Goal: Task Accomplishment & Management: Complete application form

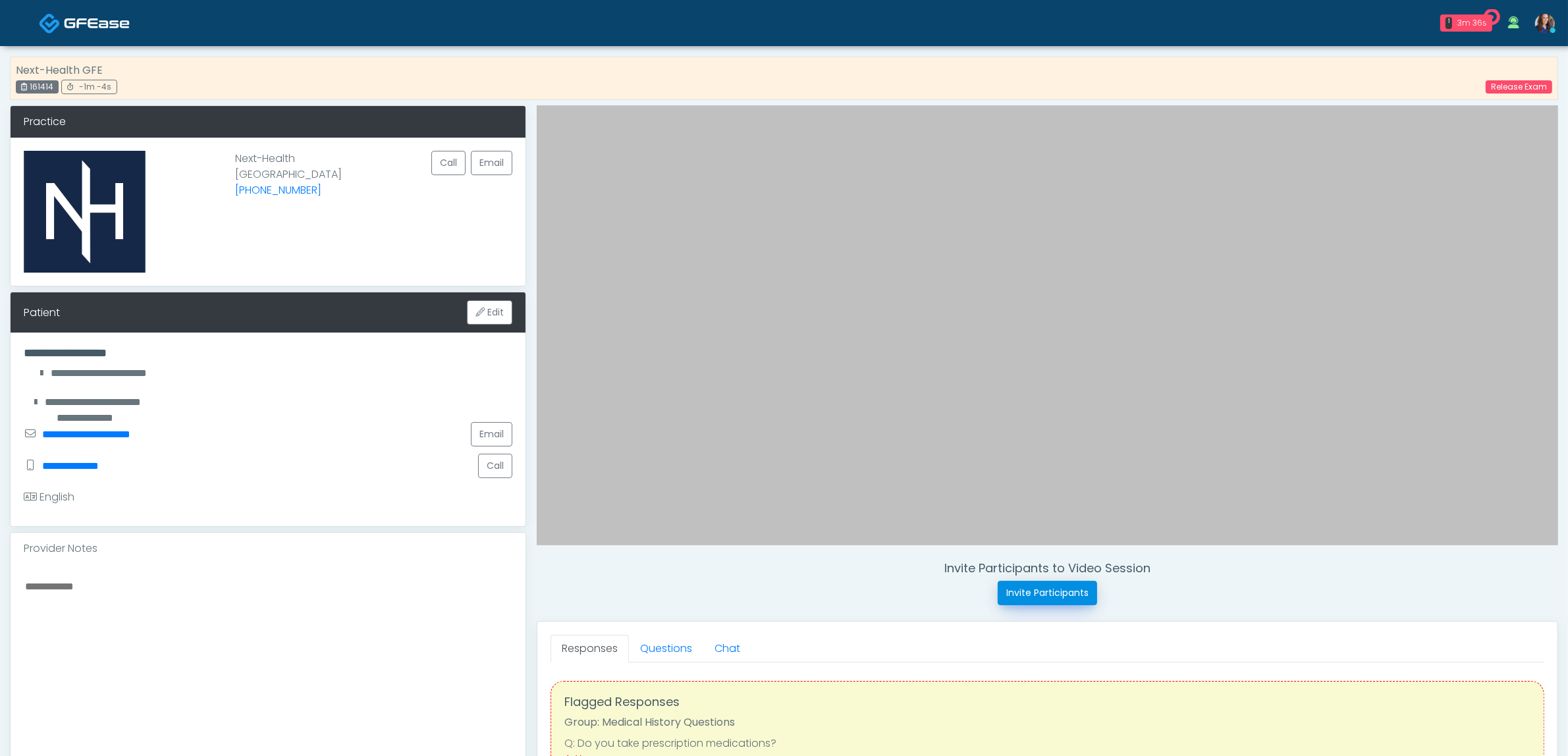
click at [1056, 595] on button "Invite Participants" at bounding box center [1047, 593] width 100 height 24
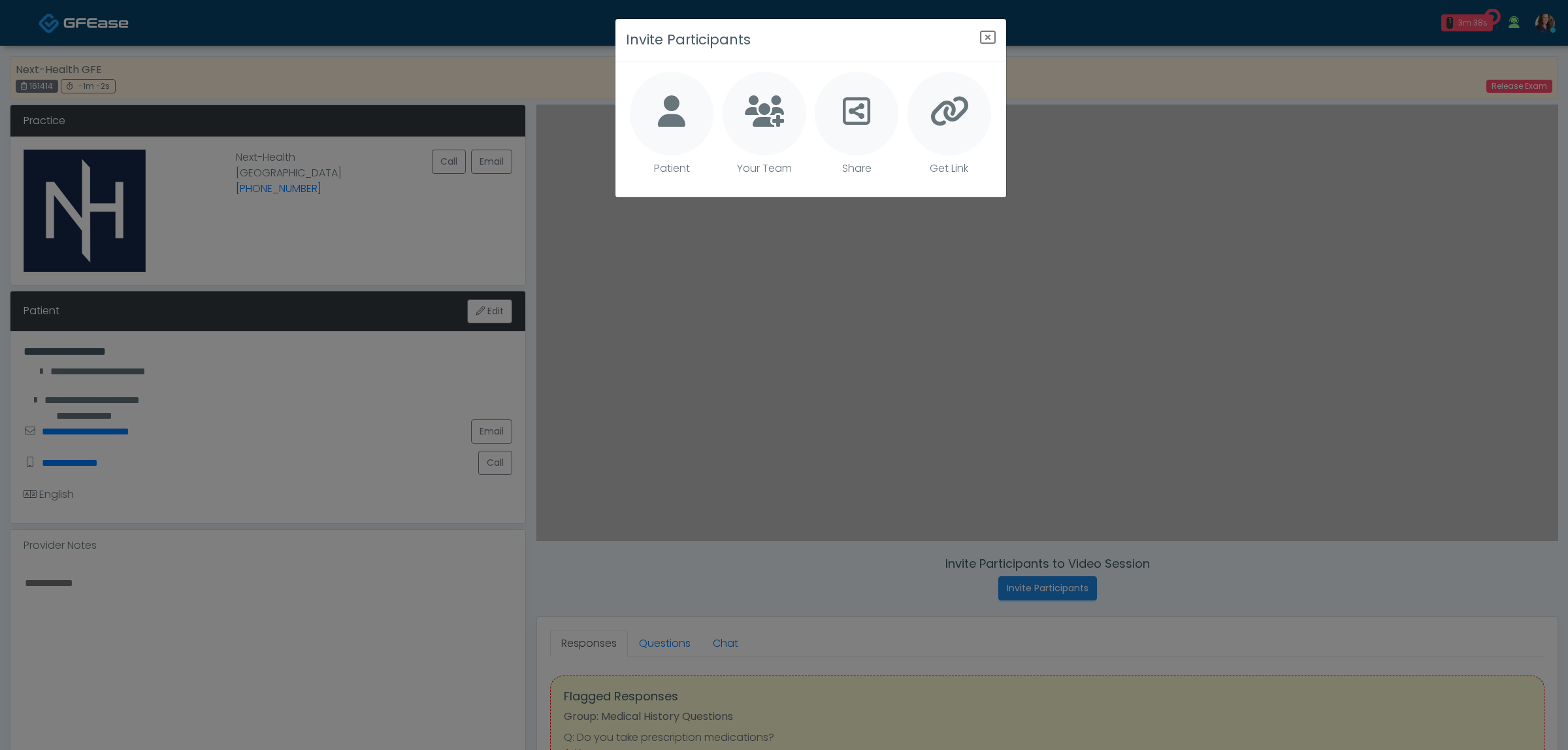
click at [657, 122] on div at bounding box center [672, 114] width 84 height 84
type textarea "**********"
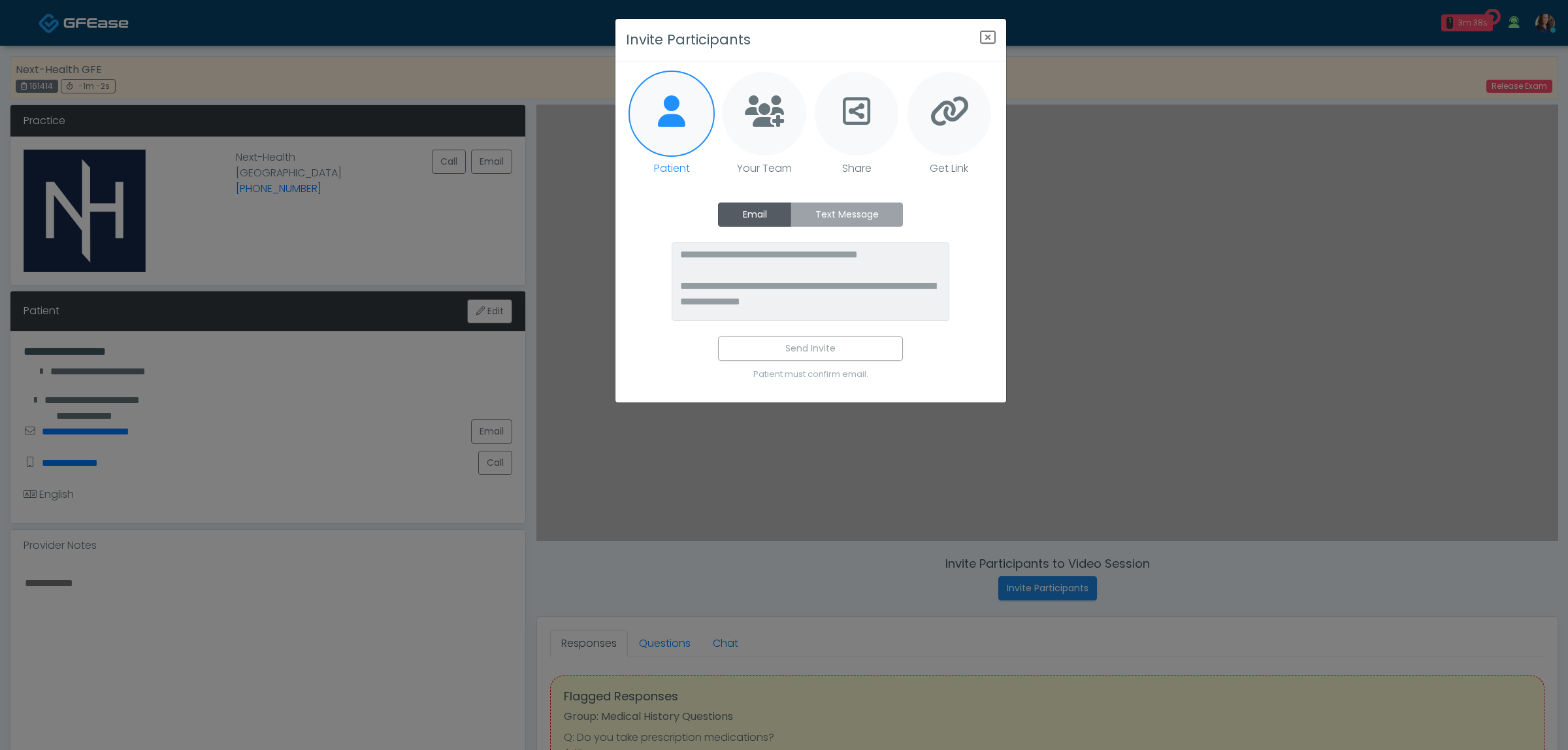
click at [834, 213] on label "Text Message" at bounding box center [847, 215] width 112 height 24
click at [994, 37] on icon "Close" at bounding box center [988, 37] width 16 height 16
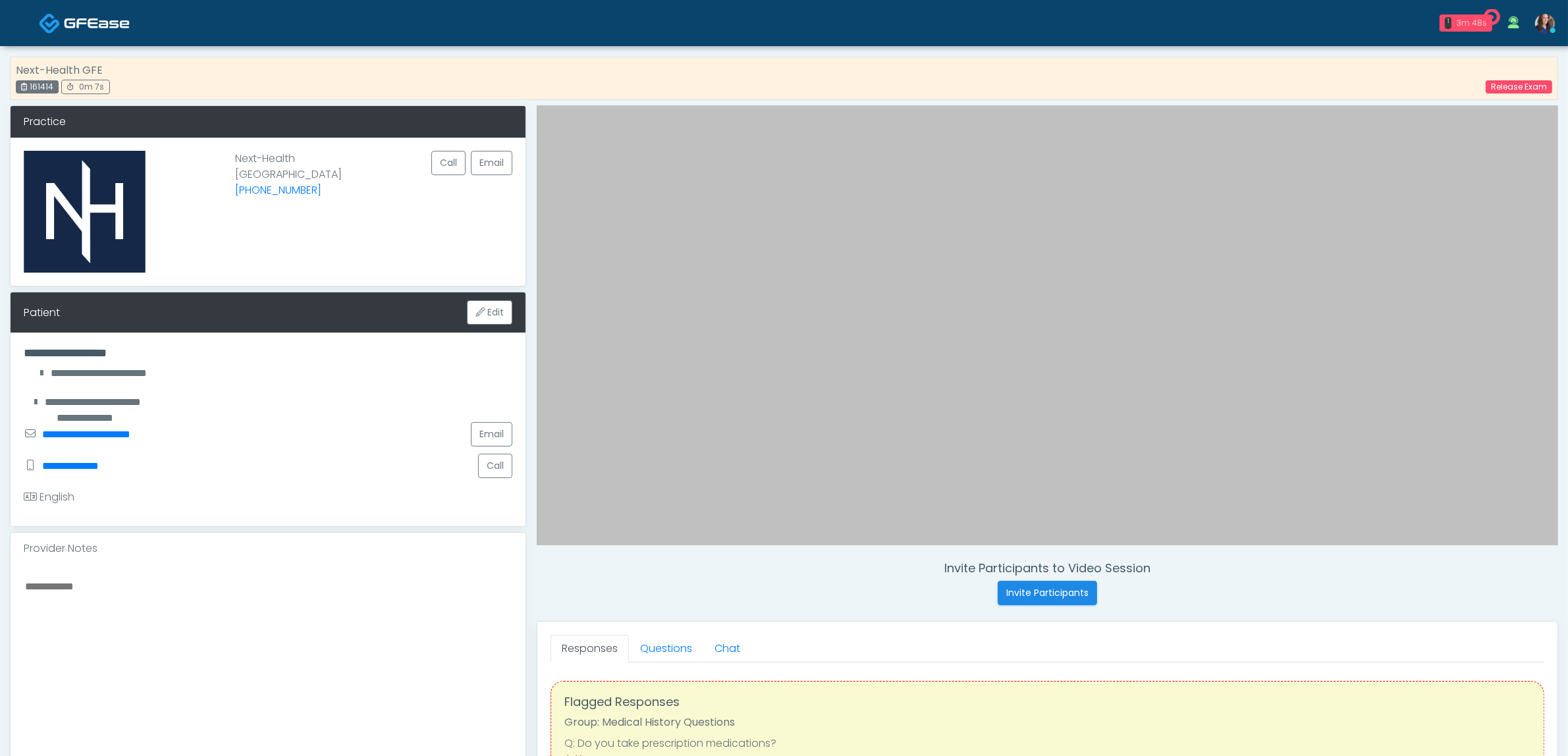
click at [1477, 25] on div "3m 48s" at bounding box center [1471, 23] width 30 height 12
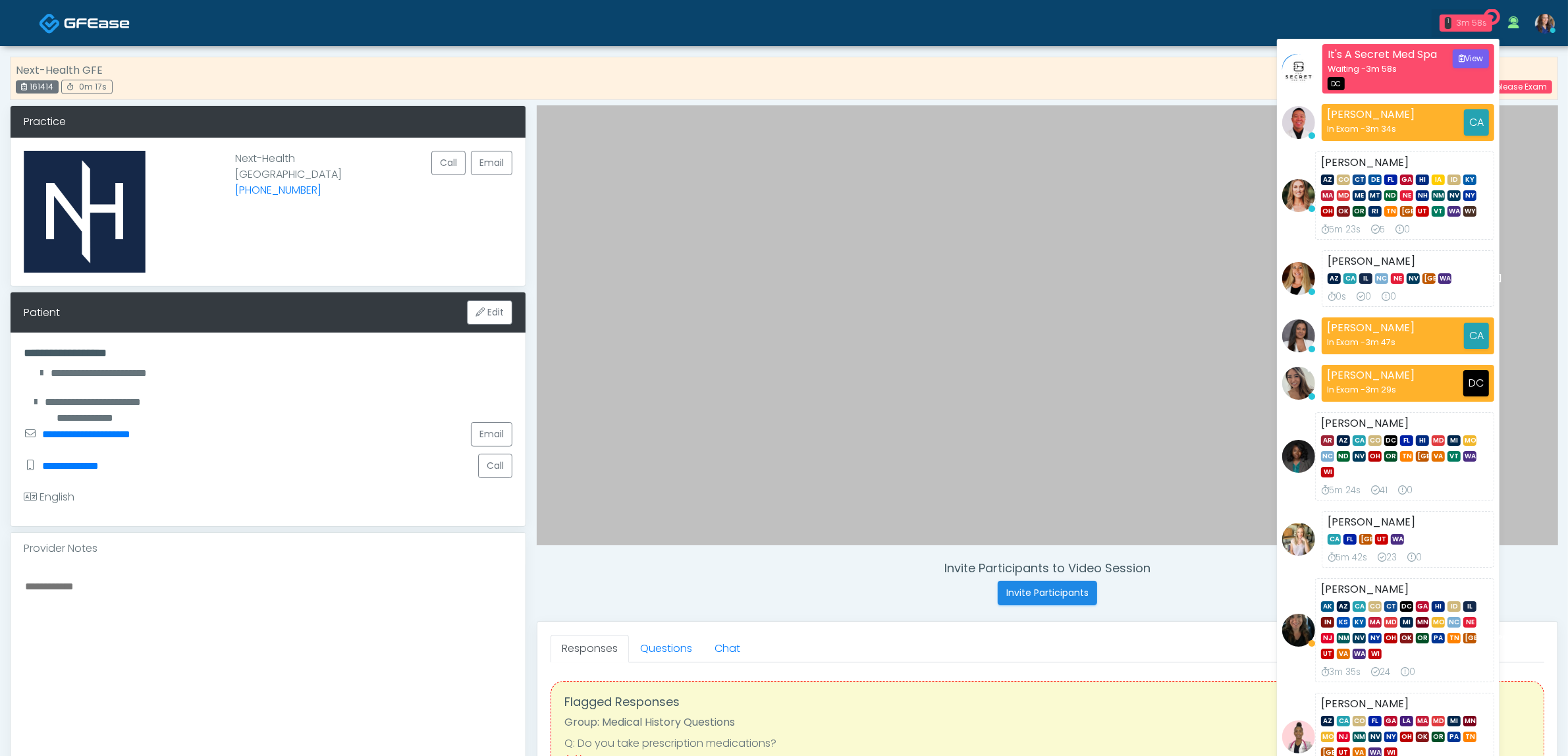
click at [1449, 15] on div "1 3m 58s" at bounding box center [1466, 23] width 53 height 17
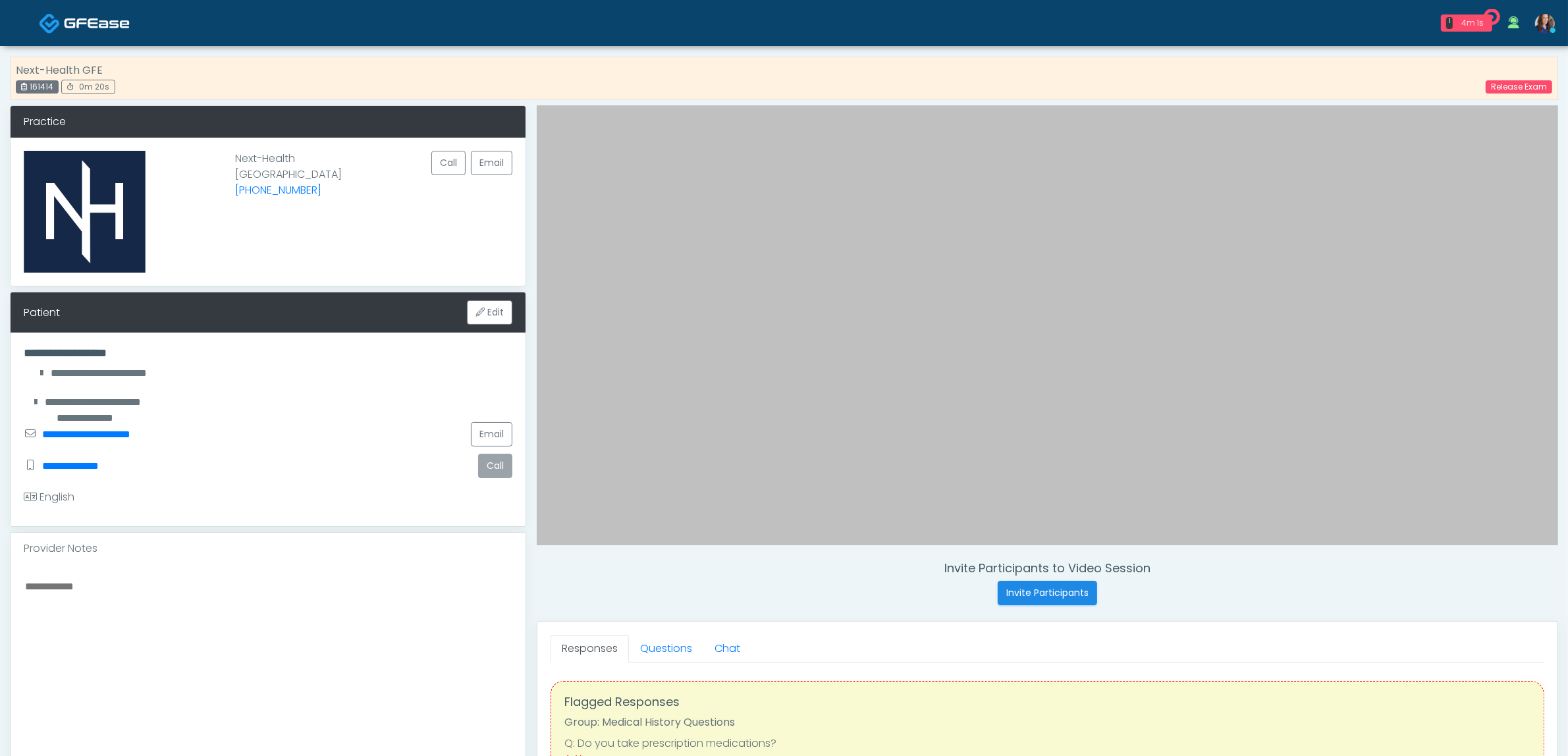
click at [485, 477] on button "Call" at bounding box center [495, 466] width 34 height 24
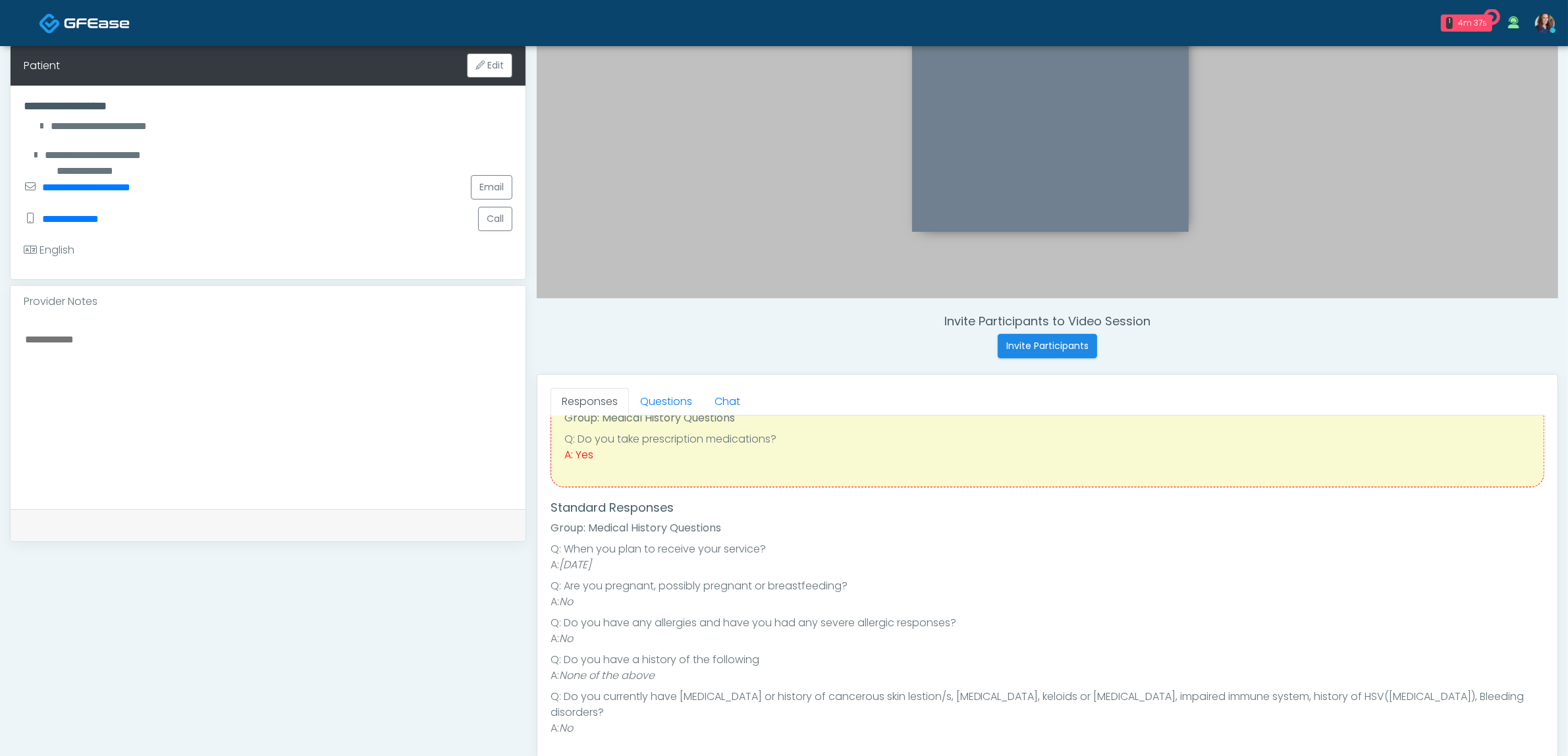
scroll to position [82, 0]
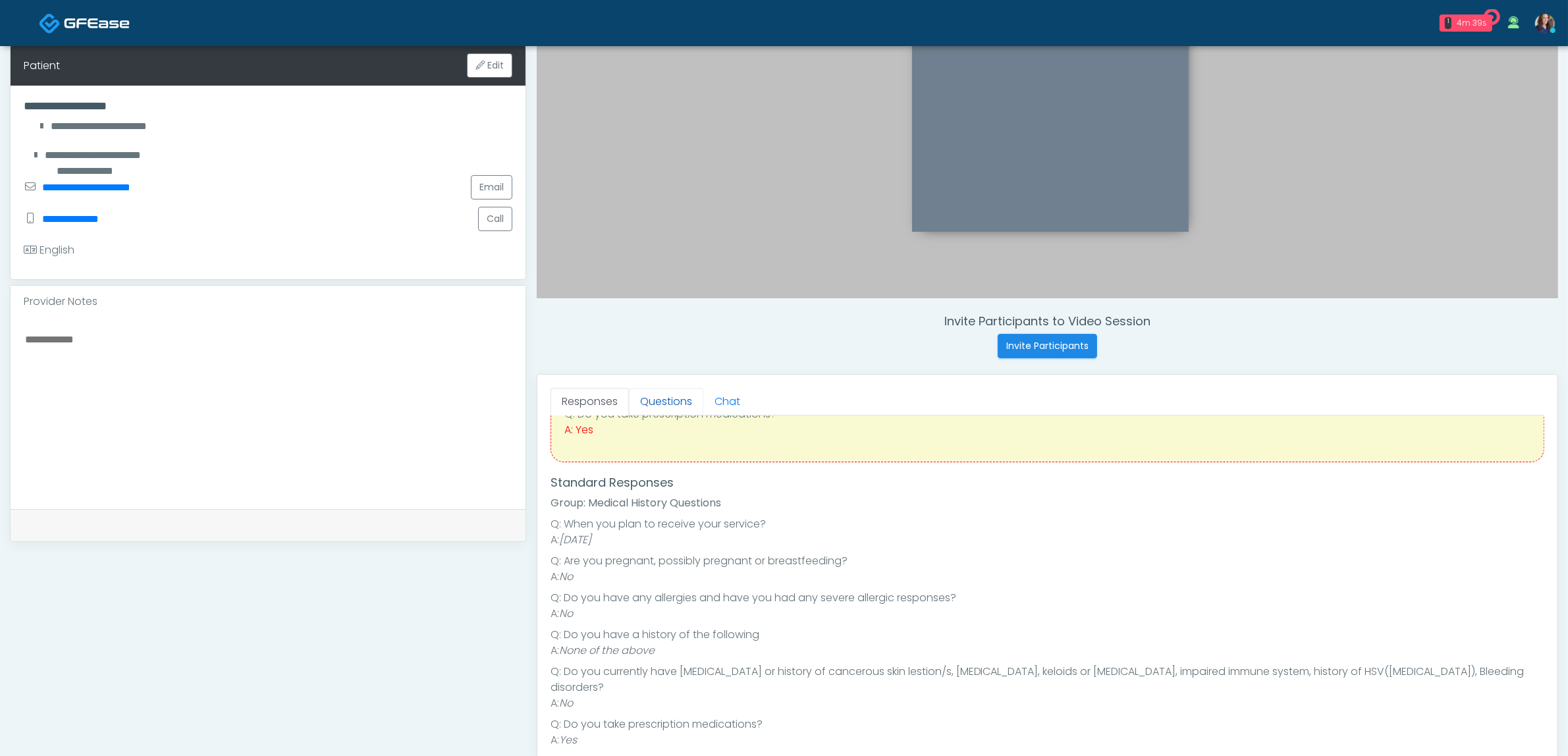
click at [665, 405] on link "Questions" at bounding box center [666, 401] width 74 height 28
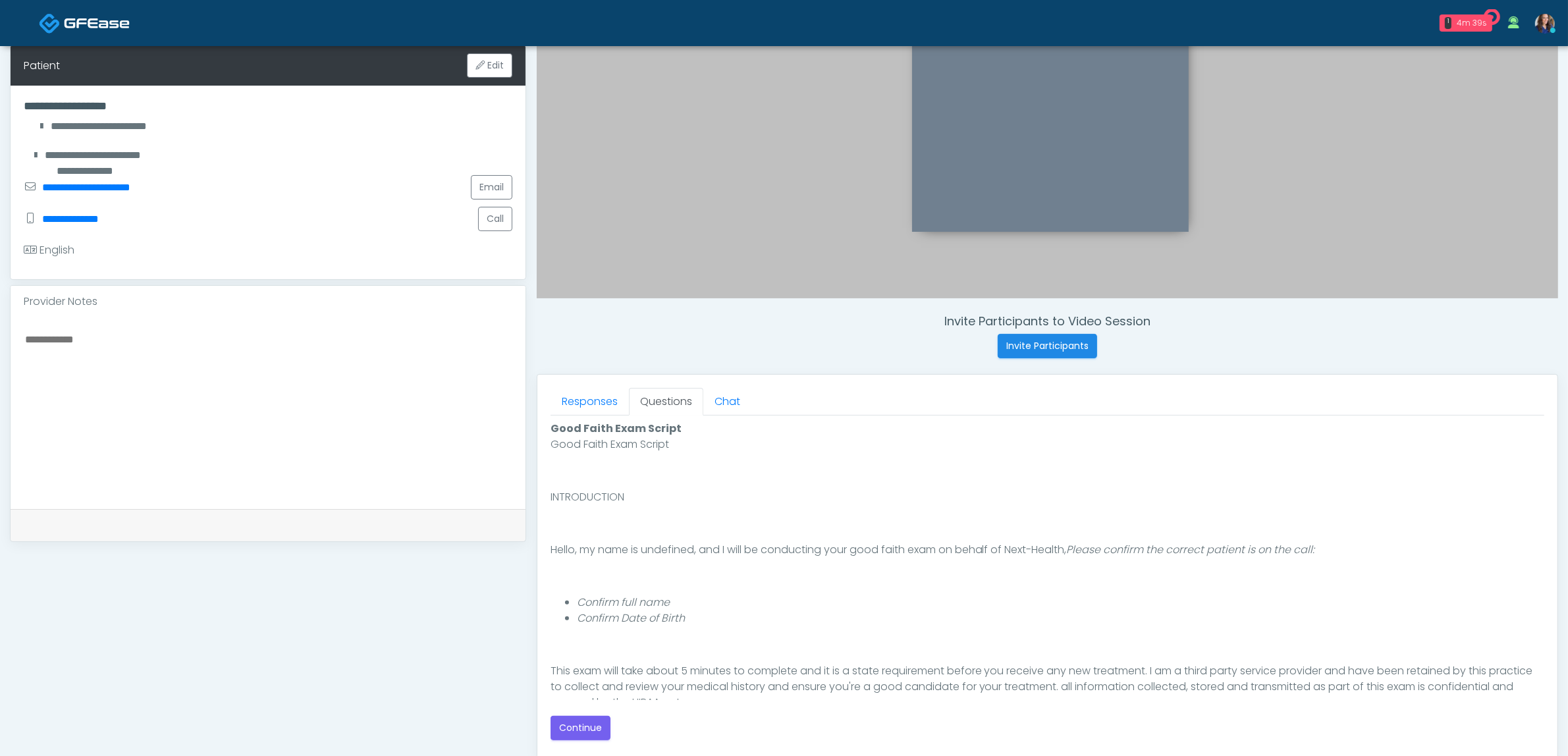
scroll to position [0, 0]
click at [582, 732] on button "Continue" at bounding box center [581, 728] width 60 height 24
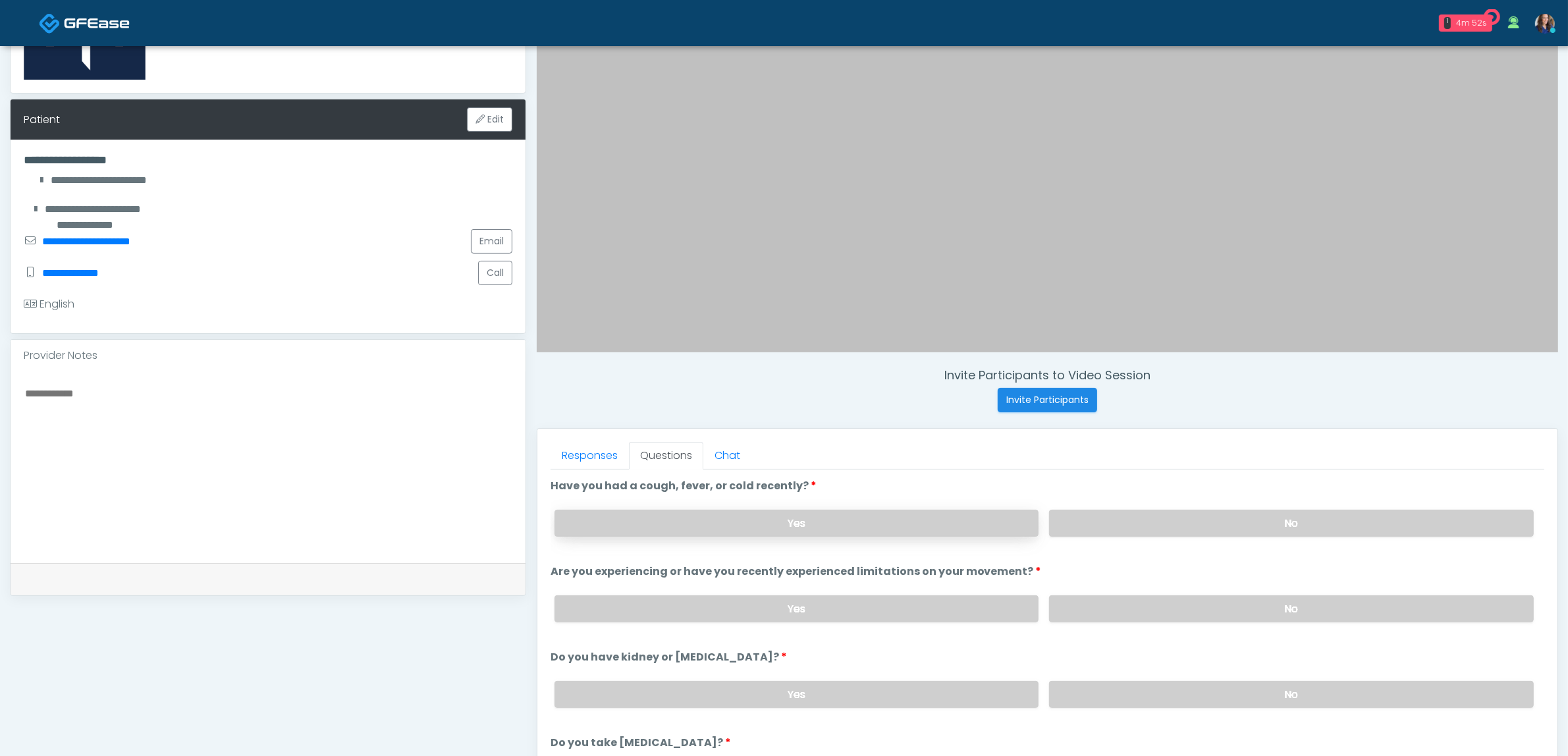
scroll to position [194, 0]
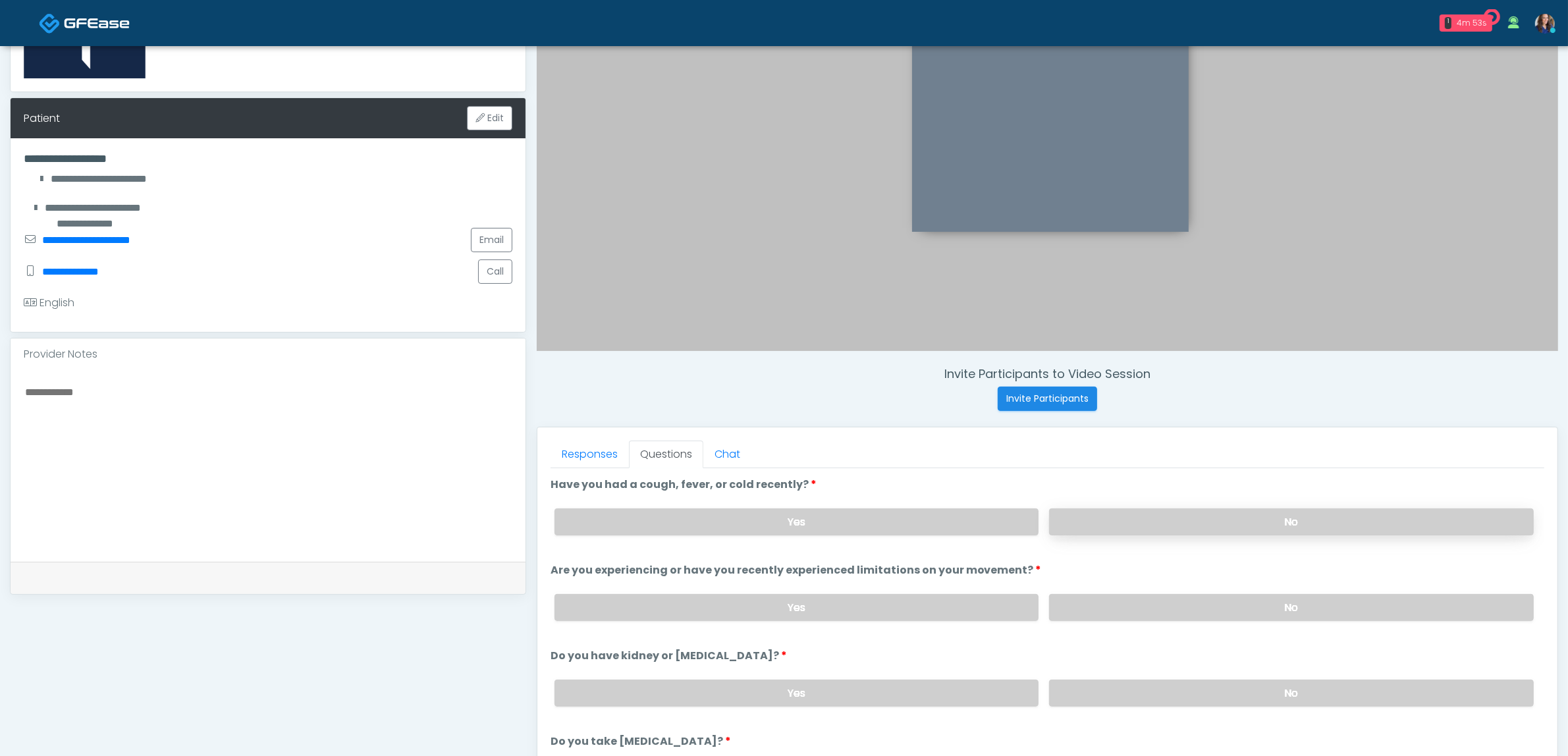
click at [1081, 512] on label "No" at bounding box center [1291, 522] width 485 height 27
click at [1097, 607] on label "No" at bounding box center [1291, 608] width 485 height 27
drag, startPoint x: 1095, startPoint y: 686, endPoint x: 1056, endPoint y: 673, distance: 41.1
click at [1095, 686] on label "No" at bounding box center [1291, 694] width 485 height 27
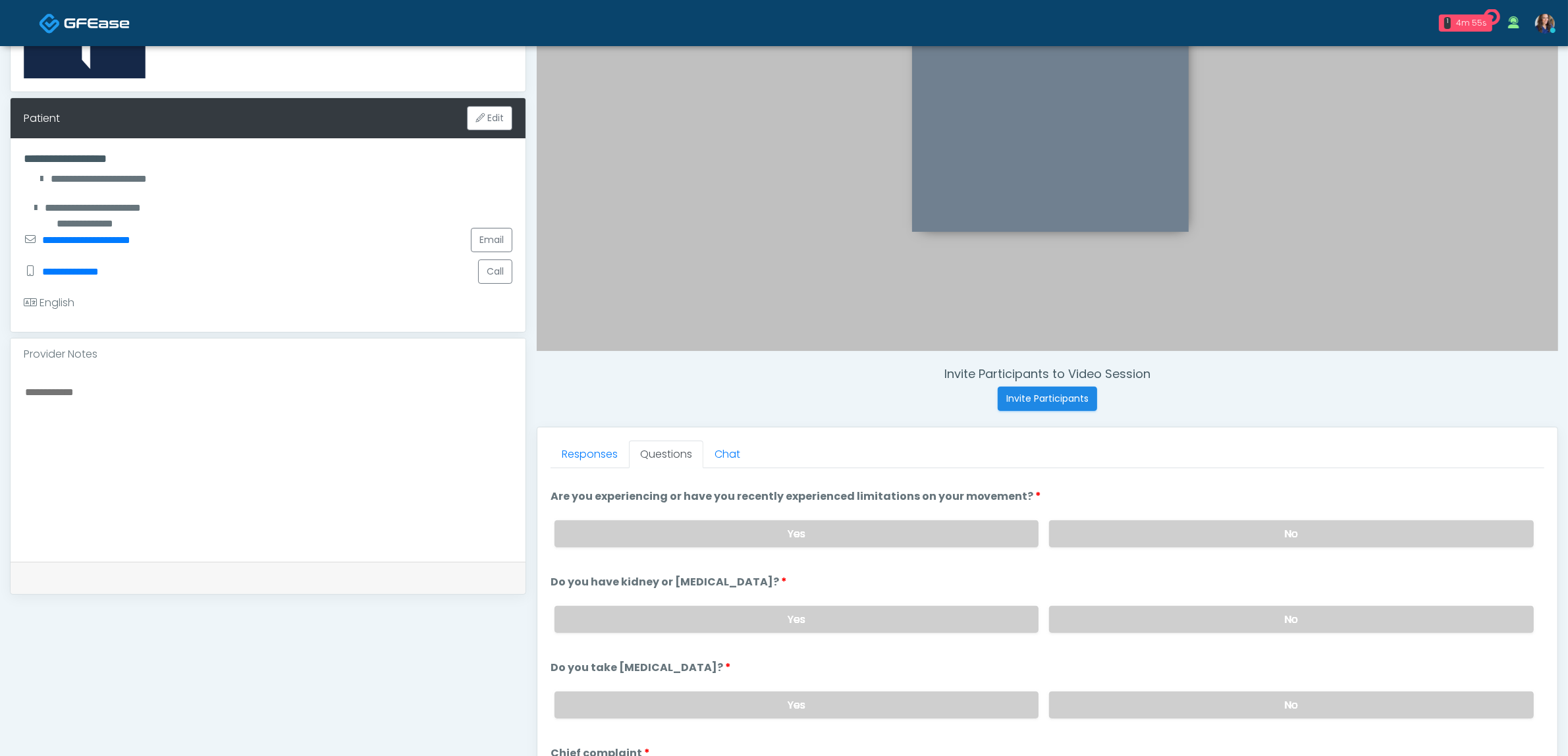
scroll to position [165, 0]
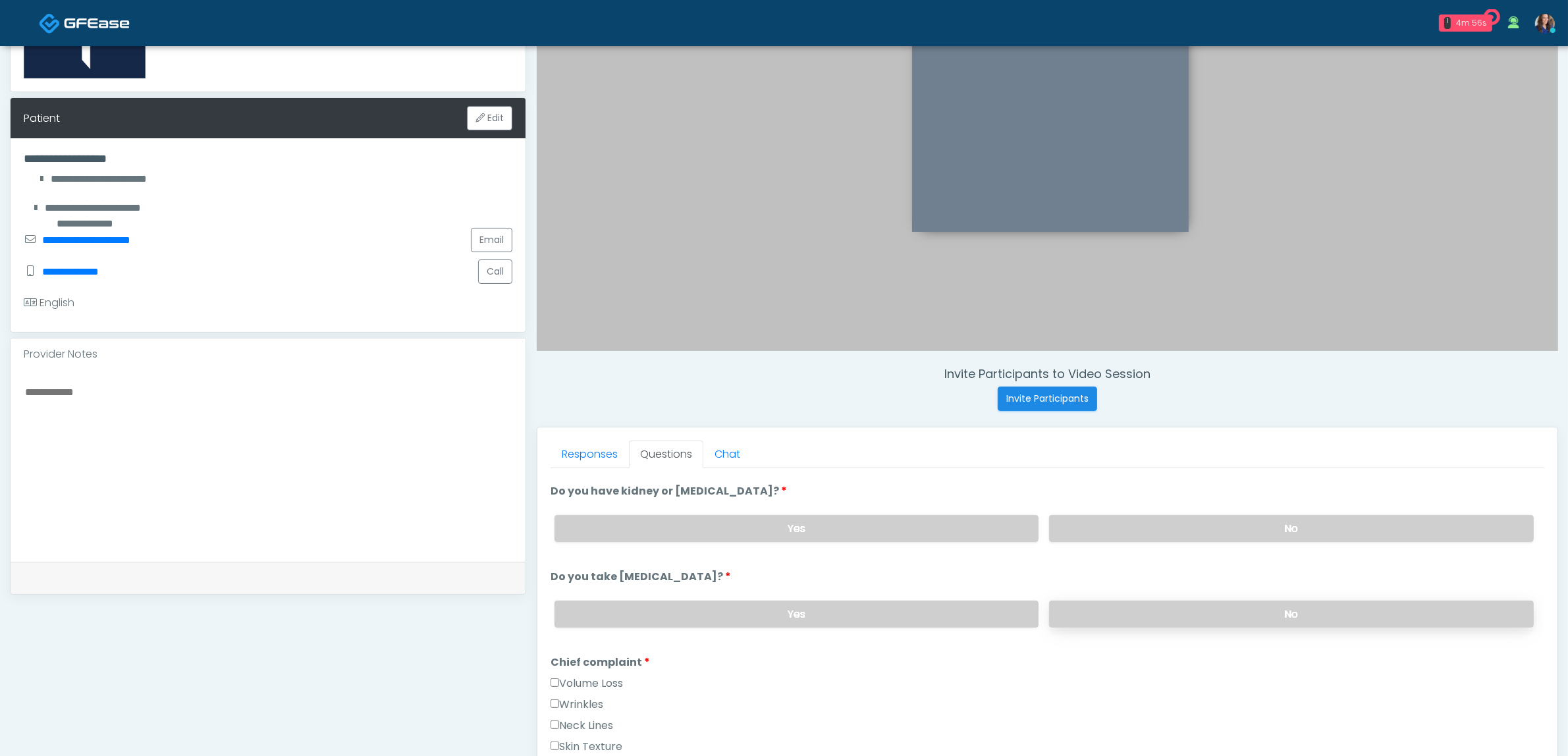
drag, startPoint x: 1178, startPoint y: 601, endPoint x: 1133, endPoint y: 608, distance: 45.5
click at [1178, 601] on label "No" at bounding box center [1291, 614] width 485 height 27
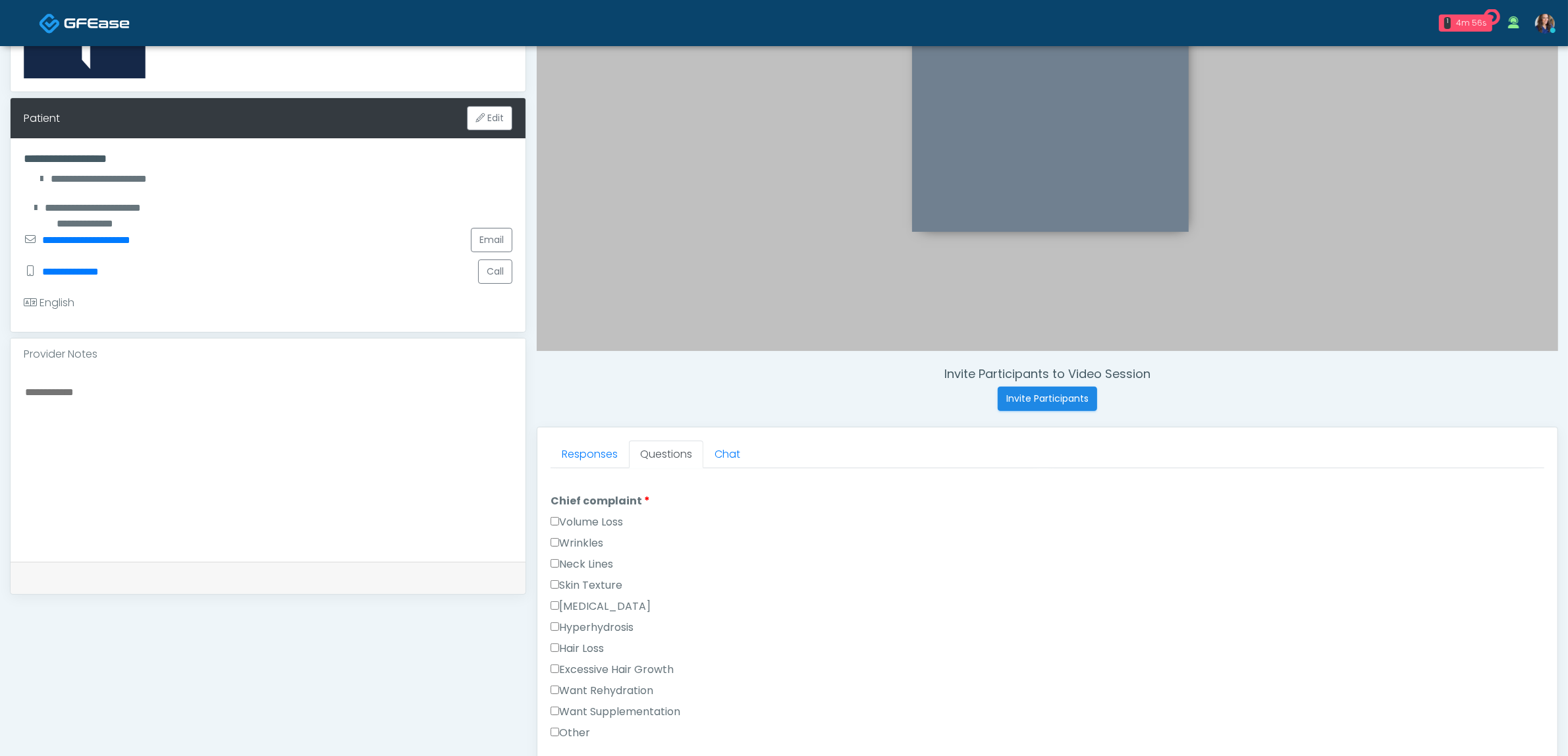
scroll to position [330, 0]
click at [597, 708] on label "Want Supplementation" at bounding box center [615, 709] width 130 height 16
click at [624, 682] on label "Want Rehydration" at bounding box center [602, 688] width 102 height 16
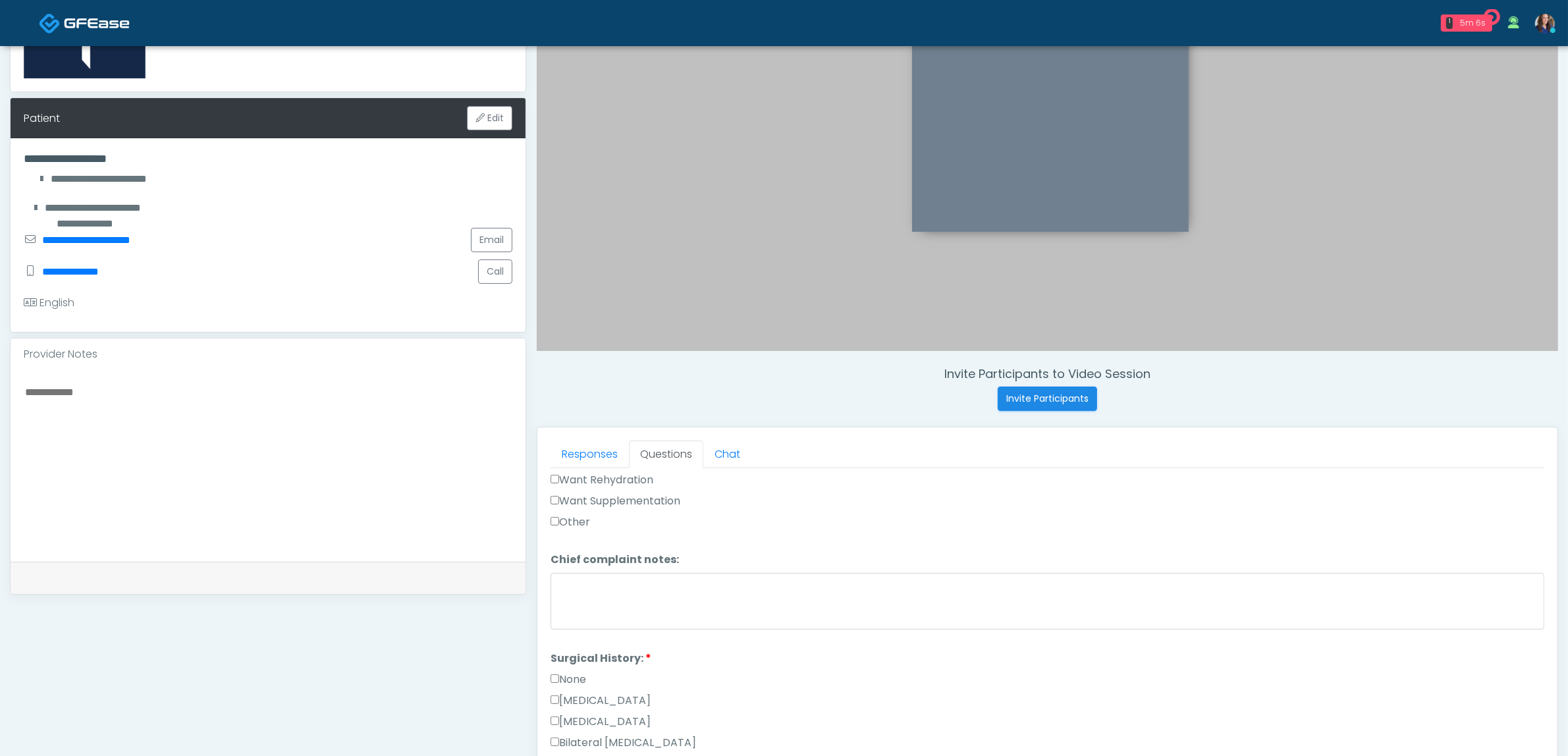
scroll to position [659, 0]
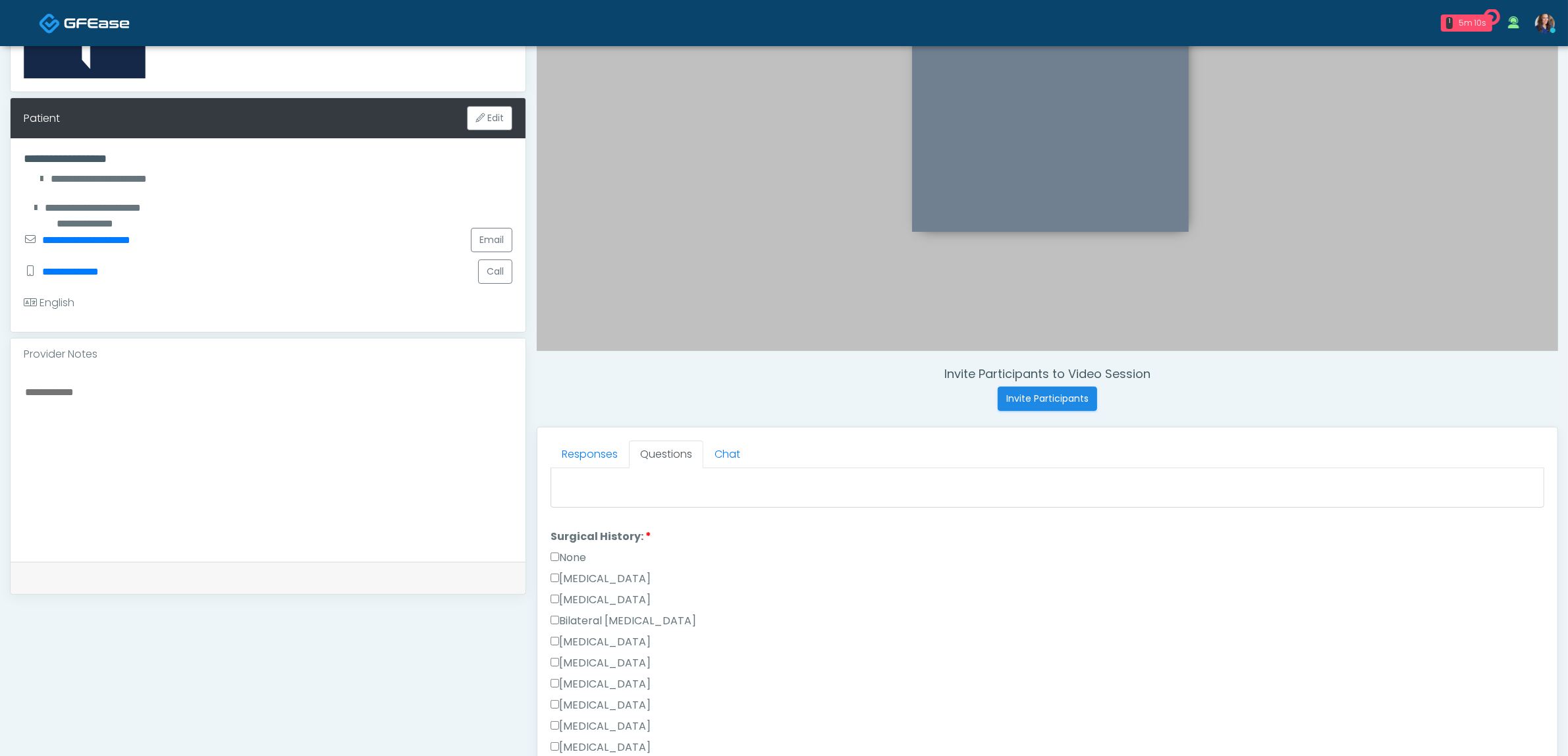
drag, startPoint x: 562, startPoint y: 560, endPoint x: 620, endPoint y: 559, distance: 58.0
click at [563, 560] on label "None" at bounding box center [569, 558] width 36 height 16
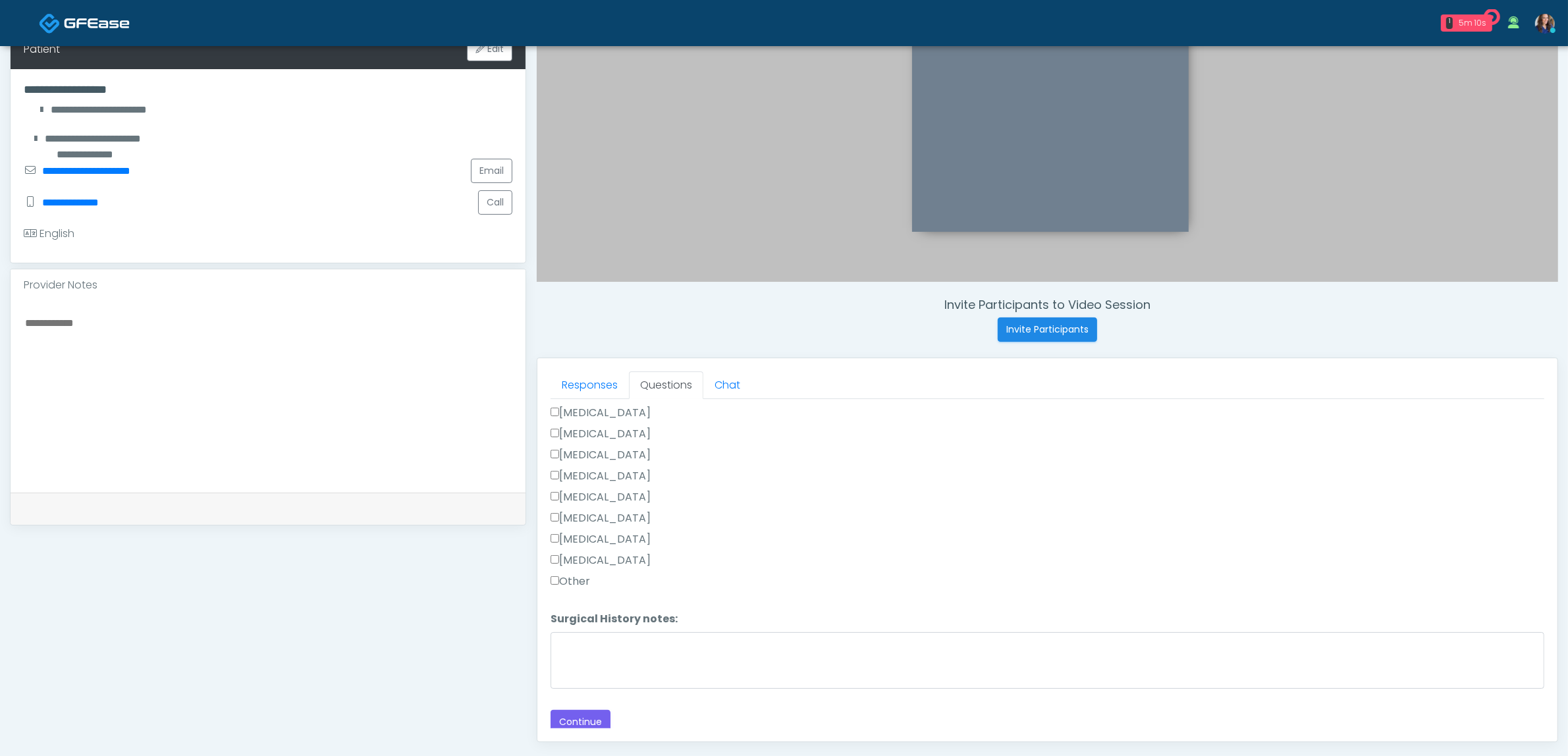
scroll to position [429, 0]
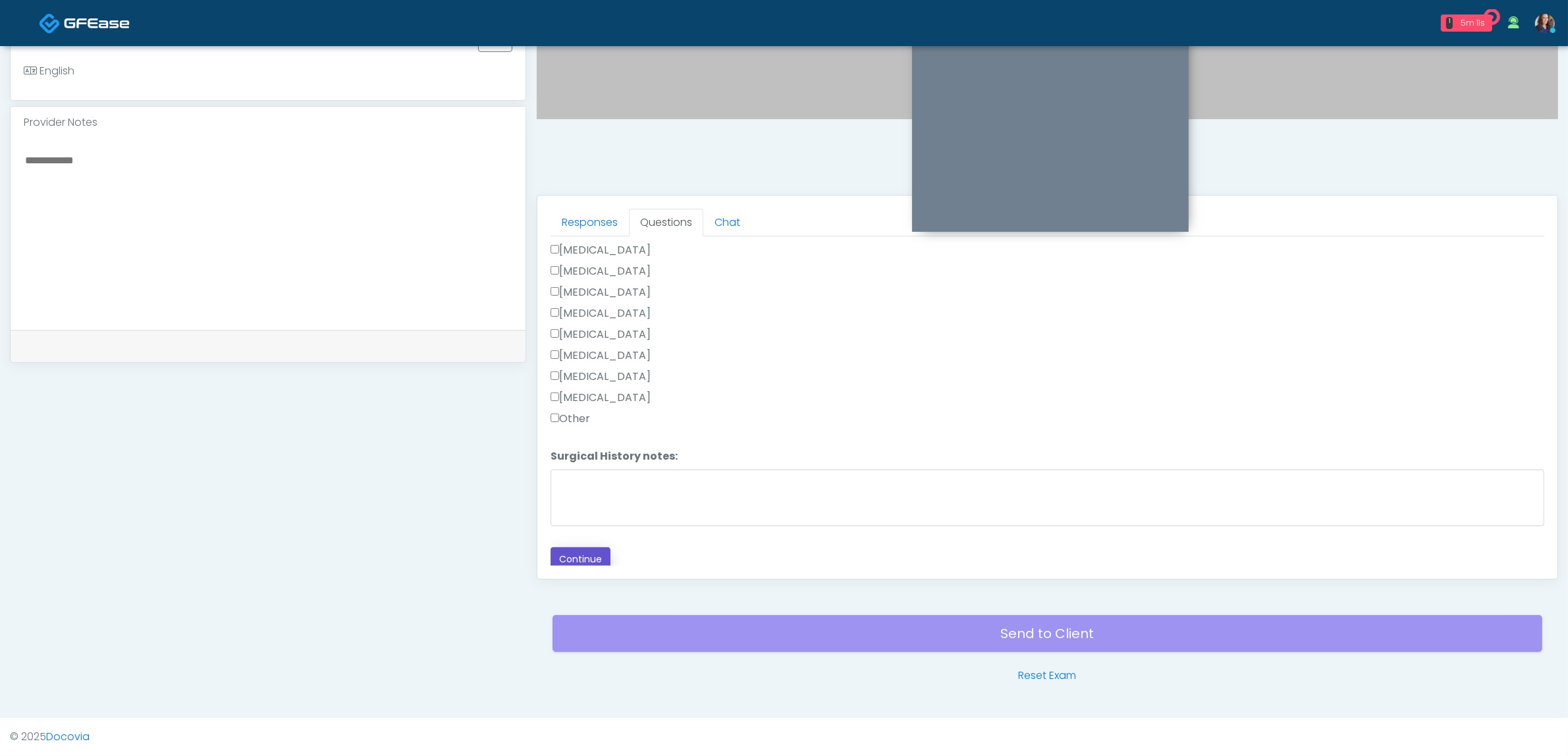
click at [575, 547] on button "Continue" at bounding box center [581, 560] width 60 height 24
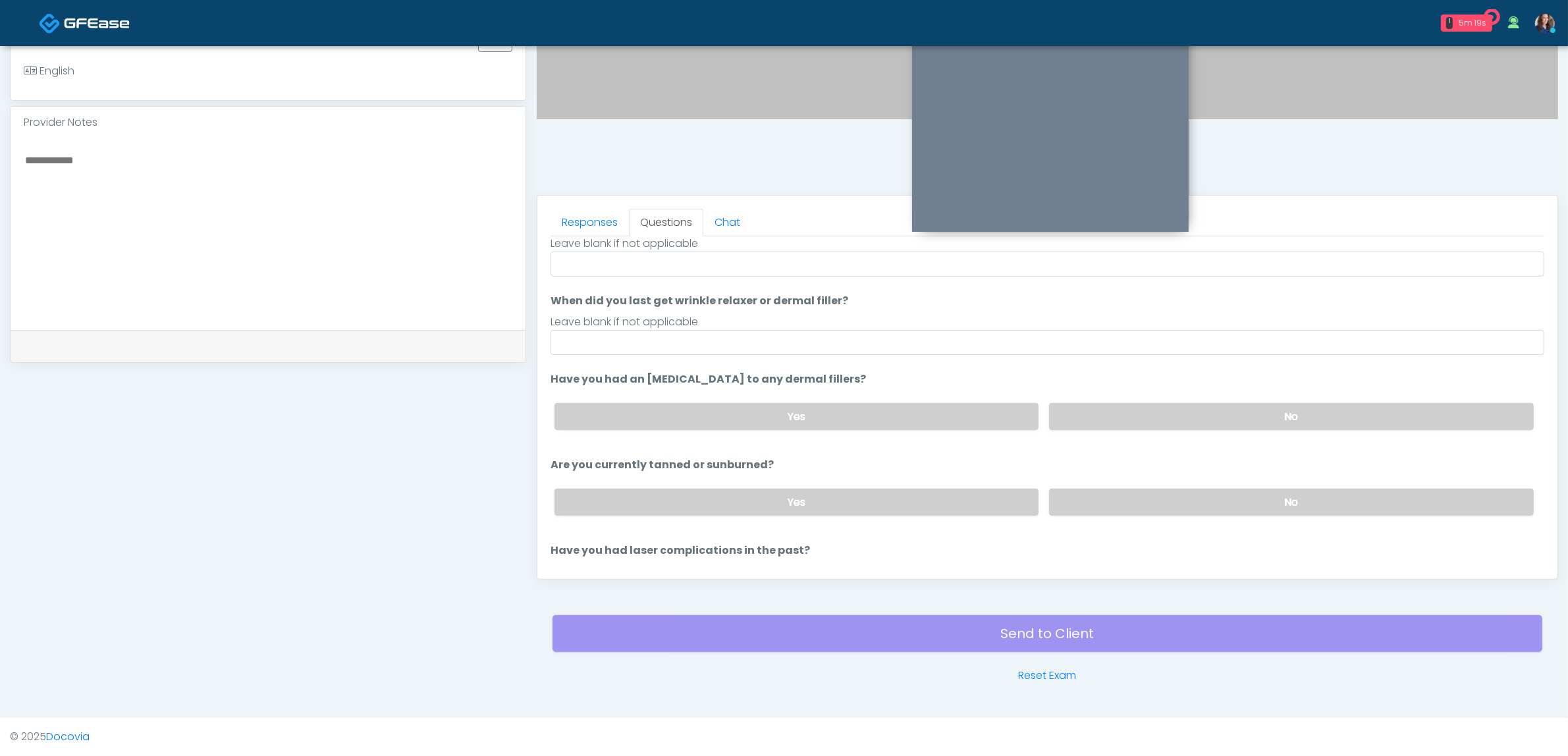
scroll to position [0, 0]
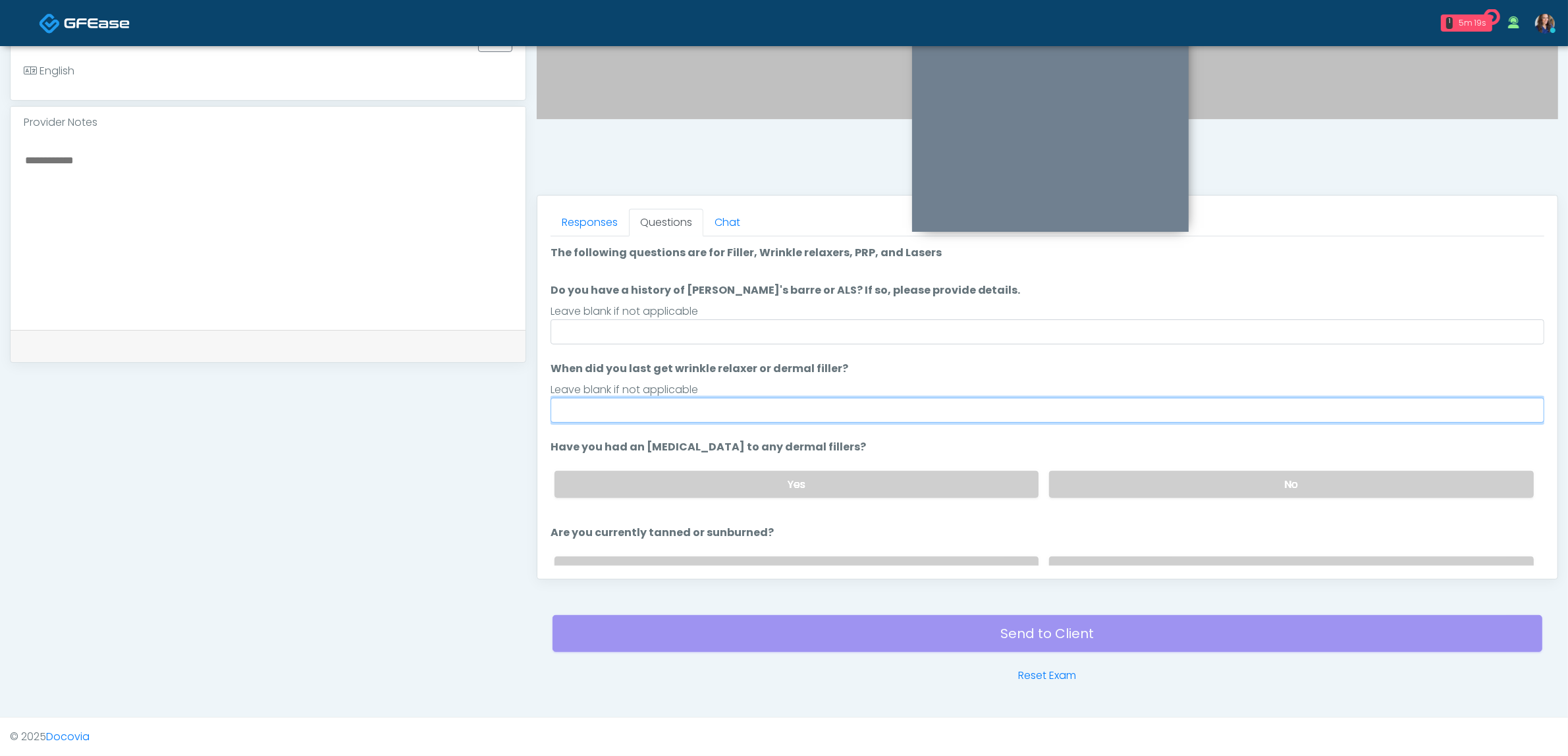
drag, startPoint x: 644, startPoint y: 402, endPoint x: 643, endPoint y: 396, distance: 6.1
click at [643, 402] on input "When did you last get wrinkle relaxer or dermal filler?" at bounding box center [1047, 410] width 994 height 25
type input "**"
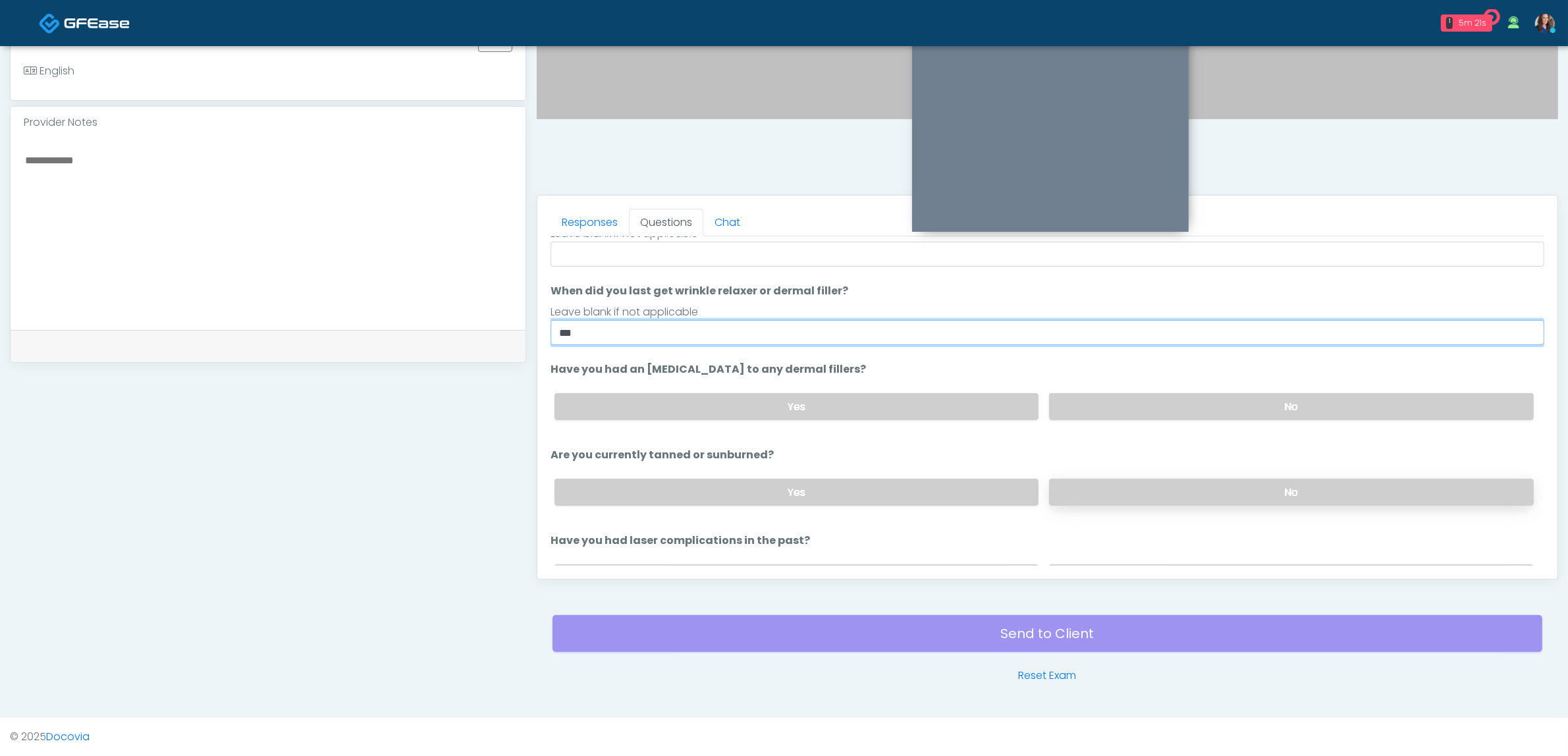
scroll to position [150, 0]
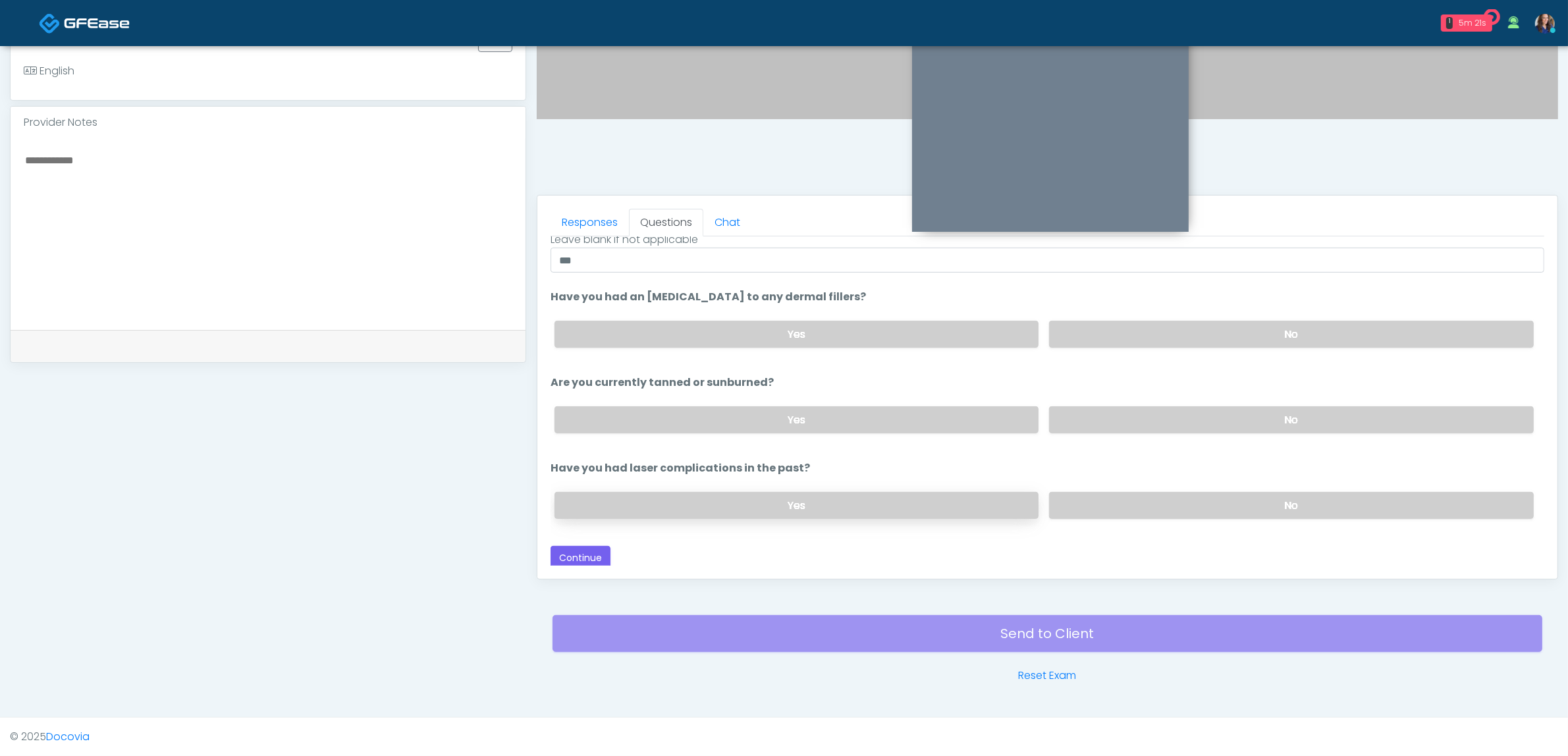
drag, startPoint x: 1117, startPoint y: 493, endPoint x: 1009, endPoint y: 512, distance: 109.7
click at [1116, 493] on label "No" at bounding box center [1291, 506] width 485 height 27
click at [575, 552] on button "Continue" at bounding box center [581, 558] width 60 height 24
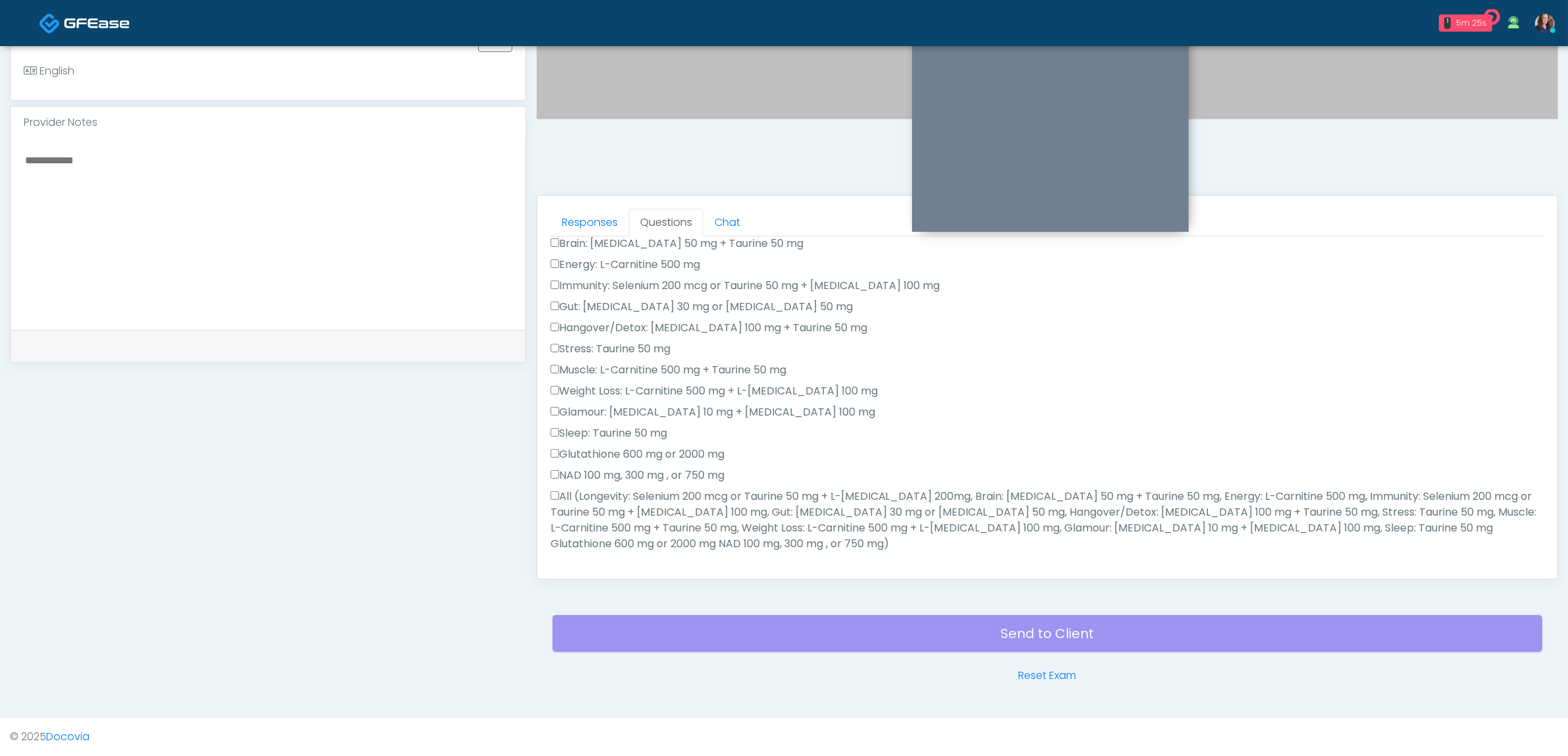
click at [639, 499] on label "All (Longevity: Selenium 200 mcg or Taurine 50 mg + L-[MEDICAL_DATA] 200mg, Bra…" at bounding box center [1047, 520] width 994 height 63
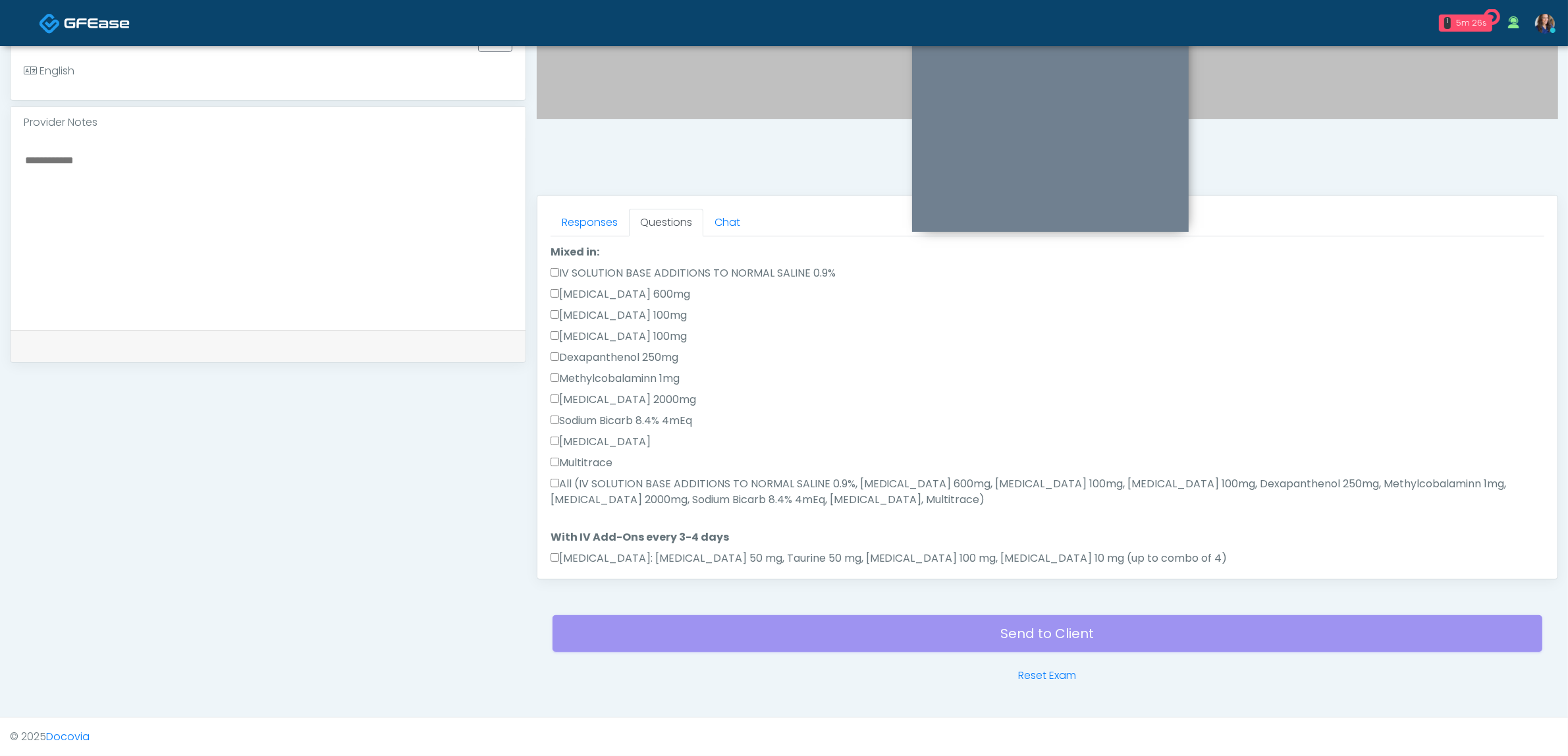
scroll to position [644, 0]
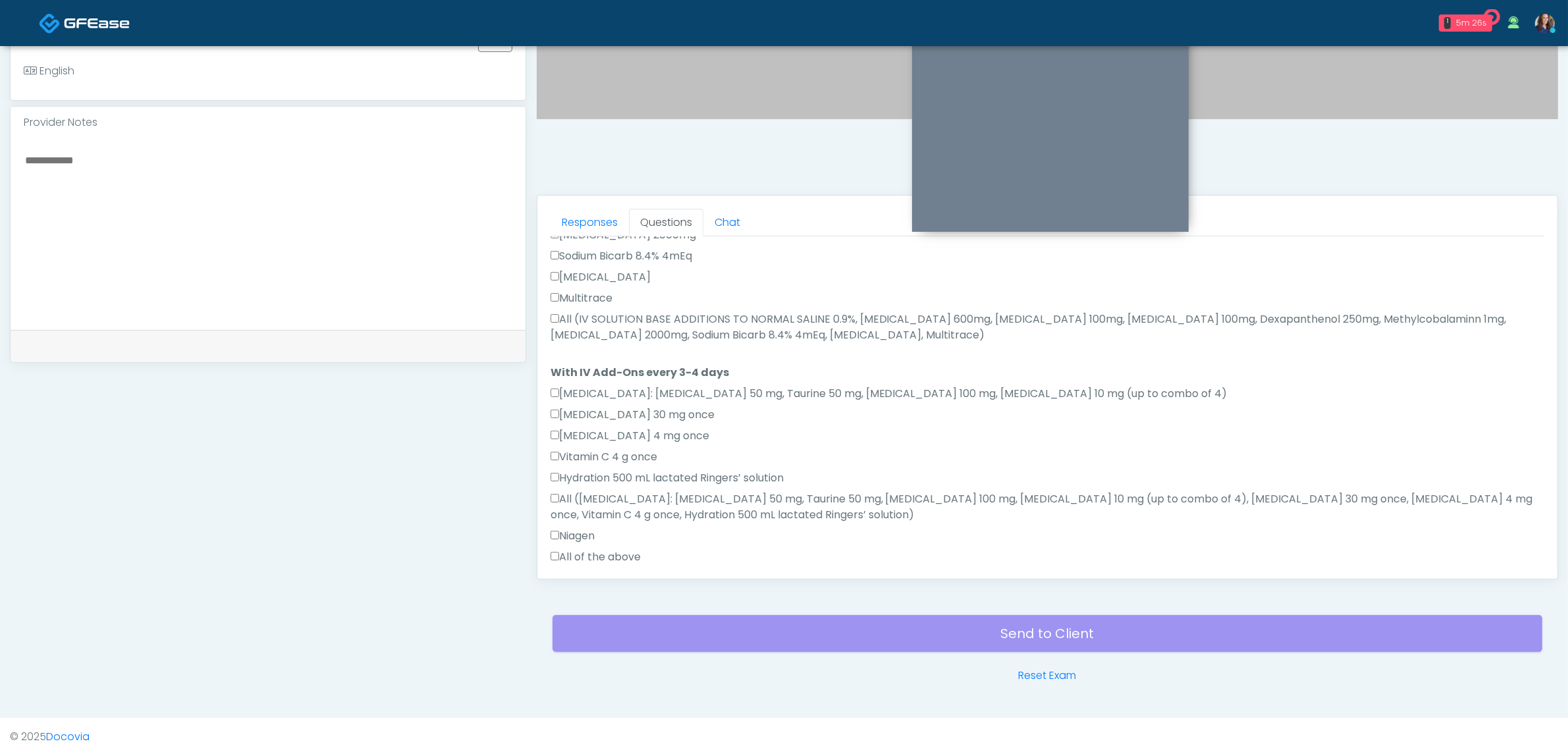
click at [607, 550] on label "All of the above" at bounding box center [596, 558] width 90 height 16
click at [587, 312] on label "All (IV SOLUTION BASE ADDITIONS TO NORMAL SALINE 0.9%, [MEDICAL_DATA] 600mg, [M…" at bounding box center [1047, 327] width 994 height 32
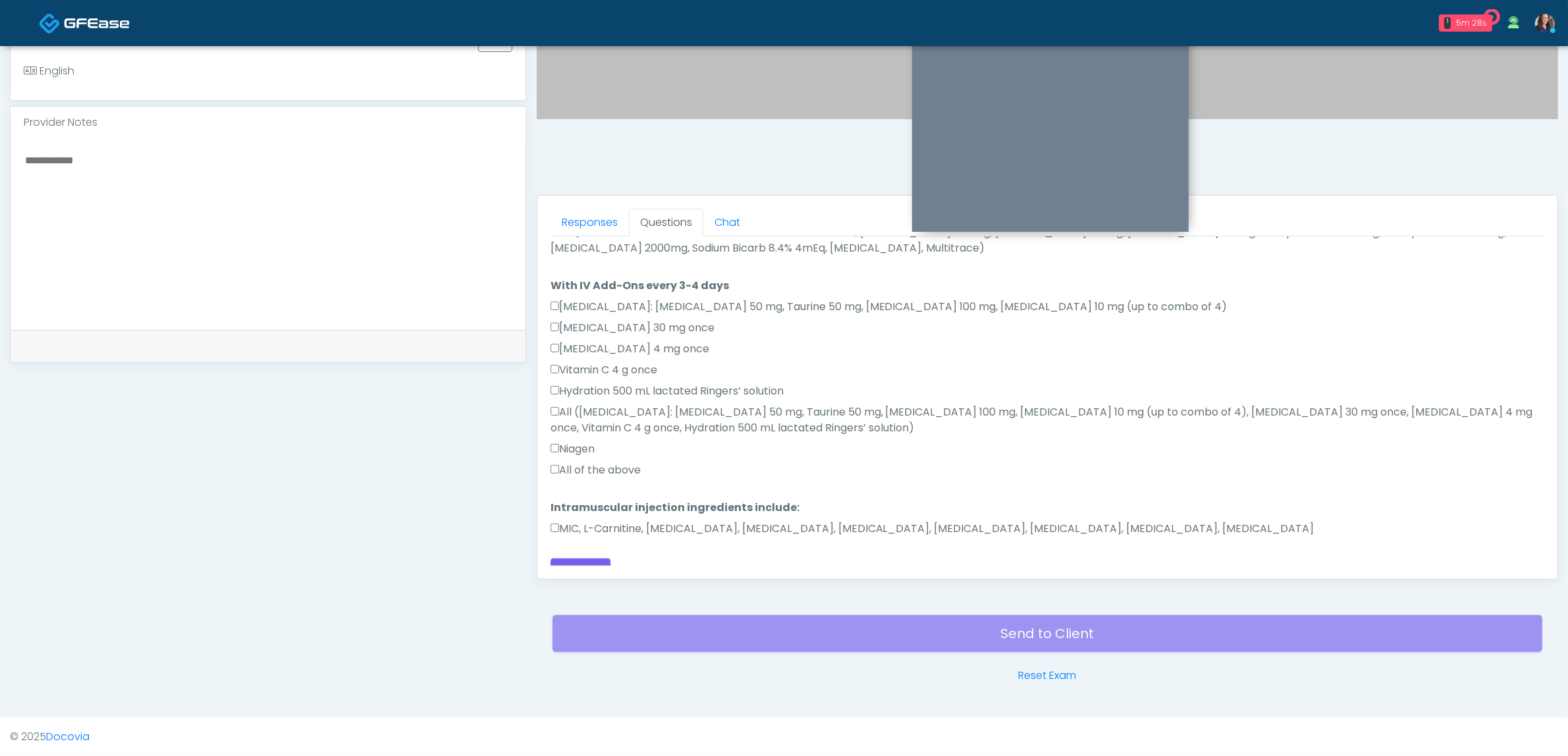
scroll to position [732, 0]
click at [600, 520] on div "MIC, L-Carnitine, [MEDICAL_DATA], [MEDICAL_DATA], [MEDICAL_DATA], [MEDICAL_DATA…" at bounding box center [1047, 530] width 994 height 21
click at [602, 520] on label "MIC, L-Carnitine, [MEDICAL_DATA], [MEDICAL_DATA], [MEDICAL_DATA], [MEDICAL_DATA…" at bounding box center [933, 528] width 764 height 16
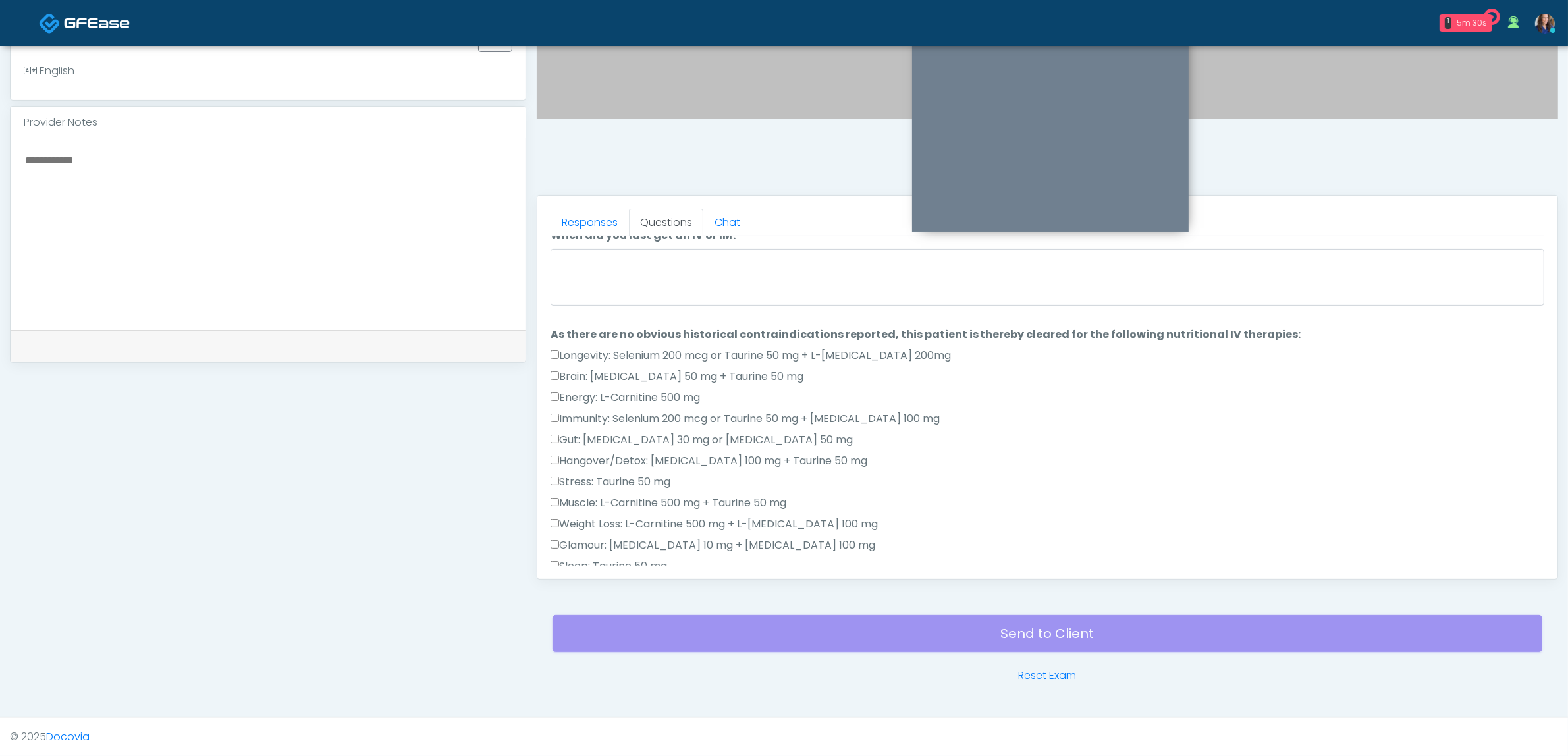
scroll to position [0, 0]
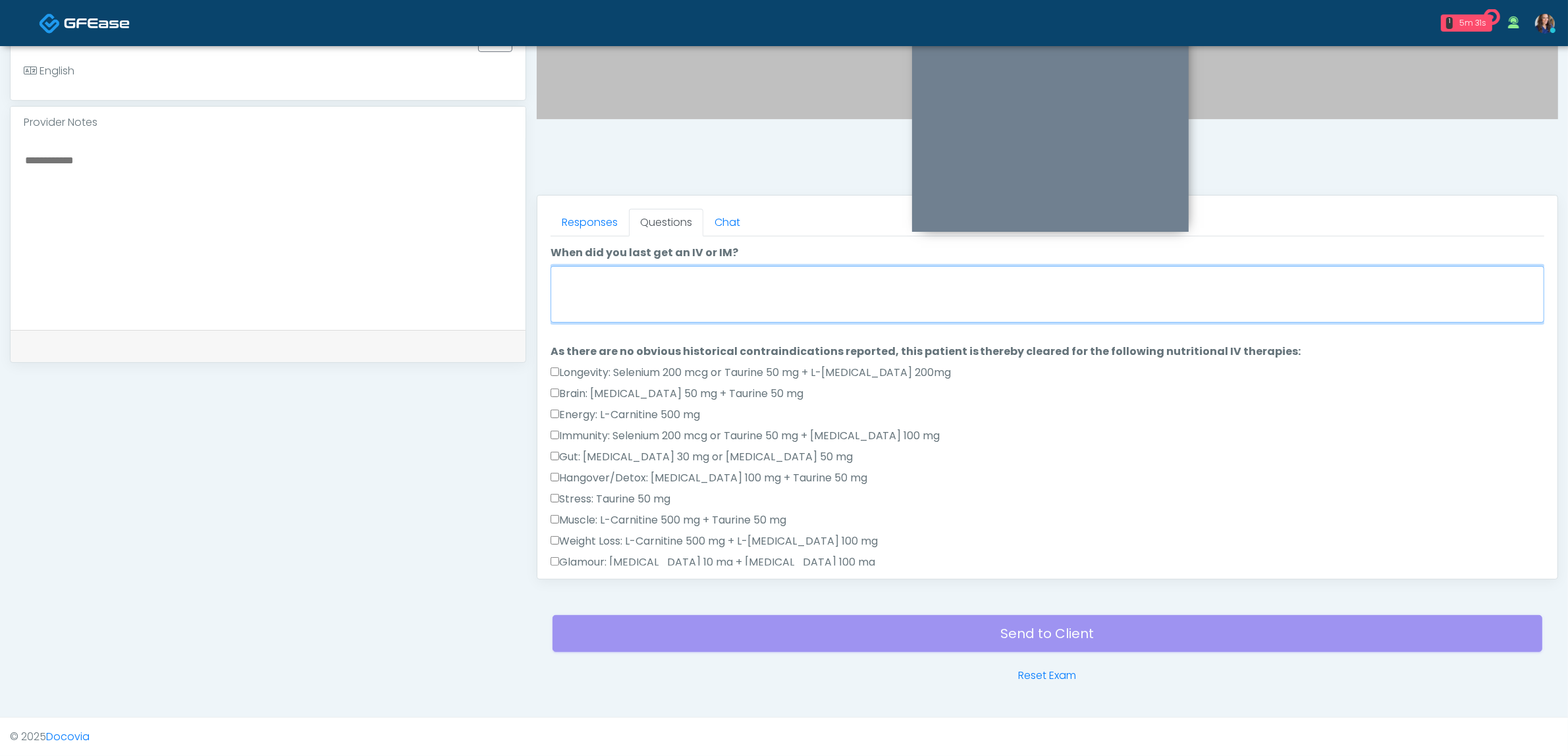
click at [677, 273] on textarea "When did you last get an IV or IM?" at bounding box center [1047, 294] width 994 height 57
type textarea "**********"
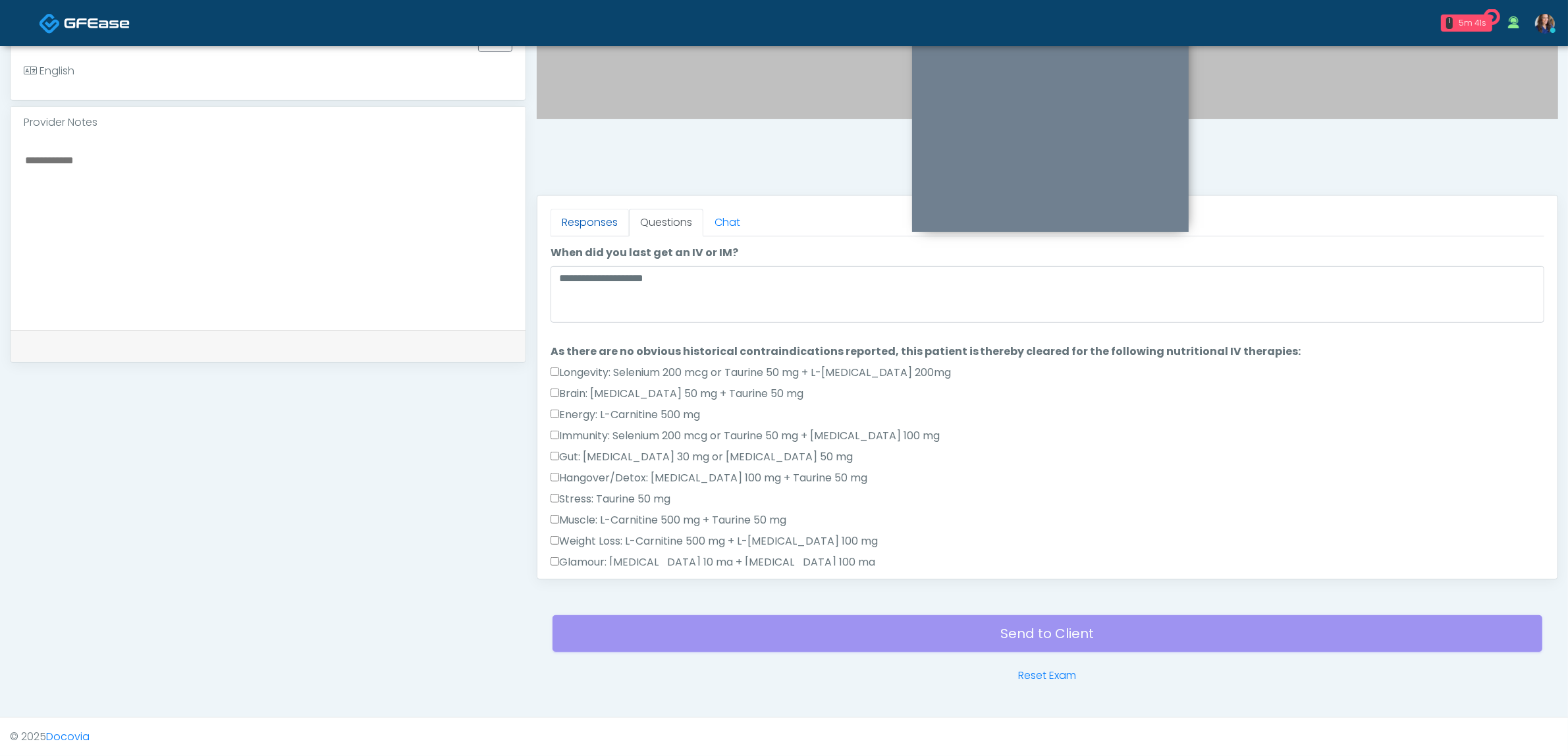
click at [583, 228] on link "Responses" at bounding box center [590, 222] width 78 height 28
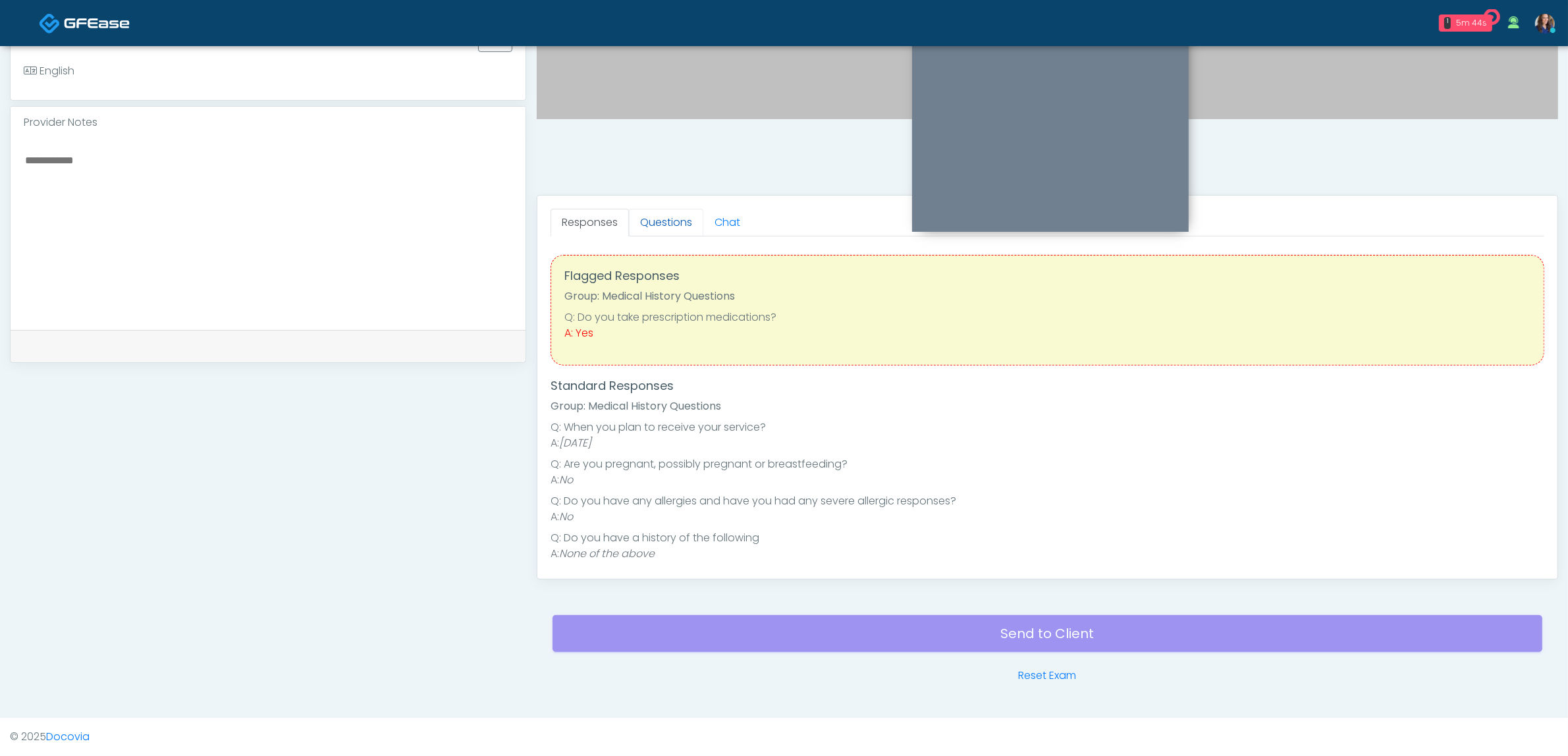
click at [660, 221] on link "Questions" at bounding box center [666, 222] width 74 height 28
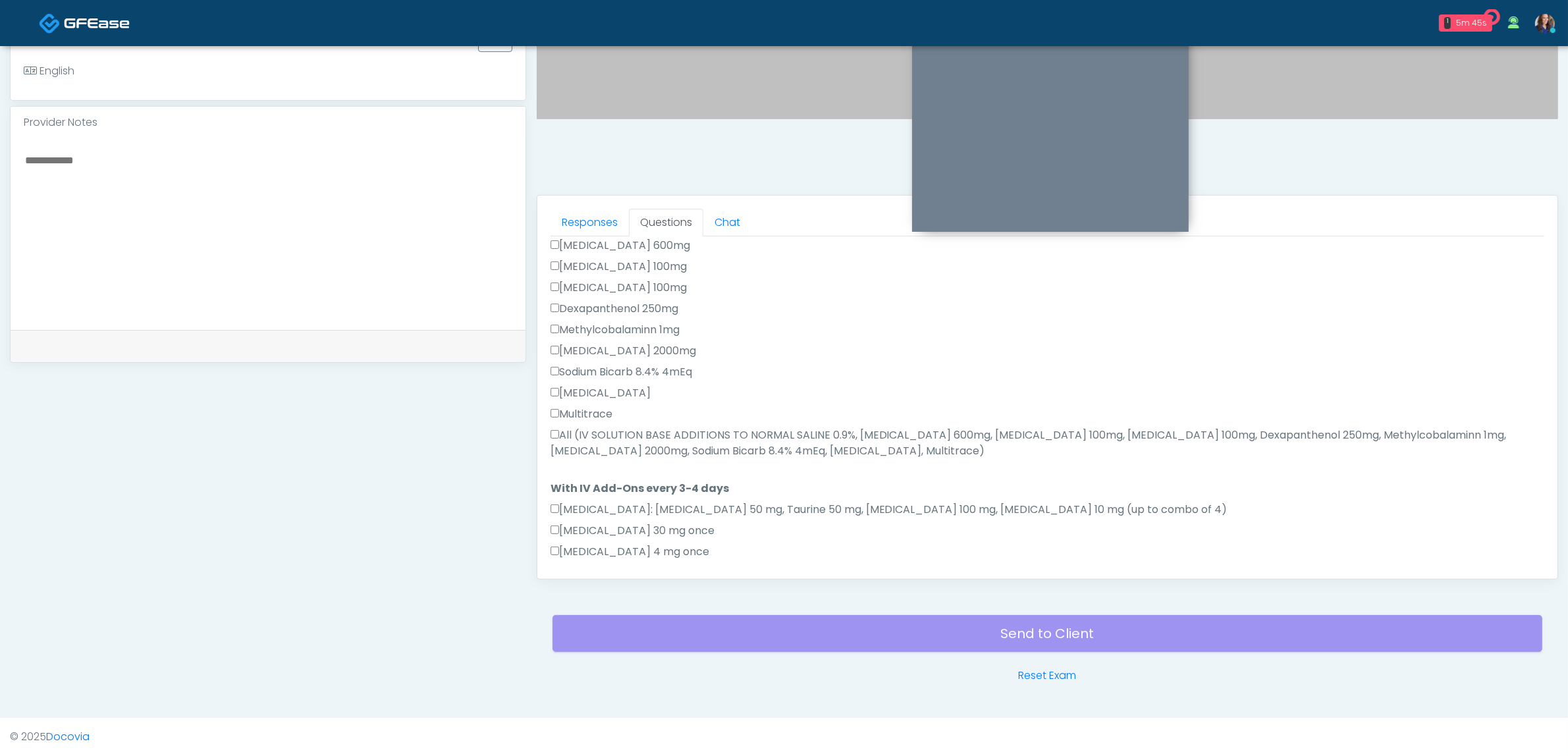
scroll to position [732, 0]
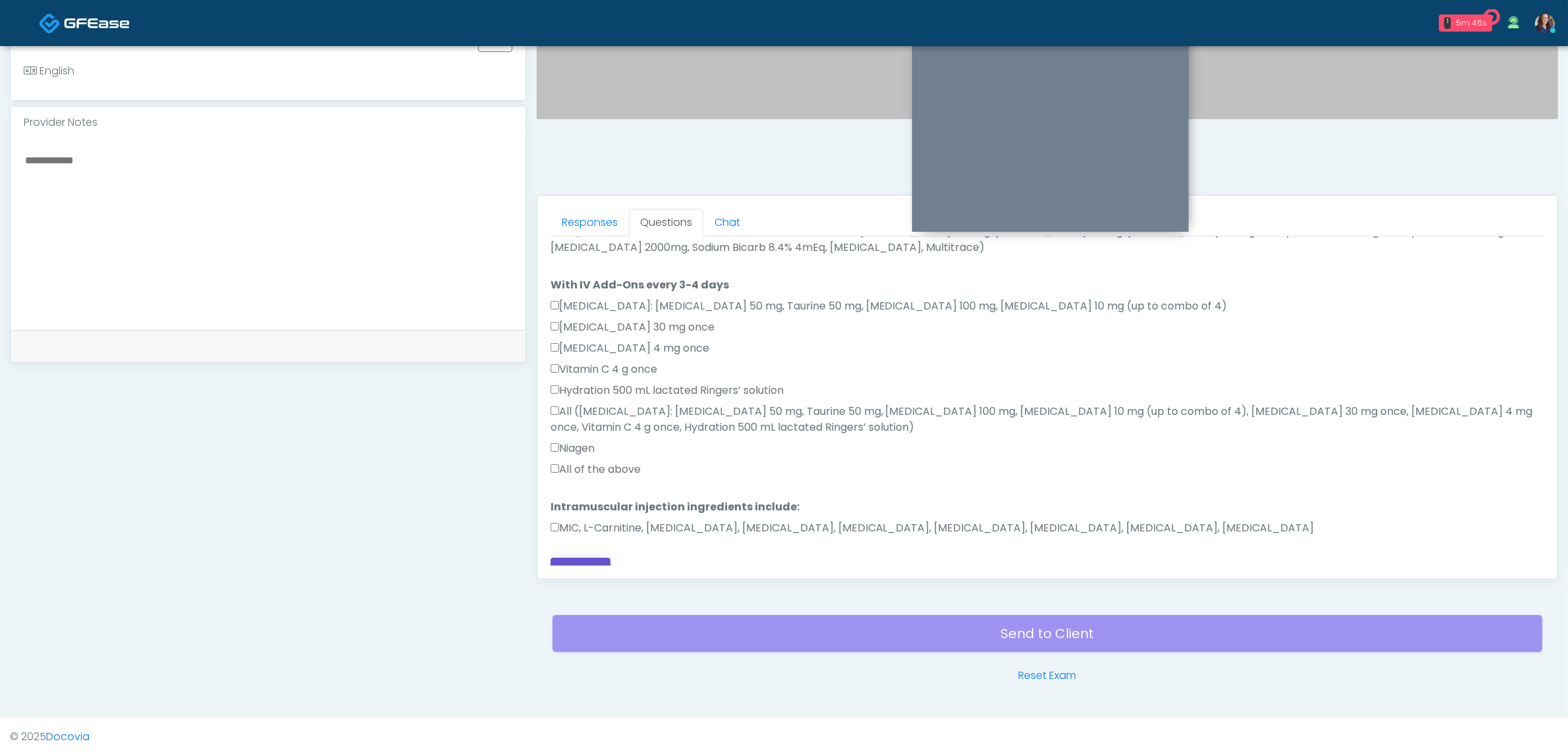
click at [584, 558] on button "Continue" at bounding box center [581, 570] width 60 height 24
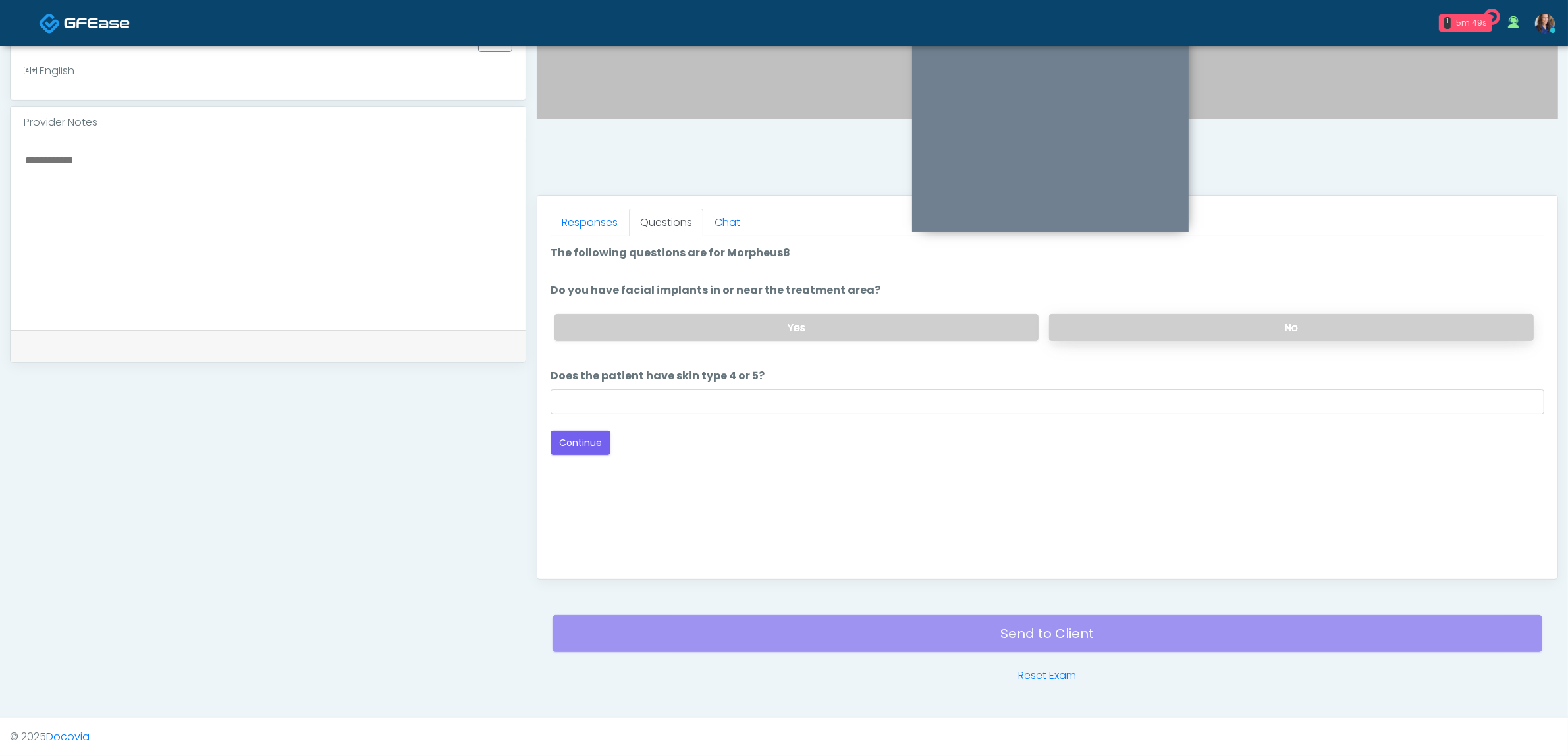
drag, startPoint x: 1231, startPoint y: 317, endPoint x: 1054, endPoint y: 330, distance: 177.5
click at [1230, 317] on label "No" at bounding box center [1291, 327] width 485 height 27
drag, startPoint x: 731, startPoint y: 399, endPoint x: 560, endPoint y: 429, distance: 173.6
click at [725, 402] on input "Does the patient have skin type 4 or 5?" at bounding box center [1047, 401] width 994 height 25
type input "**"
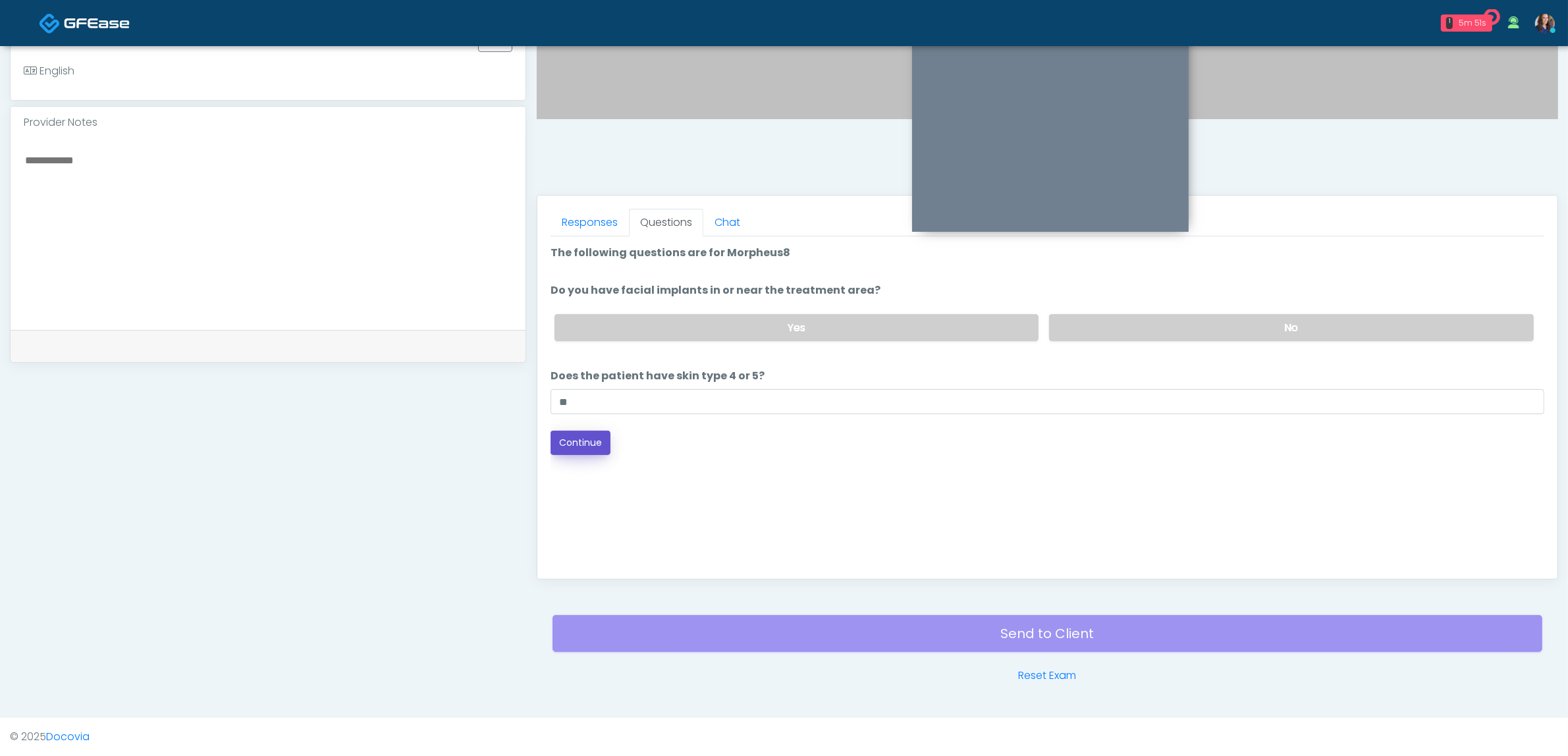
click at [568, 453] on button "Continue" at bounding box center [581, 443] width 60 height 24
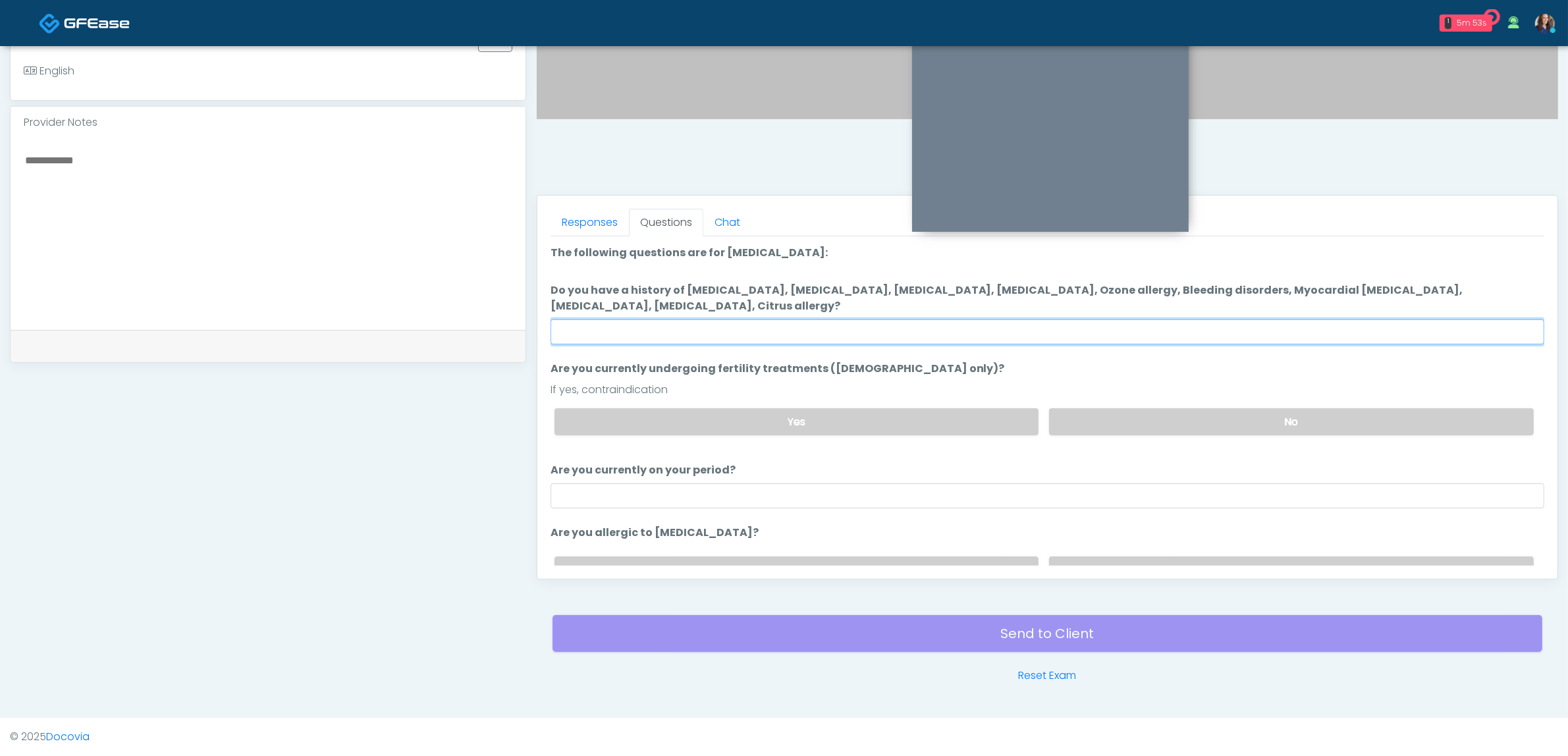
click at [893, 328] on input "Do you have a history of Hyperthyroidism, Hypotension, Hypocalcemia, Hypoglycem…" at bounding box center [1047, 332] width 994 height 25
click at [1180, 429] on label "No" at bounding box center [1291, 422] width 485 height 27
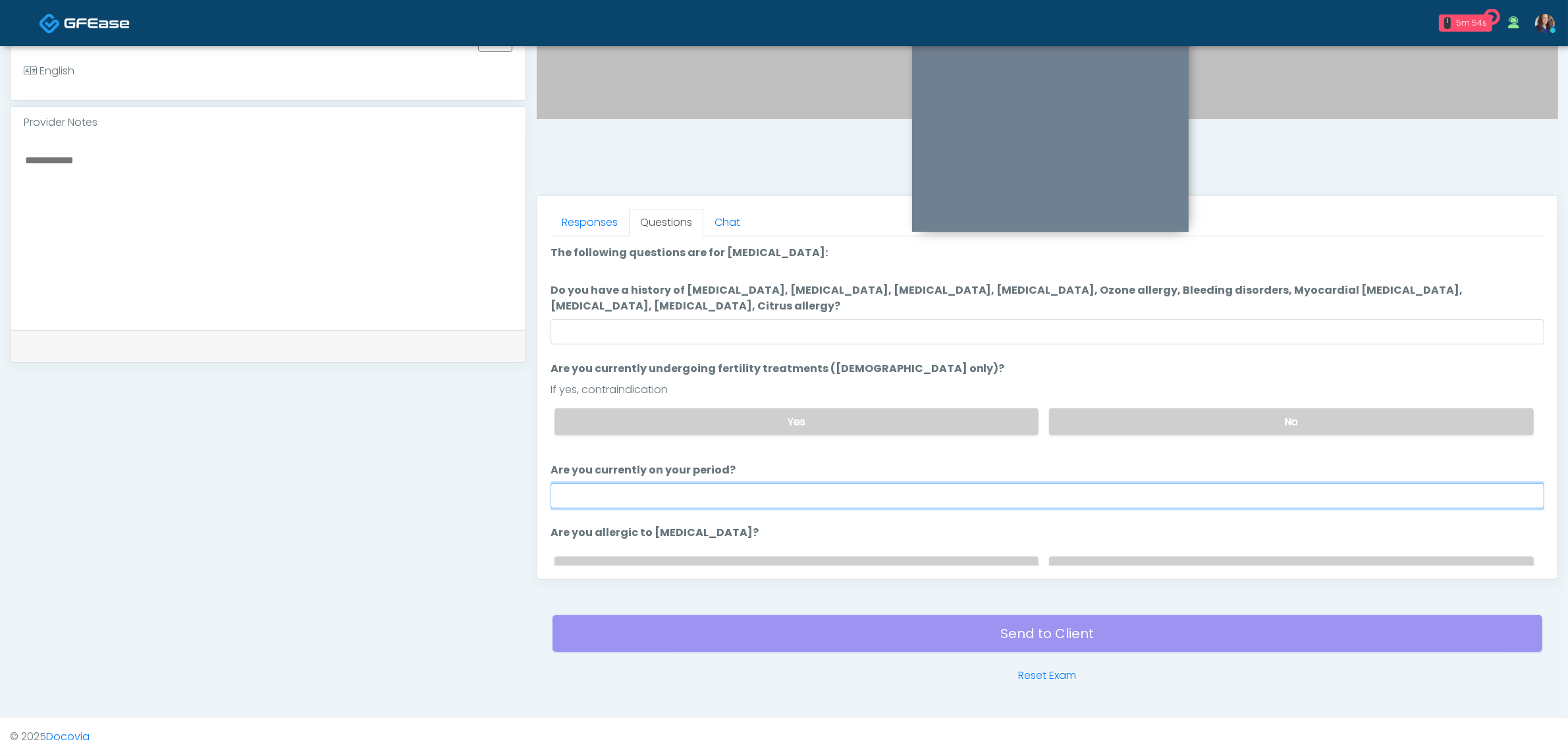
drag, startPoint x: 1111, startPoint y: 504, endPoint x: 1011, endPoint y: 504, distance: 100.0
click at [1110, 504] on input "Are you currently on your period?" at bounding box center [1047, 496] width 994 height 25
type input "**"
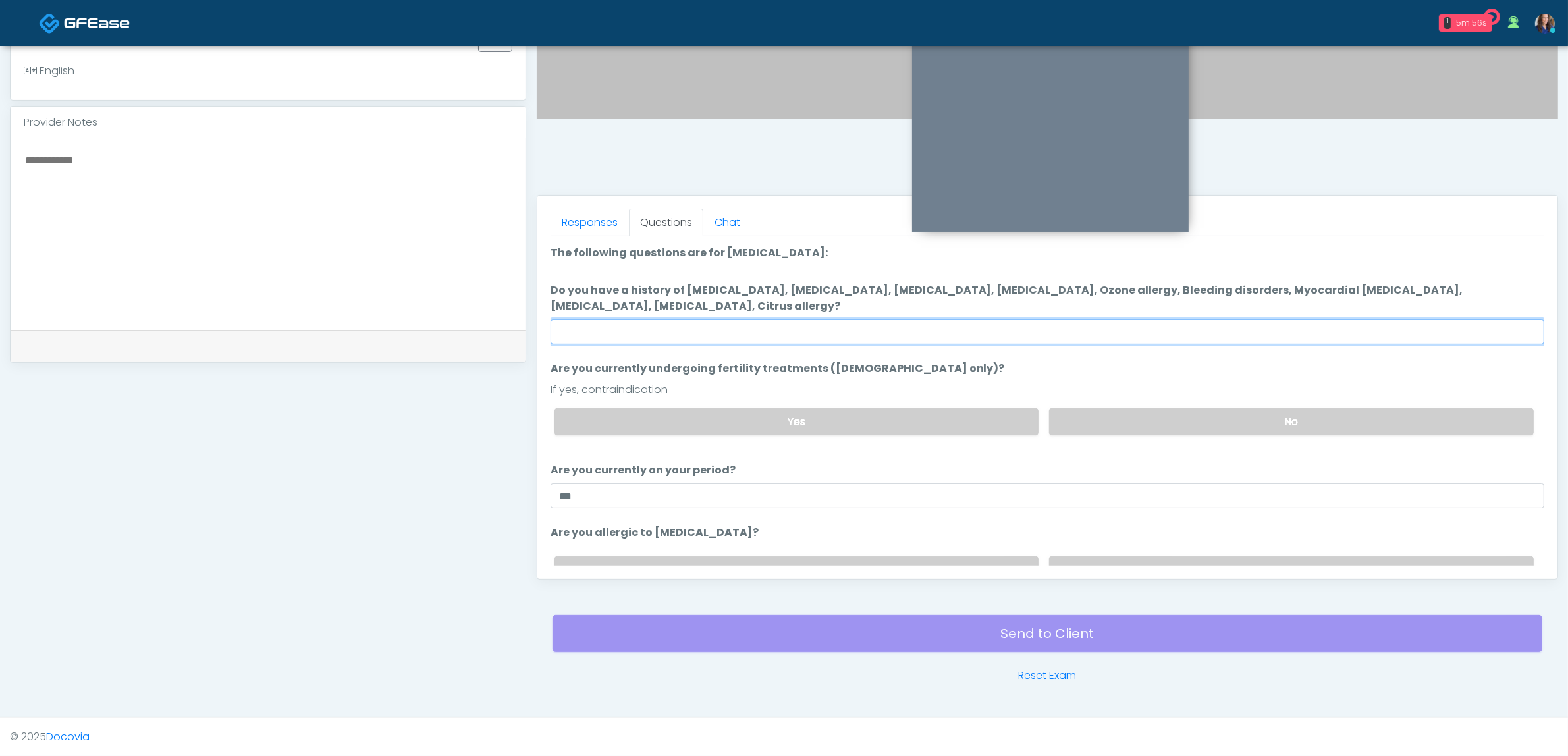
click at [687, 321] on input "Do you have a history of Hyperthyroidism, Hypotension, Hypocalcemia, Hypoglycem…" at bounding box center [1047, 332] width 994 height 25
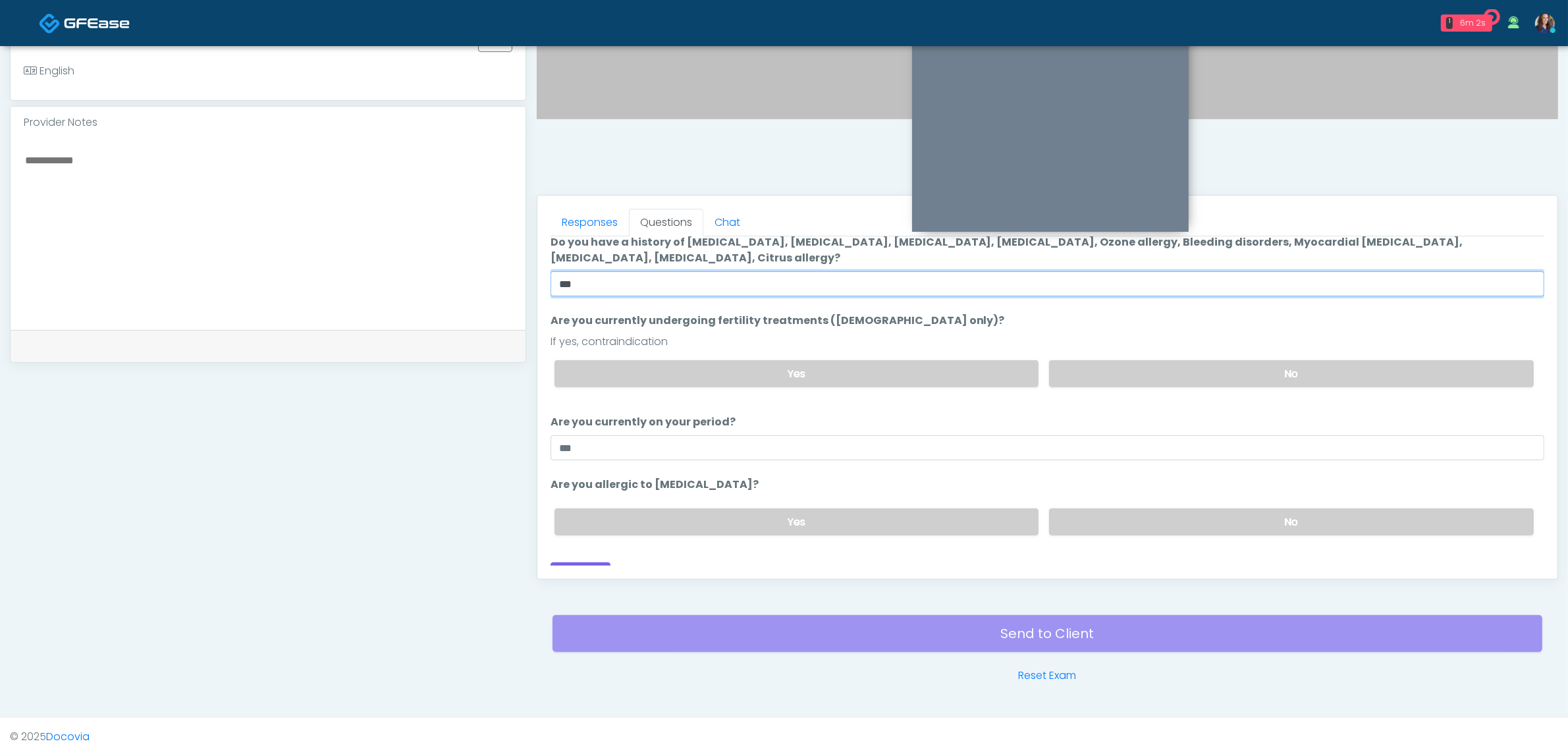
scroll to position [67, 0]
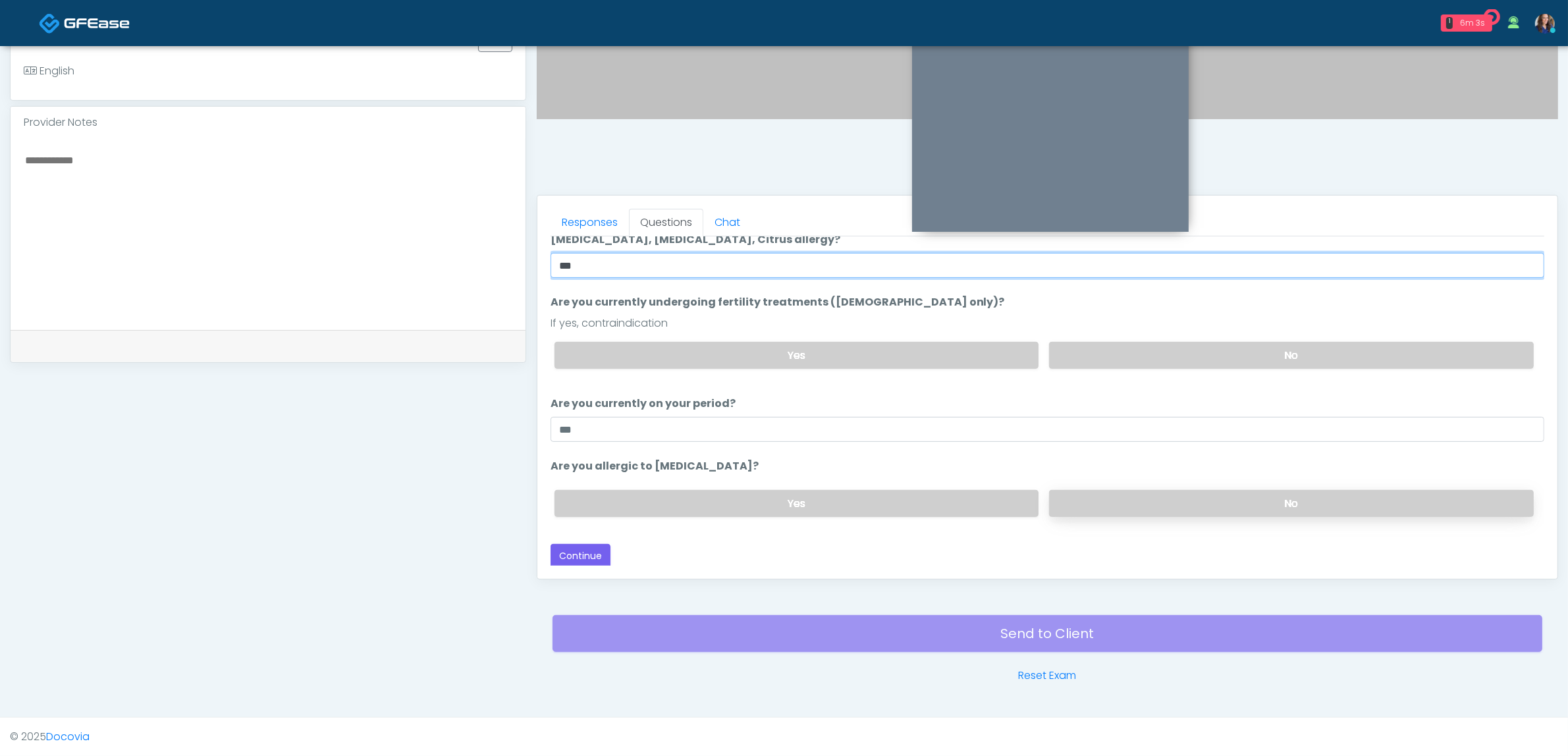
type input "**"
click at [1060, 504] on label "No" at bounding box center [1291, 504] width 485 height 27
click at [565, 555] on button "Continue" at bounding box center [581, 556] width 60 height 24
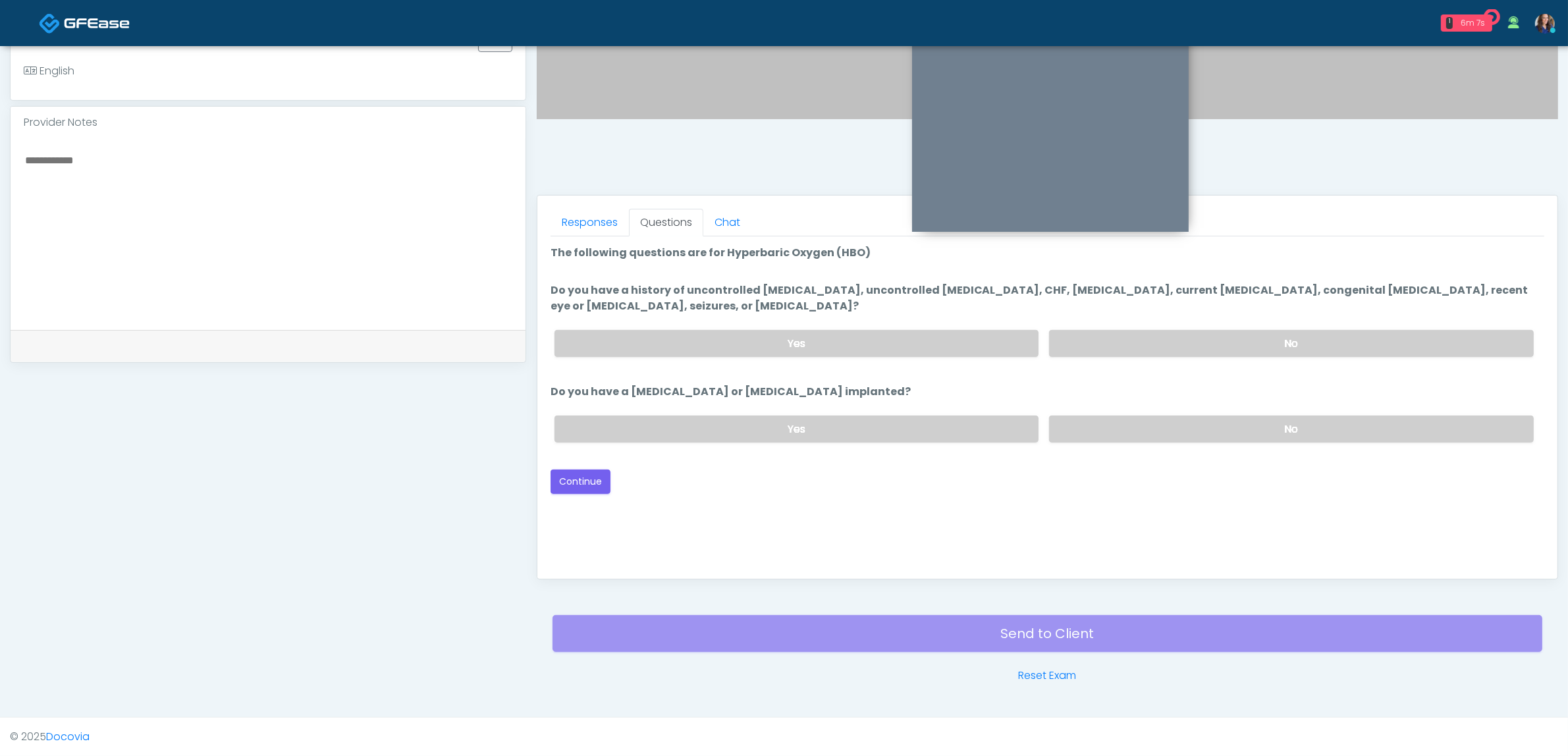
drag, startPoint x: 1206, startPoint y: 332, endPoint x: 1206, endPoint y: 369, distance: 37.0
click at [1206, 332] on label "No" at bounding box center [1291, 344] width 485 height 27
click at [1206, 430] on label "No" at bounding box center [1291, 429] width 485 height 27
click at [594, 479] on button "Continue" at bounding box center [581, 482] width 60 height 24
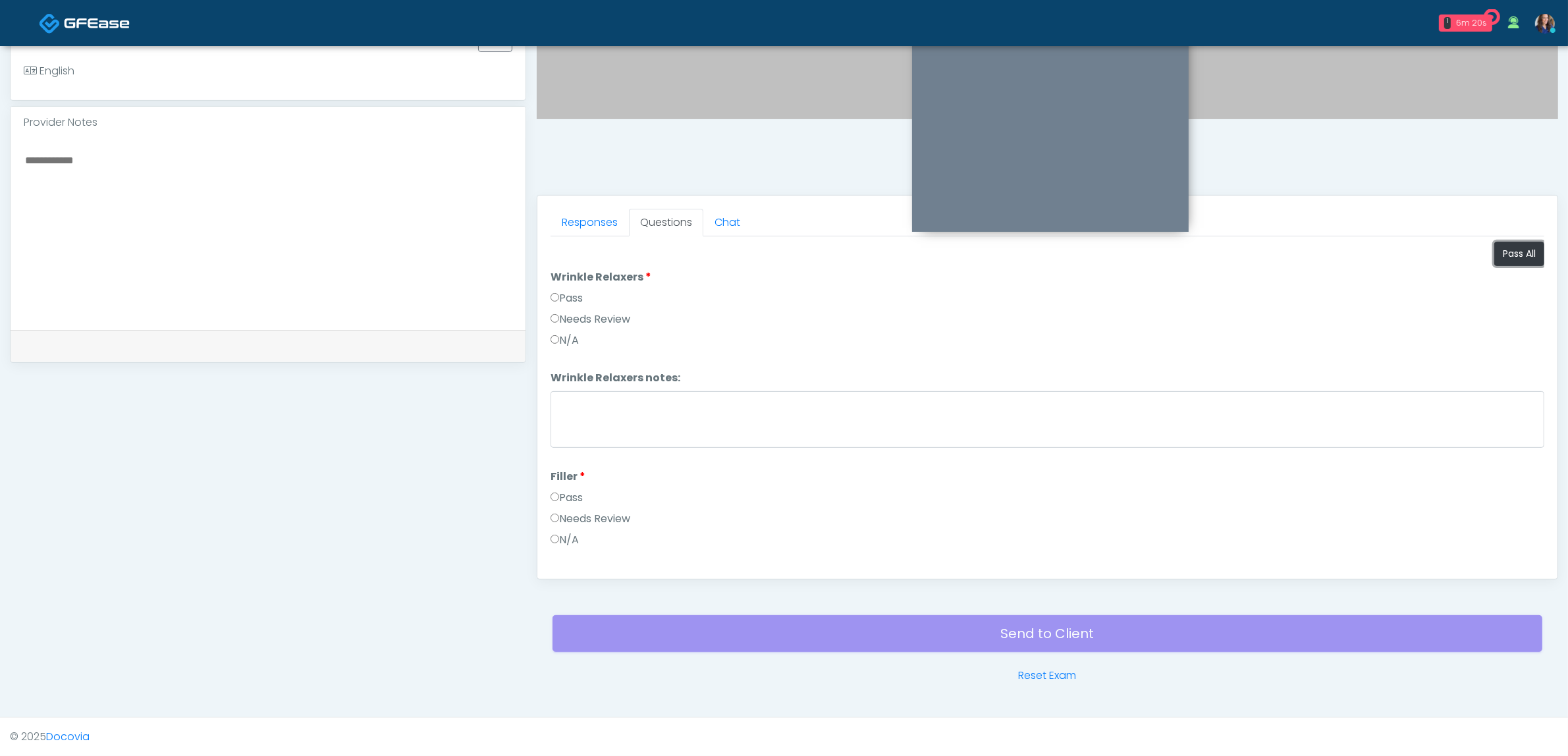
drag, startPoint x: 1502, startPoint y: 252, endPoint x: 1353, endPoint y: 325, distance: 165.9
click at [1503, 252] on button "Pass All" at bounding box center [1519, 254] width 50 height 24
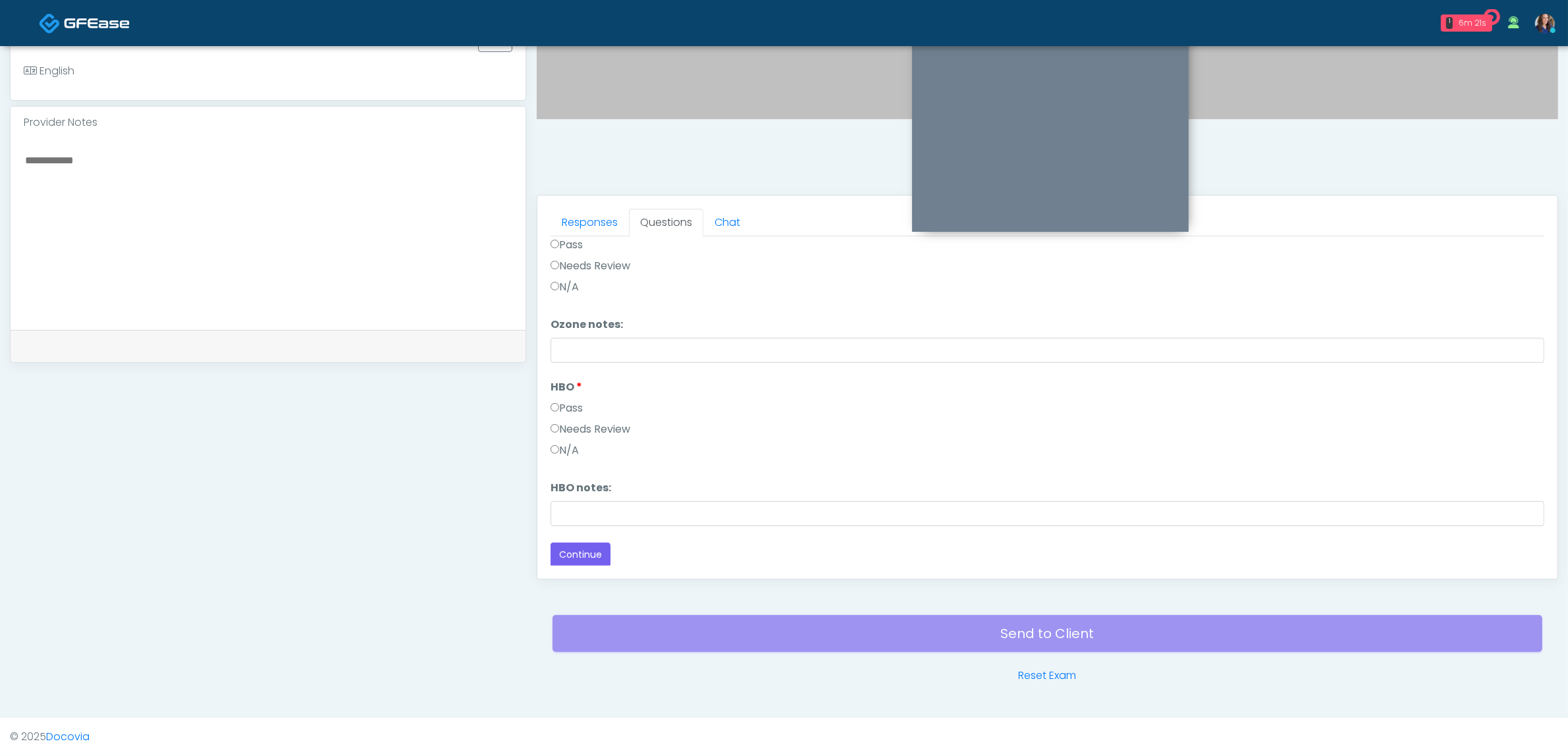
scroll to position [1651, 0]
drag, startPoint x: 576, startPoint y: 549, endPoint x: 669, endPoint y: 570, distance: 95.3
click at [614, 560] on div "Back Continue" at bounding box center [1047, 555] width 994 height 24
click at [578, 547] on button "Continue" at bounding box center [581, 555] width 60 height 24
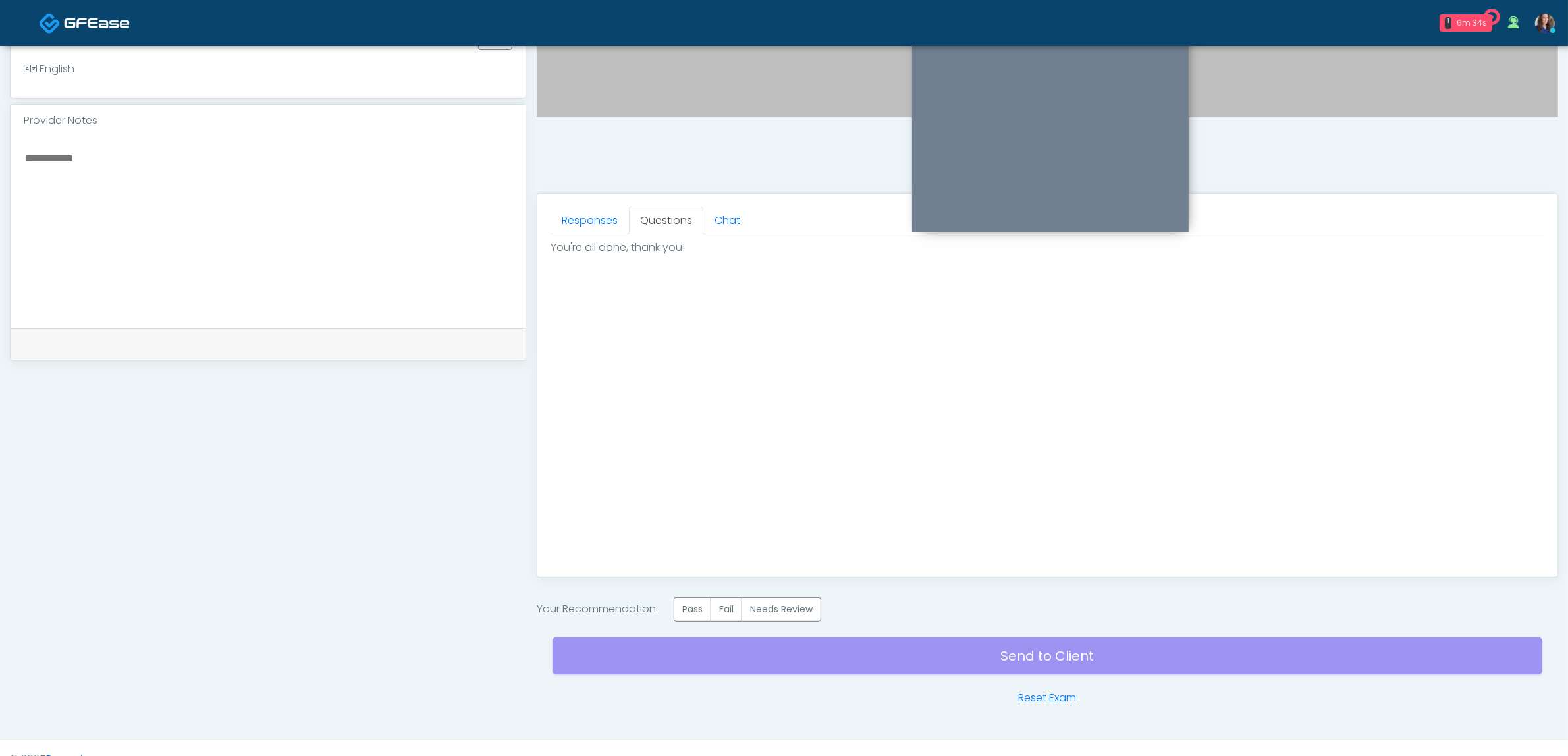
drag, startPoint x: 708, startPoint y: 609, endPoint x: 739, endPoint y: 624, distance: 34.4
click at [709, 609] on label "Pass" at bounding box center [692, 610] width 37 height 24
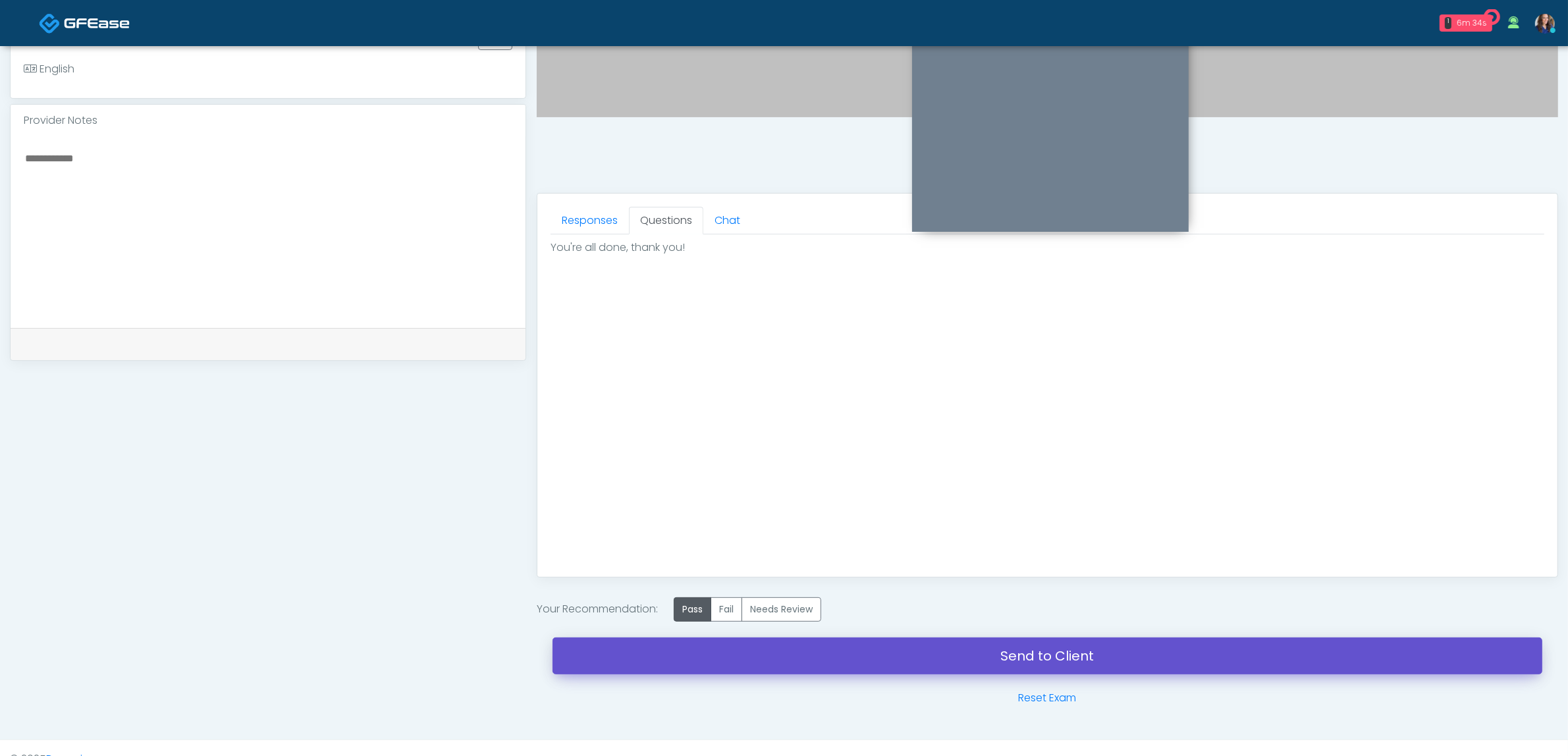
drag, startPoint x: 886, startPoint y: 649, endPoint x: 852, endPoint y: 68, distance: 582.0
click at [885, 649] on link "Send to Client" at bounding box center [1047, 656] width 990 height 37
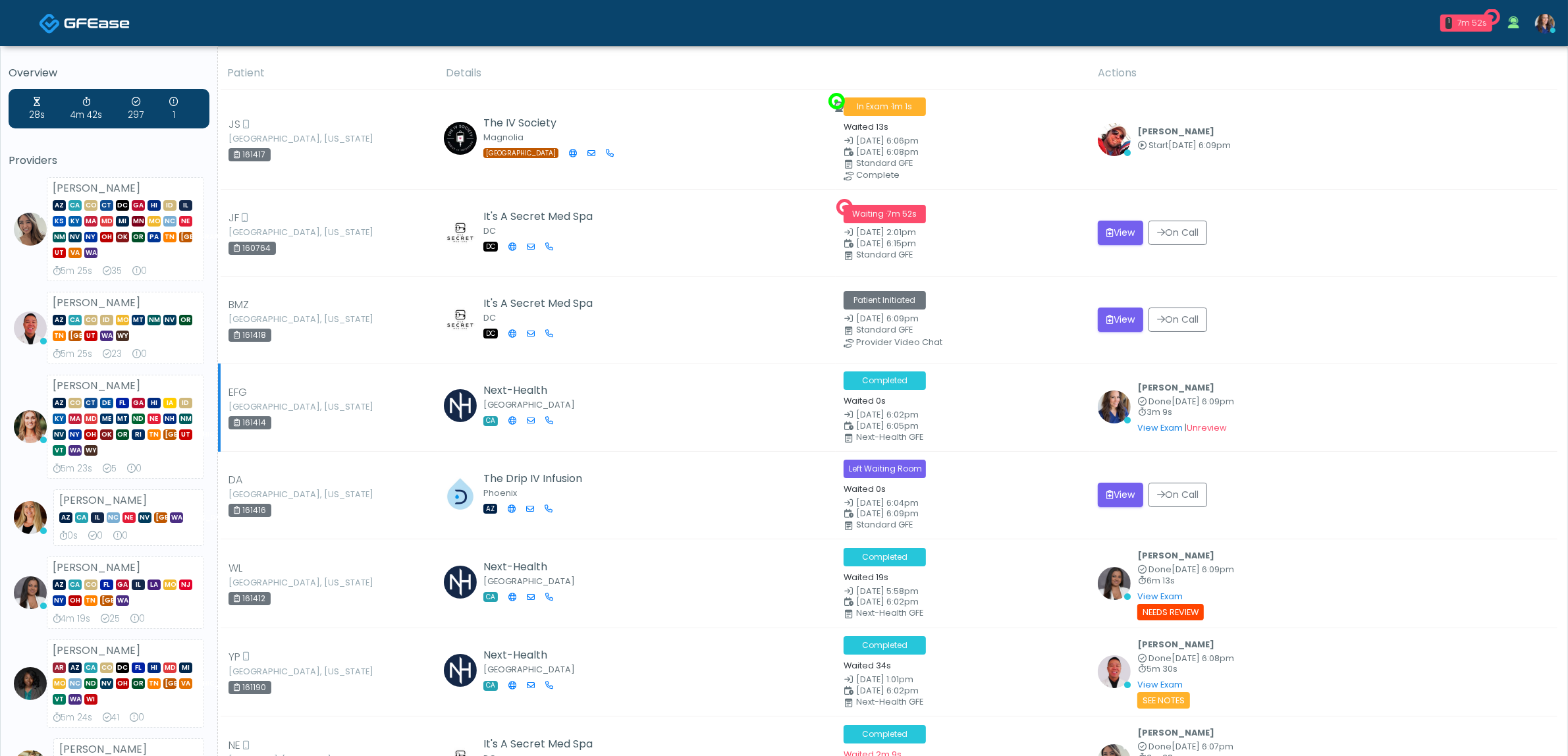
drag, startPoint x: 1319, startPoint y: 383, endPoint x: 1297, endPoint y: 383, distance: 22.0
click at [1318, 383] on div "Kristin Adams Done Aug 22, 6:09pm 3m 9s View Exam | Unreview" at bounding box center [1323, 407] width 452 height 57
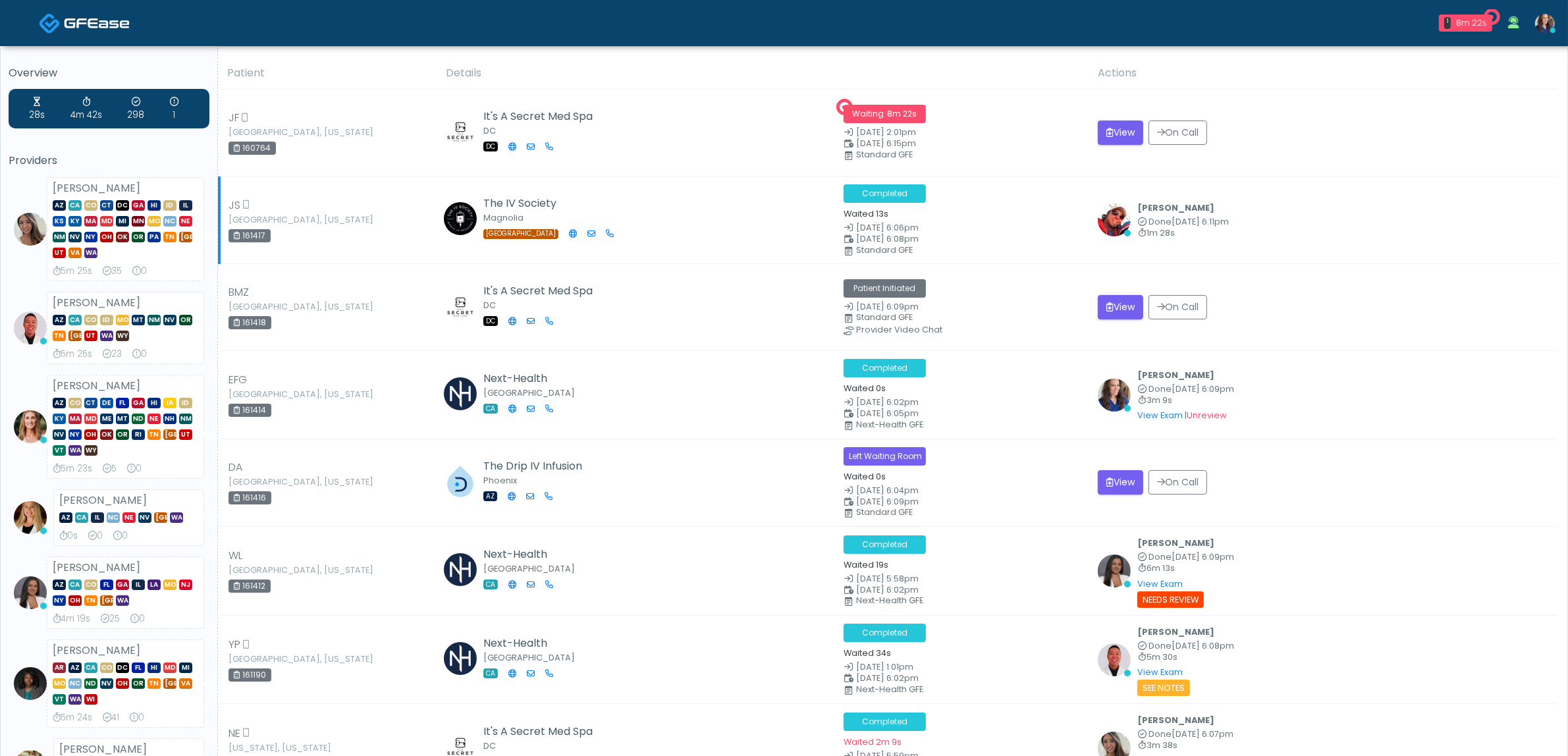
click at [757, 198] on td "The IV Society Magnolia TX" at bounding box center [636, 220] width 398 height 87
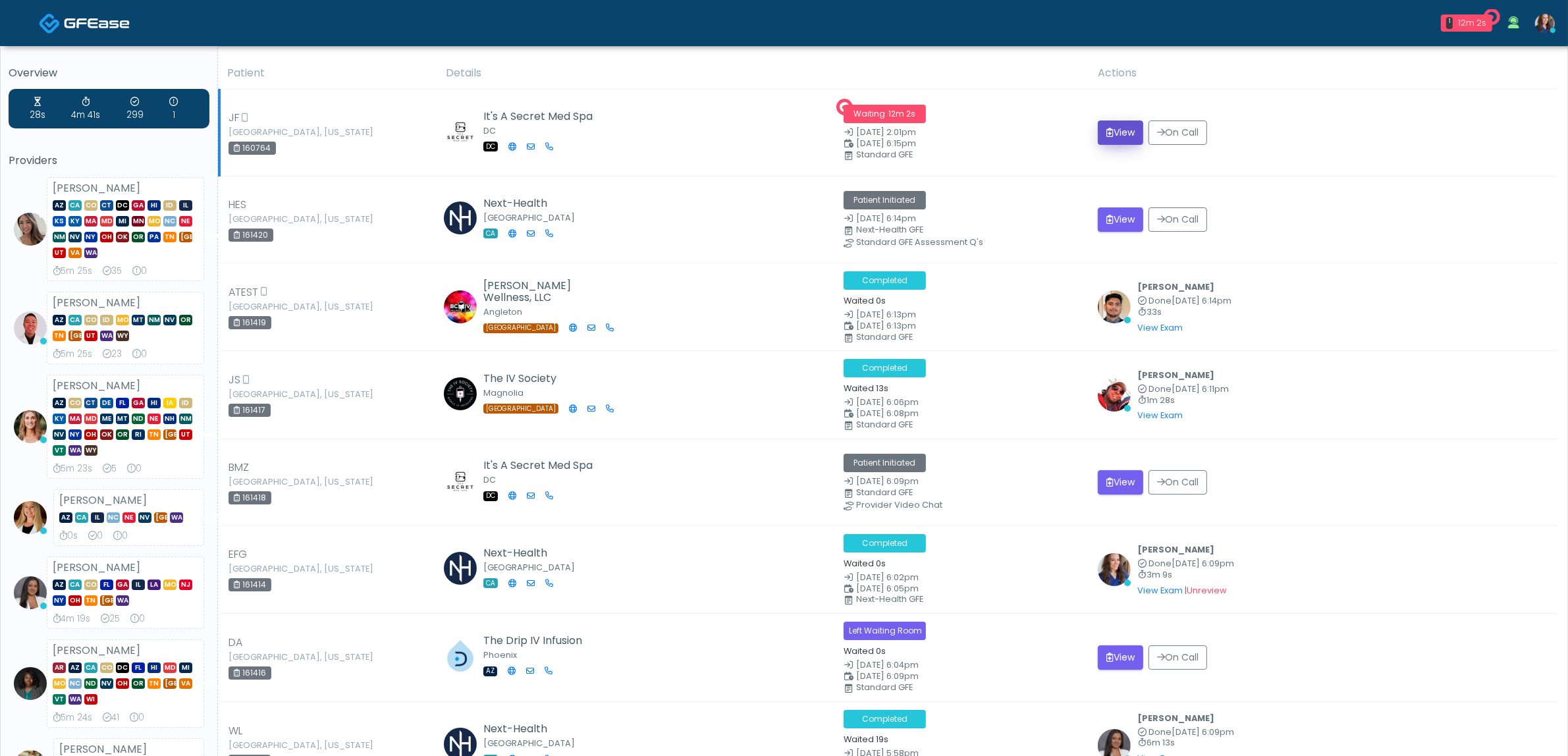
click at [1105, 133] on button "View" at bounding box center [1120, 133] width 45 height 24
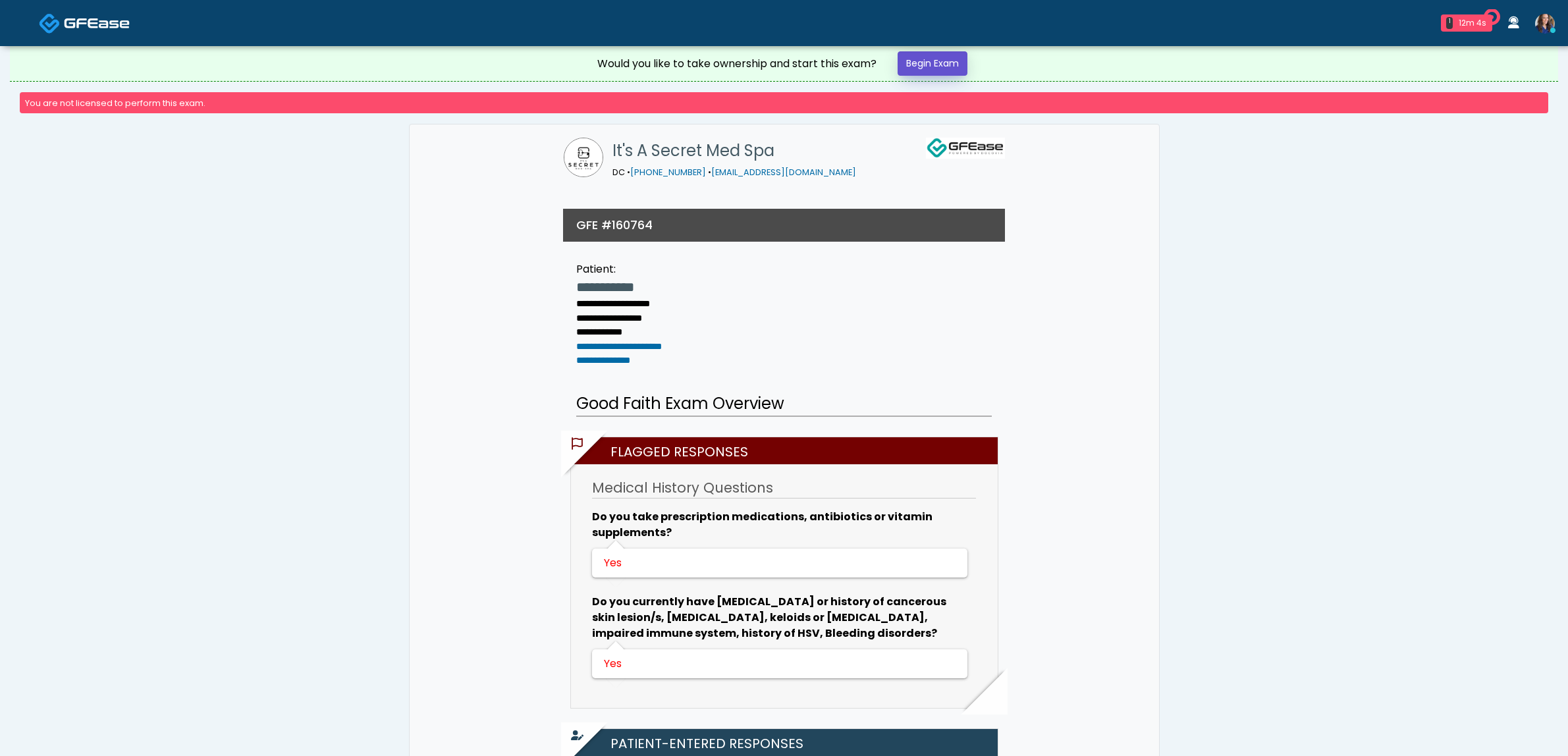
click at [936, 57] on link "Begin Exam" at bounding box center [932, 64] width 69 height 24
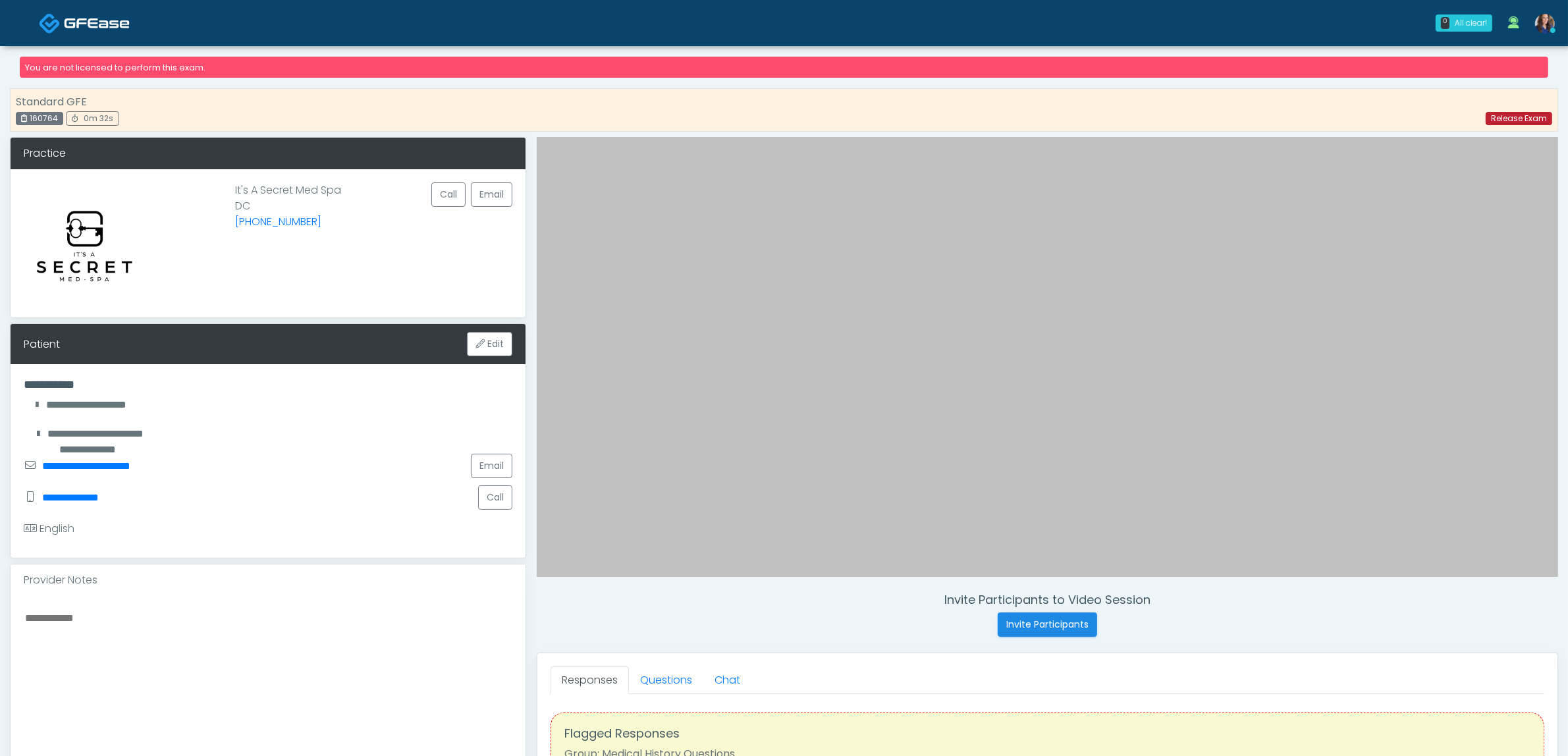
click at [1520, 119] on link "Release Exam" at bounding box center [1519, 118] width 67 height 13
click at [1512, 122] on link "Release Exam" at bounding box center [1519, 118] width 67 height 13
click at [1514, 122] on link "Release Exam" at bounding box center [1519, 118] width 67 height 13
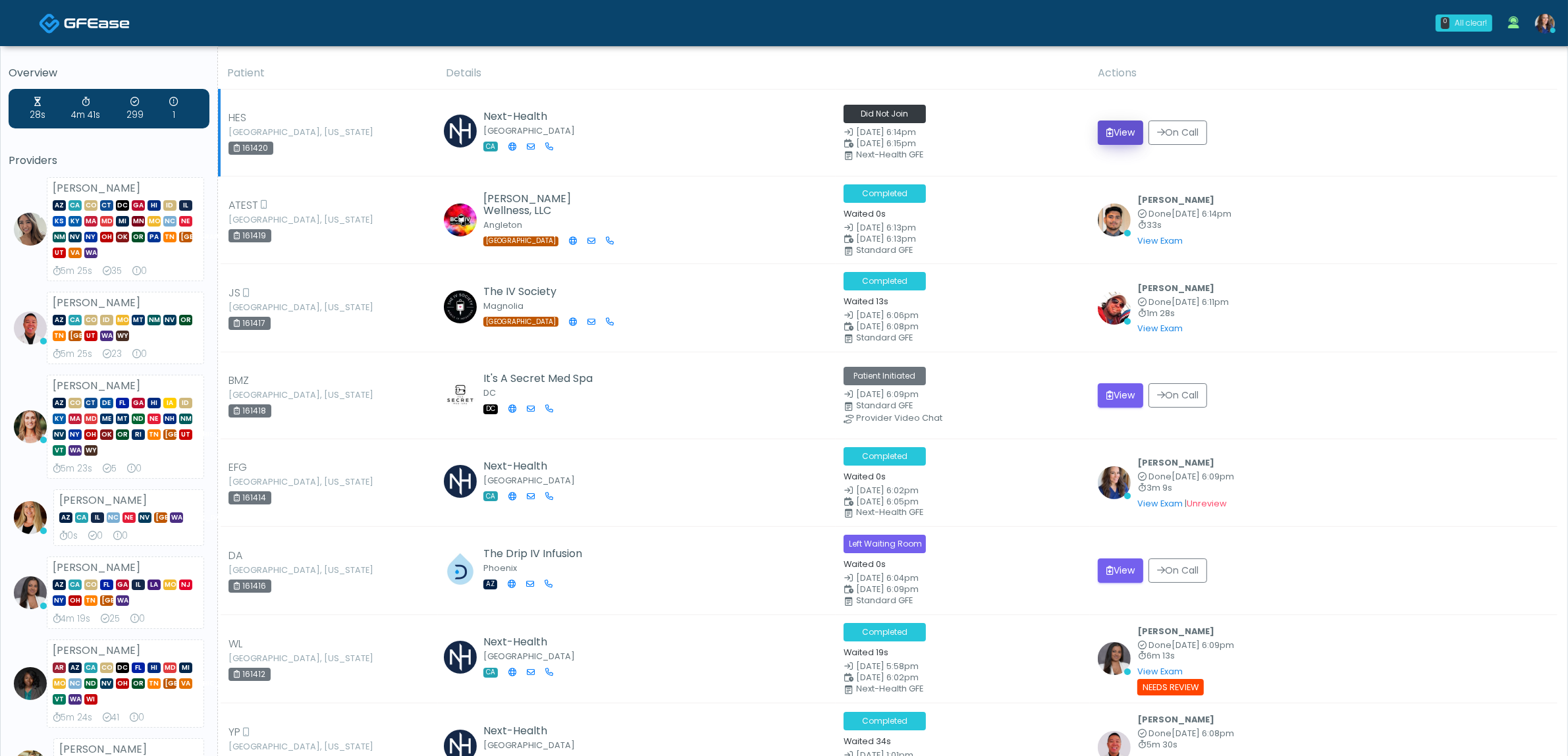
click at [1097, 135] on button "View" at bounding box center [1120, 133] width 45 height 24
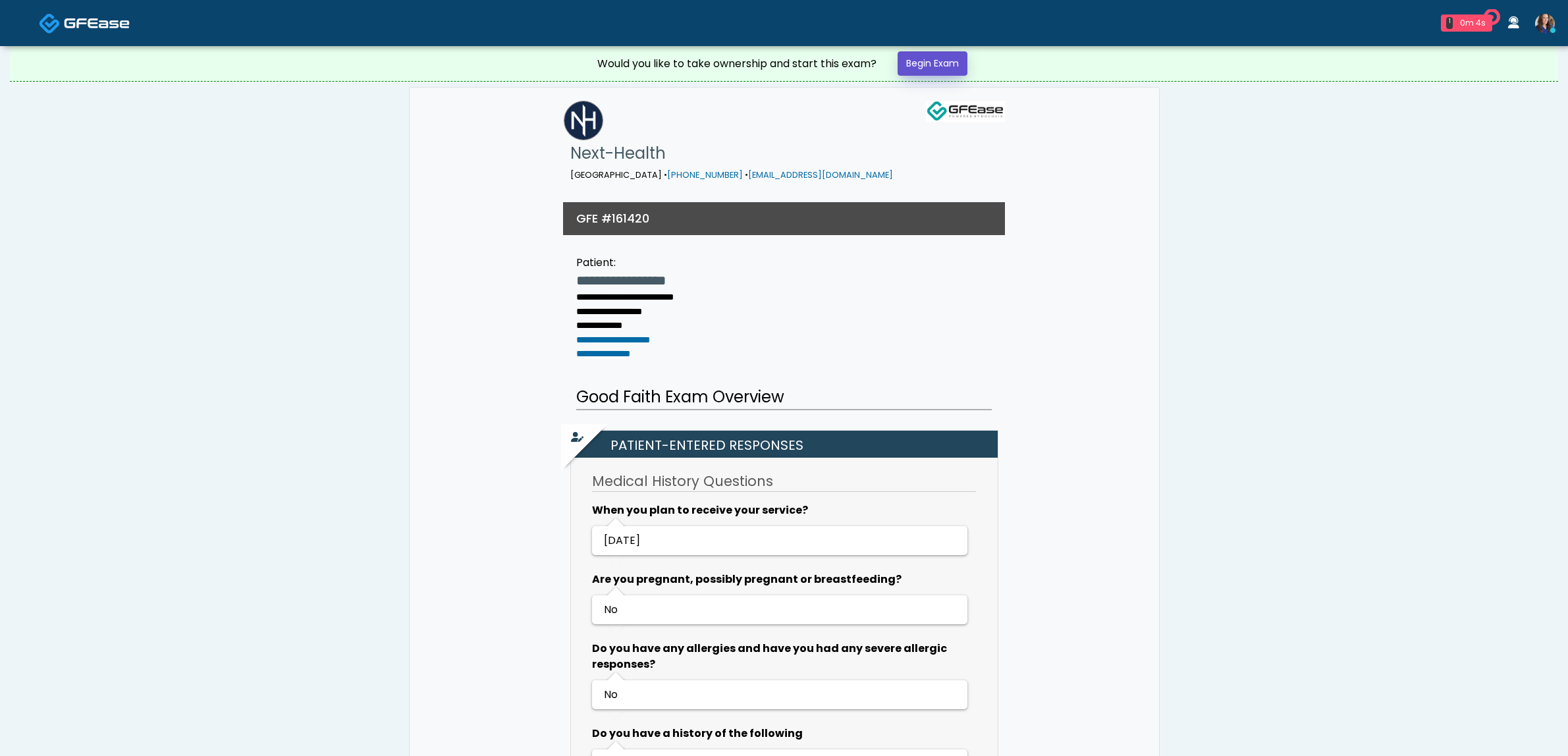
drag, startPoint x: 0, startPoint y: 0, endPoint x: 942, endPoint y: 70, distance: 944.6
click at [943, 70] on link "Begin Exam" at bounding box center [932, 64] width 69 height 24
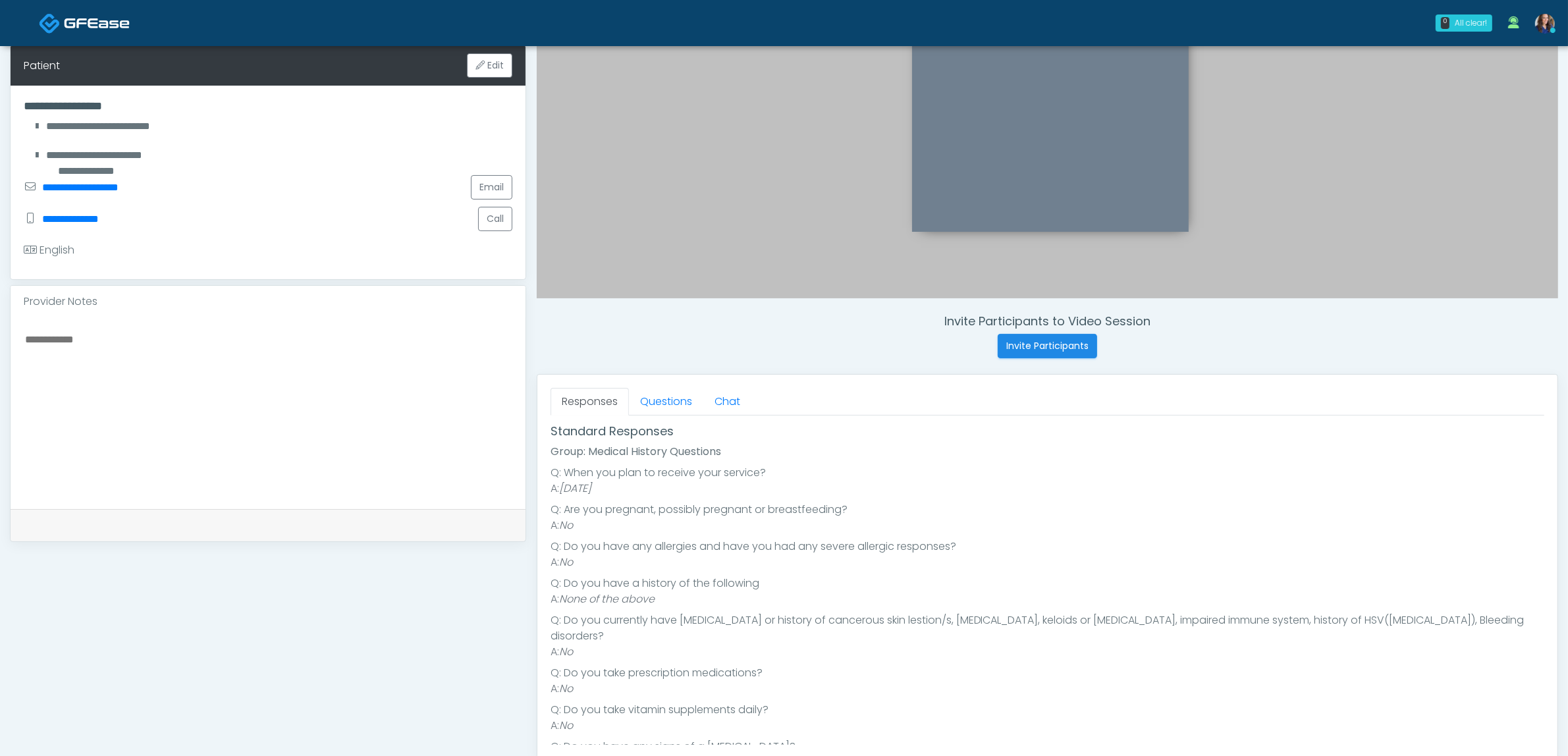
scroll to position [165, 0]
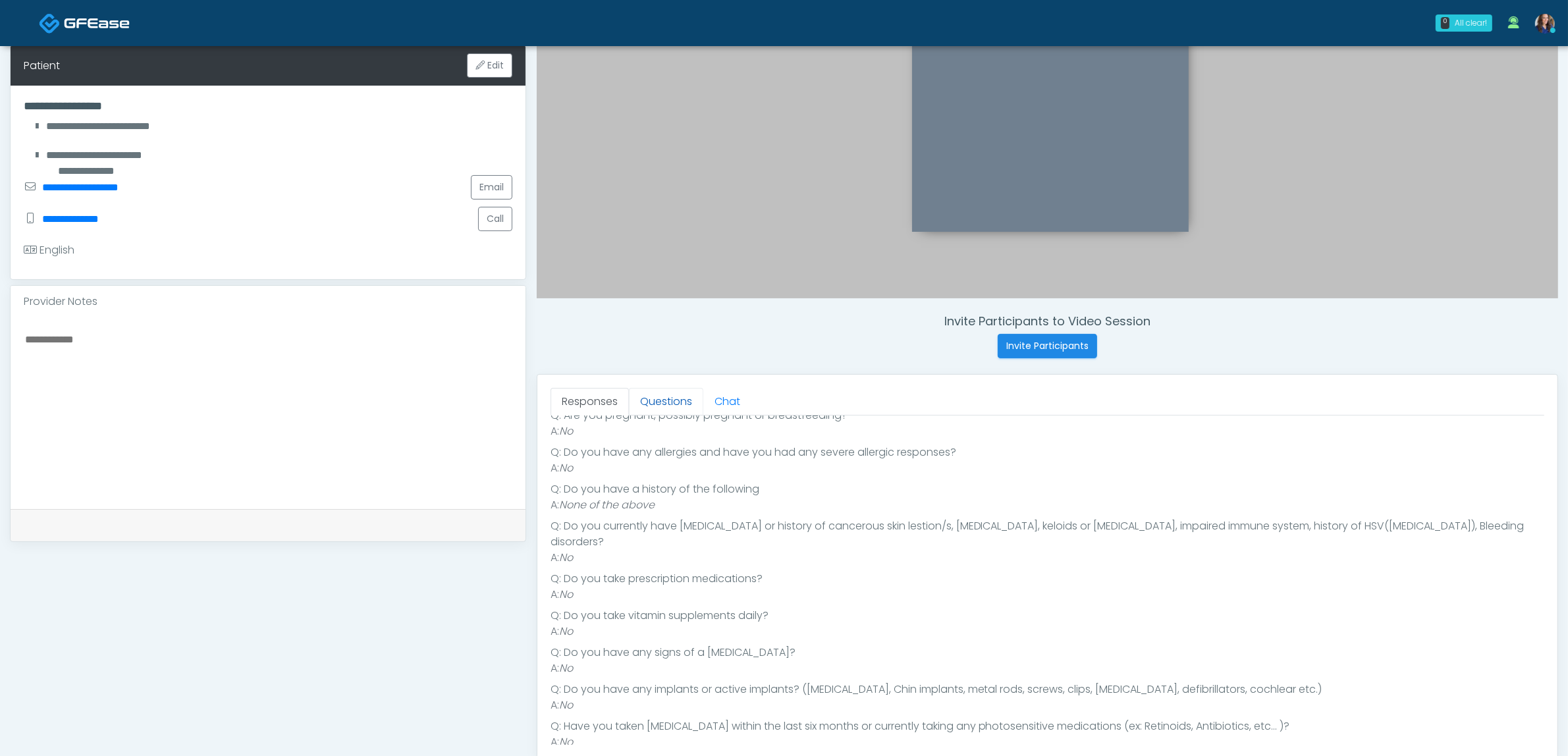
click at [663, 393] on link "Questions" at bounding box center [666, 401] width 74 height 28
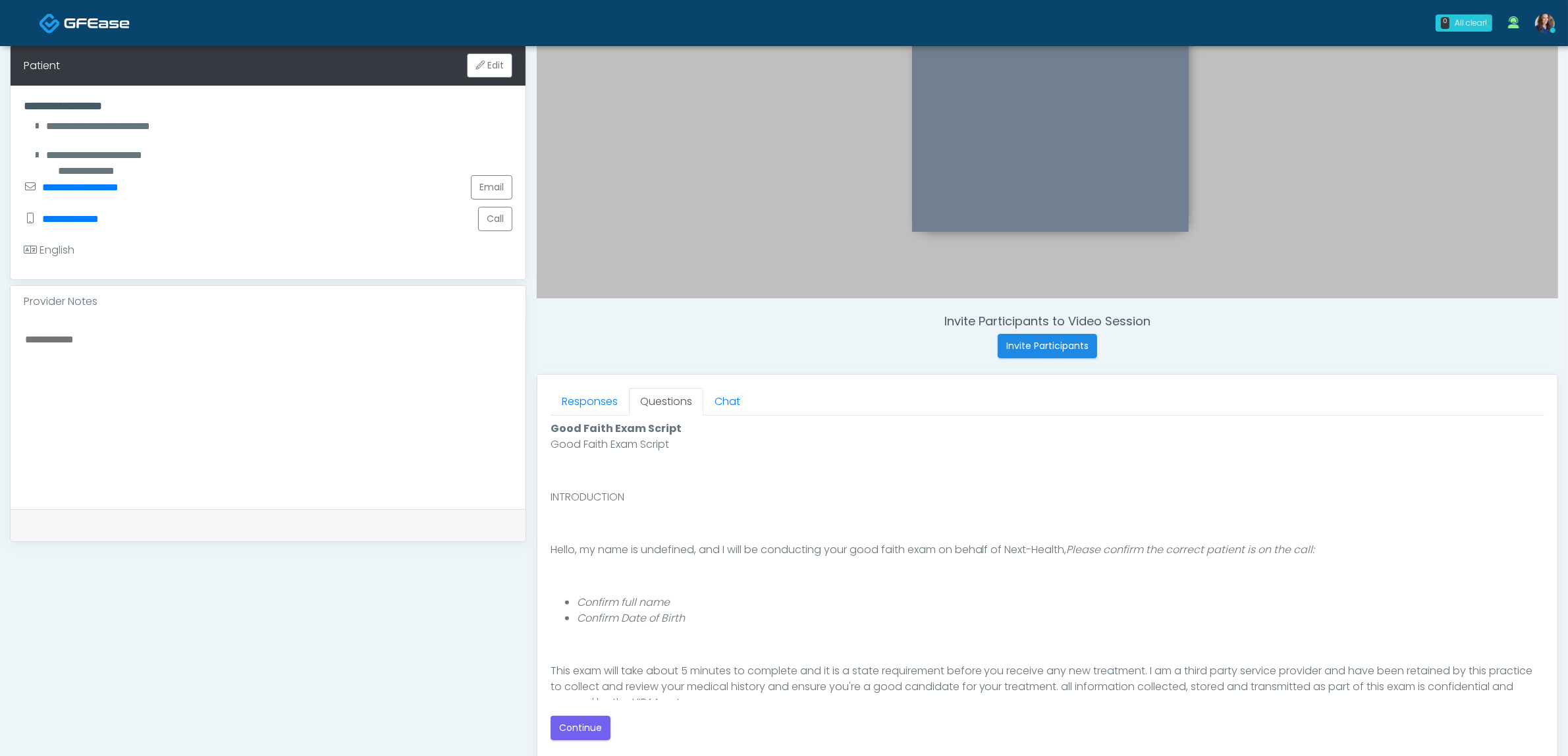
scroll to position [0, 0]
click at [575, 722] on button "Continue" at bounding box center [581, 728] width 60 height 24
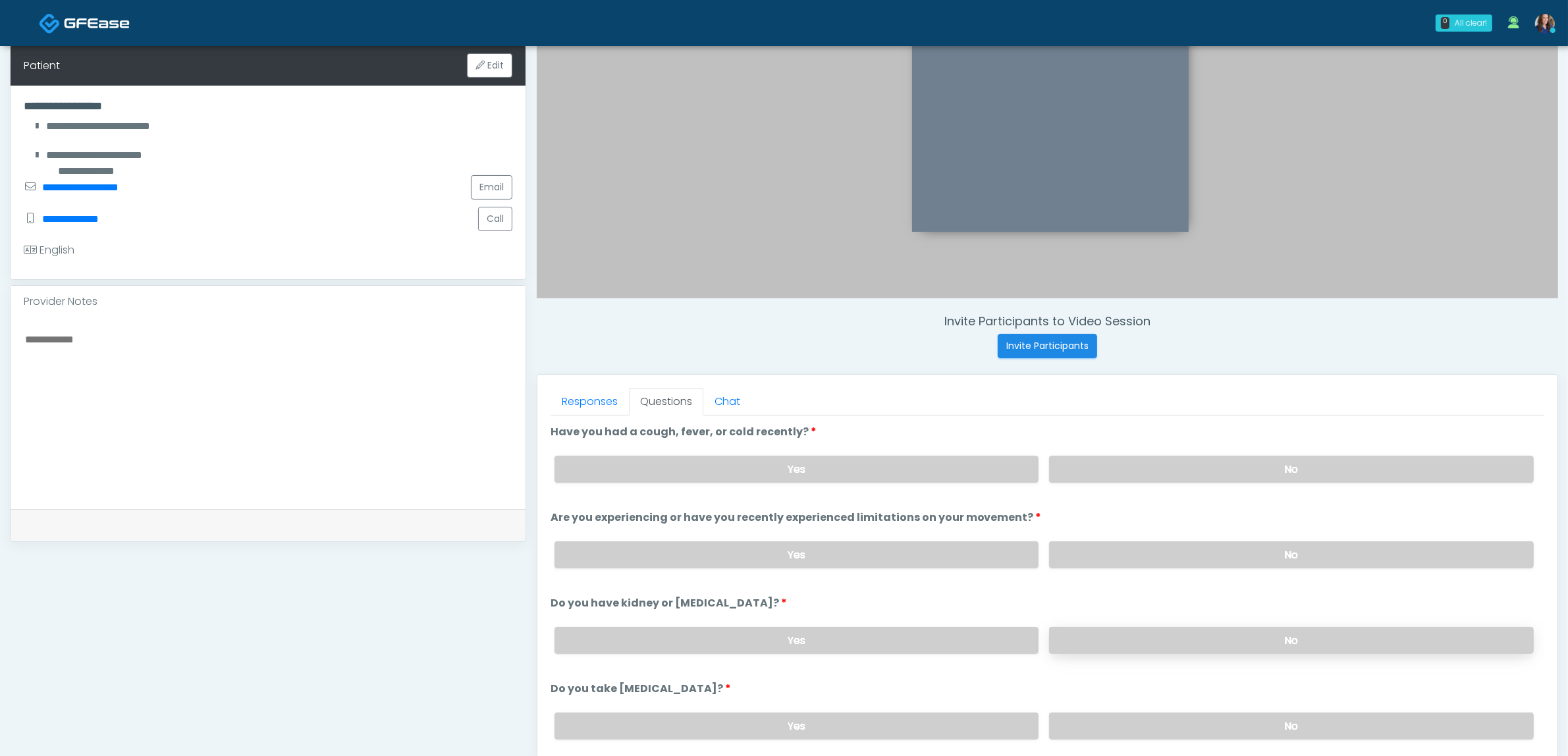
scroll to position [429, 0]
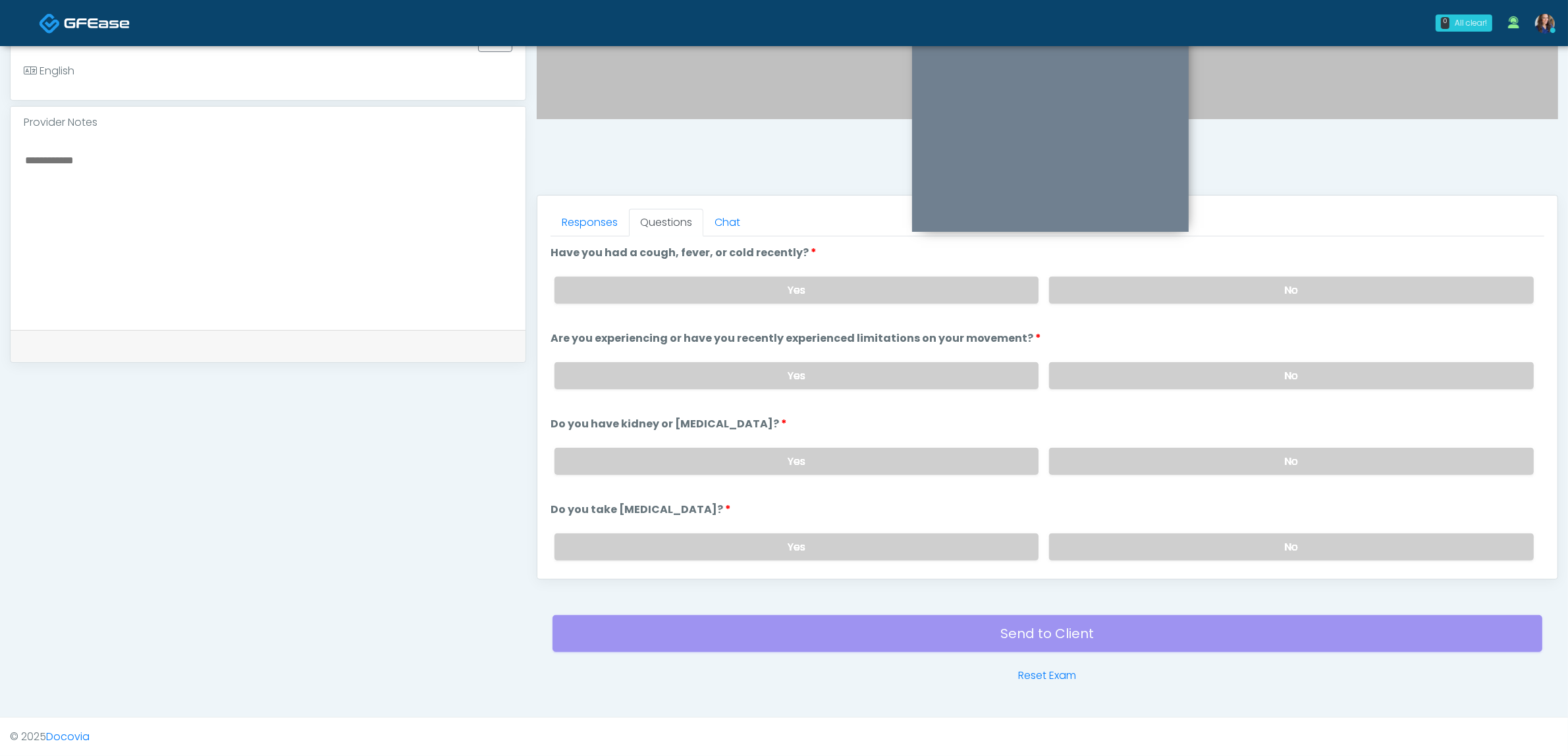
drag, startPoint x: 1216, startPoint y: 300, endPoint x: 1212, endPoint y: 350, distance: 50.2
click at [1217, 301] on label "No" at bounding box center [1291, 290] width 485 height 27
drag, startPoint x: 1217, startPoint y: 373, endPoint x: 1211, endPoint y: 420, distance: 47.4
click at [1216, 384] on label "No" at bounding box center [1291, 376] width 485 height 27
click at [1159, 463] on label "No" at bounding box center [1291, 461] width 485 height 27
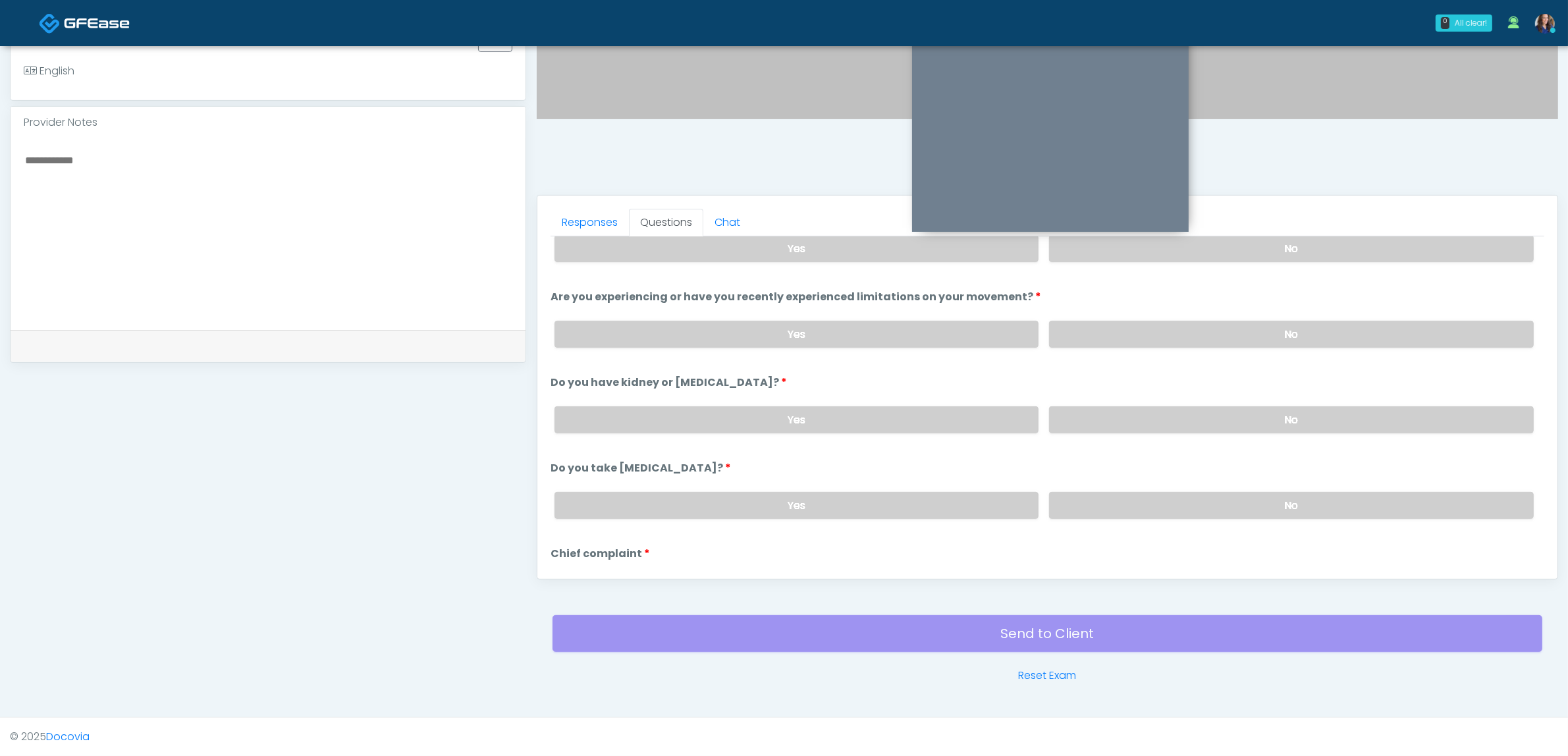
scroll to position [82, 0]
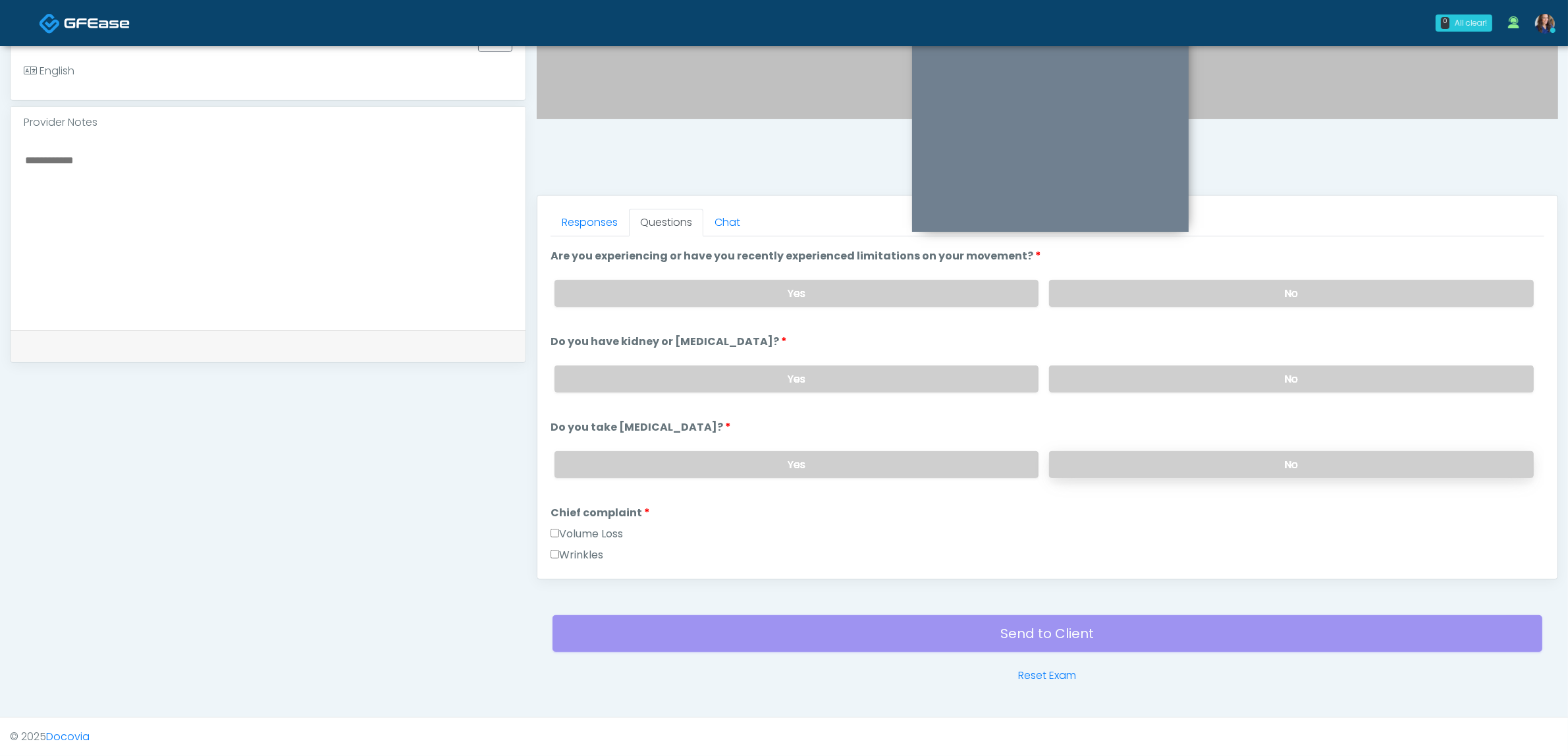
click at [1148, 459] on label "No" at bounding box center [1291, 465] width 485 height 27
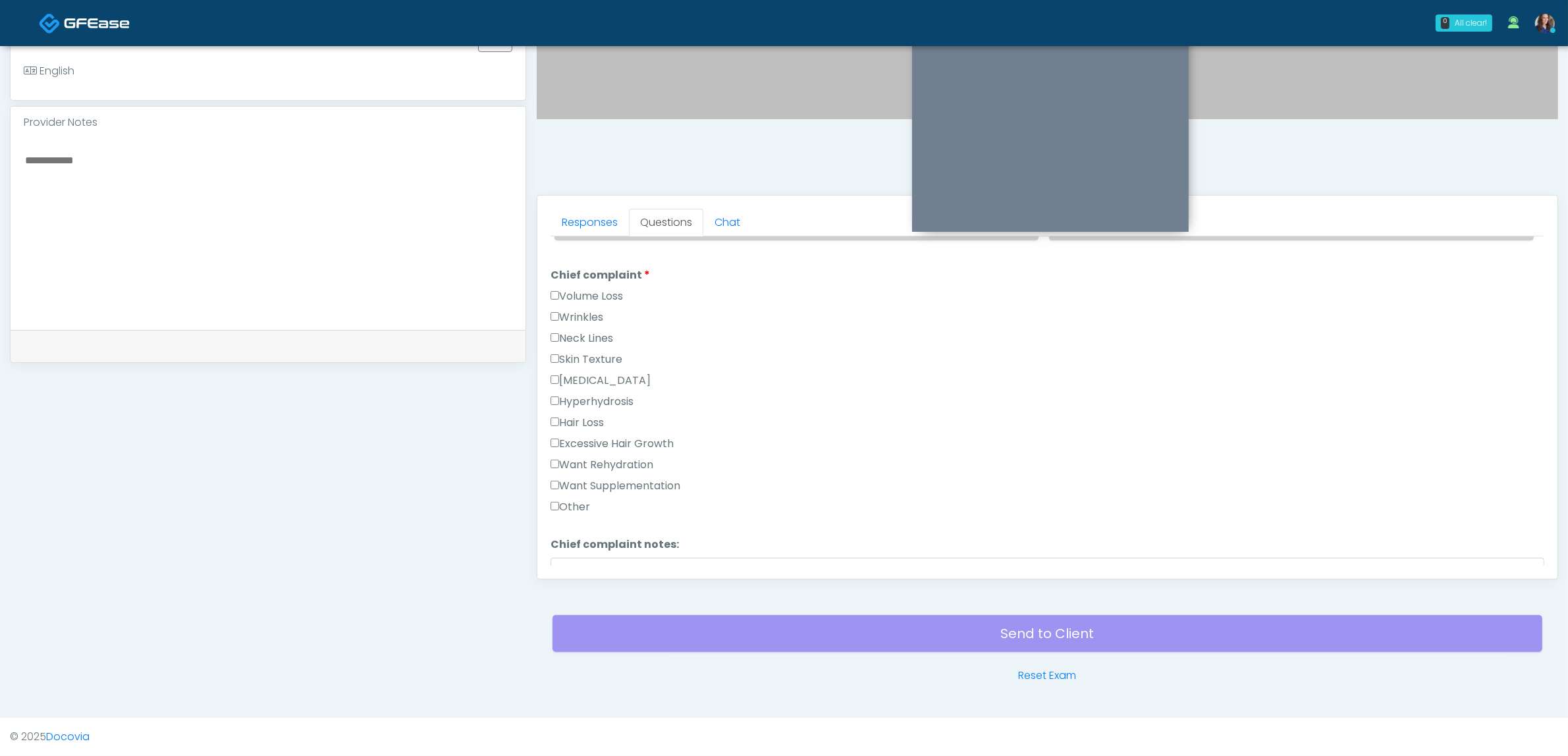
scroll to position [330, 0]
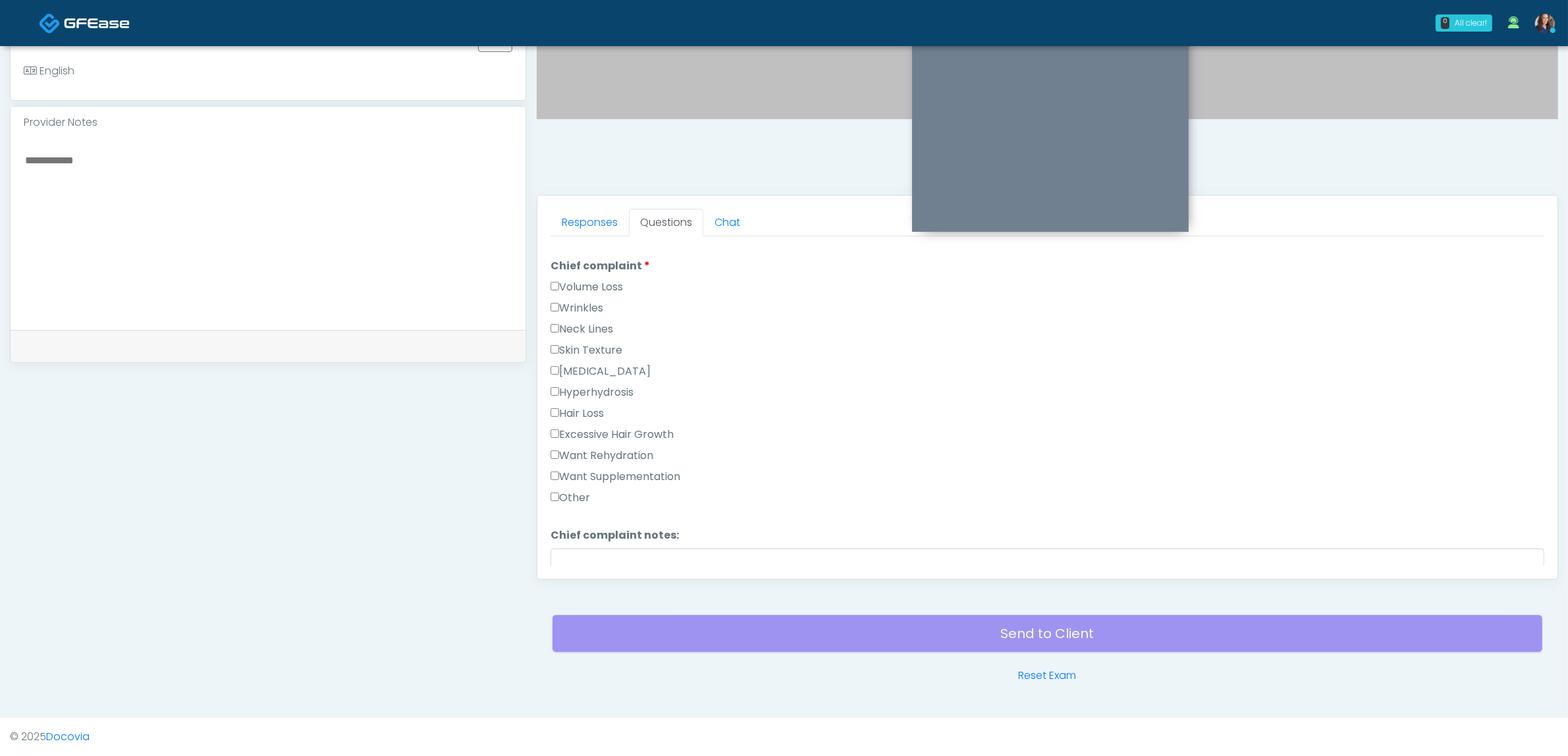
click at [629, 461] on div "Want Rehydration" at bounding box center [1047, 458] width 994 height 21
click at [627, 436] on div "Excessive Hair Growth" at bounding box center [1047, 437] width 994 height 21
click at [620, 448] on label "Want Rehydration" at bounding box center [602, 456] width 102 height 16
click at [607, 475] on label "Want Supplementation" at bounding box center [615, 477] width 130 height 16
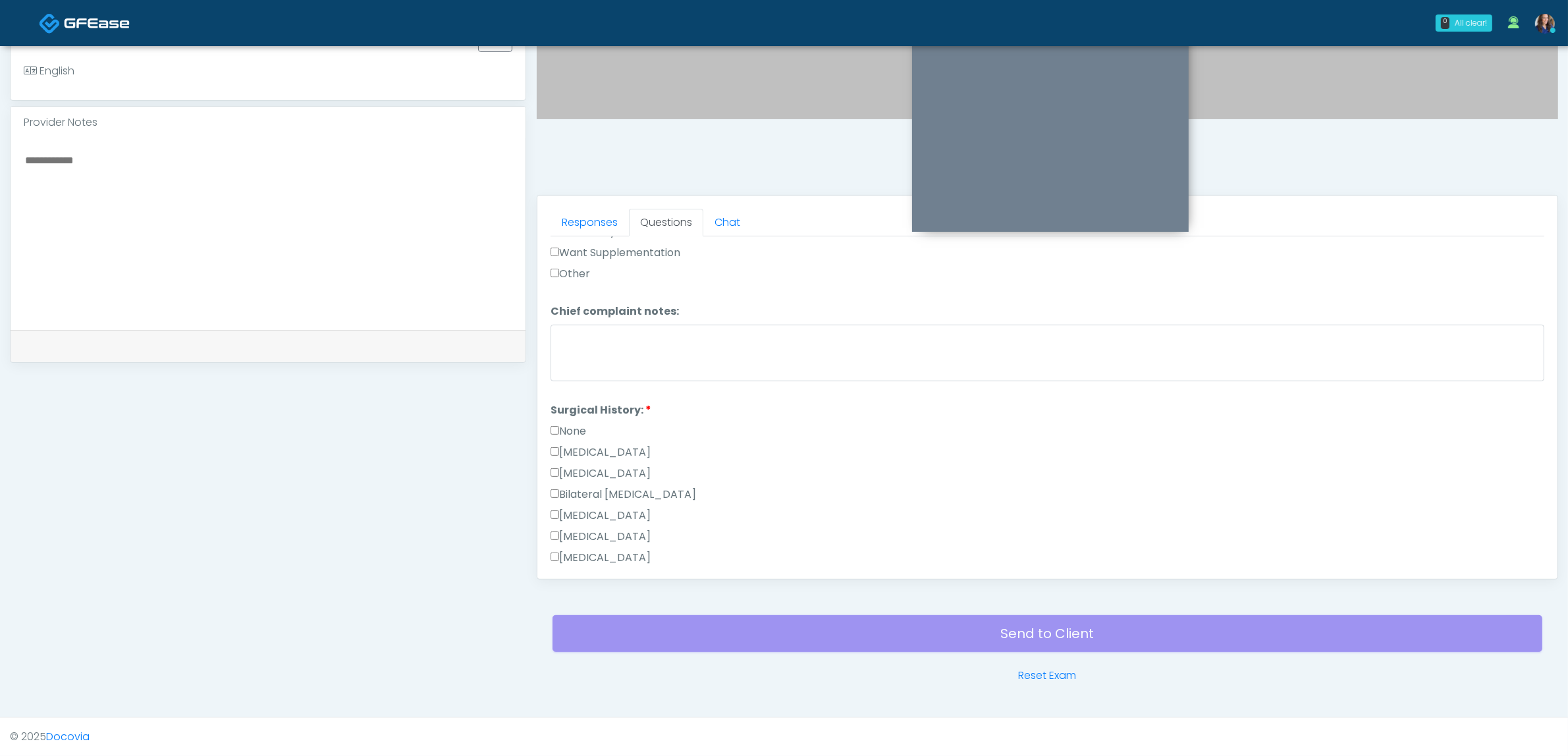
scroll to position [576, 0]
click at [569, 404] on label "None" at bounding box center [569, 408] width 36 height 16
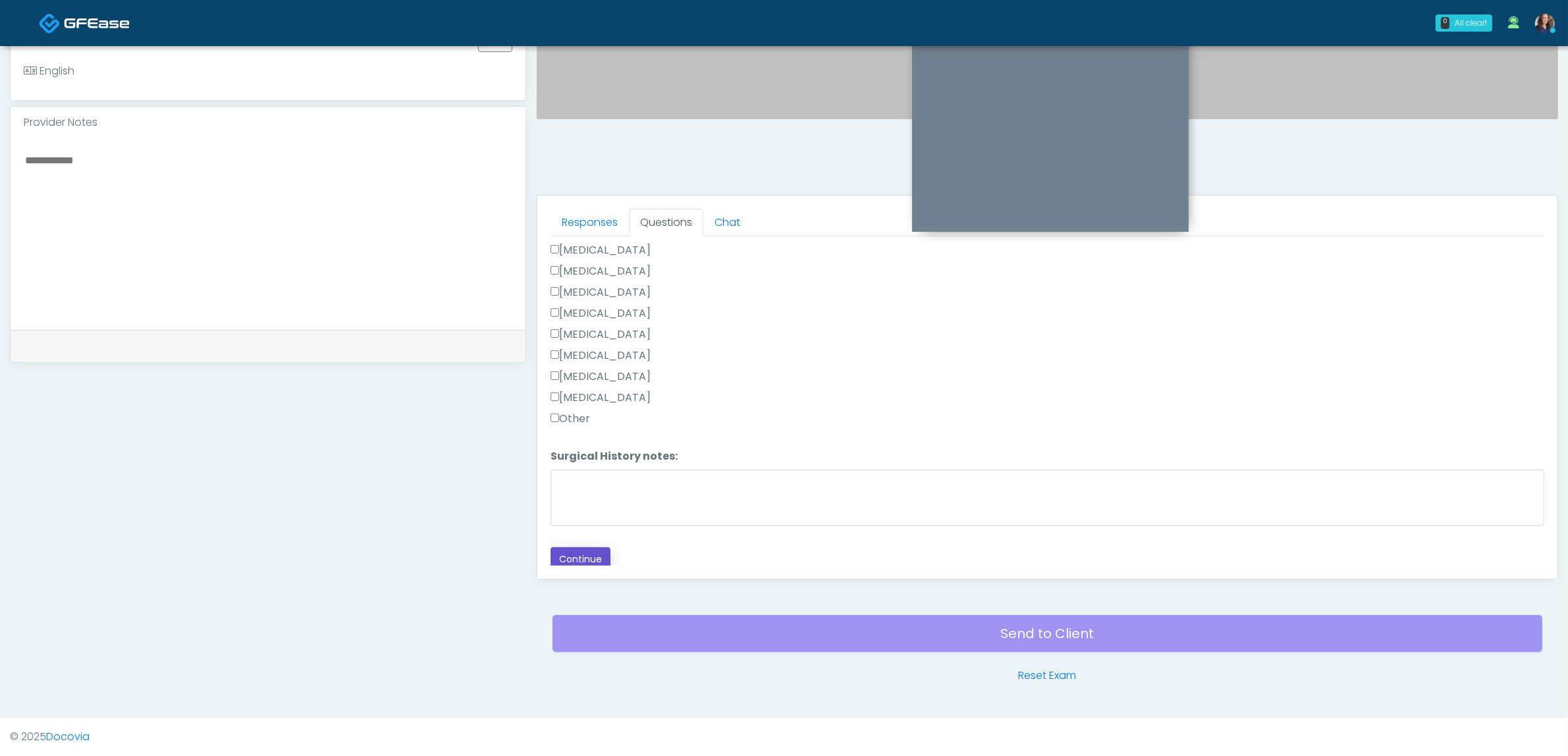
click at [581, 550] on button "Continue" at bounding box center [581, 560] width 60 height 24
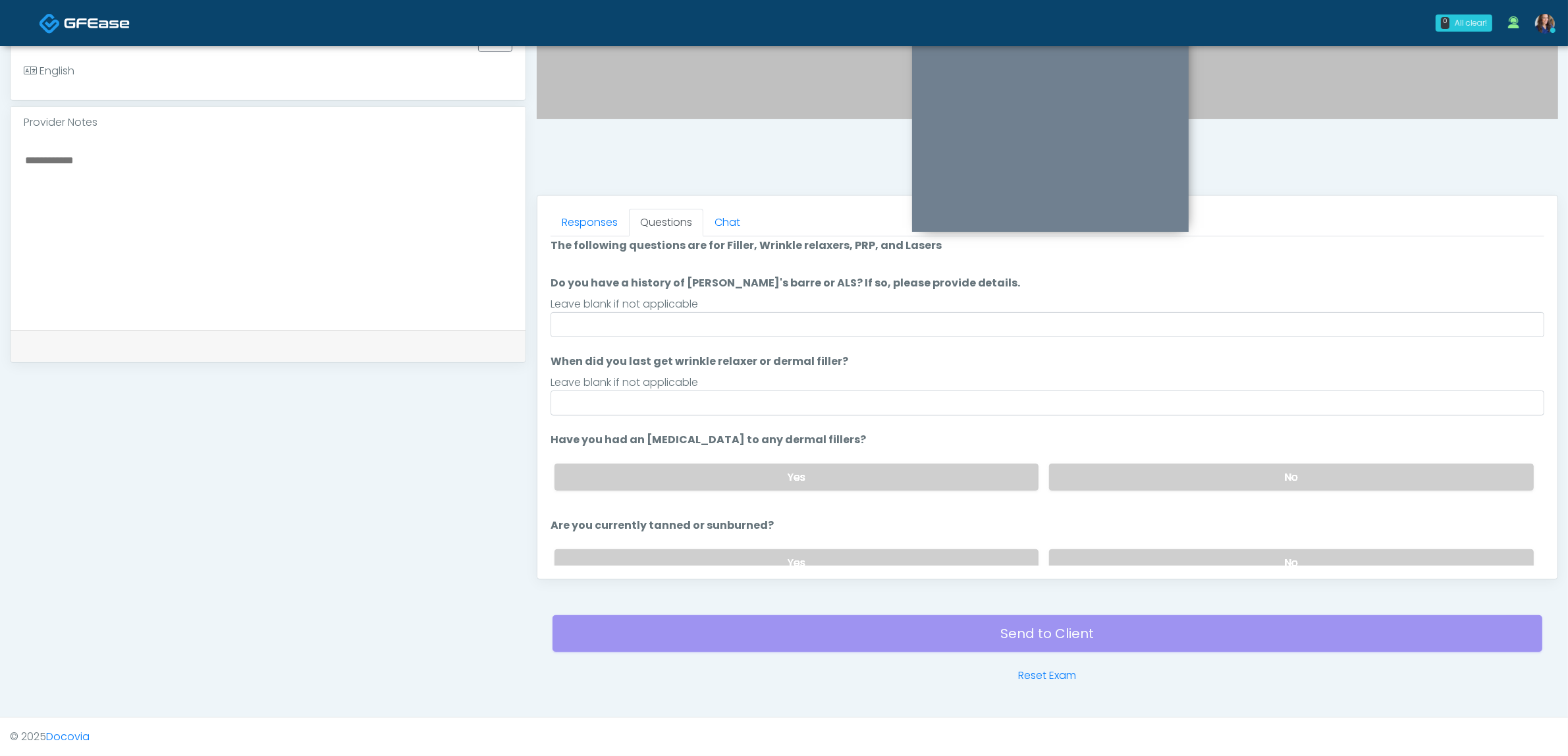
scroll to position [0, 0]
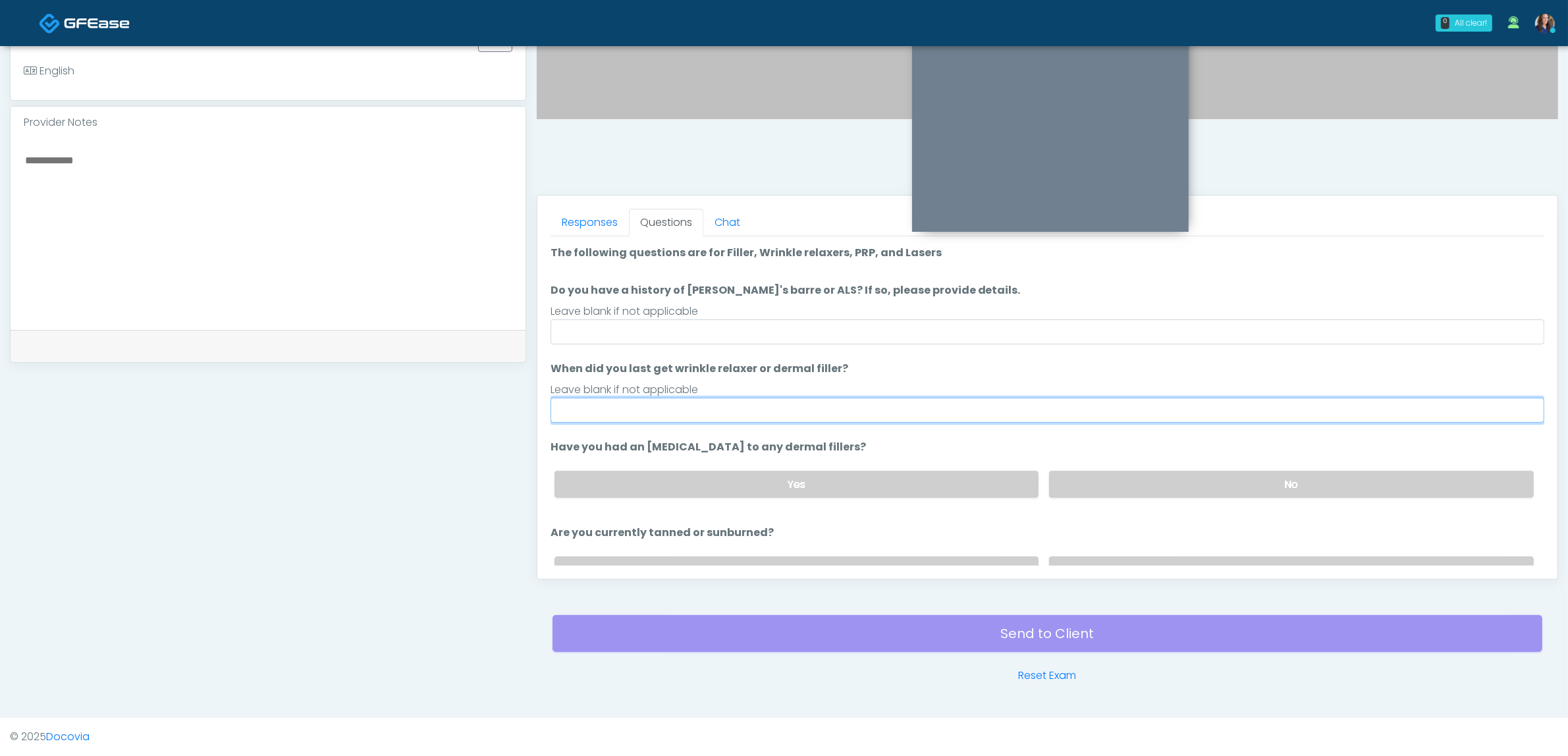
click at [634, 407] on input "When did you last get wrinkle relaxer or dermal filler?" at bounding box center [1047, 410] width 994 height 25
click at [643, 406] on input "**********" at bounding box center [1047, 410] width 994 height 25
click at [666, 412] on input "**********" at bounding box center [1047, 410] width 994 height 25
click at [665, 412] on input "**********" at bounding box center [1047, 410] width 994 height 25
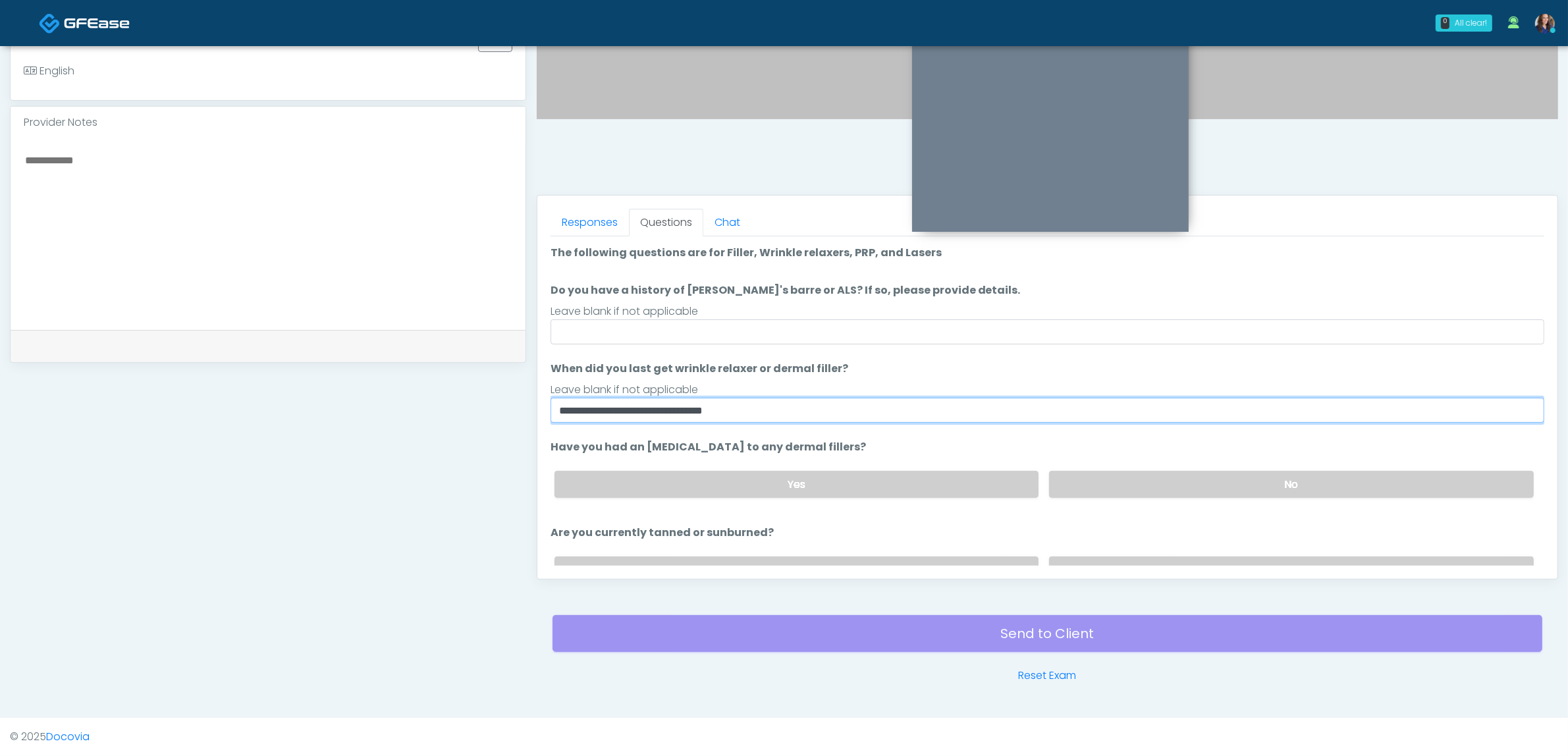
drag, startPoint x: 640, startPoint y: 406, endPoint x: 667, endPoint y: 403, distance: 27.2
click at [667, 403] on input "**********" at bounding box center [1047, 410] width 994 height 25
click at [666, 403] on input "**********" at bounding box center [1047, 410] width 994 height 25
click at [653, 410] on input "**********" at bounding box center [1047, 410] width 994 height 25
click at [646, 410] on input "**********" at bounding box center [1047, 410] width 994 height 25
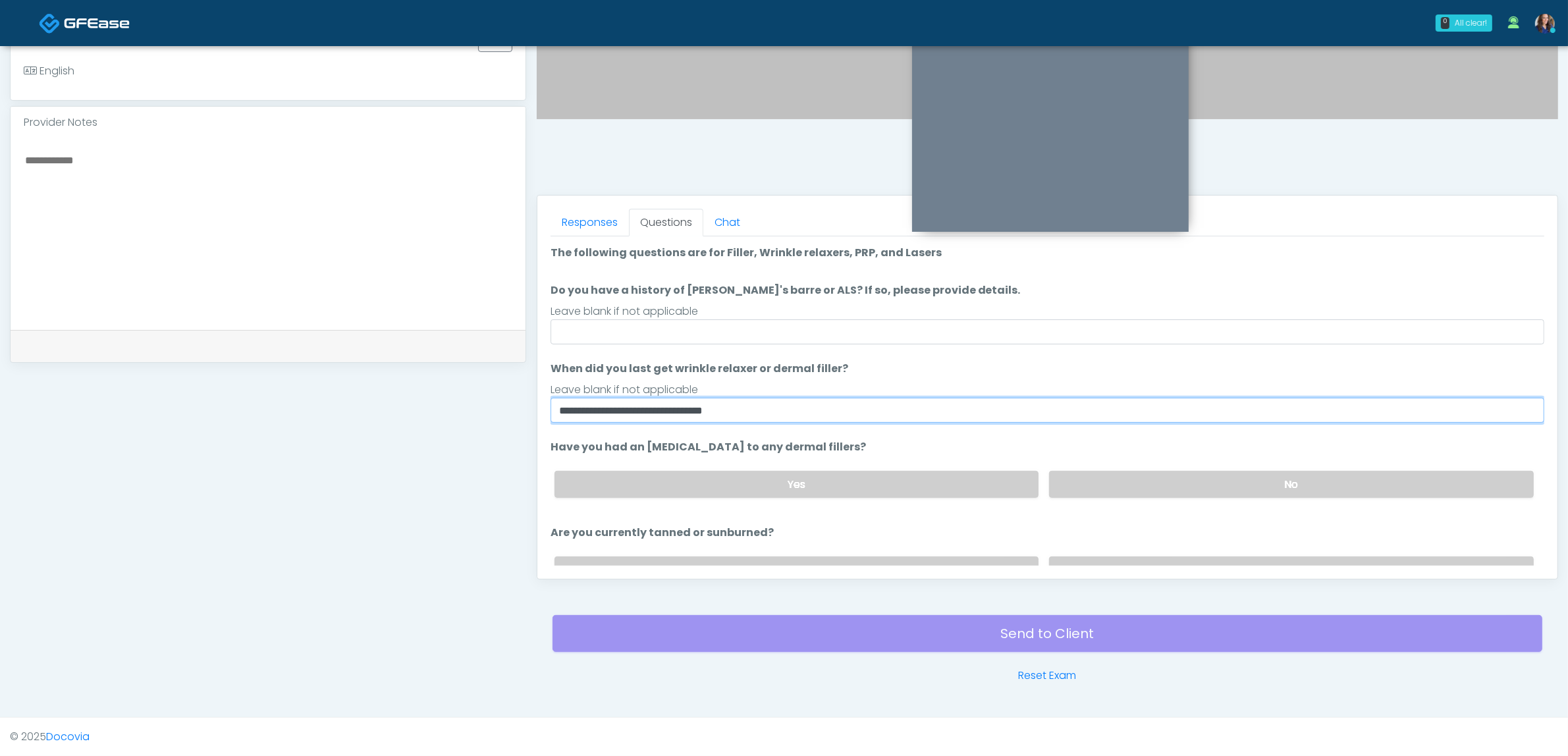
click at [647, 410] on input "**********" at bounding box center [1047, 410] width 994 height 25
type input "**********"
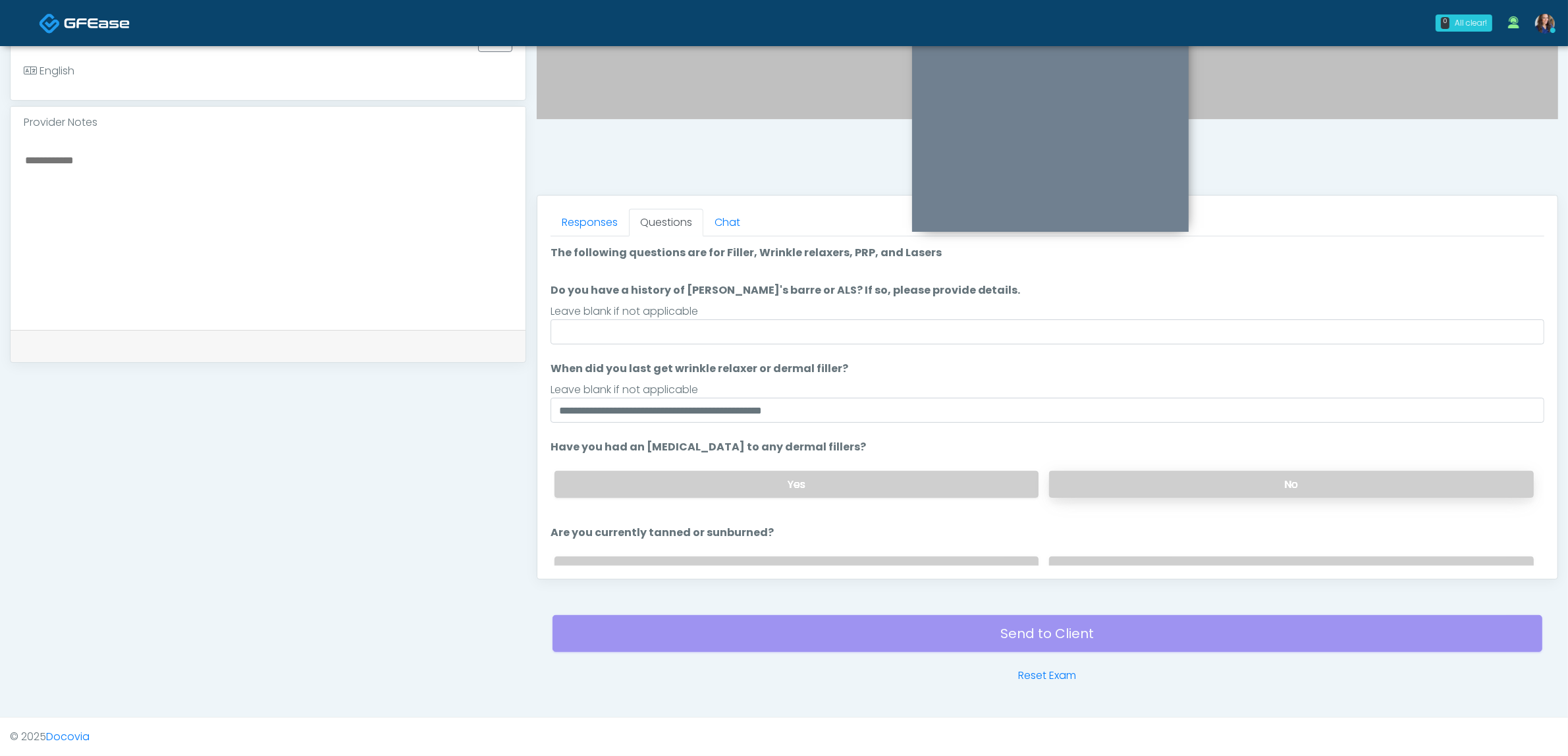
click at [1067, 483] on label "No" at bounding box center [1291, 484] width 485 height 27
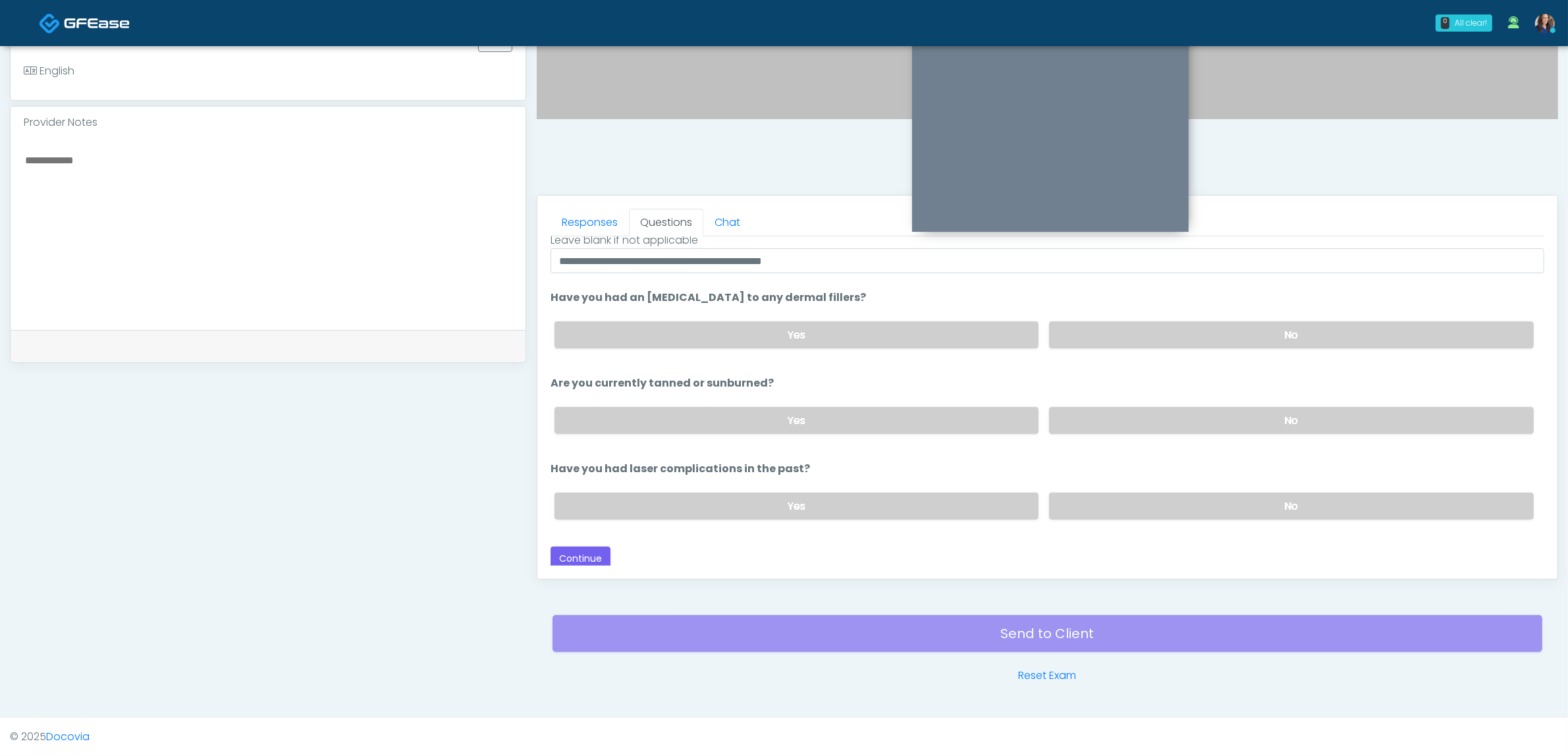
scroll to position [150, 0]
drag, startPoint x: 1091, startPoint y: 416, endPoint x: 1064, endPoint y: 487, distance: 76.0
click at [1090, 422] on label "No" at bounding box center [1291, 420] width 485 height 27
click at [1090, 499] on label "No" at bounding box center [1291, 506] width 485 height 27
click at [545, 563] on div "Responses Questions Chat Good Faith Exam Script Good Faith Exam Script INTRODUC…" at bounding box center [1047, 387] width 1020 height 383
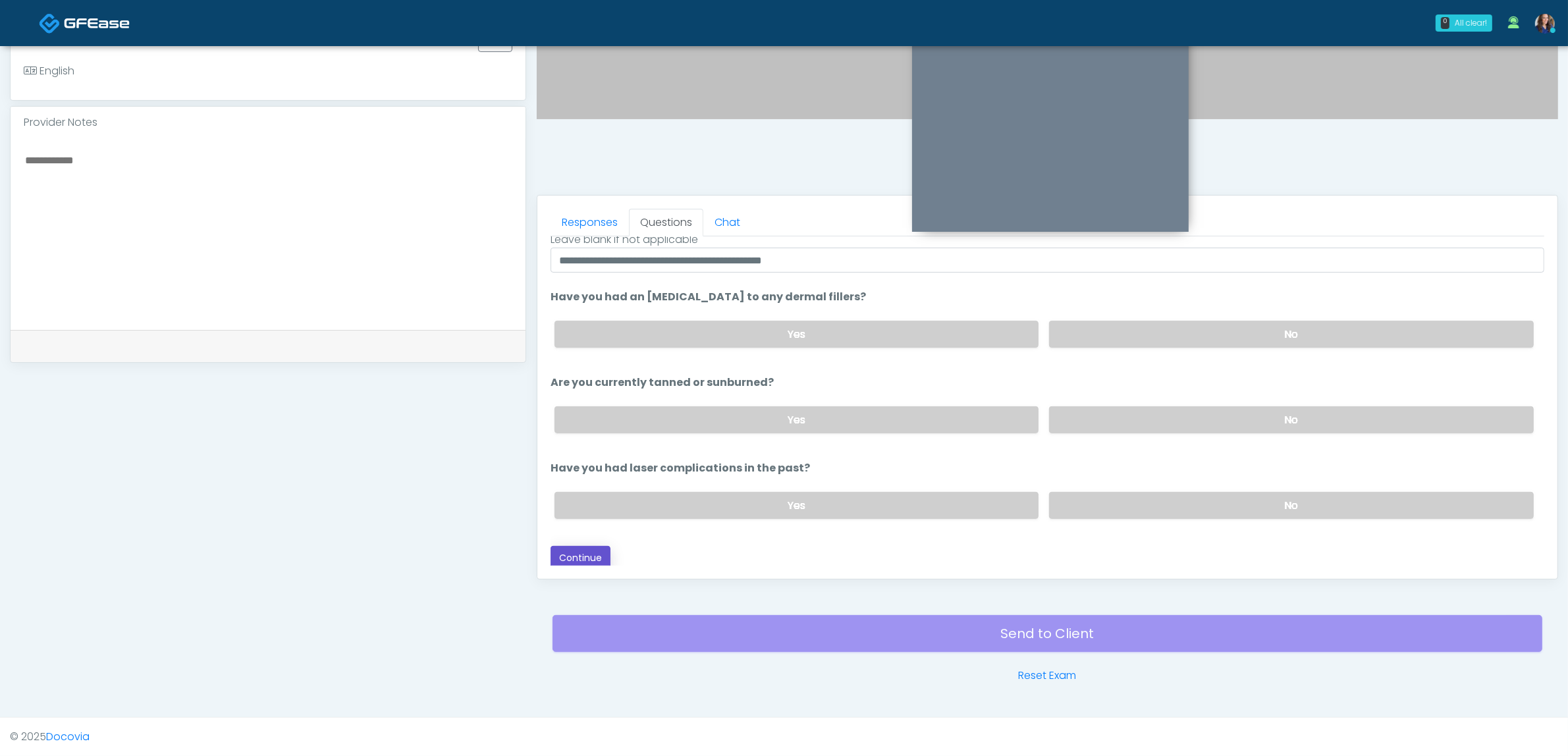
click at [588, 553] on button "Continue" at bounding box center [581, 558] width 60 height 24
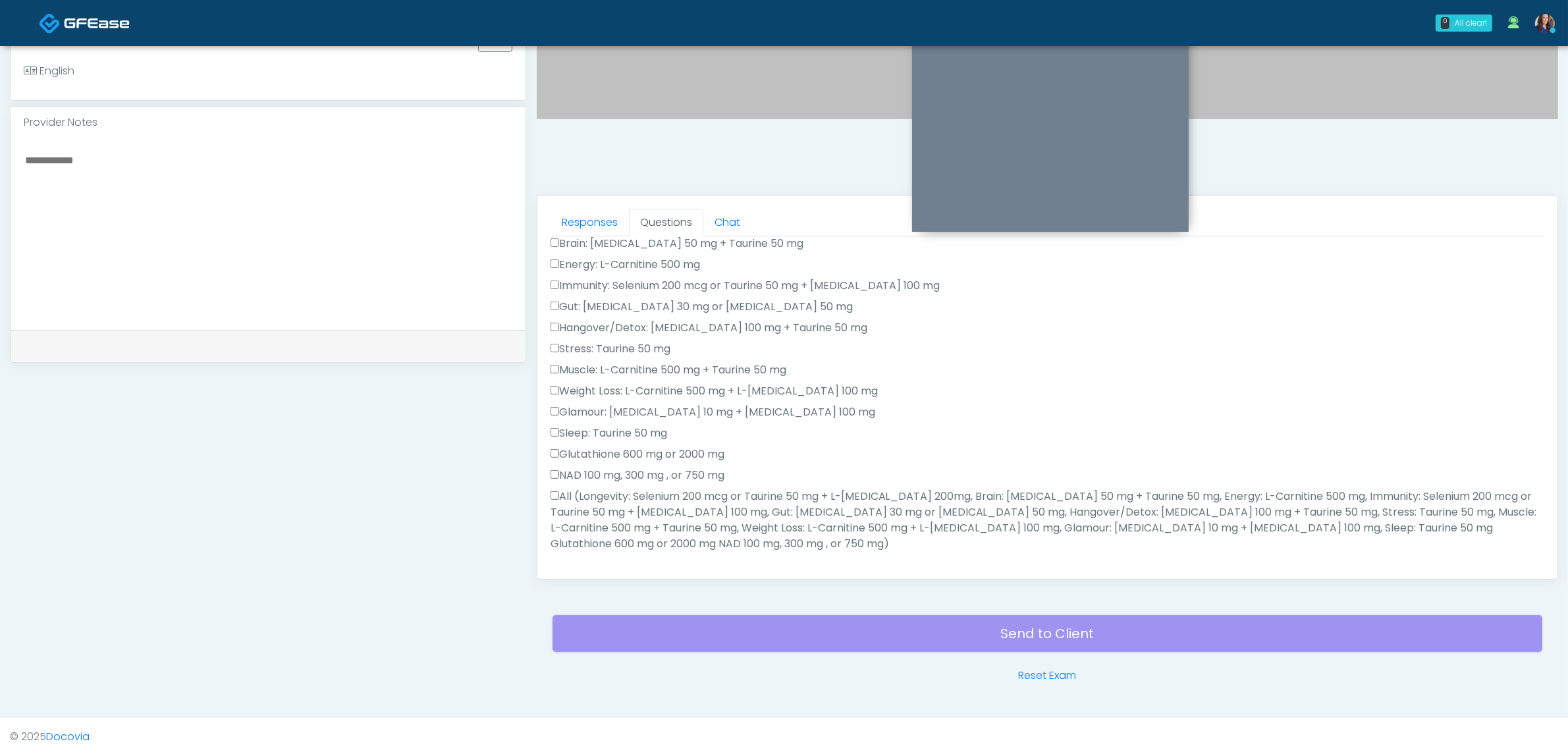
click at [865, 499] on label "All (Longevity: Selenium 200 mcg or Taurine 50 mg + L-Arginine 200mg, Brain: Gl…" at bounding box center [1047, 520] width 994 height 63
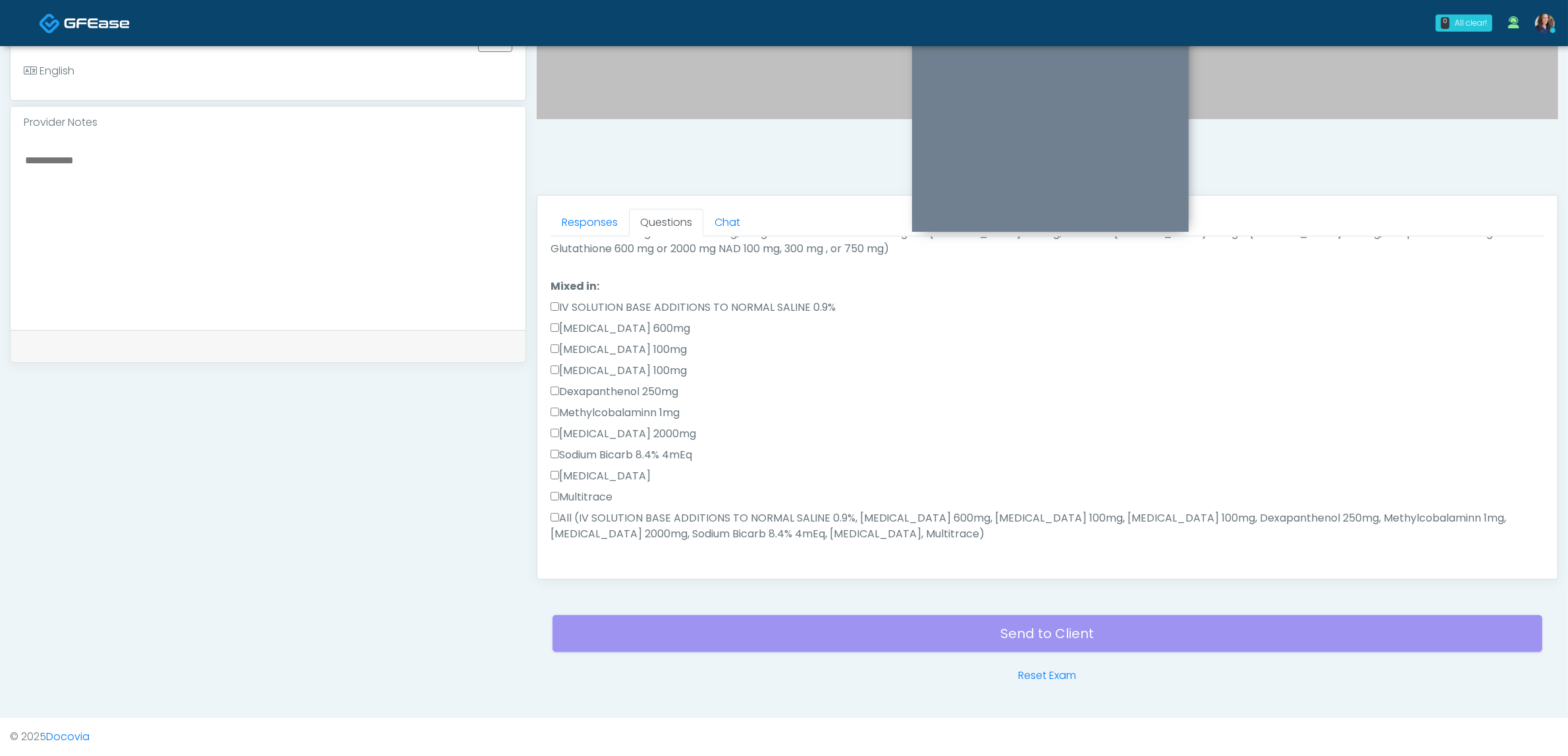
scroll to position [562, 0]
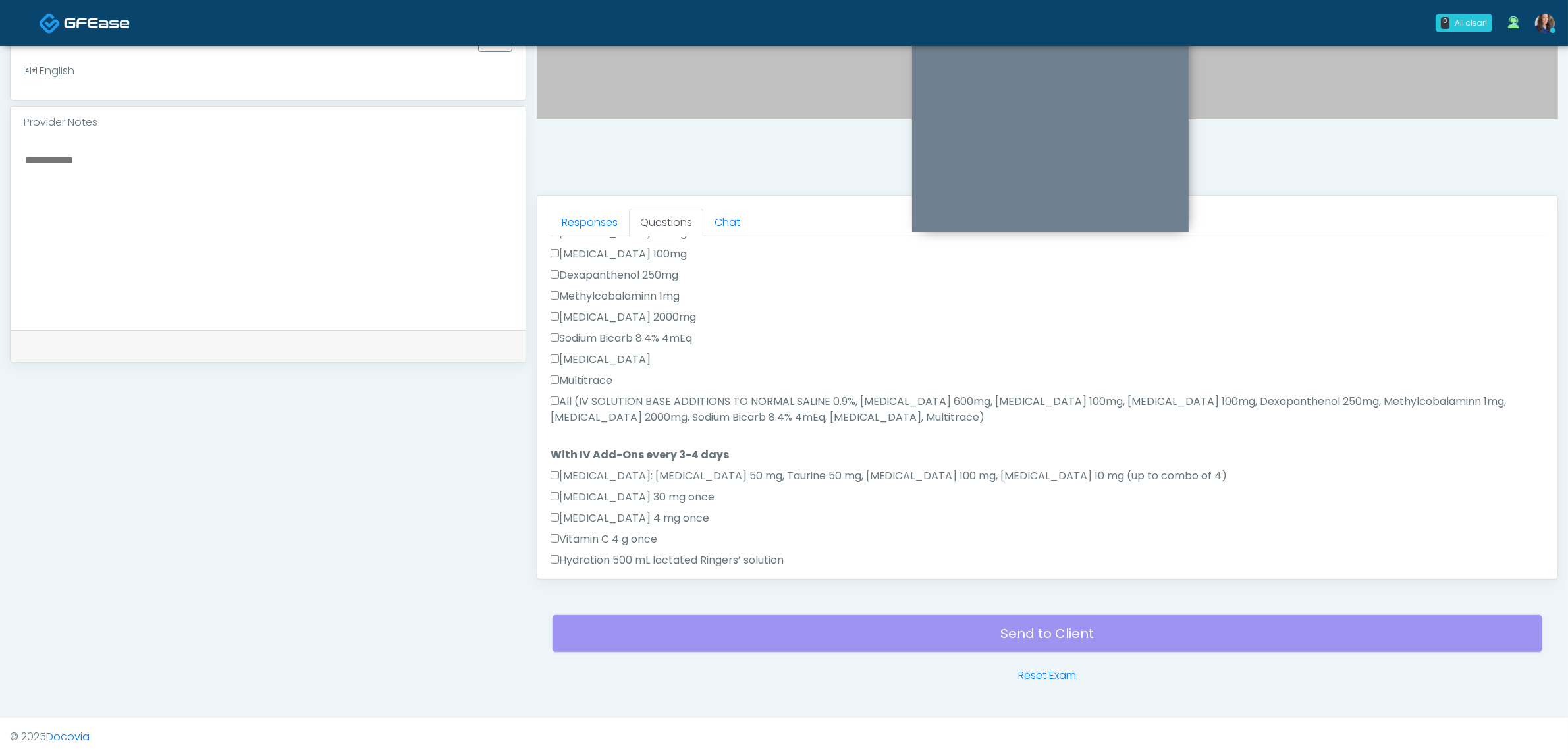
click at [675, 394] on label "All (IV SOLUTION BASE ADDITIONS TO NORMAL SALINE 0.9%, Magnesium Chloride 600mg…" at bounding box center [1047, 410] width 994 height 32
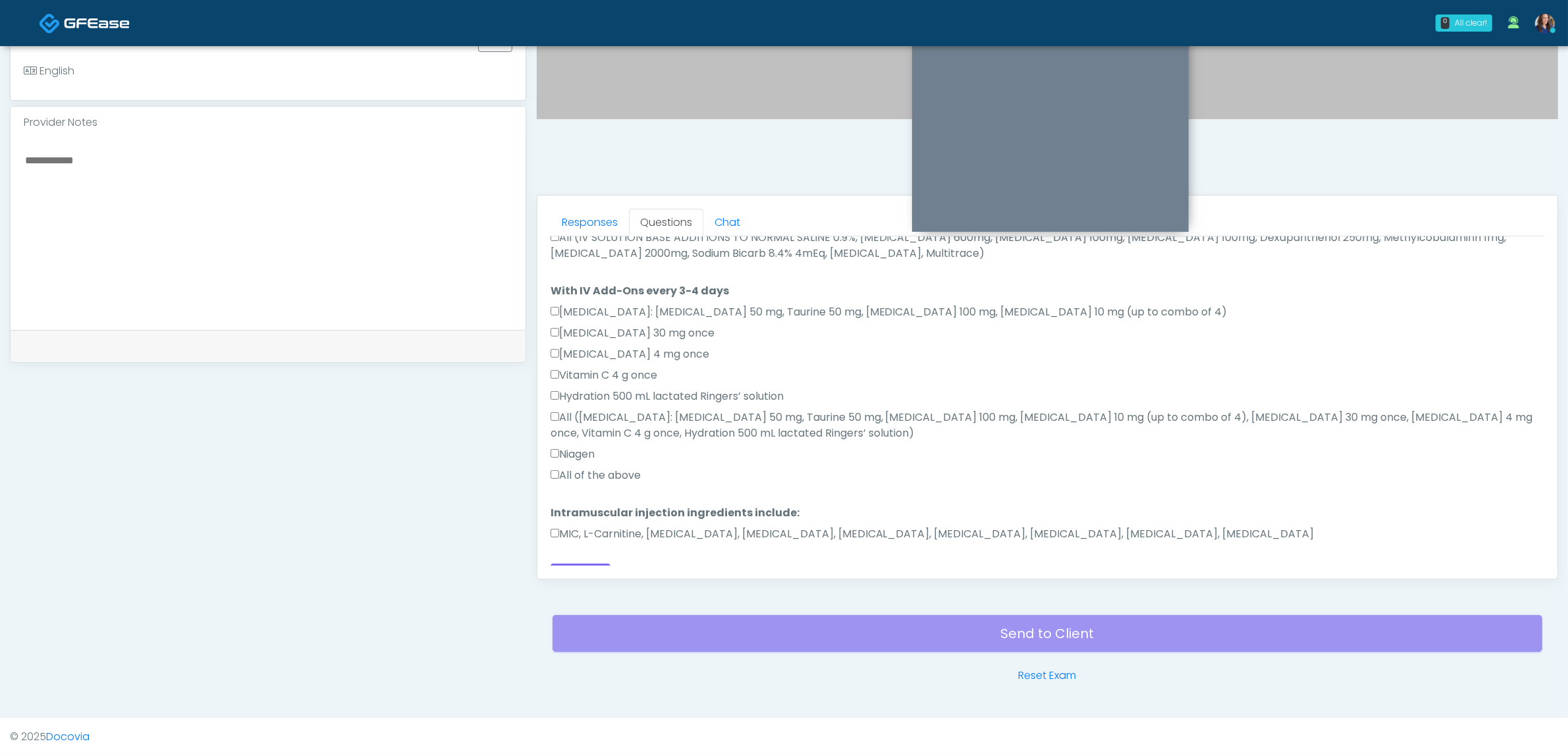
scroll to position [727, 0]
click at [594, 467] on label "All of the above" at bounding box center [596, 475] width 90 height 16
click at [632, 526] on label "MIC, L-Carnitine, Methylcobalamin, Glycine, B-Complex, Lycine, Biotin, Vitamin …" at bounding box center [933, 534] width 764 height 16
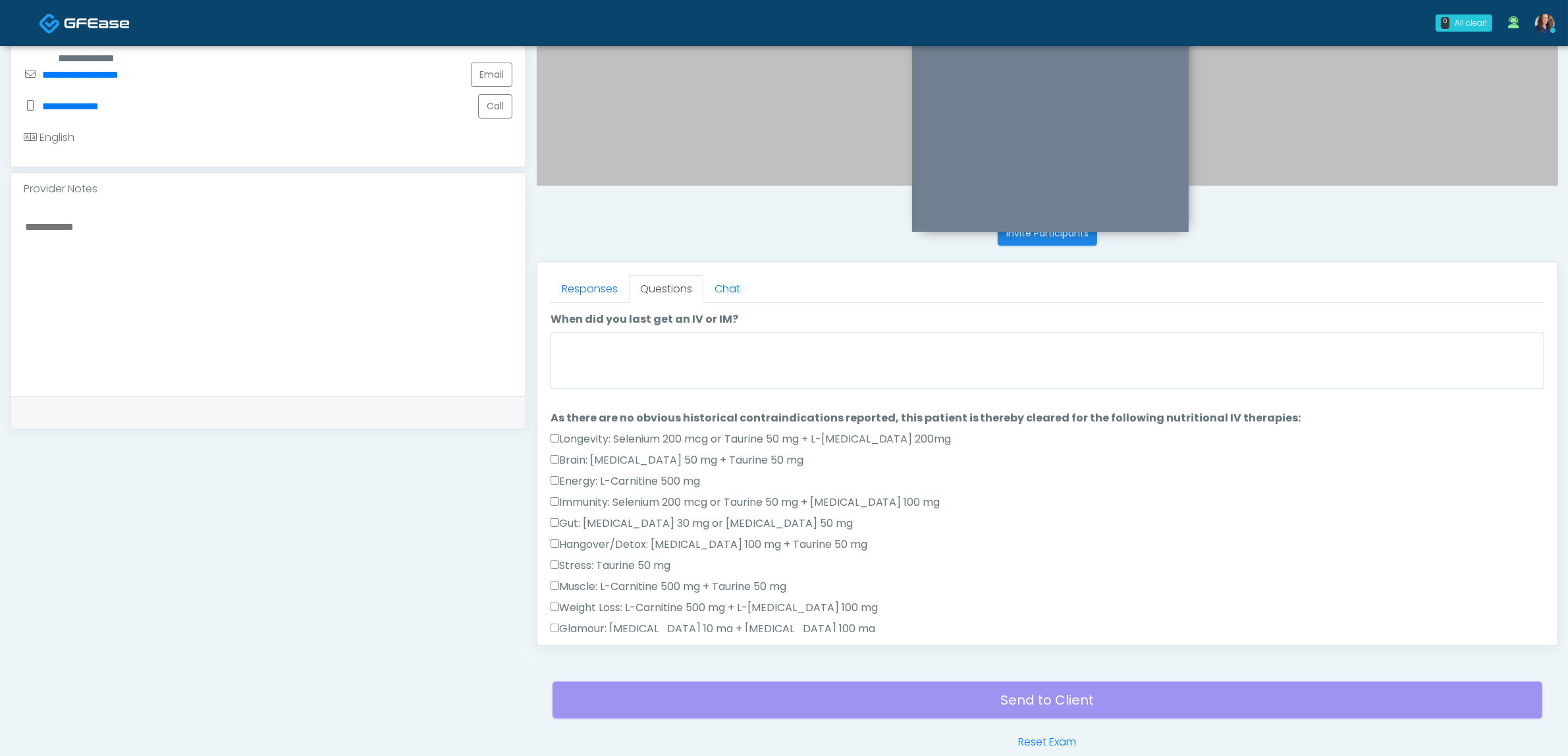
scroll to position [346, 0]
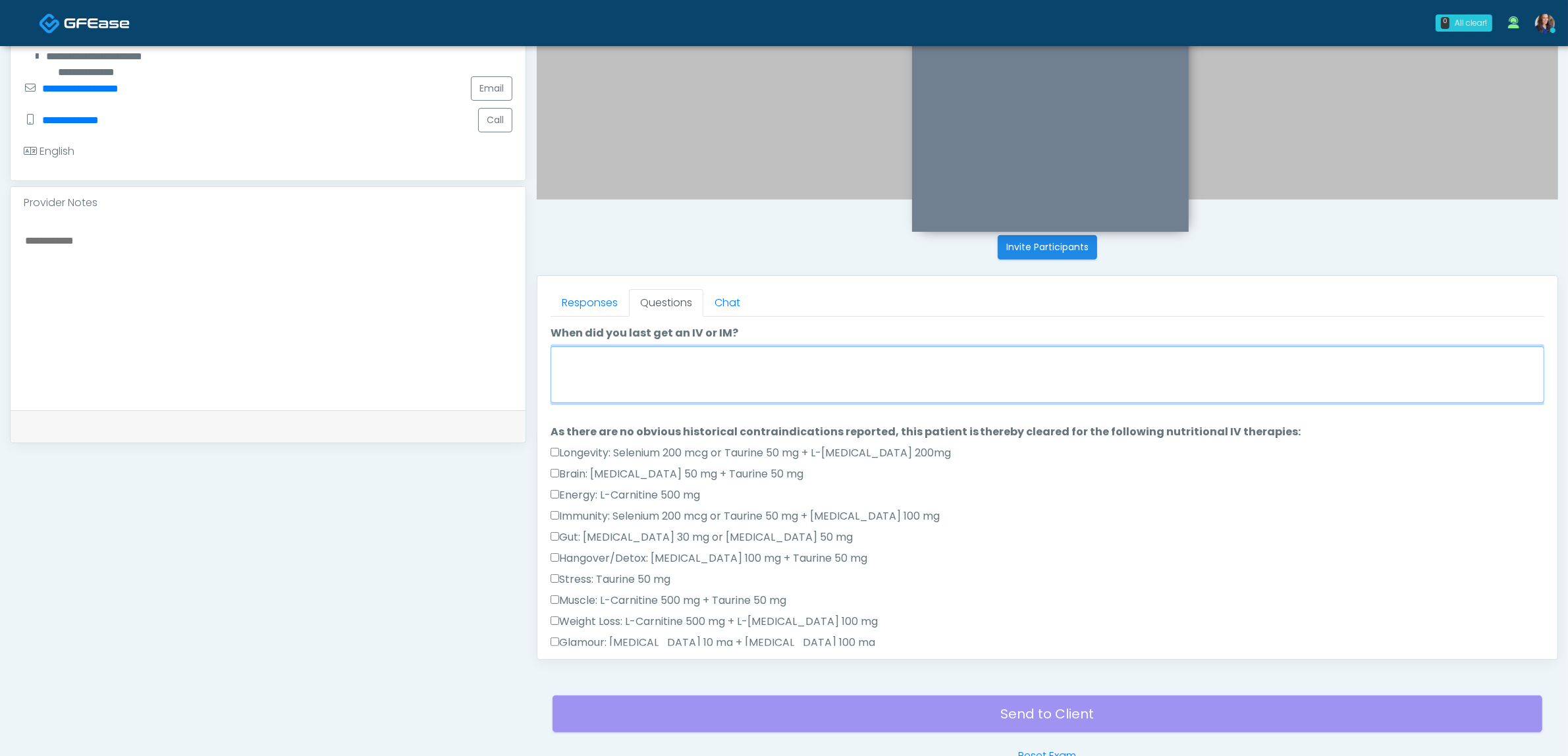
drag, startPoint x: 623, startPoint y: 379, endPoint x: 827, endPoint y: 379, distance: 204.0
click at [622, 379] on textarea "When did you last get an IV or IM?" at bounding box center [1047, 375] width 994 height 57
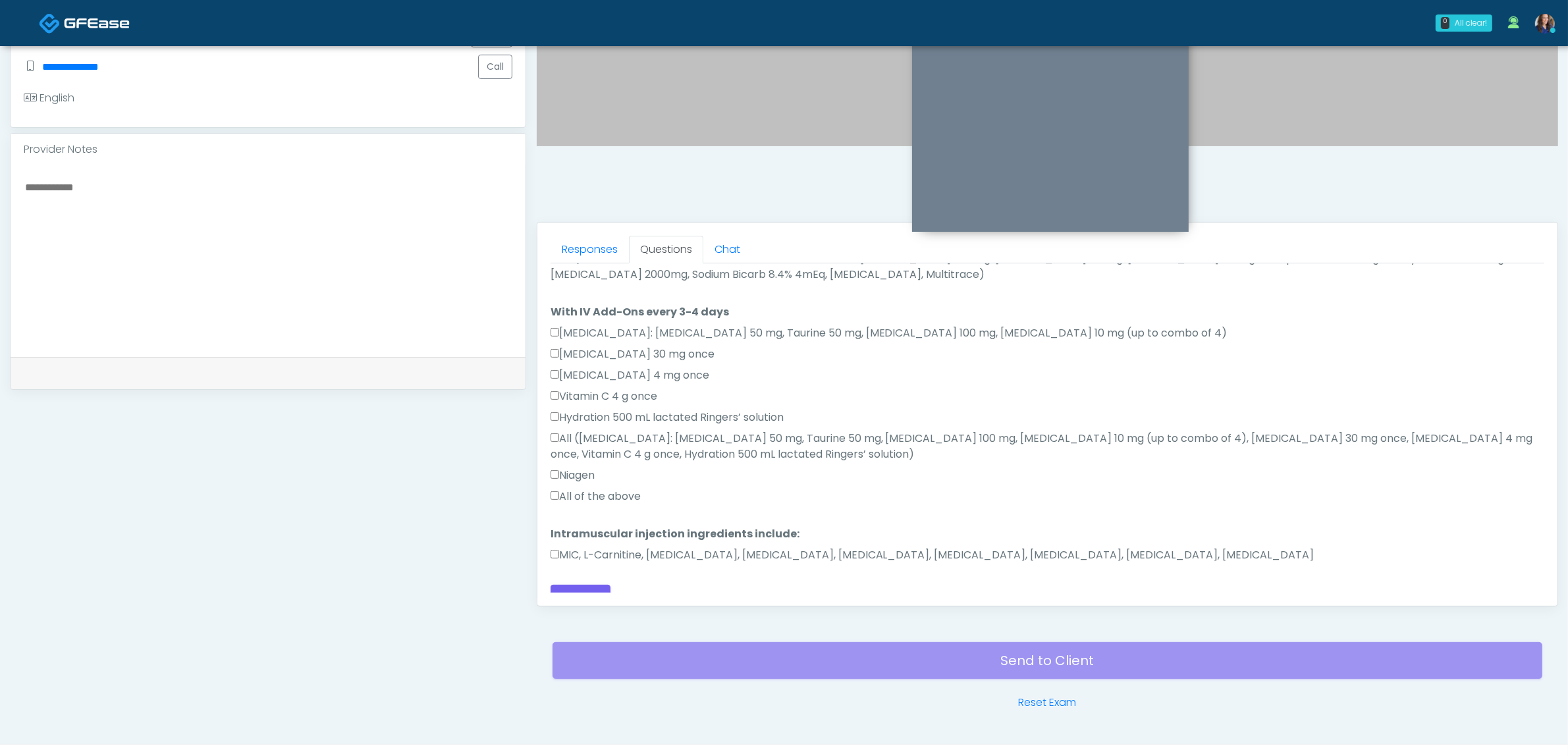
scroll to position [429, 0]
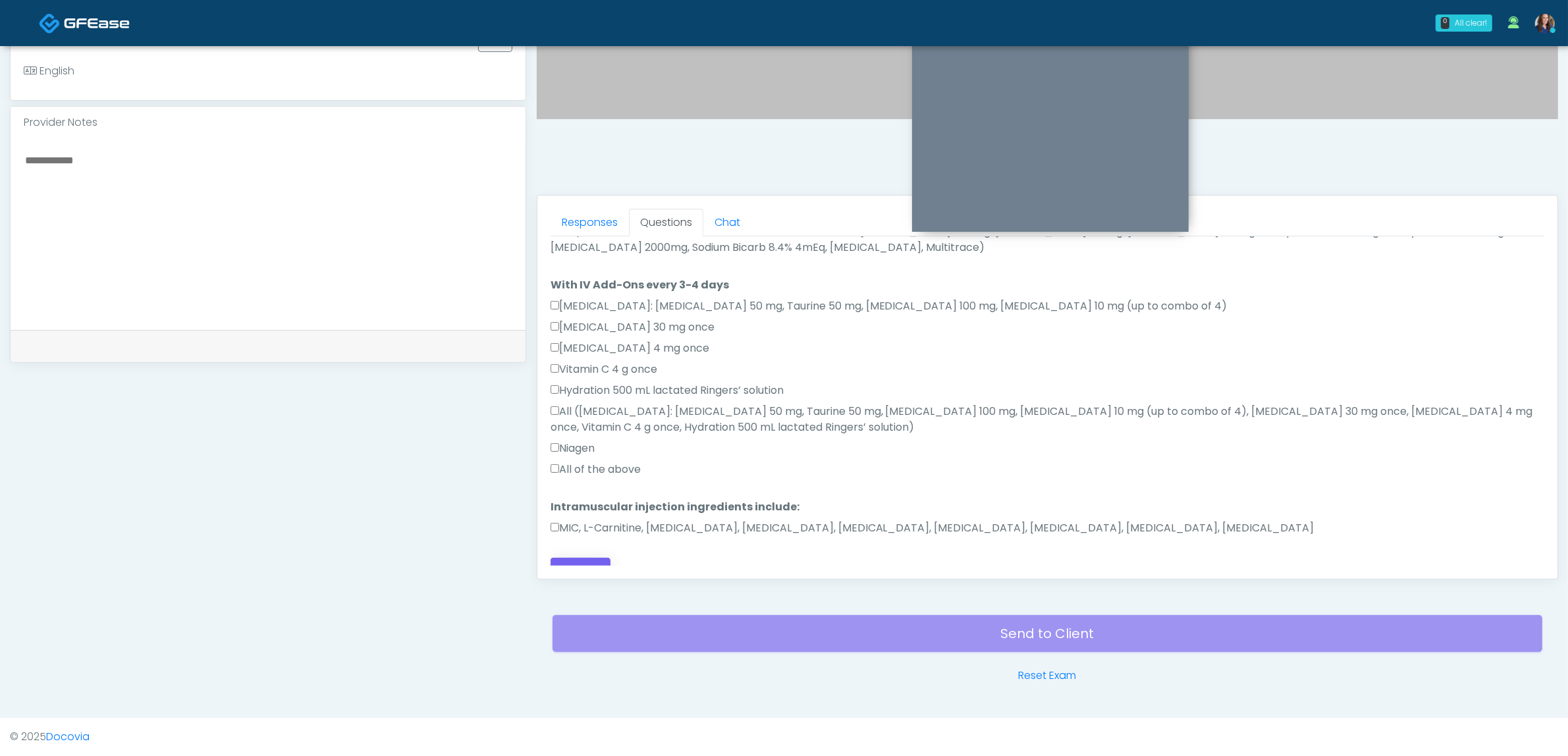
type textarea "**********"
click at [567, 562] on button "Continue" at bounding box center [581, 570] width 60 height 24
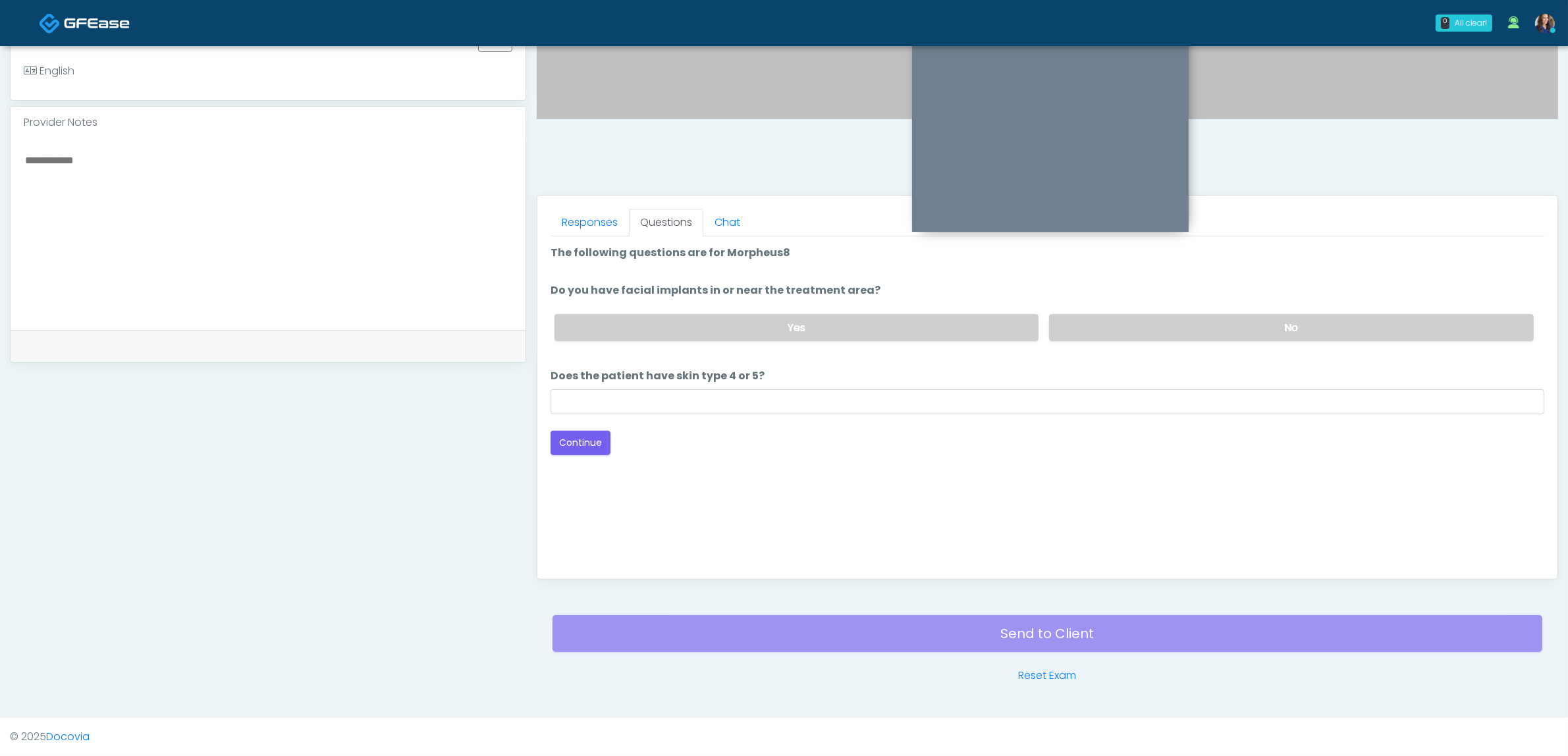
click at [1192, 340] on div "Yes No" at bounding box center [1044, 327] width 1000 height 48
click at [1114, 327] on label "No" at bounding box center [1291, 327] width 485 height 27
click at [812, 403] on input "Does the patient have skin type 4 or 5?" at bounding box center [1047, 401] width 994 height 25
type input "**"
click at [583, 436] on button "Continue" at bounding box center [581, 443] width 60 height 24
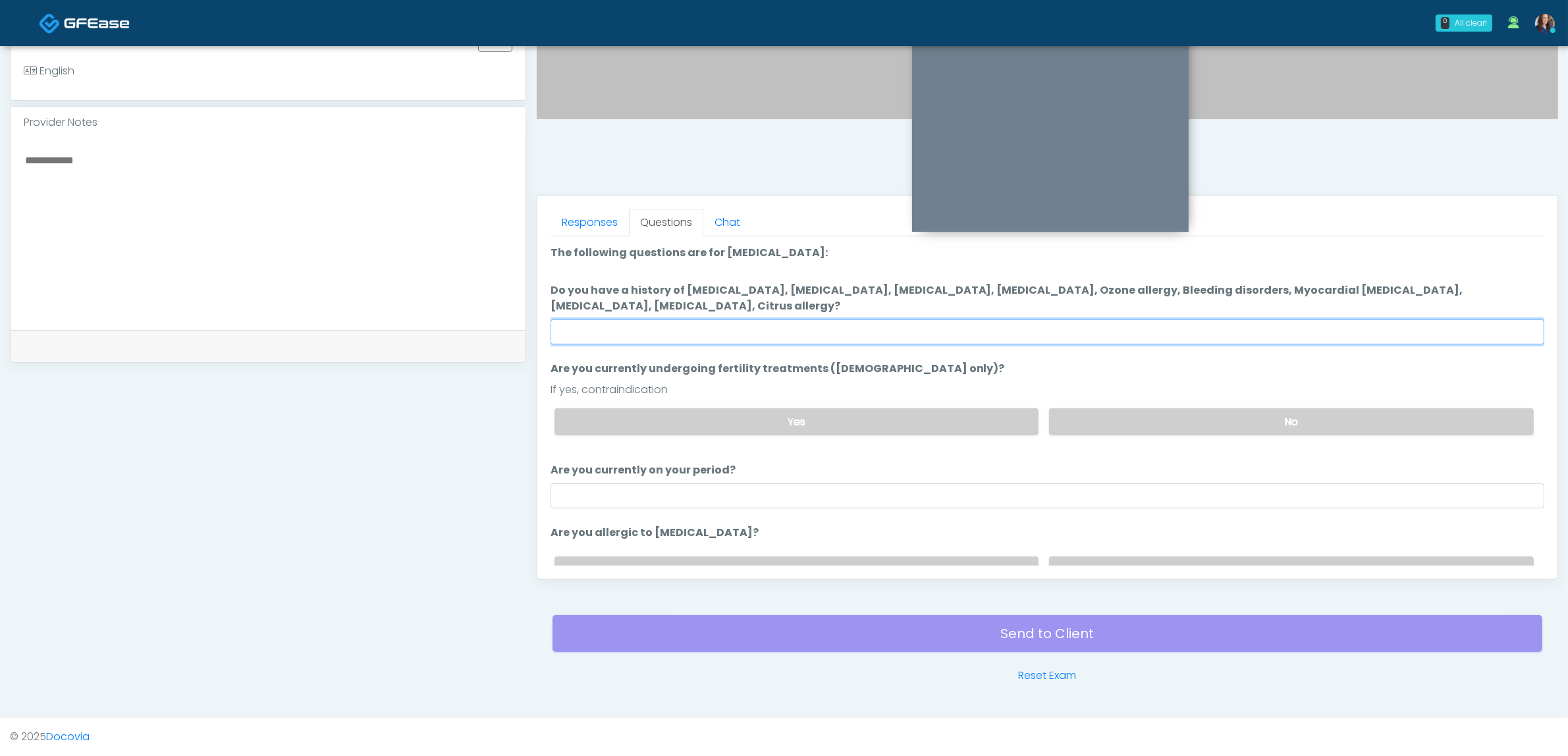
click at [966, 330] on input "Do you have a history of Hyperthyroidism, Hypotension, Hypocalcemia, Hypoglycem…" at bounding box center [1047, 332] width 994 height 25
type input "**"
click at [1147, 417] on label "No" at bounding box center [1291, 422] width 485 height 27
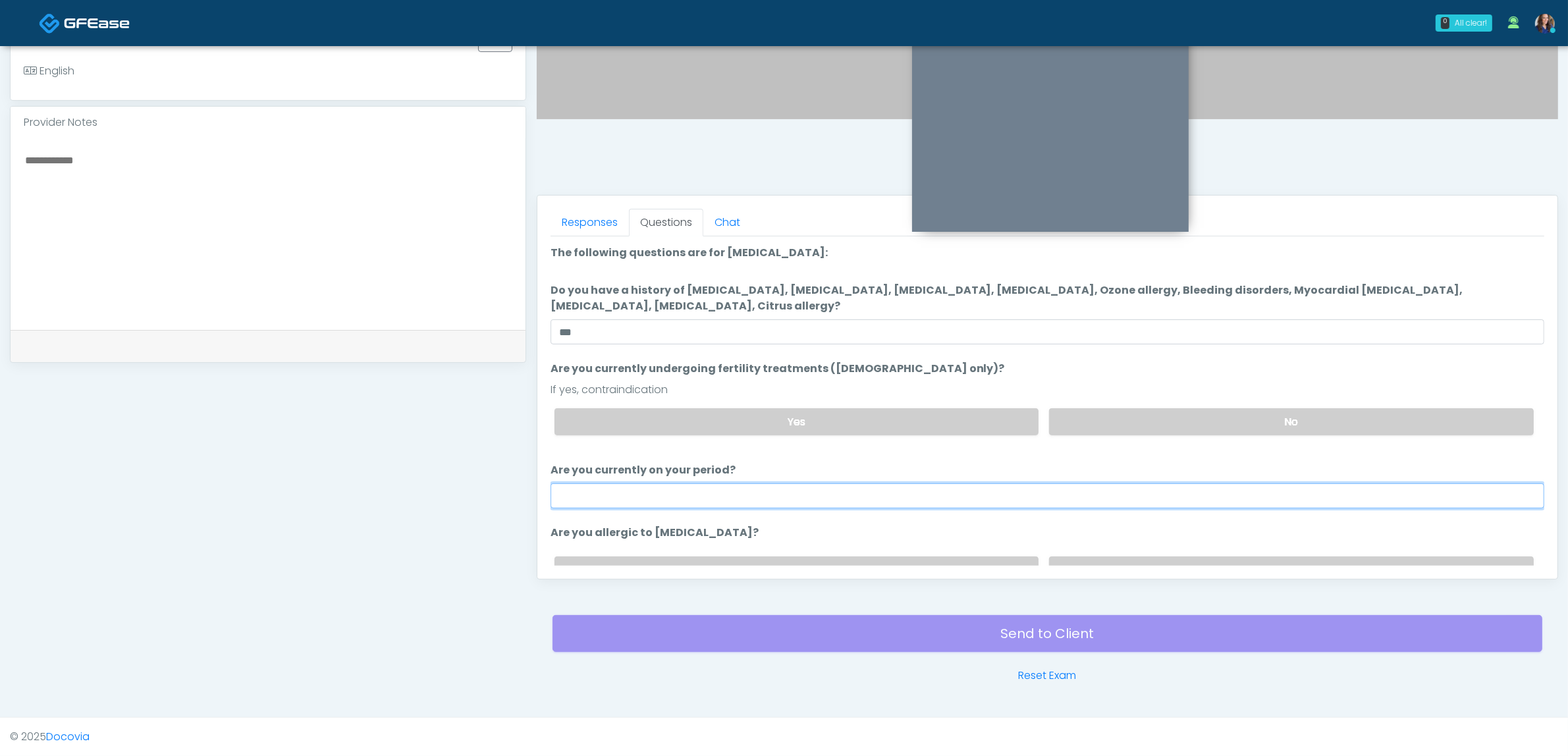
click at [844, 493] on input "Are you currently on your period?" at bounding box center [1047, 496] width 994 height 25
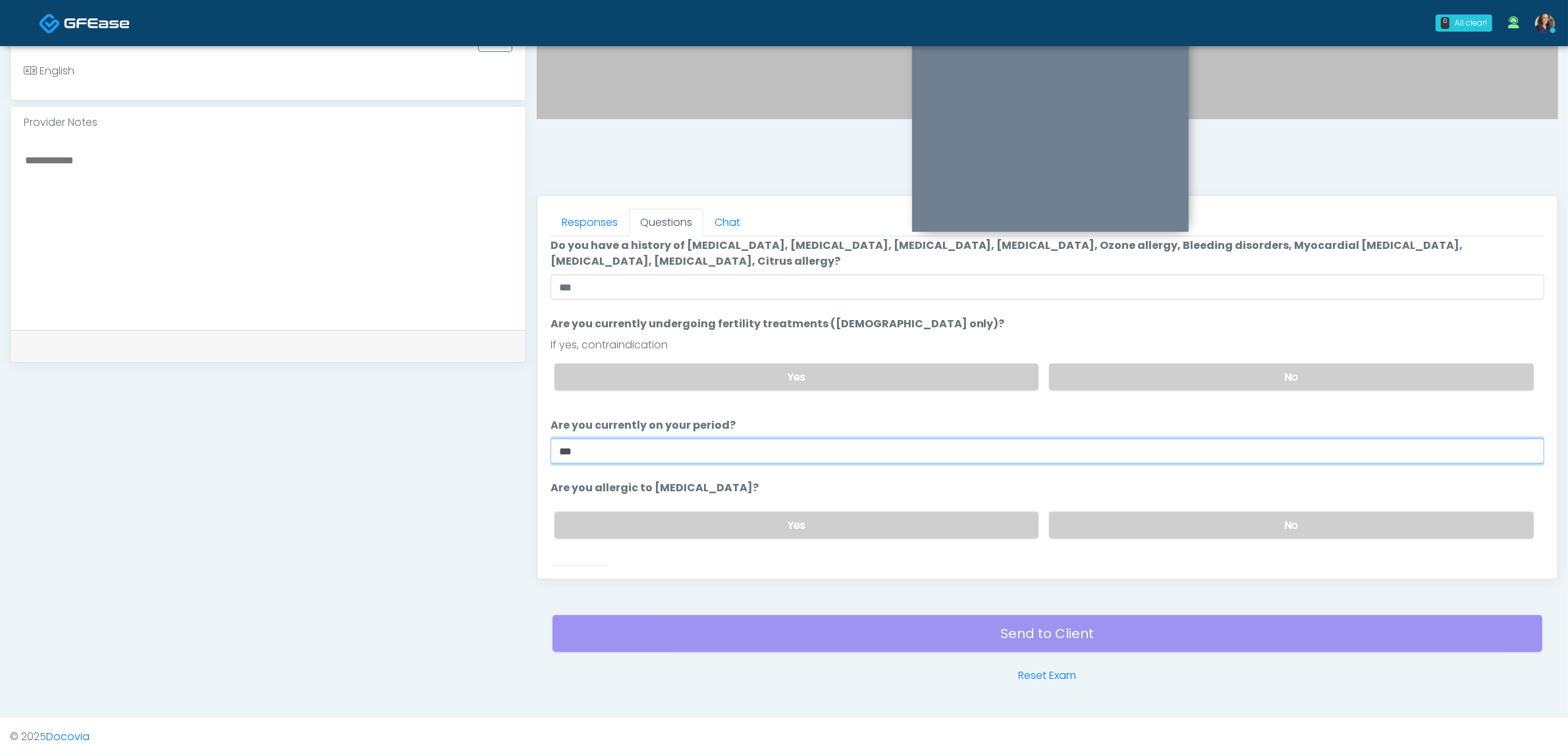
scroll to position [67, 0]
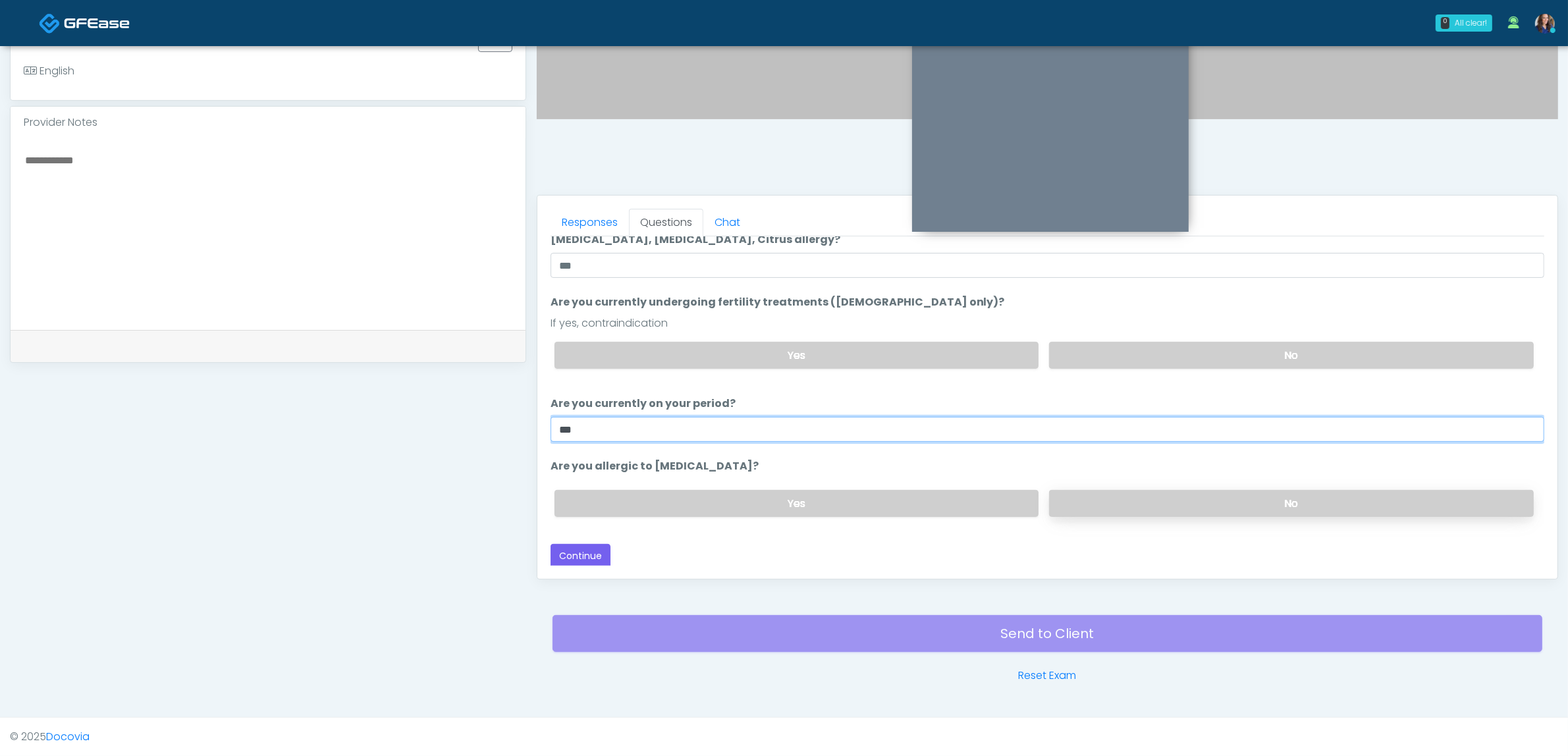
type input "**"
click at [1176, 496] on label "No" at bounding box center [1291, 504] width 485 height 27
click at [573, 553] on button "Continue" at bounding box center [581, 556] width 60 height 24
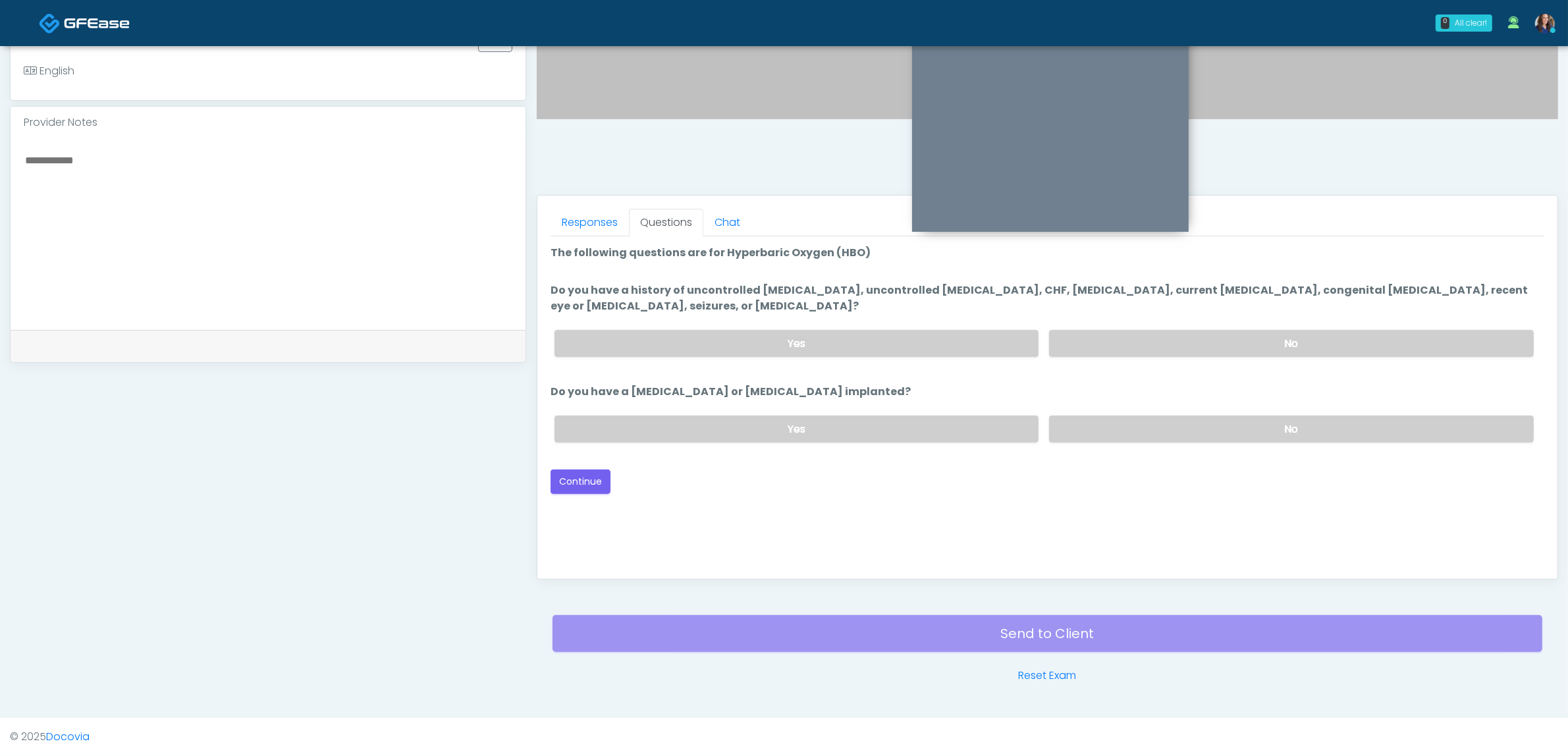
drag, startPoint x: 1124, startPoint y: 341, endPoint x: 1118, endPoint y: 376, distance: 35.5
click at [1123, 341] on label "No" at bounding box center [1291, 344] width 485 height 27
drag, startPoint x: 1114, startPoint y: 431, endPoint x: 1187, endPoint y: 423, distance: 73.4
click at [1113, 431] on label "No" at bounding box center [1291, 429] width 485 height 27
click at [576, 479] on button "Continue" at bounding box center [581, 482] width 60 height 24
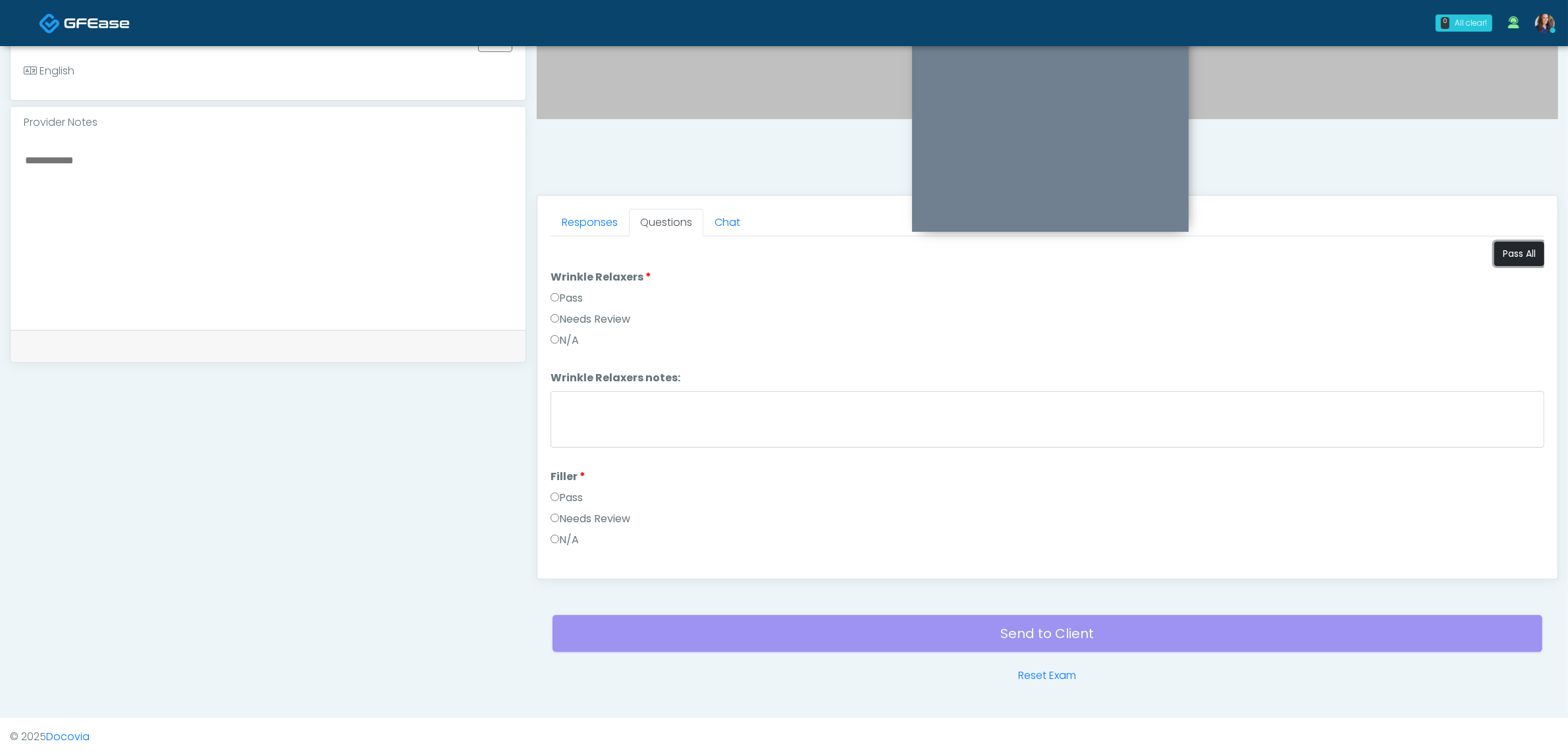
click at [1509, 250] on button "Pass All" at bounding box center [1519, 254] width 50 height 24
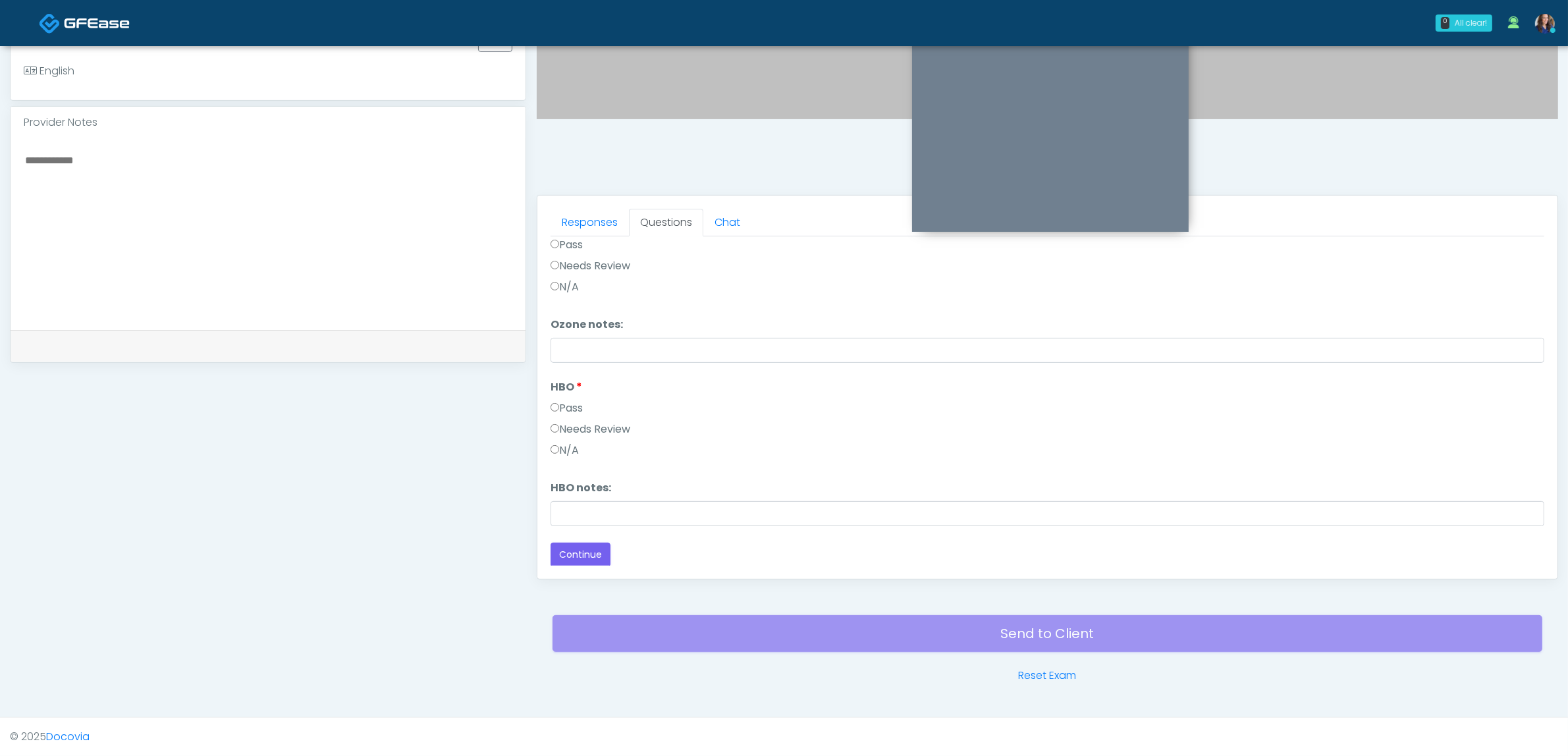
scroll to position [1651, 0]
click at [602, 551] on button "Continue" at bounding box center [581, 555] width 60 height 24
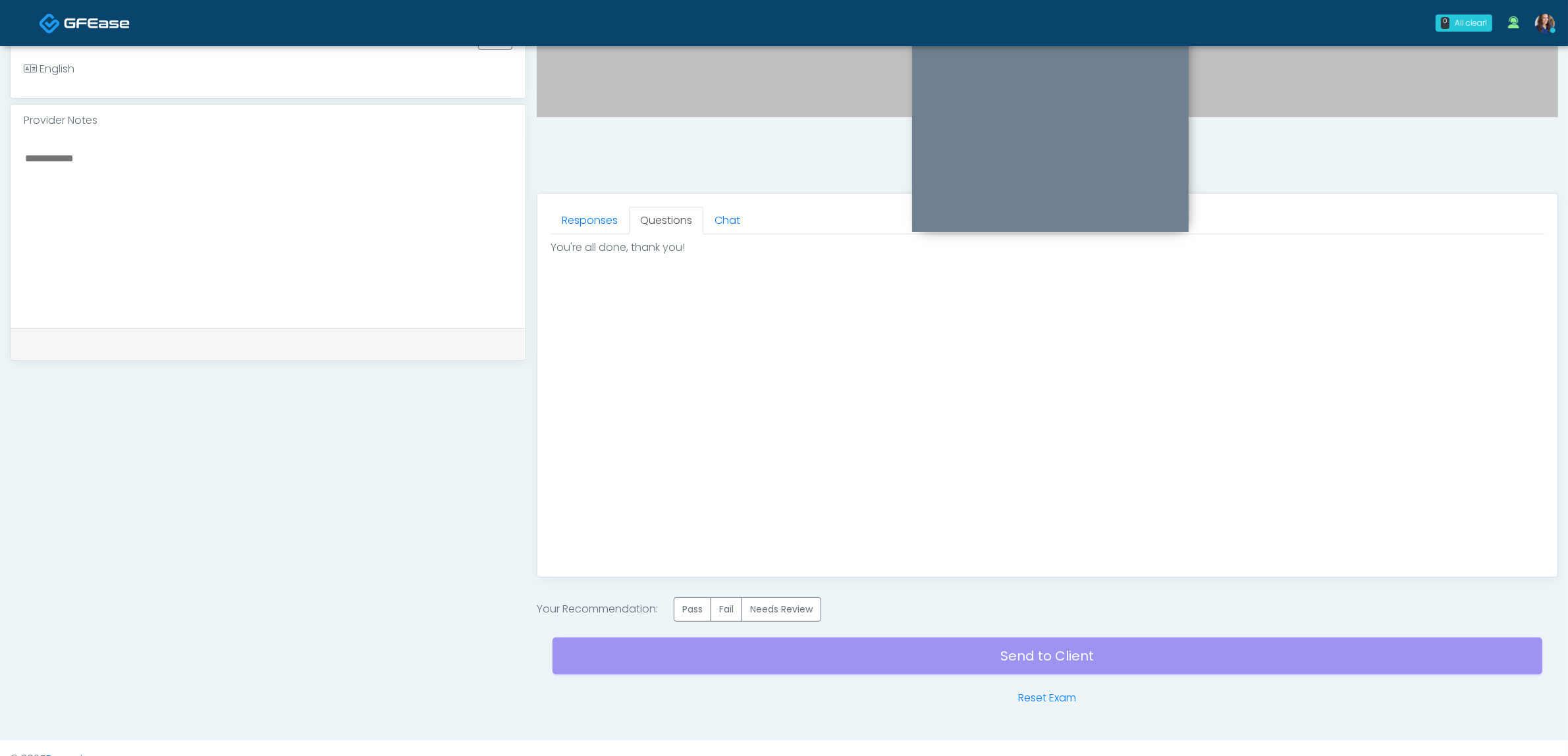
scroll to position [0, 0]
click at [698, 614] on label "Pass" at bounding box center [692, 610] width 37 height 24
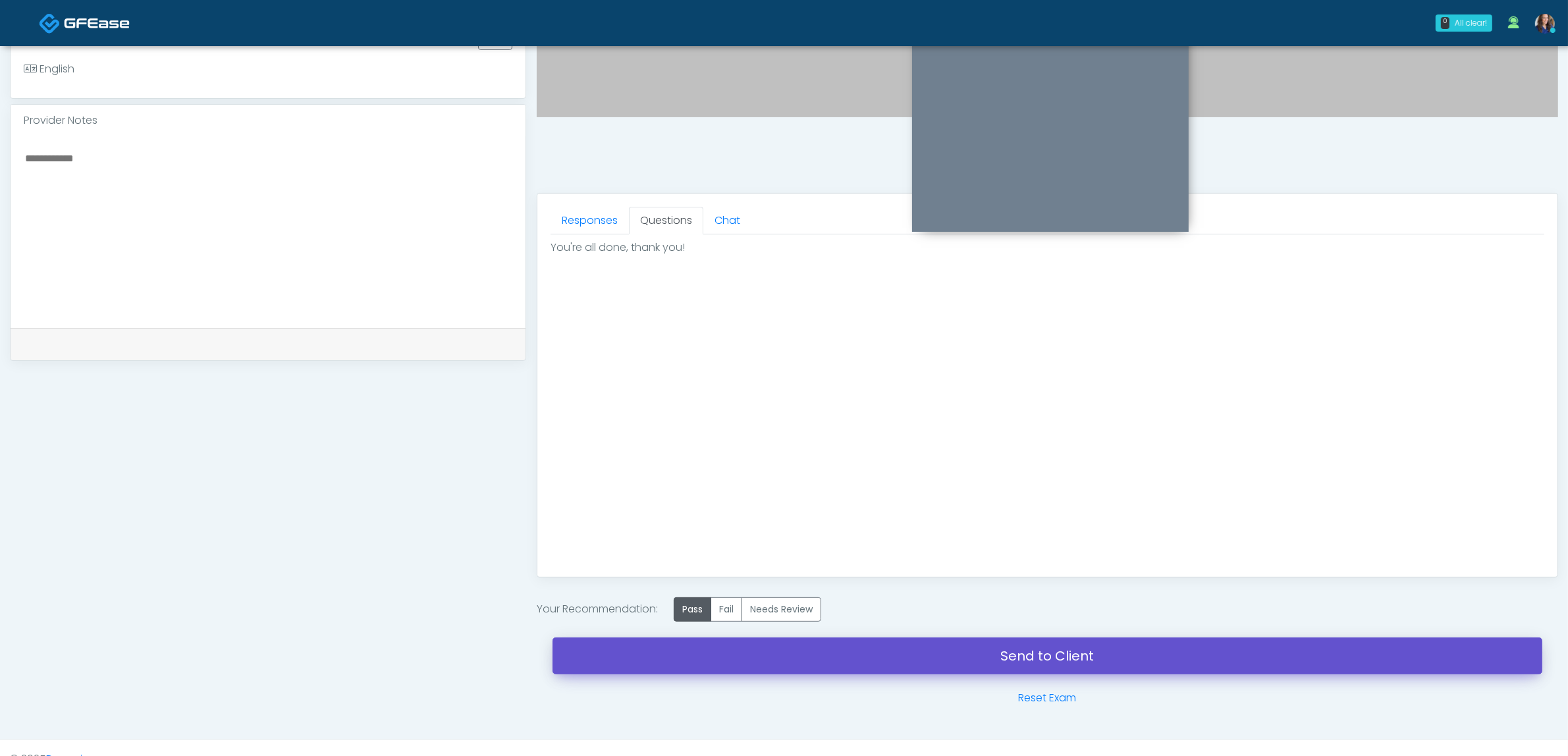
click at [818, 659] on link "Send to Client" at bounding box center [1047, 656] width 990 height 37
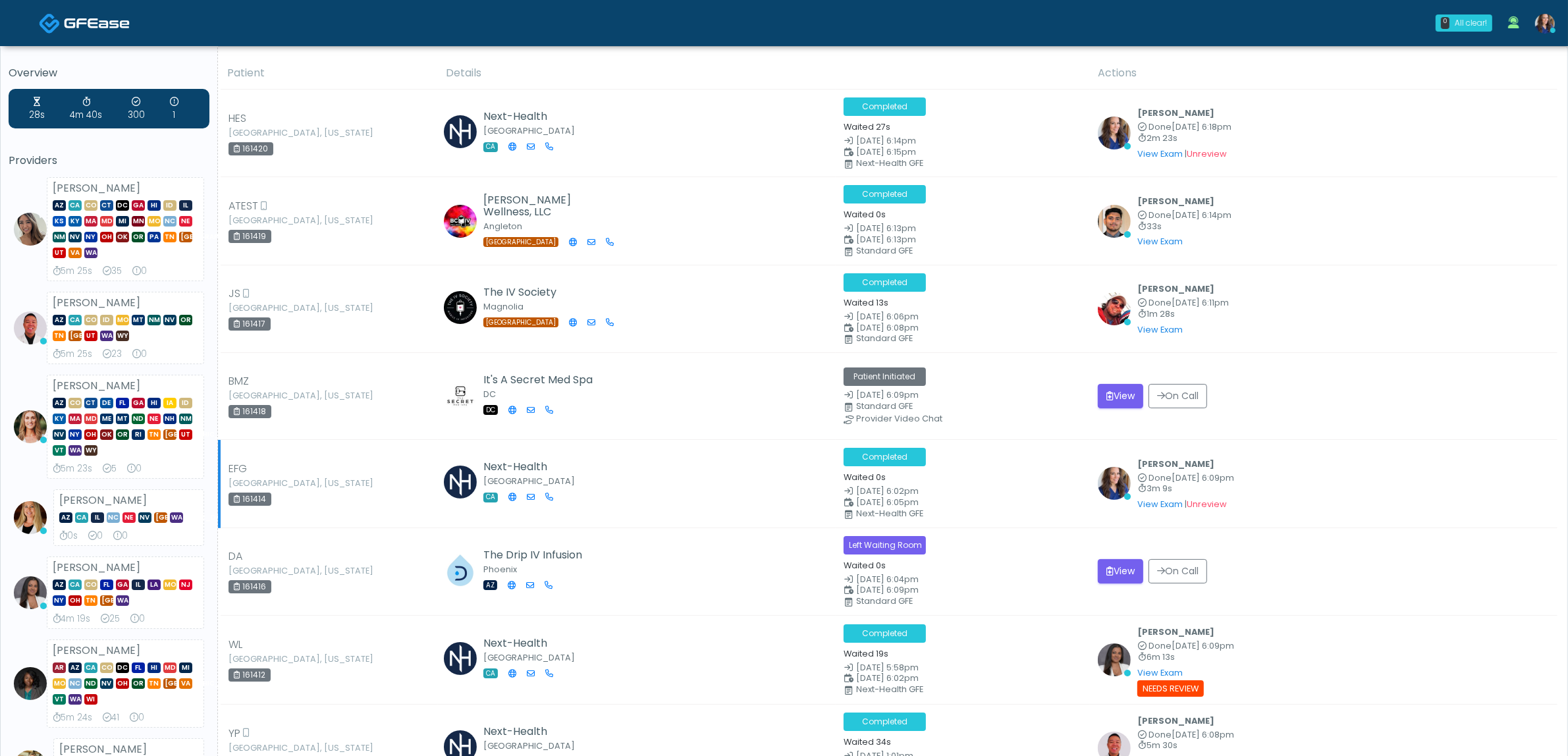
click at [690, 441] on td "Next-Health [GEOGRAPHIC_DATA] CA" at bounding box center [636, 484] width 398 height 87
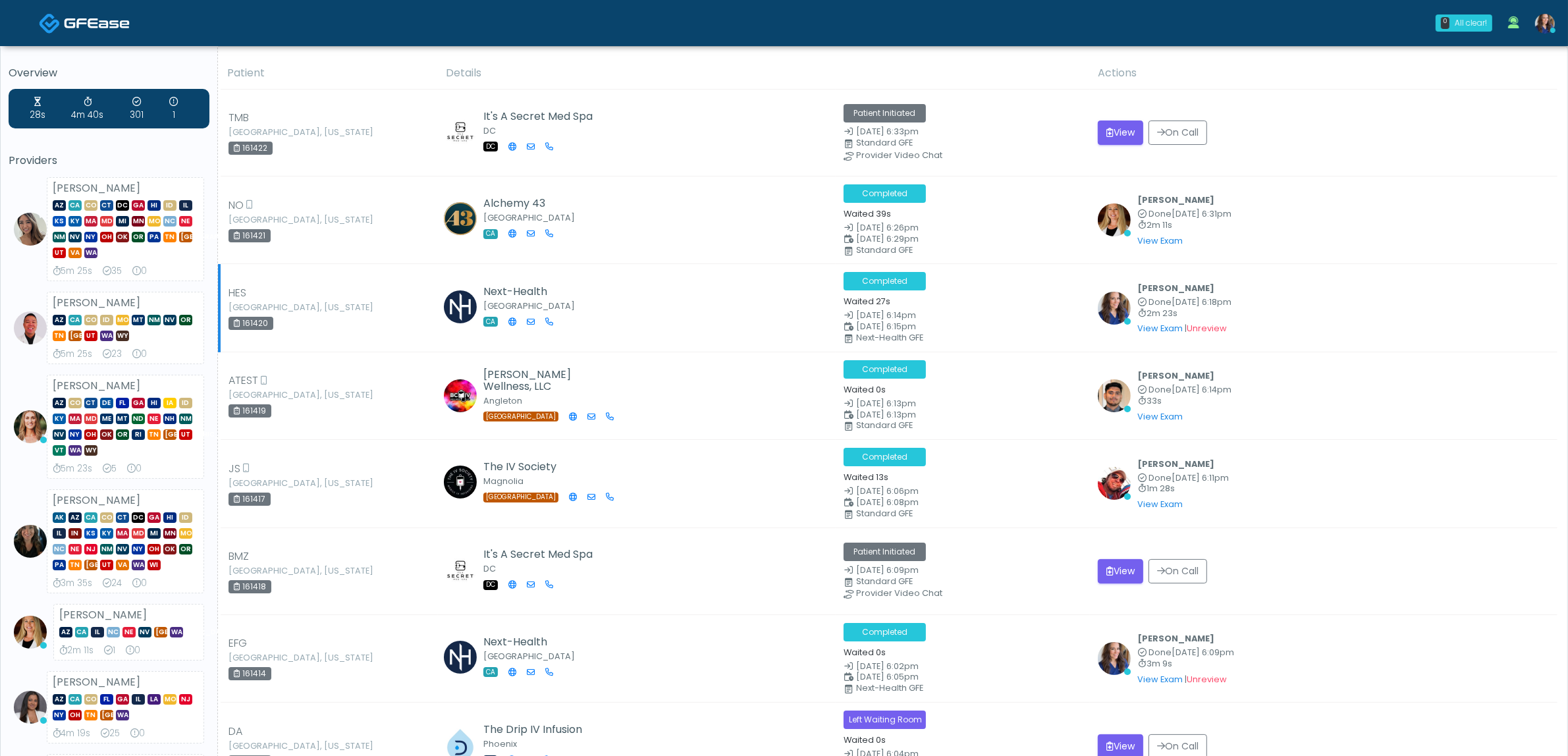
click at [874, 332] on span "Aug 22, 6:15pm" at bounding box center [886, 327] width 60 height 11
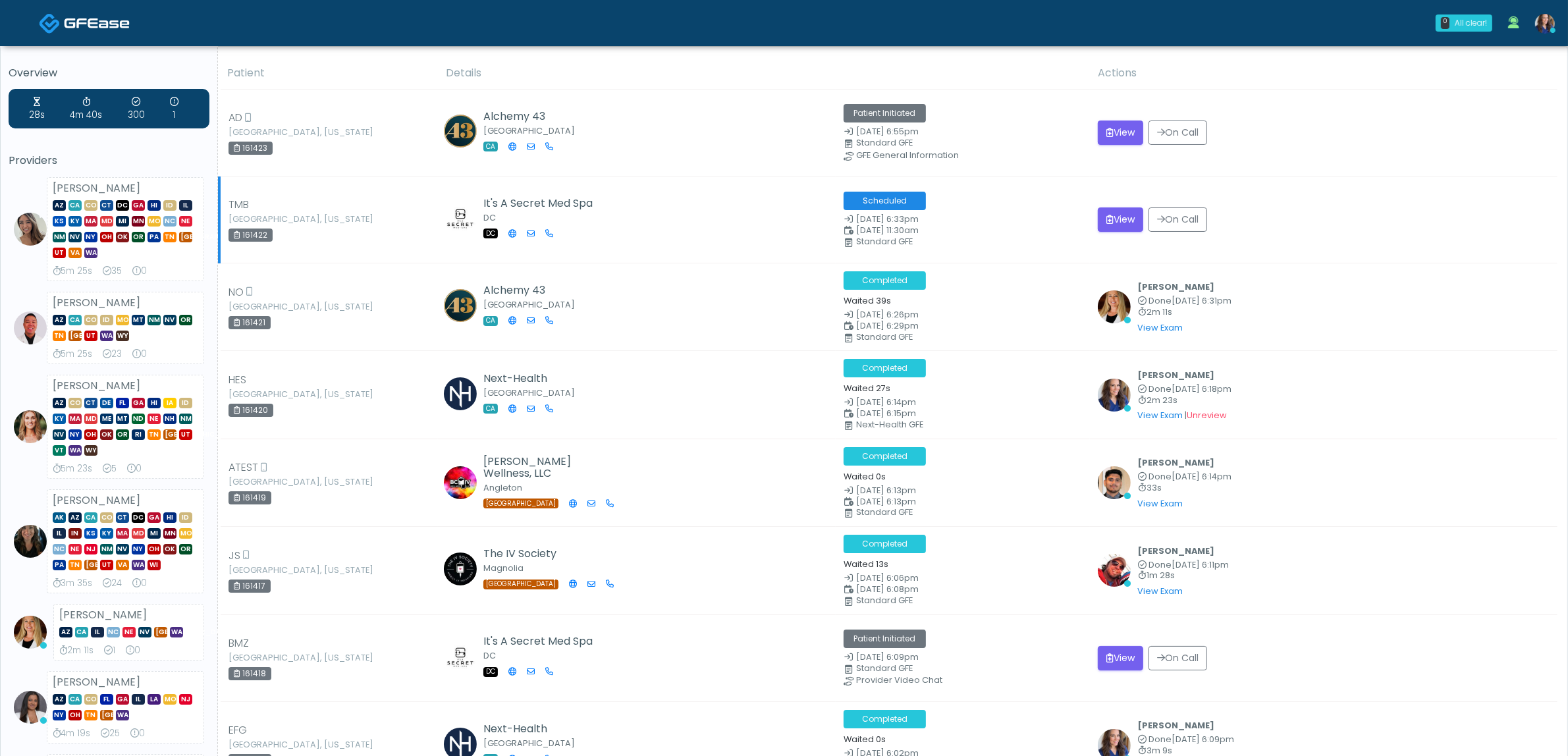
drag, startPoint x: 985, startPoint y: 239, endPoint x: 1064, endPoint y: 229, distance: 79.6
click at [984, 239] on div "Standard GFE" at bounding box center [975, 241] width 239 height 8
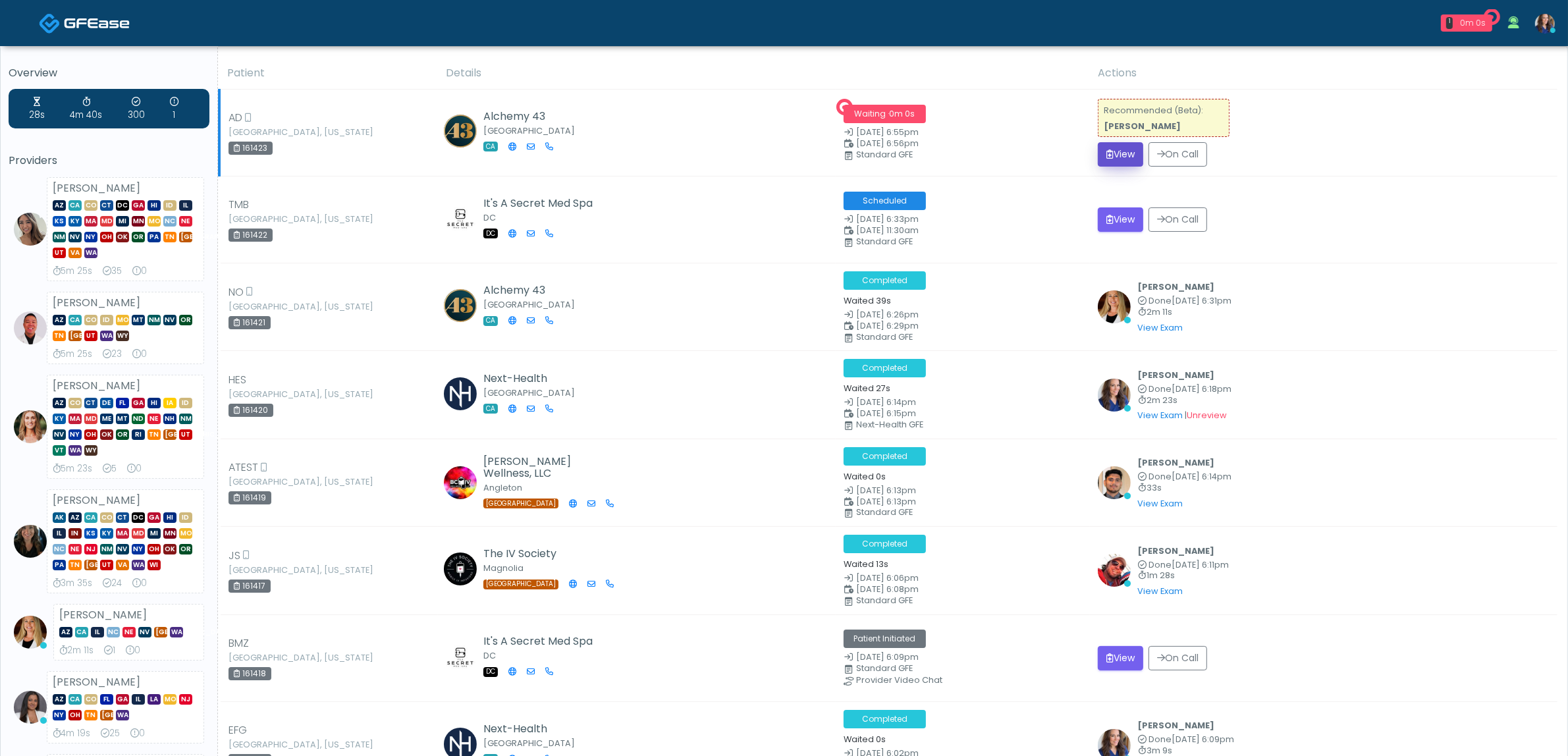
click at [1106, 159] on button "View" at bounding box center [1120, 155] width 45 height 24
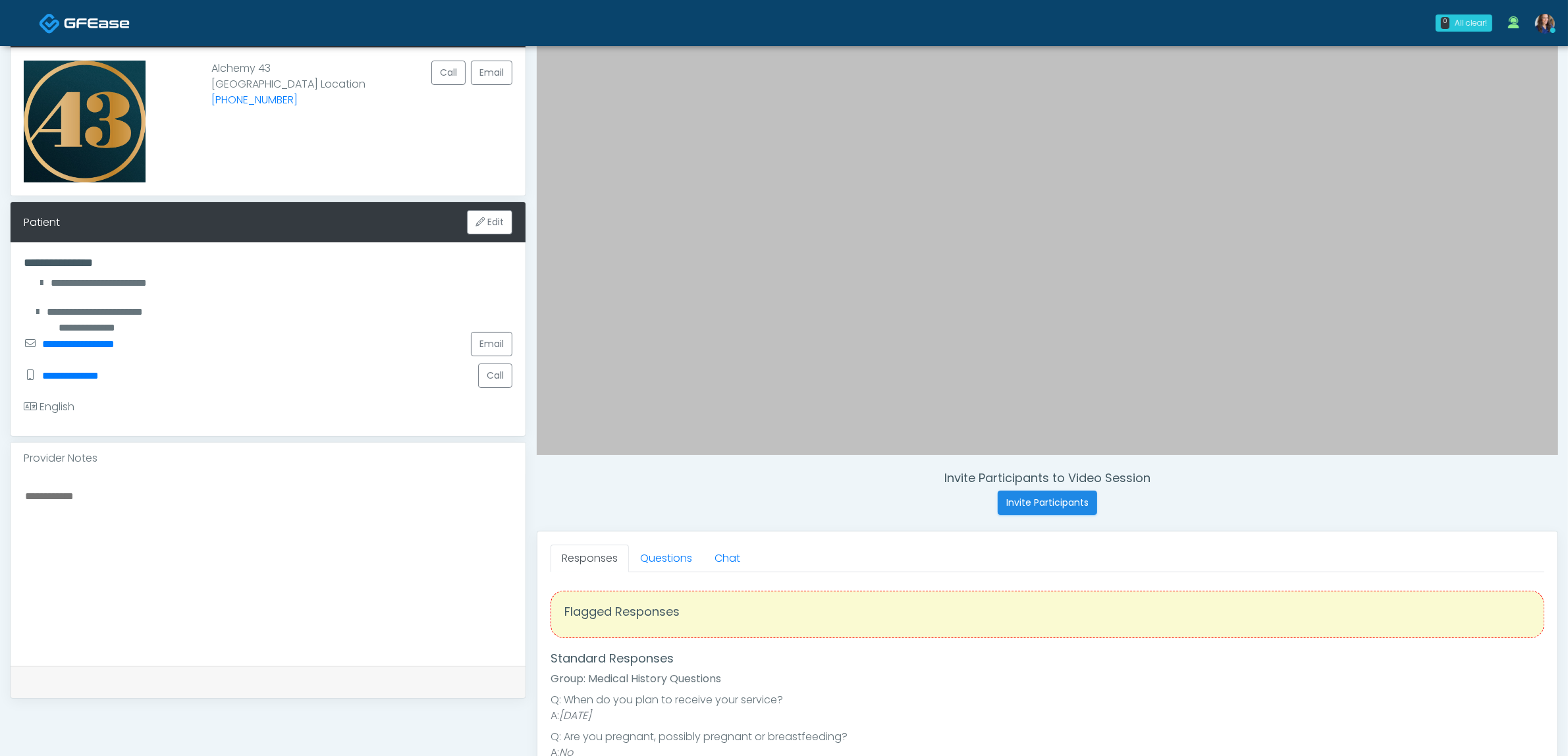
scroll to position [247, 0]
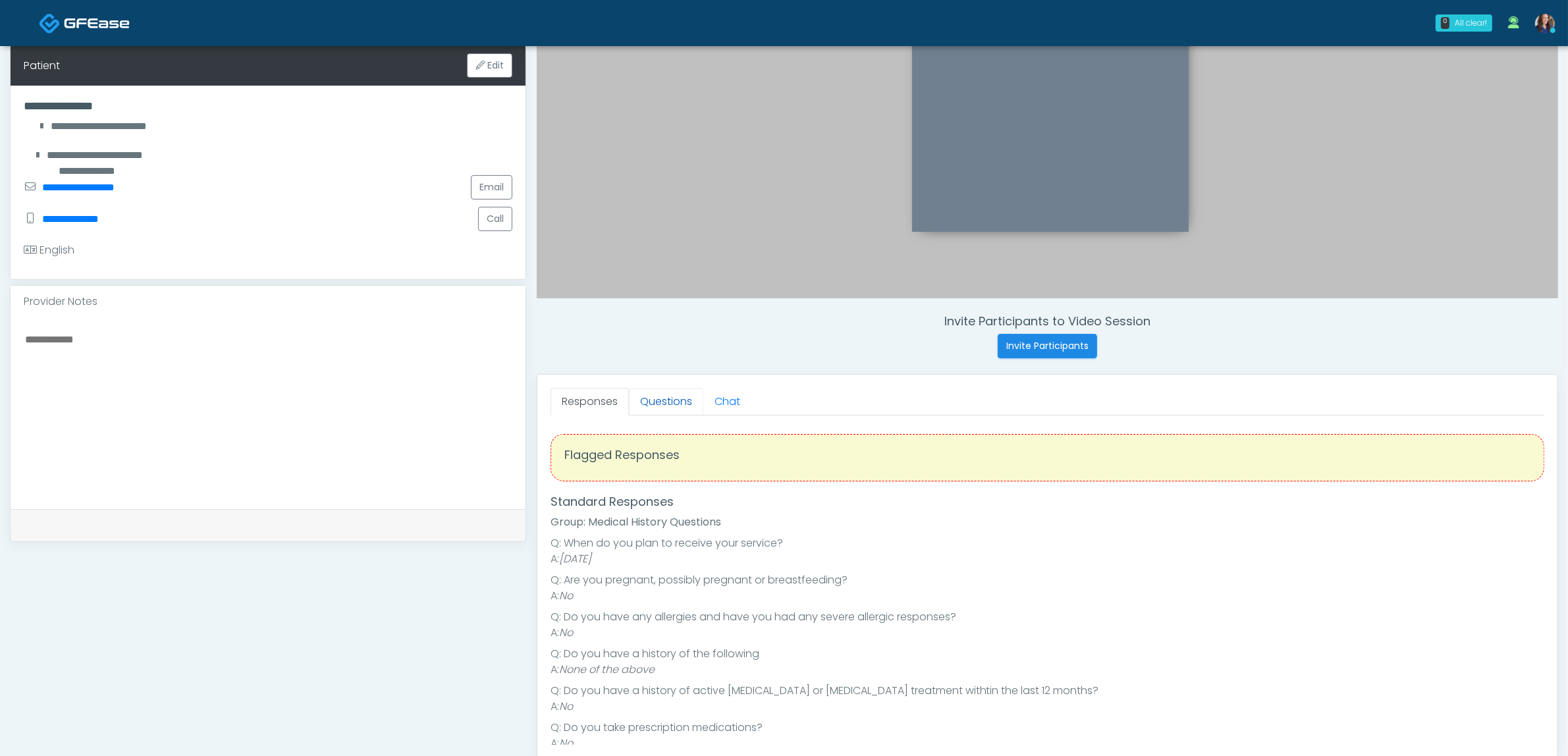
drag, startPoint x: 662, startPoint y: 400, endPoint x: 659, endPoint y: 410, distance: 10.4
click at [663, 400] on link "Questions" at bounding box center [666, 401] width 74 height 28
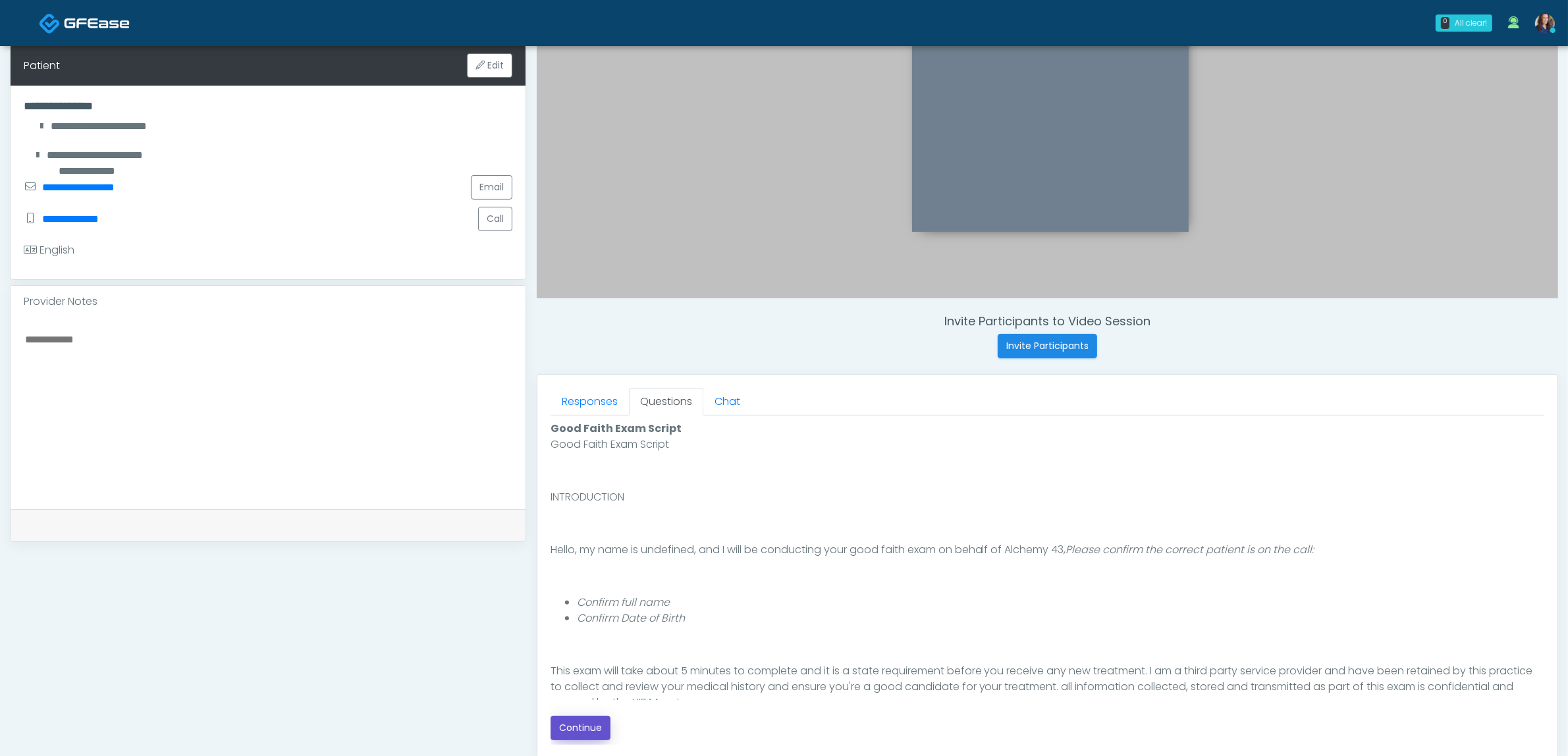
click at [574, 729] on button "Continue" at bounding box center [581, 728] width 60 height 24
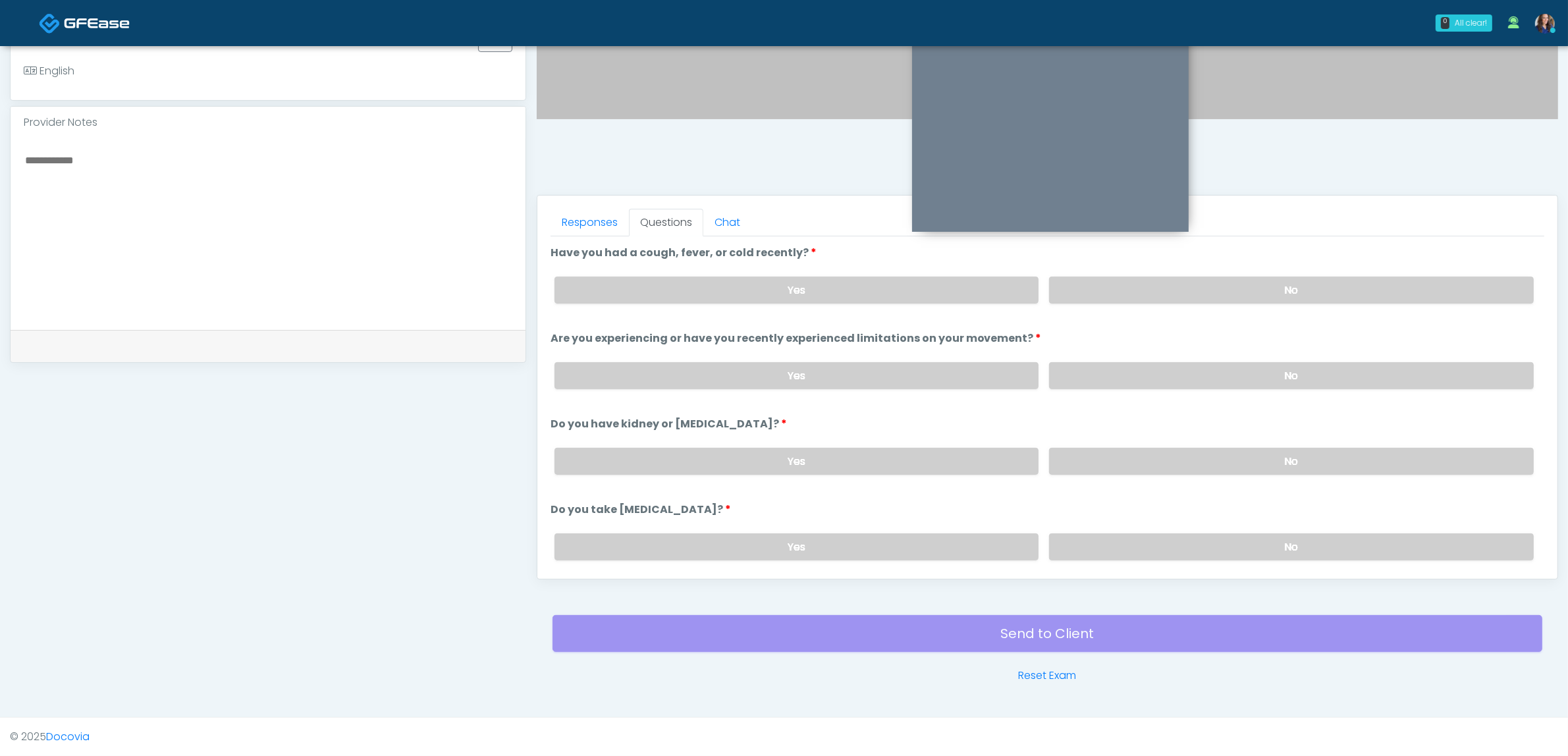
click at [1192, 274] on div "Yes No" at bounding box center [1044, 290] width 1000 height 48
drag, startPoint x: 1192, startPoint y: 295, endPoint x: 1176, endPoint y: 351, distance: 58.2
click at [1191, 295] on label "No" at bounding box center [1291, 290] width 485 height 27
click at [1158, 383] on label "No" at bounding box center [1291, 376] width 485 height 27
drag, startPoint x: 1155, startPoint y: 445, endPoint x: 1151, endPoint y: 458, distance: 13.6
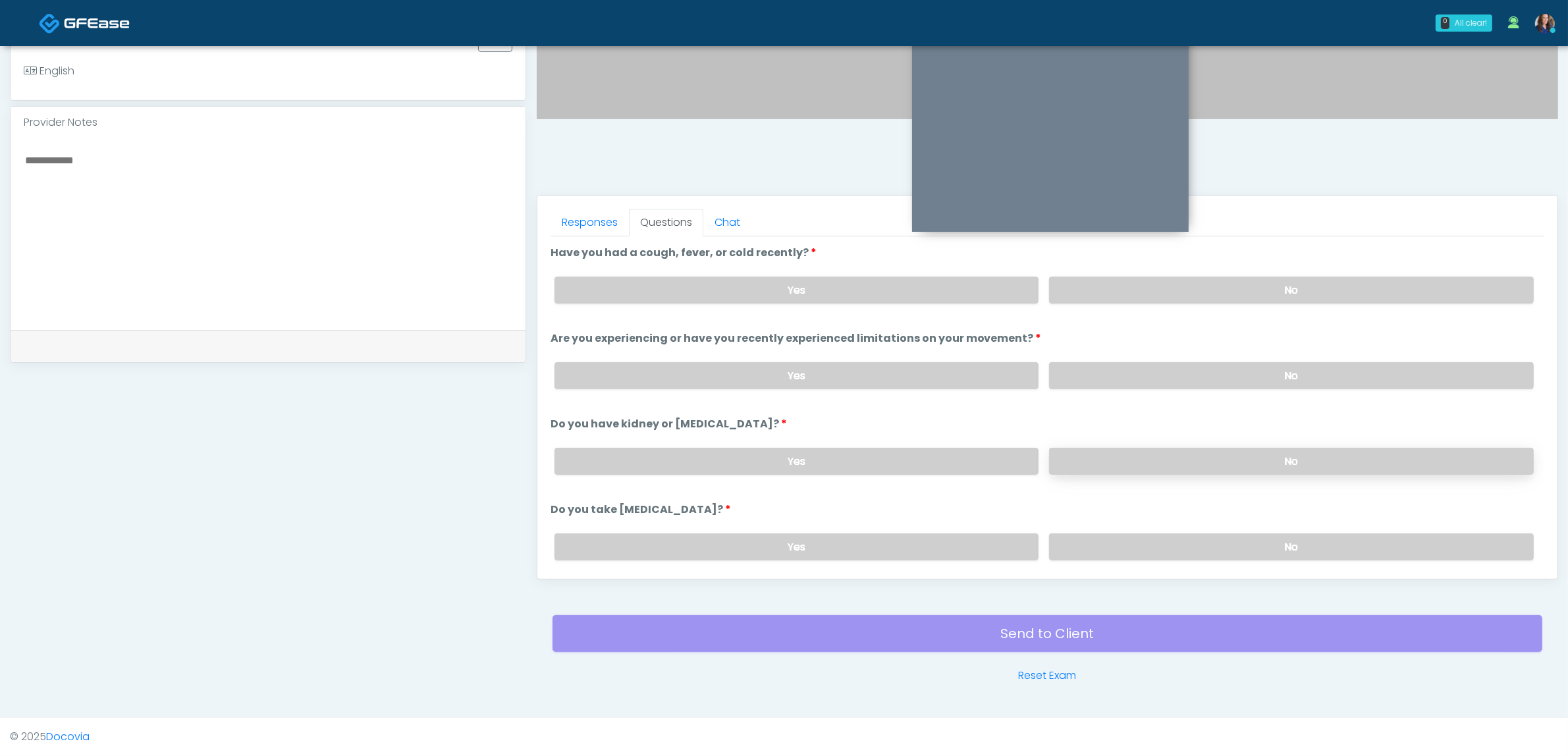
click at [1154, 449] on label "No" at bounding box center [1291, 461] width 485 height 27
click at [1134, 549] on div "Yes No" at bounding box center [1044, 547] width 1000 height 48
drag, startPoint x: 1136, startPoint y: 542, endPoint x: 1127, endPoint y: 541, distance: 9.1
click at [1135, 542] on label "No" at bounding box center [1291, 547] width 485 height 27
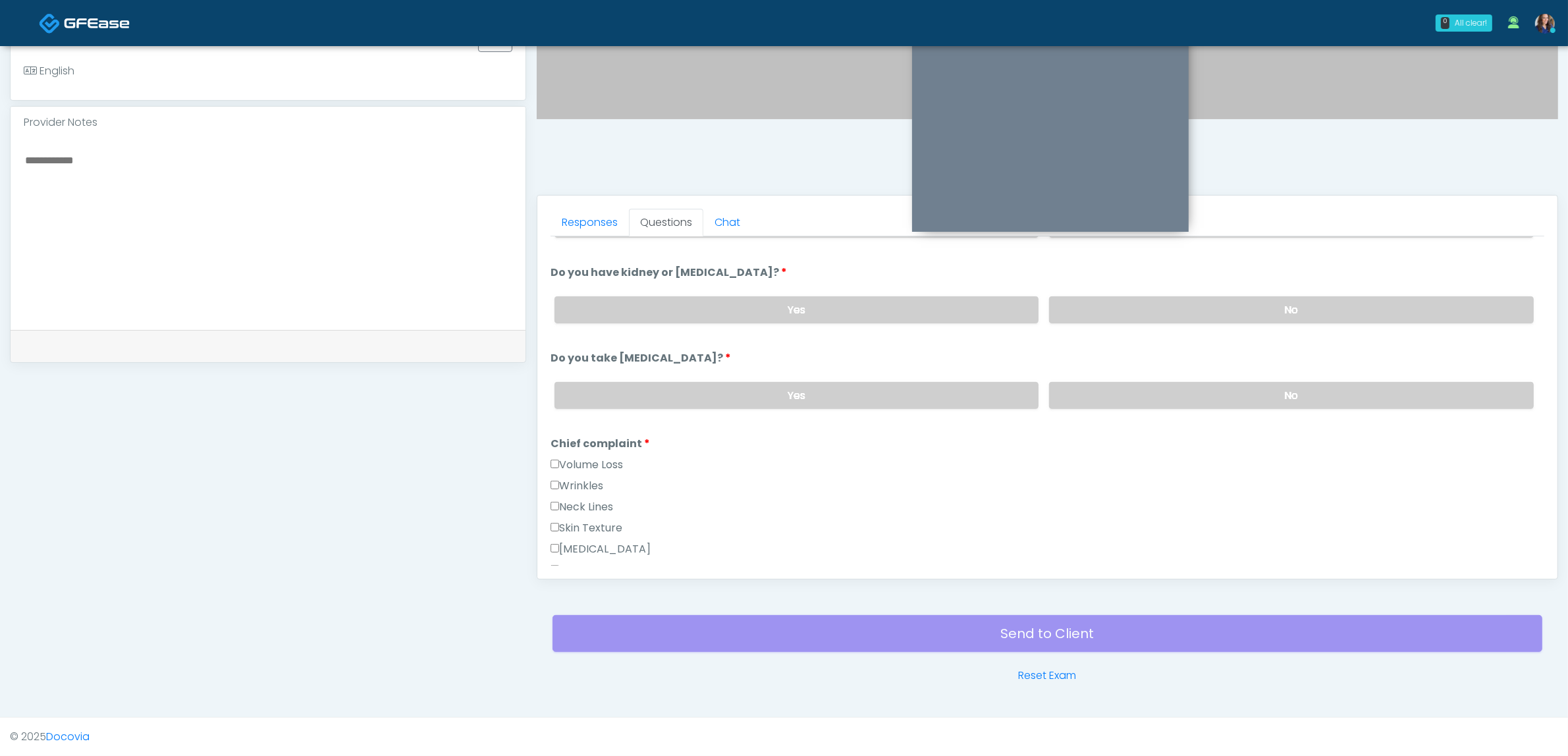
scroll to position [165, 0]
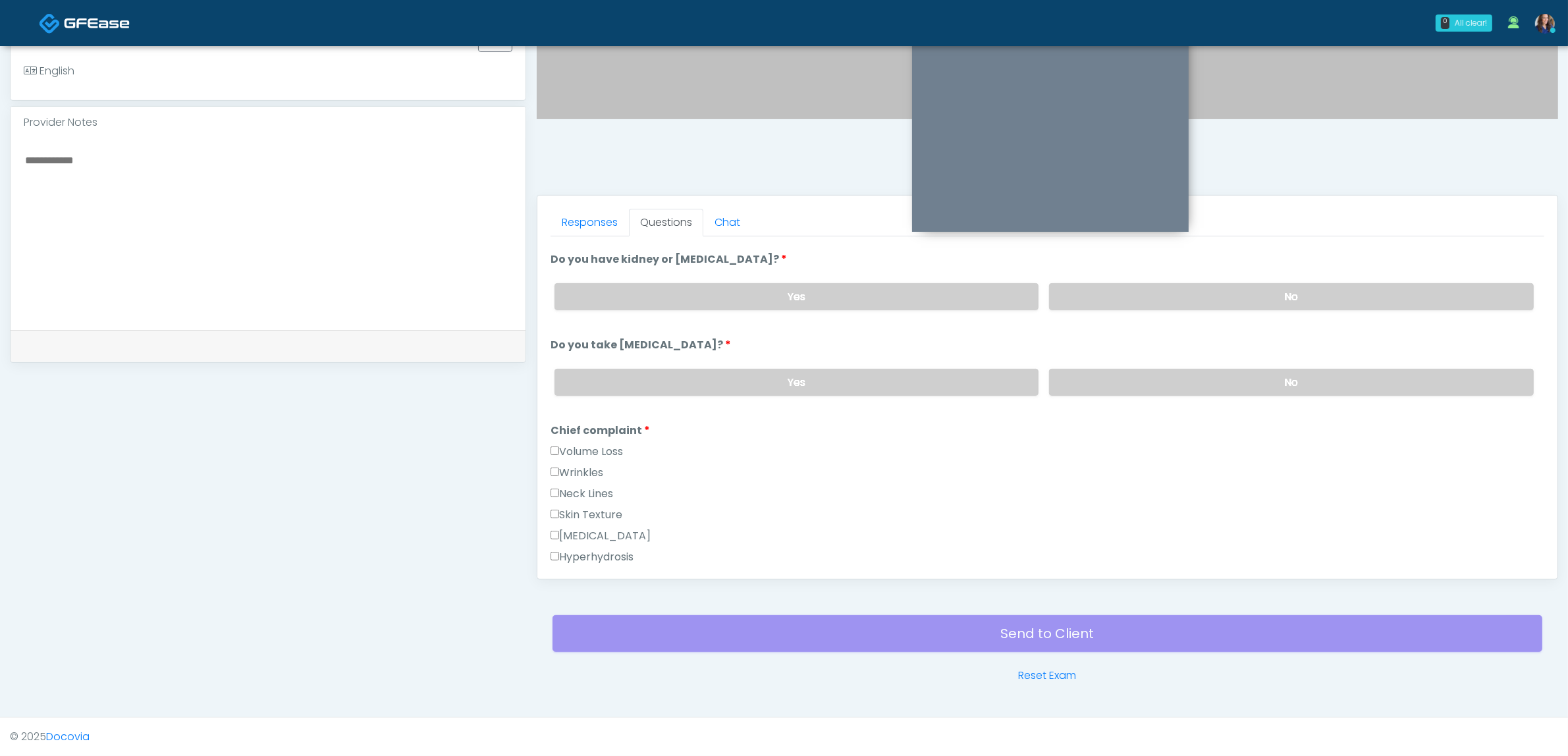
drag, startPoint x: 586, startPoint y: 469, endPoint x: 653, endPoint y: 453, distance: 68.9
click at [587, 469] on label "Wrinkles" at bounding box center [577, 473] width 53 height 16
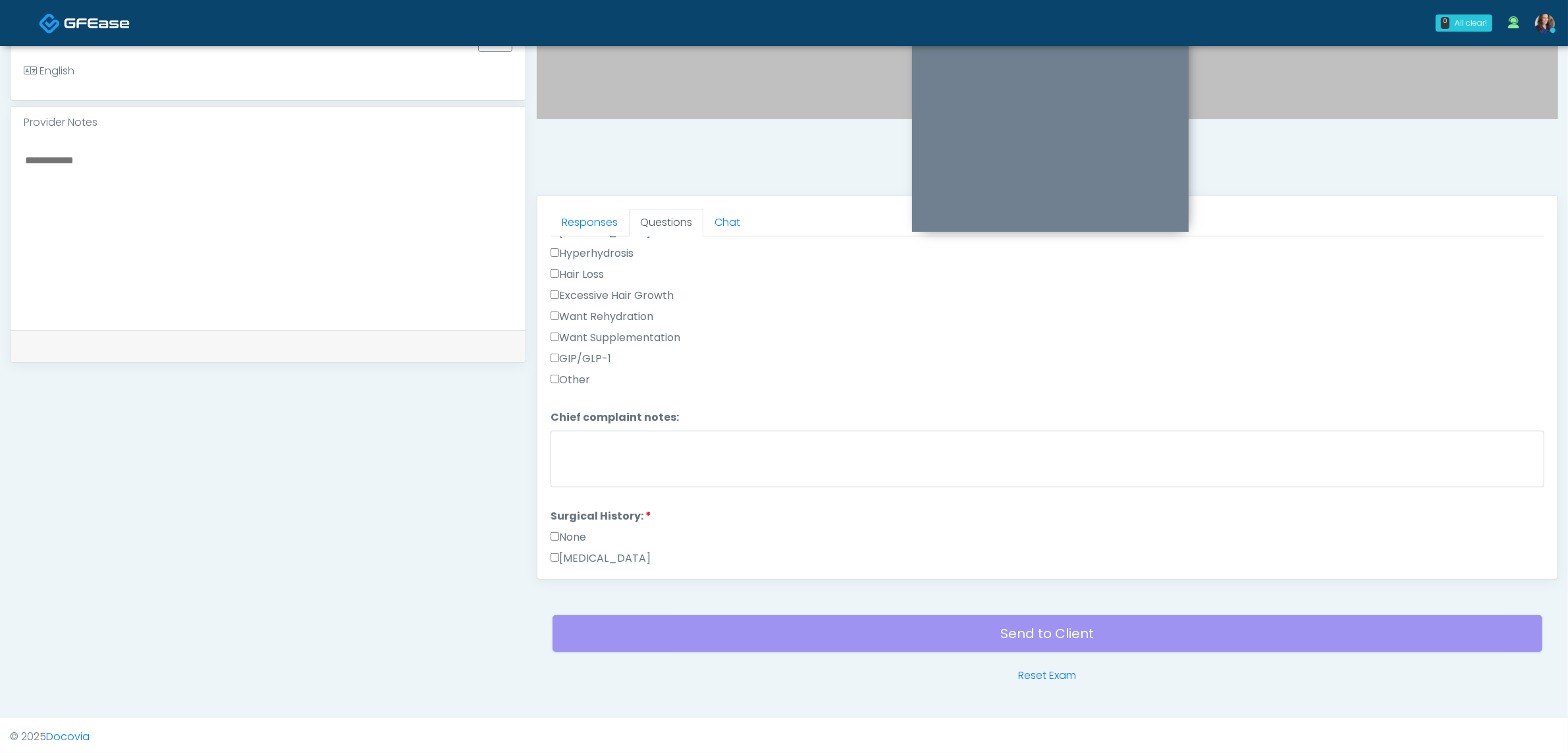
scroll to position [494, 0]
click at [574, 507] on label "None" at bounding box center [569, 512] width 36 height 16
click at [586, 547] on button "Continue" at bounding box center [581, 560] width 60 height 24
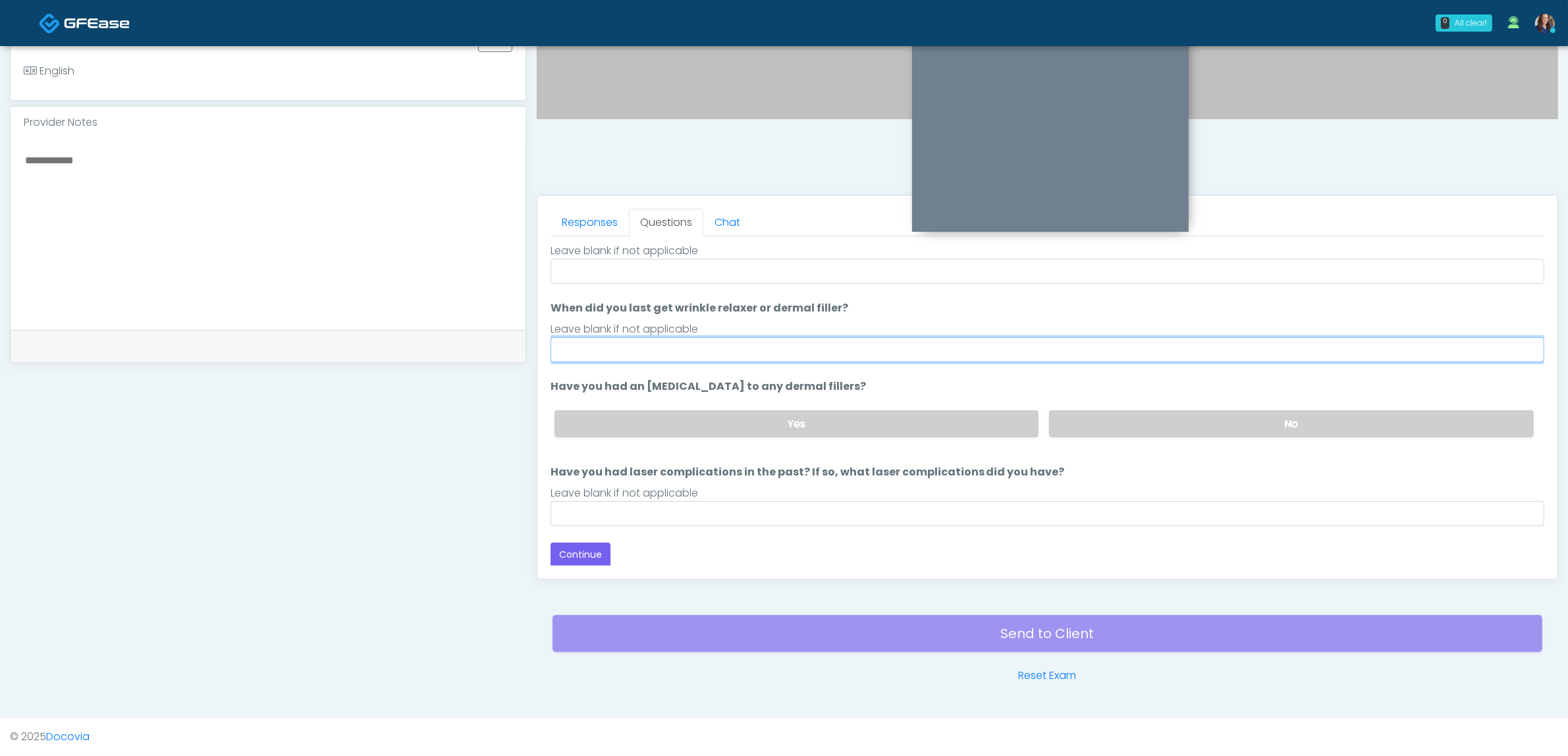
click at [603, 353] on input "When did you last get wrinkle relaxer or dermal filler?" at bounding box center [1047, 350] width 994 height 25
drag, startPoint x: 688, startPoint y: 347, endPoint x: 647, endPoint y: 347, distance: 41.0
click at [647, 347] on input "**********" at bounding box center [1047, 350] width 994 height 25
drag, startPoint x: 786, startPoint y: 347, endPoint x: 739, endPoint y: 353, distance: 47.4
click at [739, 353] on input "**********" at bounding box center [1047, 350] width 994 height 25
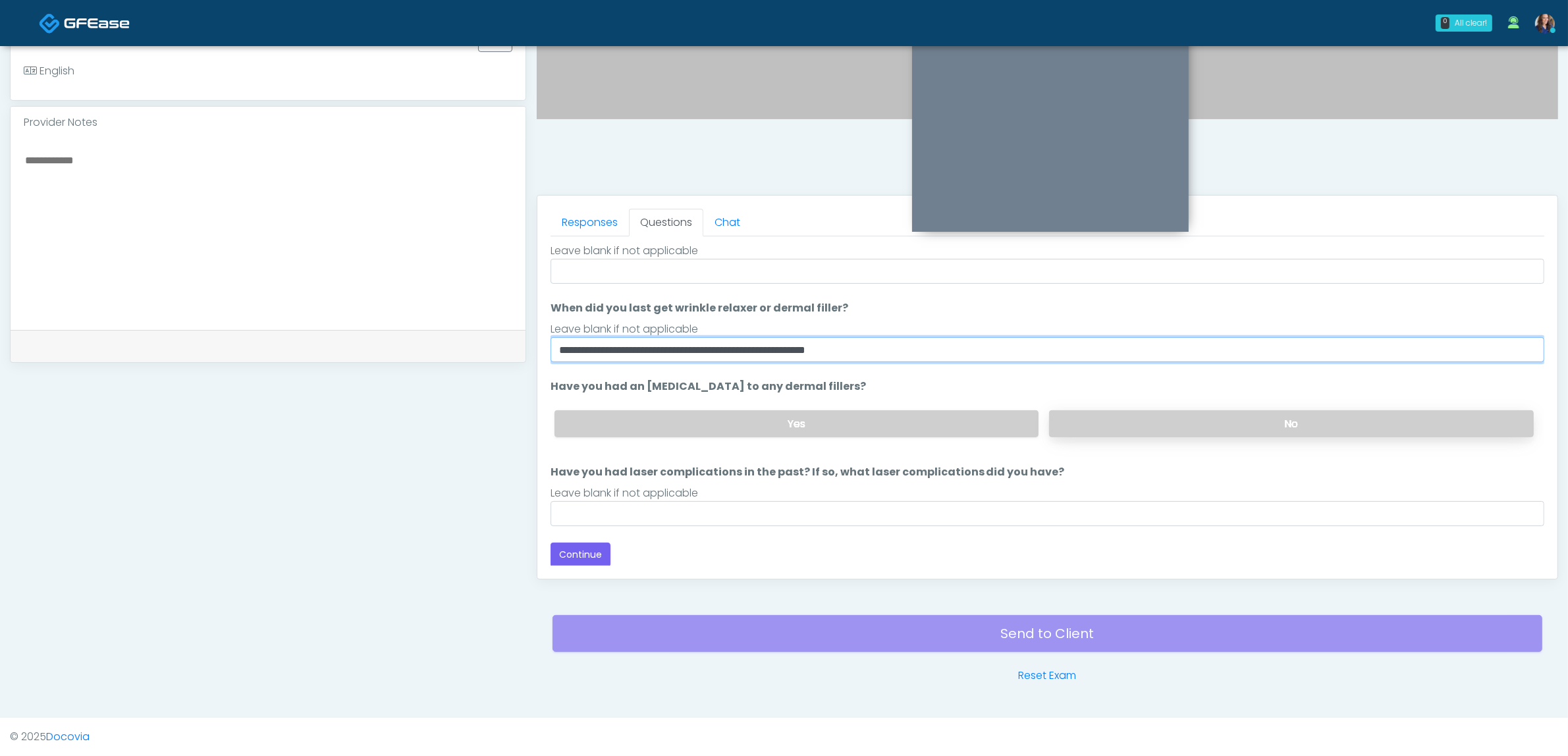
type input "**********"
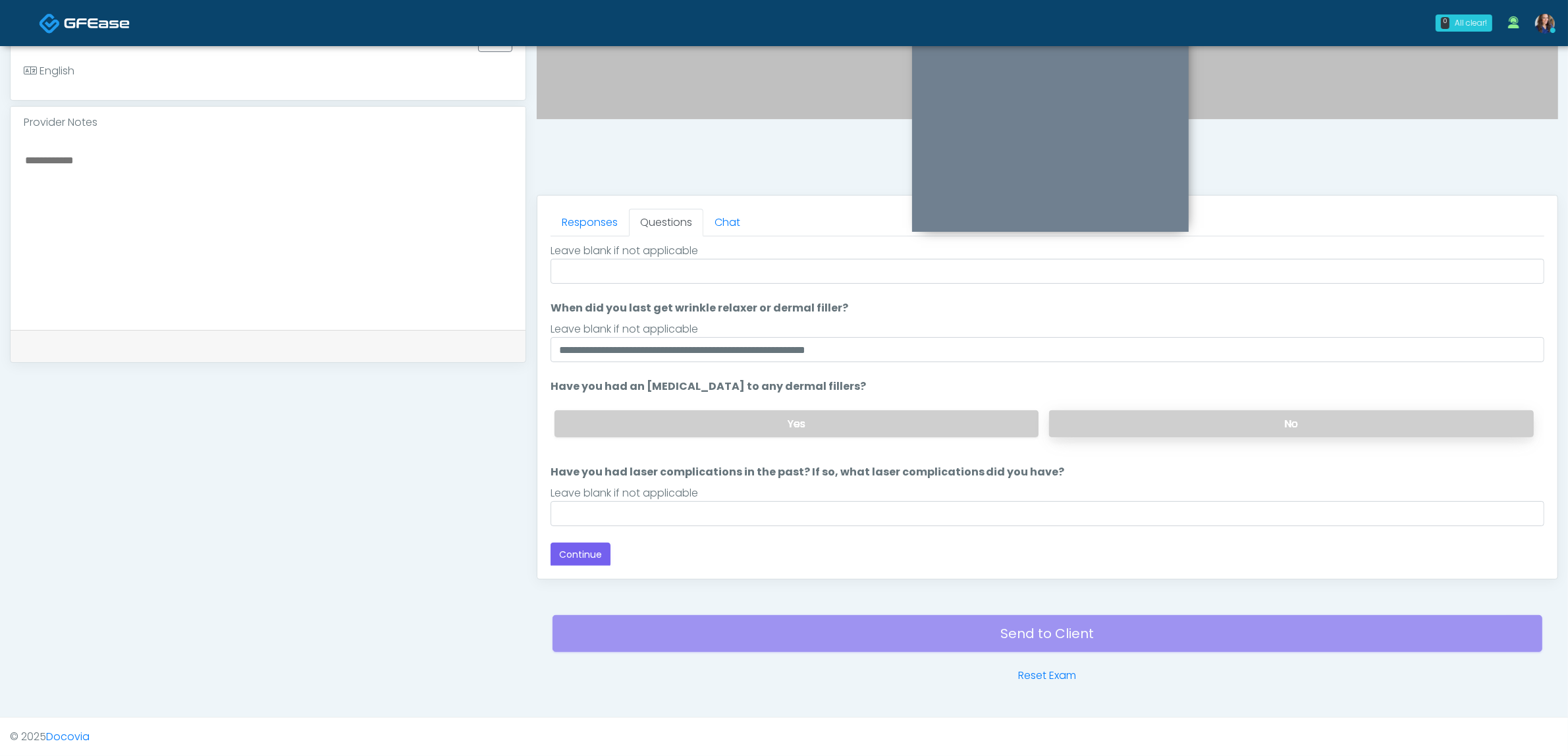
click at [1105, 426] on label "No" at bounding box center [1291, 424] width 485 height 27
click at [771, 515] on input "Have you had laser complications in the past? If so, what laser complications d…" at bounding box center [1047, 514] width 994 height 25
type input "**"
drag, startPoint x: 582, startPoint y: 547, endPoint x: 800, endPoint y: 494, distance: 224.4
click at [581, 547] on button "Continue" at bounding box center [581, 555] width 60 height 24
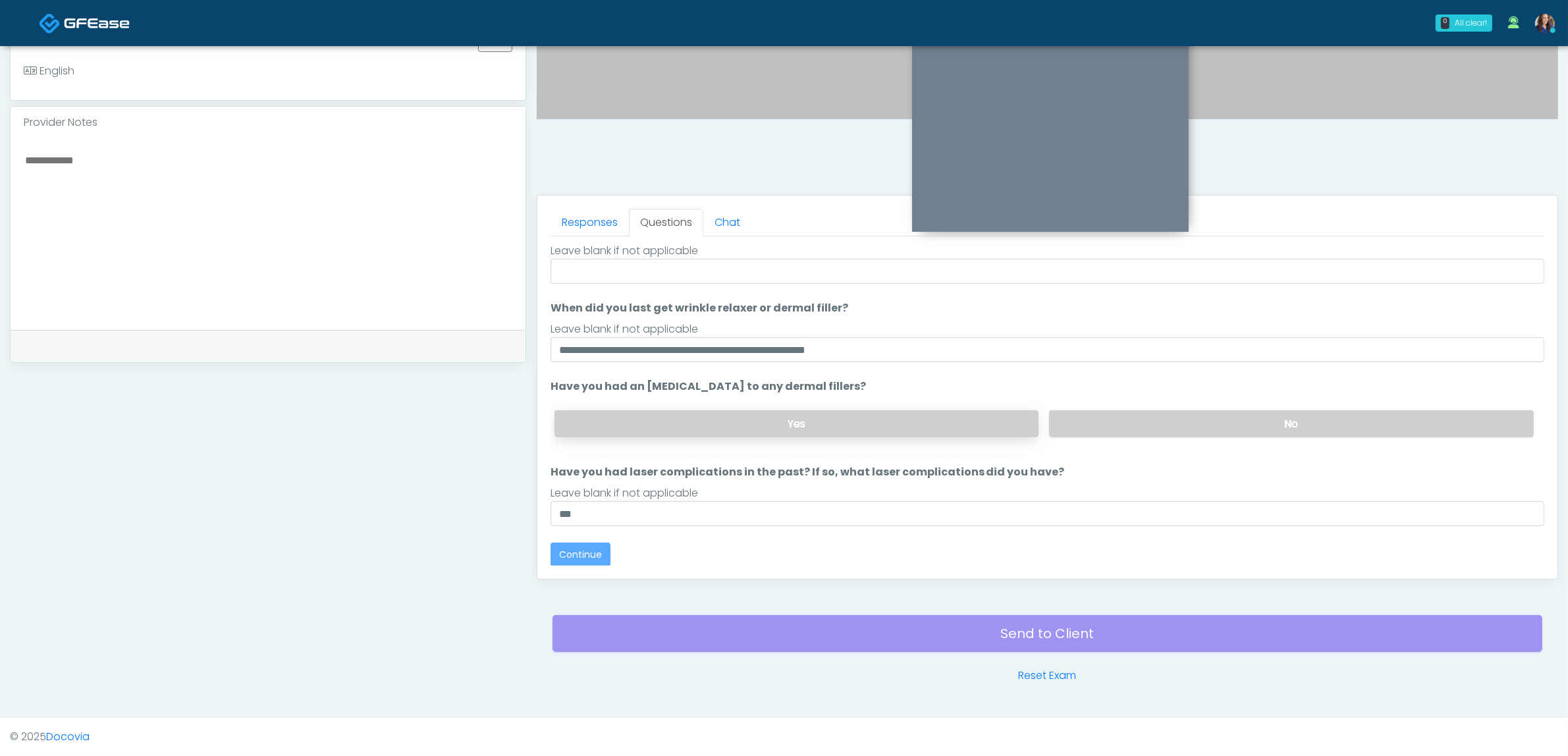
scroll to position [20, 0]
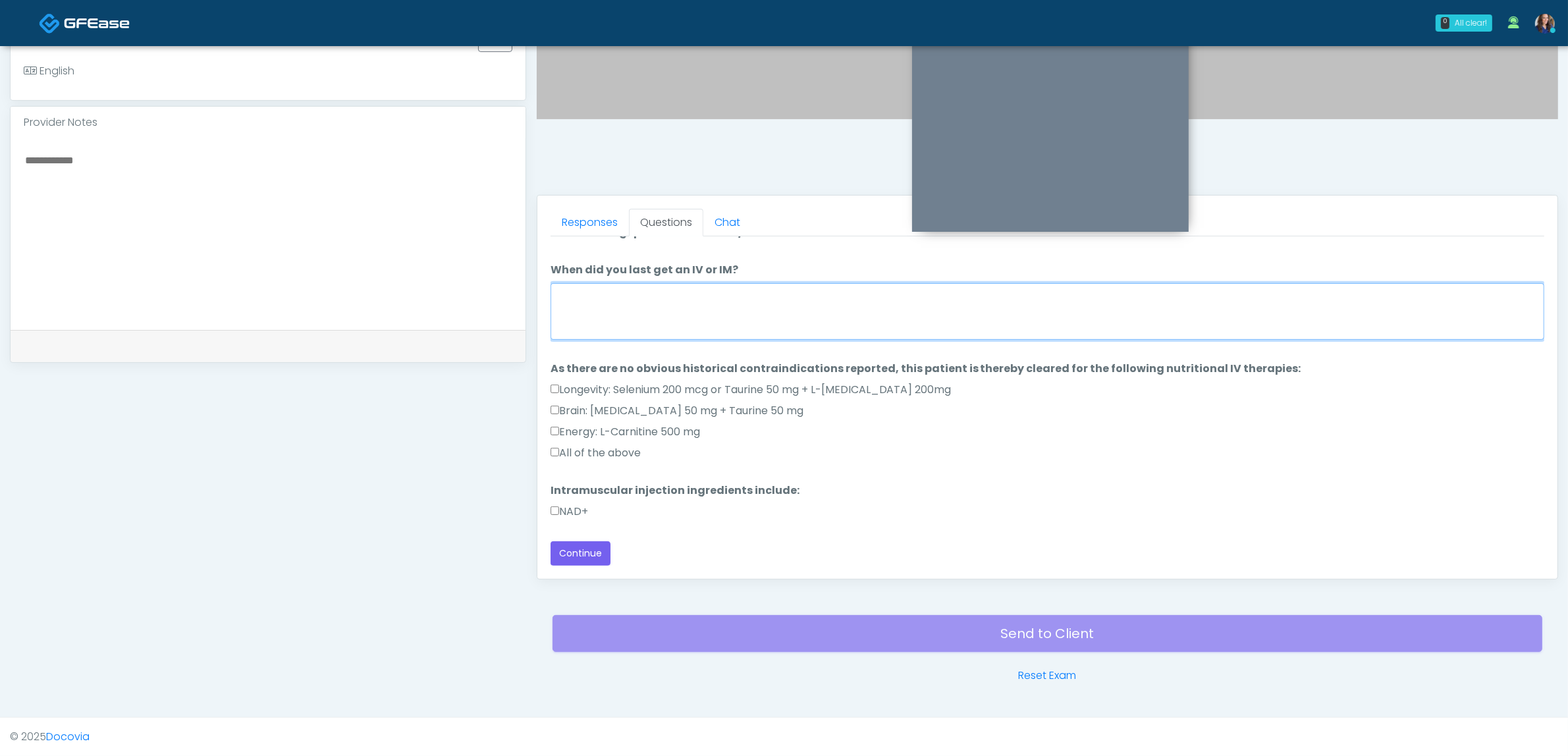
click at [785, 320] on textarea "When did you last get an IV or IM?" at bounding box center [1047, 311] width 994 height 57
click at [594, 452] on label "All of the above" at bounding box center [596, 453] width 90 height 16
click at [565, 502] on li "Intramuscular injection ingredients include: Intramuscular injection ingredient…" at bounding box center [1047, 504] width 994 height 42
click at [567, 510] on label "NAD+" at bounding box center [569, 512] width 37 height 16
click at [615, 328] on textarea "When did you last get an IV or IM?" at bounding box center [1047, 311] width 994 height 57
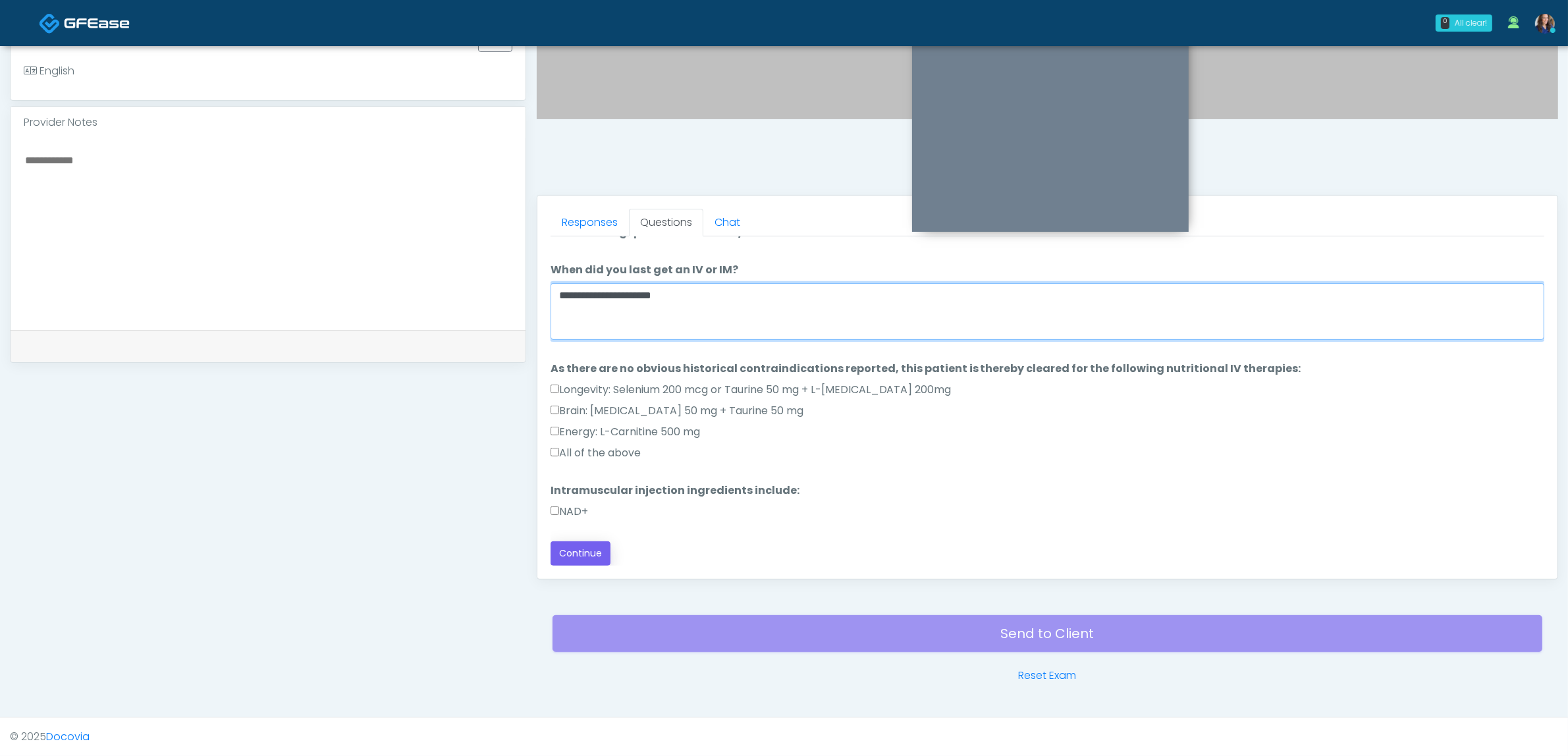
type textarea "**********"
click at [574, 555] on button "Continue" at bounding box center [581, 554] width 60 height 24
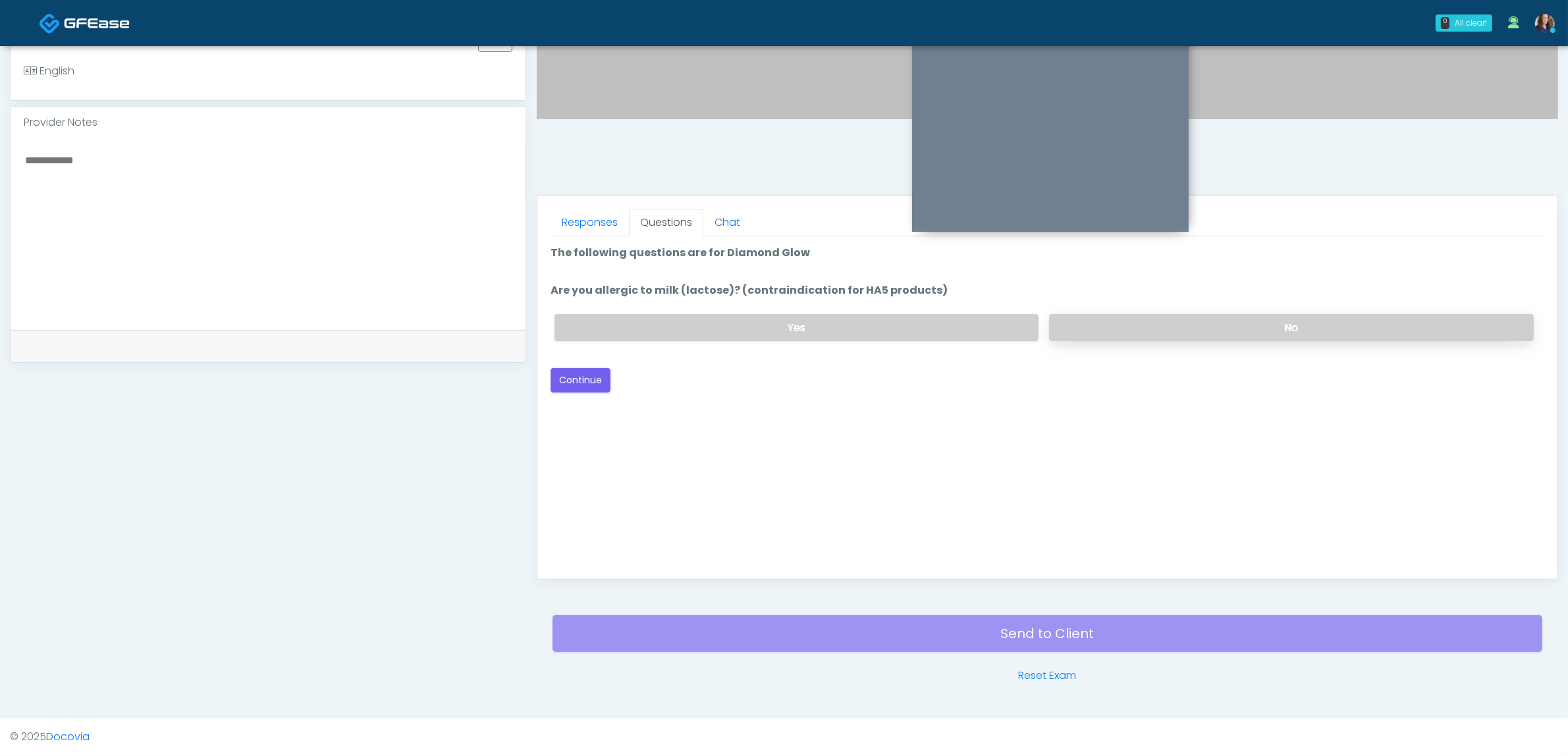
click at [1104, 338] on label "No" at bounding box center [1291, 327] width 485 height 27
click at [581, 373] on button "Continue" at bounding box center [581, 381] width 60 height 24
click at [1137, 337] on label "No" at bounding box center [1291, 327] width 485 height 27
click at [583, 378] on button "Continue" at bounding box center [581, 381] width 60 height 24
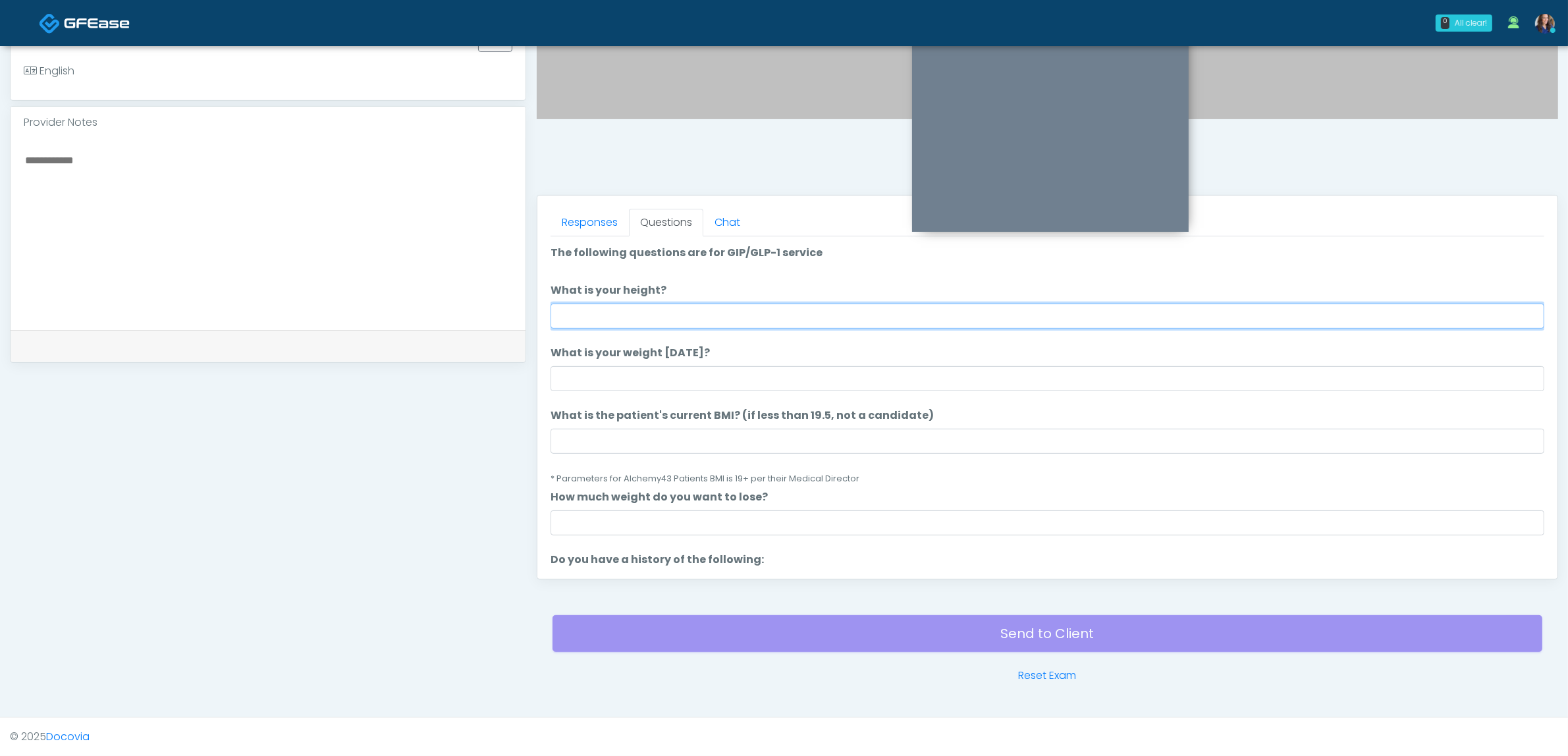
click at [1069, 308] on input "What is your height?" at bounding box center [1047, 316] width 994 height 25
type input "*"
type input "******"
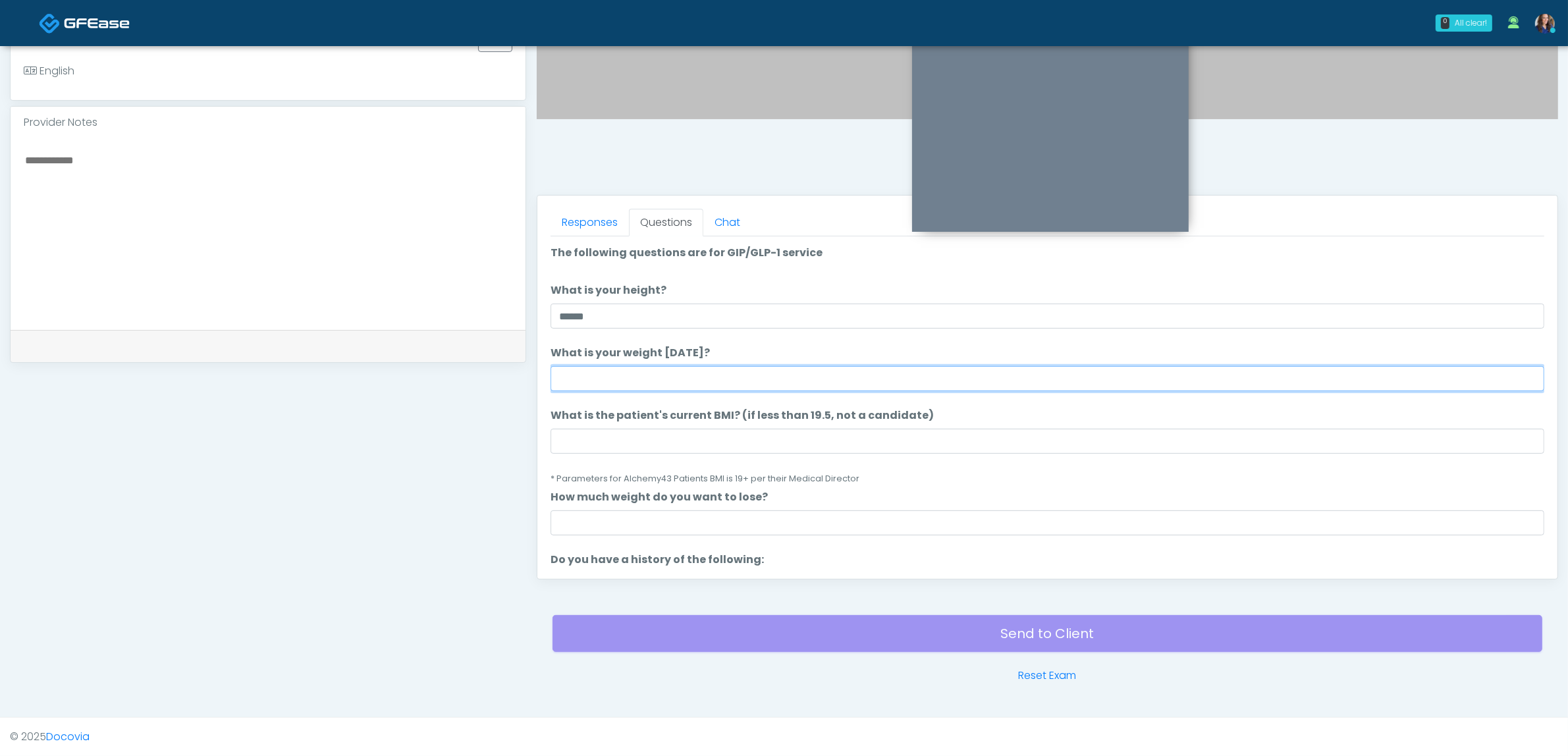
click at [910, 377] on input "What is your weight [DATE]?" at bounding box center [1047, 378] width 994 height 25
type input "***"
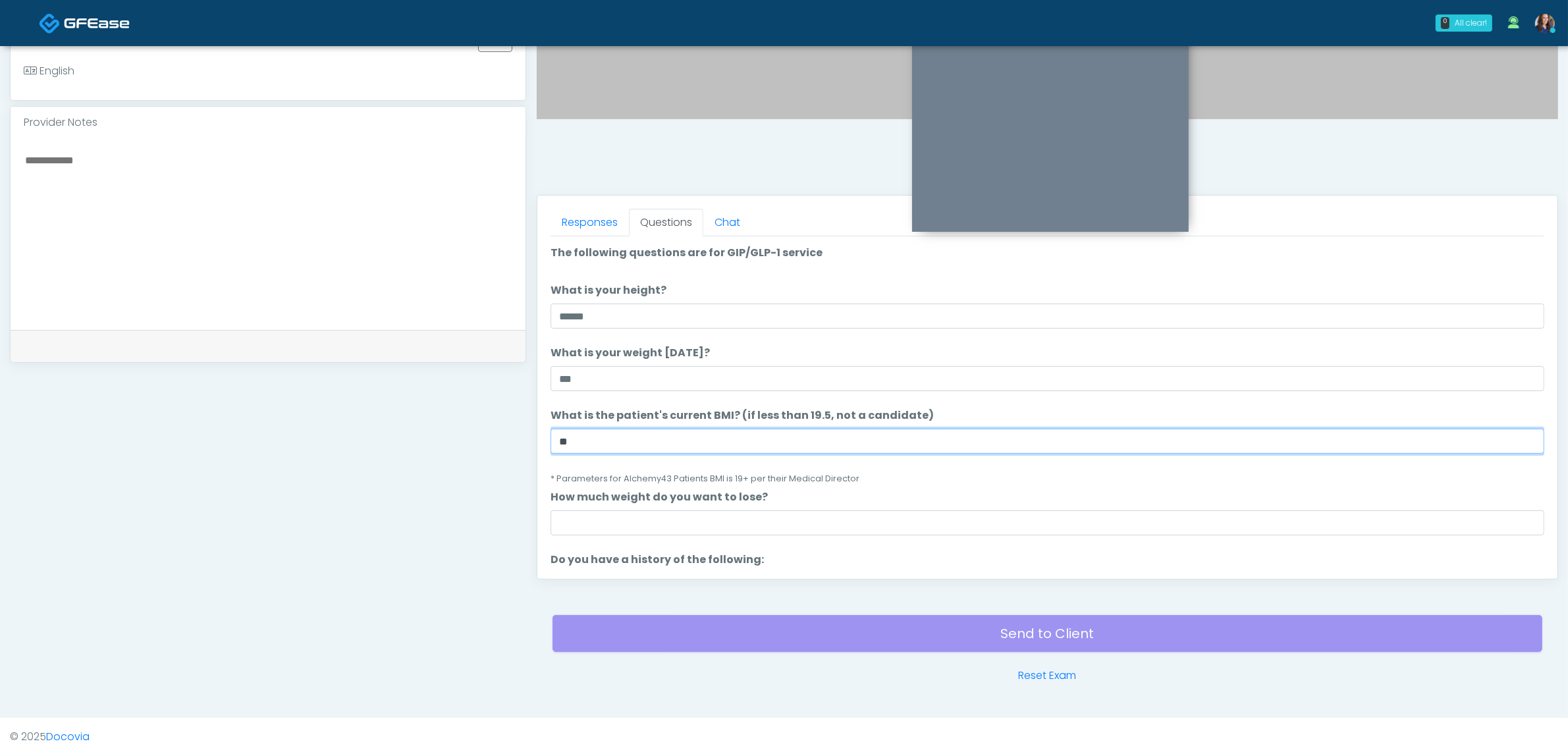
type input "**"
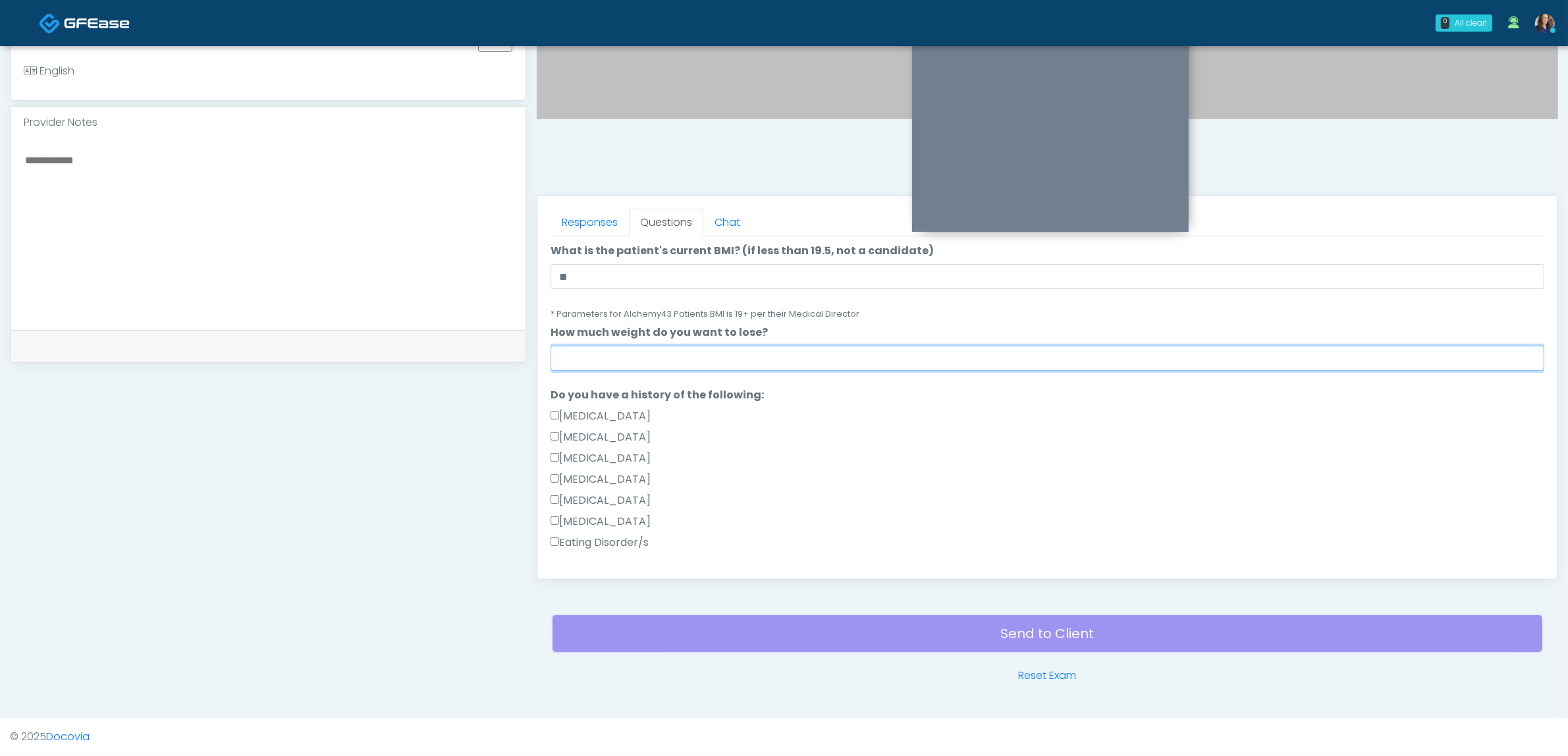
scroll to position [247, 0]
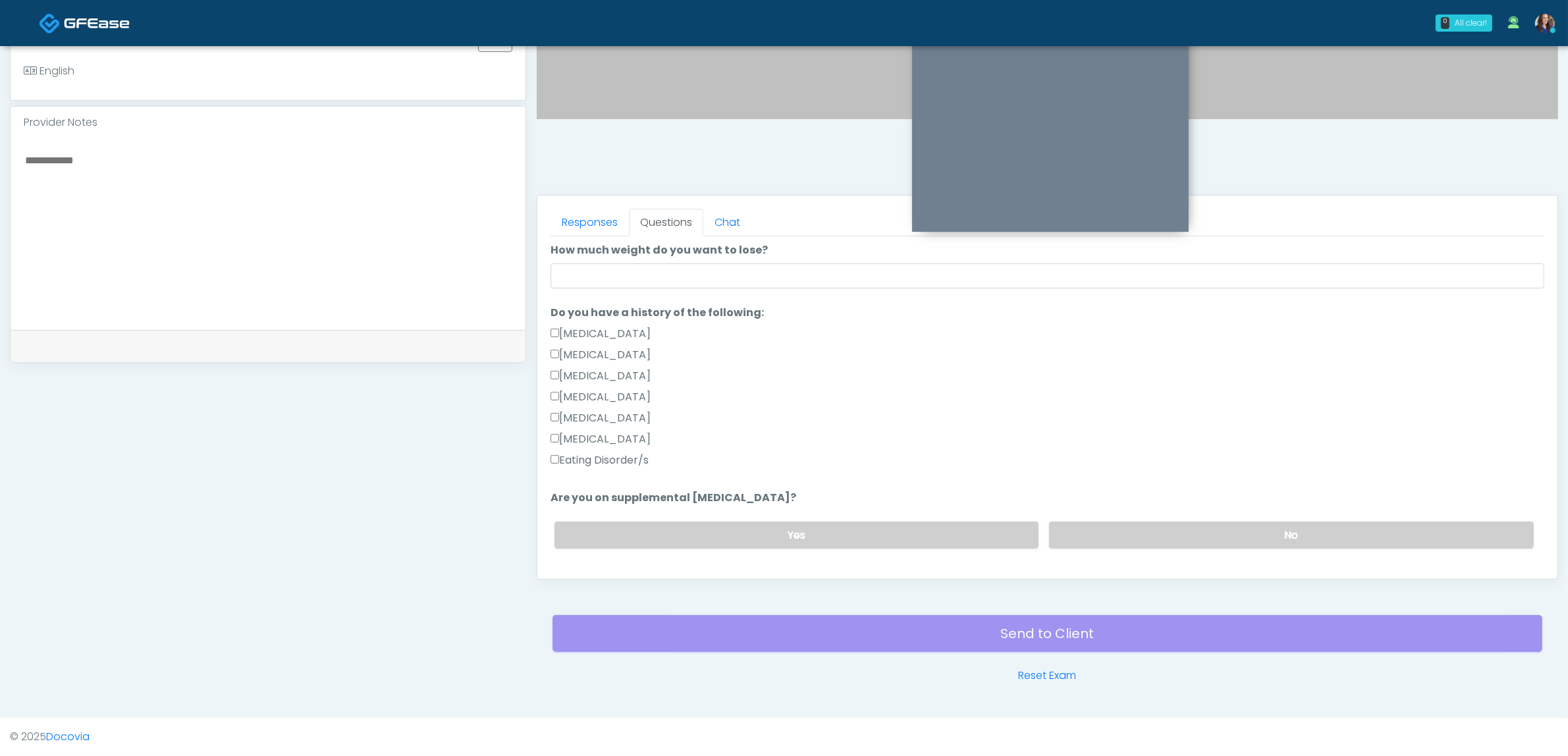
drag, startPoint x: 1103, startPoint y: 529, endPoint x: 1116, endPoint y: 488, distance: 43.0
click at [1102, 529] on label "No" at bounding box center [1291, 535] width 485 height 27
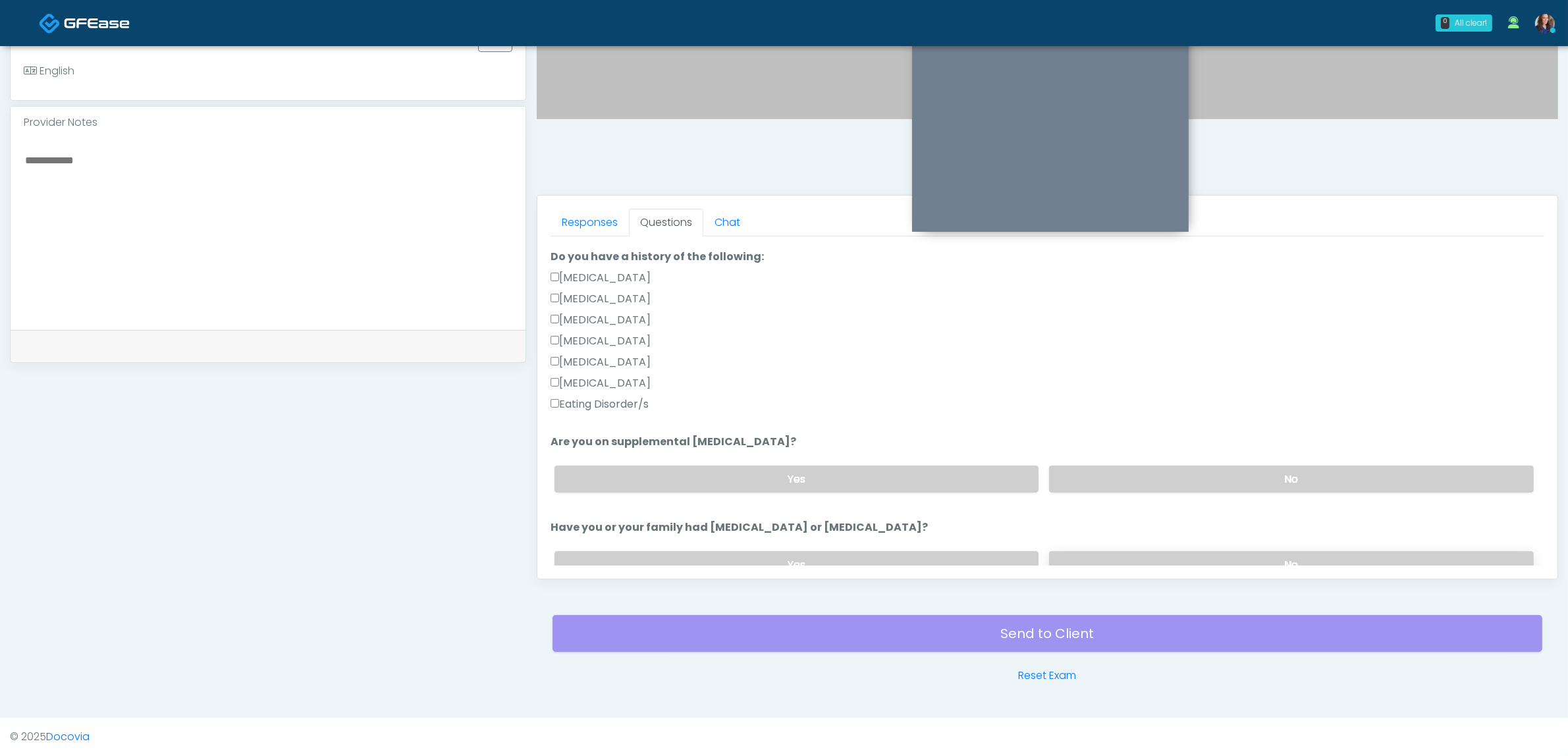
scroll to position [412, 0]
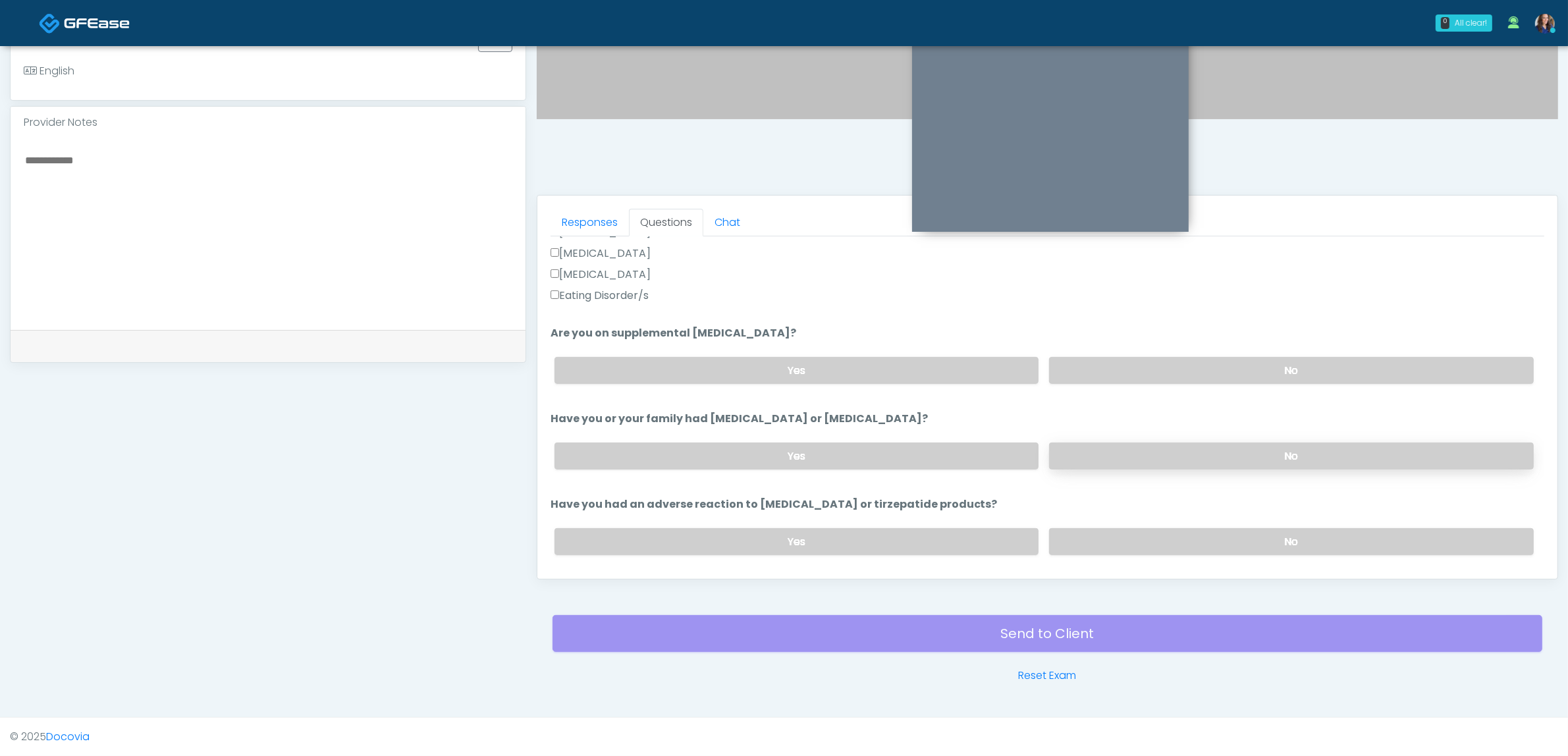
click at [1143, 446] on label "No" at bounding box center [1291, 456] width 485 height 27
click at [1140, 538] on label "No" at bounding box center [1291, 542] width 485 height 27
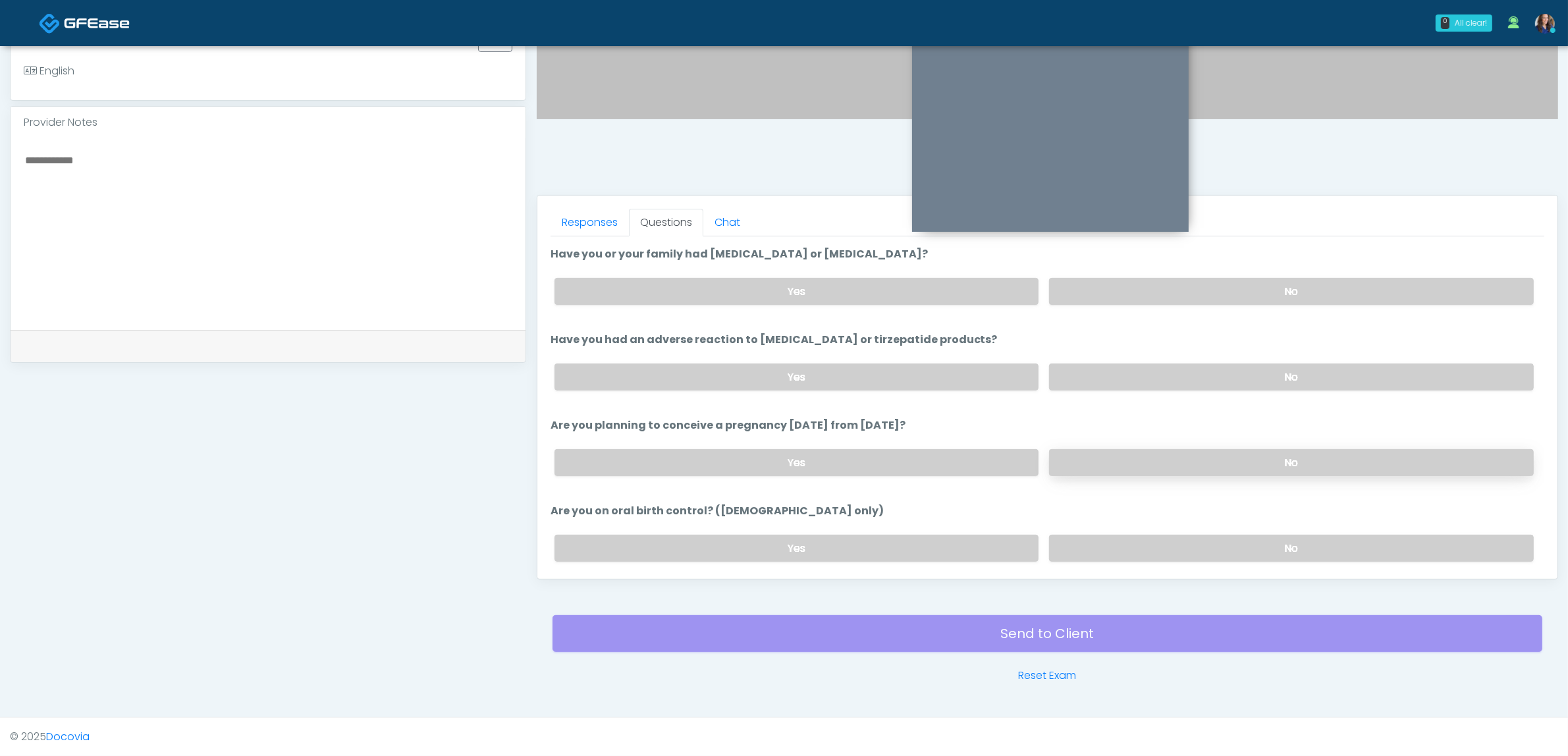
click at [1149, 465] on label "No" at bounding box center [1291, 463] width 485 height 27
click at [1141, 542] on label "No" at bounding box center [1291, 548] width 485 height 27
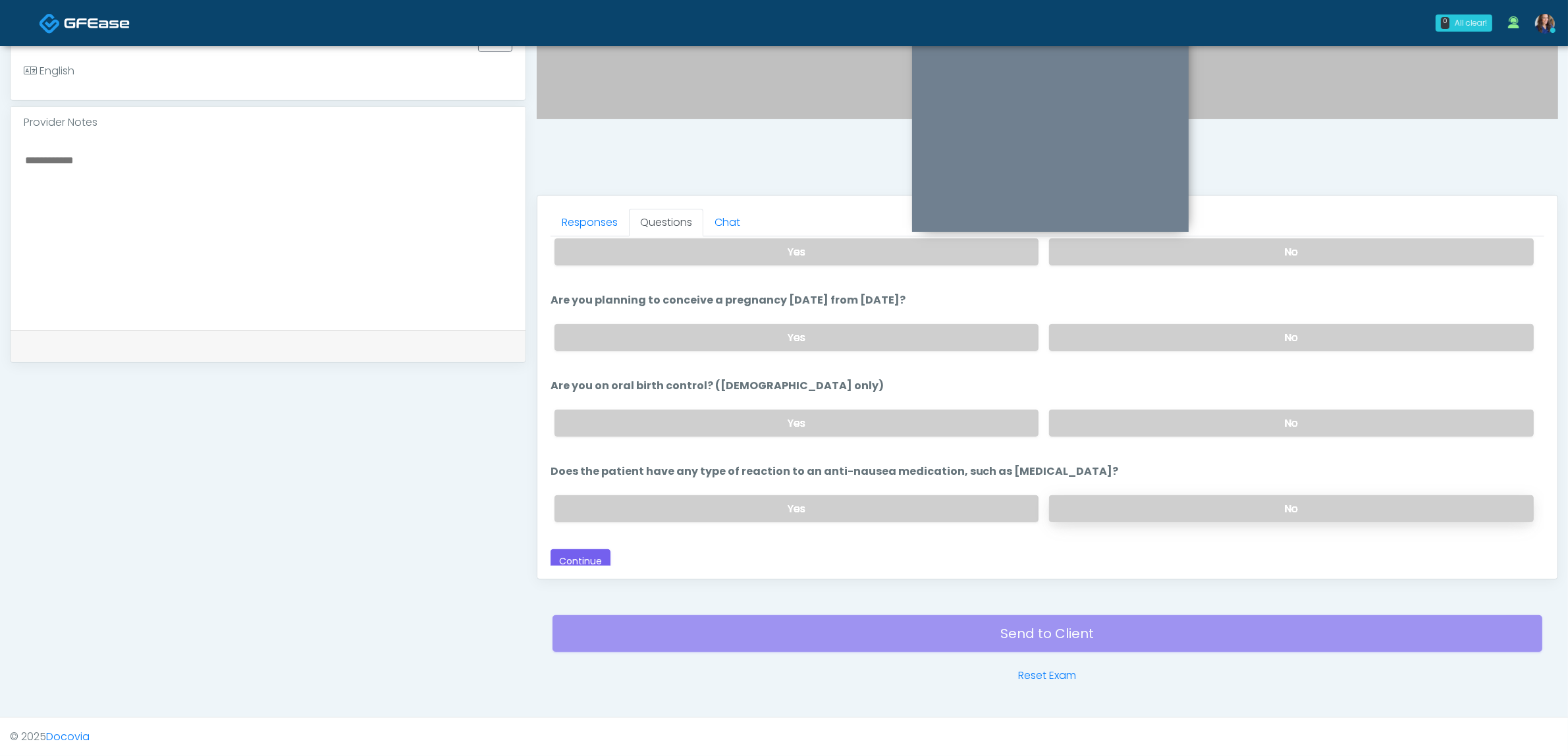
click at [1127, 497] on label "No" at bounding box center [1291, 509] width 485 height 27
click at [568, 551] on button "Continue" at bounding box center [581, 562] width 60 height 24
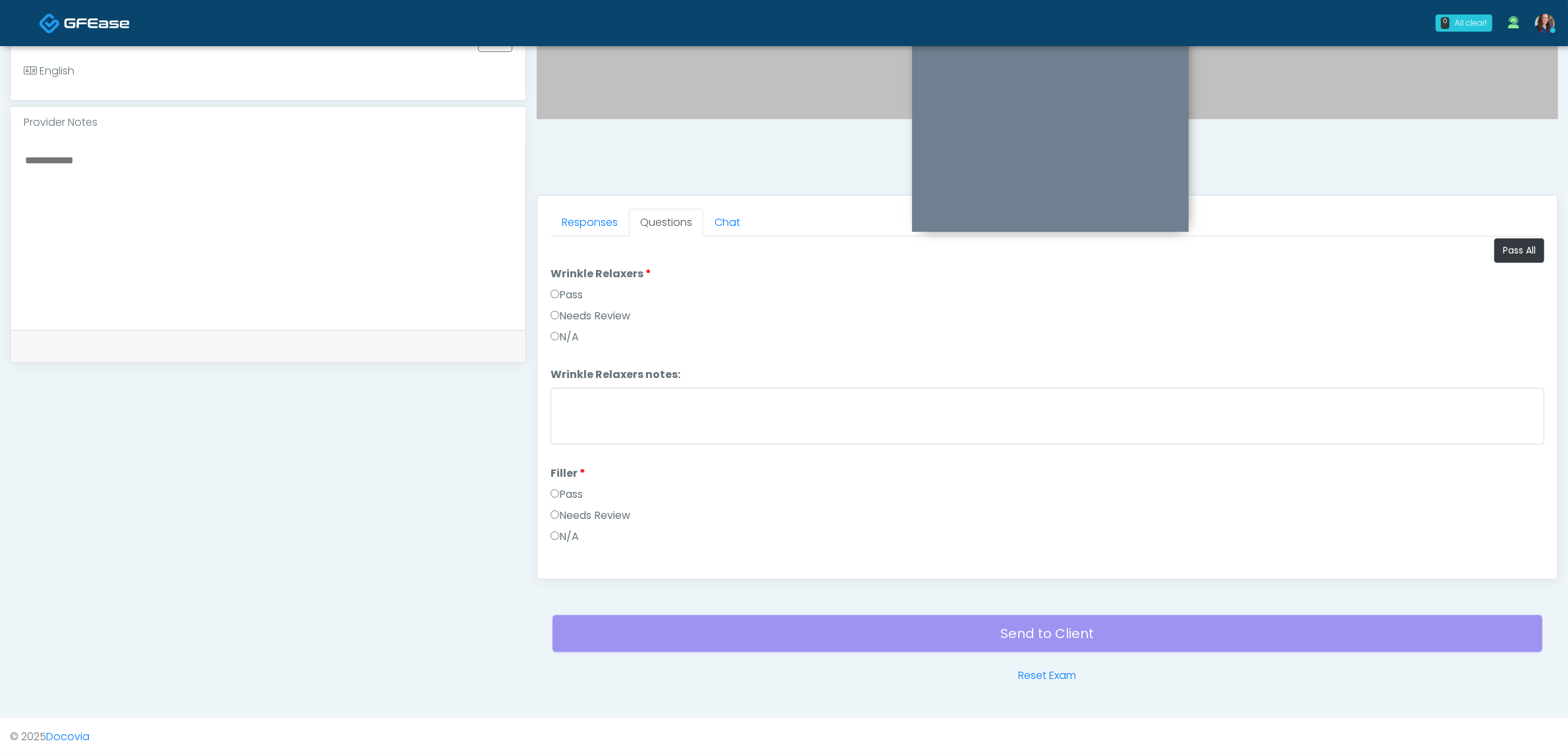
scroll to position [0, 0]
click at [1508, 254] on button "Pass All" at bounding box center [1519, 254] width 50 height 24
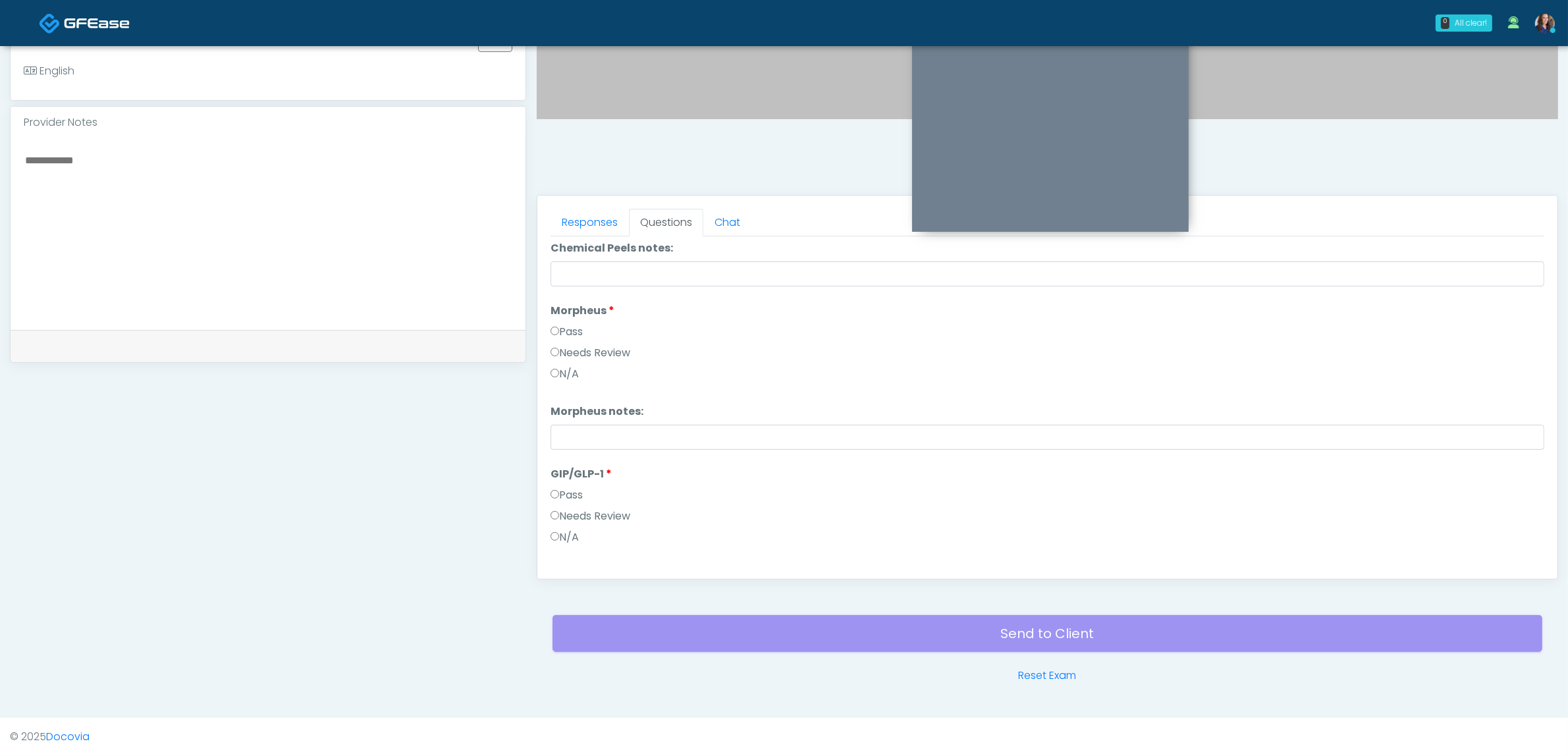
scroll to position [2395, 0]
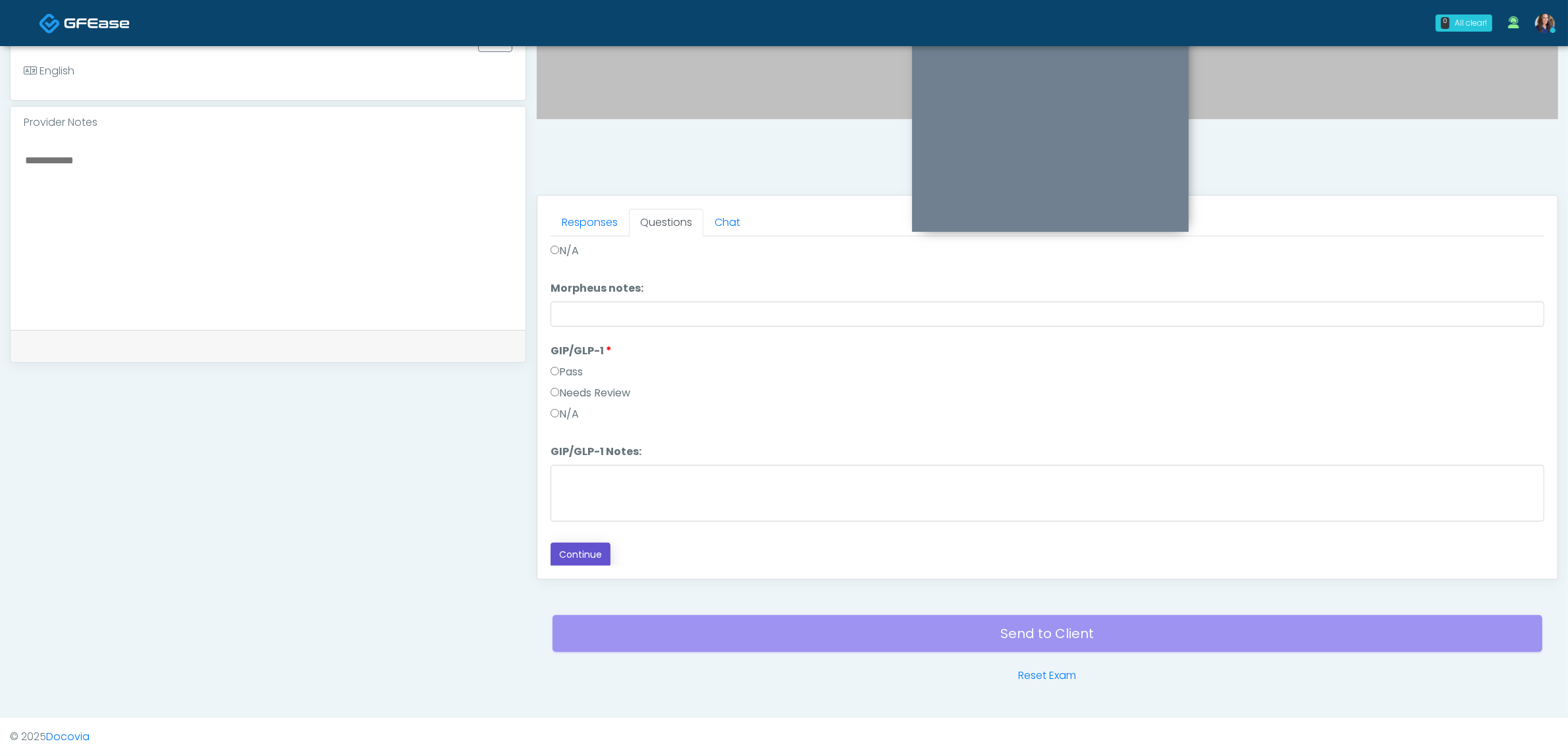
click at [572, 551] on button "Continue" at bounding box center [581, 555] width 60 height 24
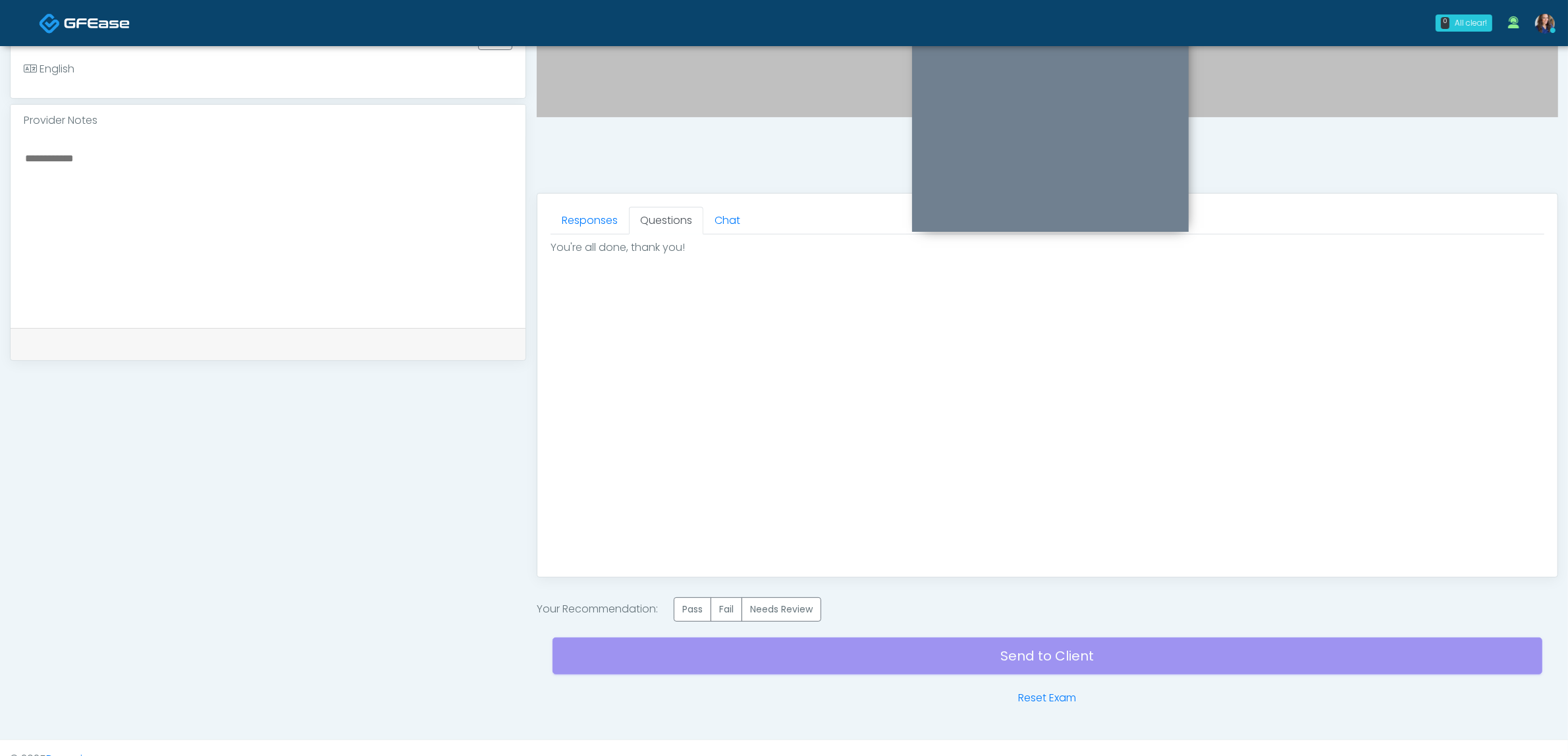
scroll to position [0, 0]
drag, startPoint x: 706, startPoint y: 608, endPoint x: 716, endPoint y: 611, distance: 10.4
click at [706, 608] on label "Pass" at bounding box center [692, 610] width 37 height 24
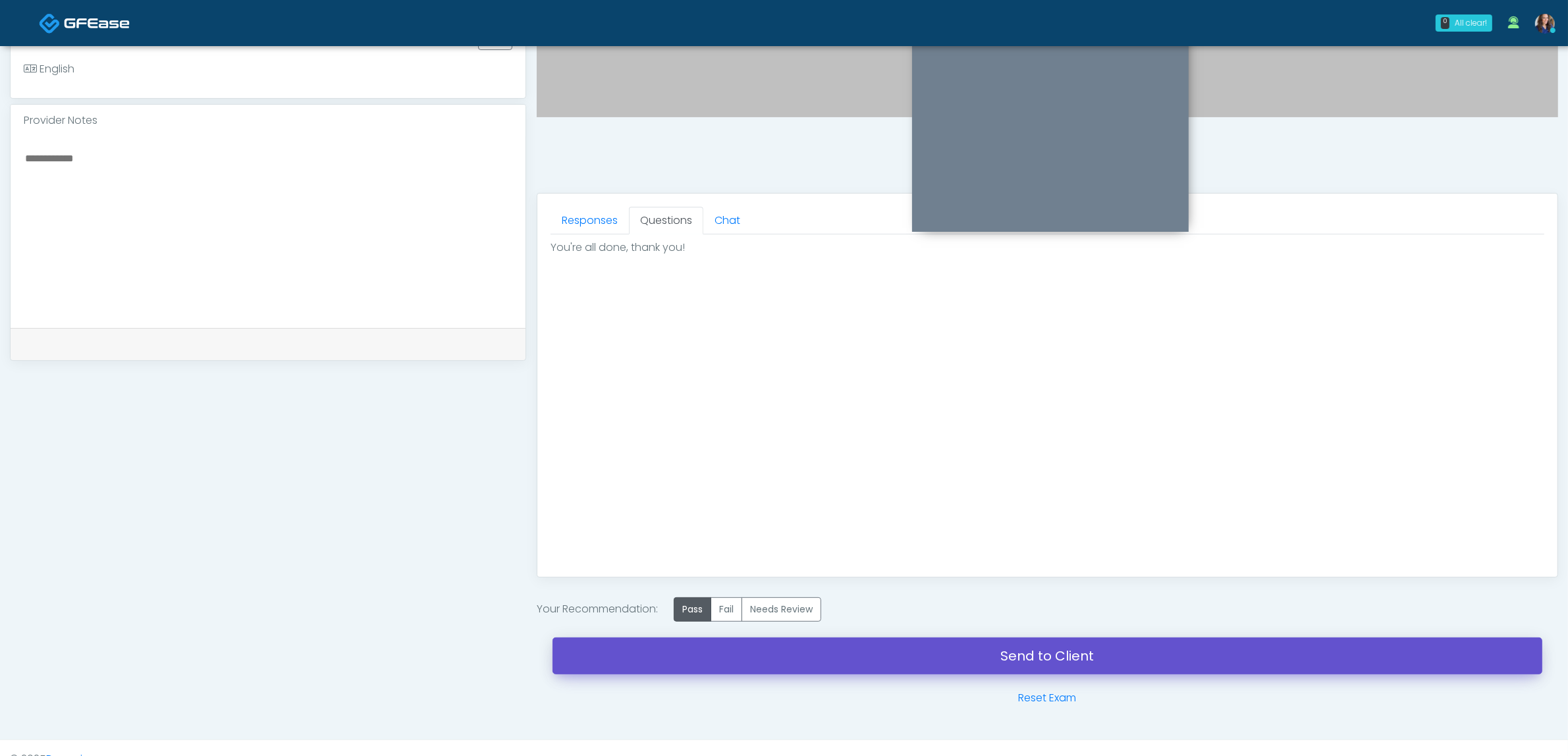
click at [970, 657] on link "Send to Client" at bounding box center [1047, 656] width 990 height 37
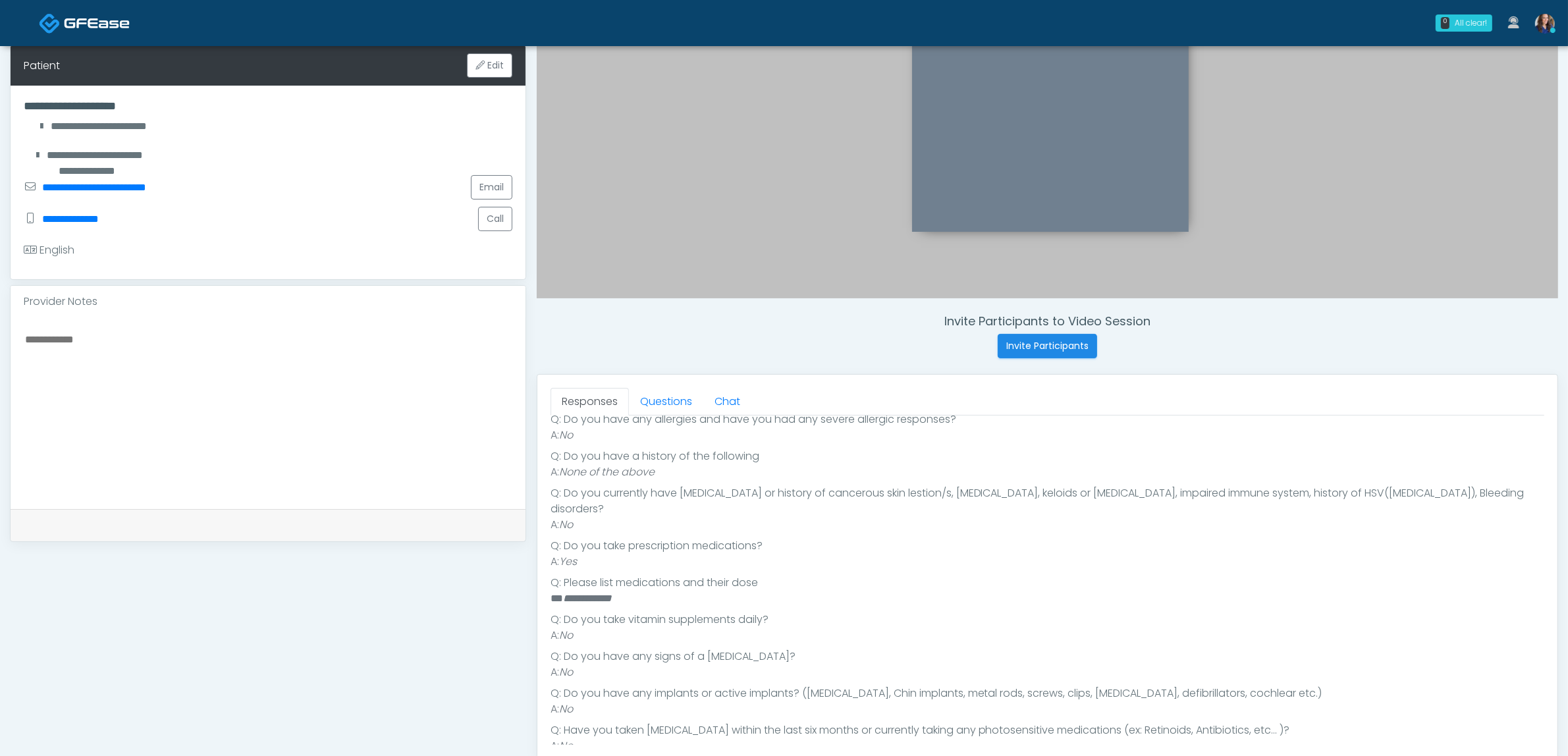
scroll to position [264, 0]
click at [640, 393] on link "Questions" at bounding box center [666, 401] width 74 height 28
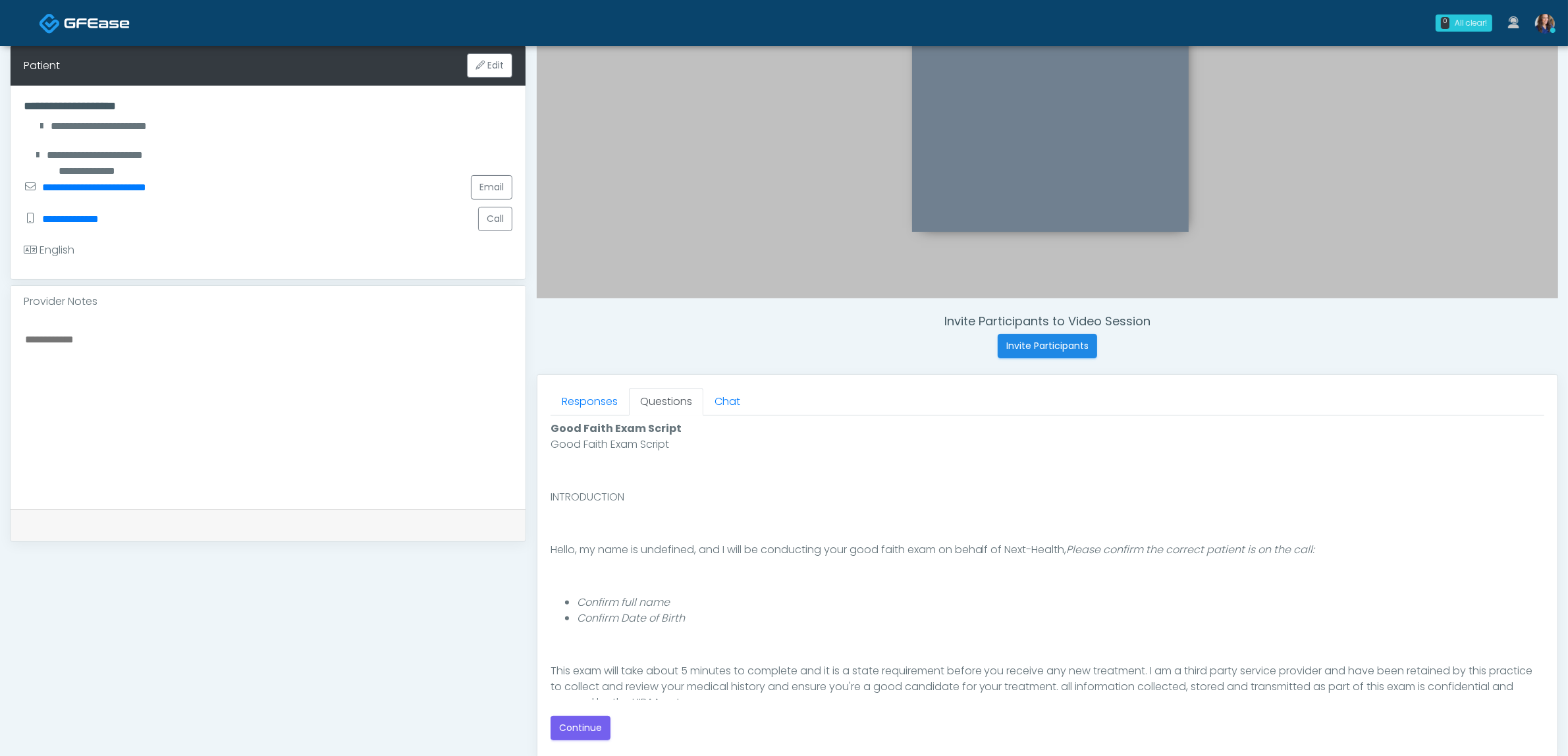
scroll to position [0, 0]
drag, startPoint x: 578, startPoint y: 732, endPoint x: 591, endPoint y: 731, distance: 13.0
click at [577, 732] on button "Continue" at bounding box center [581, 728] width 60 height 24
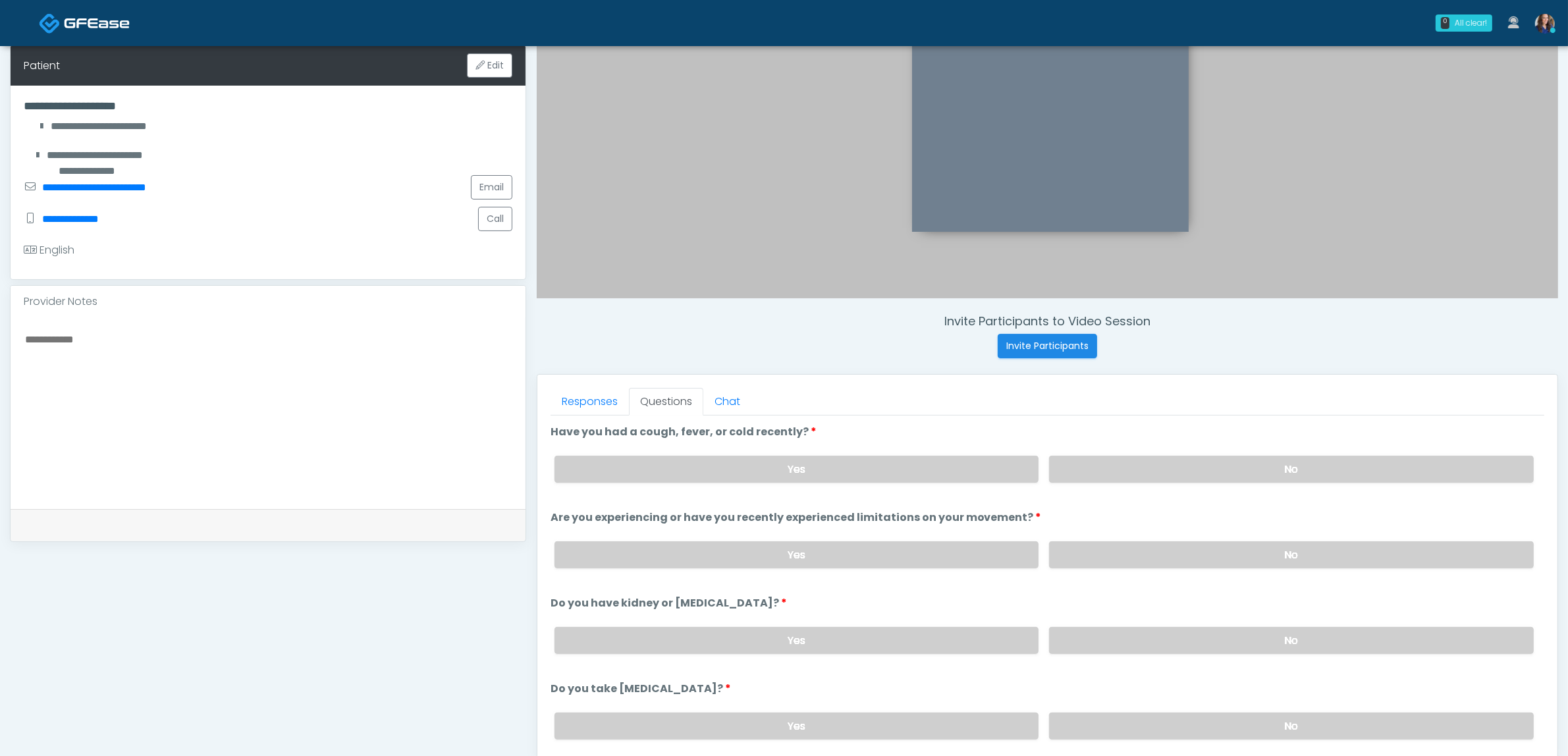
scroll to position [429, 0]
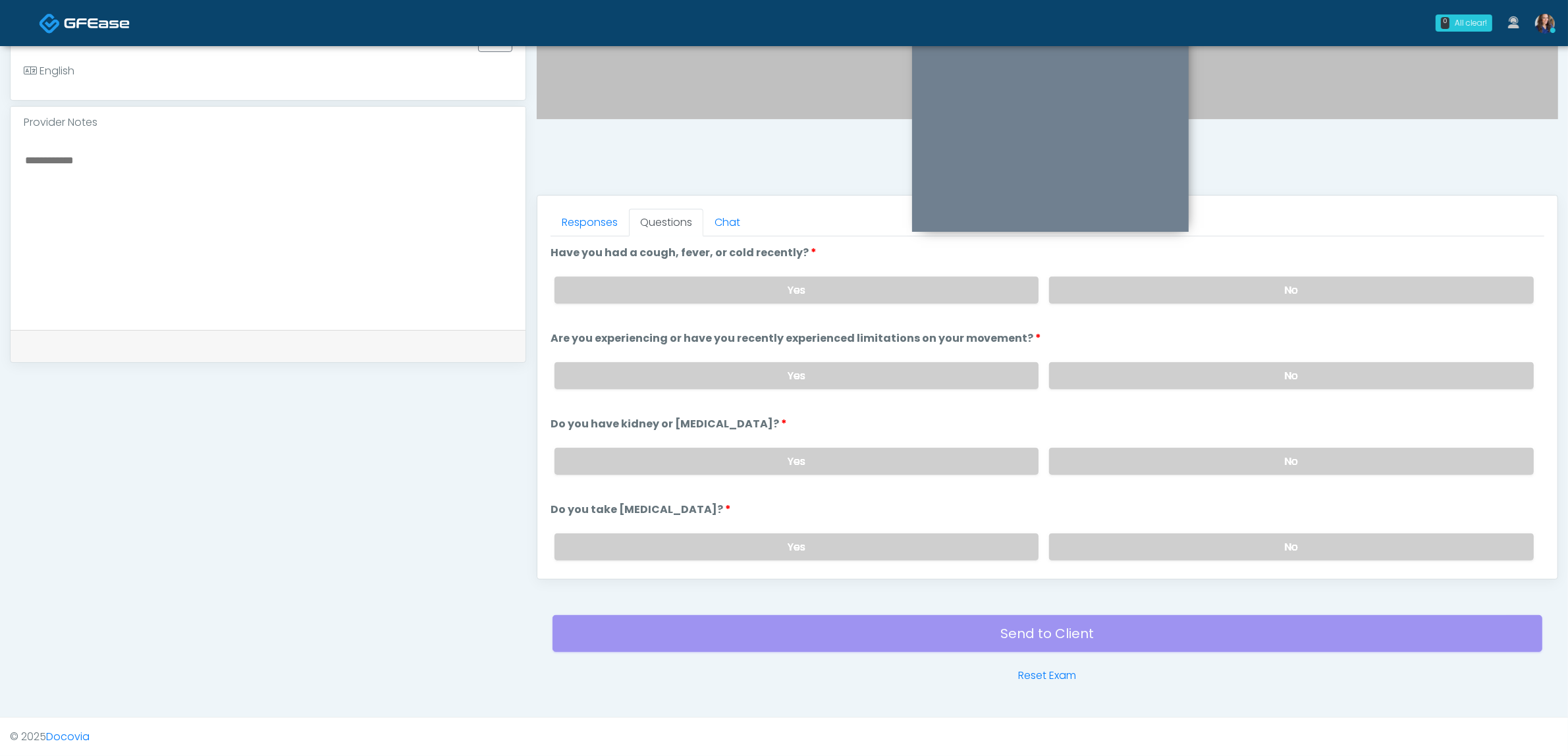
drag, startPoint x: 1141, startPoint y: 283, endPoint x: 1146, endPoint y: 336, distance: 53.2
click at [1143, 284] on label "No" at bounding box center [1291, 290] width 485 height 27
click at [1121, 369] on label "No" at bounding box center [1291, 376] width 485 height 27
click at [1113, 454] on label "No" at bounding box center [1291, 461] width 485 height 27
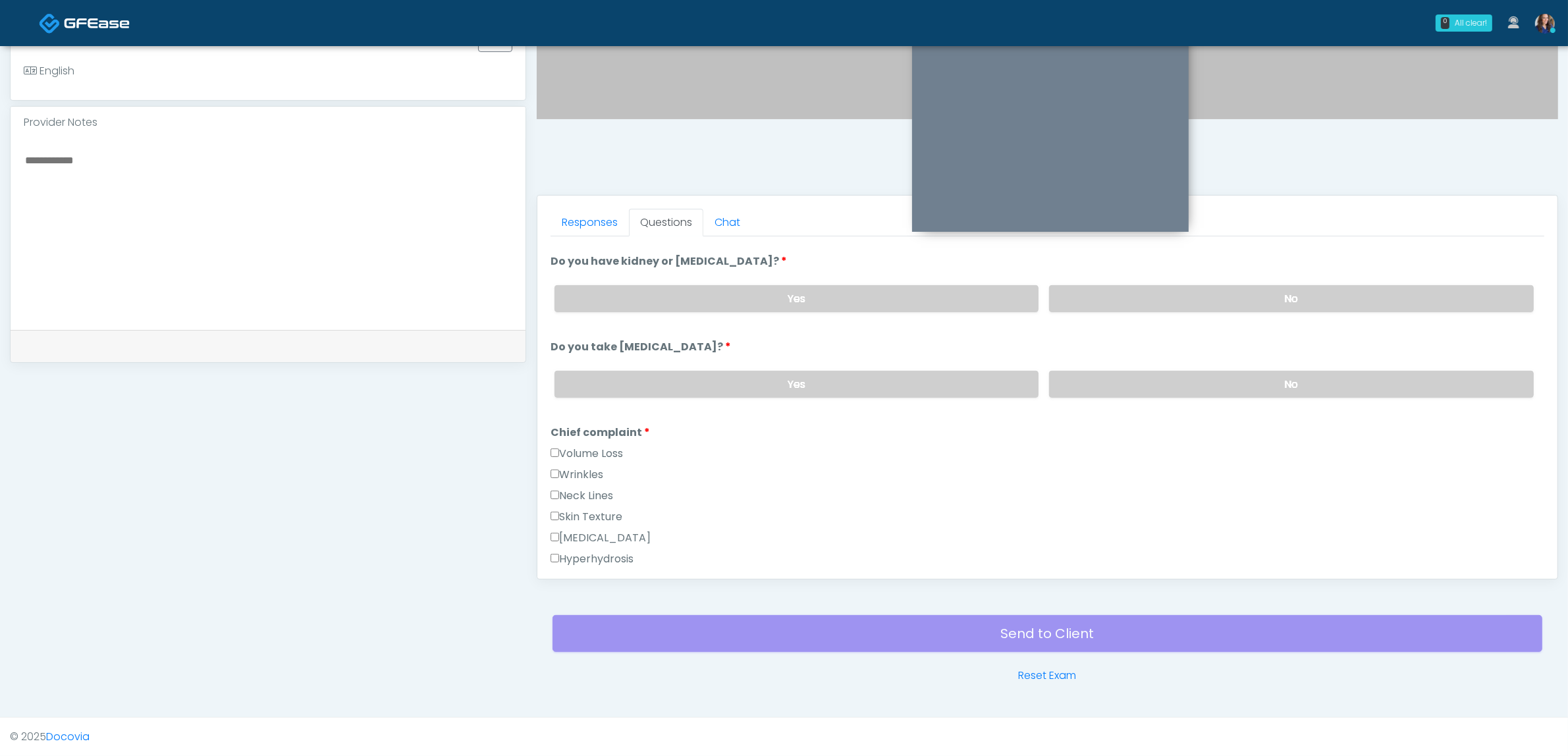
scroll to position [165, 0]
click at [1144, 379] on label "No" at bounding box center [1291, 383] width 485 height 27
click at [583, 444] on label "Volume Loss" at bounding box center [587, 452] width 72 height 16
drag, startPoint x: 569, startPoint y: 530, endPoint x: 568, endPoint y: 519, distance: 11.0
click at [568, 528] on label "[MEDICAL_DATA]" at bounding box center [601, 536] width 100 height 16
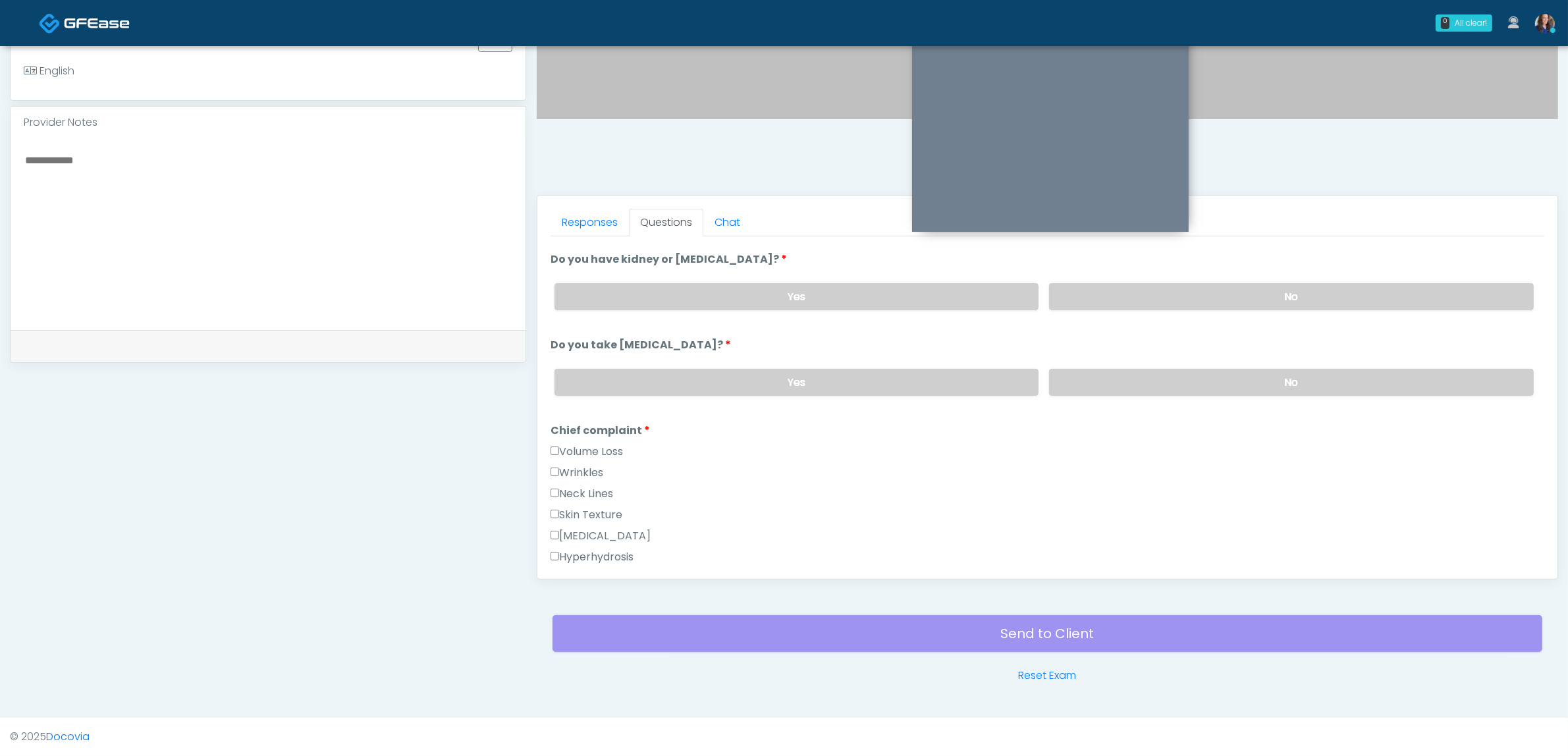
click at [581, 507] on label "Skin Texture" at bounding box center [587, 515] width 72 height 16
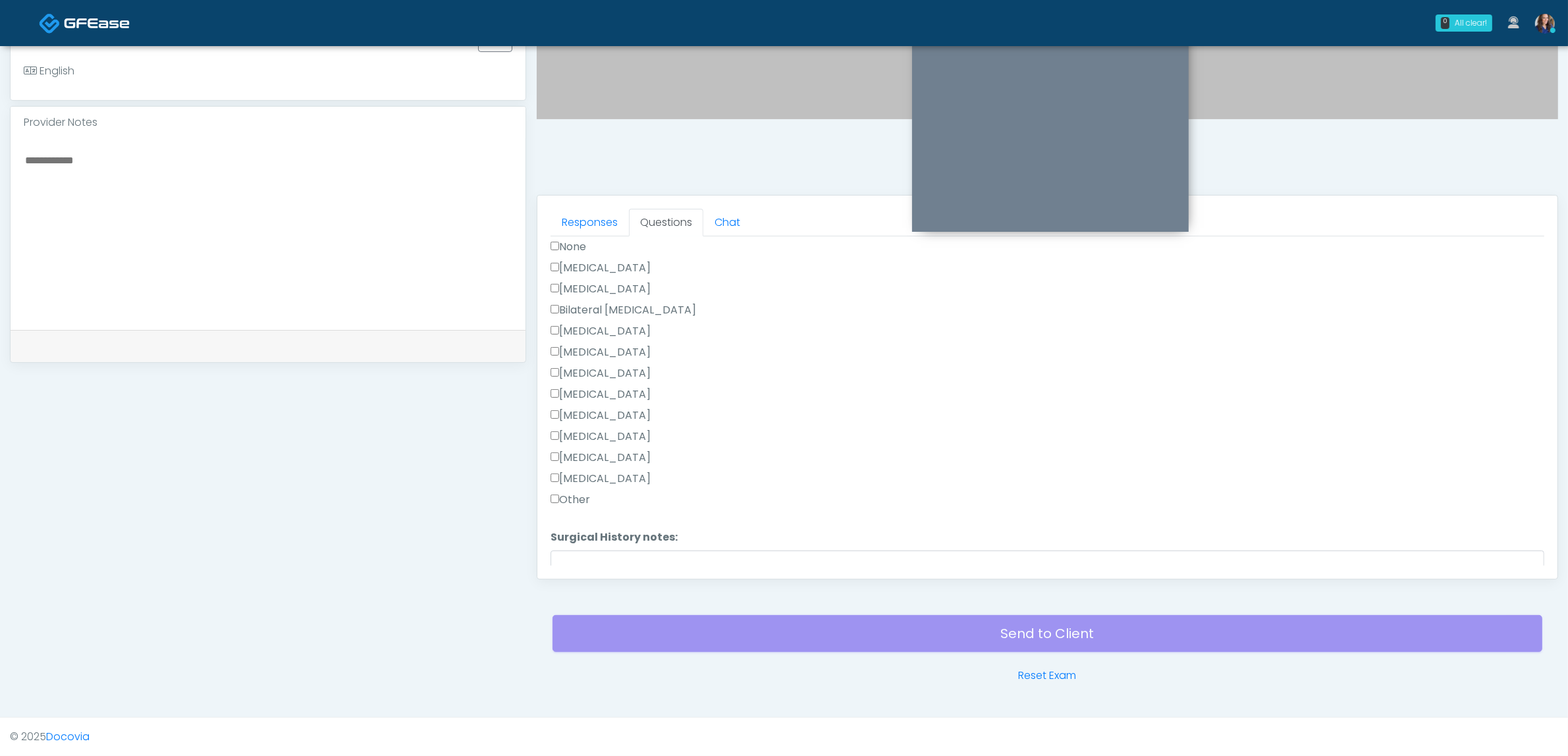
scroll to position [737, 0]
click at [638, 535] on label "Surgical History notes:" at bounding box center [614, 539] width 127 height 16
click at [638, 552] on textarea "Surgical History notes:" at bounding box center [1047, 580] width 994 height 57
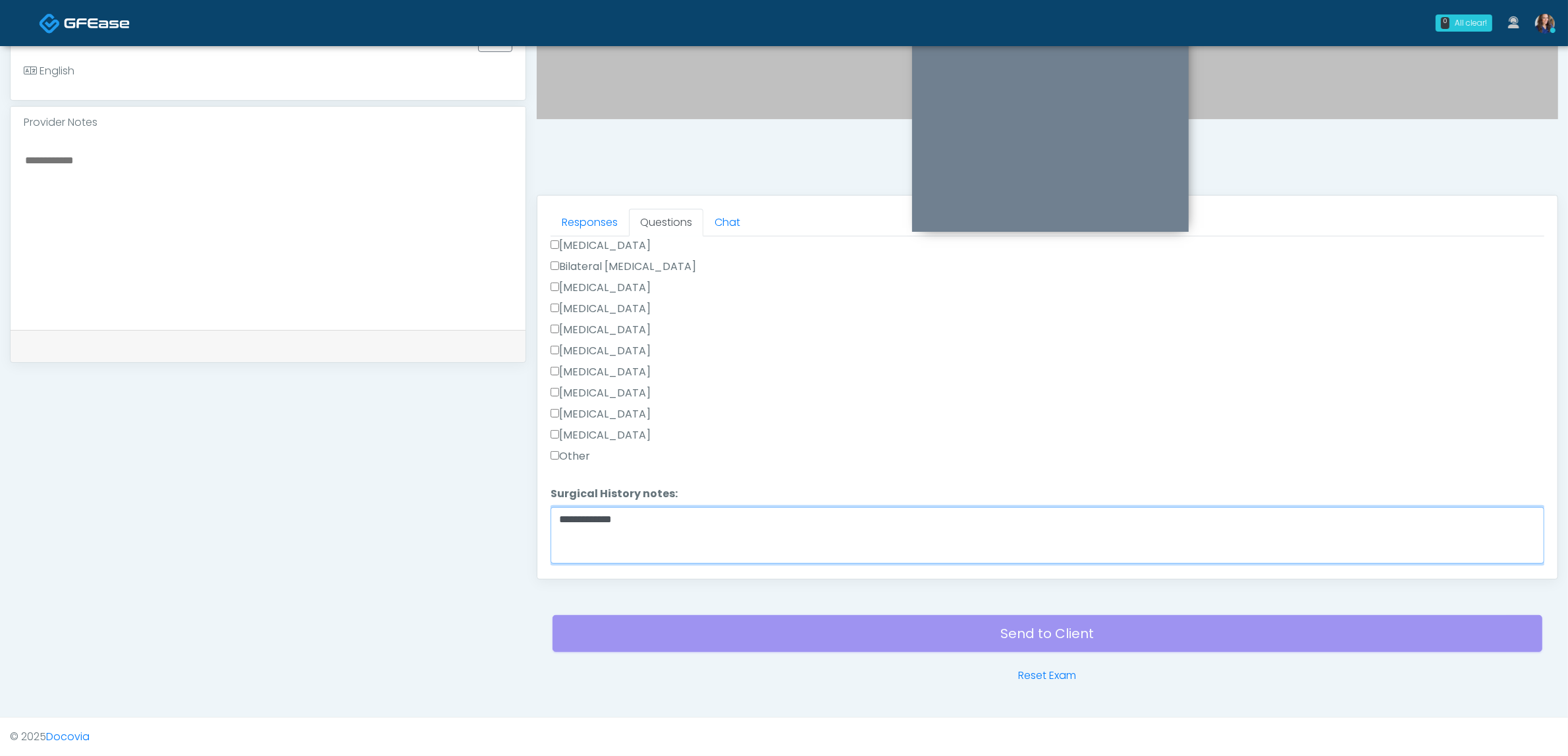
scroll to position [819, 0]
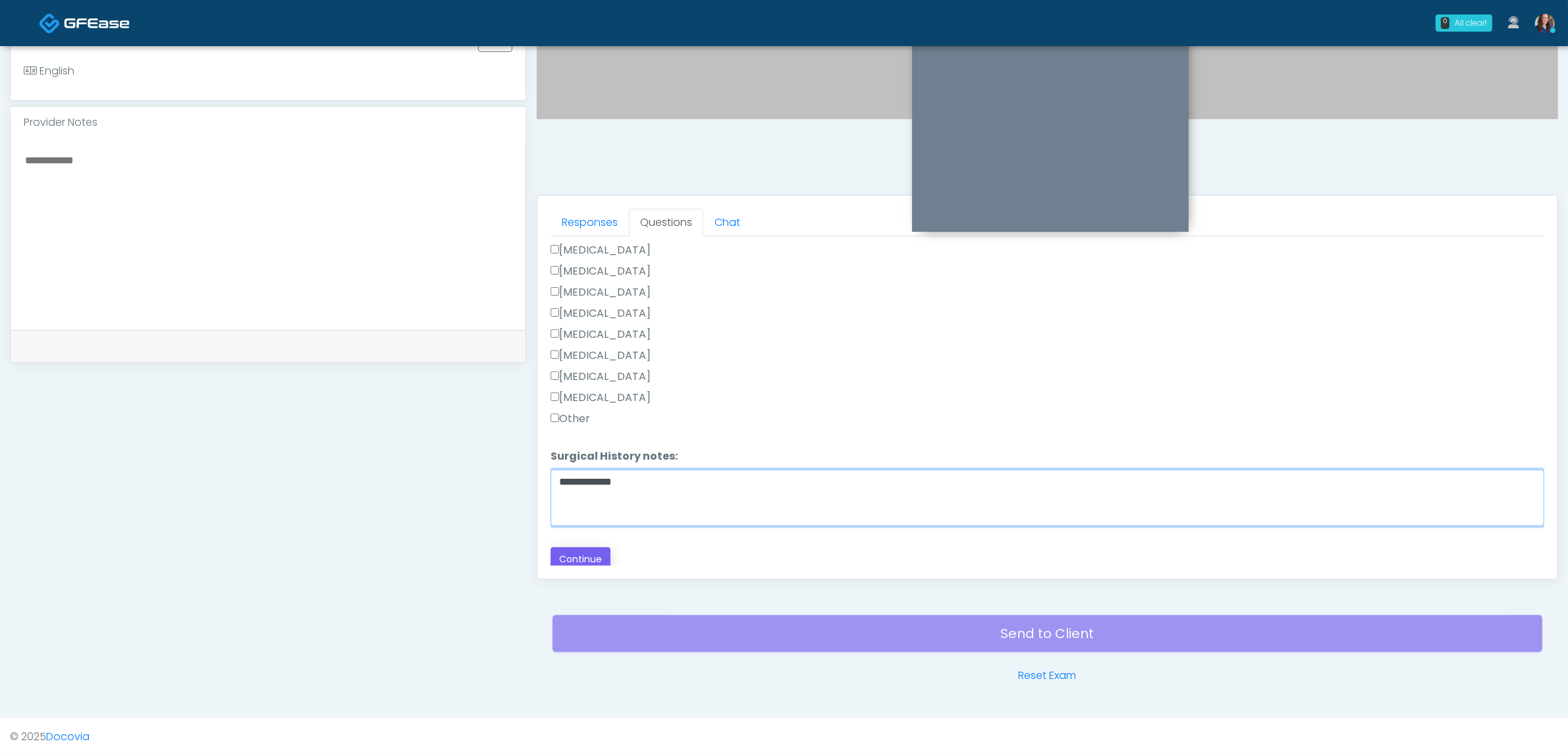
type textarea "**********"
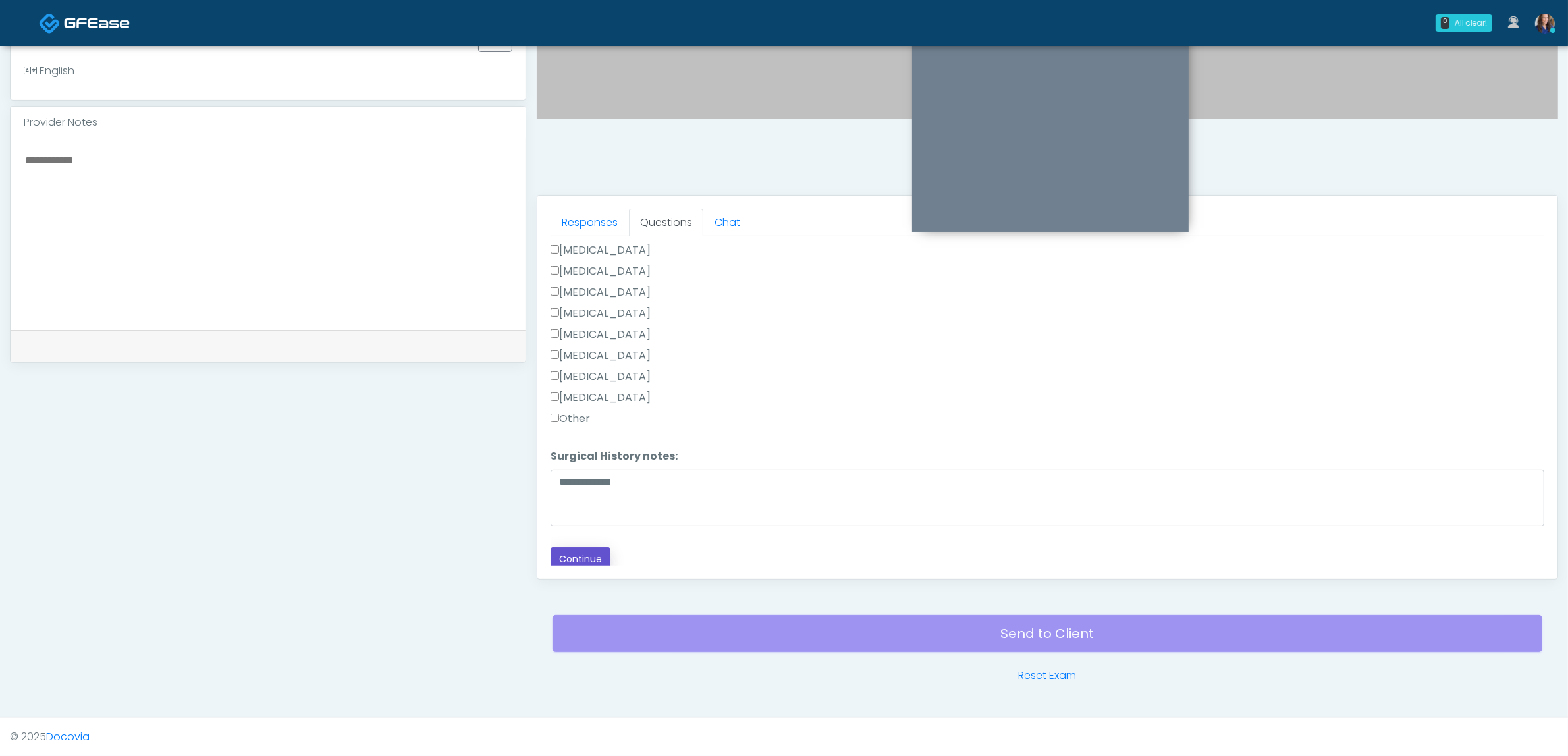
click at [563, 549] on button "Continue" at bounding box center [581, 560] width 60 height 24
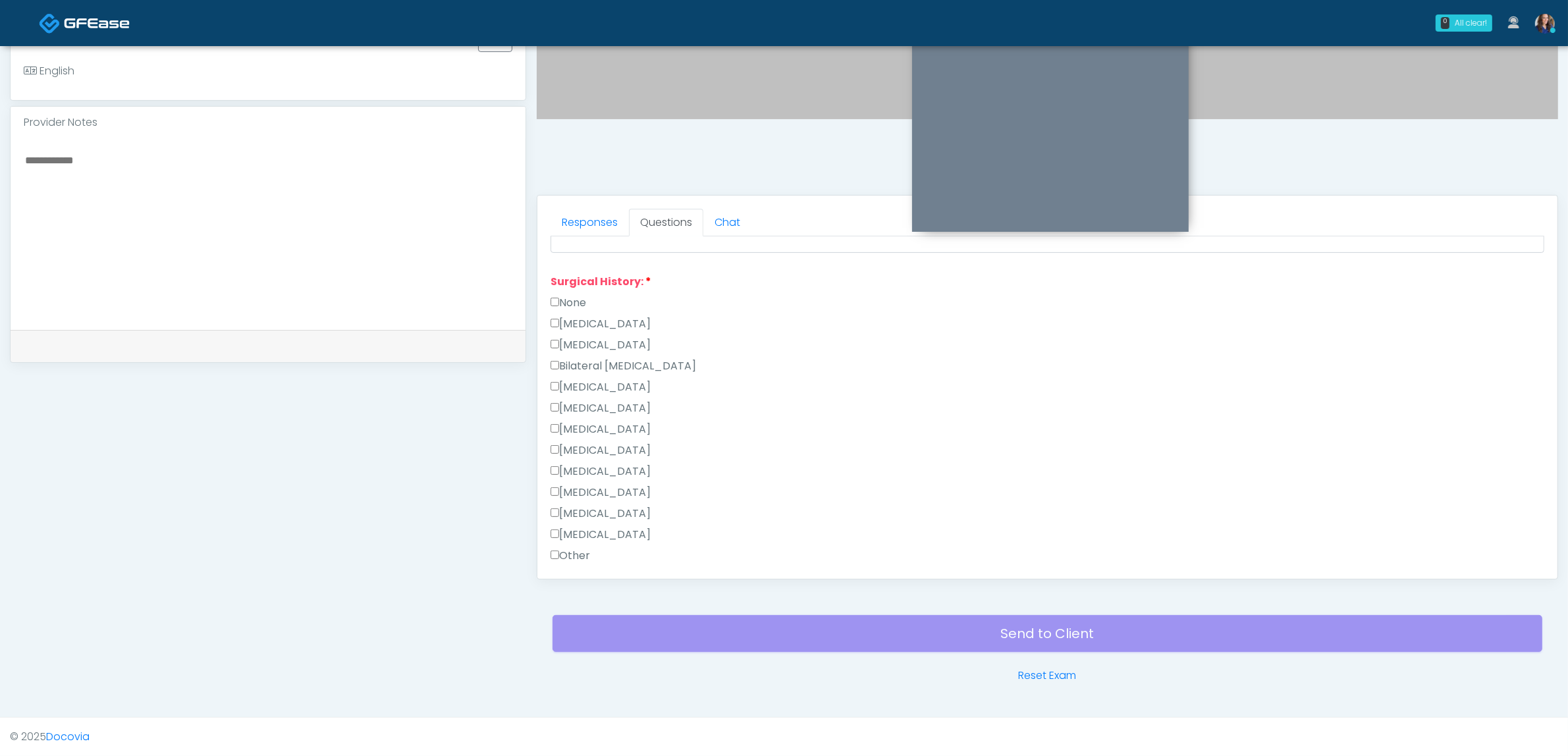
click at [584, 552] on label "Other" at bounding box center [570, 556] width 39 height 16
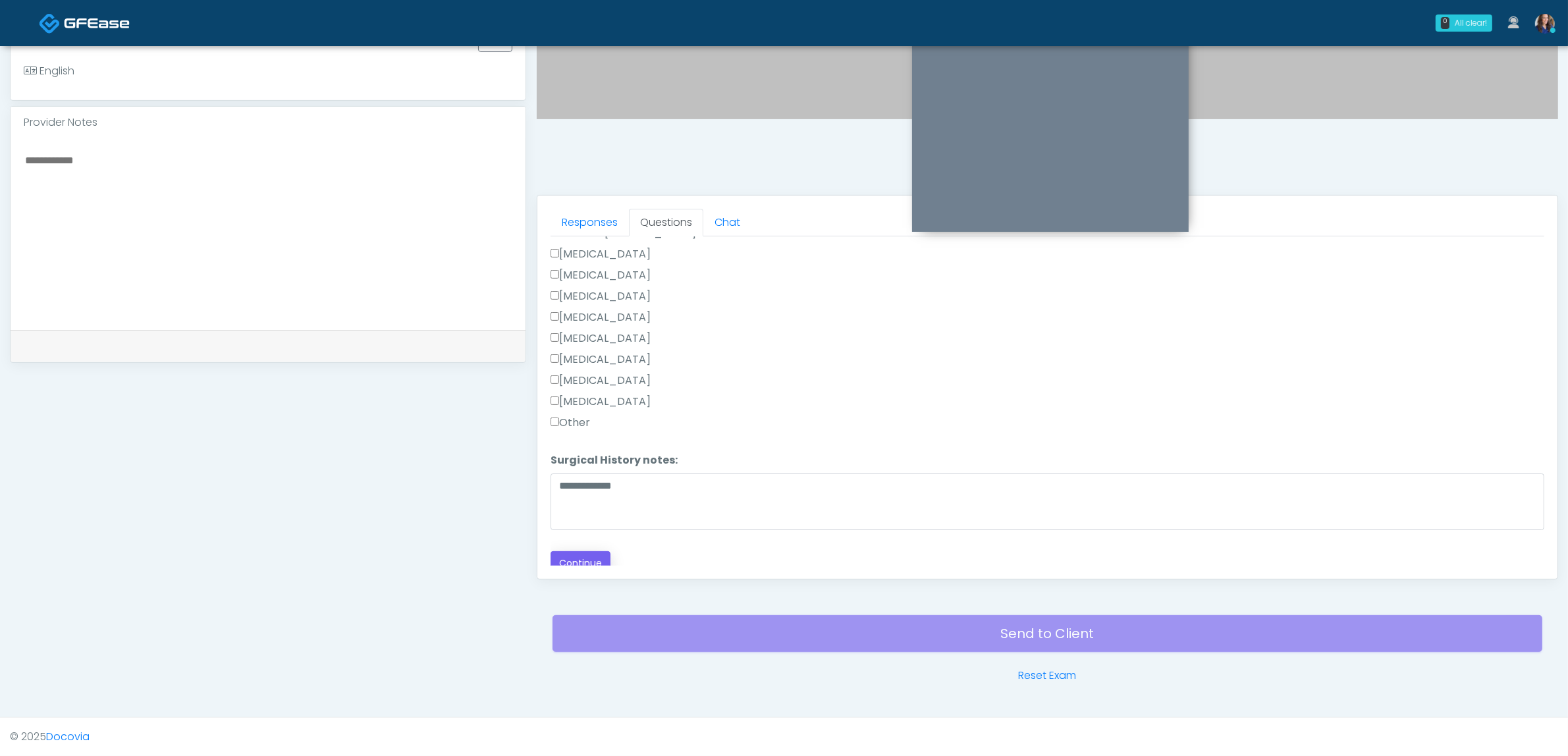
scroll to position [819, 0]
click at [596, 553] on button "Continue" at bounding box center [581, 560] width 60 height 24
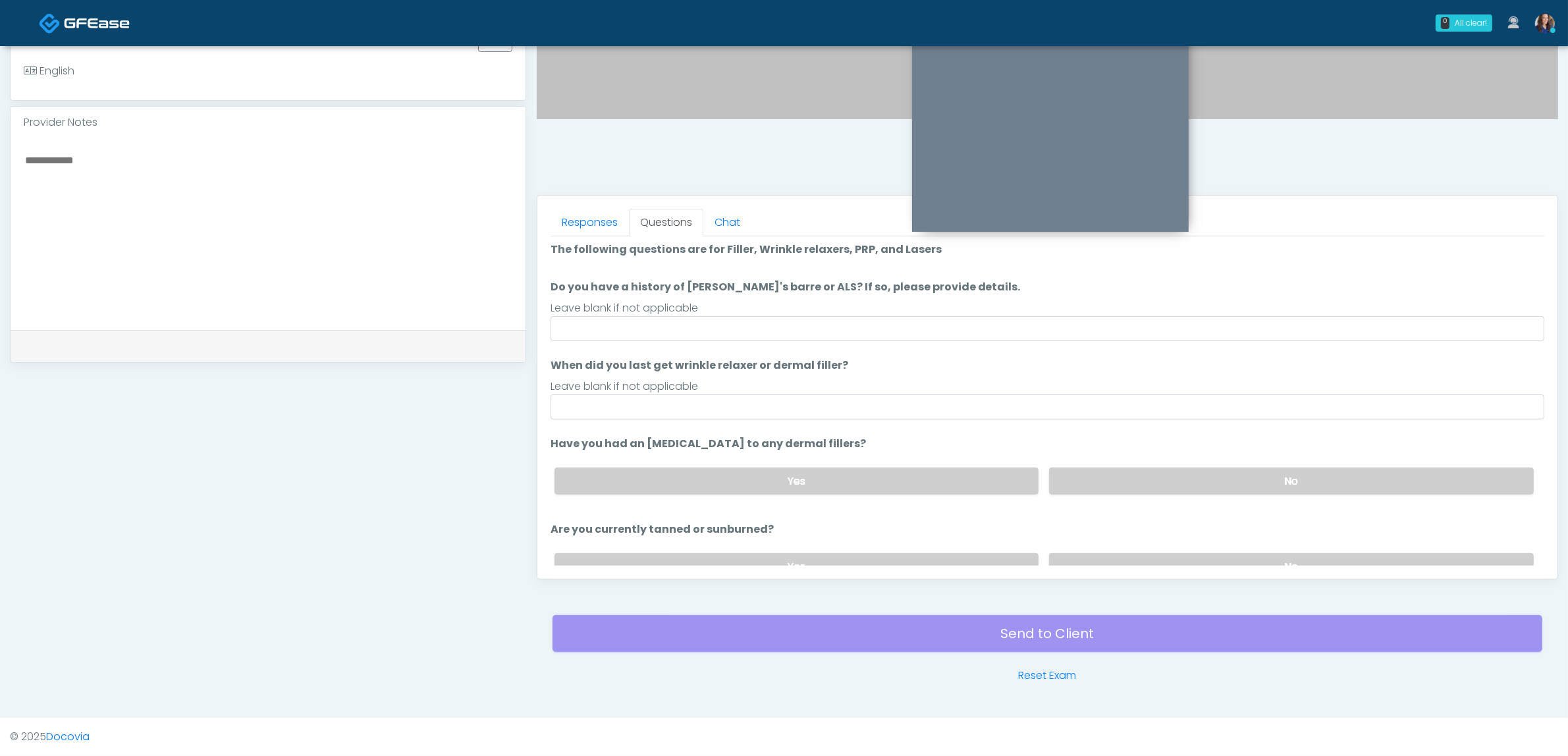
scroll to position [0, 0]
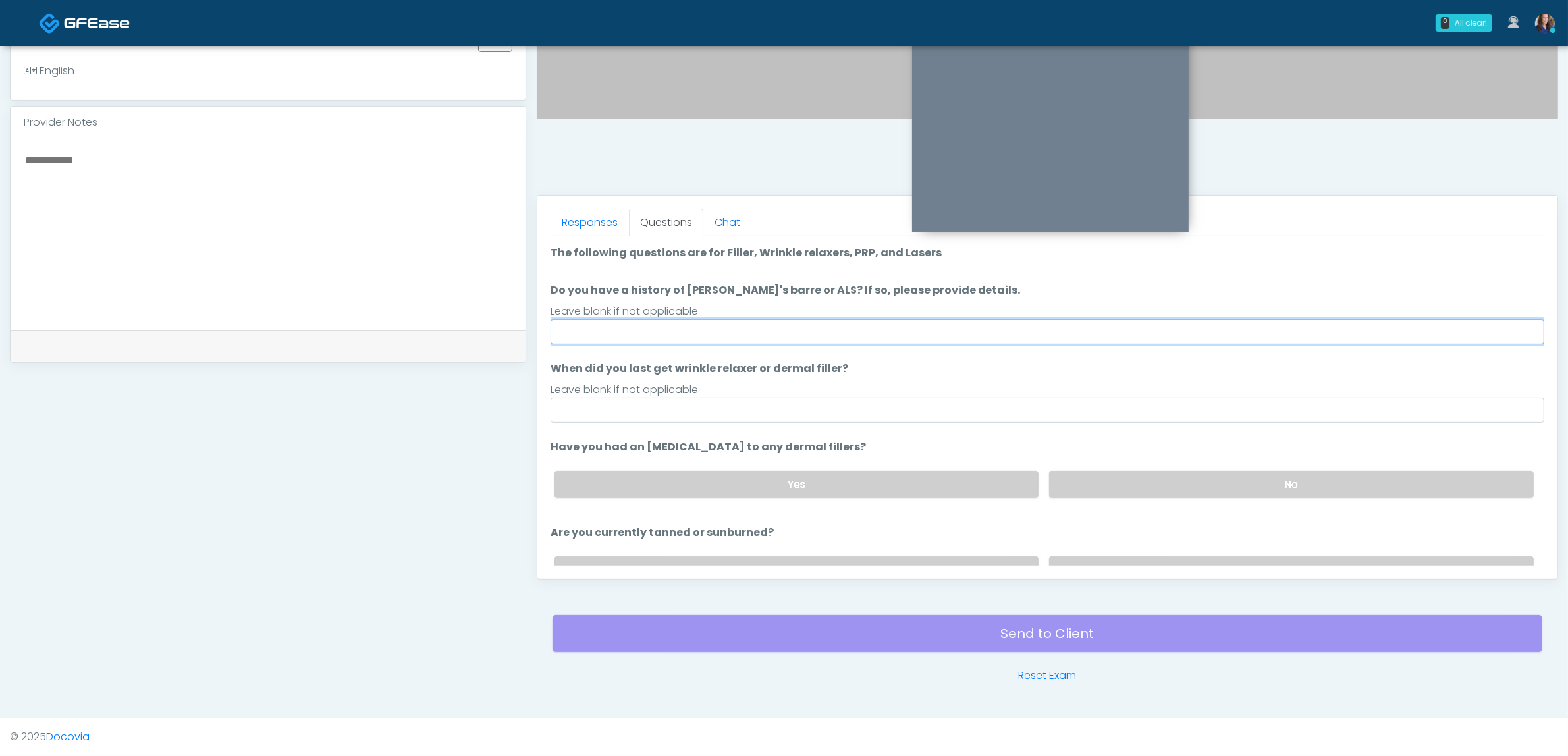
click at [675, 326] on input "Do you have a history of [PERSON_NAME]'s barre or ALS? If so, please provide de…" at bounding box center [1047, 332] width 994 height 25
type input "**"
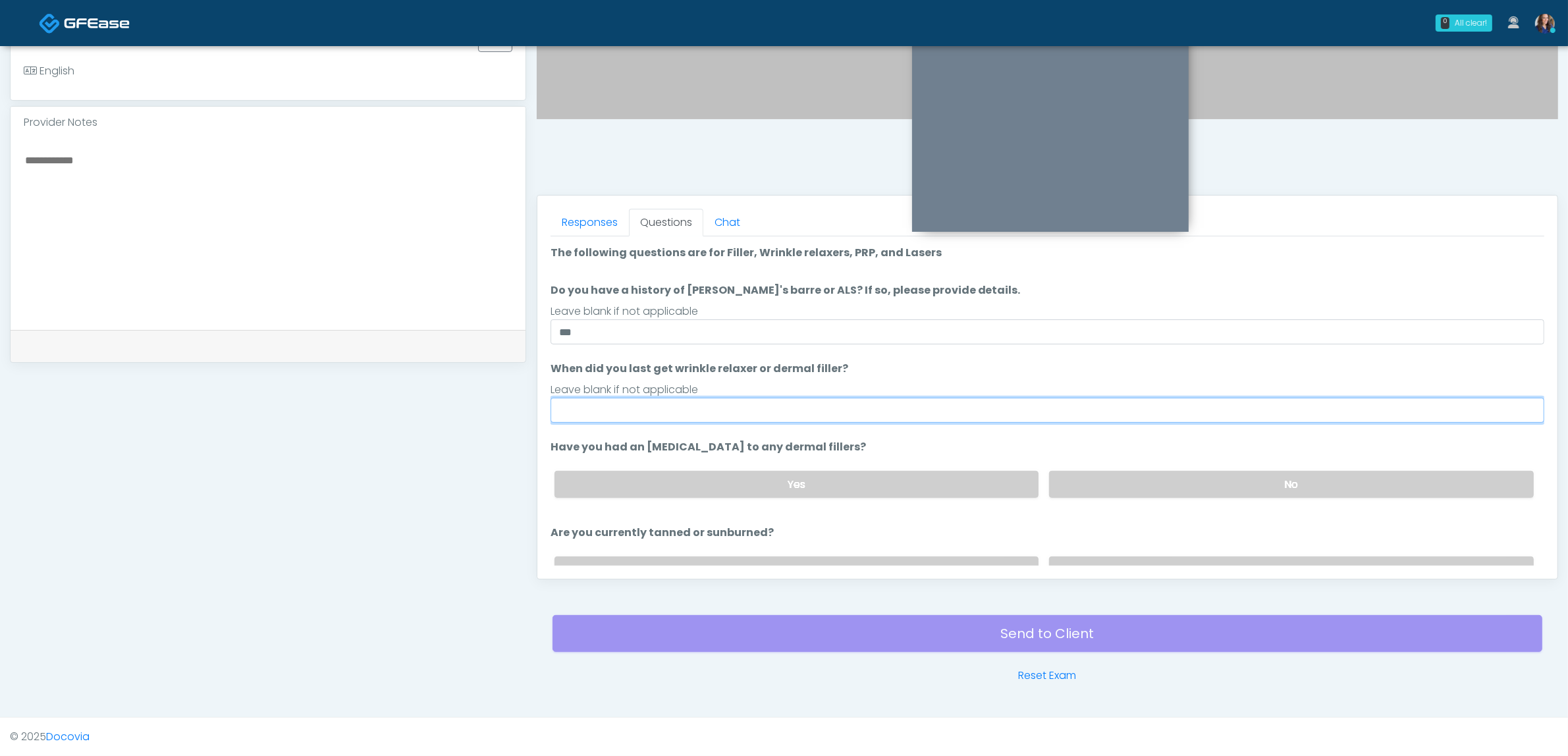
click at [620, 398] on input "When did you last get wrinkle relaxer or dermal filler?" at bounding box center [1047, 410] width 994 height 25
type input "**"
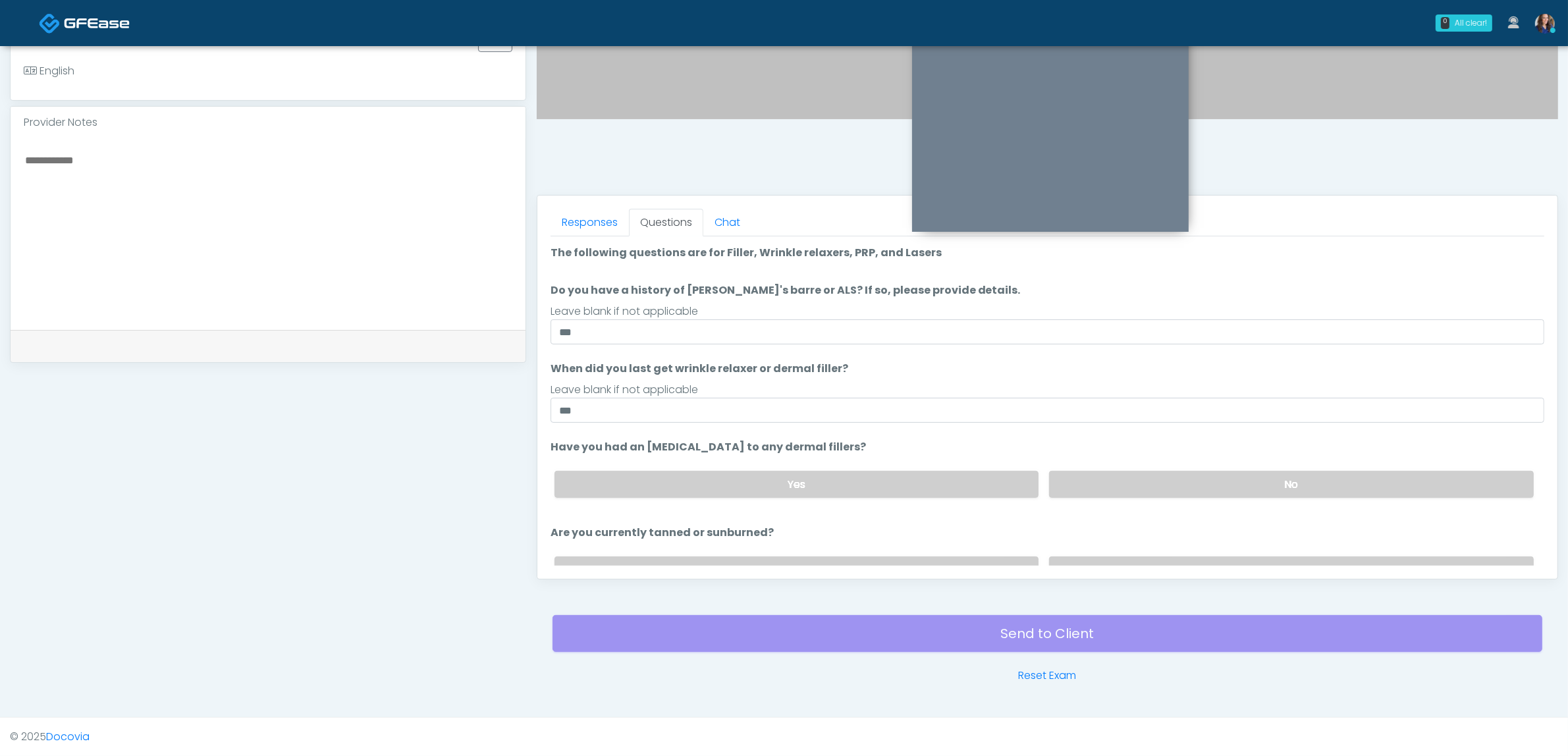
drag, startPoint x: 986, startPoint y: 429, endPoint x: 1041, endPoint y: 439, distance: 55.9
click at [986, 429] on ol "The following questions are for Filler, Wrinkle relaxers, PRP, and Lasers The f…" at bounding box center [1047, 462] width 994 height 435
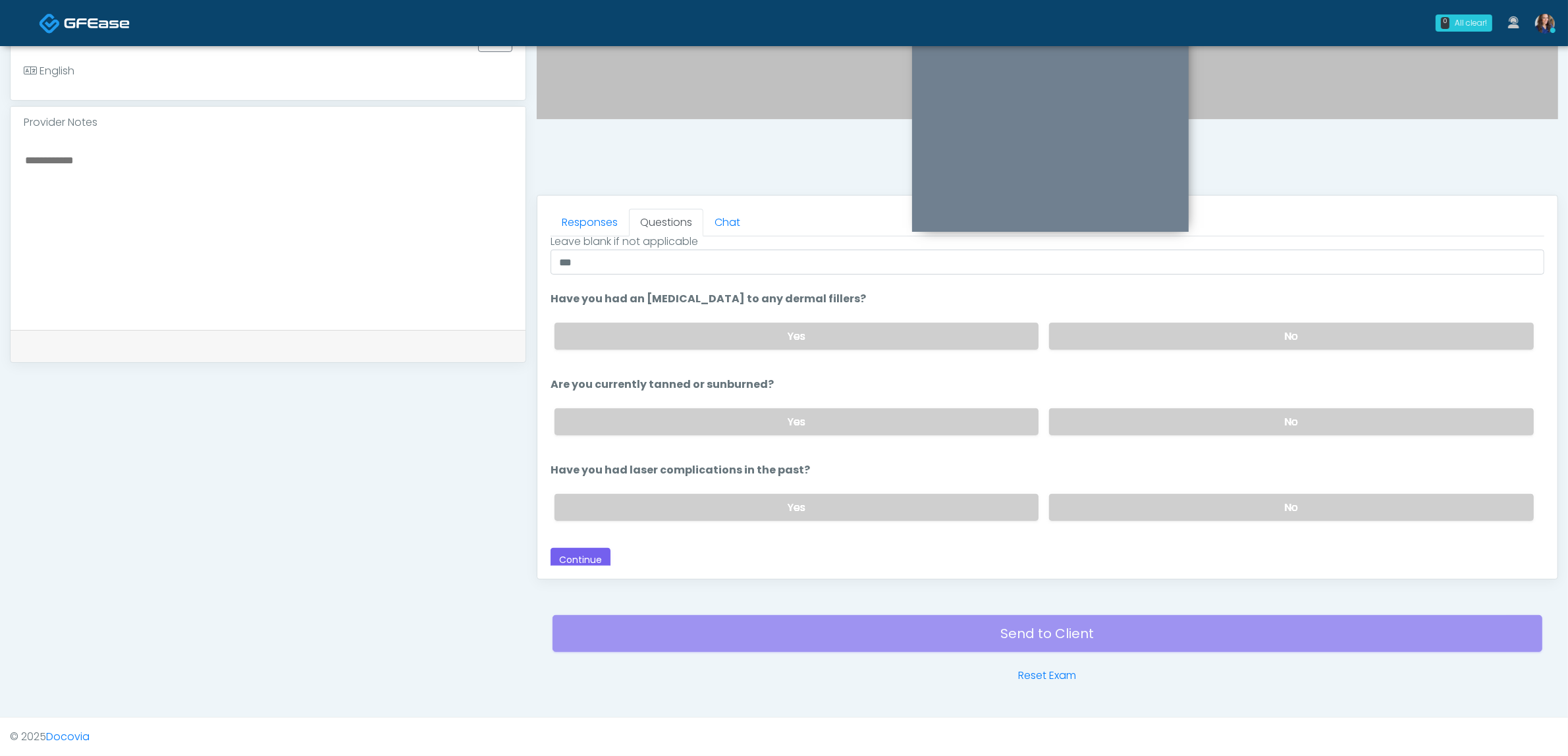
scroll to position [150, 0]
drag, startPoint x: 1151, startPoint y: 423, endPoint x: 1158, endPoint y: 454, distance: 31.8
click at [1154, 439] on div "Yes No" at bounding box center [1044, 419] width 1000 height 48
click at [1203, 509] on label "No" at bounding box center [1291, 506] width 485 height 27
drag, startPoint x: 1172, startPoint y: 423, endPoint x: 817, endPoint y: 550, distance: 377.0
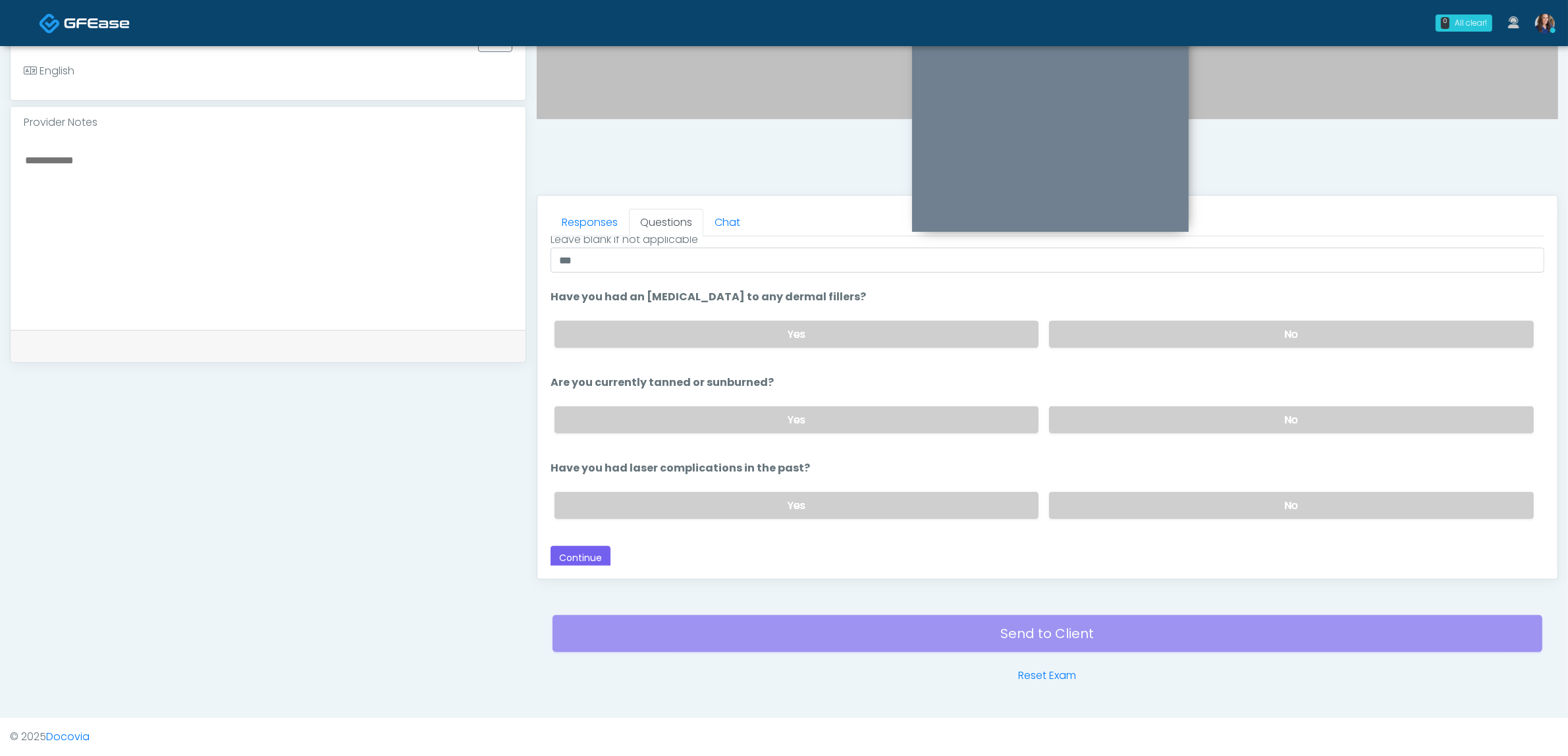
click at [1169, 425] on label "No" at bounding box center [1291, 420] width 485 height 27
click at [577, 561] on button "Continue" at bounding box center [581, 558] width 60 height 24
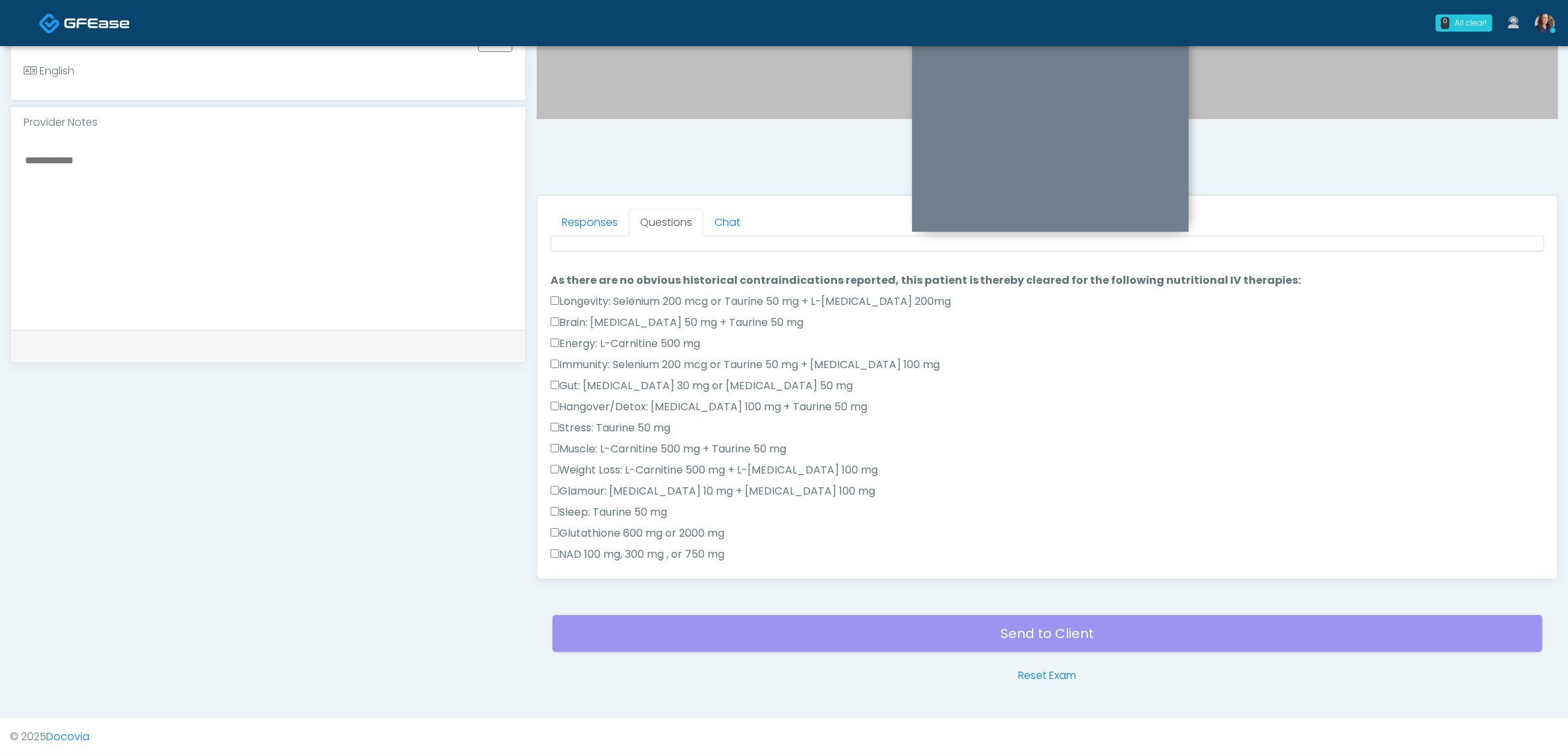
scroll to position [0, 0]
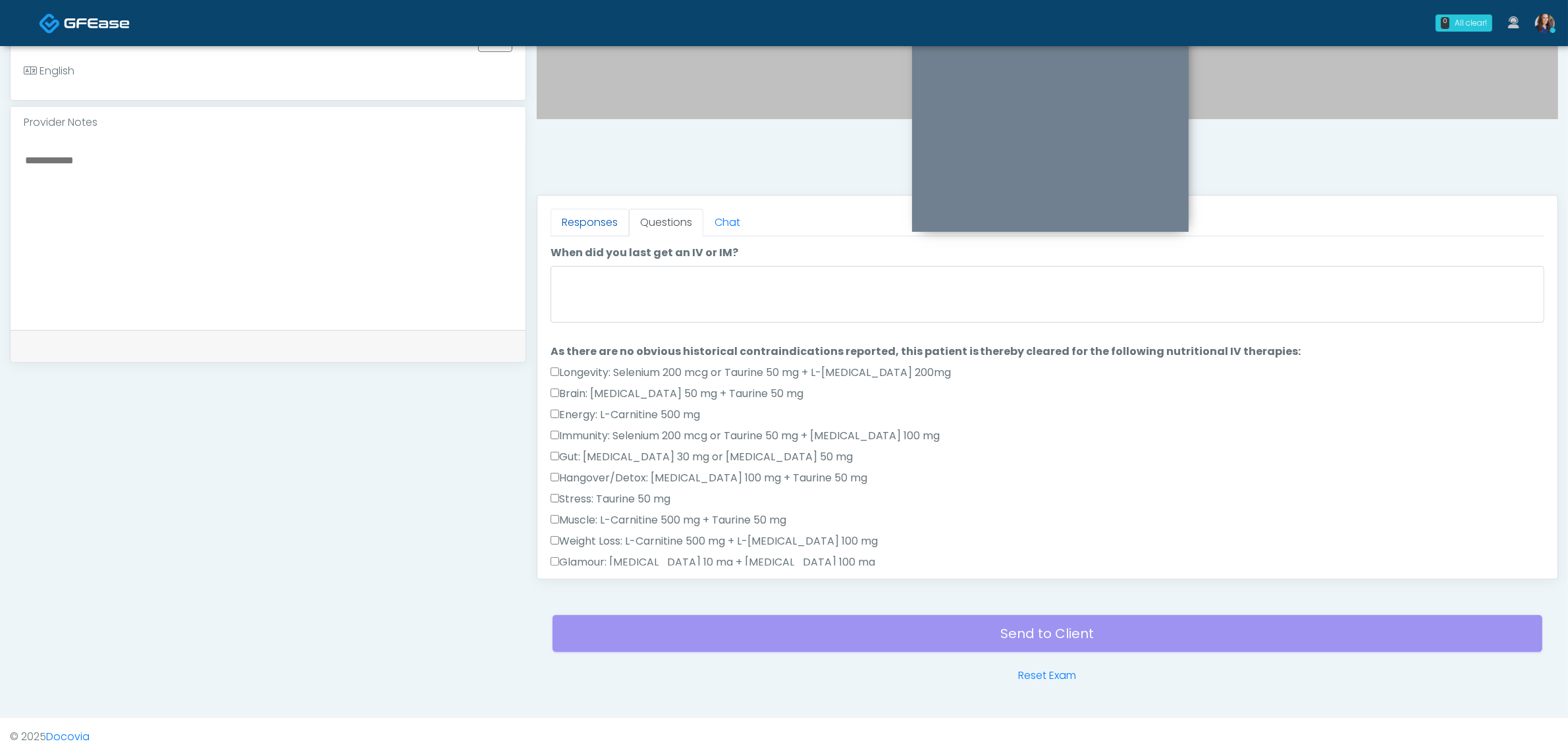
click at [595, 229] on link "Responses" at bounding box center [590, 222] width 78 height 28
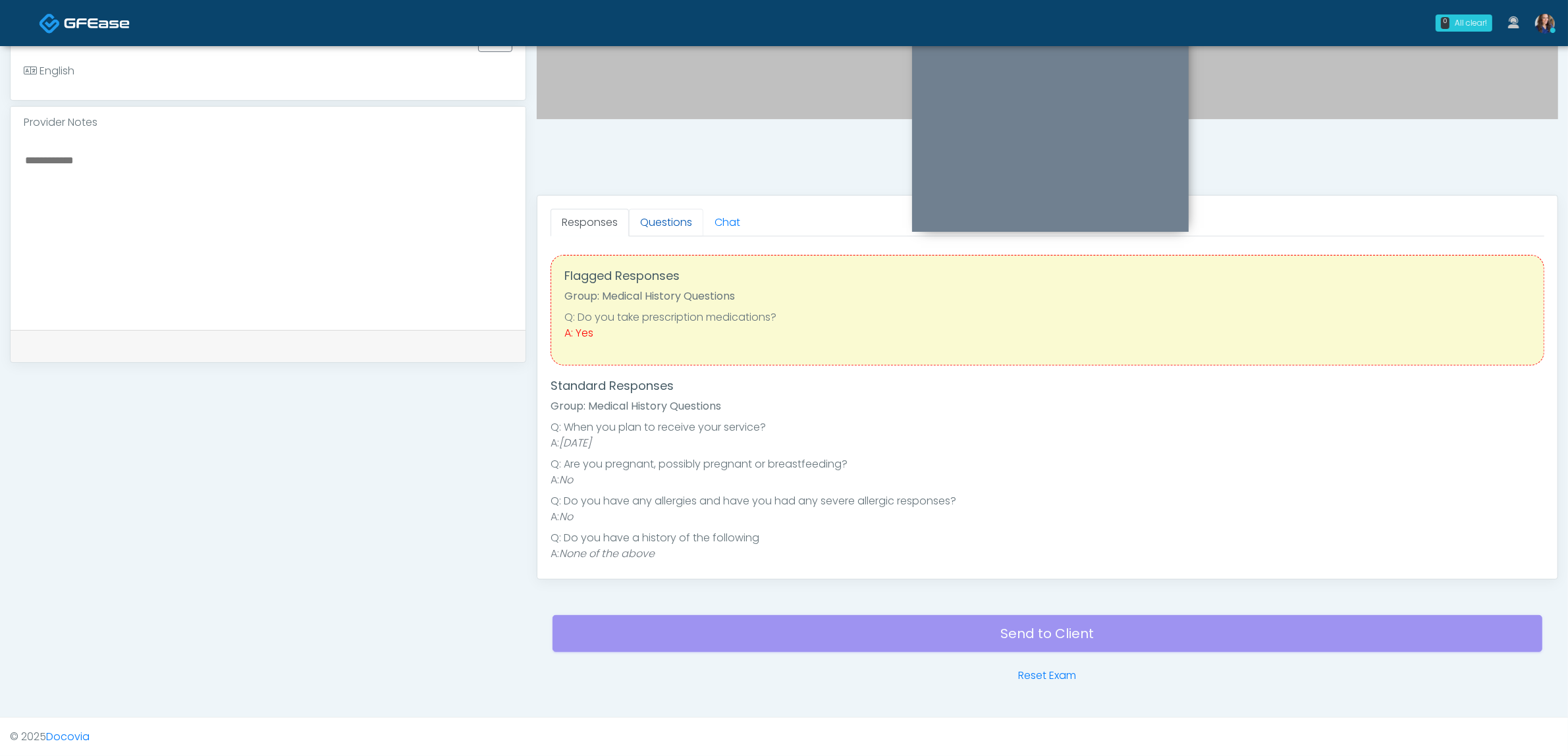
click at [657, 215] on link "Questions" at bounding box center [666, 222] width 74 height 28
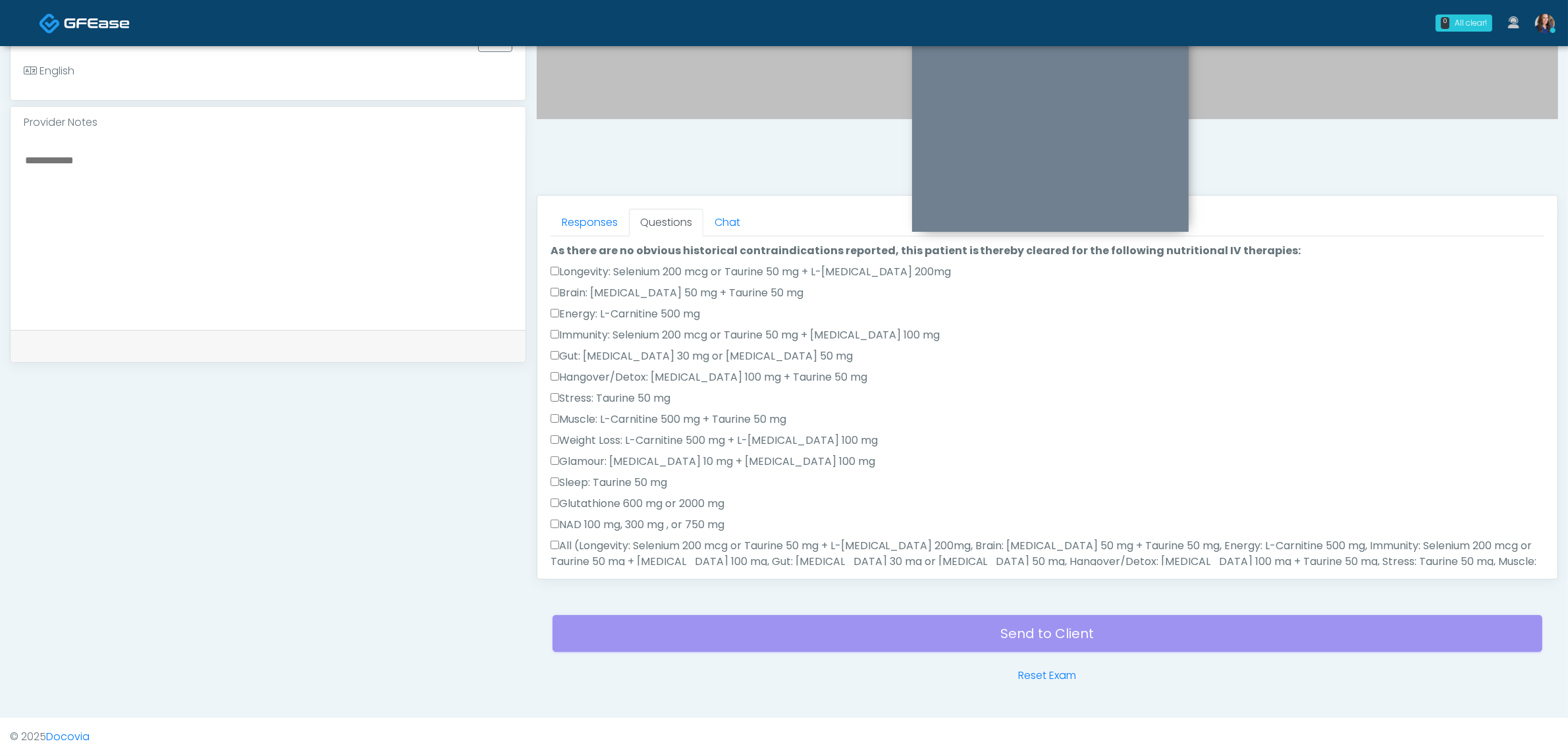
scroll to position [330, 0]
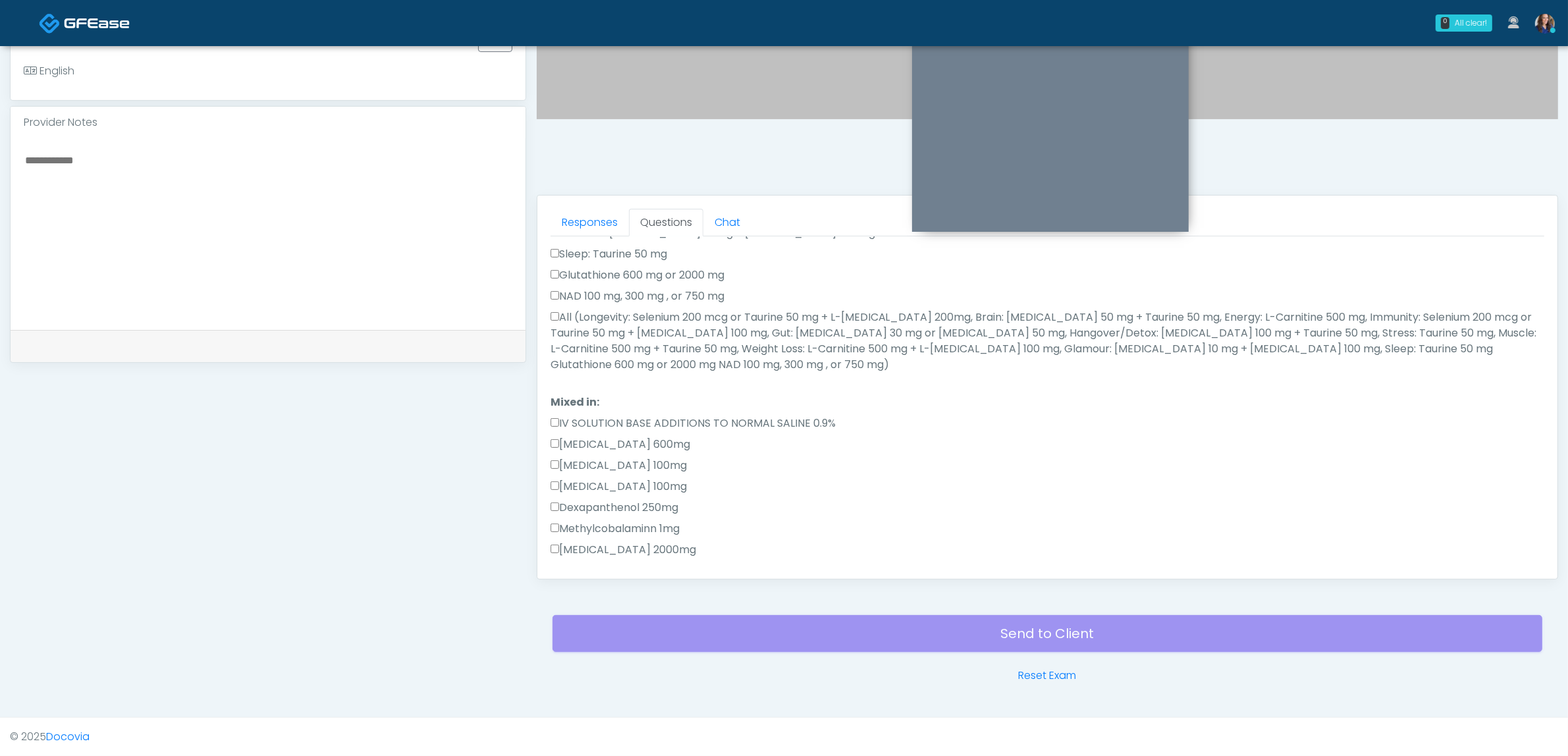
click at [605, 321] on label "All (Longevity: Selenium 200 mcg or Taurine 50 mg + L-[MEDICAL_DATA] 200mg, Bra…" at bounding box center [1047, 341] width 994 height 63
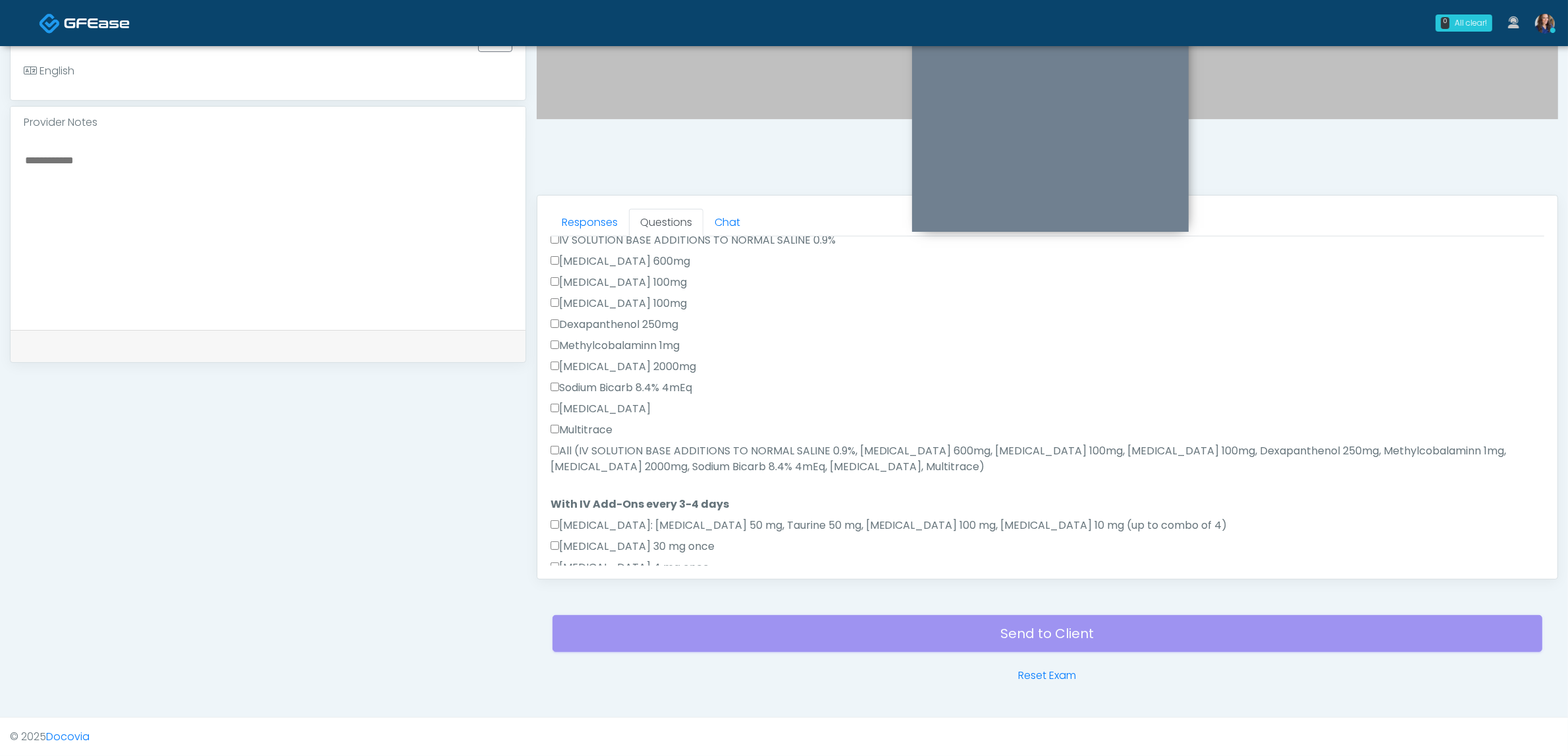
scroll to position [659, 0]
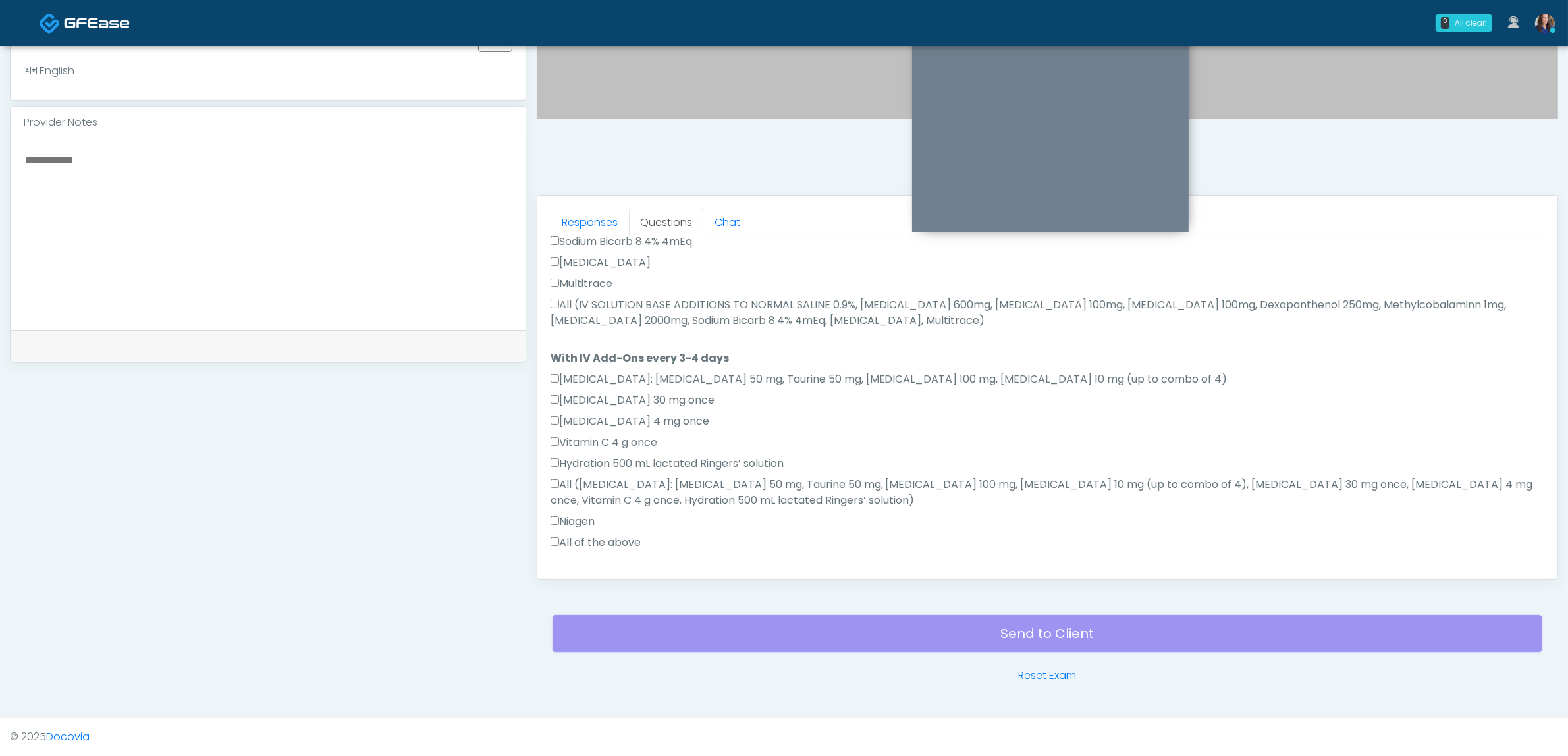
click at [637, 301] on label "All (IV SOLUTION BASE ADDITIONS TO NORMAL SALINE 0.9%, [MEDICAL_DATA] 600mg, [M…" at bounding box center [1047, 313] width 994 height 32
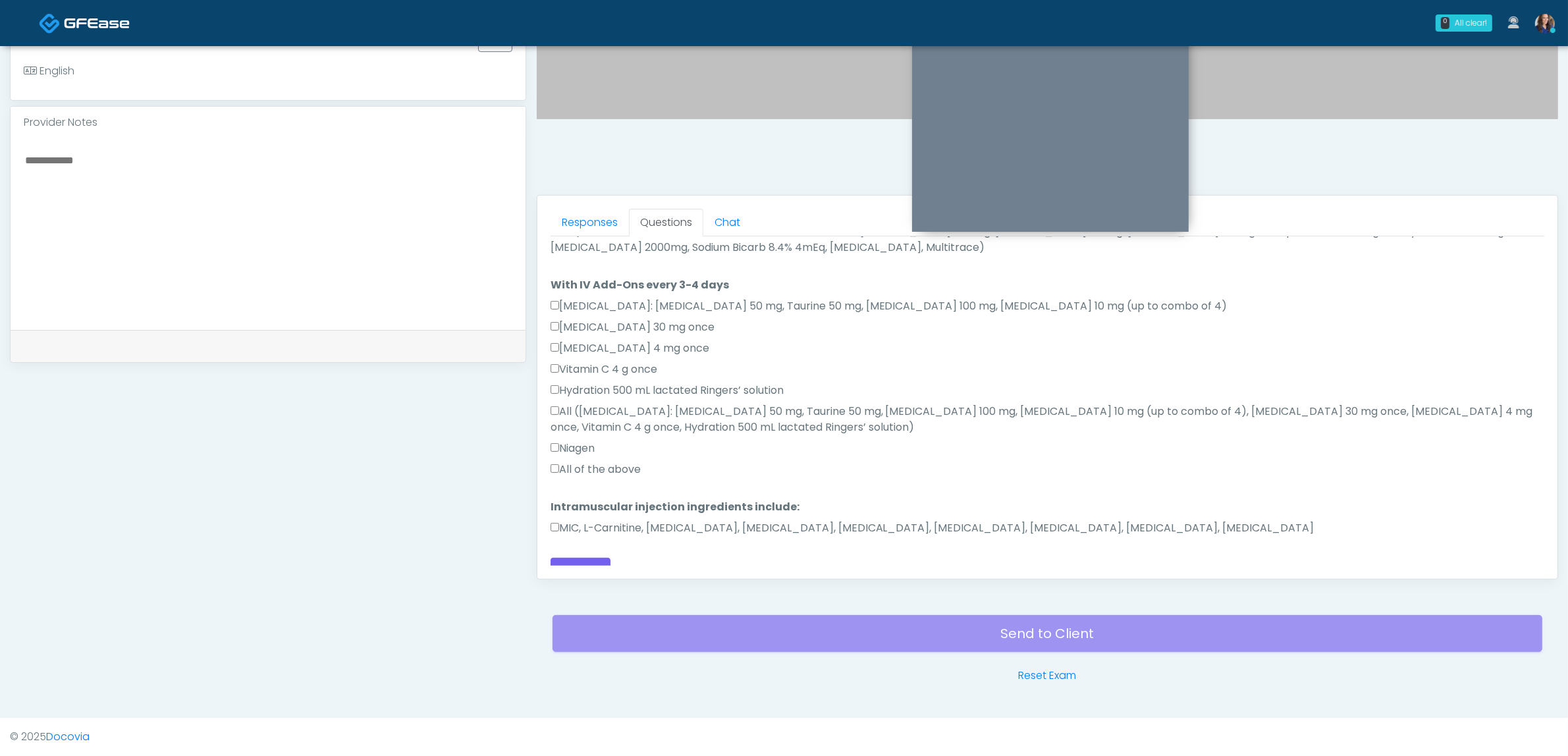
drag, startPoint x: 635, startPoint y: 448, endPoint x: 633, endPoint y: 491, distance: 43.0
click at [634, 461] on label "All of the above" at bounding box center [596, 469] width 90 height 16
click at [640, 520] on label "MIC, L-Carnitine, [MEDICAL_DATA], [MEDICAL_DATA], [MEDICAL_DATA], [MEDICAL_DATA…" at bounding box center [933, 528] width 764 height 16
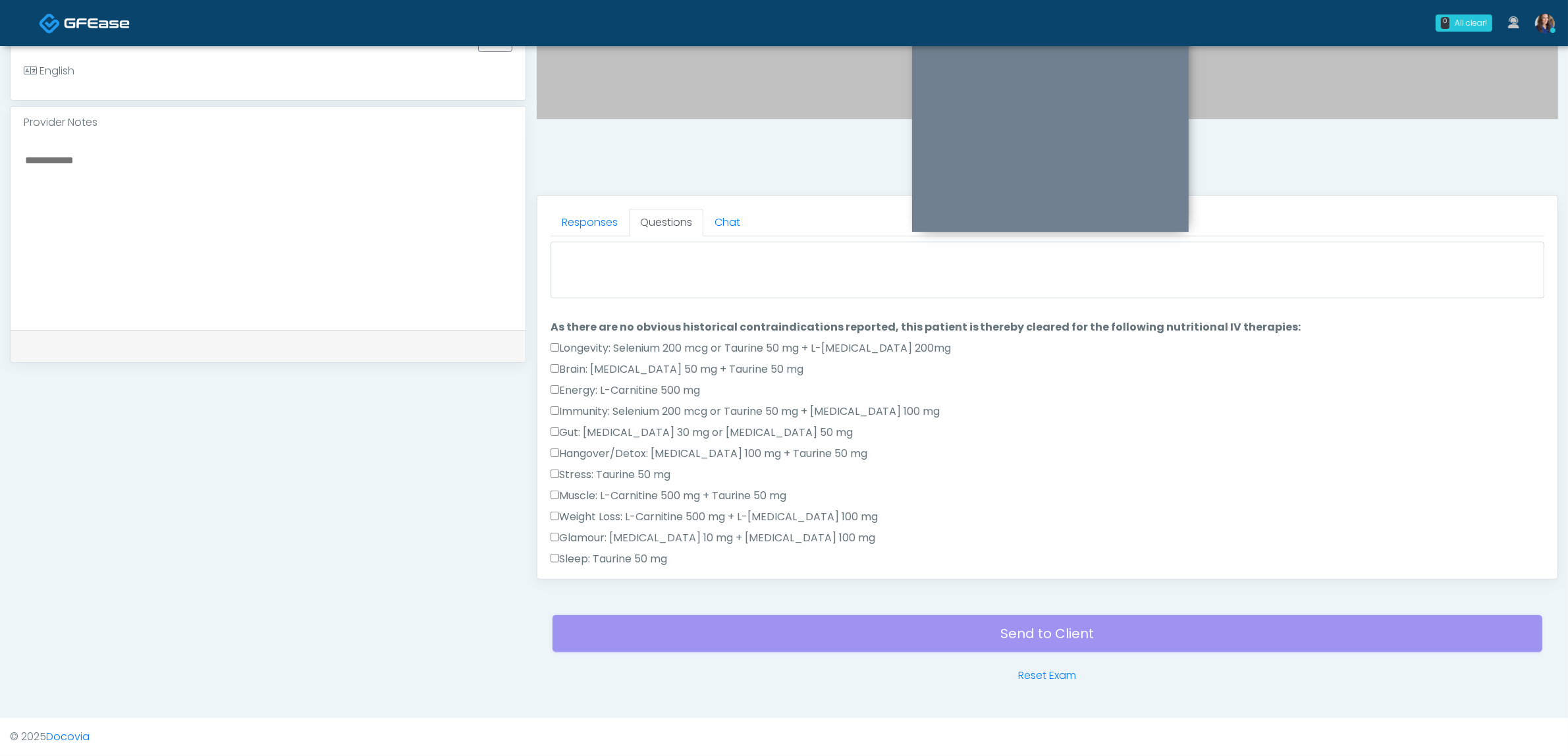
scroll to position [0, 0]
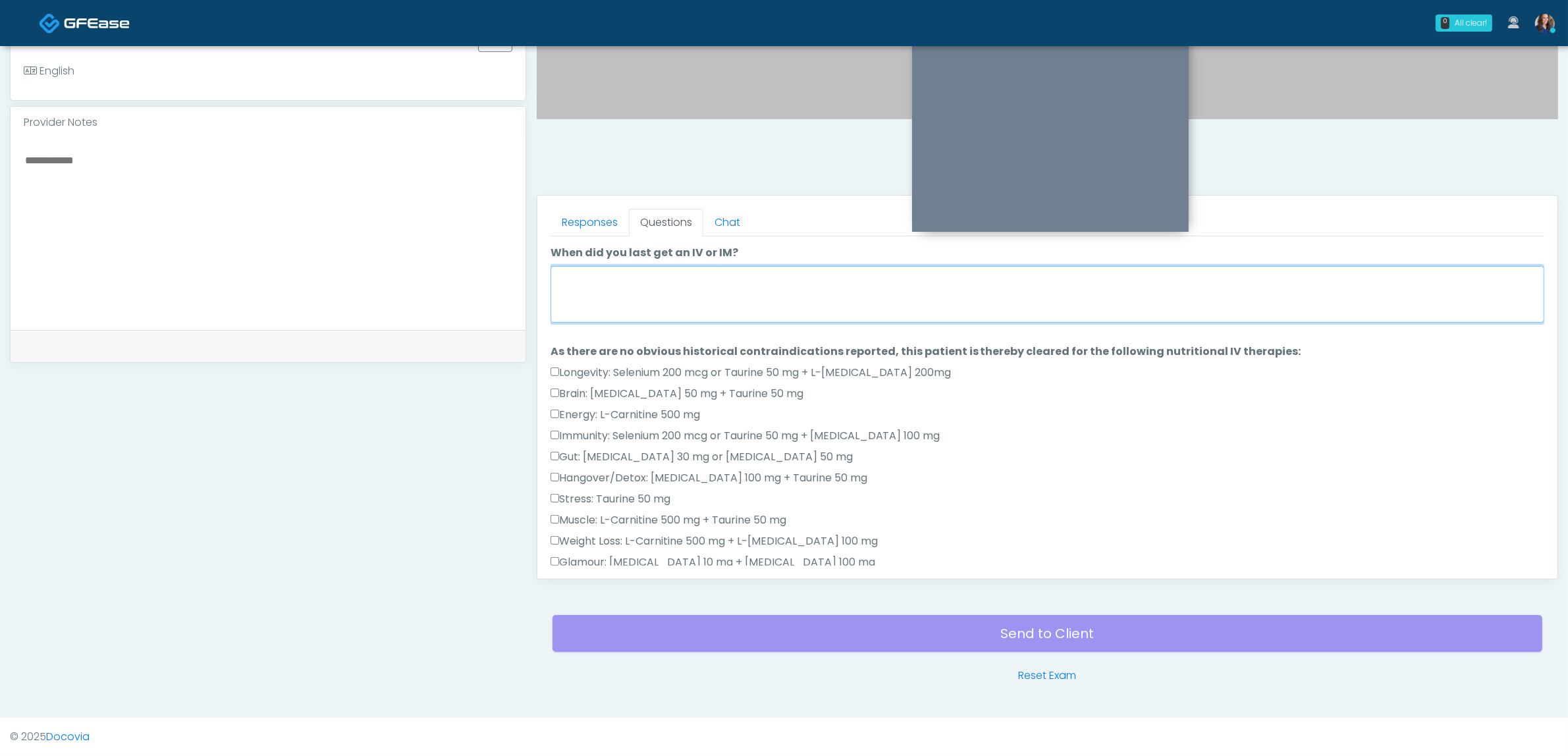
drag, startPoint x: 814, startPoint y: 308, endPoint x: 825, endPoint y: 305, distance: 11.4
click at [815, 308] on textarea "When did you last get an IV or IM?" at bounding box center [1047, 294] width 994 height 57
type textarea "*"
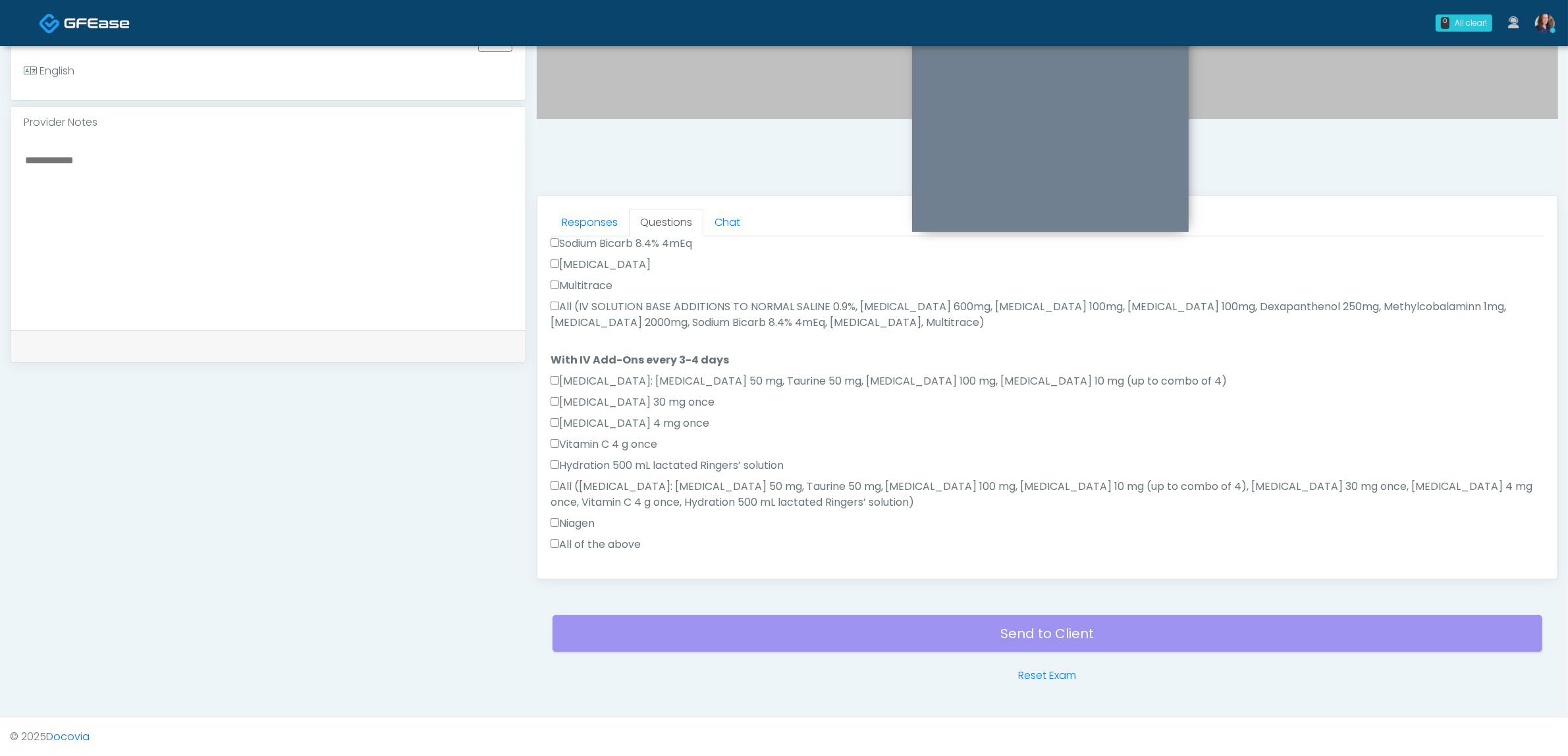
scroll to position [732, 0]
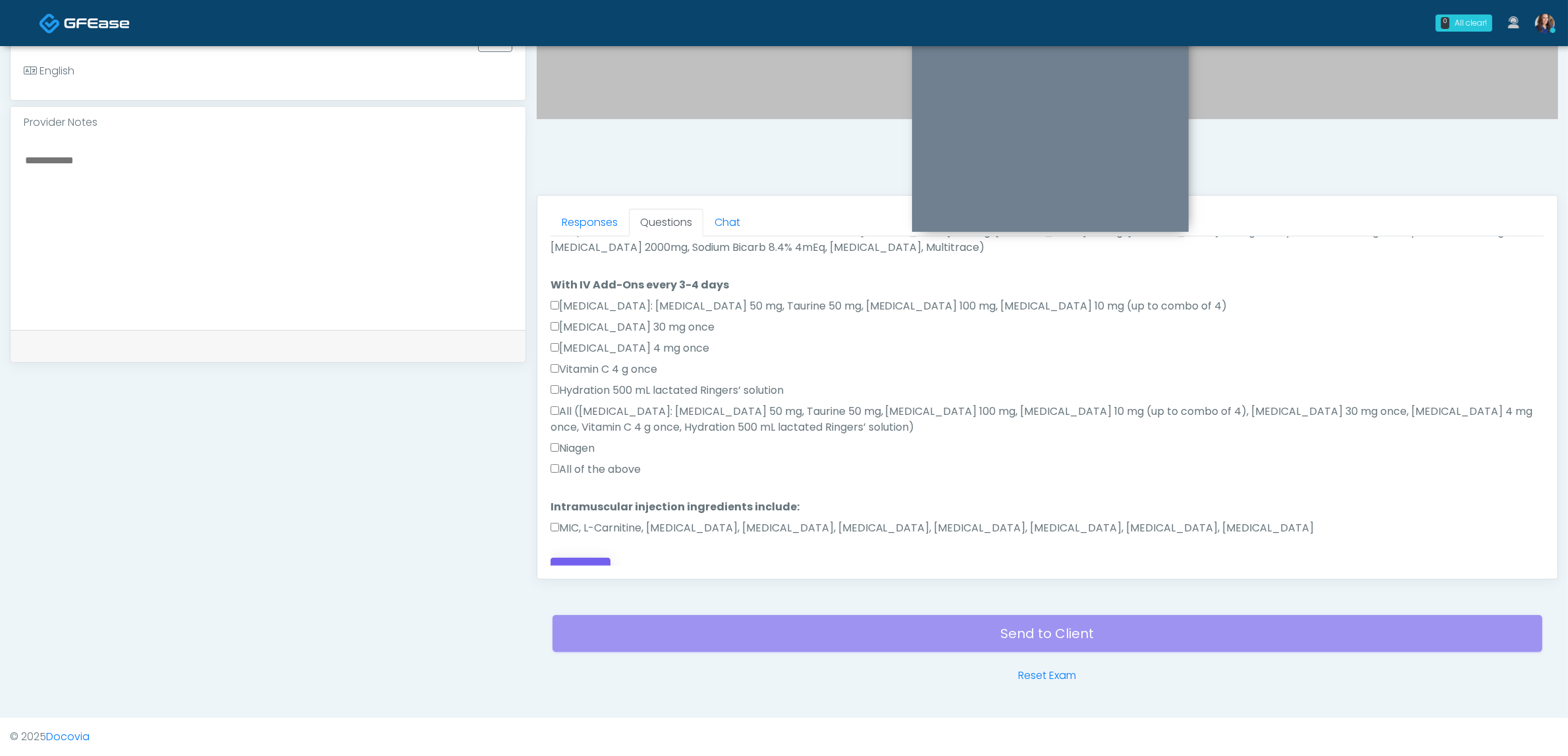
type textarea "**********"
click at [582, 558] on button "Continue" at bounding box center [581, 570] width 60 height 24
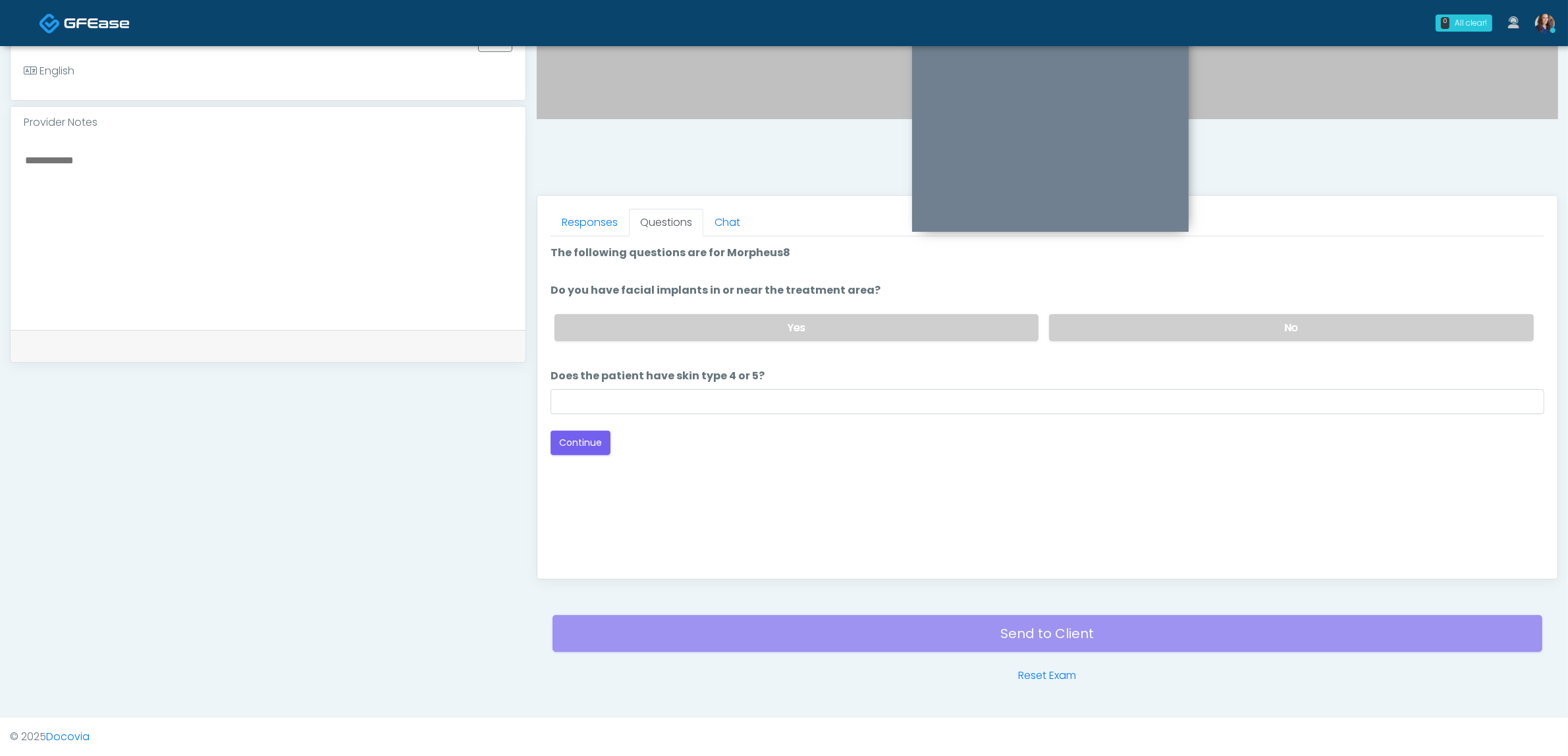
scroll to position [0, 0]
click at [1127, 312] on div "Yes No" at bounding box center [1044, 327] width 1000 height 48
click at [1127, 324] on label "No" at bounding box center [1291, 327] width 485 height 27
click at [697, 396] on input "Does the patient have skin type 4 or 5?" at bounding box center [1047, 401] width 994 height 25
type input "**"
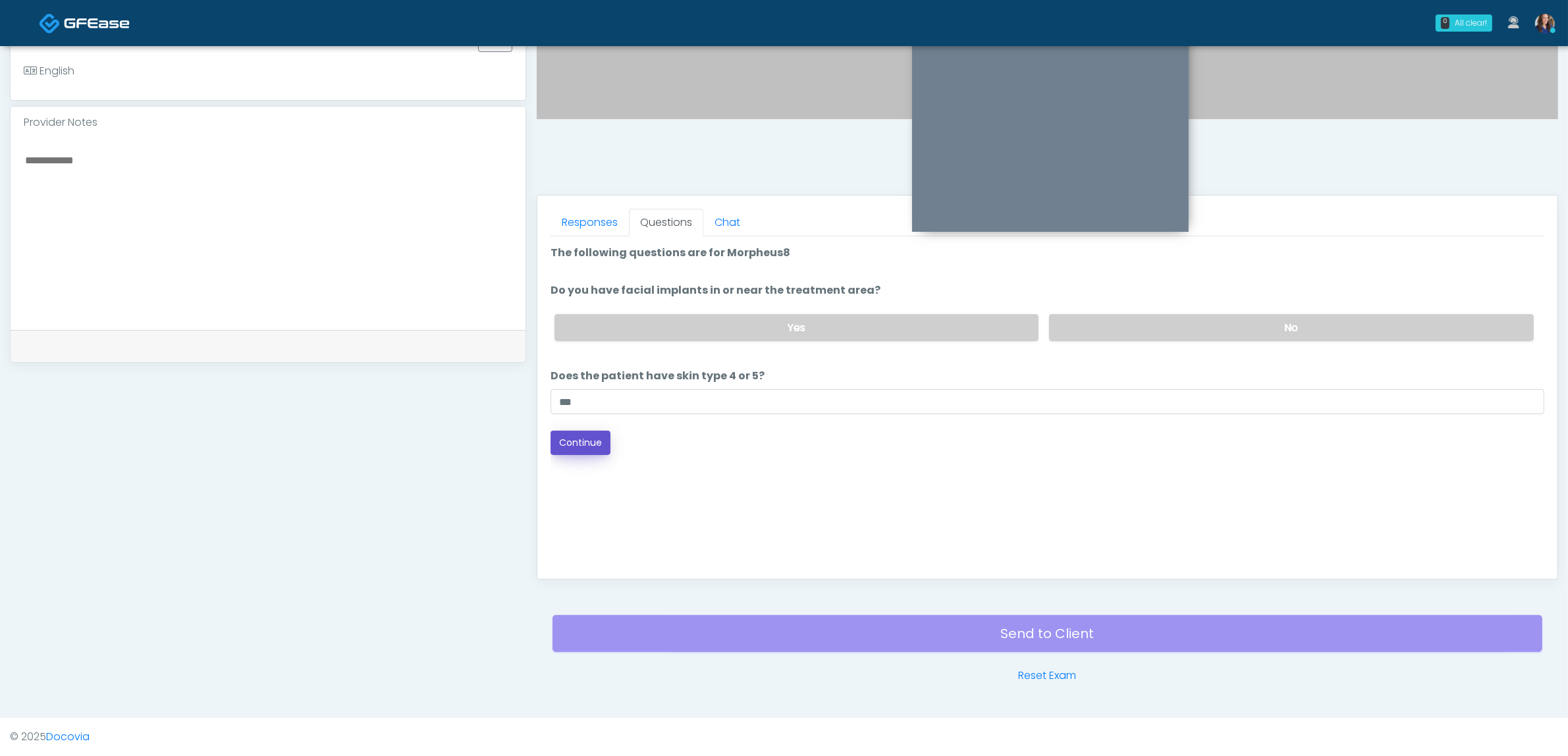
click at [567, 441] on button "Continue" at bounding box center [581, 443] width 60 height 24
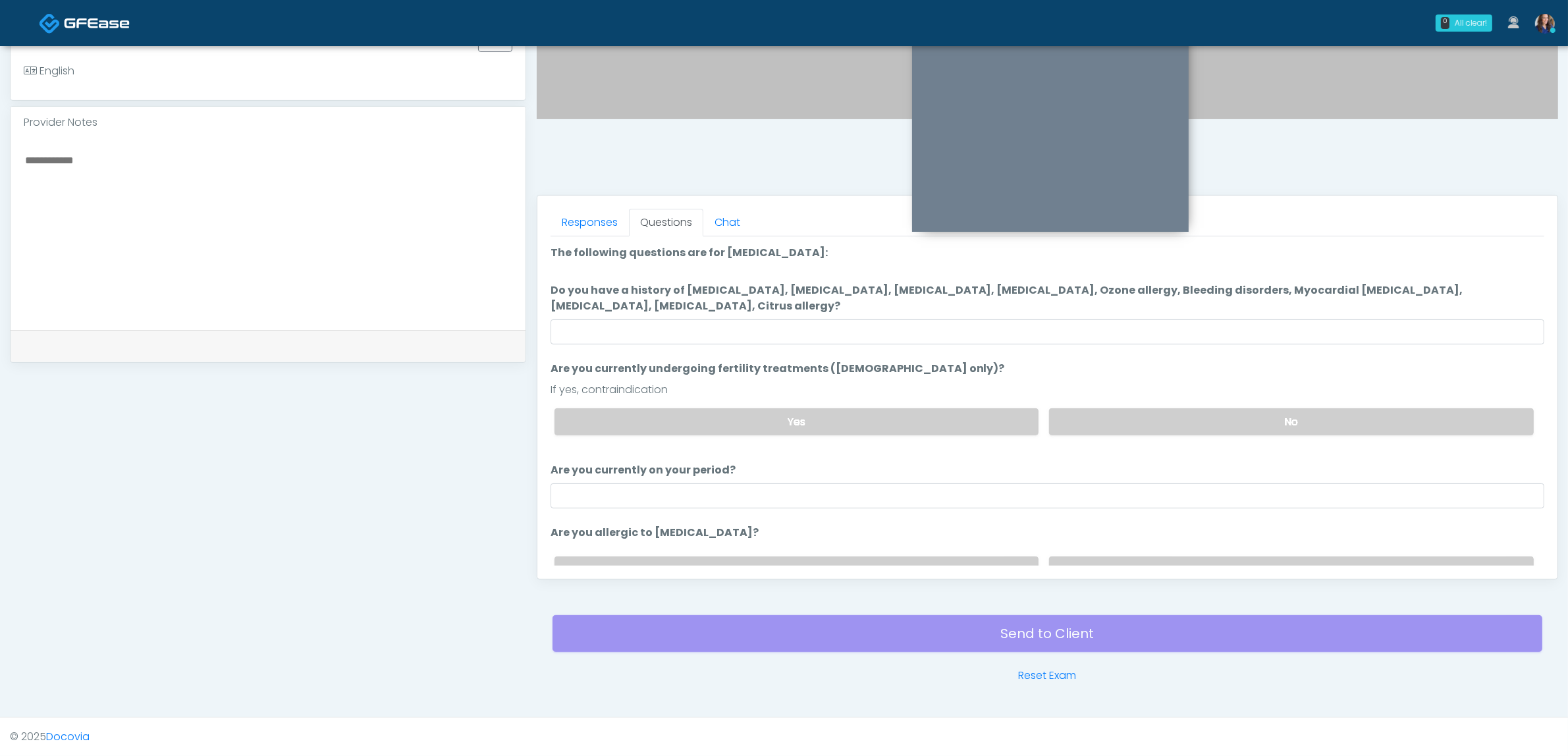
click at [1055, 307] on label "Do you have a history of [MEDICAL_DATA], [MEDICAL_DATA], [MEDICAL_DATA], [MEDIC…" at bounding box center [1047, 298] width 994 height 32
click at [1055, 320] on input "Do you have a history of [MEDICAL_DATA], [MEDICAL_DATA], [MEDICAL_DATA], [MEDIC…" at bounding box center [1047, 332] width 994 height 25
click at [1038, 336] on input "Do you have a history of [MEDICAL_DATA], [MEDICAL_DATA], [MEDICAL_DATA], [MEDIC…" at bounding box center [1047, 332] width 994 height 25
type input "**"
click at [1120, 402] on div "Yes No" at bounding box center [1044, 421] width 1000 height 48
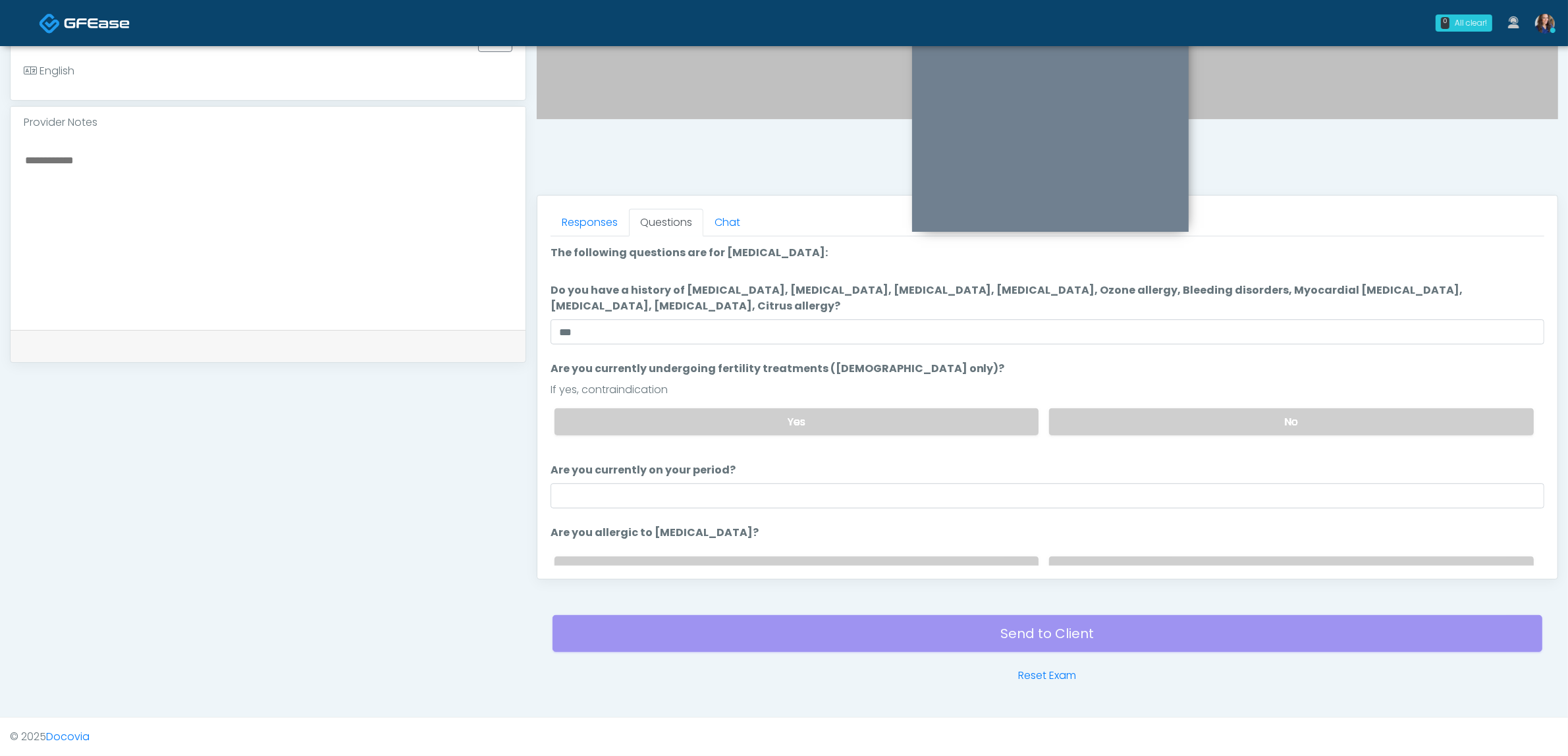
drag, startPoint x: 1112, startPoint y: 416, endPoint x: 1019, endPoint y: 461, distance: 103.3
click at [1111, 416] on label "No" at bounding box center [1291, 422] width 485 height 27
click at [883, 492] on input "Are you currently on your period?" at bounding box center [1047, 496] width 994 height 25
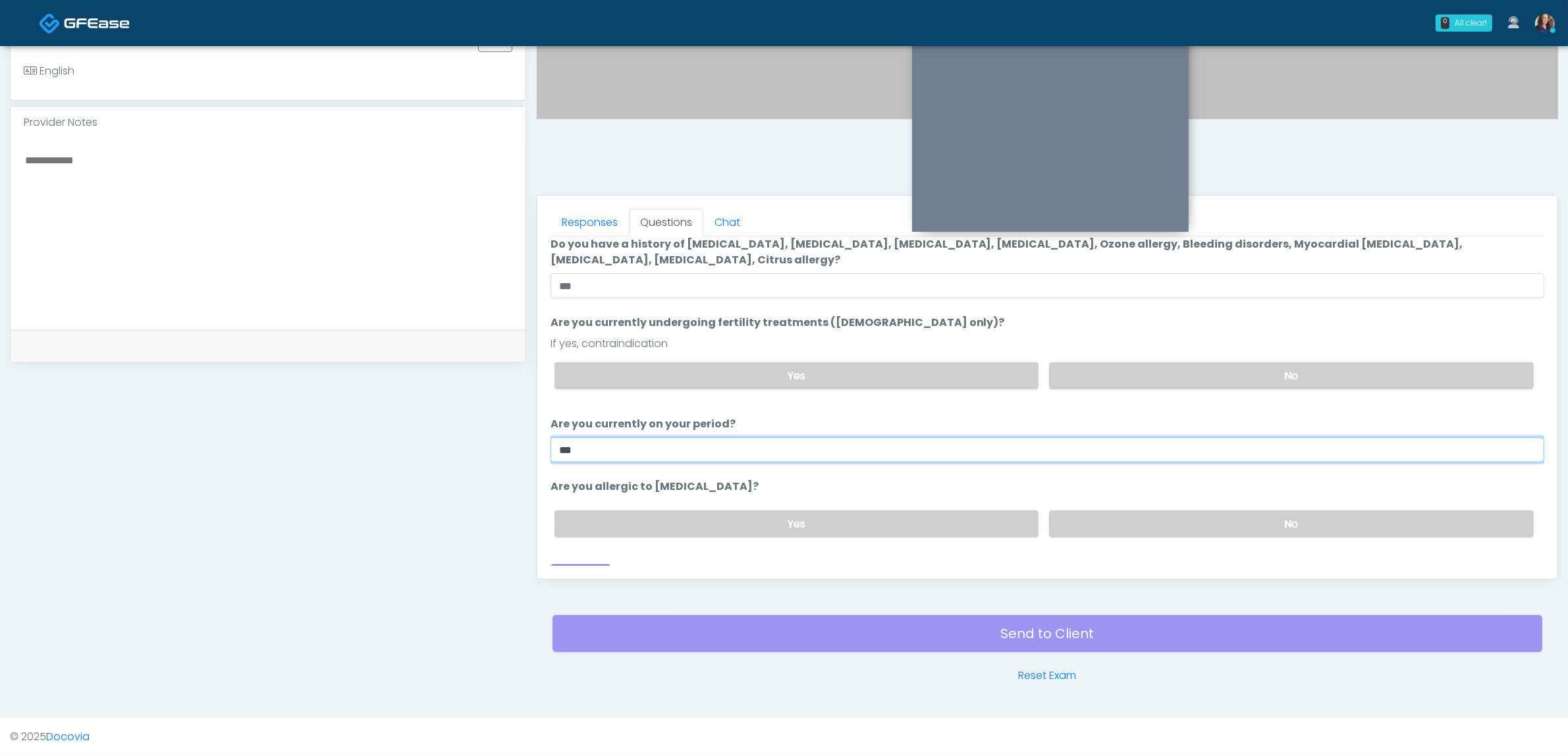
scroll to position [67, 0]
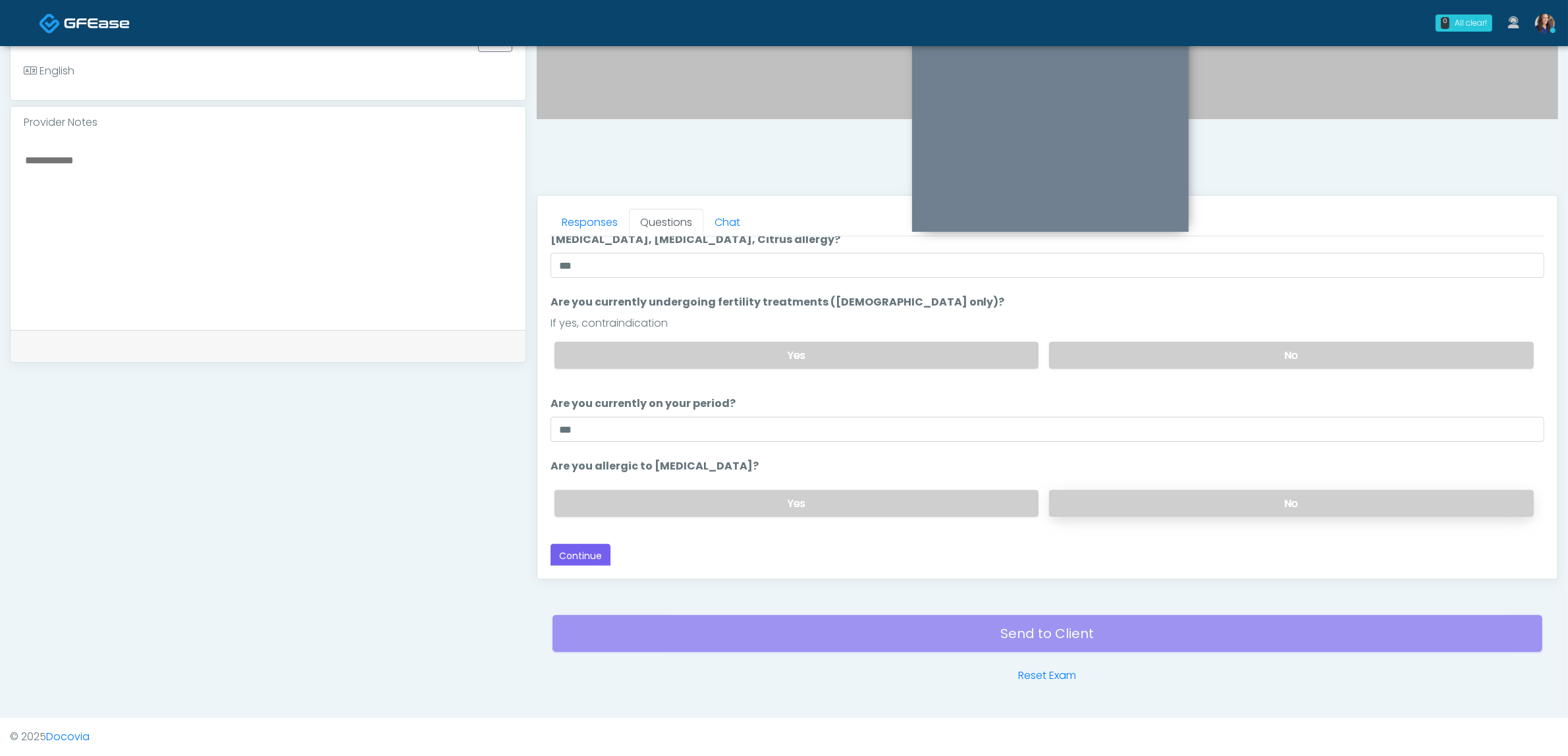
click at [1161, 492] on label "No" at bounding box center [1291, 504] width 485 height 27
drag, startPoint x: 530, startPoint y: 427, endPoint x: 430, endPoint y: 427, distance: 100.0
click at [436, 427] on div "**********" at bounding box center [784, 181] width 1548 height 1005
type input "***"
drag, startPoint x: 594, startPoint y: 548, endPoint x: 610, endPoint y: 547, distance: 16.0
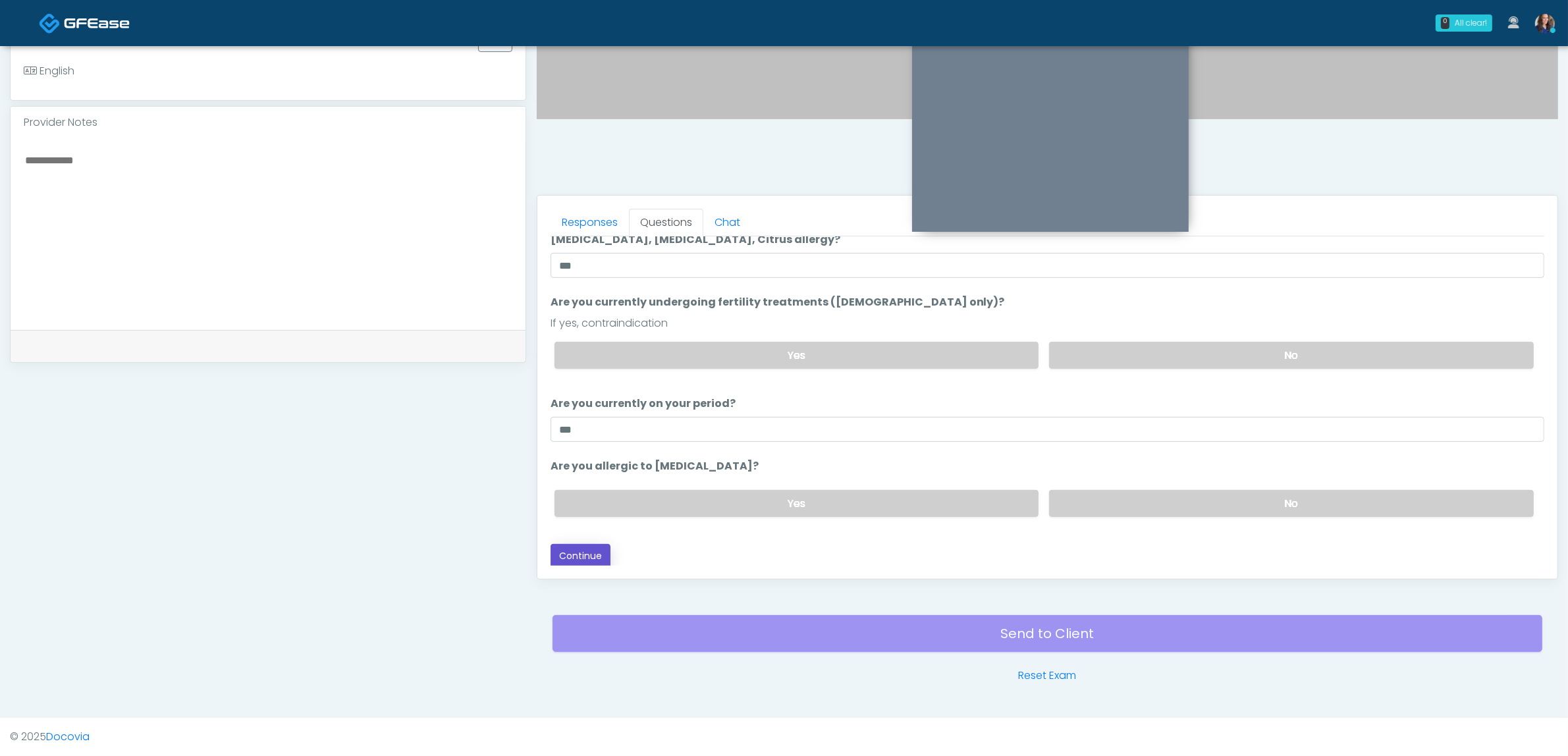
click at [594, 548] on button "Continue" at bounding box center [581, 556] width 60 height 24
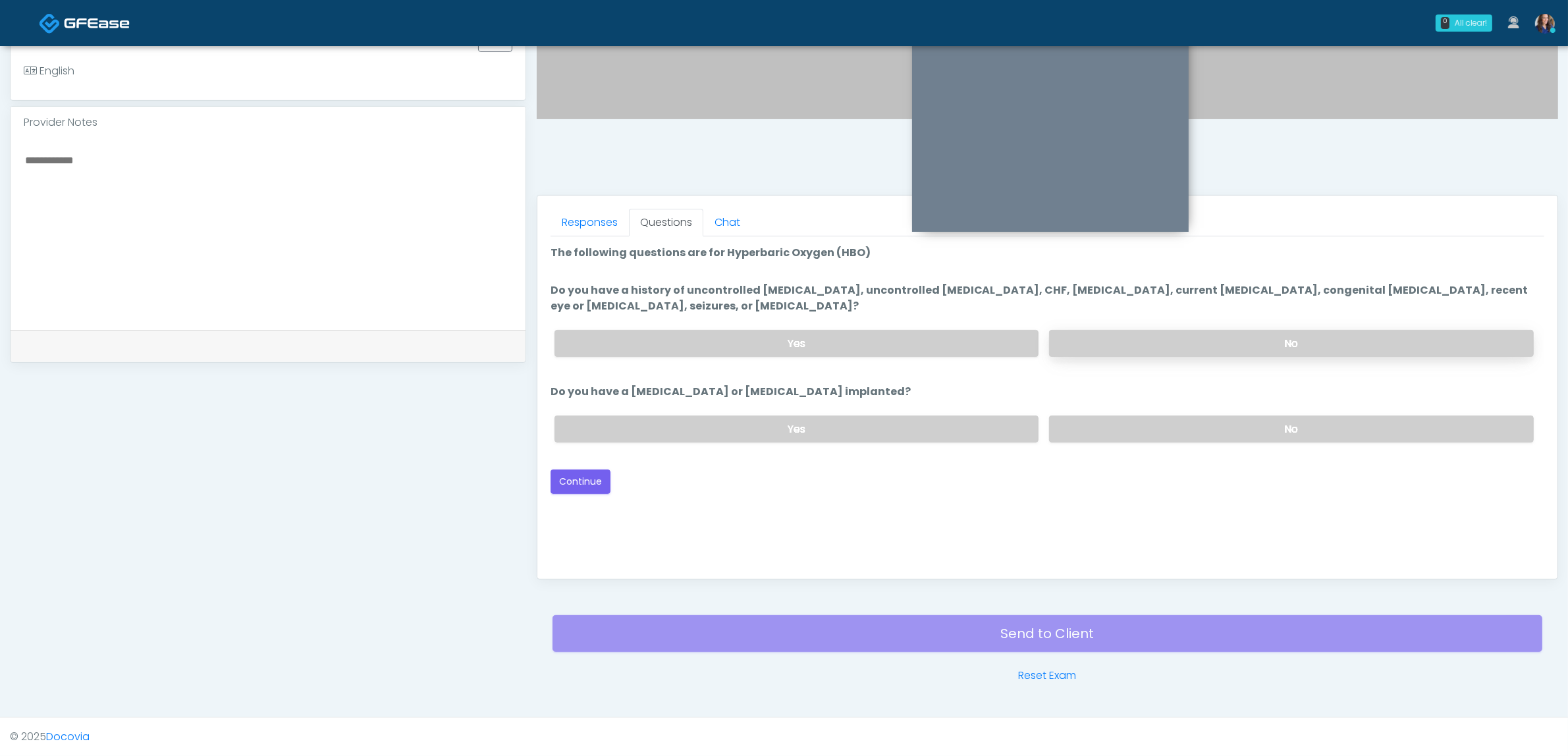
click at [1120, 344] on label "No" at bounding box center [1291, 344] width 485 height 27
click at [1085, 418] on label "No" at bounding box center [1291, 429] width 485 height 27
click at [578, 482] on button "Continue" at bounding box center [581, 482] width 60 height 24
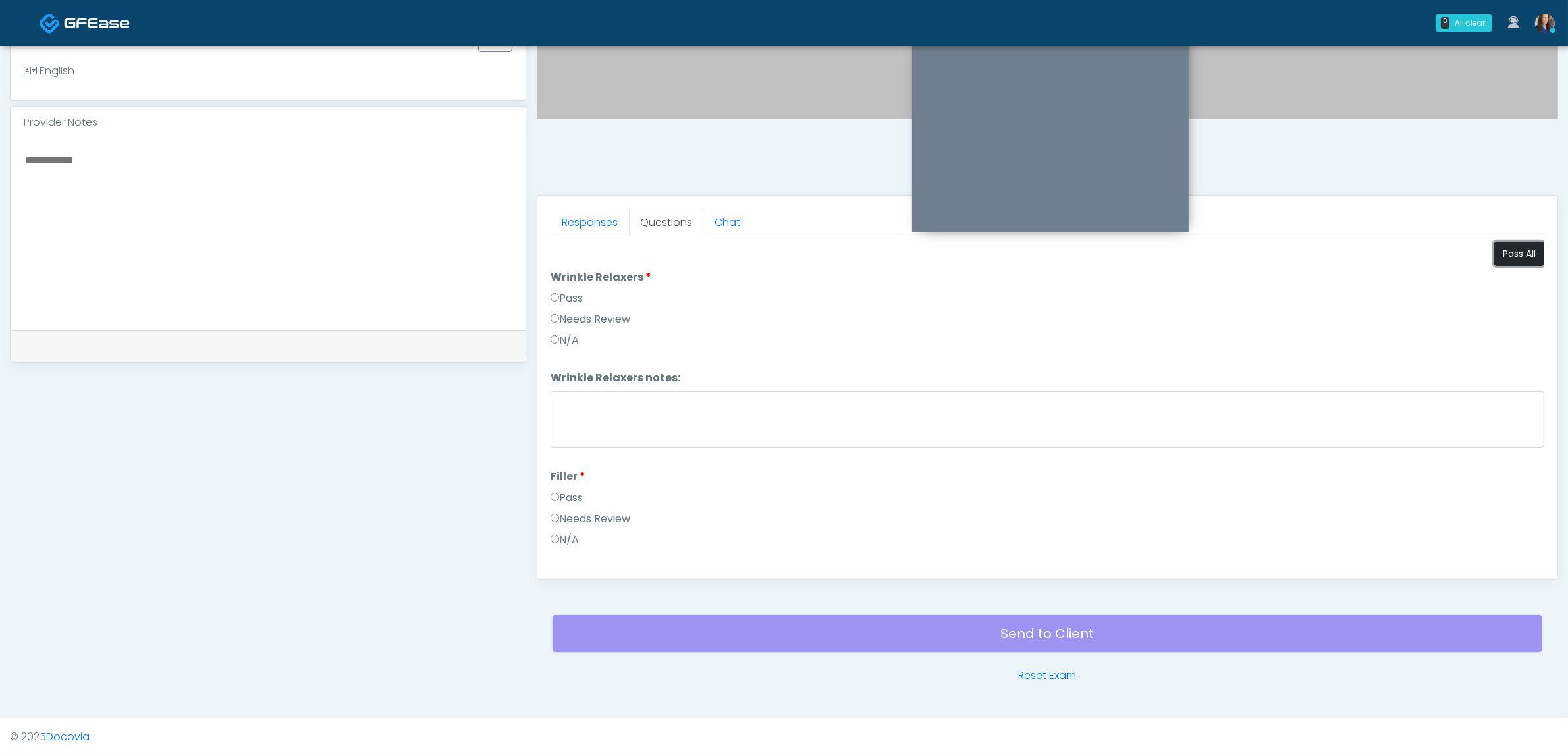
drag, startPoint x: 1516, startPoint y: 257, endPoint x: 1500, endPoint y: 259, distance: 16.1
click at [1518, 257] on button "Pass All" at bounding box center [1519, 254] width 50 height 24
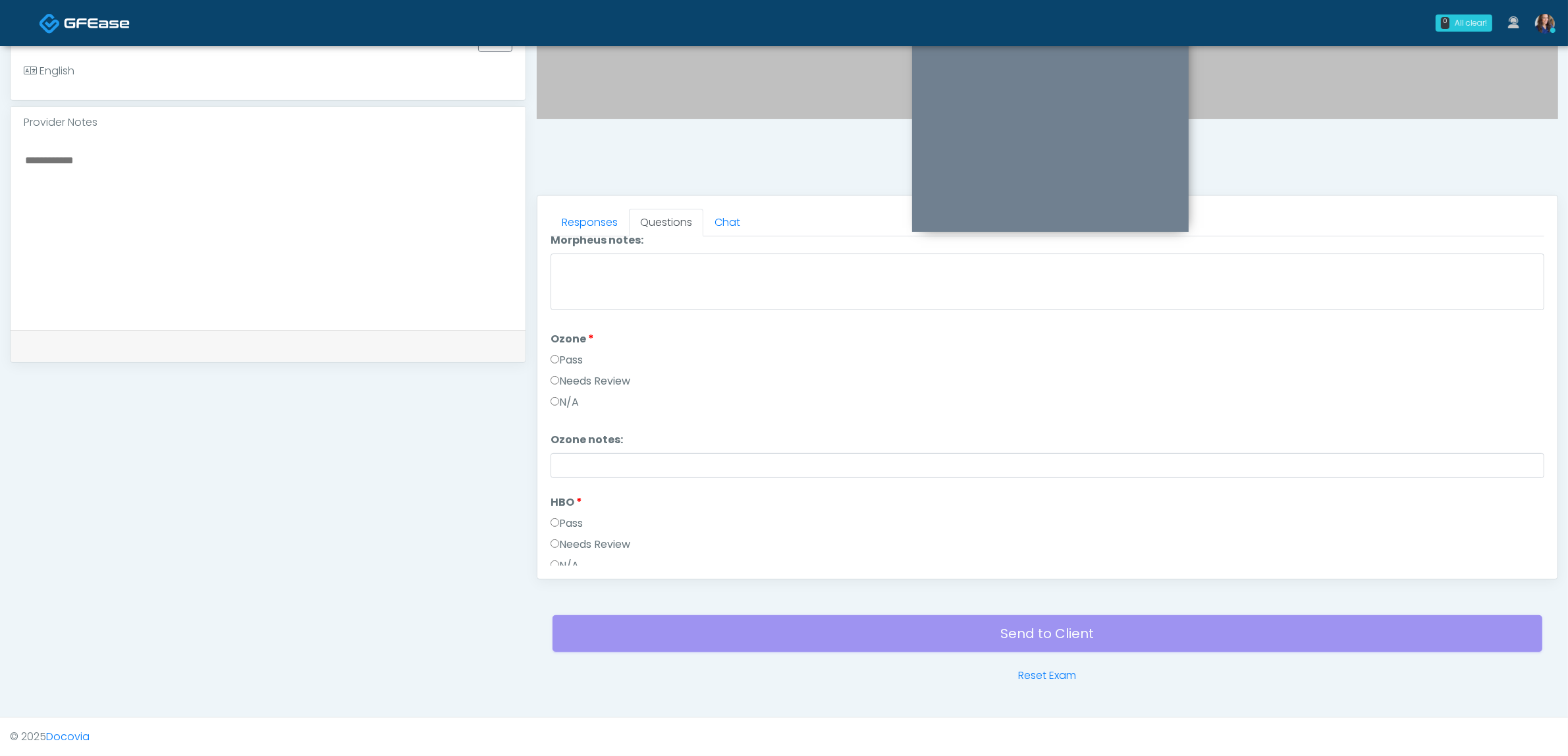
scroll to position [1651, 0]
drag, startPoint x: 605, startPoint y: 547, endPoint x: 634, endPoint y: 549, distance: 29.1
click at [606, 547] on button "Continue" at bounding box center [581, 555] width 60 height 24
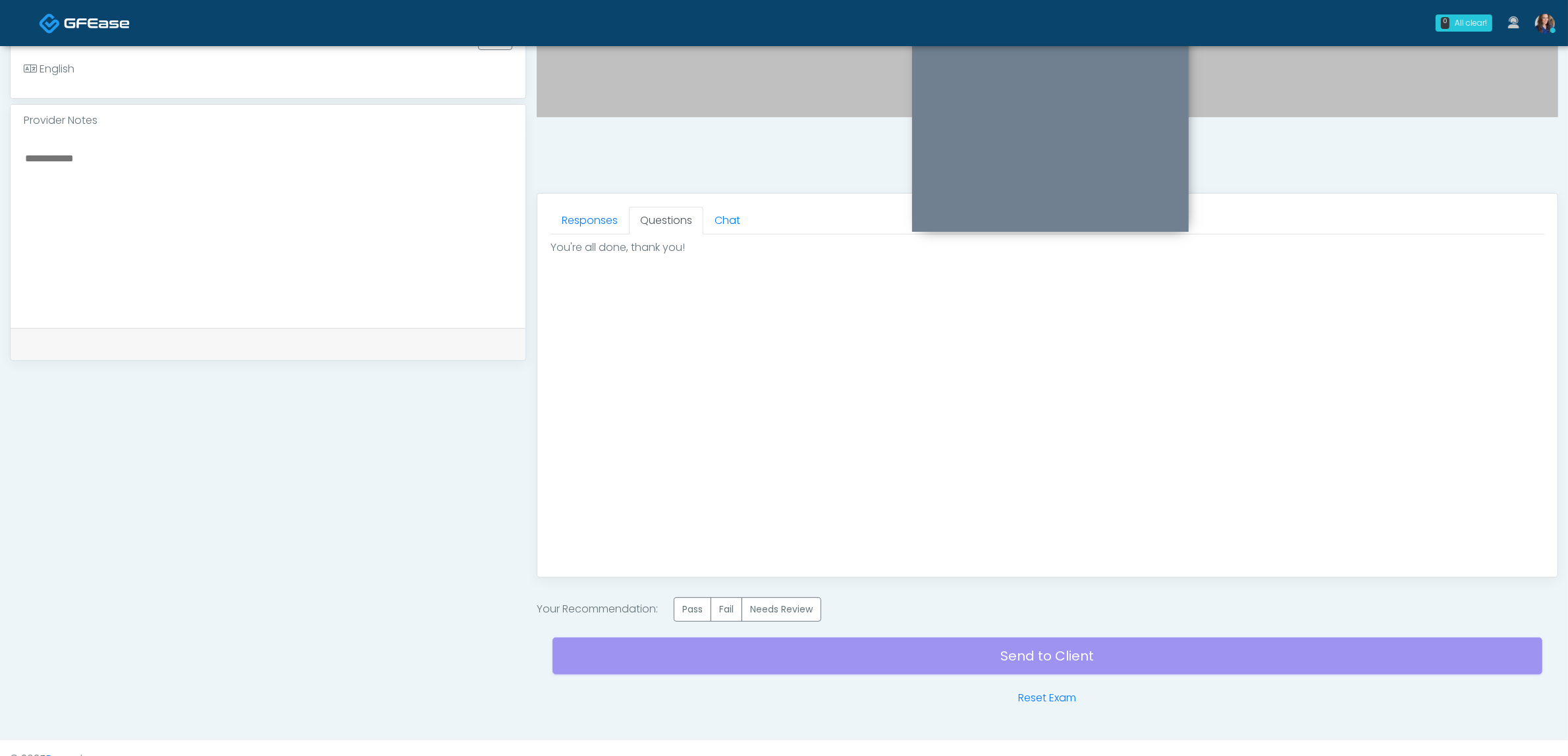
scroll to position [0, 0]
click at [701, 614] on label "Pass" at bounding box center [692, 610] width 37 height 24
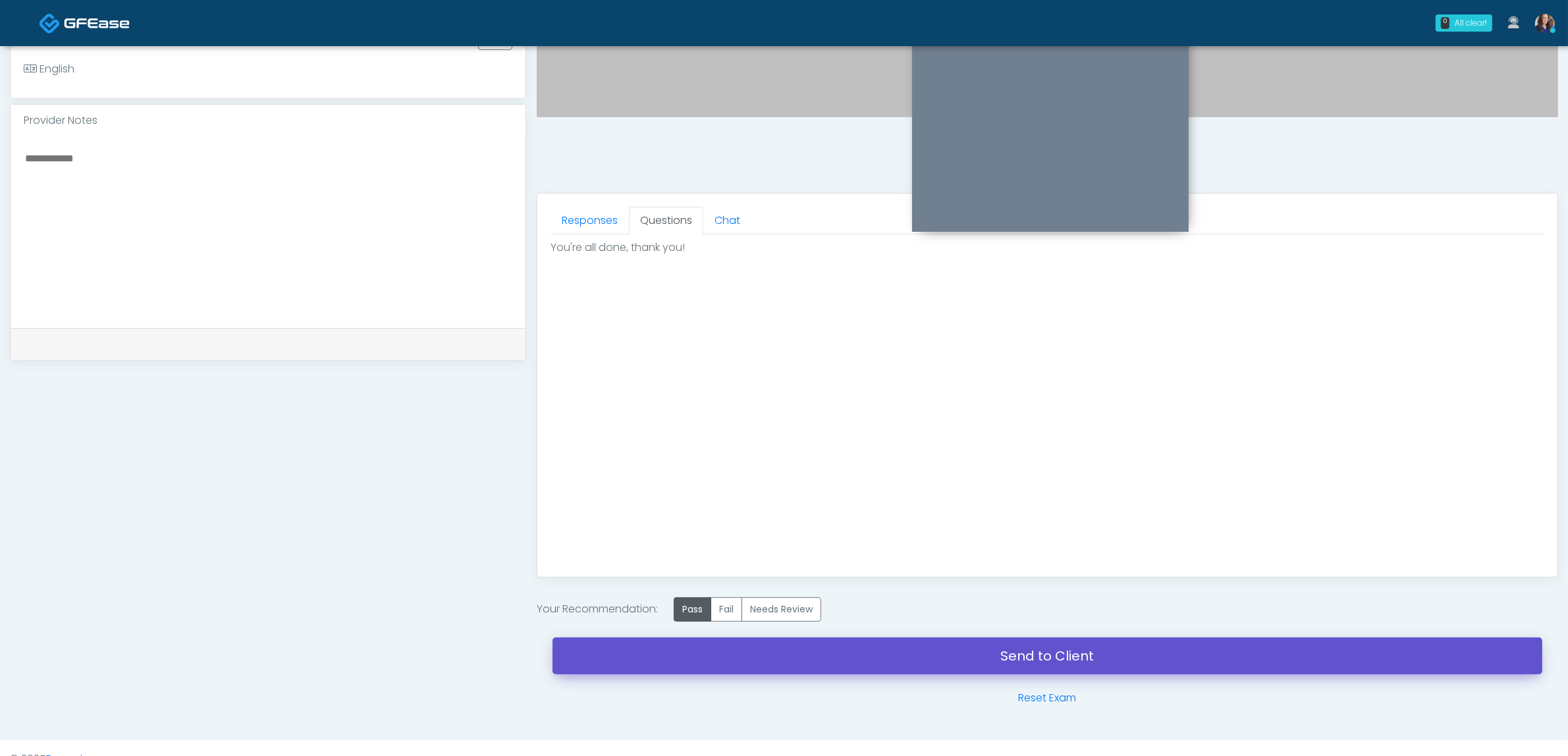
click at [941, 673] on link "Send to Client" at bounding box center [1047, 656] width 990 height 37
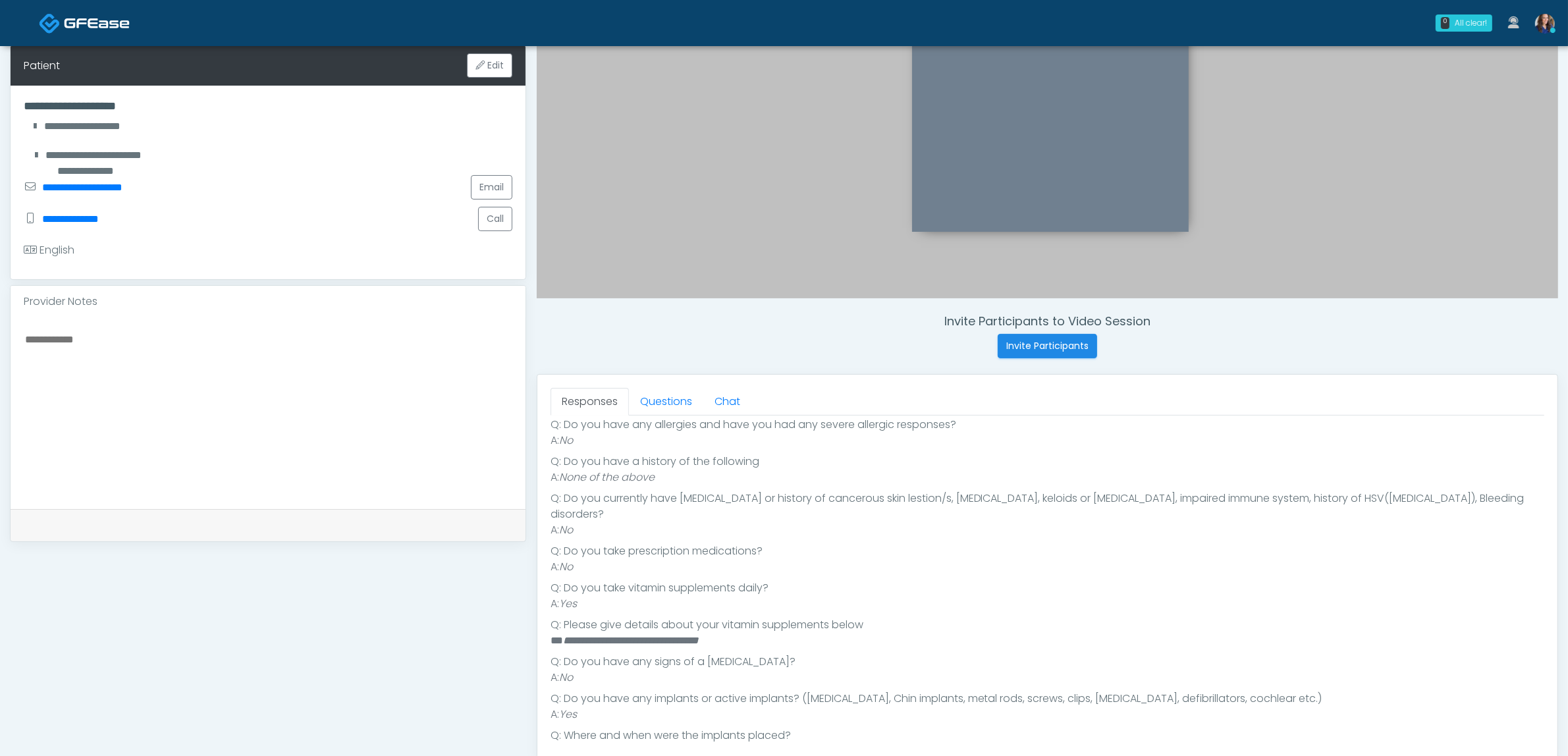
scroll to position [375, 0]
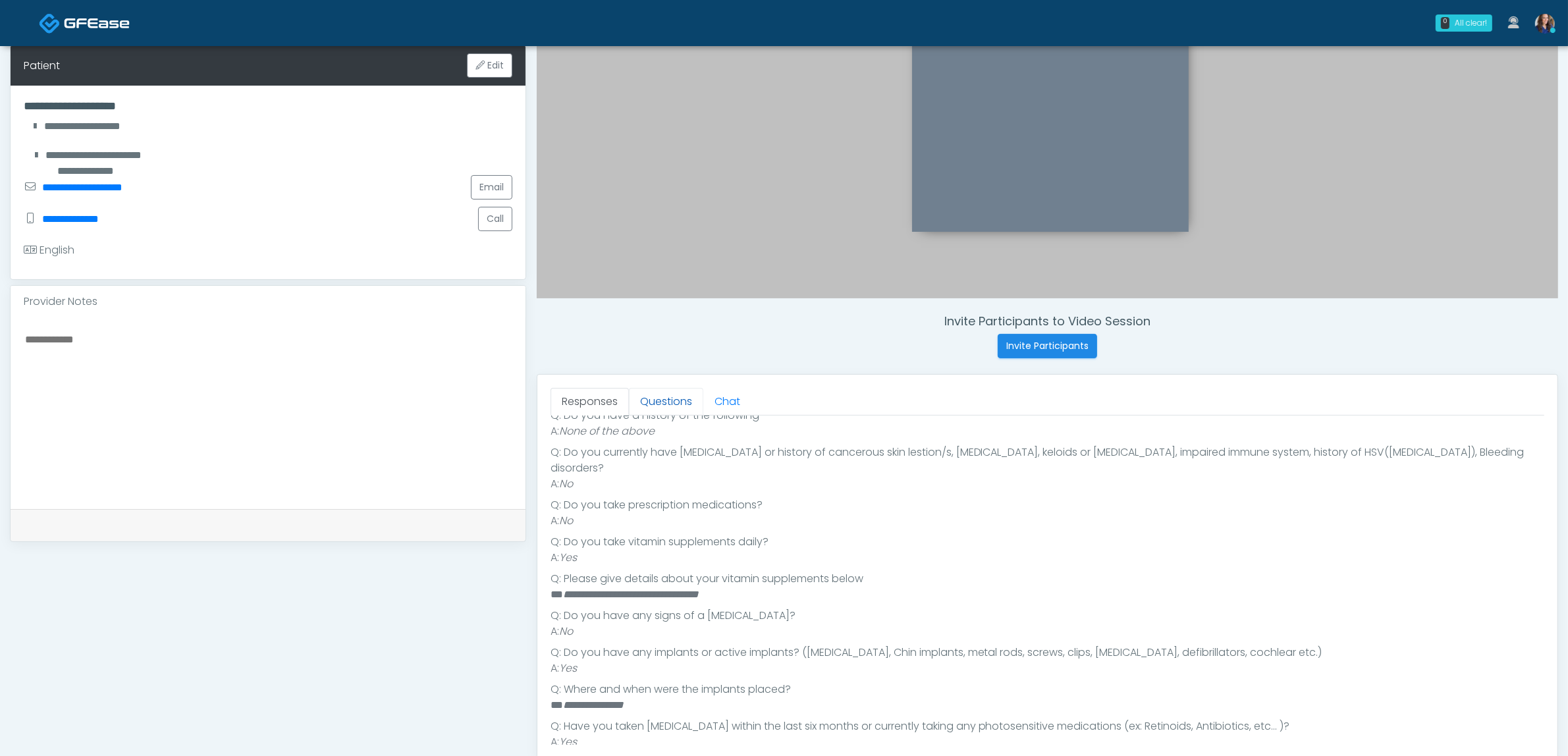
click at [669, 402] on link "Questions" at bounding box center [666, 401] width 74 height 28
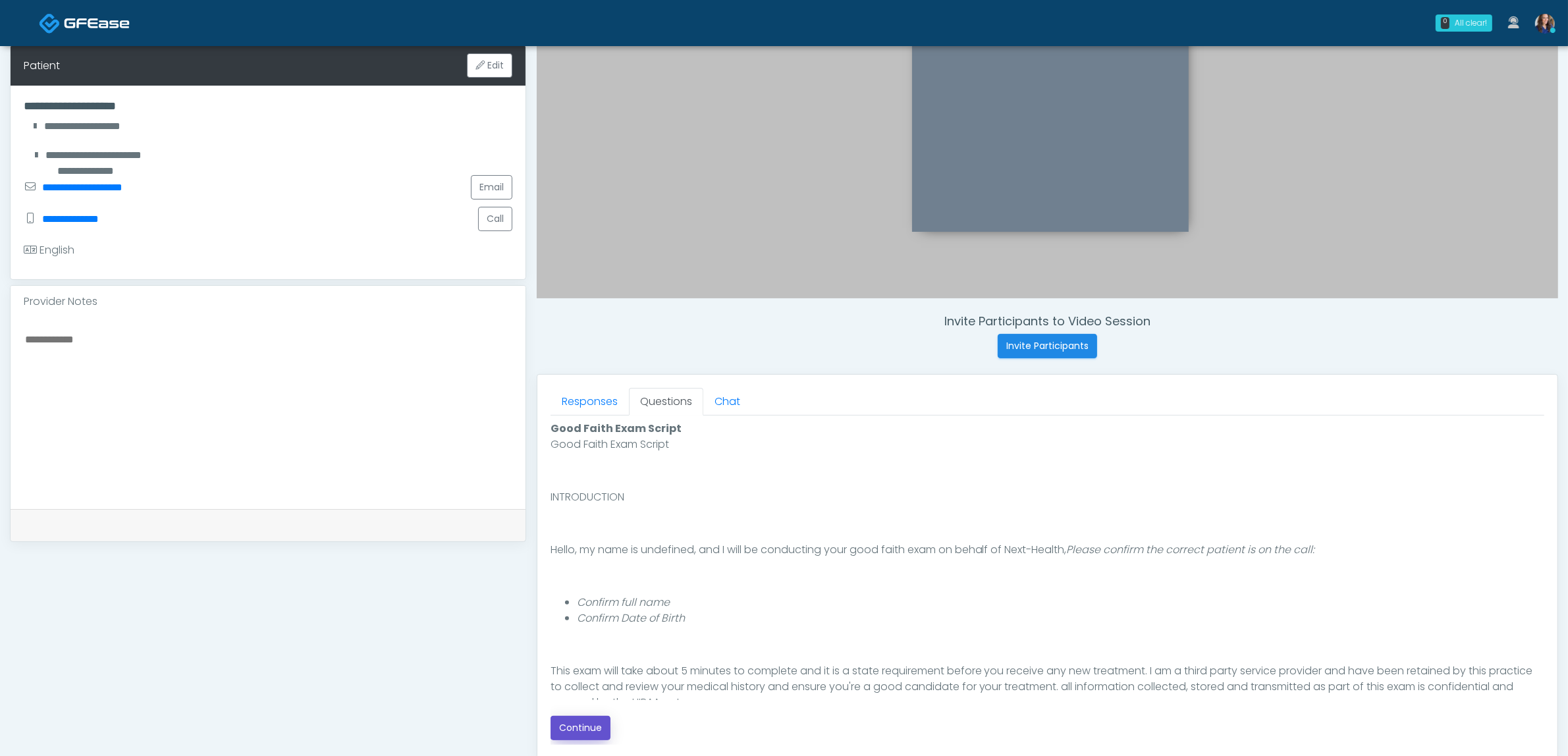
click at [584, 729] on button "Continue" at bounding box center [581, 728] width 60 height 24
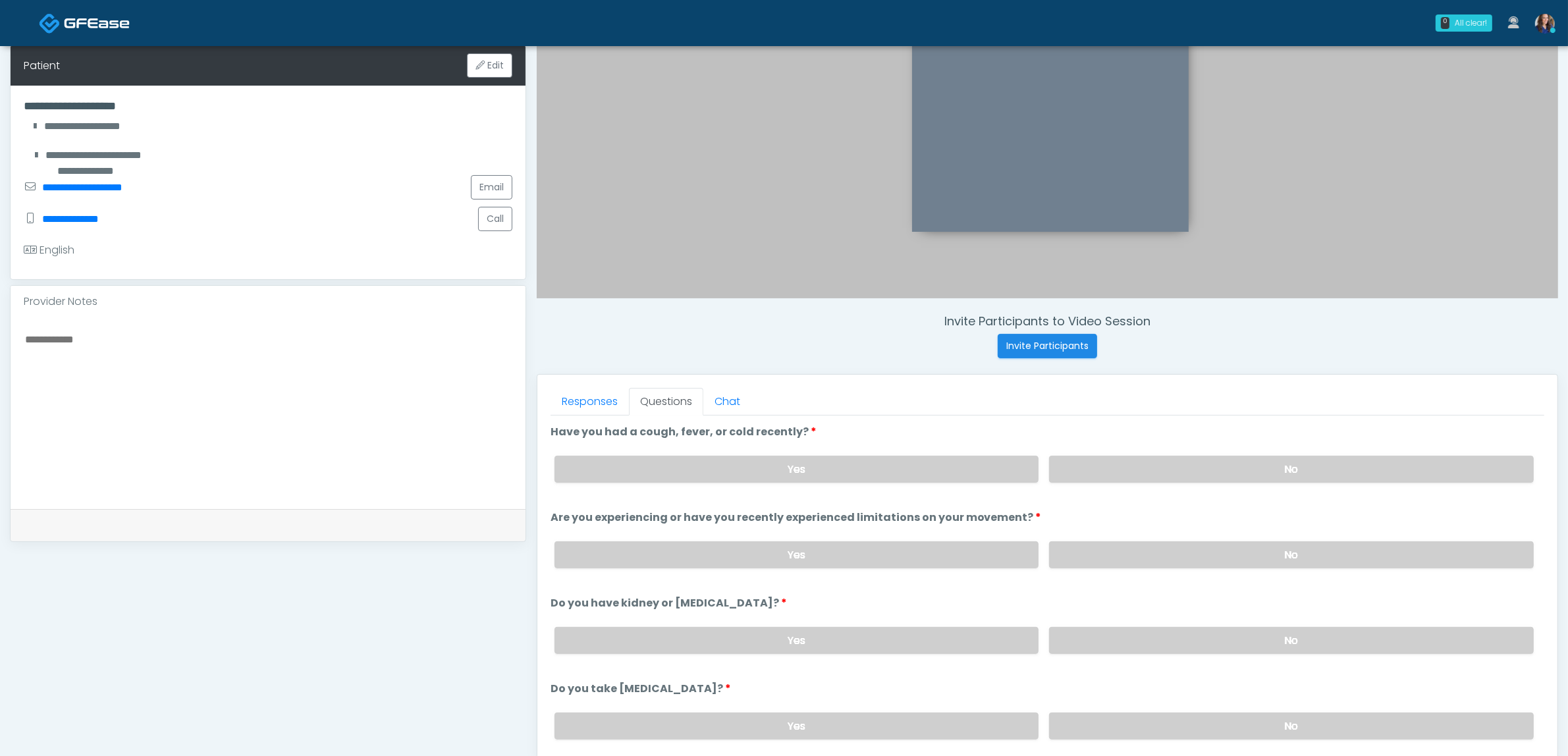
scroll to position [429, 0]
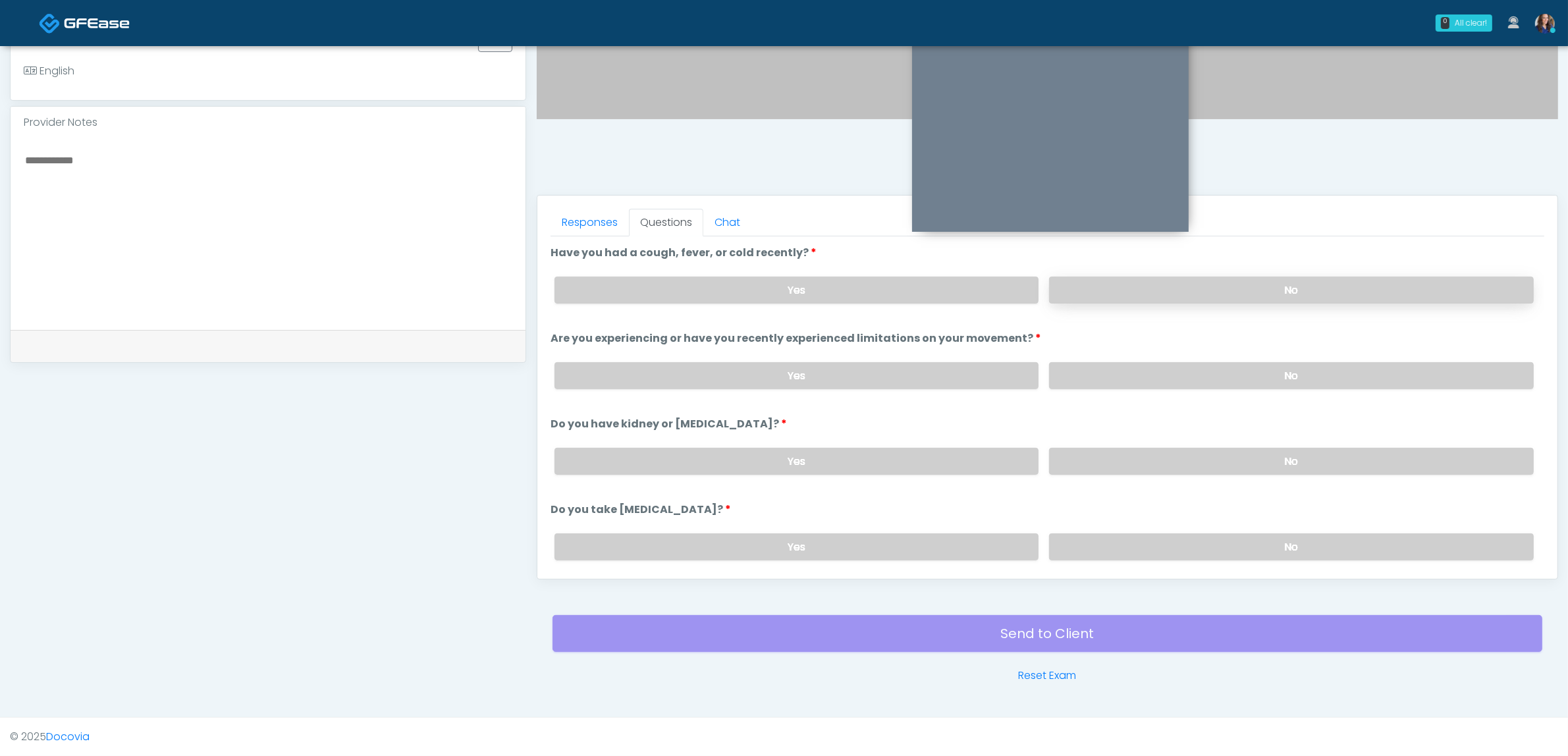
click at [1180, 295] on label "No" at bounding box center [1291, 290] width 485 height 27
click at [1177, 376] on label "No" at bounding box center [1291, 376] width 485 height 27
click at [1173, 461] on label "No" at bounding box center [1291, 461] width 485 height 27
click at [1147, 538] on label "No" at bounding box center [1291, 547] width 485 height 27
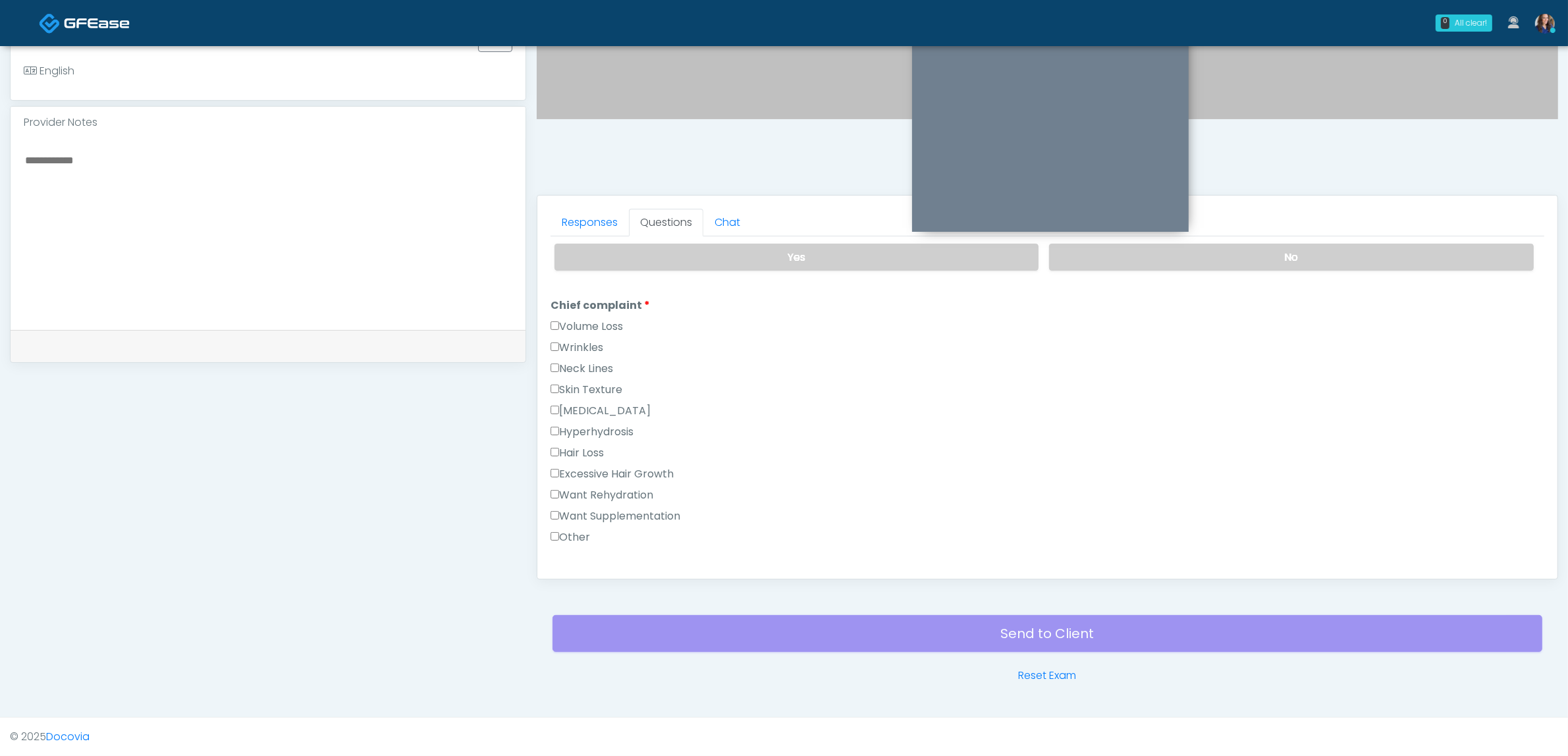
scroll to position [330, 0]
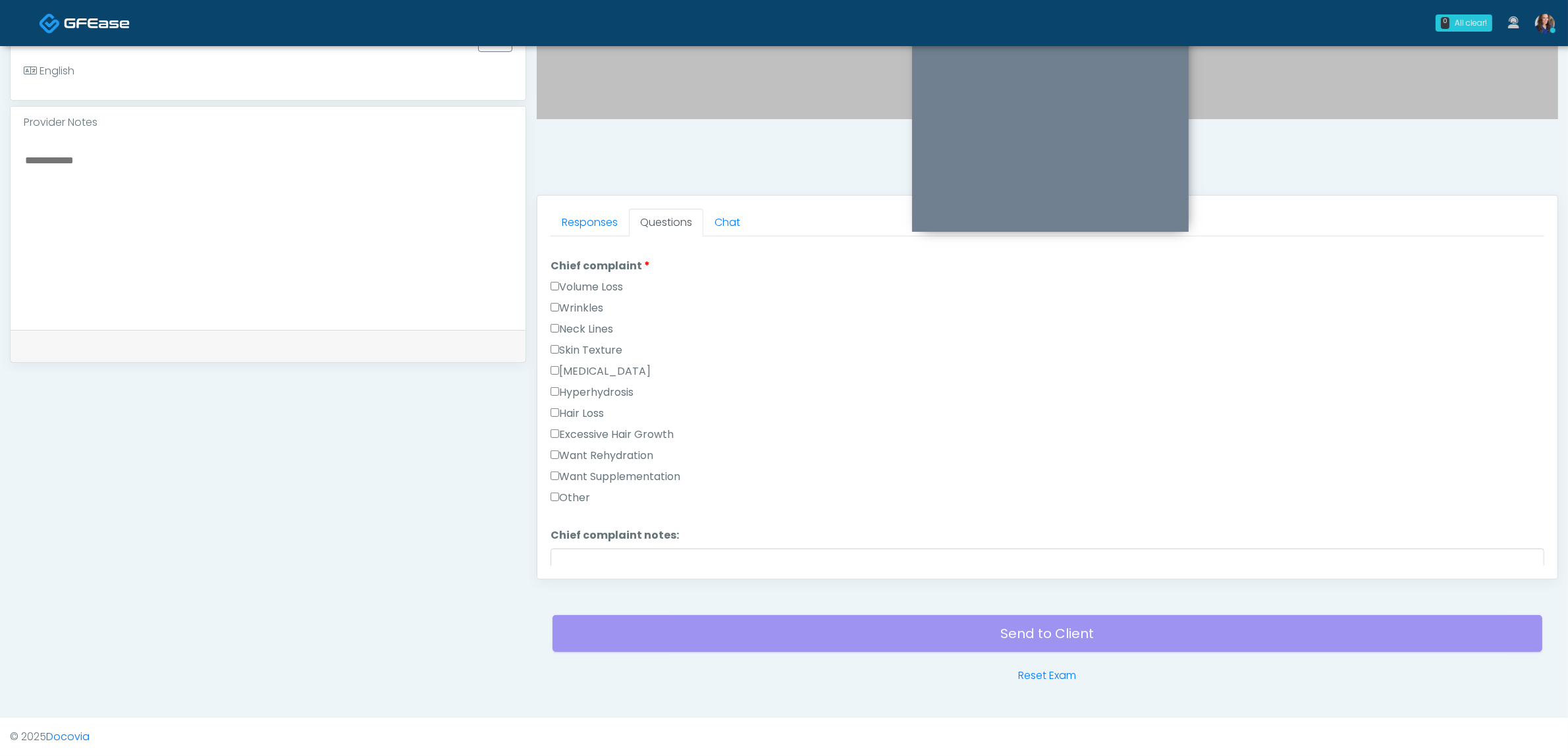
click at [610, 469] on label "Want Supplementation" at bounding box center [615, 477] width 130 height 16
click at [616, 448] on label "Want Rehydration" at bounding box center [602, 456] width 102 height 16
drag, startPoint x: 617, startPoint y: 397, endPoint x: 637, endPoint y: 397, distance: 20.0
click at [619, 403] on label "Breast Augmentation" at bounding box center [601, 411] width 100 height 16
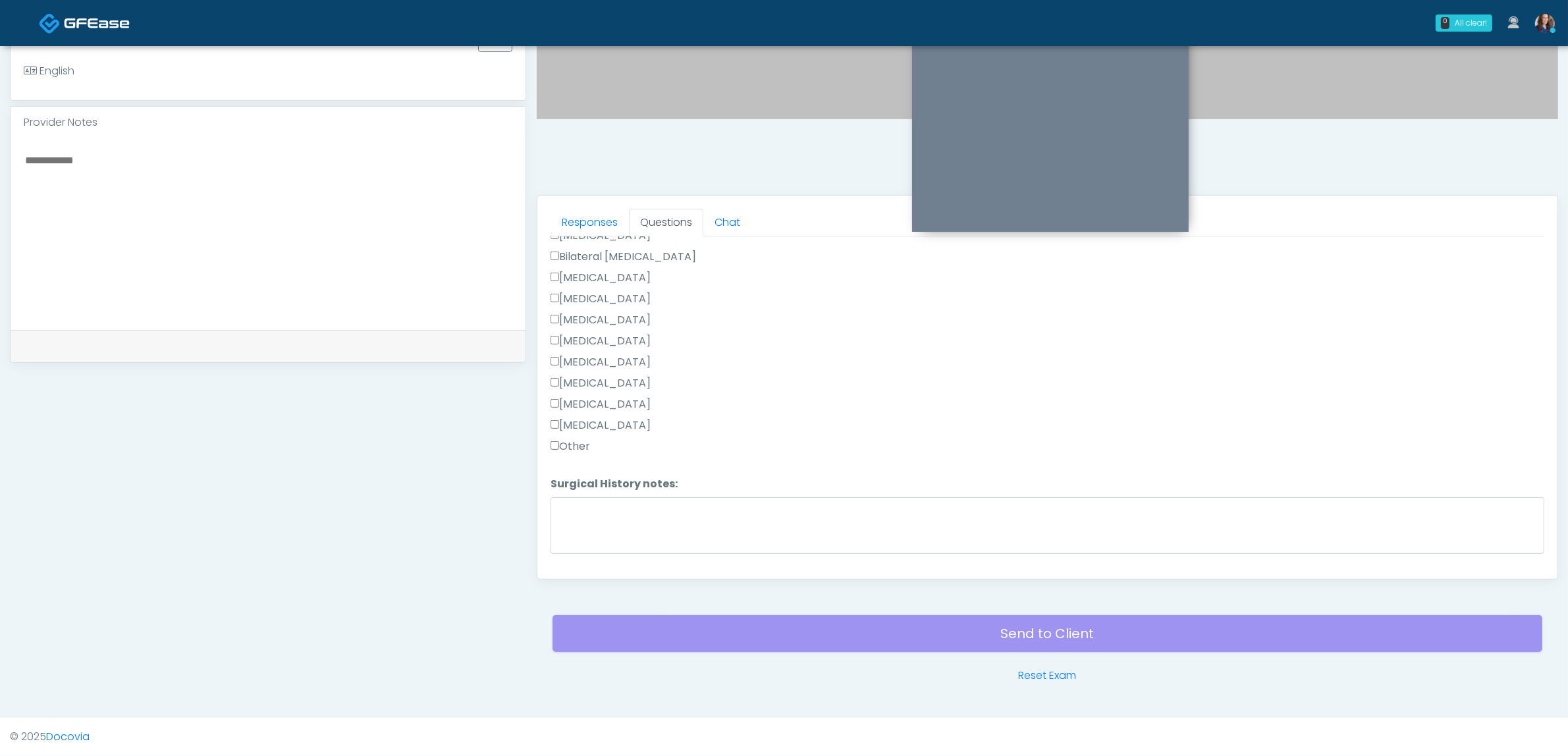
scroll to position [819, 0]
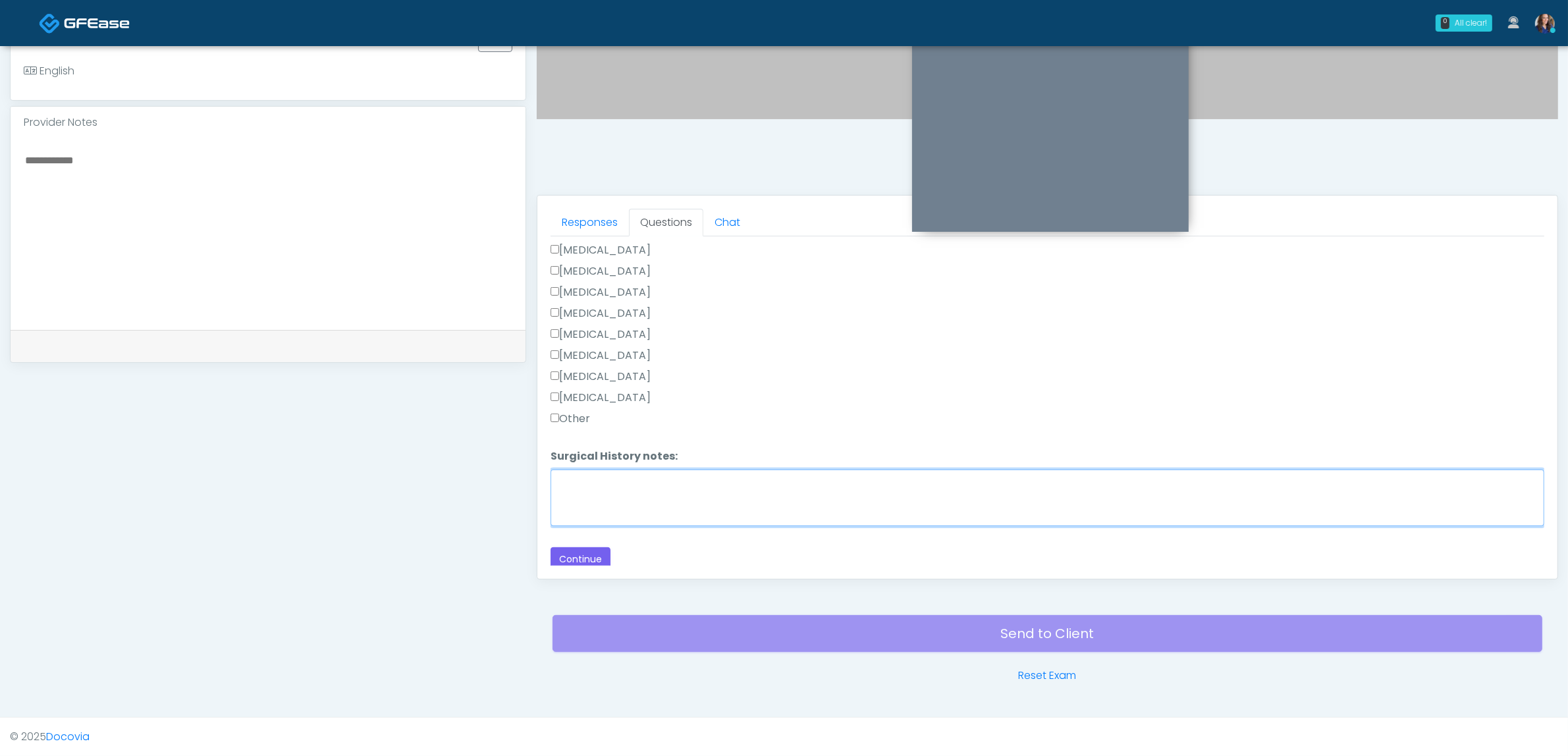
click at [614, 473] on textarea "Surgical History notes:" at bounding box center [1047, 497] width 994 height 57
type textarea "**********"
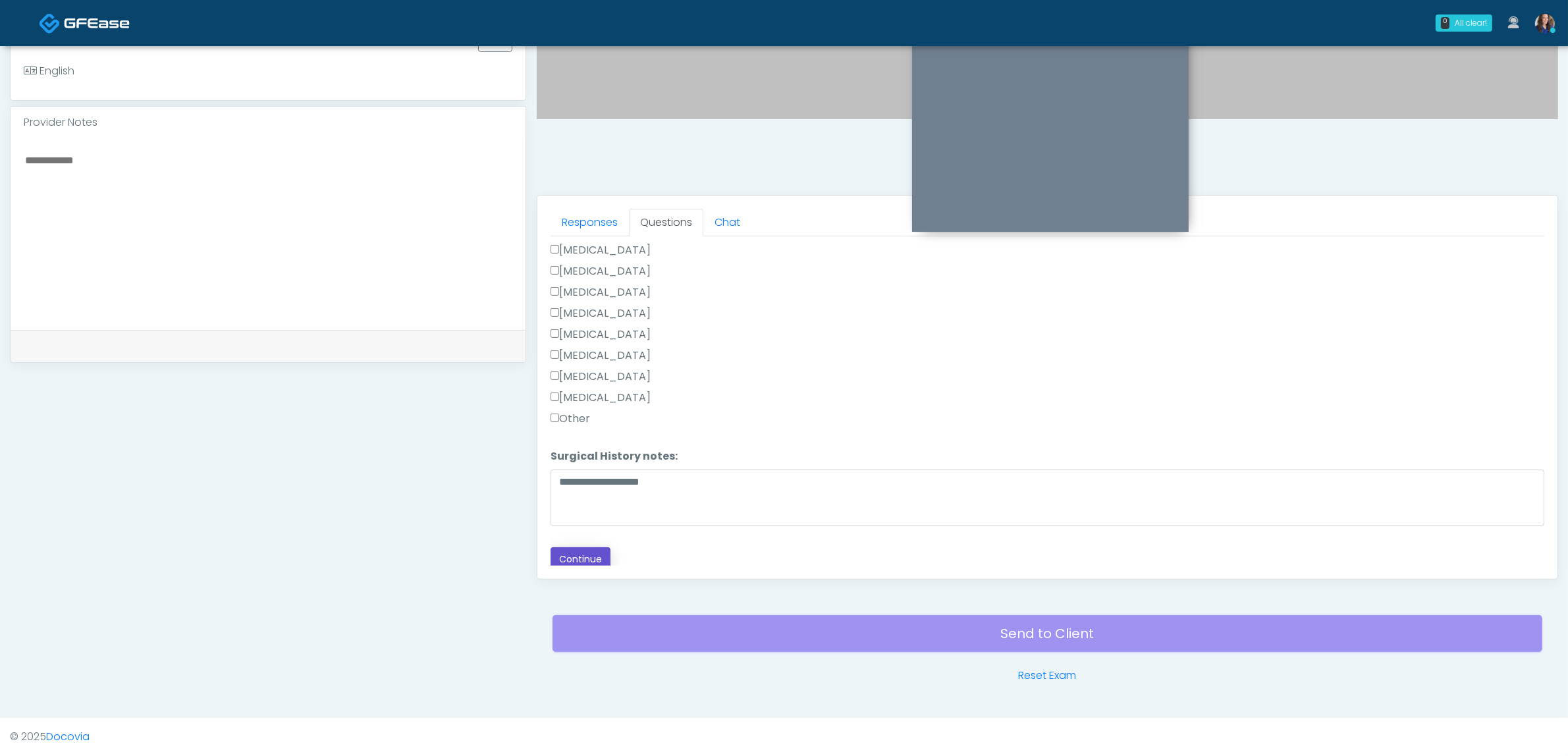
click at [571, 548] on button "Continue" at bounding box center [581, 560] width 60 height 24
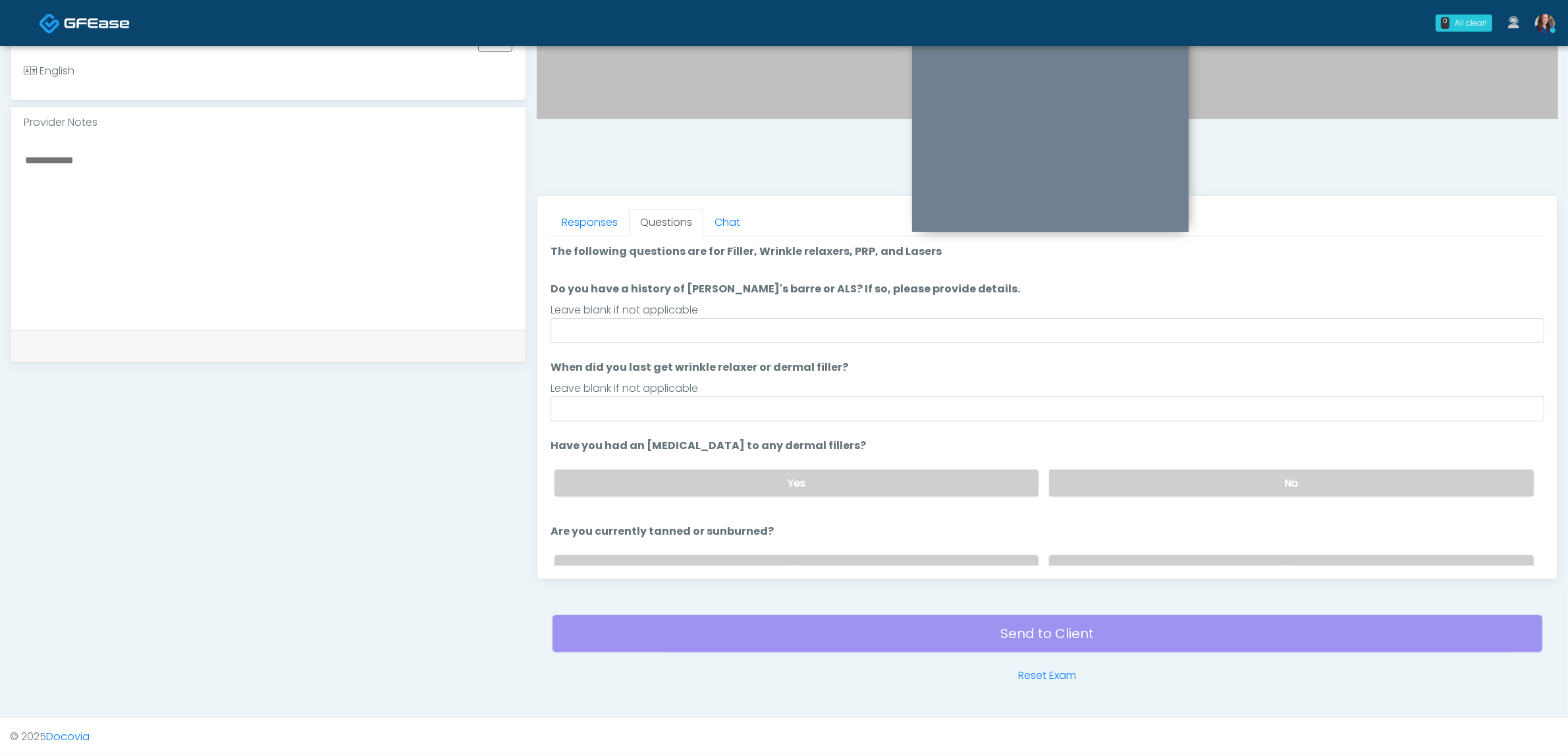
scroll to position [0, 0]
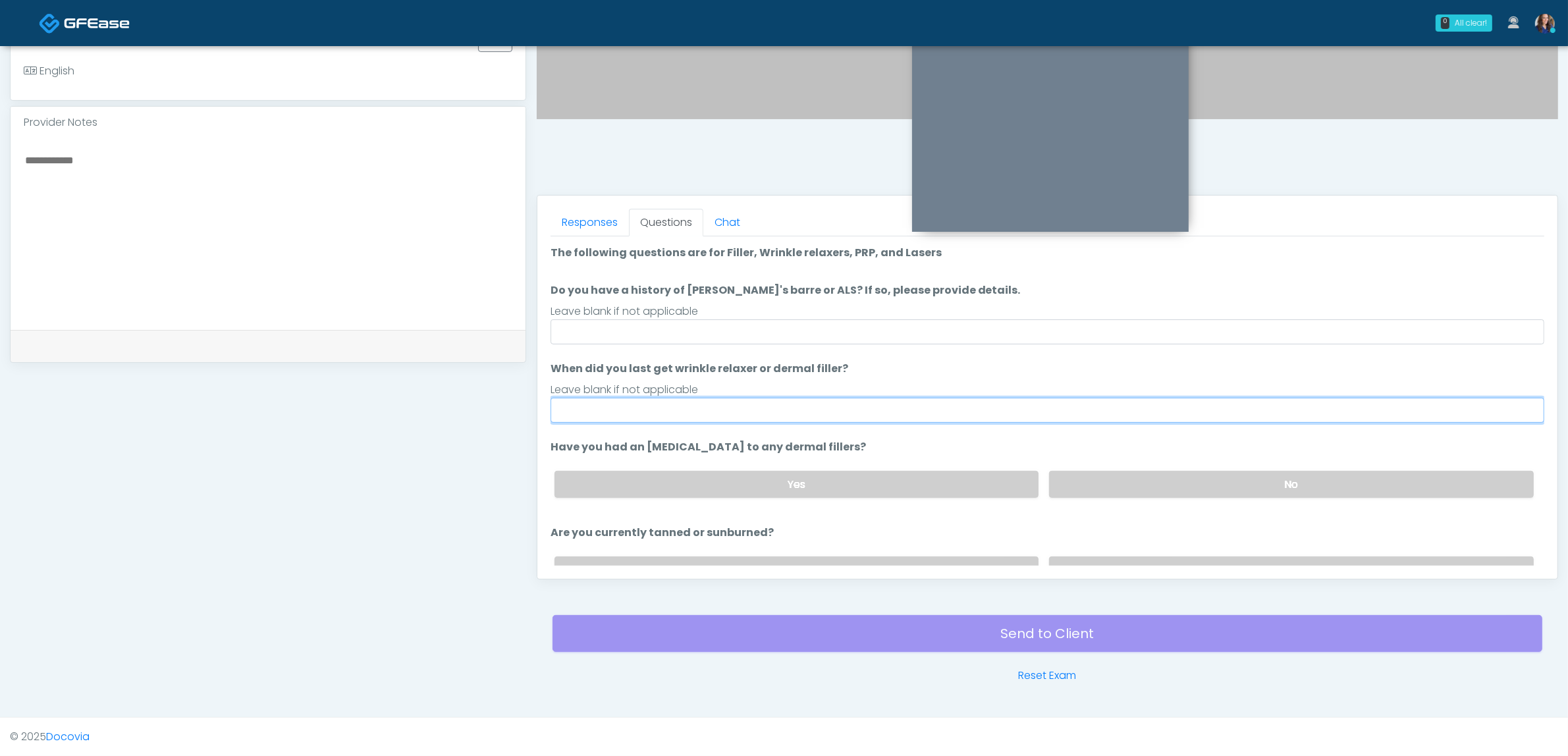
click at [650, 407] on input "When did you last get wrinkle relaxer or dermal filler?" at bounding box center [1047, 410] width 994 height 25
click at [647, 404] on input "**********" at bounding box center [1047, 410] width 994 height 25
click at [645, 404] on input "**********" at bounding box center [1047, 410] width 994 height 25
type input "**********"
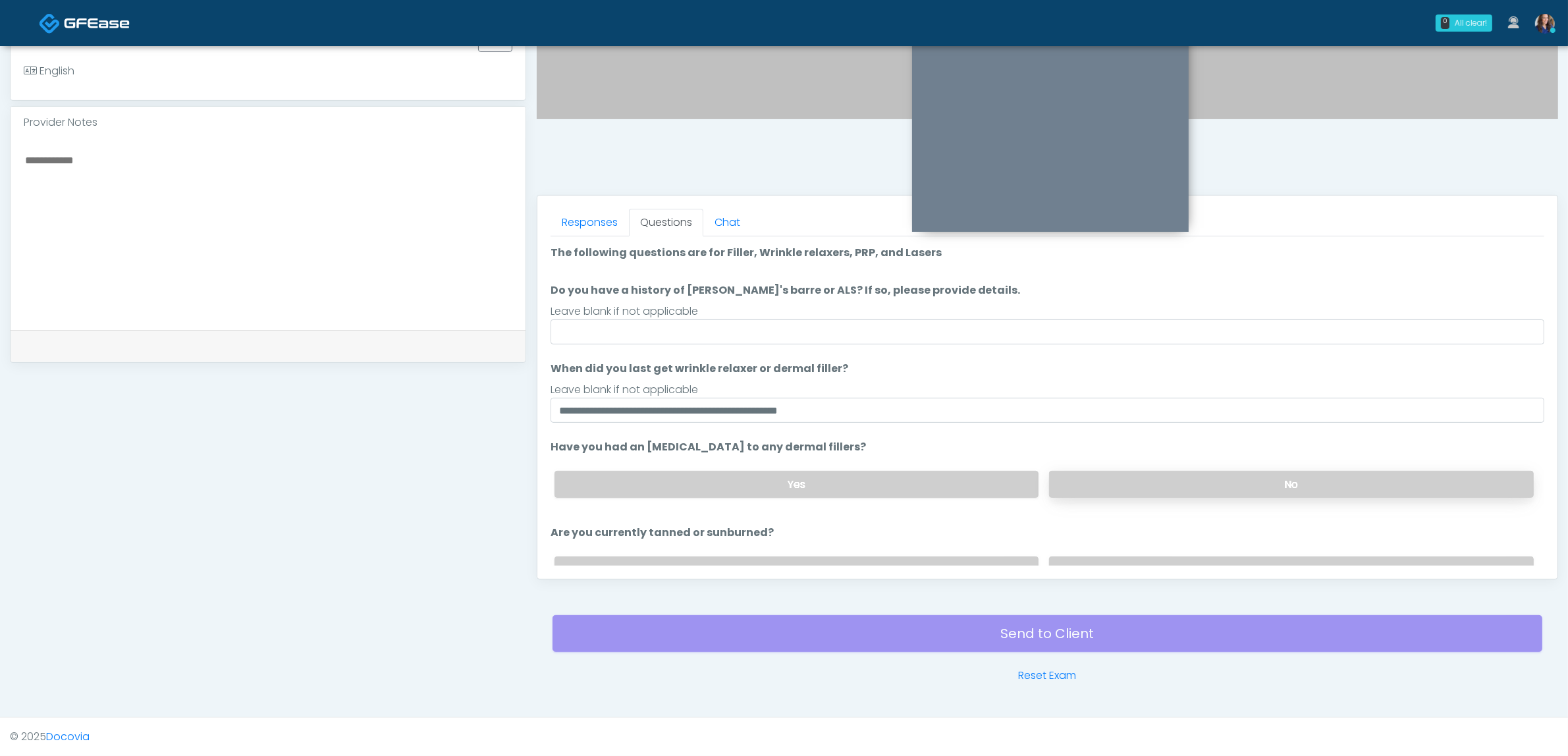
click at [1215, 472] on label "No" at bounding box center [1291, 484] width 485 height 27
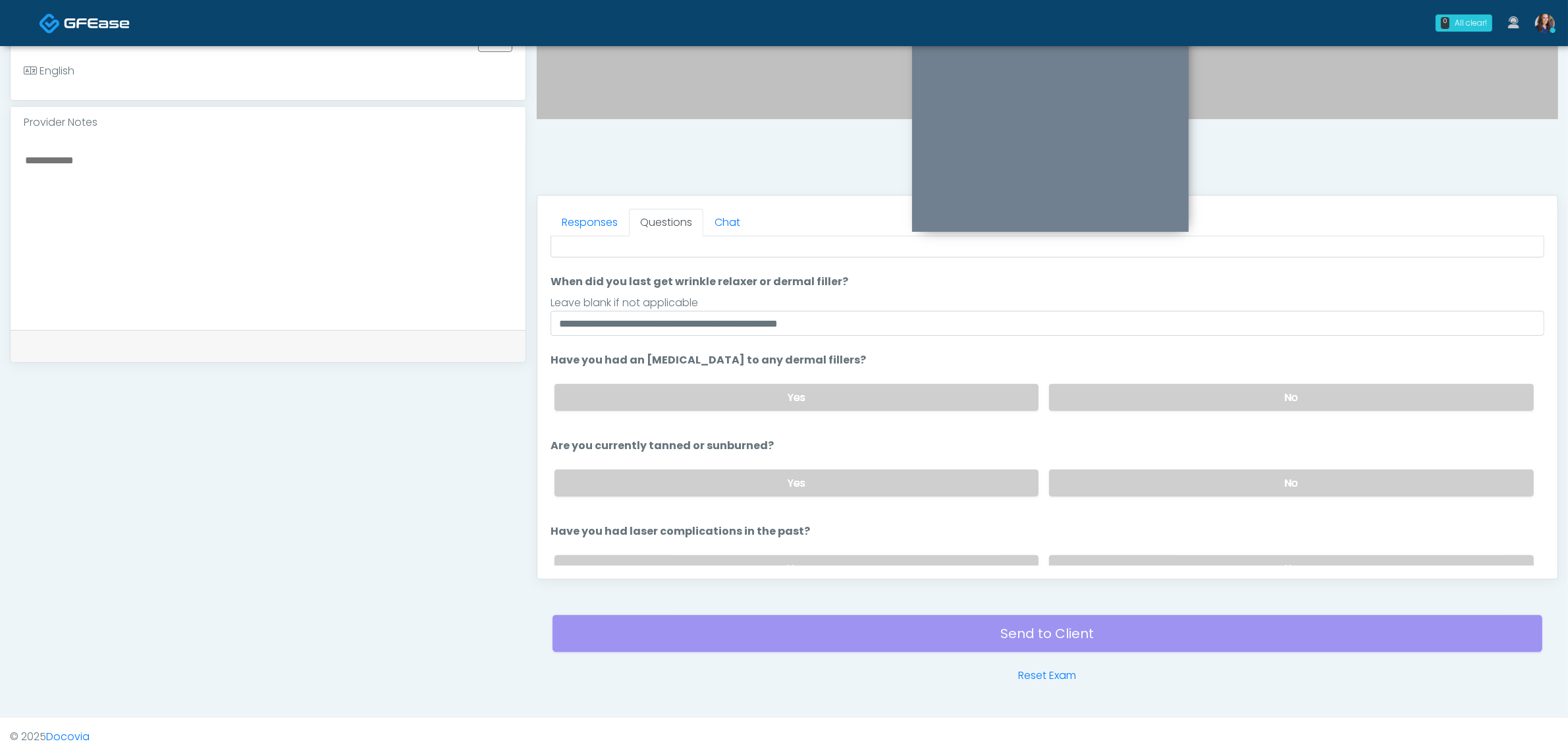
scroll to position [150, 0]
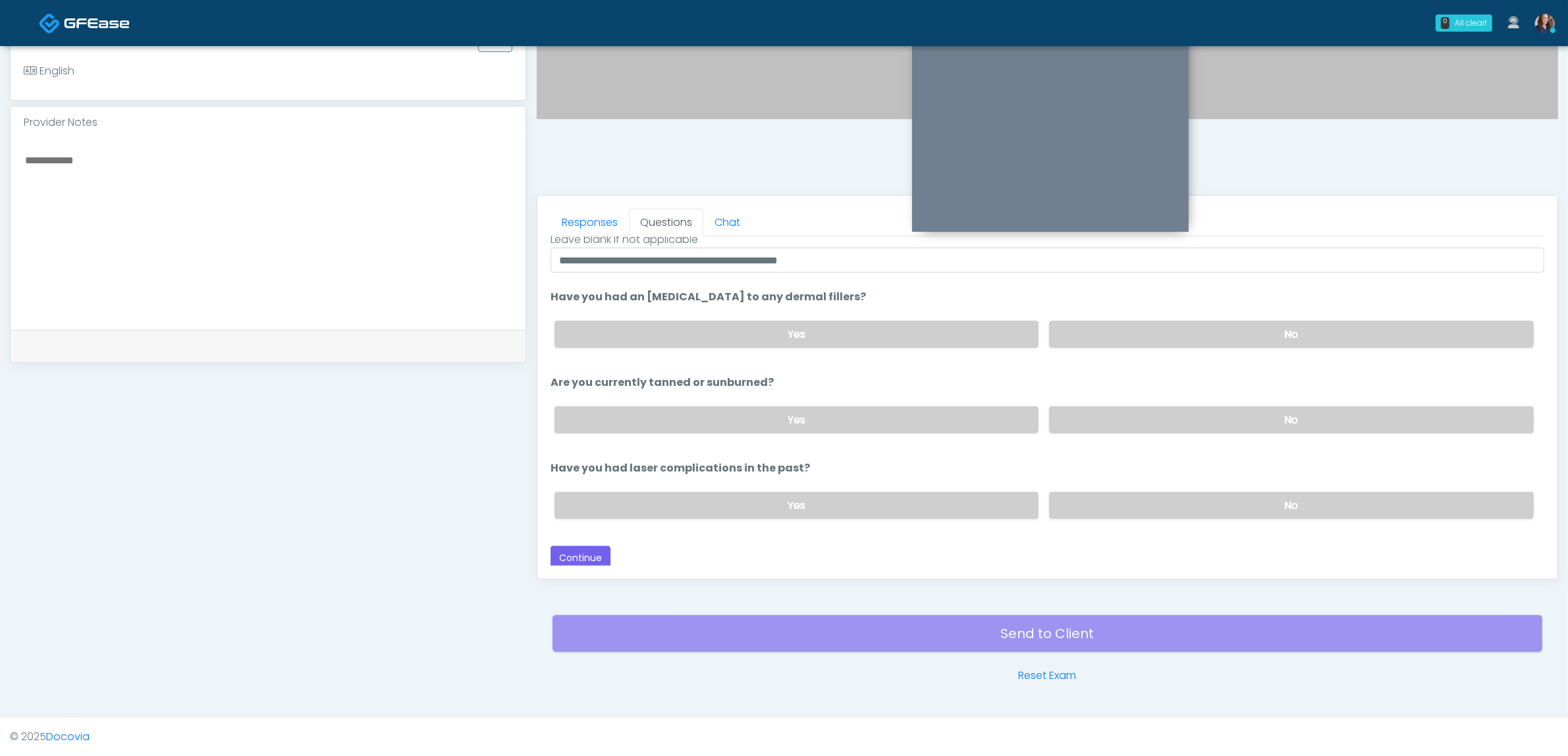
click at [1215, 377] on li "Are you currently tanned or sunburned? Are you currently tanned or sunburned? Y…" at bounding box center [1047, 409] width 994 height 70
drag, startPoint x: 1197, startPoint y: 412, endPoint x: 1206, endPoint y: 473, distance: 61.7
click at [1197, 416] on label "No" at bounding box center [1291, 420] width 485 height 27
click at [1190, 504] on label "No" at bounding box center [1291, 506] width 485 height 27
click at [673, 493] on label "Yes" at bounding box center [797, 506] width 485 height 27
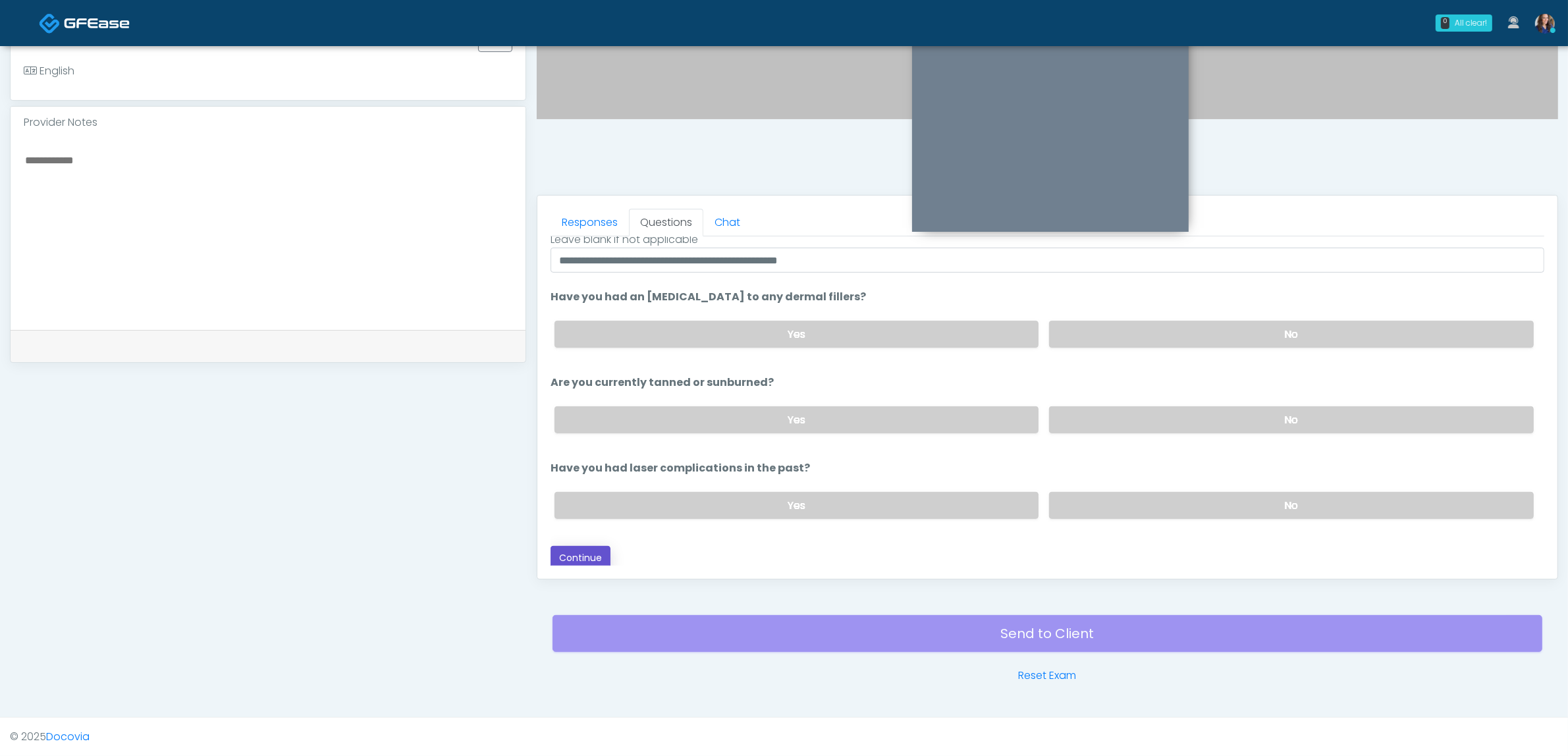
click at [574, 547] on button "Continue" at bounding box center [581, 558] width 60 height 24
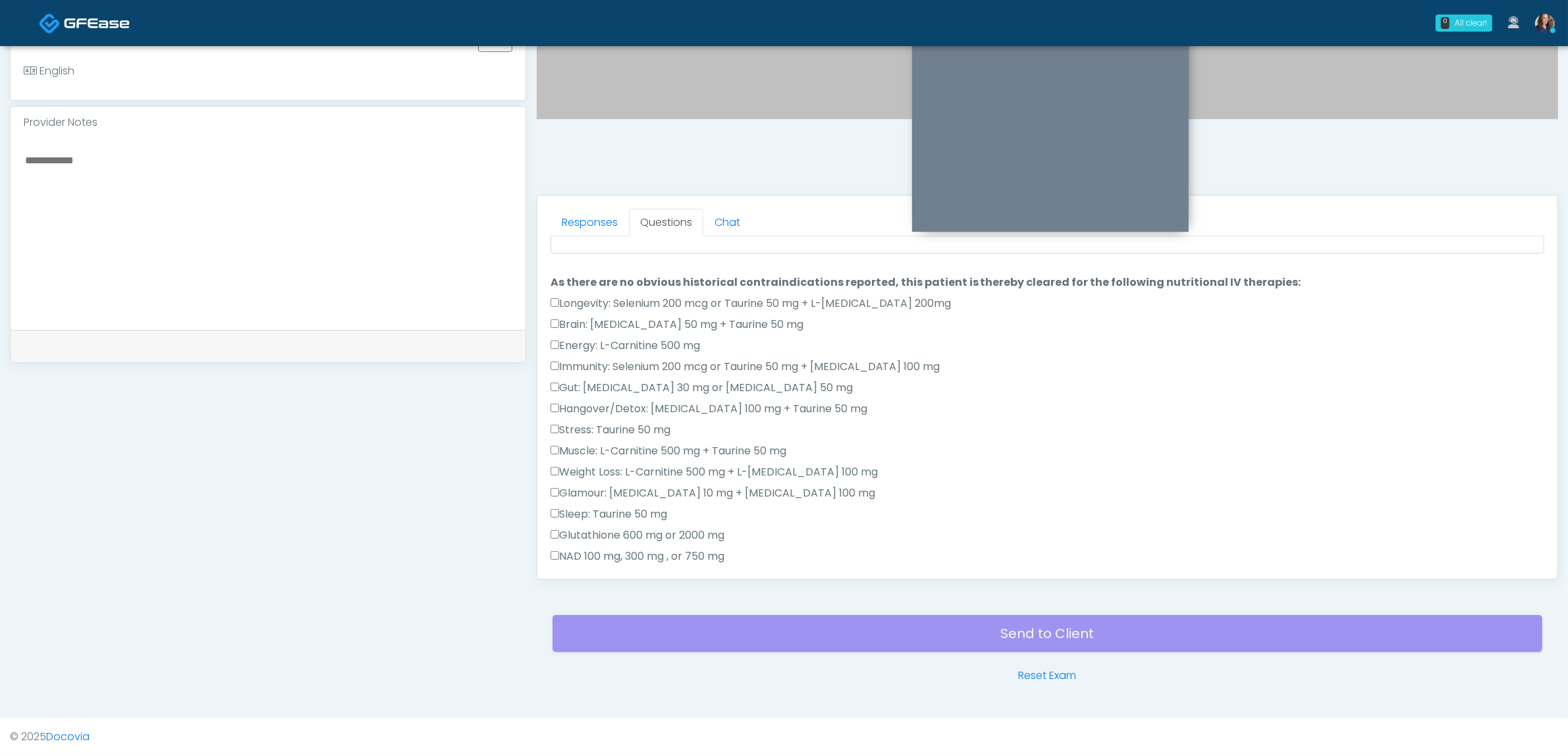
scroll to position [0, 0]
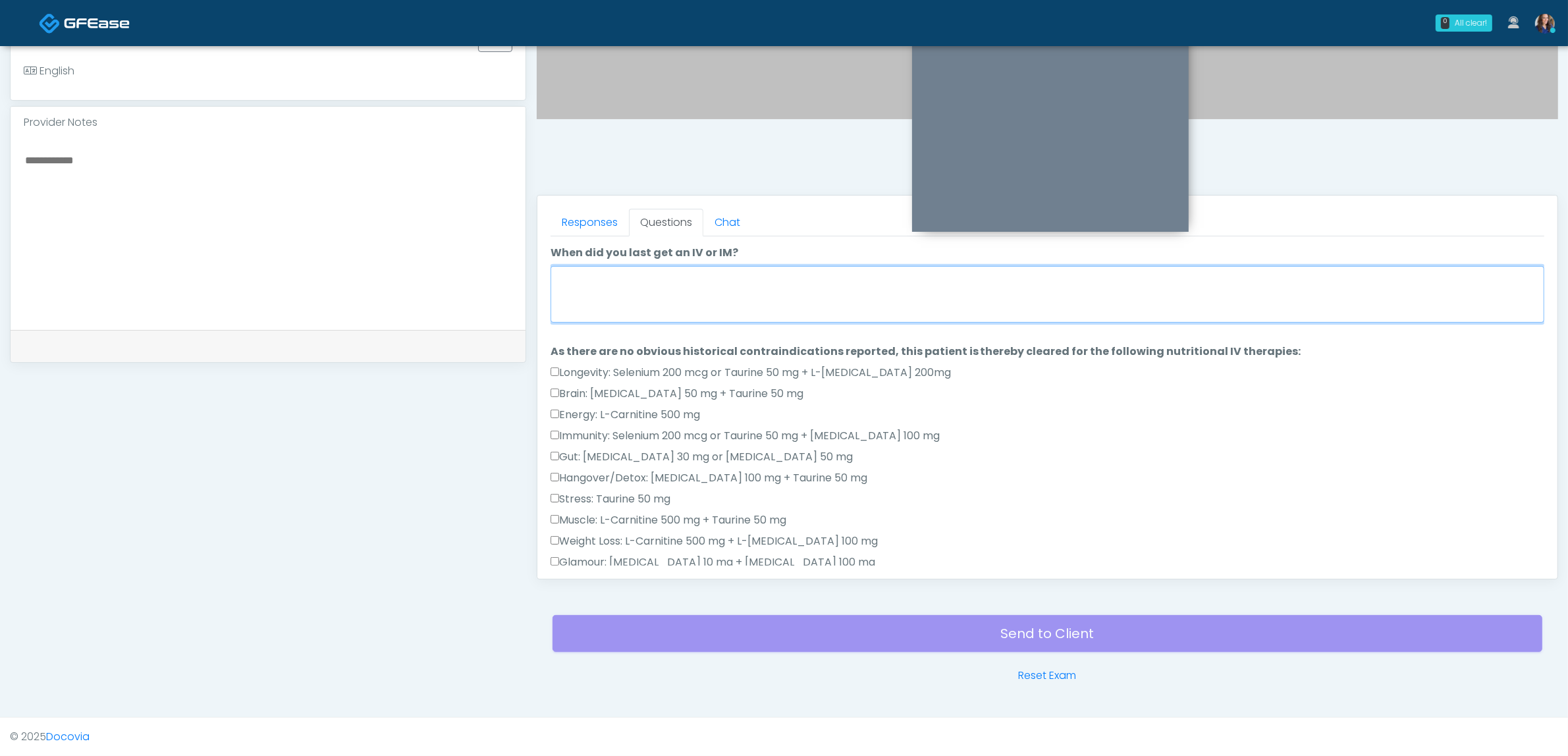
click at [702, 274] on textarea "When did you last get an IV or IM?" at bounding box center [1047, 294] width 994 height 57
type textarea "*"
type textarea "**********"
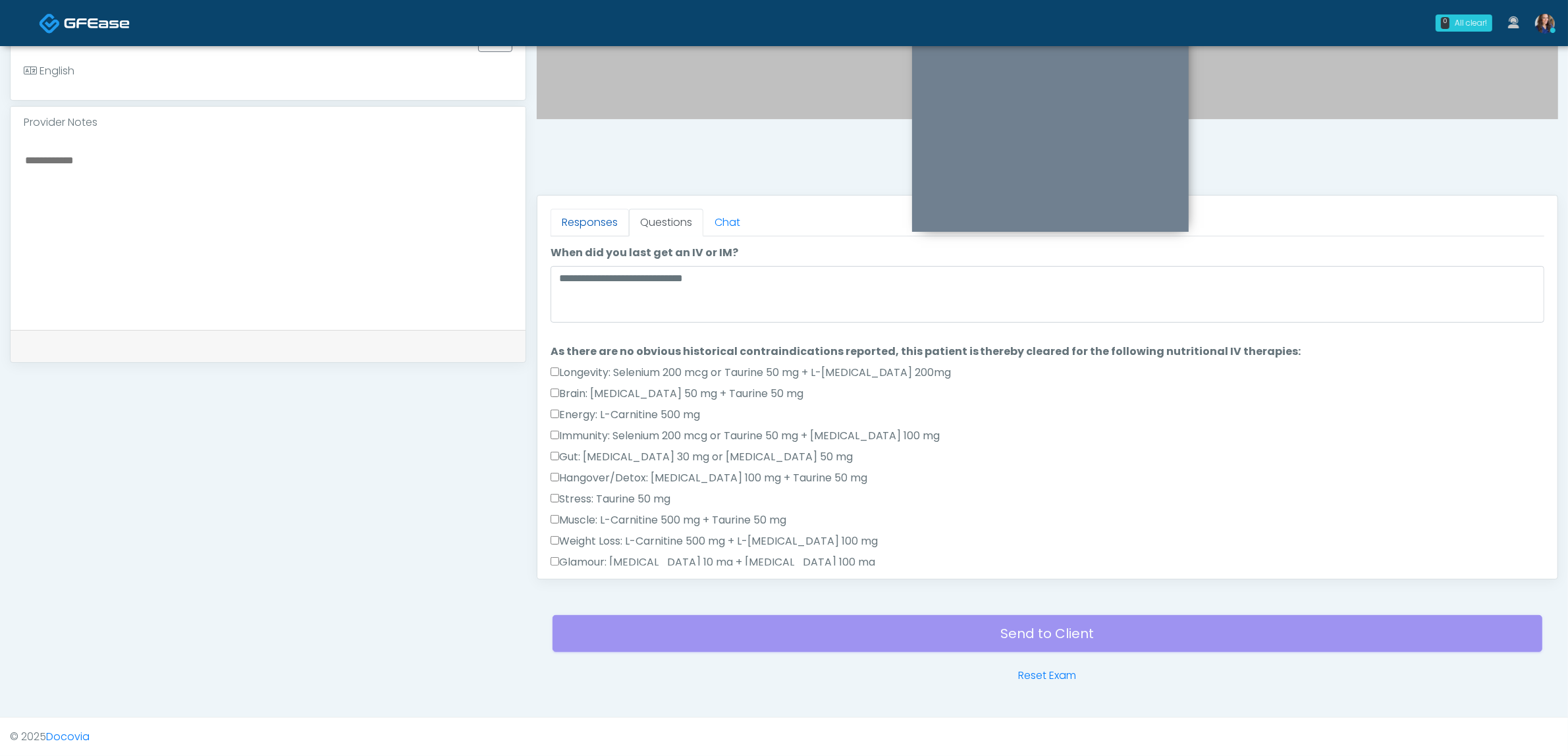
drag, startPoint x: 568, startPoint y: 218, endPoint x: 631, endPoint y: 297, distance: 101.0
click at [569, 218] on link "Responses" at bounding box center [590, 222] width 78 height 28
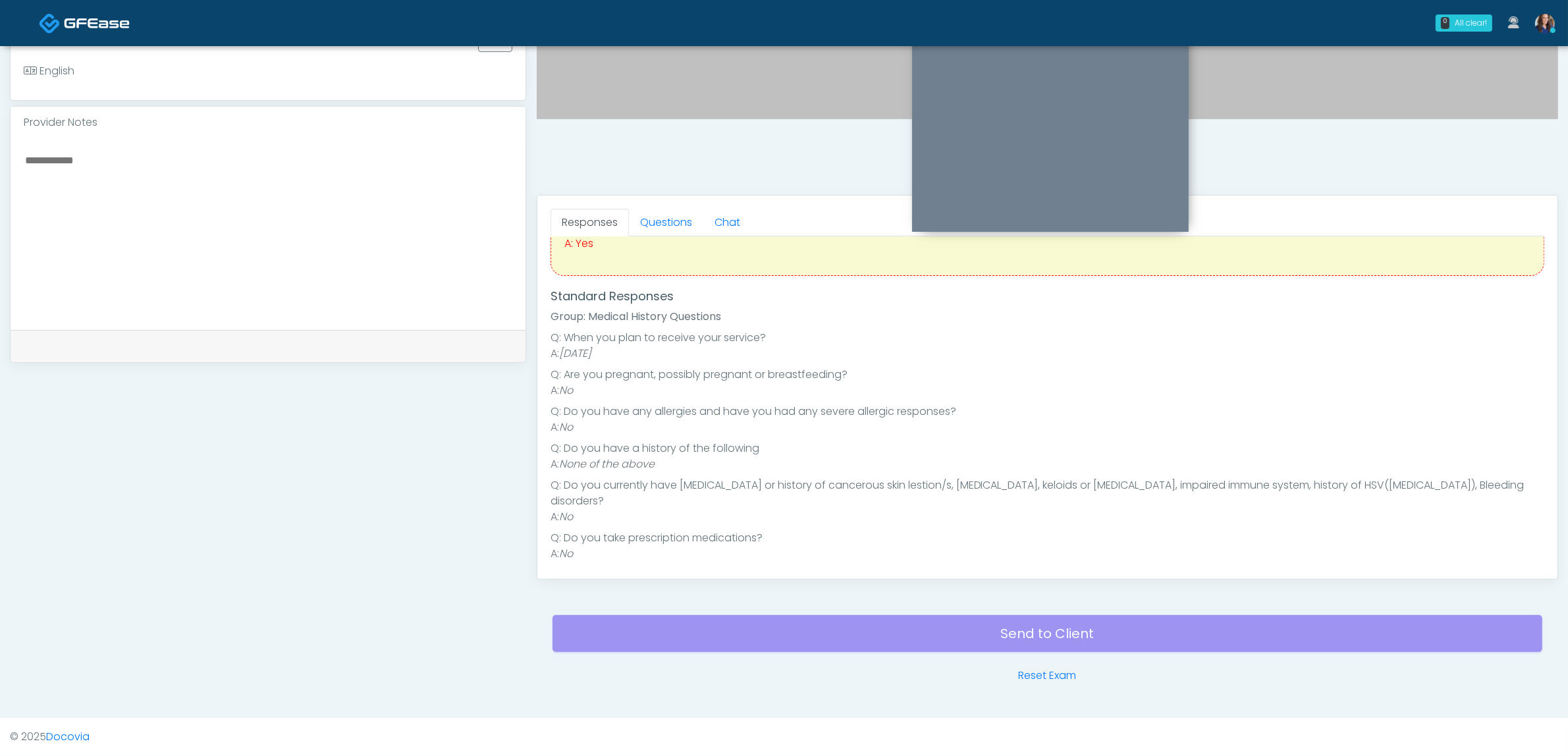
scroll to position [165, 0]
click at [659, 222] on link "Questions" at bounding box center [666, 222] width 74 height 28
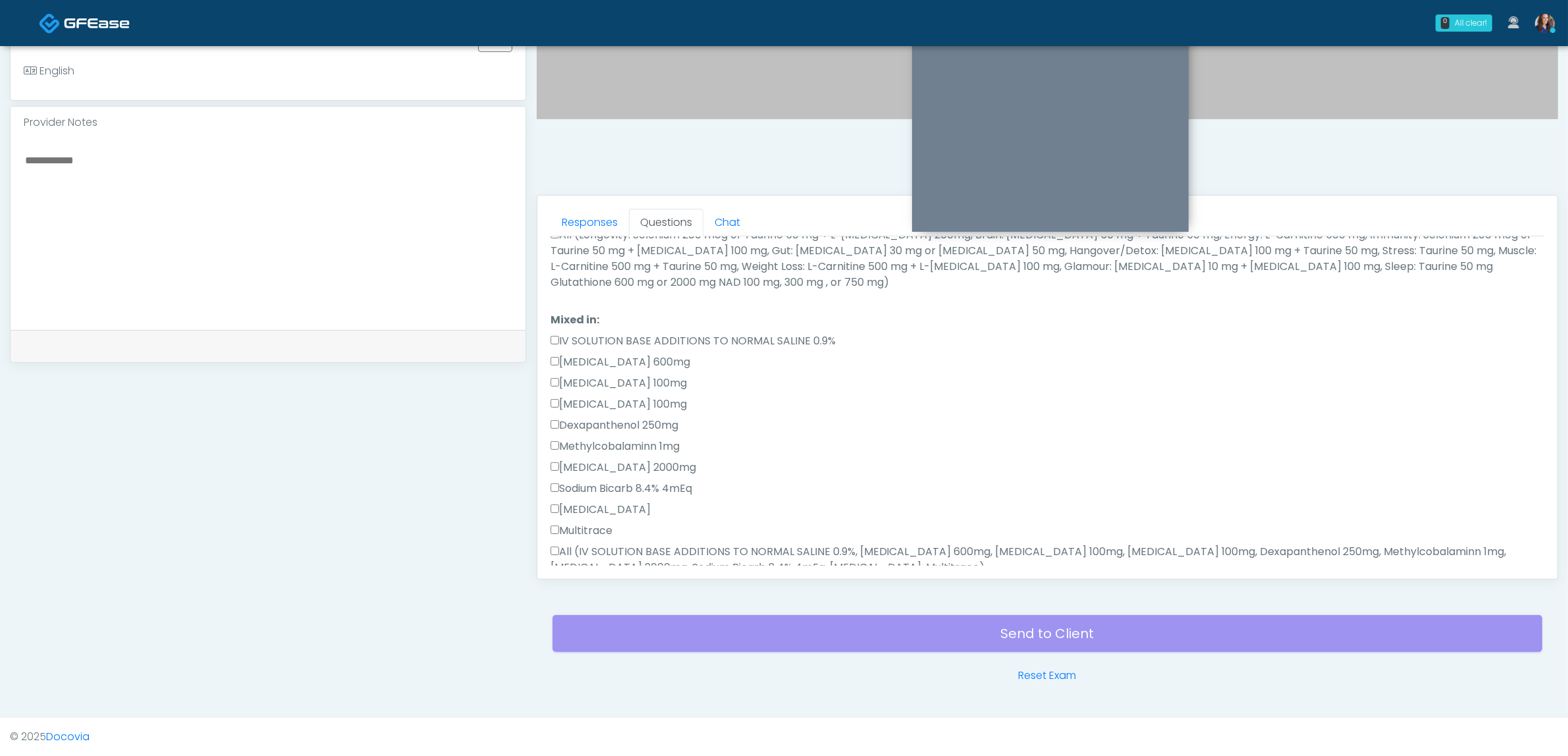
scroll to position [330, 0]
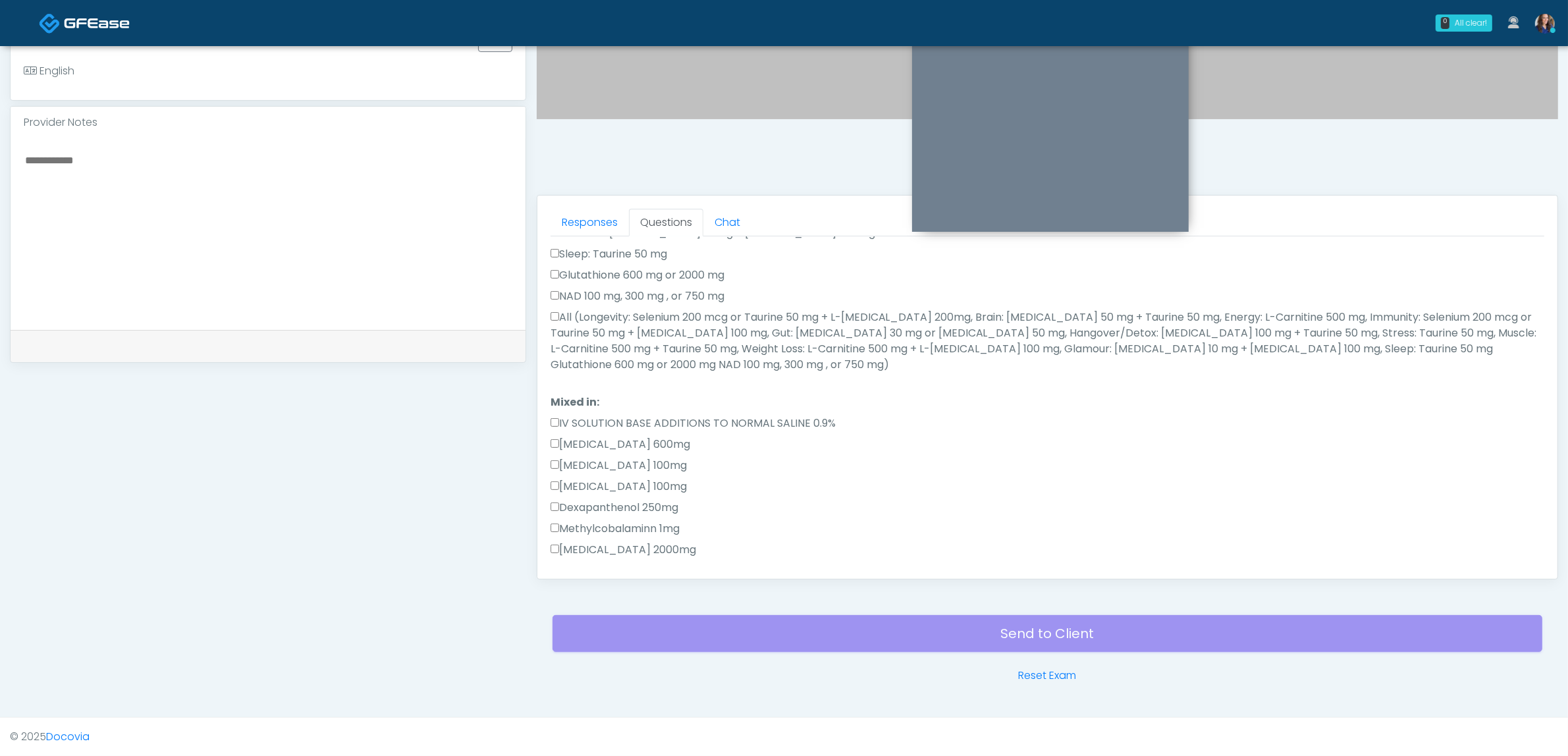
click at [673, 356] on div "All (Longevity: Selenium 200 mcg or Taurine 50 mg + L-Arginine 200mg, Brain: Gl…" at bounding box center [1047, 344] width 994 height 69
click at [695, 331] on label "All (Longevity: Selenium 200 mcg or Taurine 50 mg + L-Arginine 200mg, Brain: Gl…" at bounding box center [1047, 341] width 994 height 63
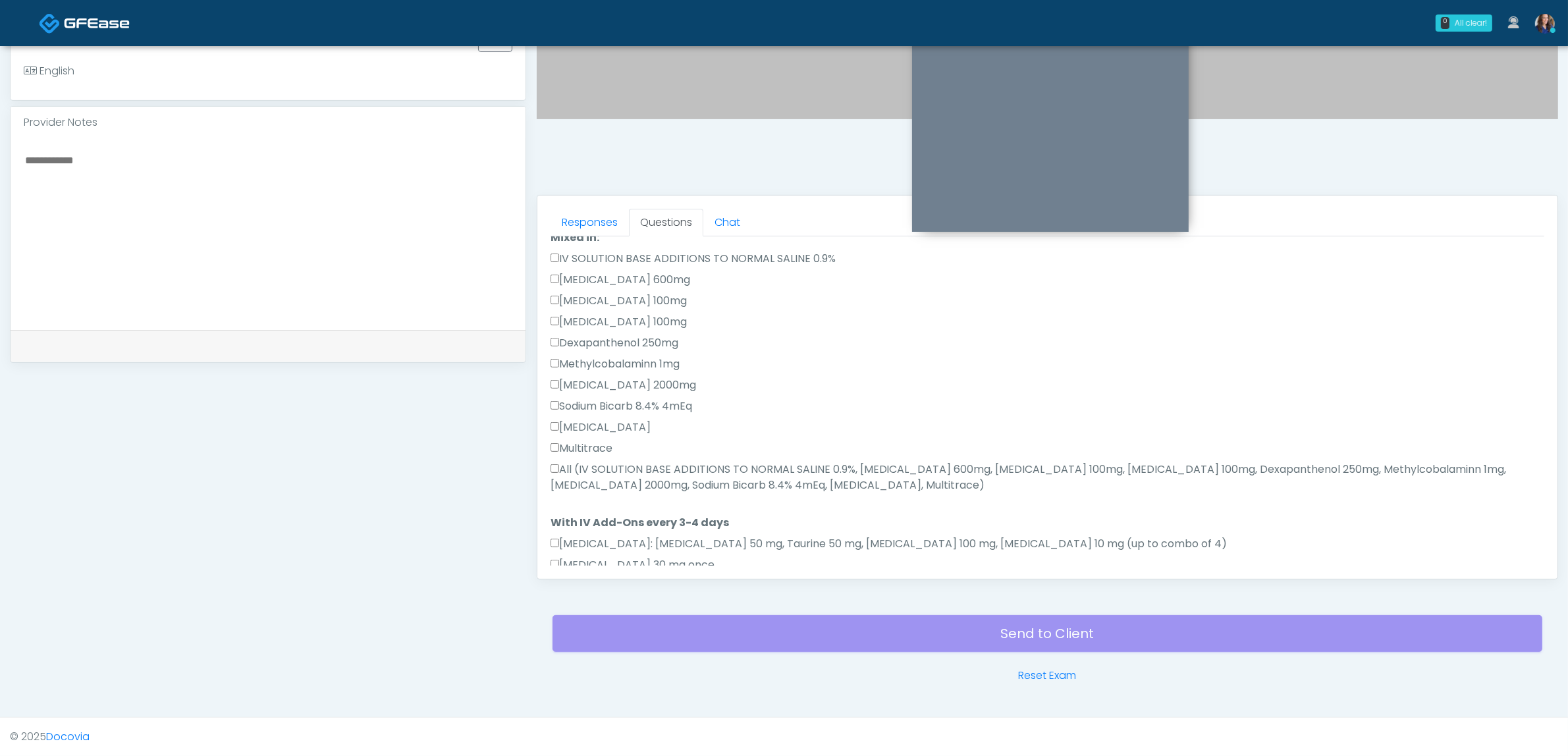
drag, startPoint x: 668, startPoint y: 464, endPoint x: 669, endPoint y: 483, distance: 19.0
click at [669, 469] on label "All (IV SOLUTION BASE ADDITIONS TO NORMAL SALINE 0.9%, Magnesium Chloride 600mg…" at bounding box center [1047, 477] width 994 height 32
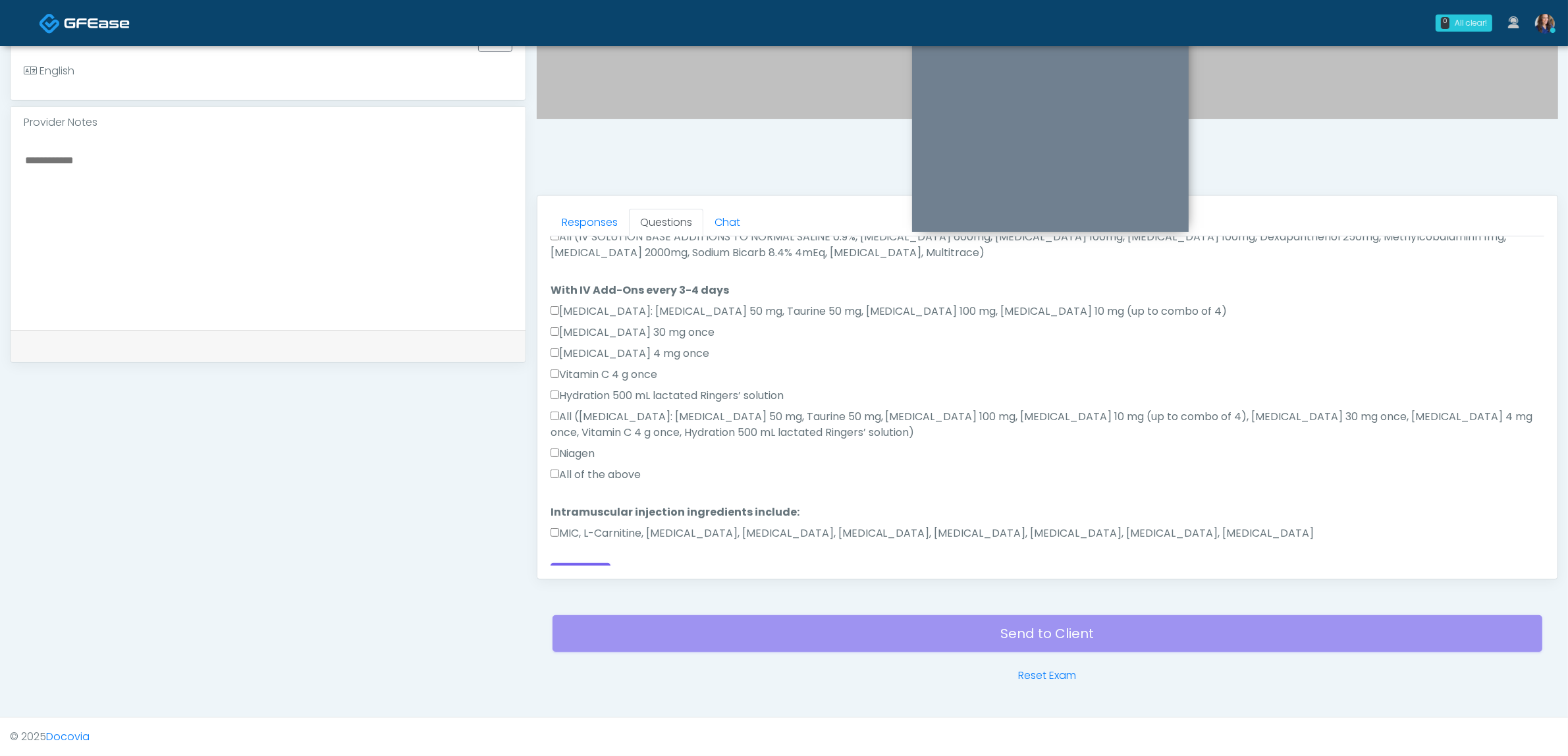
scroll to position [732, 0]
click at [616, 461] on label "All of the above" at bounding box center [596, 469] width 90 height 16
click at [621, 520] on label "MIC, L-Carnitine, Methylcobalamin, Glycine, B-Complex, Lycine, Biotin, Vitamin …" at bounding box center [933, 528] width 764 height 16
drag, startPoint x: 581, startPoint y: 550, endPoint x: 810, endPoint y: 542, distance: 229.1
click at [580, 558] on button "Continue" at bounding box center [581, 570] width 60 height 24
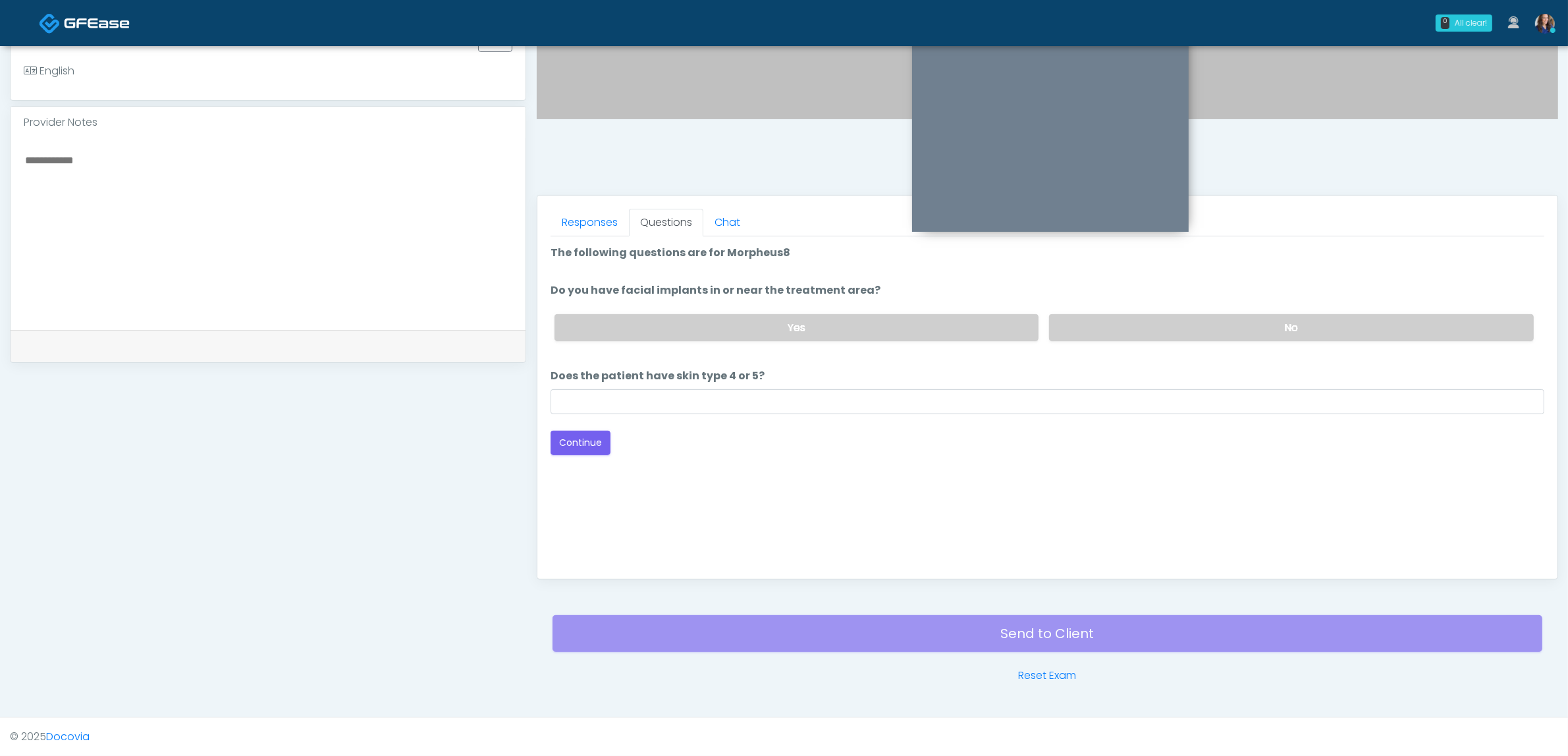
scroll to position [0, 0]
drag, startPoint x: 1173, startPoint y: 316, endPoint x: 981, endPoint y: 379, distance: 202.1
click at [1172, 316] on label "No" at bounding box center [1291, 327] width 485 height 27
click at [650, 407] on input "Does the patient have skin type 4 or 5?" at bounding box center [1047, 401] width 994 height 25
type input "**"
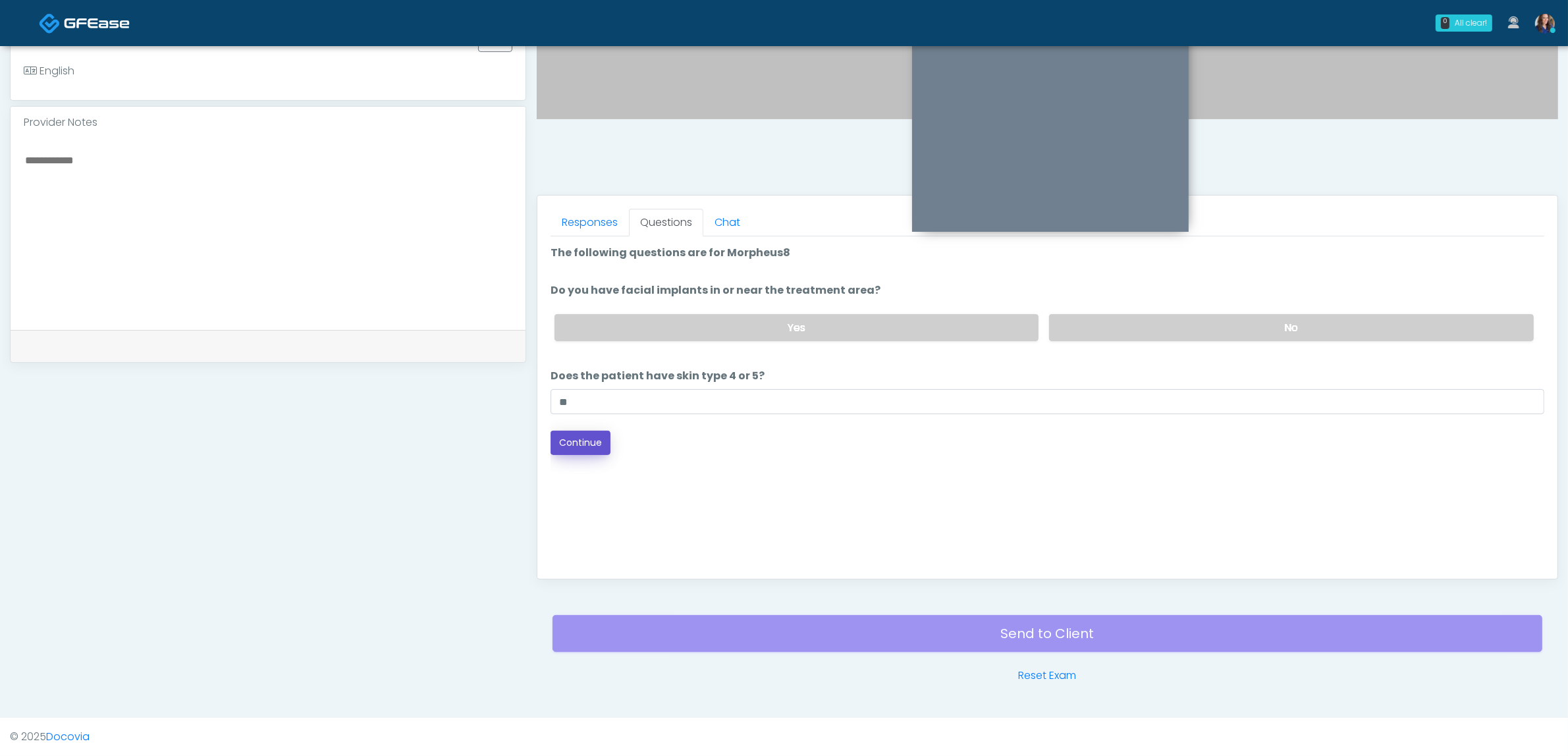
click at [588, 445] on button "Continue" at bounding box center [581, 443] width 60 height 24
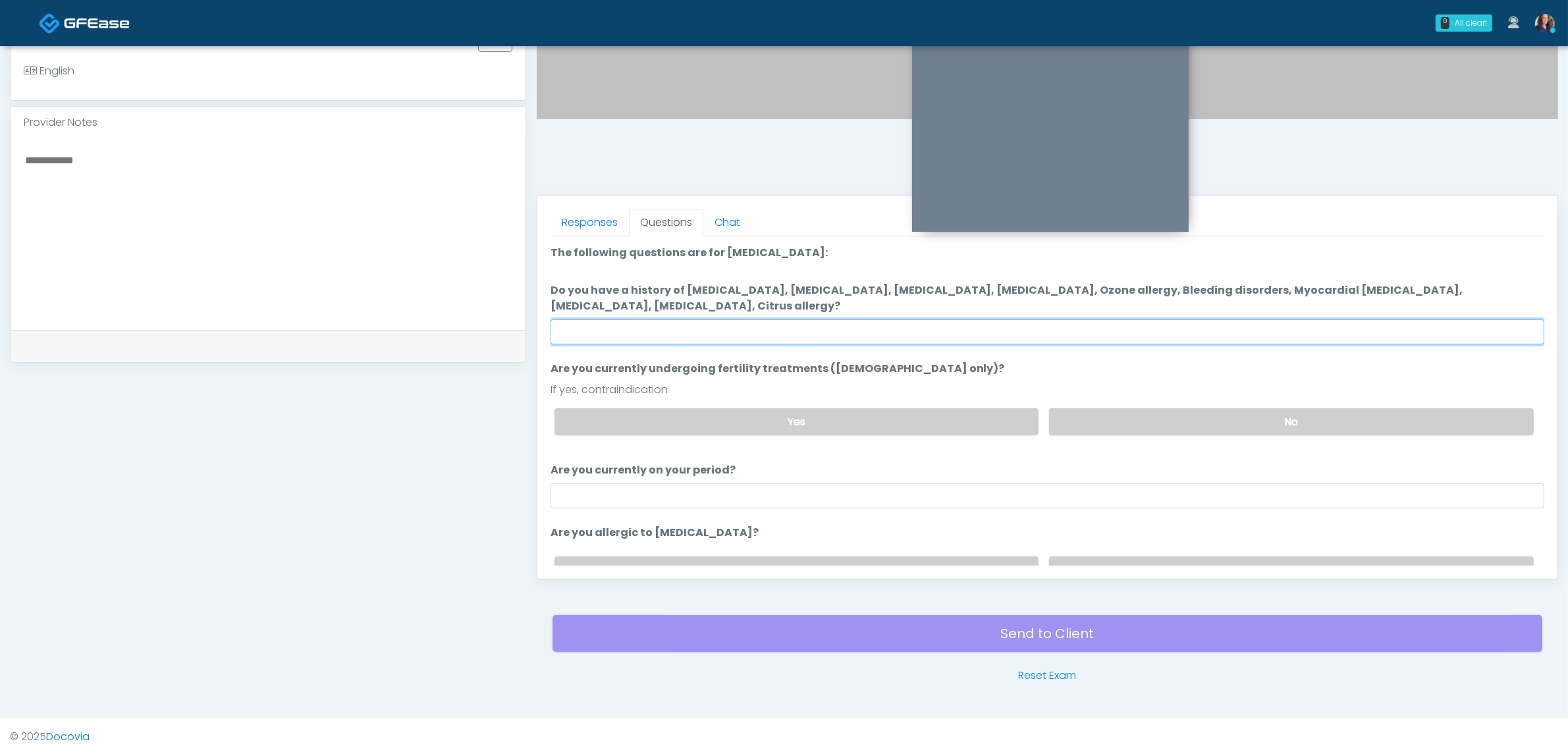
click at [953, 331] on input "Do you have a history of Hyperthyroidism, Hypotension, Hypocalcemia, Hypoglycem…" at bounding box center [1047, 332] width 994 height 25
type input "**"
drag, startPoint x: 1104, startPoint y: 423, endPoint x: 1090, endPoint y: 424, distance: 14.0
click at [1104, 423] on label "No" at bounding box center [1291, 422] width 485 height 27
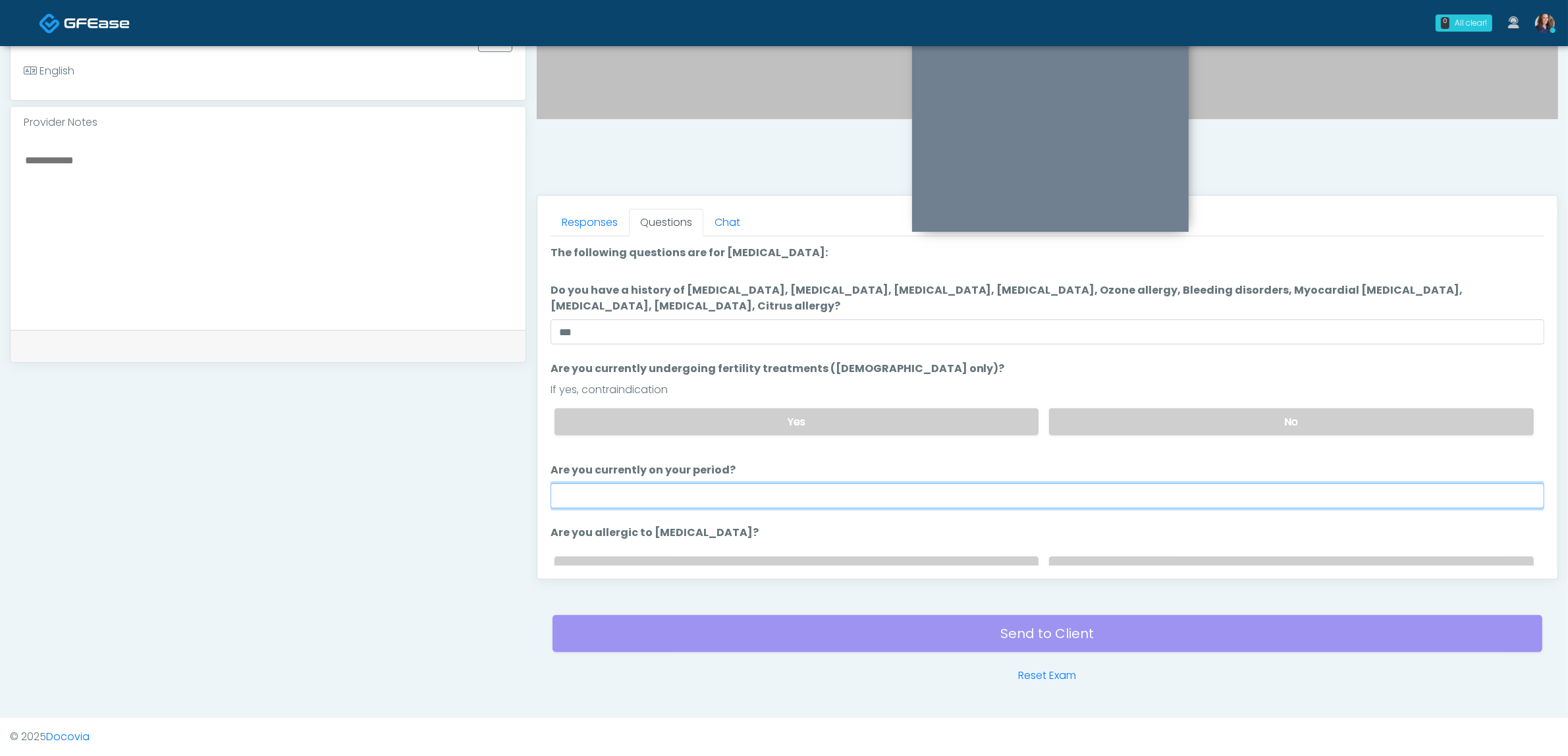
click at [728, 493] on input "Are you currently on your period?" at bounding box center [1047, 496] width 994 height 25
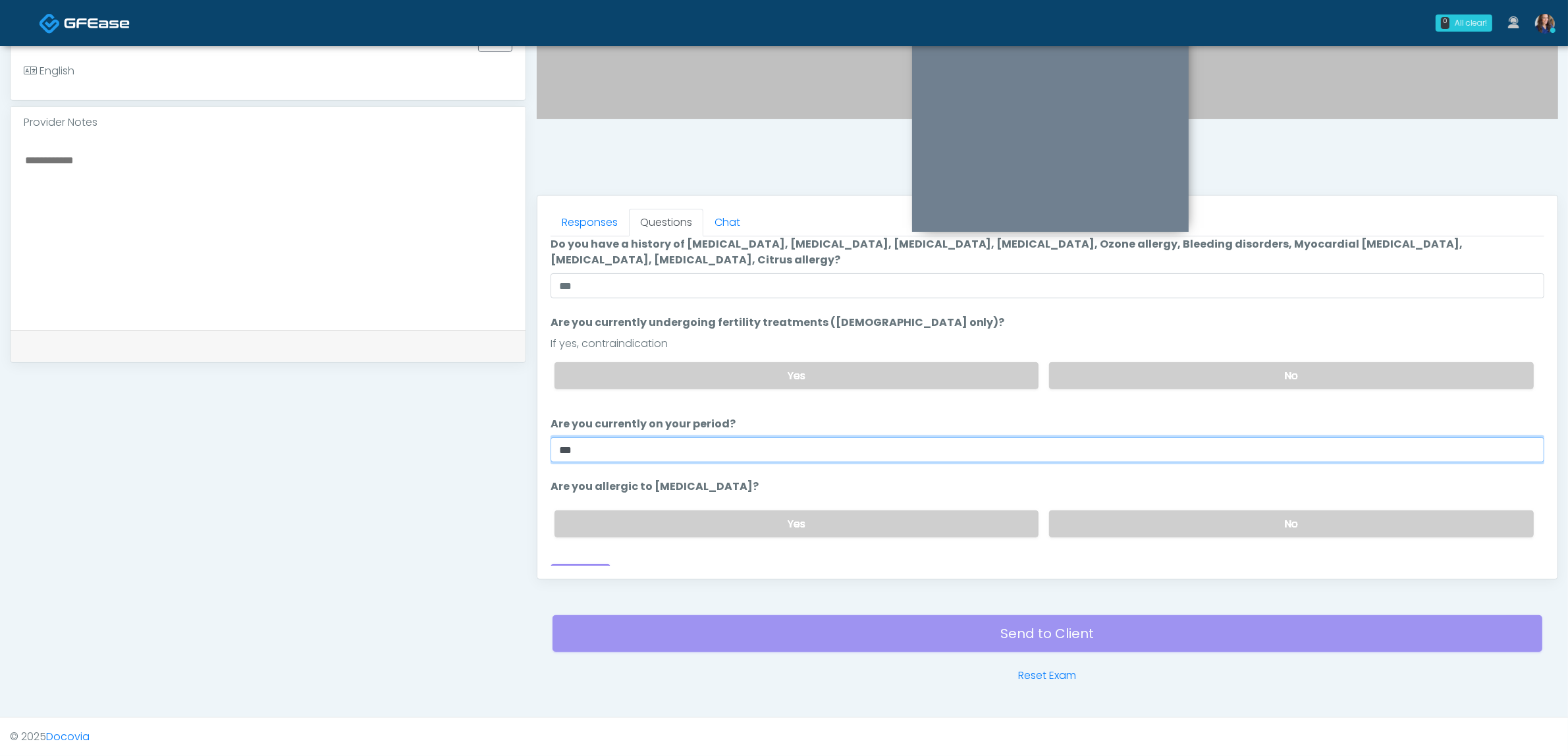
scroll to position [67, 0]
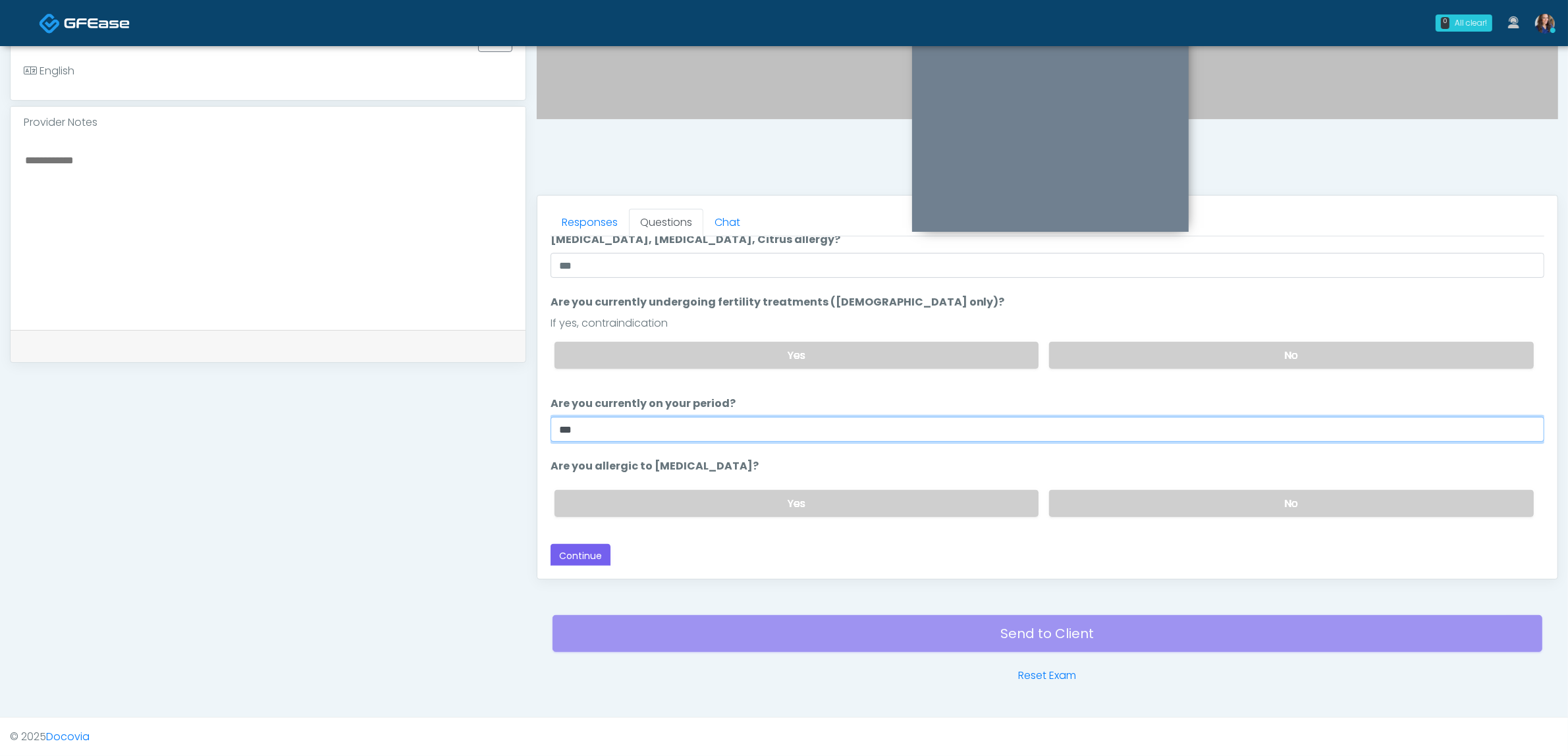
type input "**"
click at [1159, 515] on div "Yes No" at bounding box center [1044, 503] width 1000 height 48
click at [1157, 502] on label "No" at bounding box center [1291, 504] width 485 height 27
drag, startPoint x: 587, startPoint y: 545, endPoint x: 607, endPoint y: 535, distance: 22.4
click at [588, 545] on button "Continue" at bounding box center [581, 556] width 60 height 24
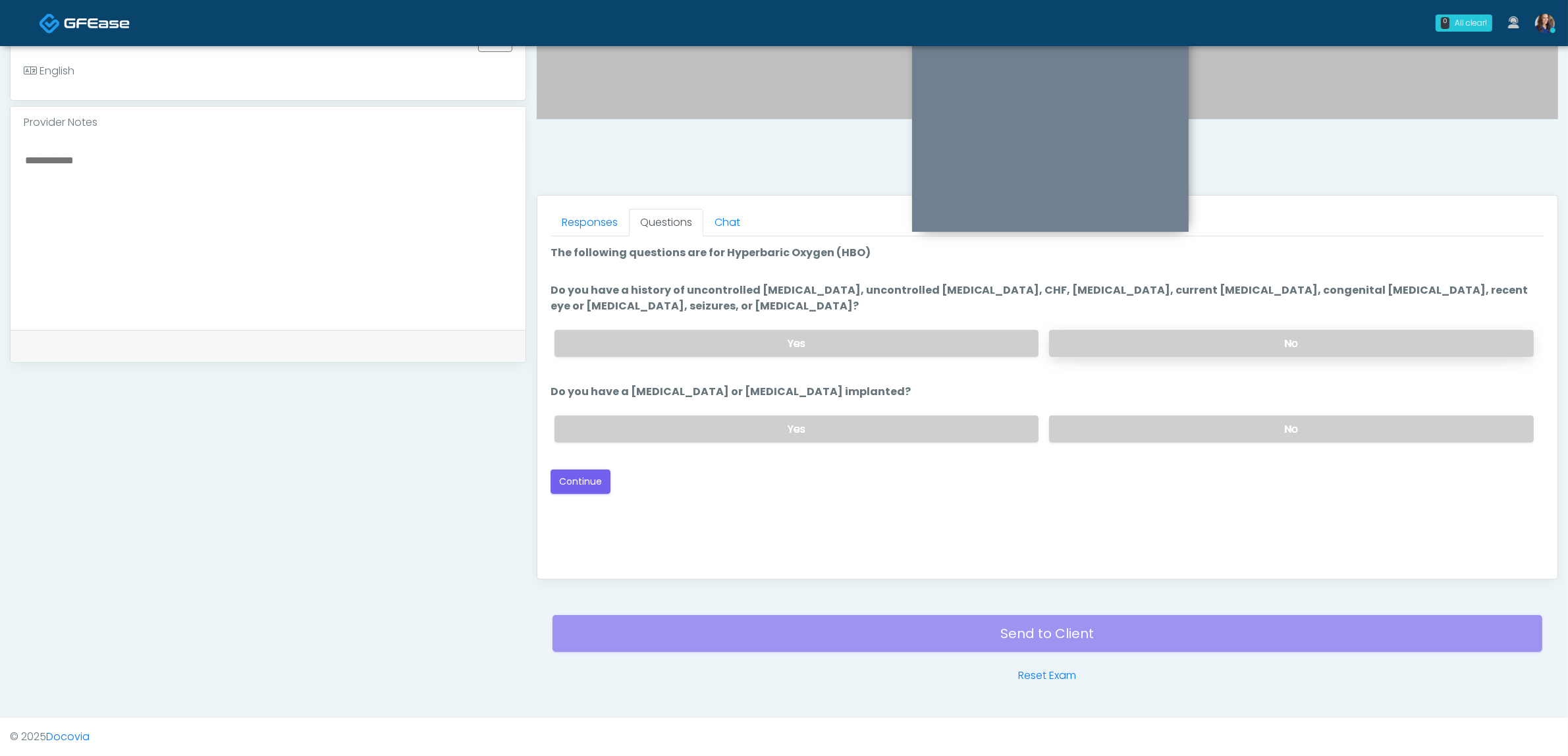
scroll to position [0, 0]
drag, startPoint x: 1206, startPoint y: 347, endPoint x: 1212, endPoint y: 396, distance: 49.4
click at [1206, 347] on label "No" at bounding box center [1291, 344] width 485 height 27
click at [1159, 424] on label "No" at bounding box center [1291, 429] width 485 height 27
click at [574, 486] on button "Continue" at bounding box center [581, 482] width 60 height 24
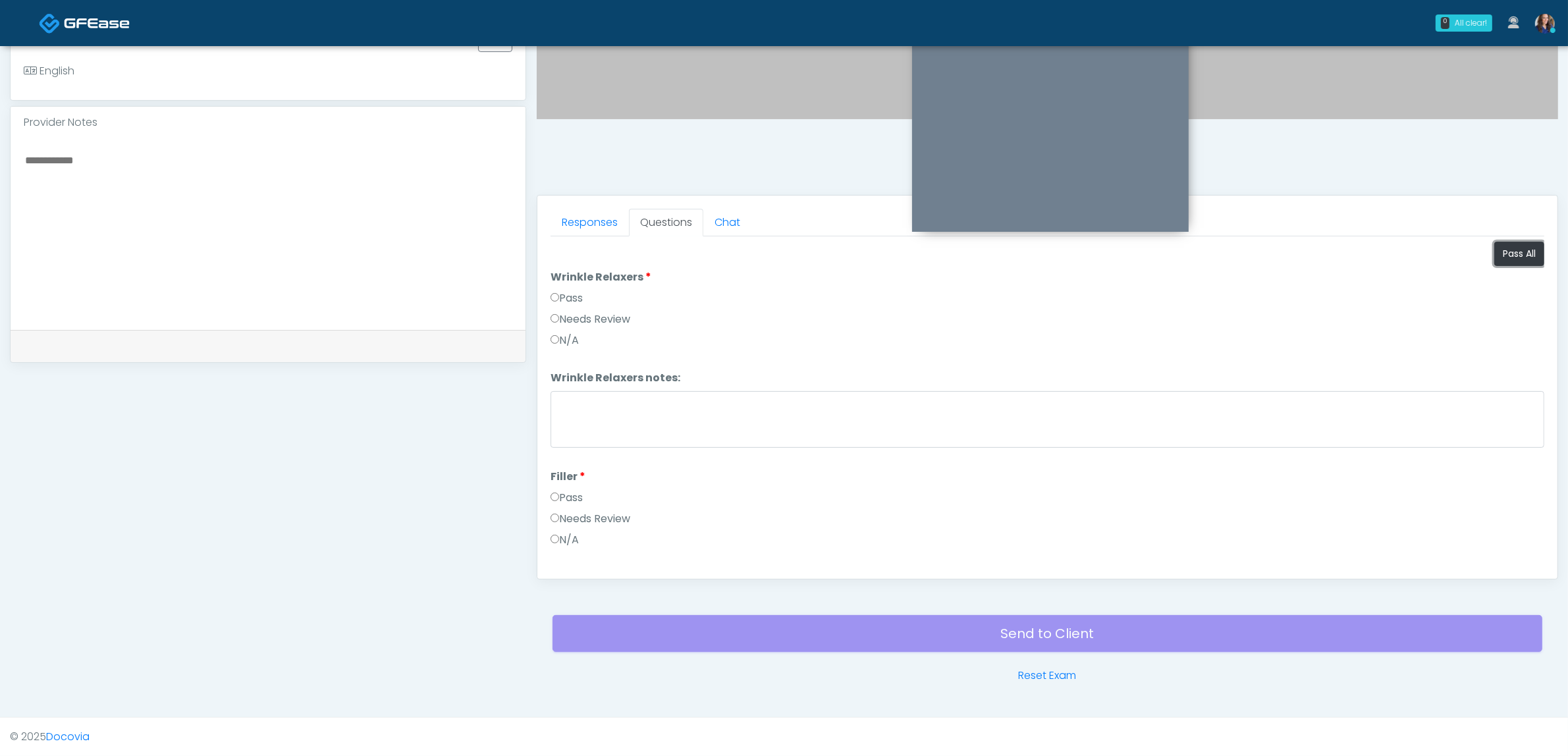
drag, startPoint x: 1490, startPoint y: 249, endPoint x: 1477, endPoint y: 249, distance: 13.0
click at [1494, 249] on button "Pass All" at bounding box center [1519, 254] width 50 height 24
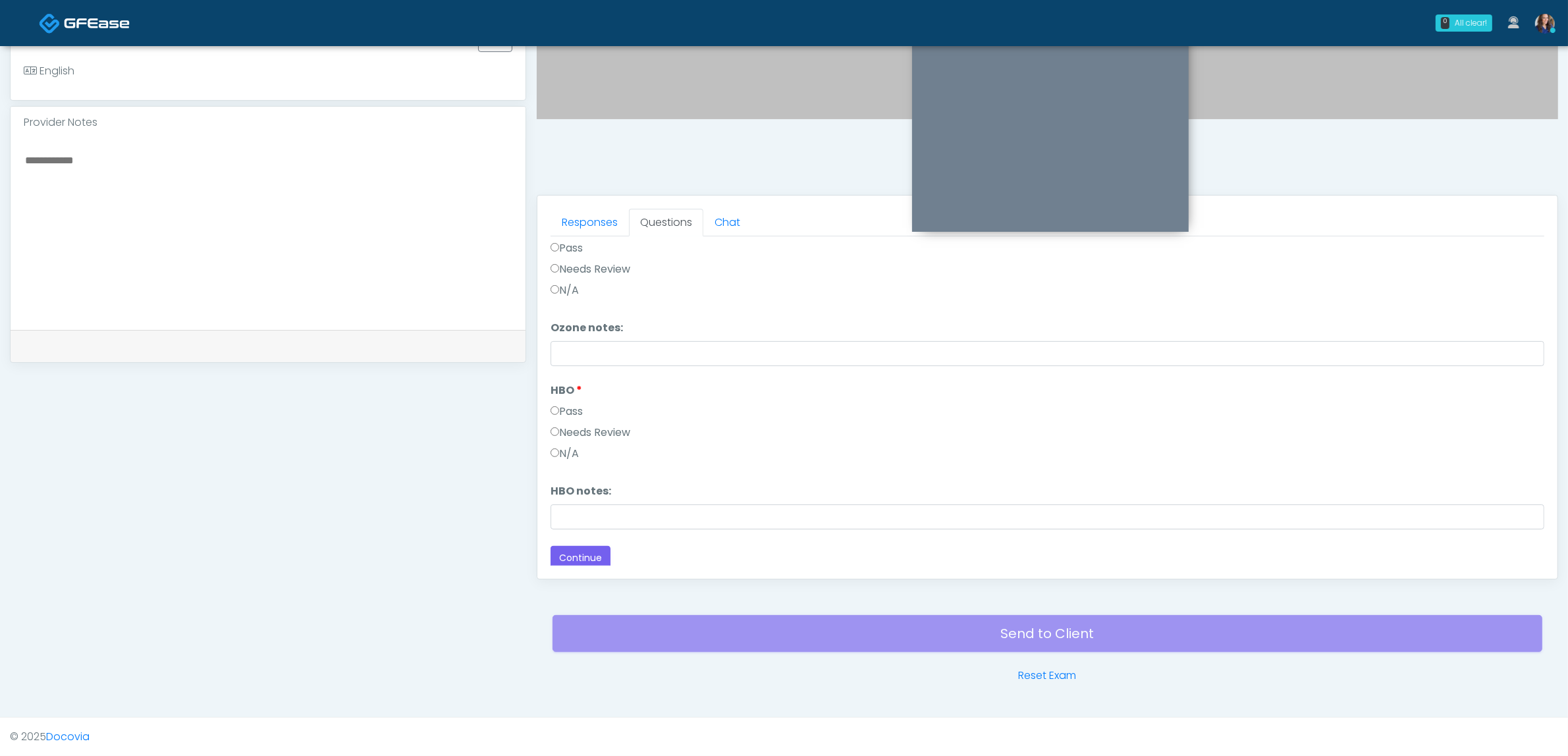
scroll to position [1651, 0]
drag, startPoint x: 586, startPoint y: 542, endPoint x: 659, endPoint y: 504, distance: 82.3
click at [585, 542] on button "Continue" at bounding box center [581, 555] width 60 height 24
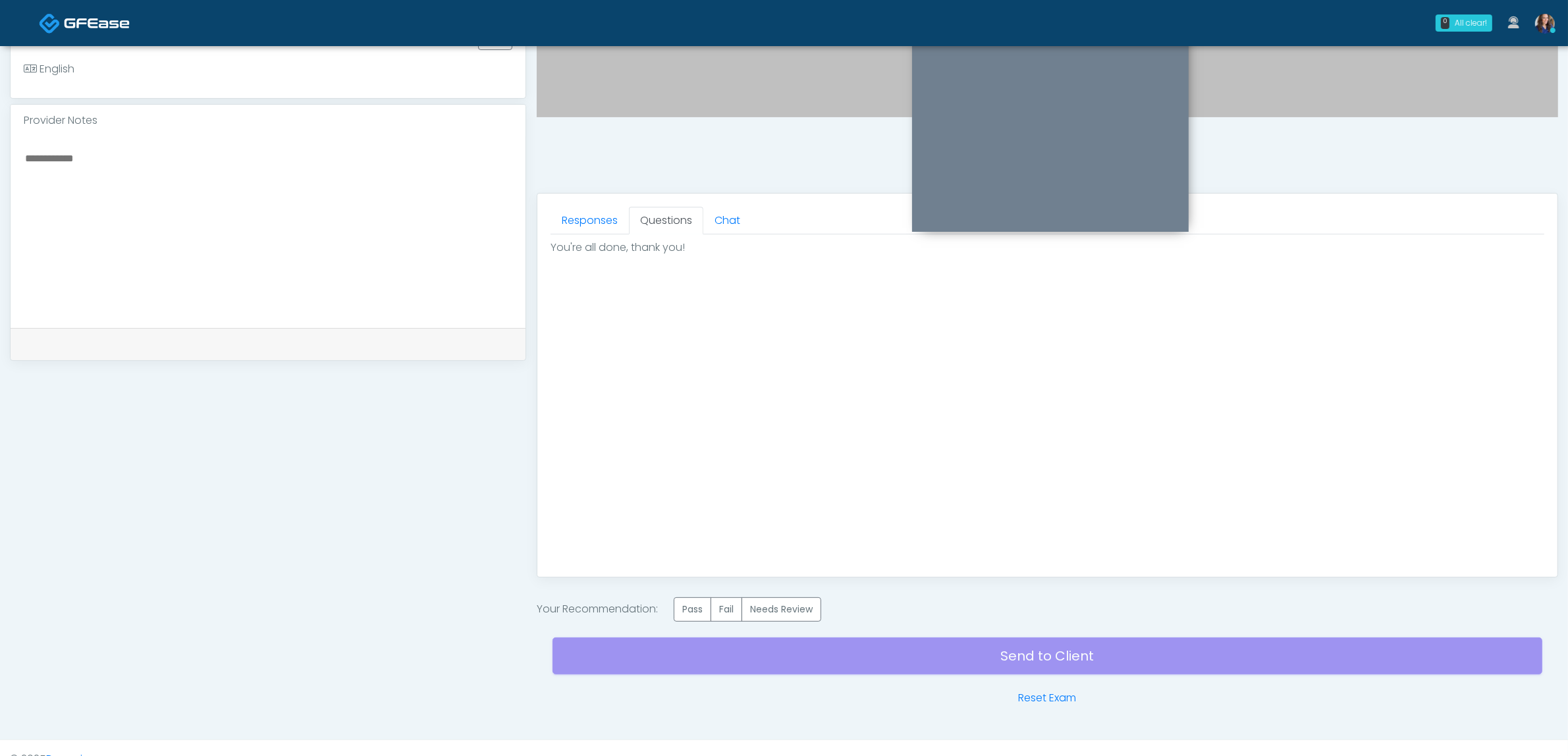
scroll to position [0, 0]
drag, startPoint x: 691, startPoint y: 603, endPoint x: 700, endPoint y: 608, distance: 10.3
click at [690, 603] on label "Pass" at bounding box center [692, 610] width 37 height 24
click at [822, 656] on div "Send to Client Reset Exam" at bounding box center [1047, 664] width 990 height 85
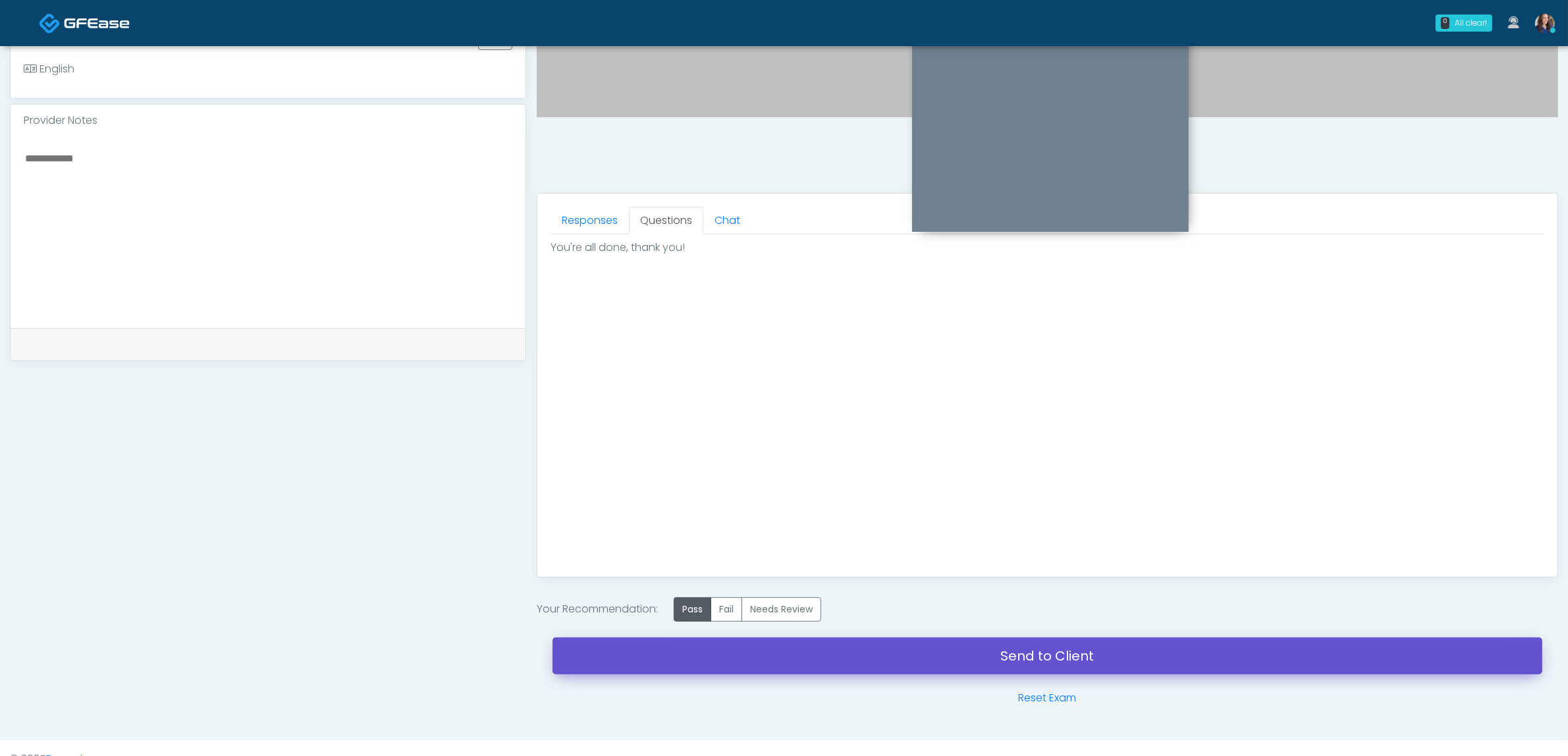
click at [893, 652] on link "Send to Client" at bounding box center [1047, 656] width 990 height 37
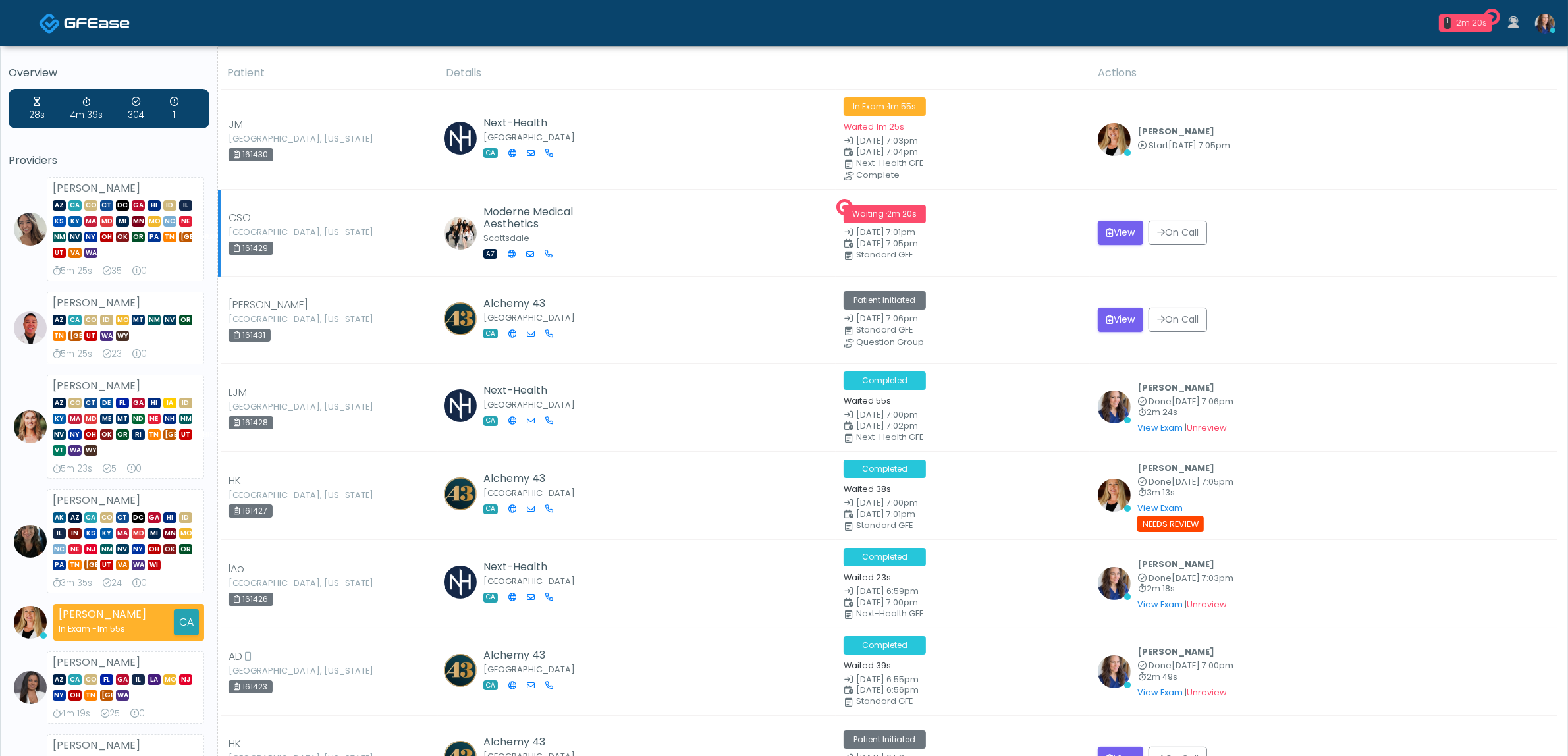
click at [969, 229] on small "[DATE] 7:01pm" at bounding box center [963, 233] width 239 height 9
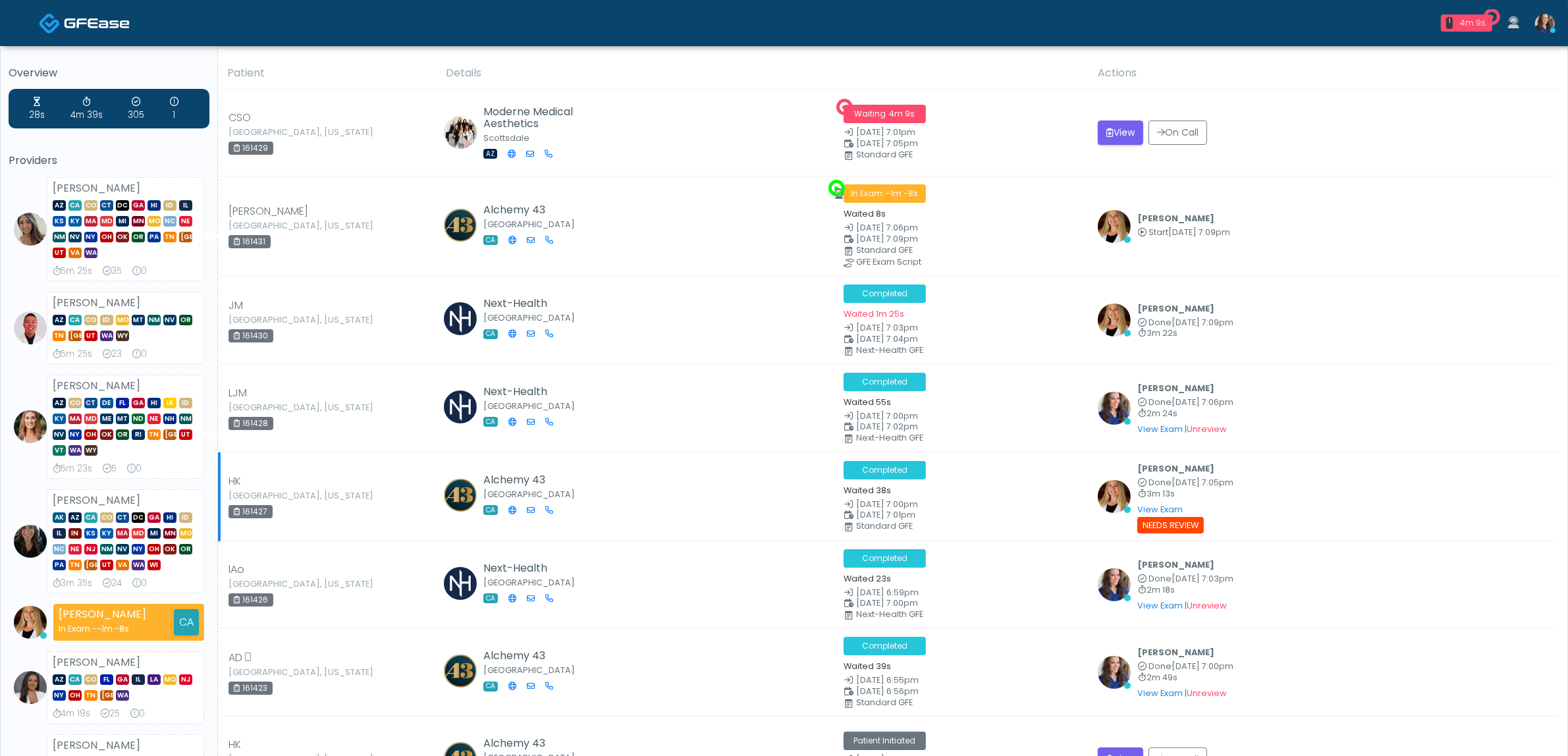
drag, startPoint x: 202, startPoint y: 623, endPoint x: 433, endPoint y: 537, distance: 246.5
click at [201, 623] on div "[PERSON_NAME] In Exam - -1m -8s CA" at bounding box center [128, 622] width 151 height 37
click at [256, 150] on div "161429" at bounding box center [251, 148] width 45 height 13
copy div "161429"
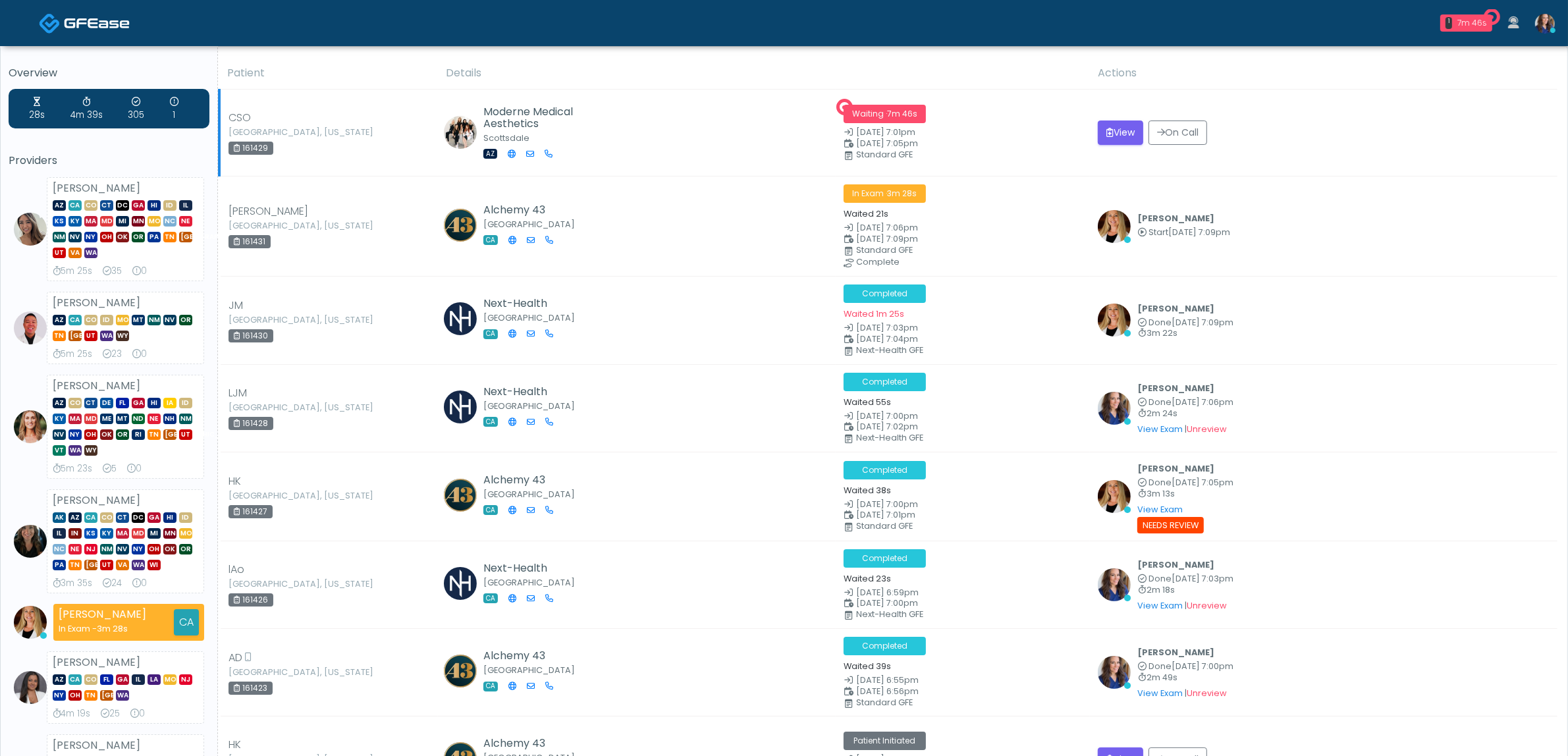
click at [1017, 135] on small "[DATE] 7:01pm" at bounding box center [963, 133] width 239 height 9
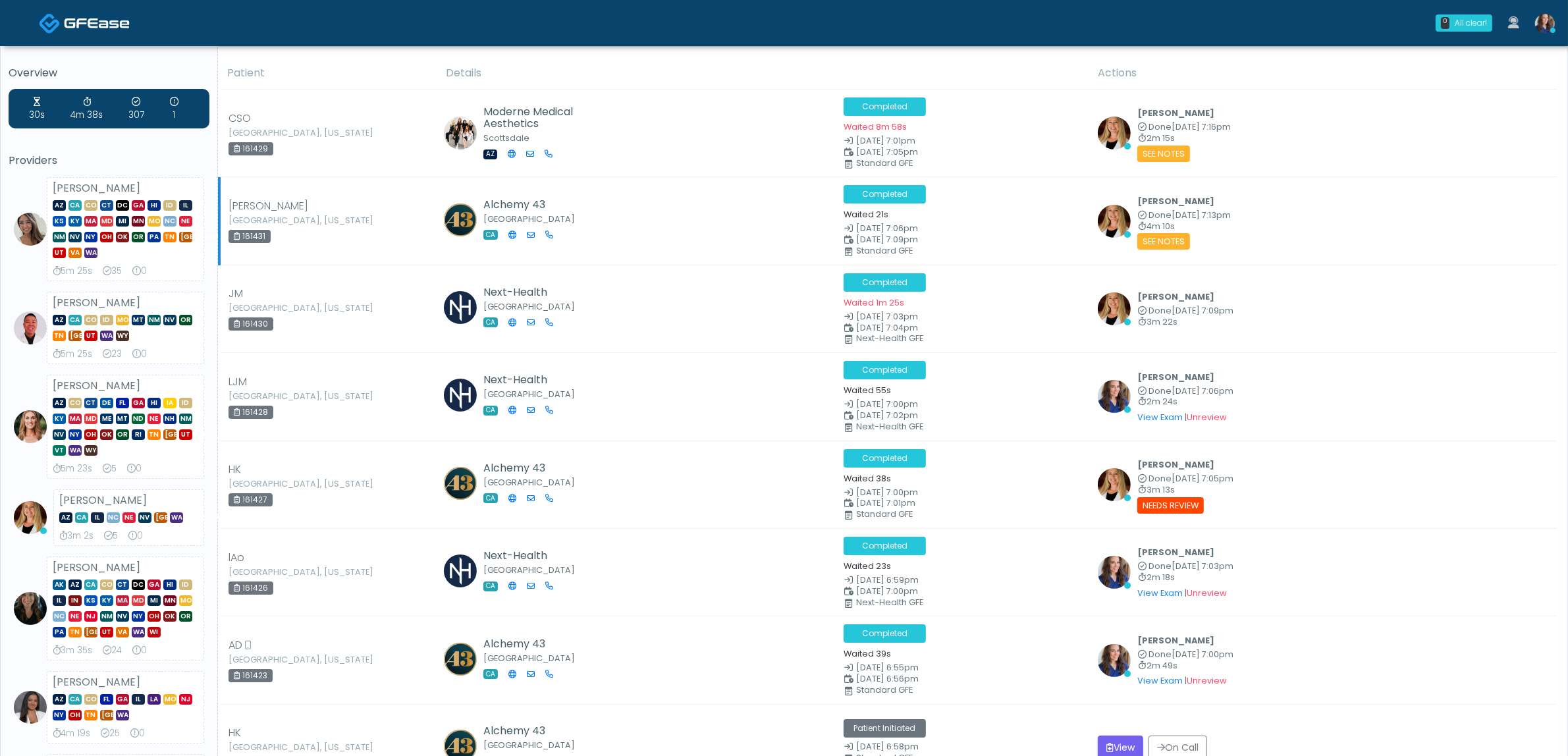
click at [1029, 258] on td "Completed Waited 21s [DATE] 7:06pm [DATE] 7:09pm Standard GFE" at bounding box center [963, 221] width 254 height 87
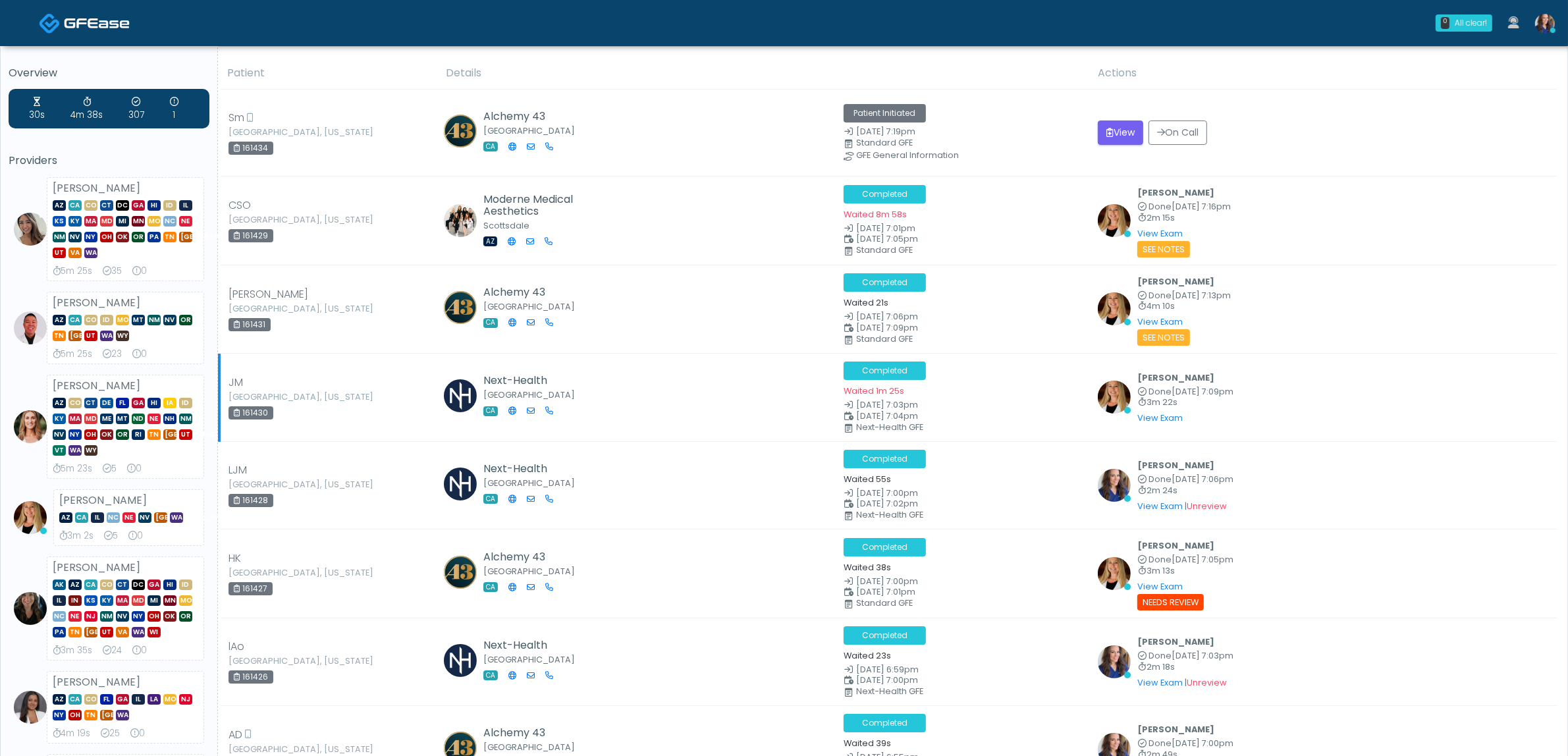
click at [1376, 380] on div "Meagan Petrek Done Aug 22, 7:09pm 3m 22s View Exam | Unreview" at bounding box center [1323, 398] width 452 height 57
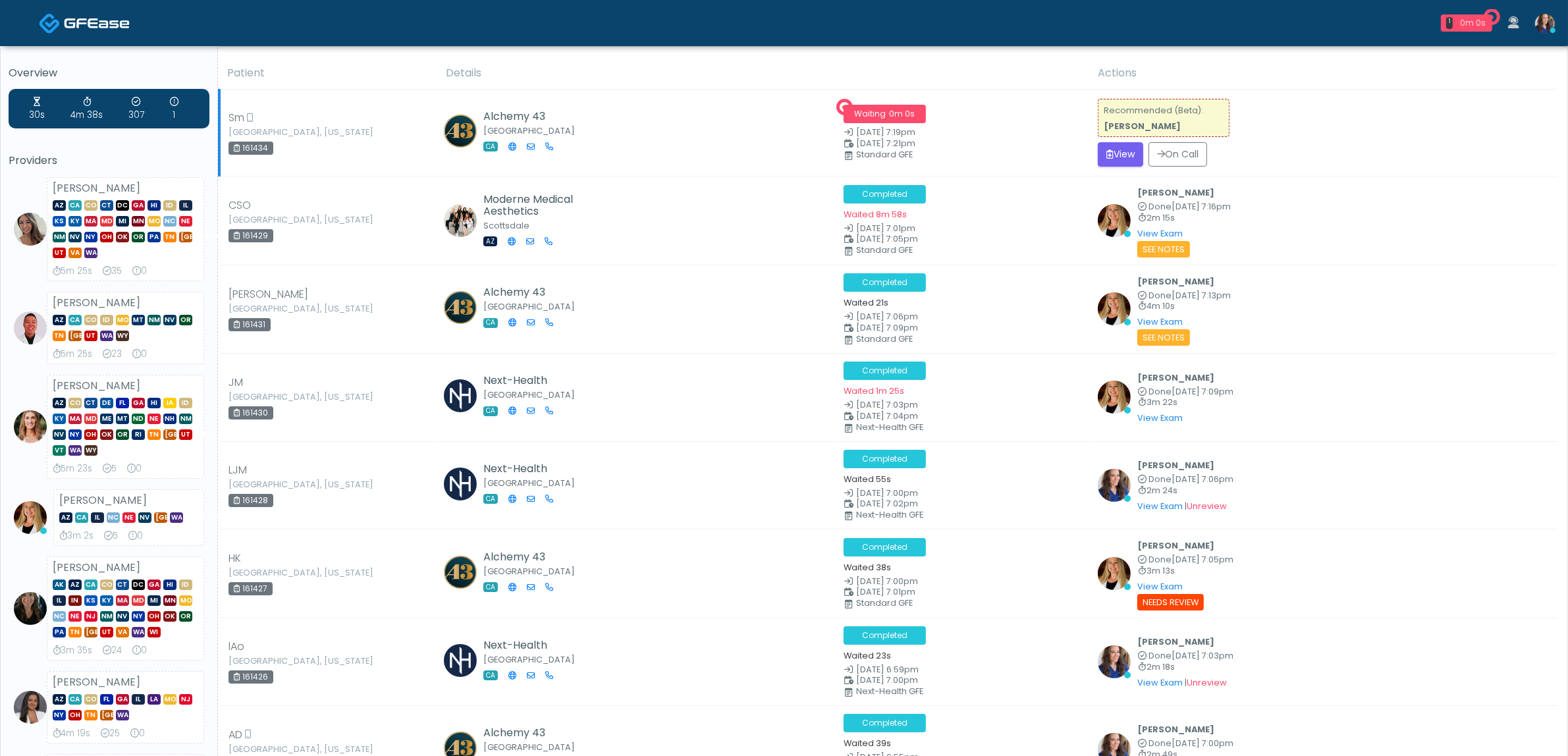
drag, startPoint x: 1516, startPoint y: 110, endPoint x: 1150, endPoint y: 171, distance: 371.0
click at [1516, 110] on td "Recommended (Beta): Kristin Adams View On Call" at bounding box center [1323, 133] width 468 height 87
click at [1125, 150] on button "View" at bounding box center [1120, 155] width 45 height 24
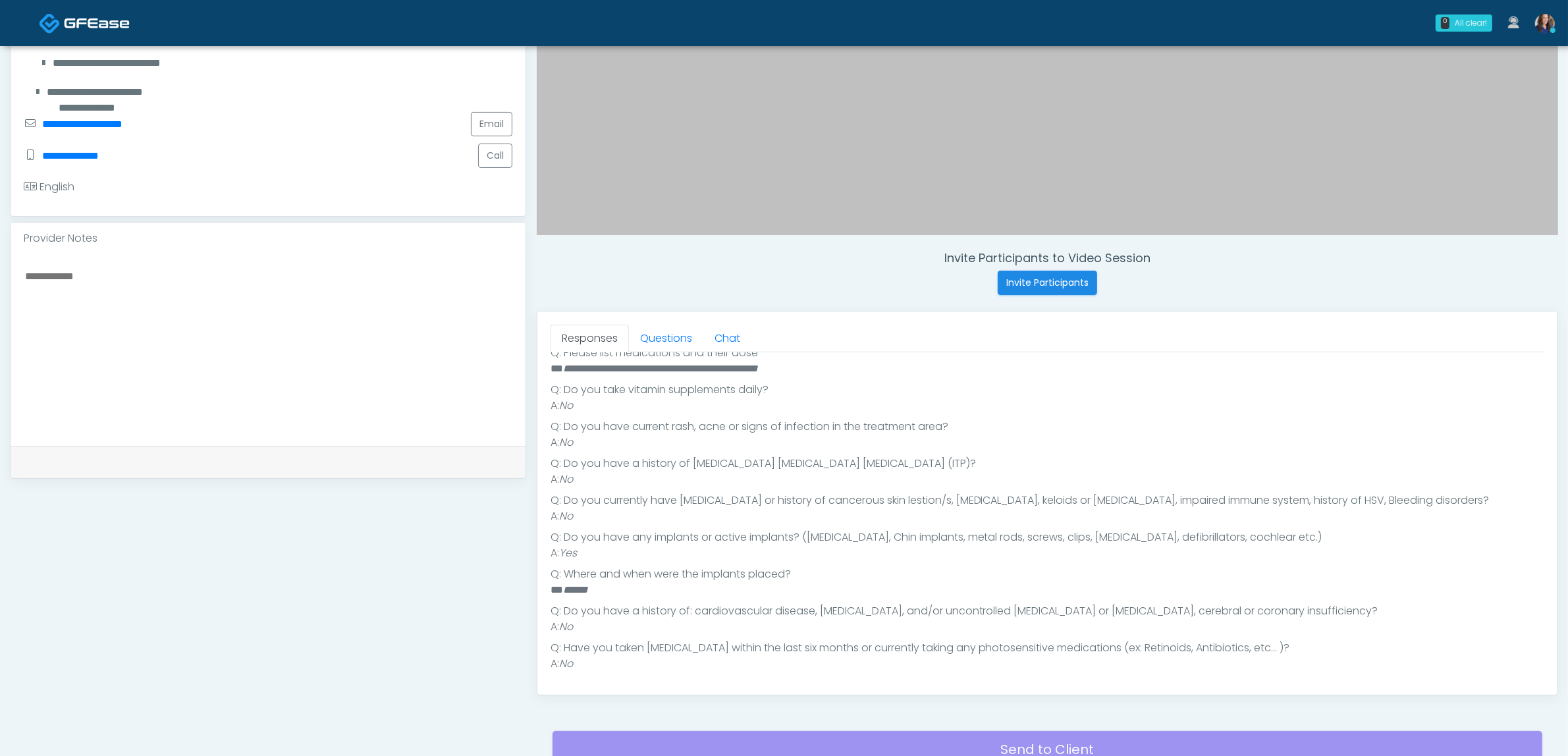
scroll to position [330, 0]
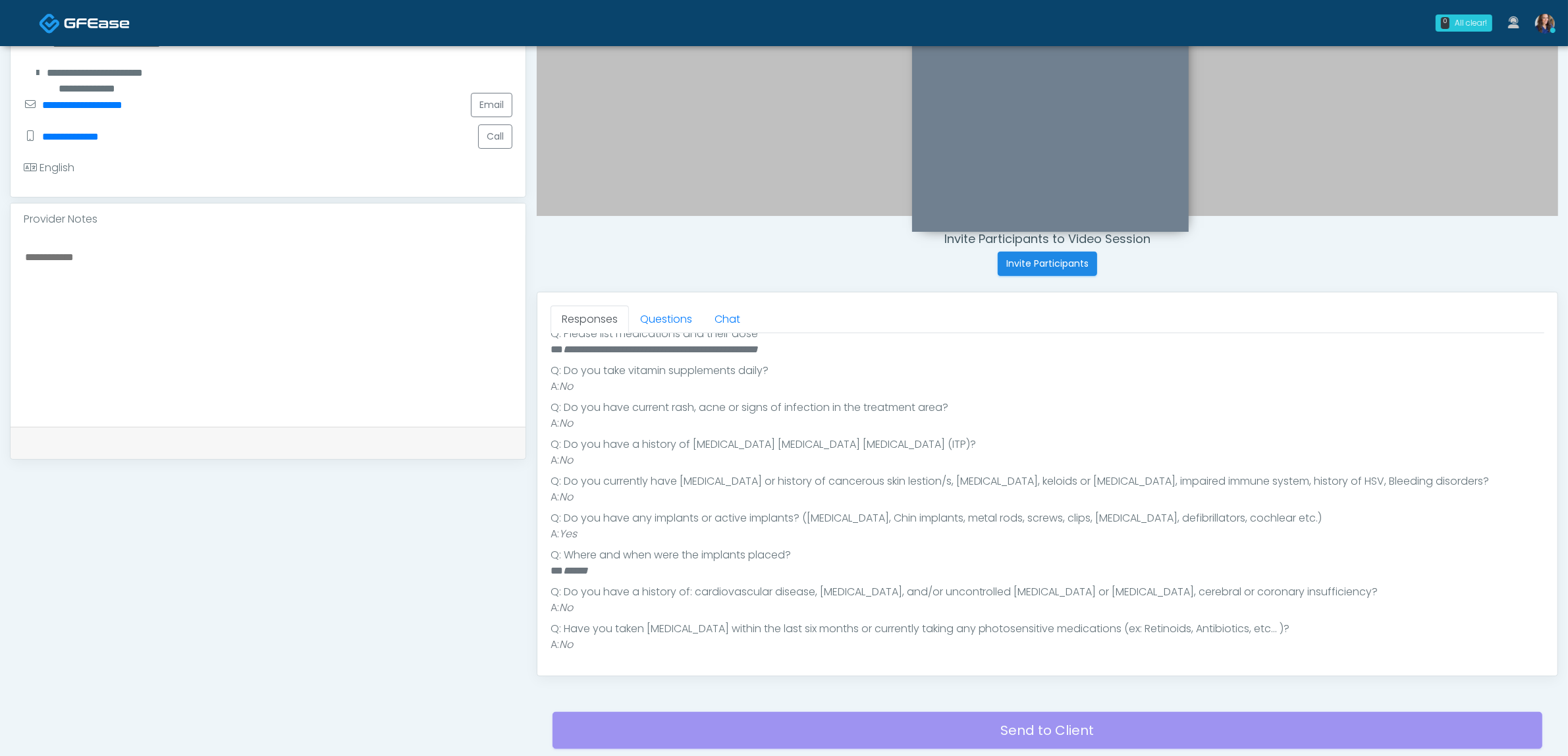
click at [666, 301] on div "Responses Questions Chat Good Faith Exam Script Good Faith Exam Script INTRODUC…" at bounding box center [1047, 484] width 1020 height 383
click at [665, 324] on link "Questions" at bounding box center [666, 320] width 74 height 28
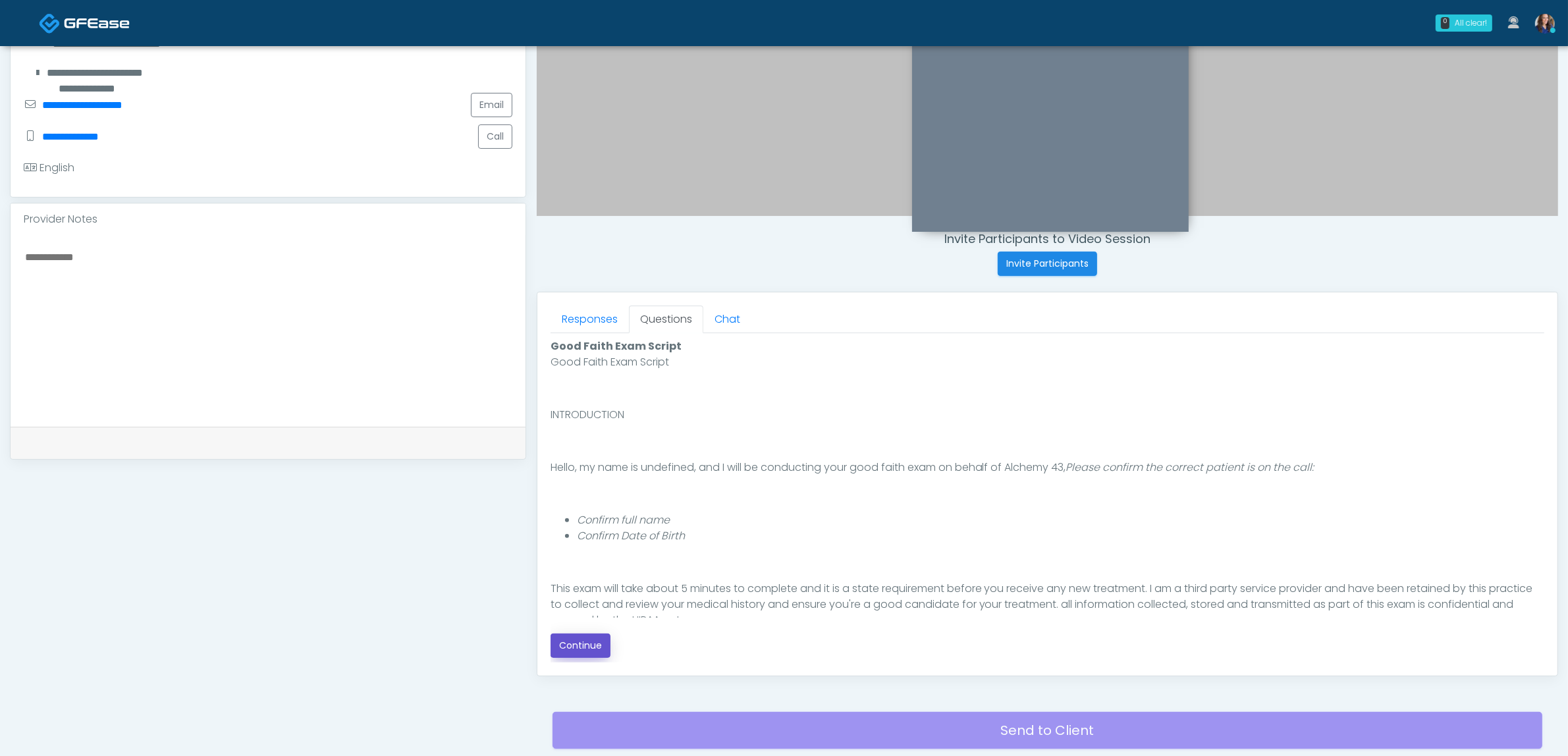
click at [587, 643] on button "Continue" at bounding box center [581, 646] width 60 height 24
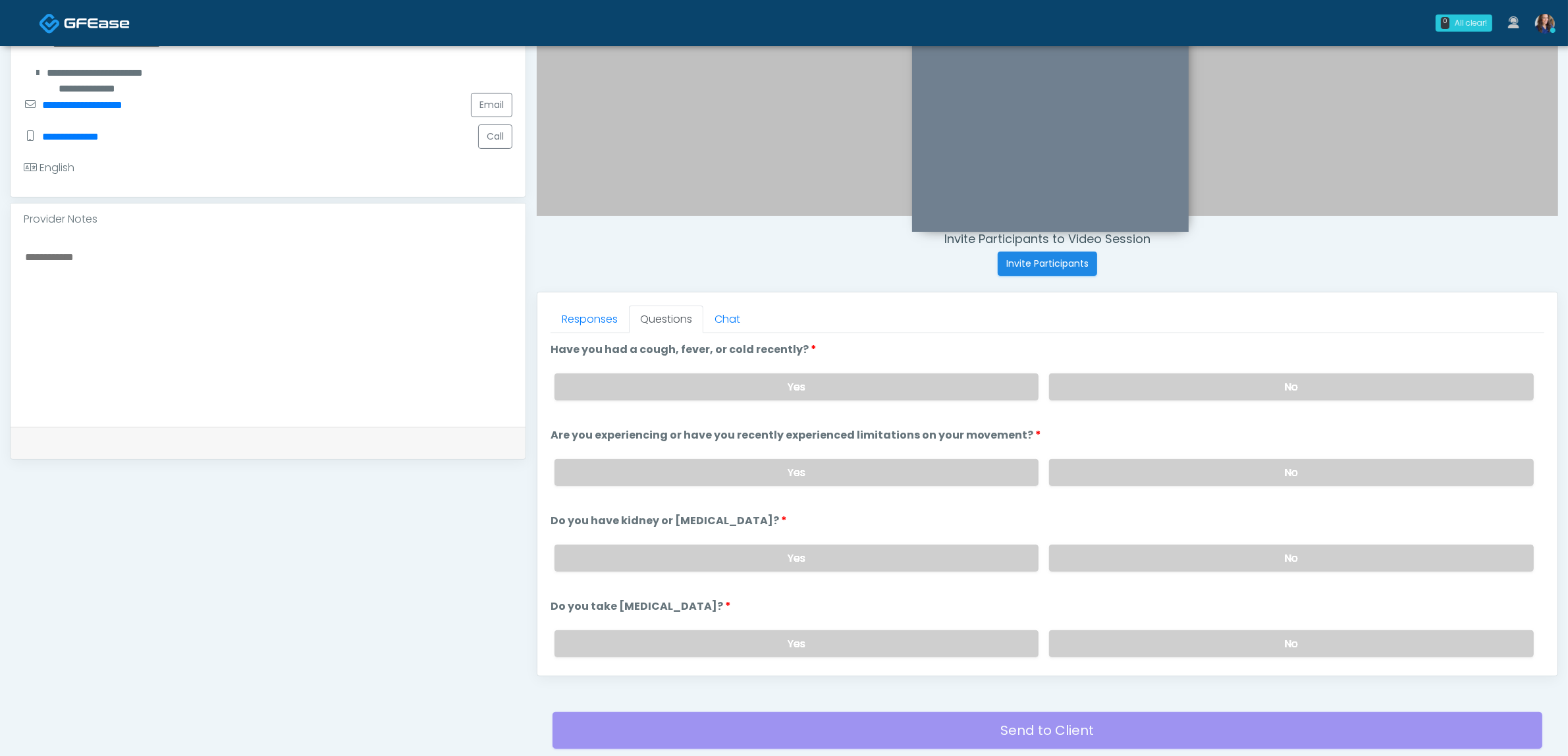
scroll to position [429, 0]
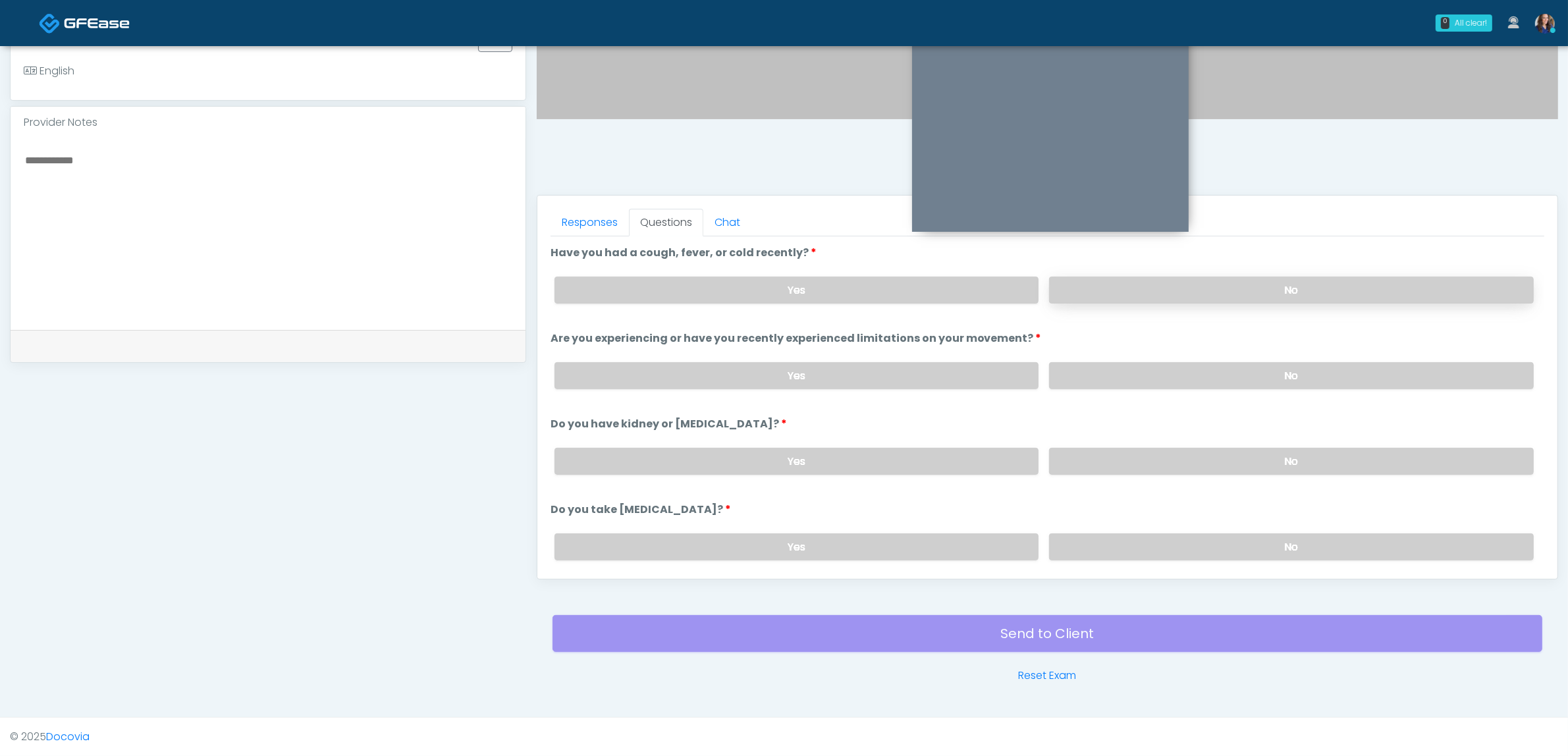
click at [1157, 284] on label "No" at bounding box center [1291, 290] width 485 height 27
click at [1130, 383] on label "No" at bounding box center [1291, 376] width 485 height 27
click at [1104, 451] on label "No" at bounding box center [1291, 461] width 485 height 27
click at [1078, 551] on label "No" at bounding box center [1291, 547] width 485 height 27
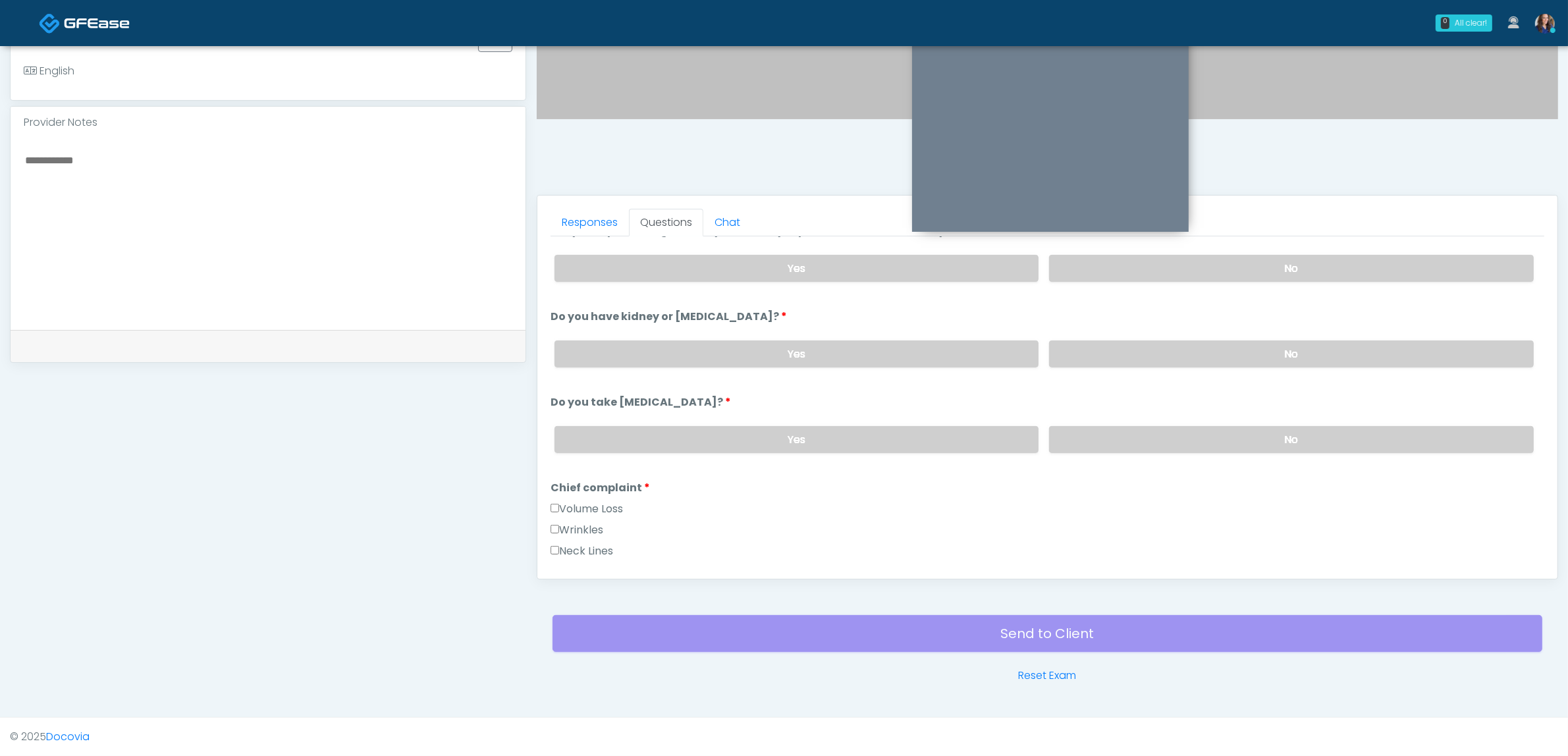
scroll to position [165, 0]
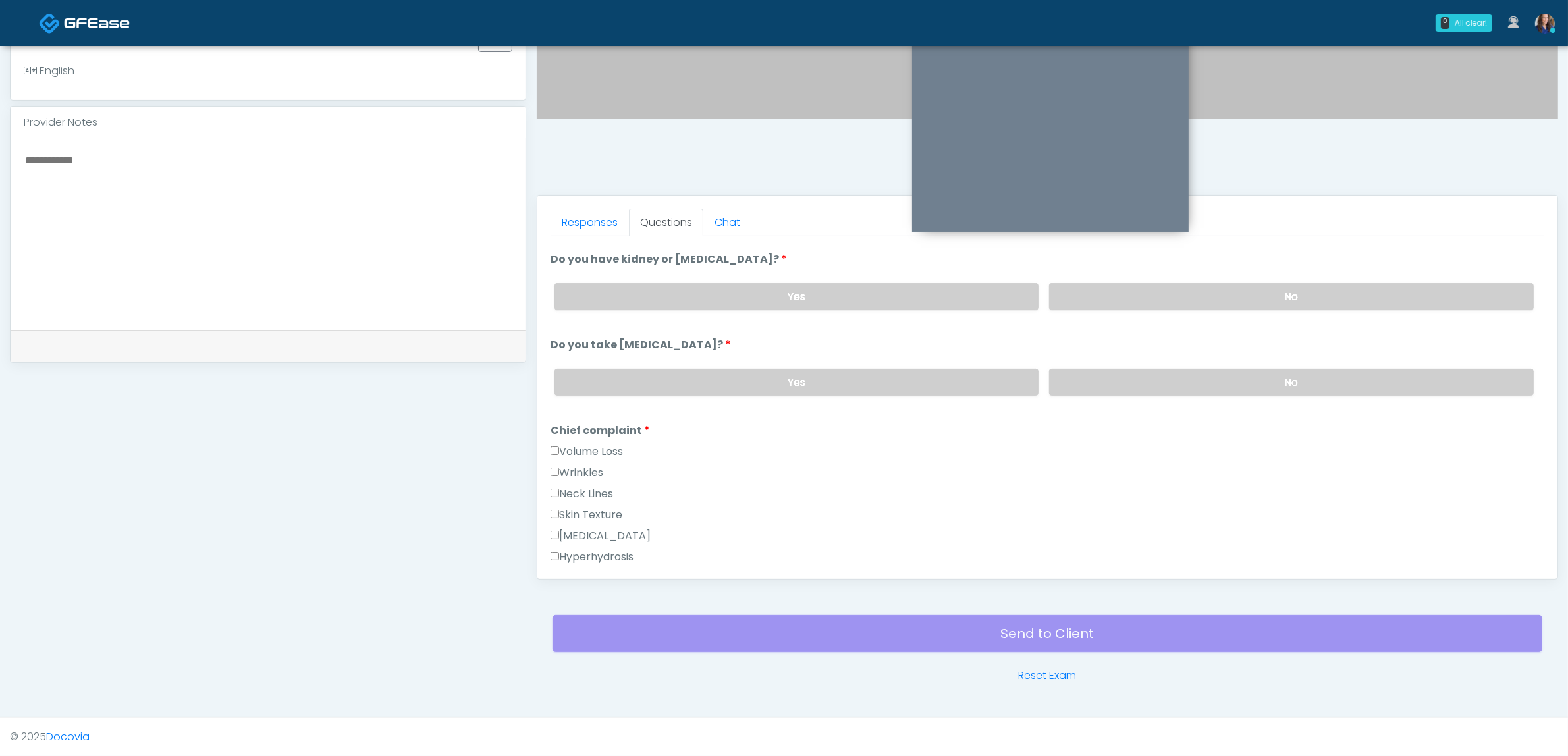
click at [584, 466] on label "Wrinkles" at bounding box center [577, 473] width 53 height 16
click at [602, 444] on label "Volume Loss" at bounding box center [587, 452] width 72 height 16
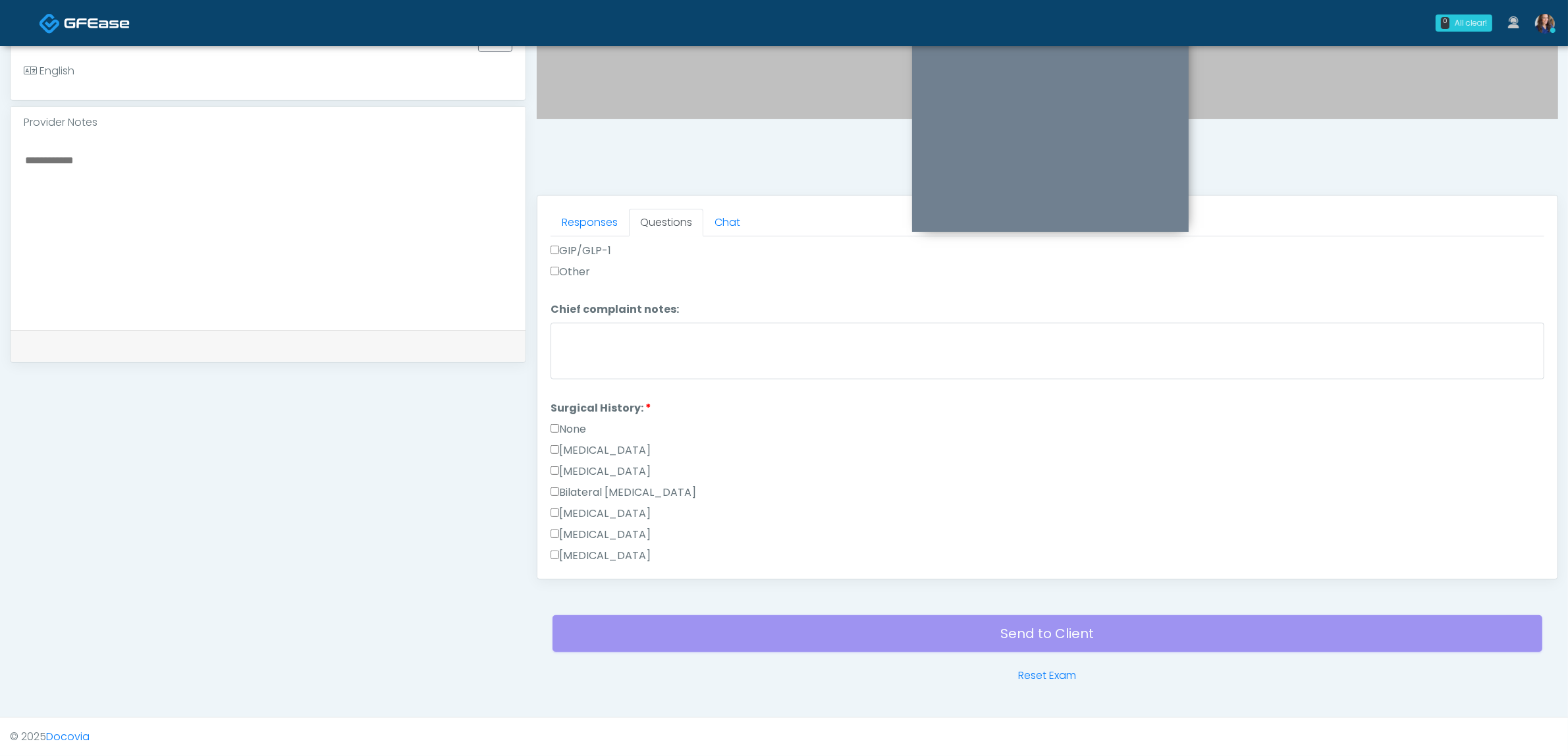
scroll to position [659, 0]
drag, startPoint x: 567, startPoint y: 340, endPoint x: 615, endPoint y: 347, distance: 48.5
click at [567, 340] on label "None" at bounding box center [569, 347] width 36 height 16
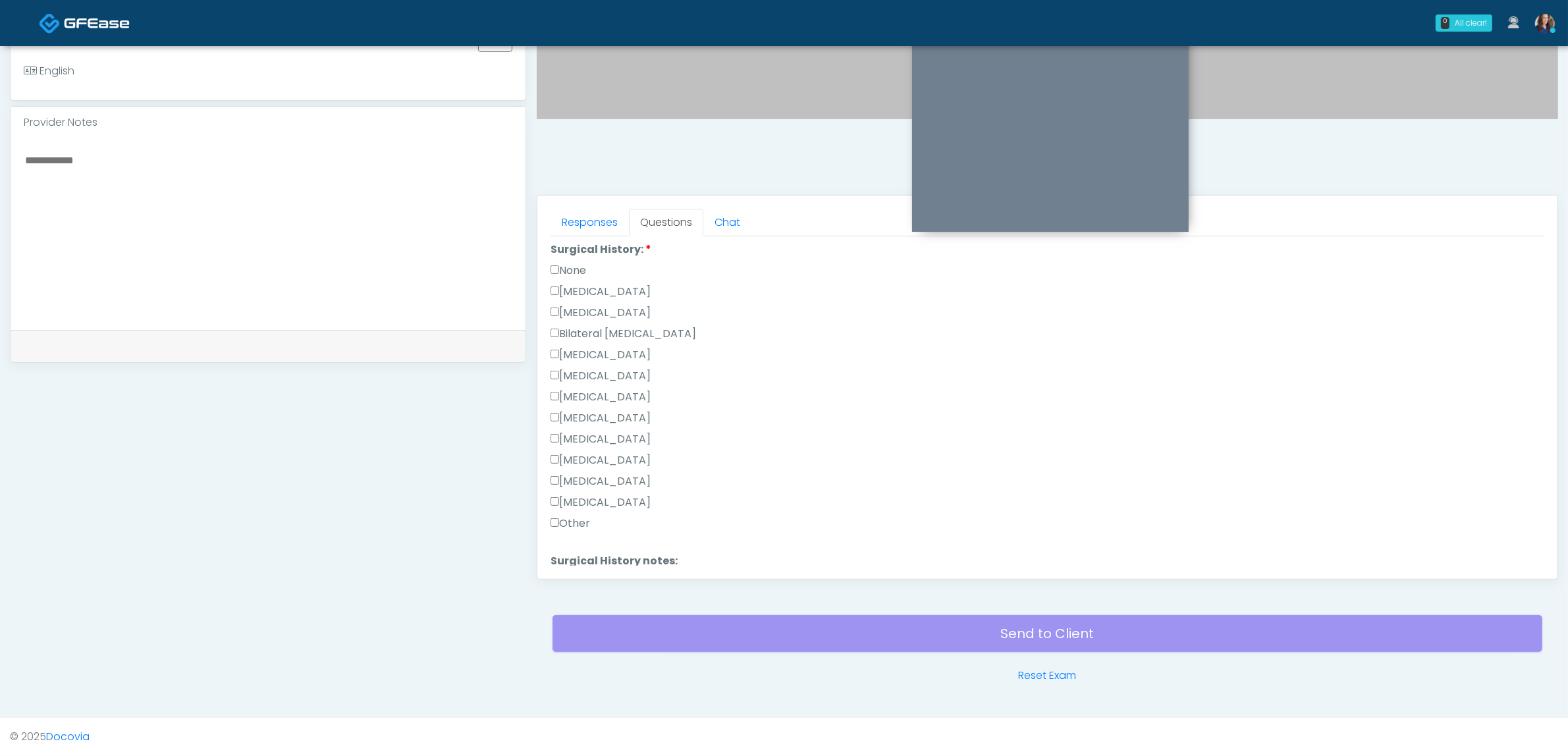
scroll to position [840, 0]
click at [587, 547] on button "Continue" at bounding box center [581, 560] width 60 height 24
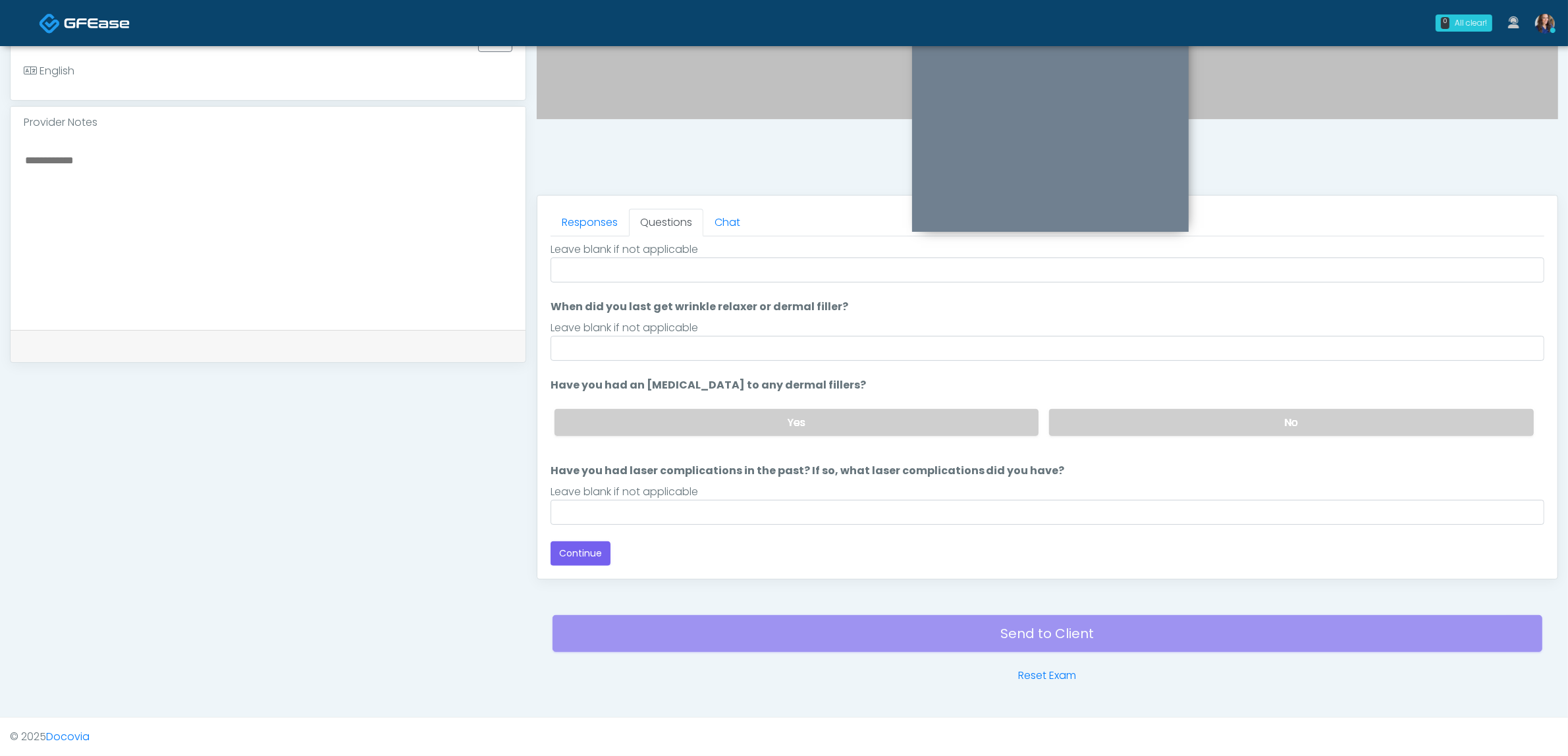
scroll to position [61, 0]
click at [607, 347] on input "When did you last get wrinkle relaxer or dermal filler?" at bounding box center [1047, 350] width 994 height 25
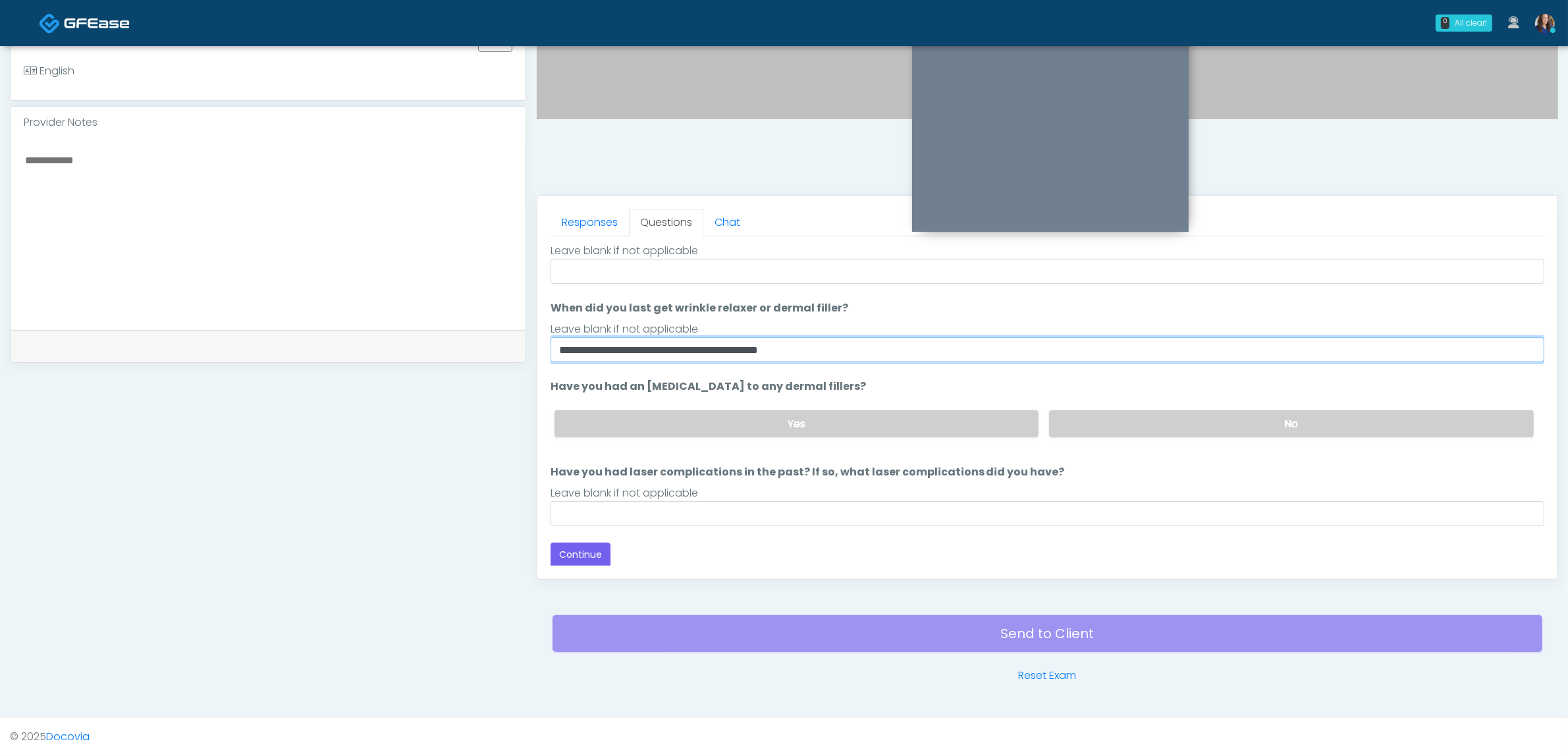
click at [594, 350] on input "**********" at bounding box center [1047, 350] width 994 height 25
click at [1005, 351] on input "**********" at bounding box center [1047, 350] width 994 height 25
type input "**********"
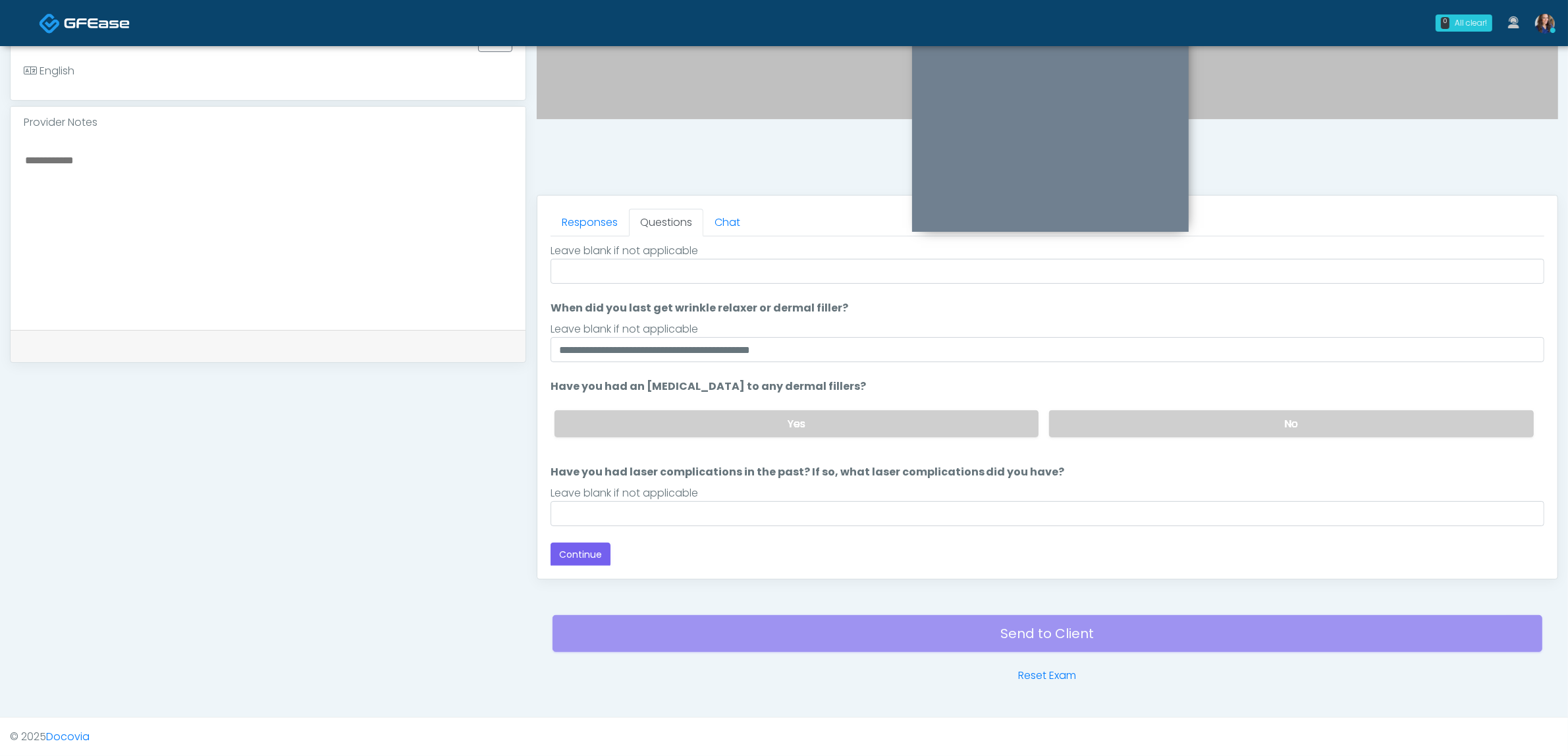
drag, startPoint x: 1126, startPoint y: 409, endPoint x: 1101, endPoint y: 438, distance: 38.3
click at [1120, 419] on label "No" at bounding box center [1291, 424] width 485 height 27
click at [902, 527] on div "Loading... Connecting to your agent... Please wait while we prepare your person…" at bounding box center [1047, 375] width 994 height 383
click at [913, 508] on input "Have you had laser complications in the past? If so, what laser complications d…" at bounding box center [1047, 514] width 994 height 25
type input "**"
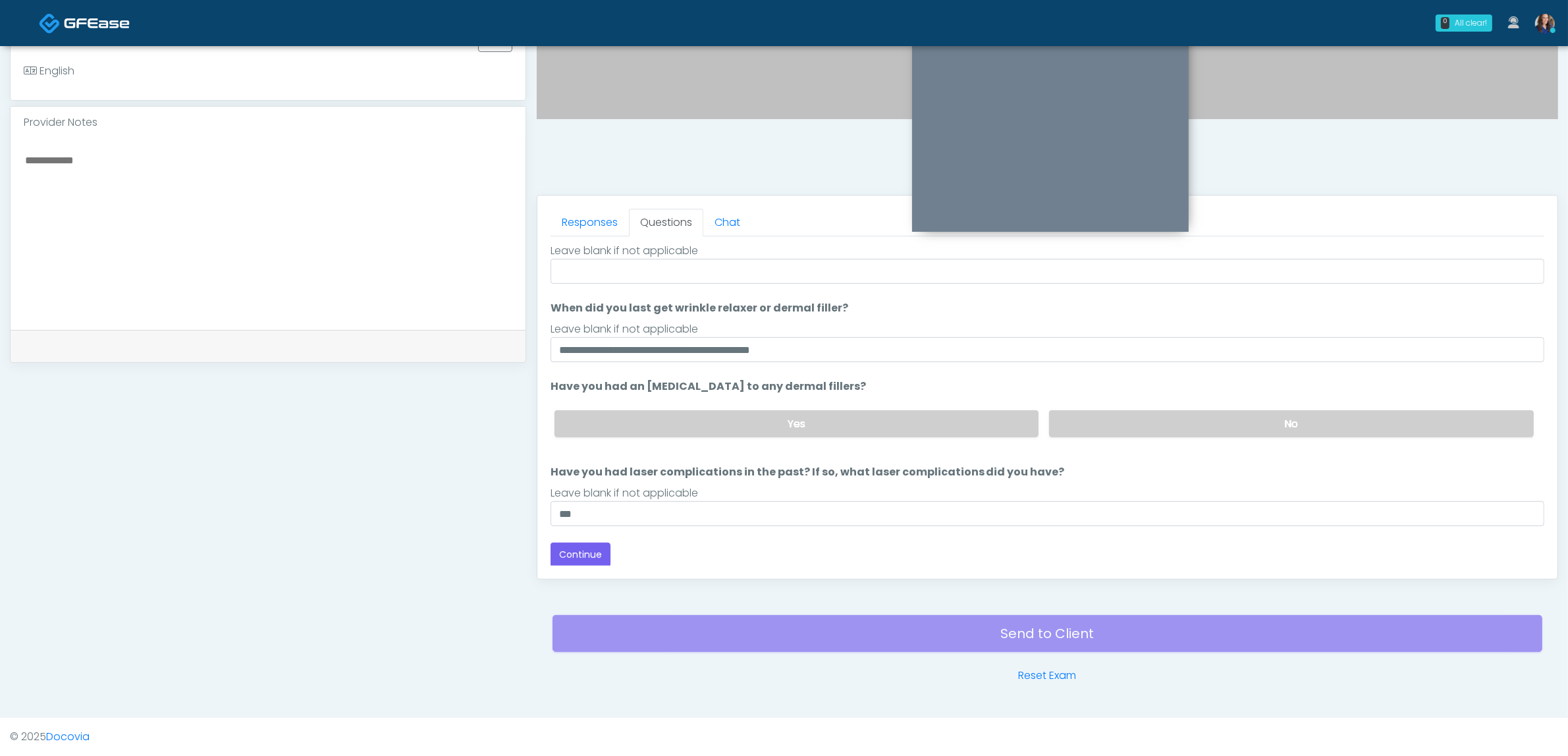
click at [580, 489] on div "Leave blank if not applicable" at bounding box center [1047, 494] width 994 height 16
click at [574, 545] on button "Continue" at bounding box center [581, 555] width 60 height 24
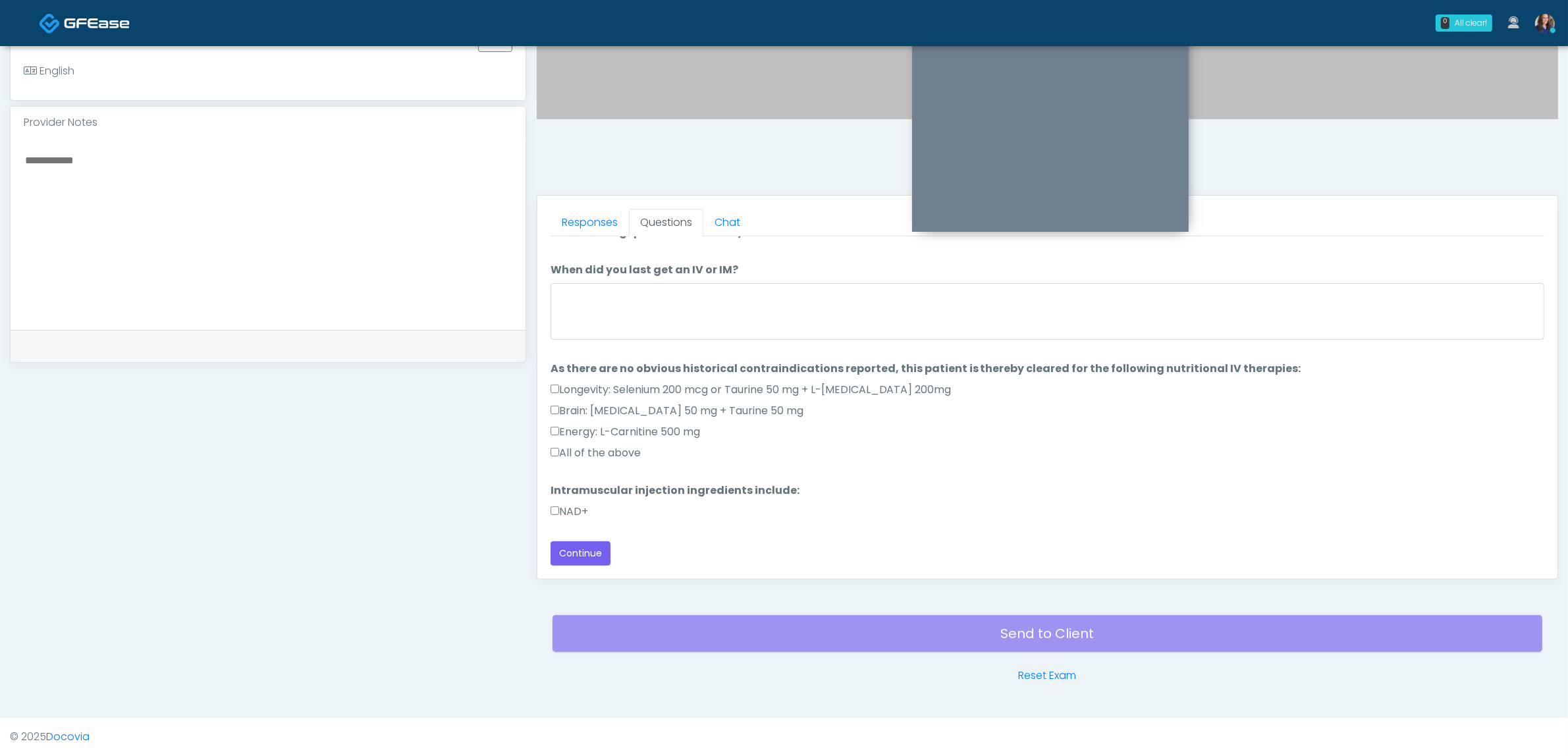
click at [593, 449] on label "All of the above" at bounding box center [596, 453] width 90 height 16
click at [558, 516] on label "NAD+" at bounding box center [569, 512] width 37 height 16
click at [569, 555] on button "Continue" at bounding box center [581, 554] width 60 height 24
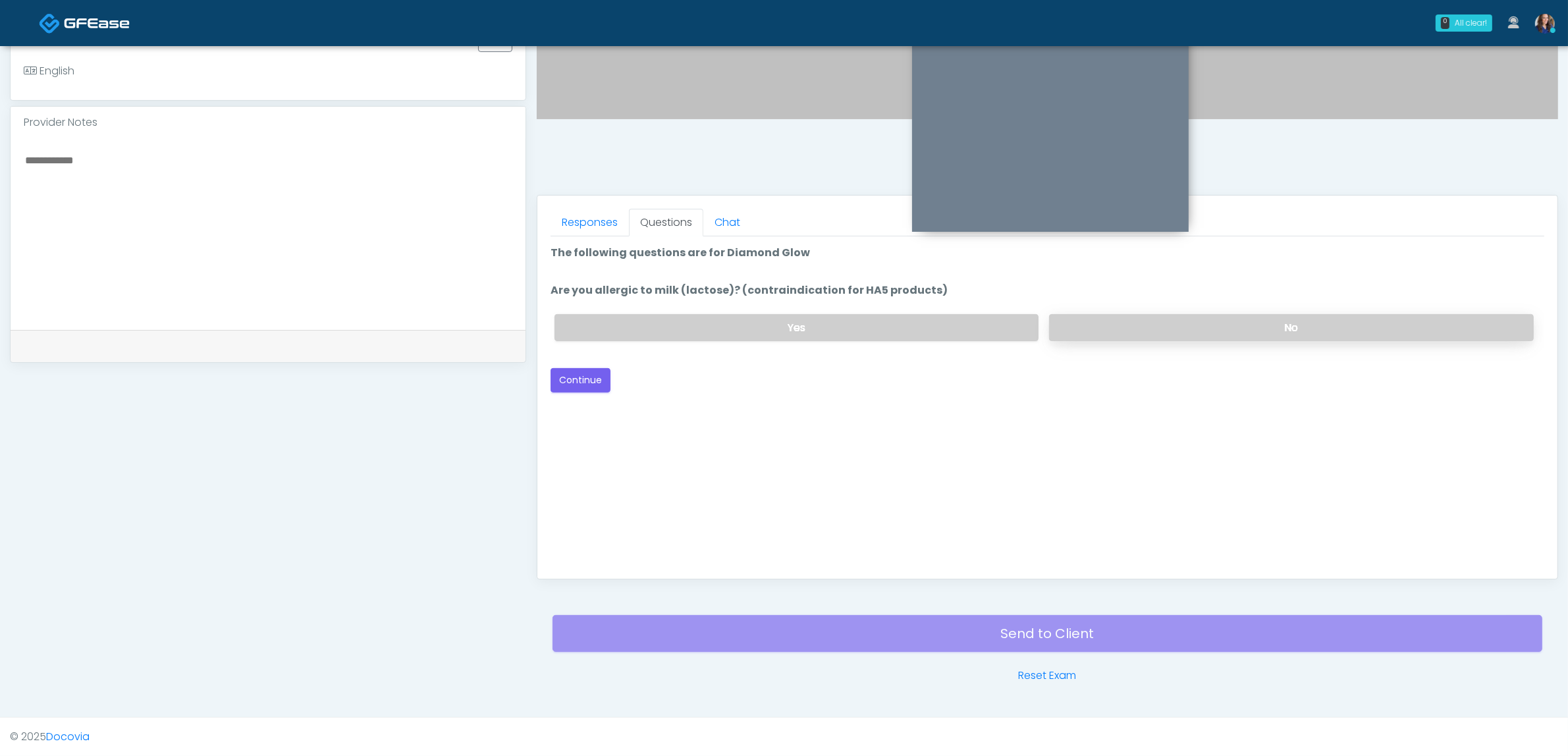
click at [1144, 330] on label "No" at bounding box center [1291, 327] width 485 height 27
click at [591, 373] on button "Continue" at bounding box center [581, 381] width 60 height 24
click at [1105, 318] on label "No" at bounding box center [1291, 327] width 485 height 27
drag, startPoint x: 586, startPoint y: 373, endPoint x: 645, endPoint y: 373, distance: 59.0
click at [587, 373] on button "Continue" at bounding box center [581, 381] width 60 height 24
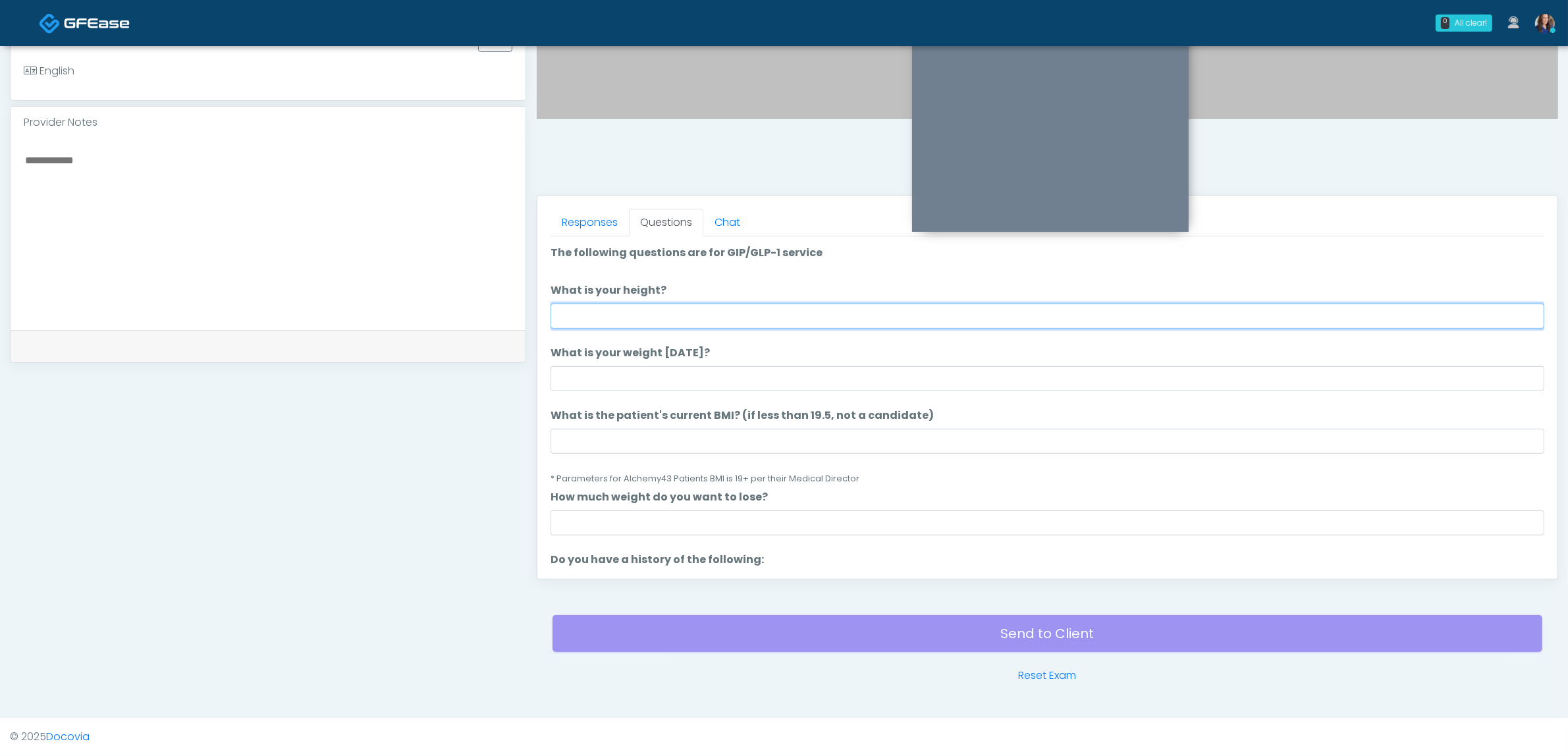
click at [852, 306] on input "What is your height?" at bounding box center [1047, 316] width 994 height 25
type input "*****"
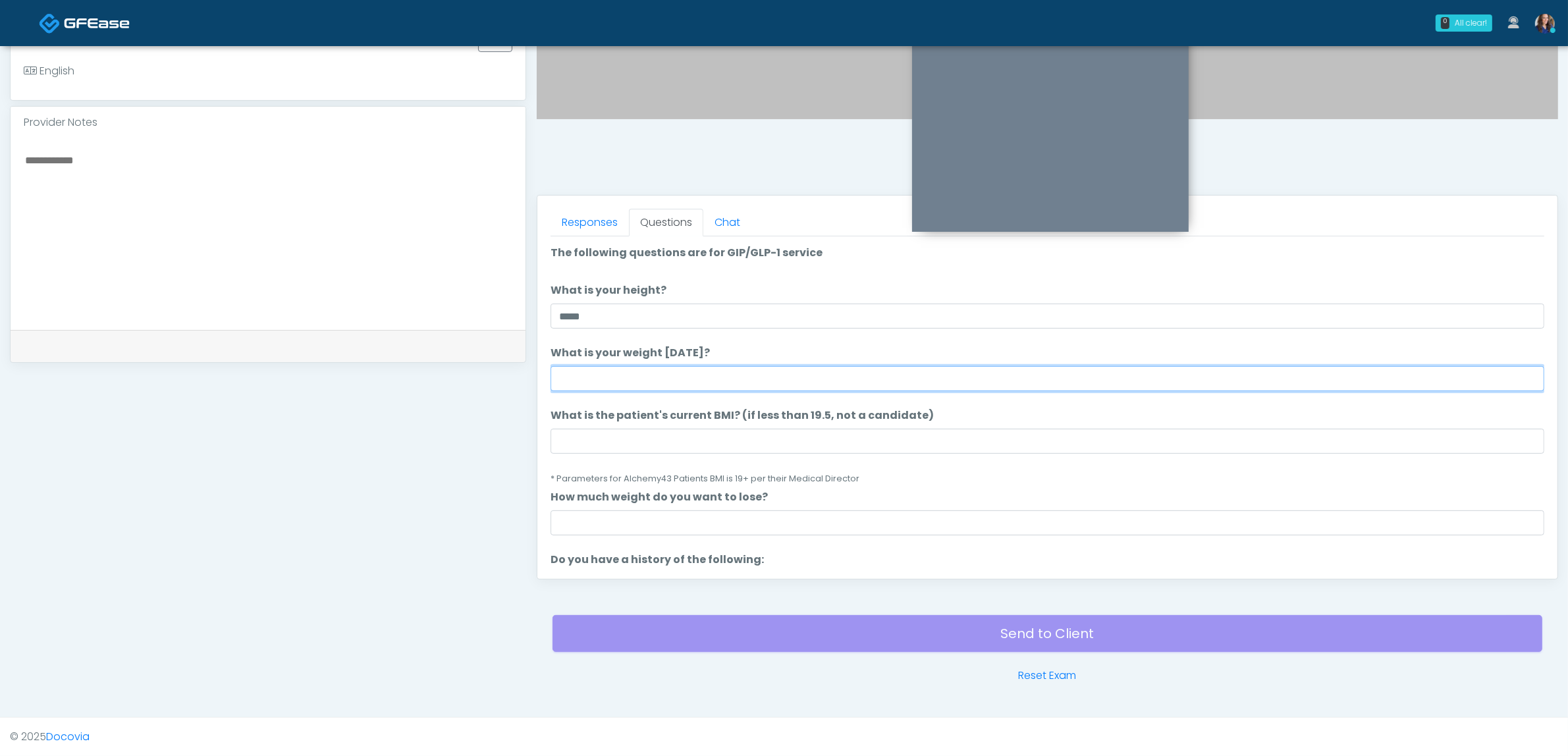
click at [787, 373] on input "What is your weight [DATE]?" at bounding box center [1047, 378] width 994 height 25
type input "***"
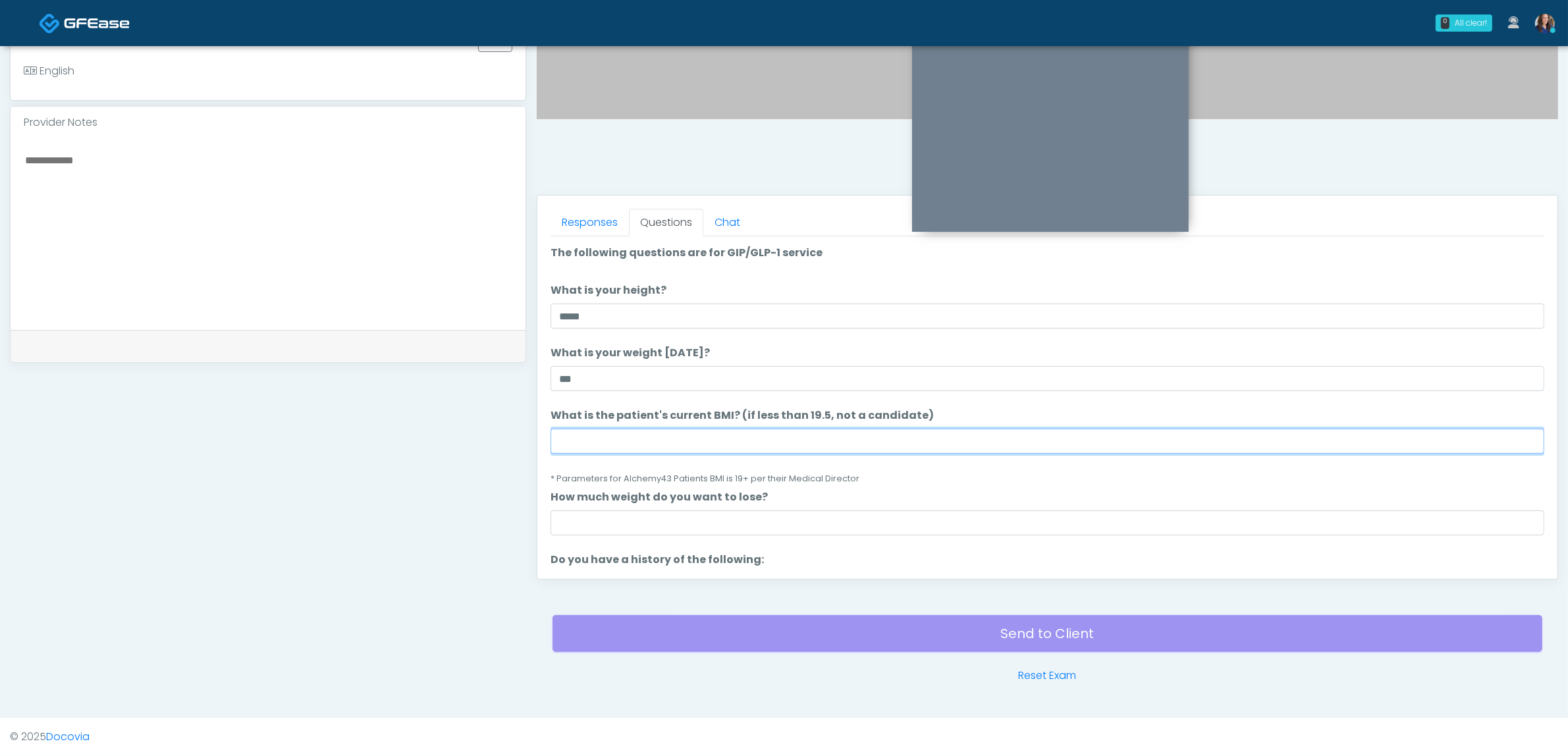
click at [754, 441] on input "What is the patient's current BMI? (if less than 19.5, not a candidate)" at bounding box center [1047, 441] width 994 height 25
type input "**"
click at [739, 482] on small "* Parameters for Alchemy43 Patients BMI is 19+ per their Medical Director" at bounding box center [705, 479] width 309 height 11
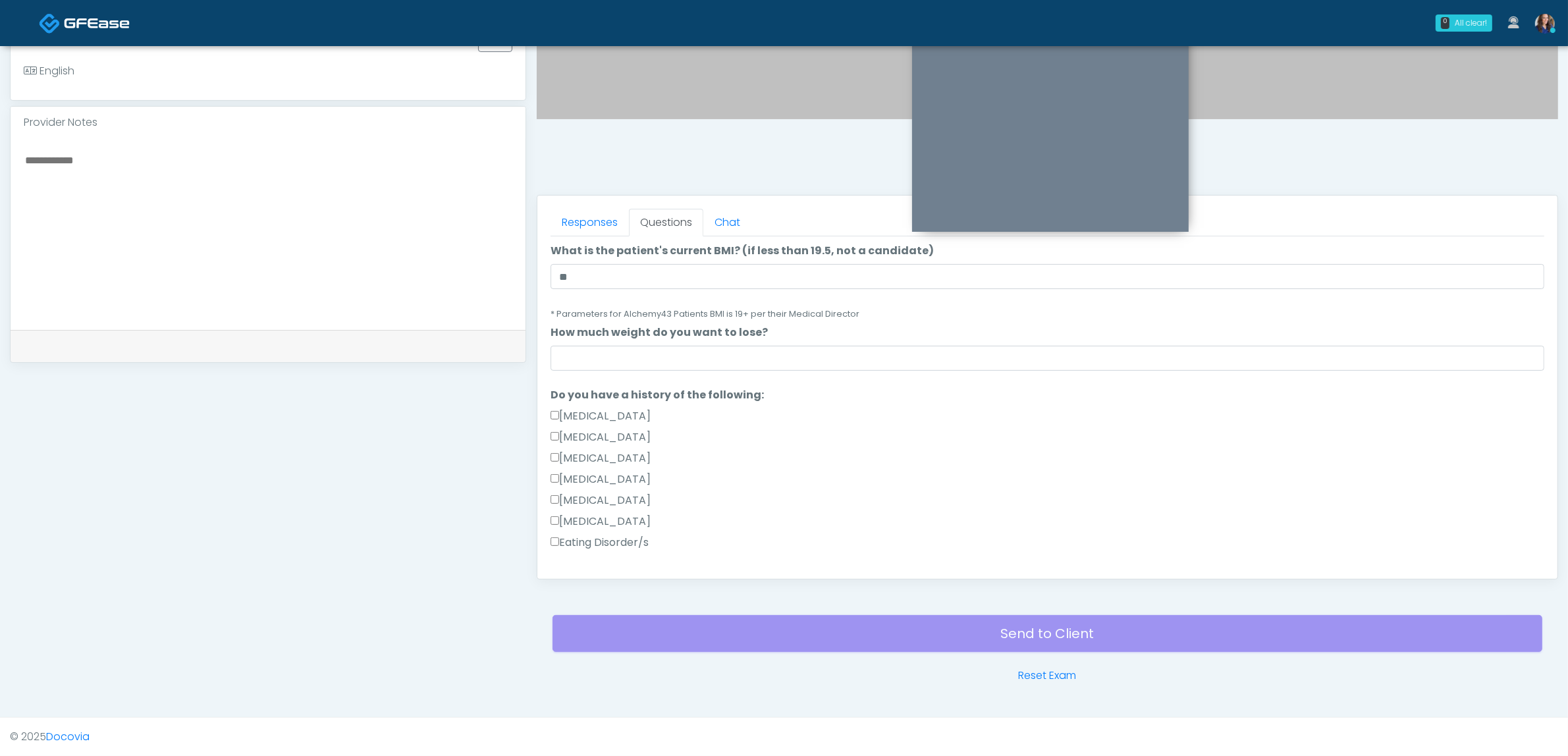
scroll to position [247, 0]
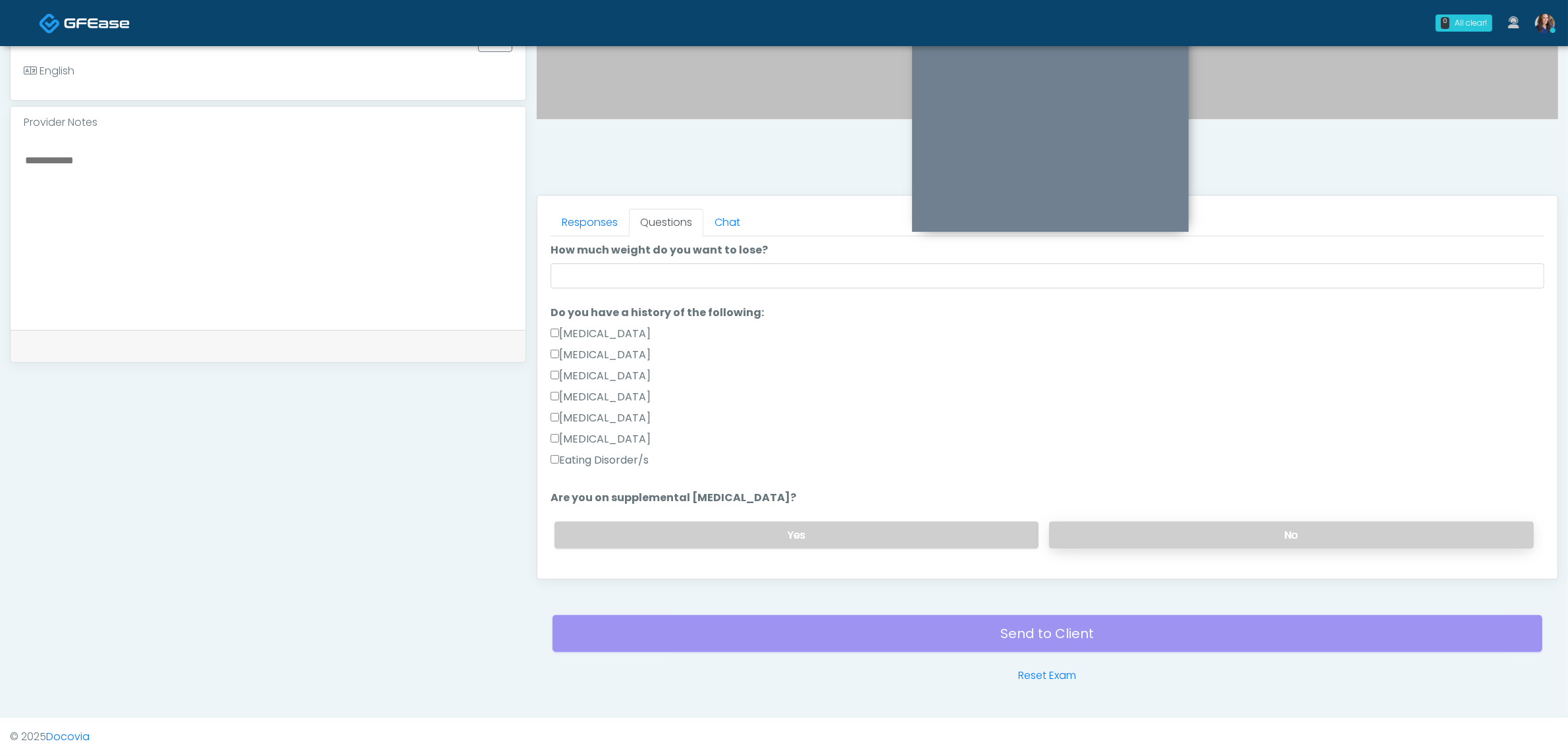
click at [1125, 531] on label "No" at bounding box center [1291, 535] width 485 height 27
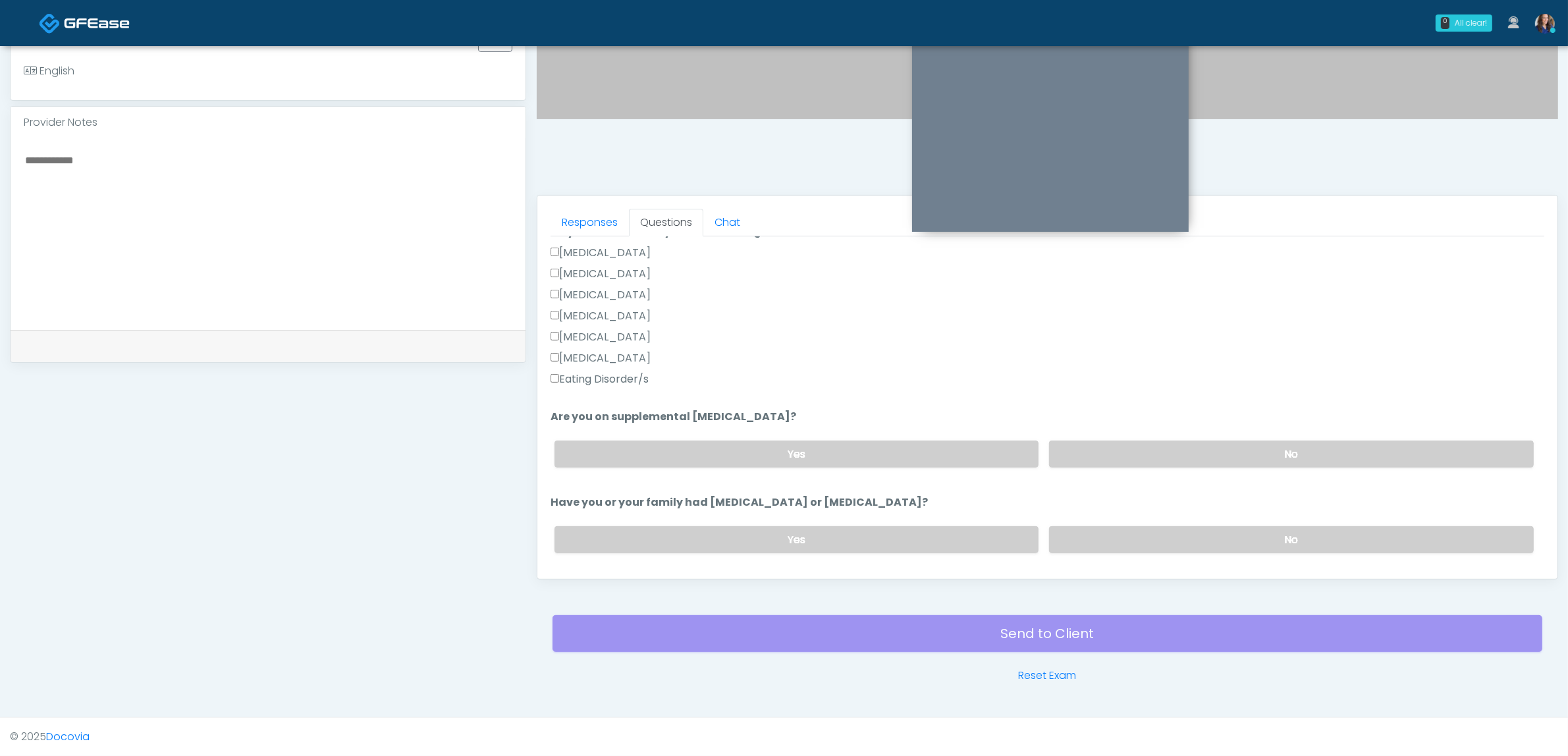
scroll to position [330, 0]
click at [1137, 535] on label "No" at bounding box center [1291, 539] width 485 height 27
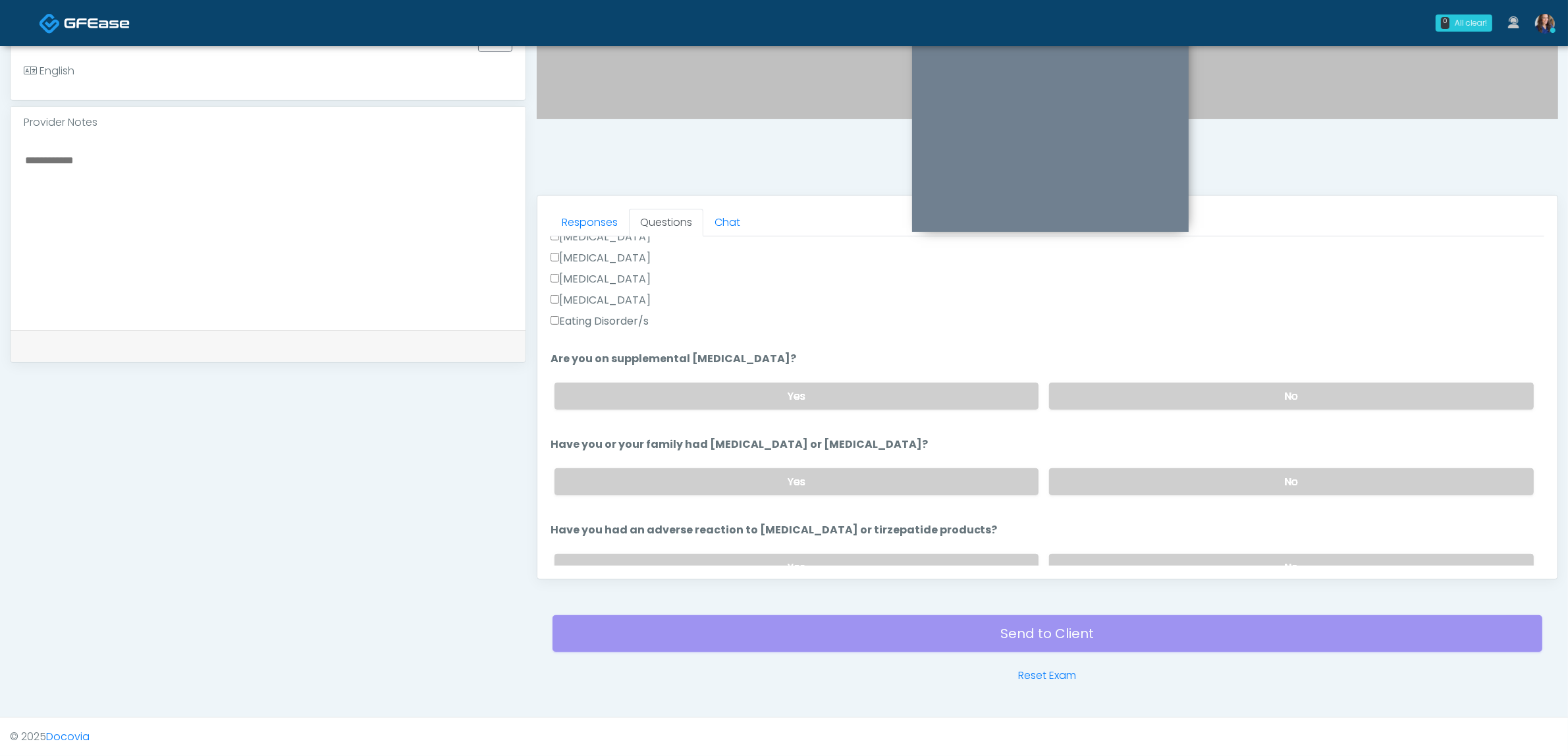
scroll to position [494, 0]
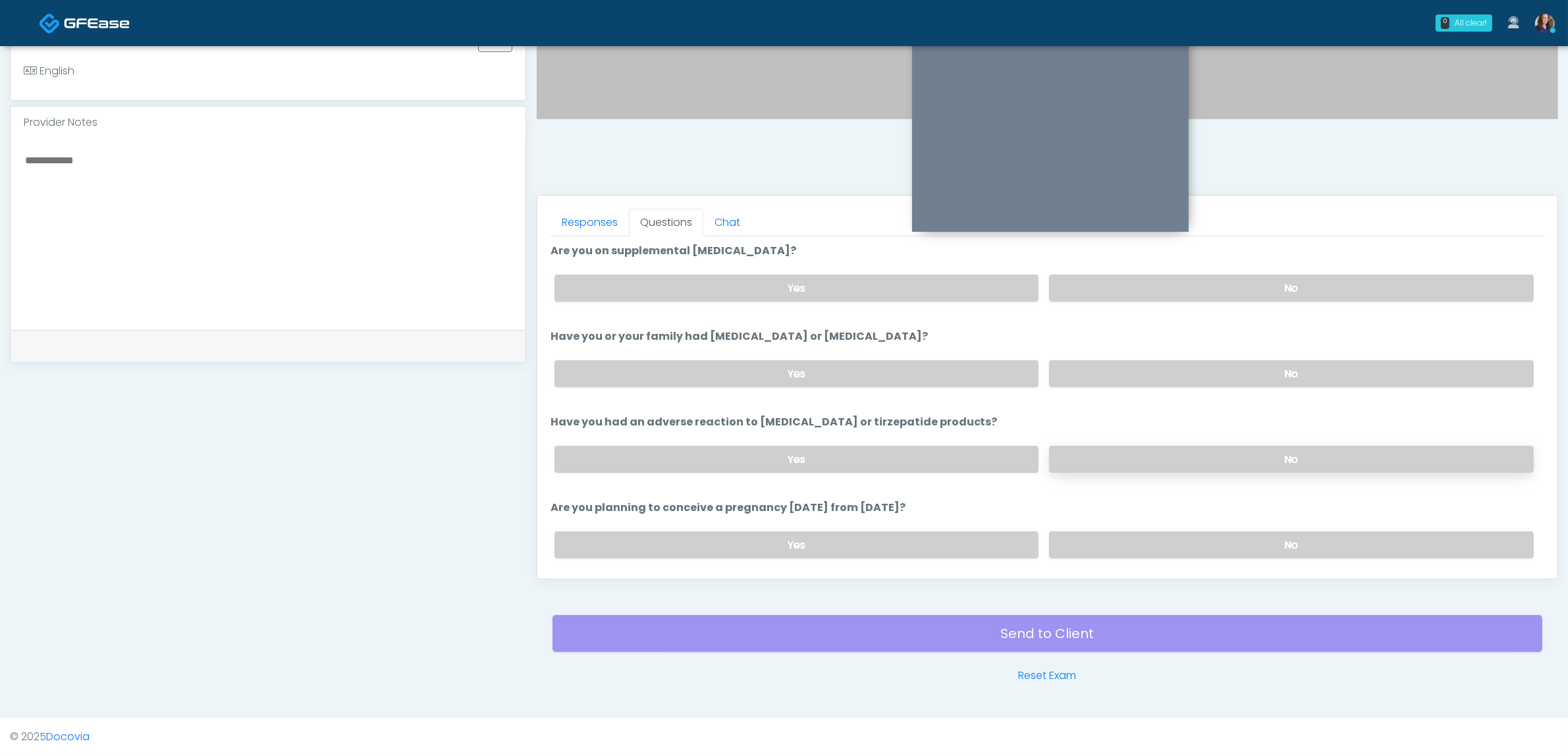
click at [1175, 456] on label "No" at bounding box center [1291, 459] width 485 height 27
click at [1136, 540] on label "No" at bounding box center [1291, 545] width 485 height 27
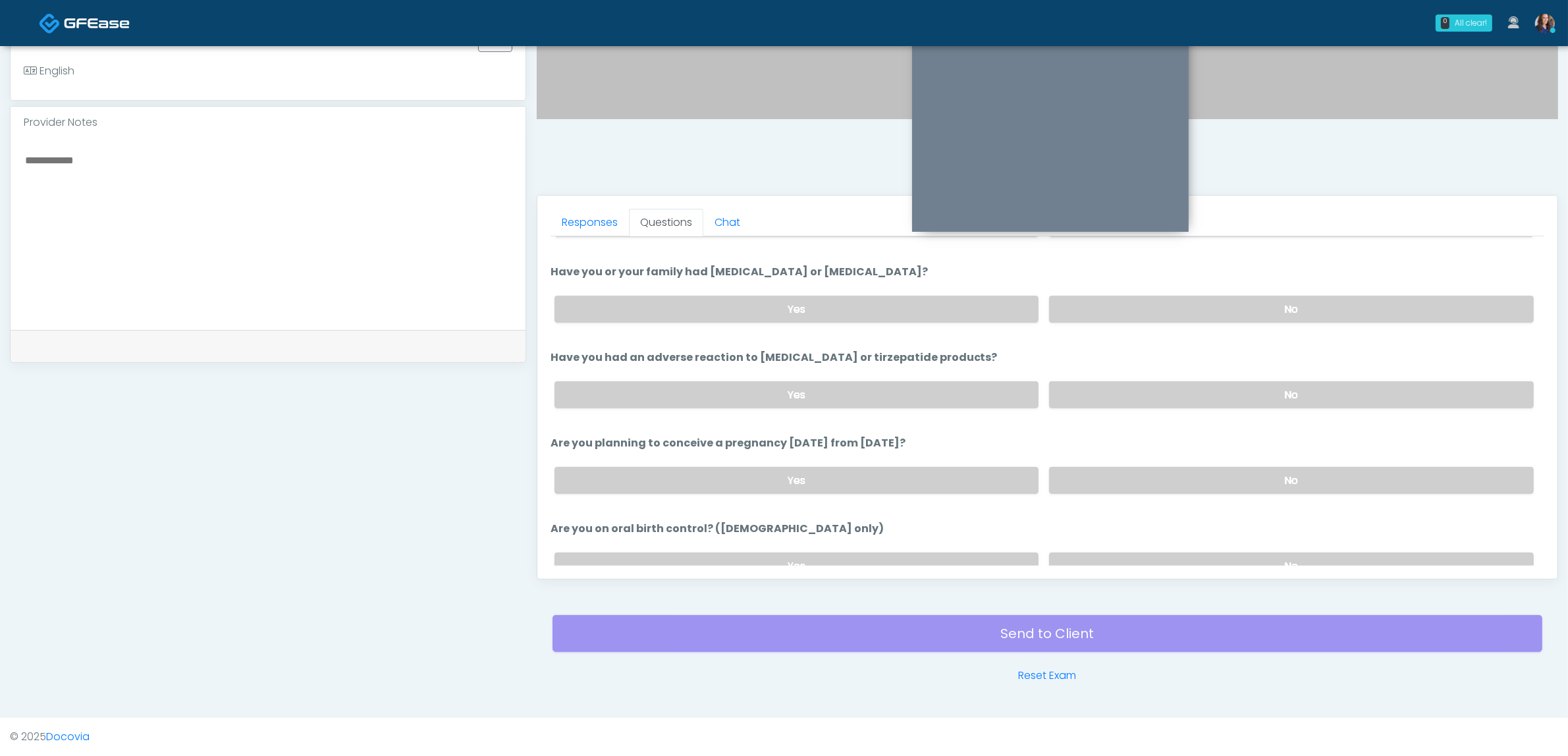
scroll to position [659, 0]
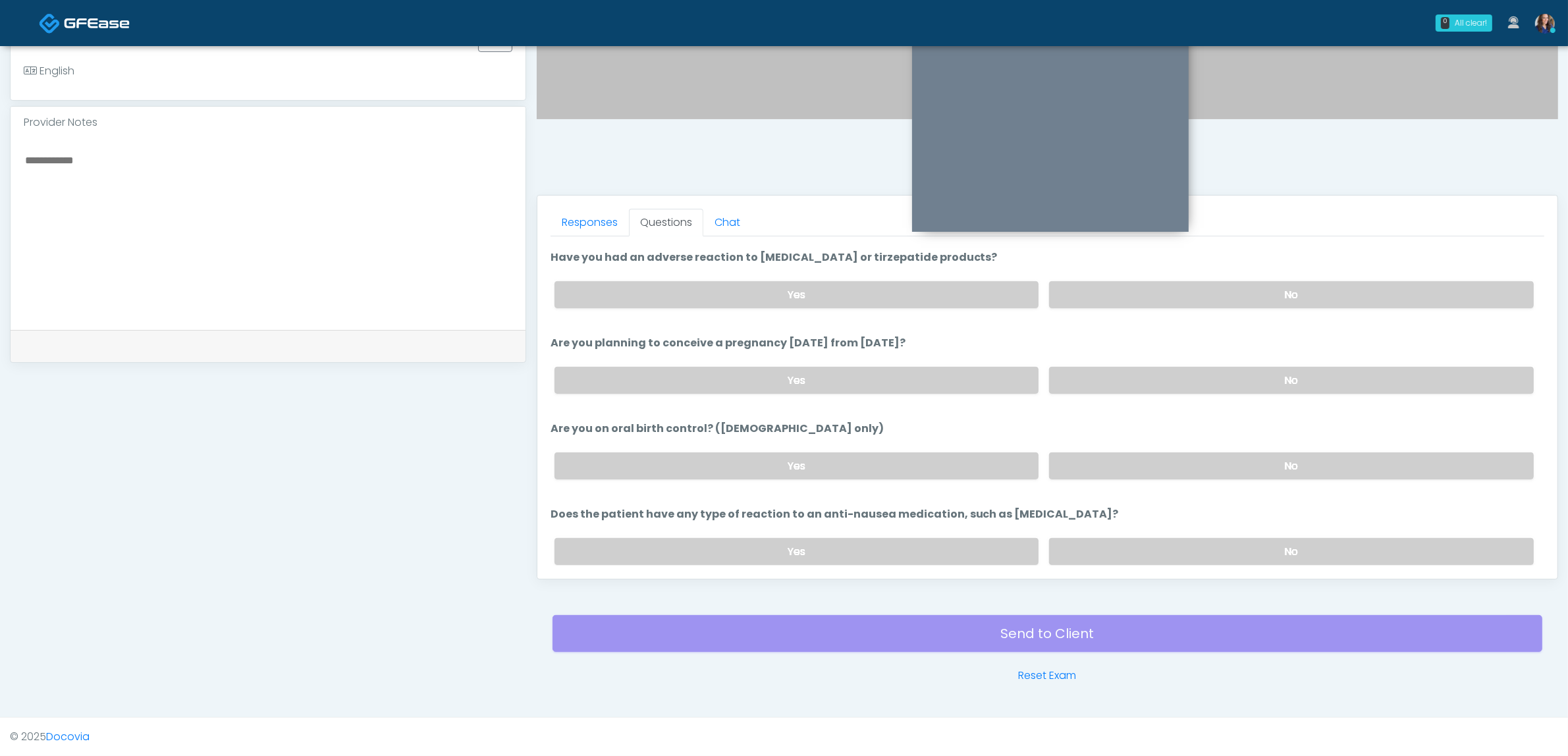
click at [1154, 472] on div "Yes No" at bounding box center [1044, 466] width 1000 height 48
drag, startPoint x: 1163, startPoint y: 445, endPoint x: 1158, endPoint y: 461, distance: 16.8
click at [1163, 446] on div "Yes No" at bounding box center [1044, 466] width 1000 height 48
click at [1154, 466] on label "No" at bounding box center [1291, 466] width 485 height 27
click at [1137, 545] on label "No" at bounding box center [1291, 552] width 485 height 27
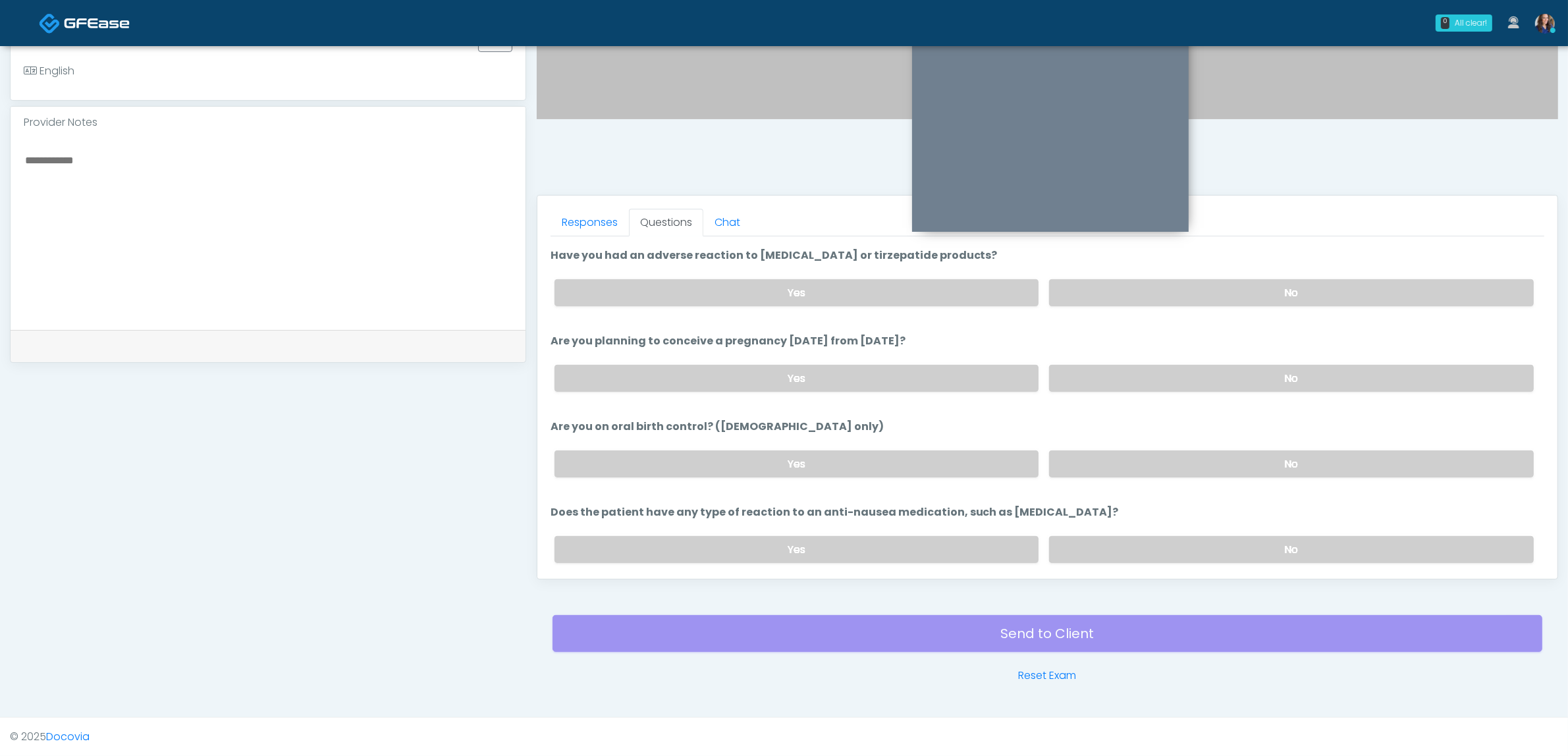
scroll to position [702, 0]
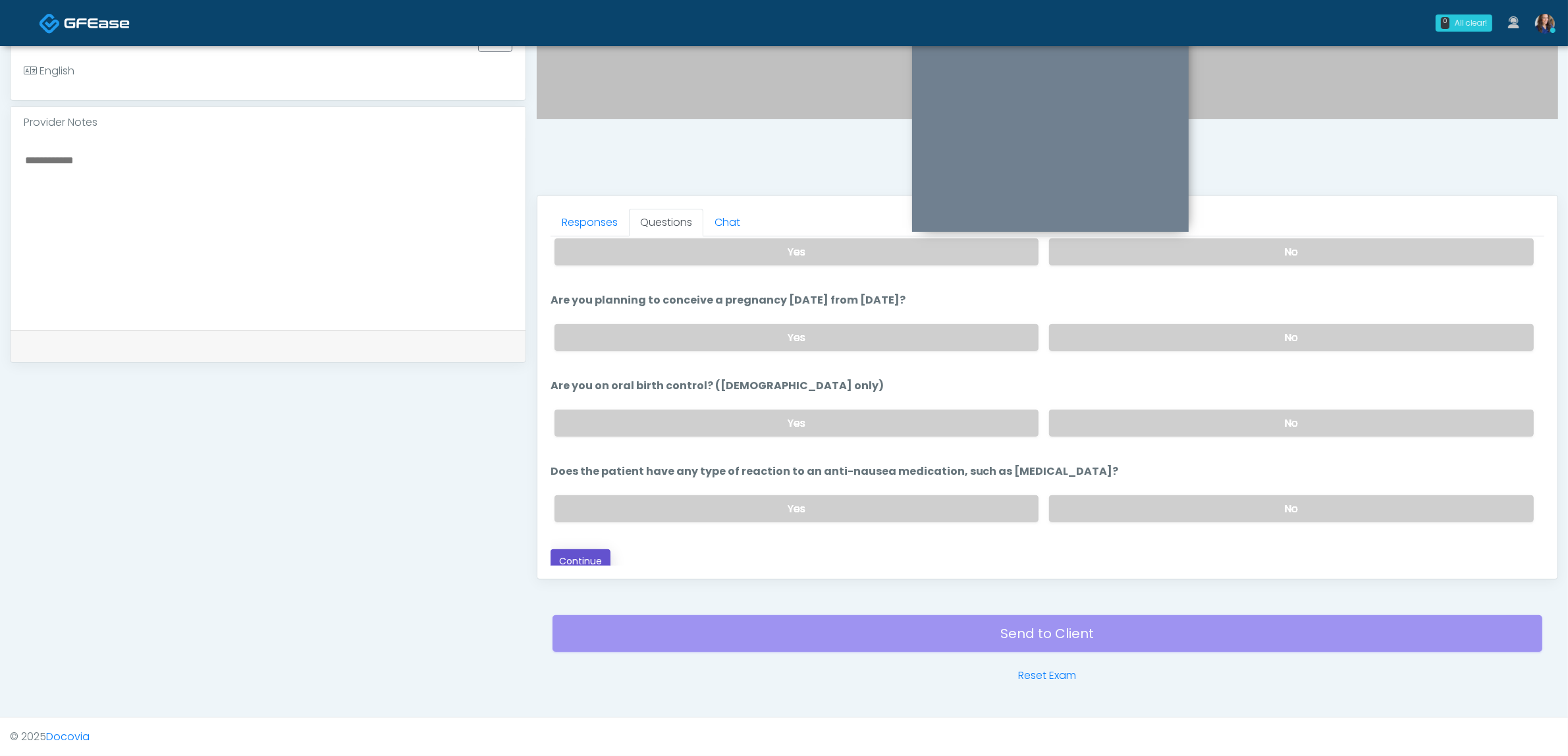
click at [576, 552] on button "Continue" at bounding box center [581, 562] width 60 height 24
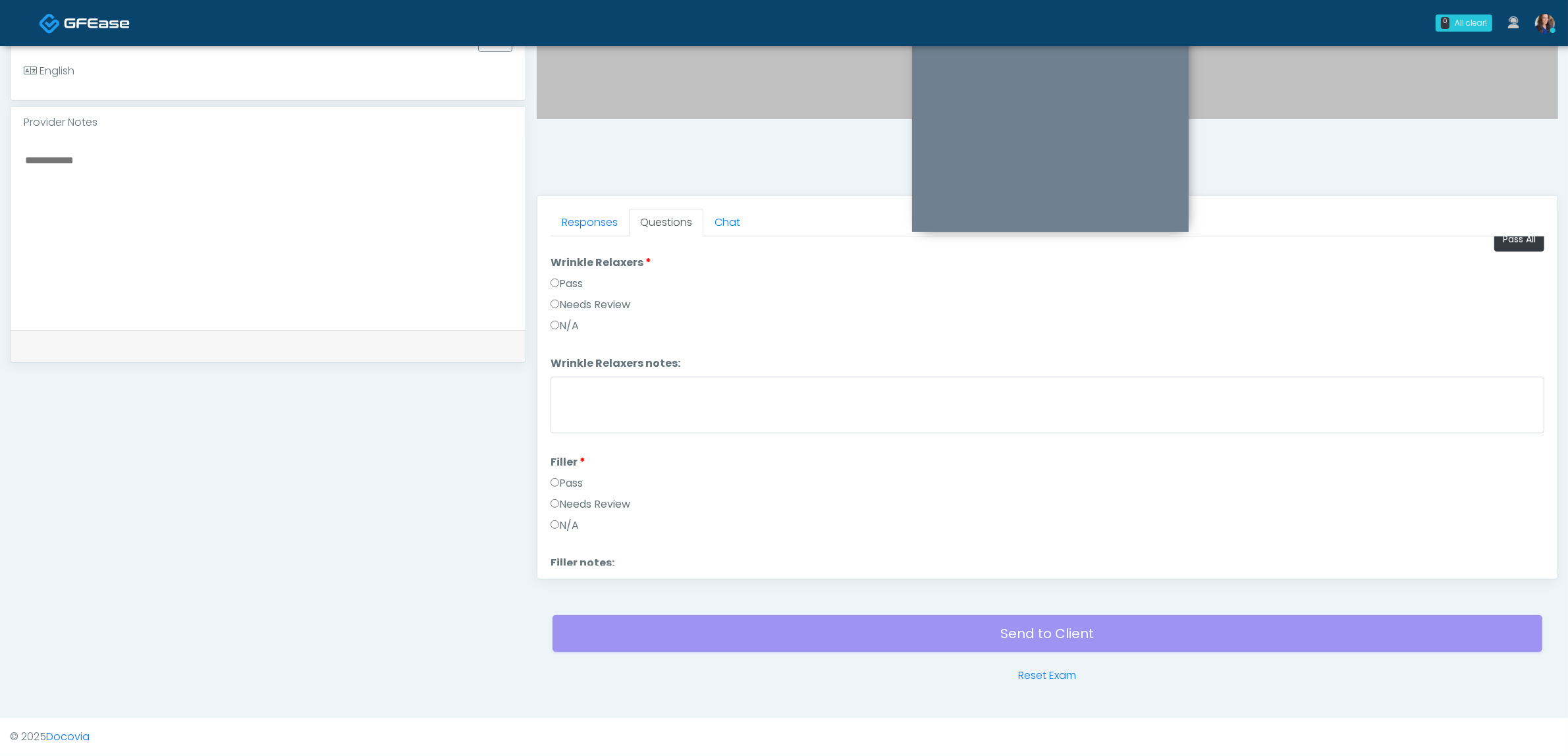
scroll to position [0, 0]
click at [1508, 258] on button "Pass All" at bounding box center [1519, 254] width 50 height 24
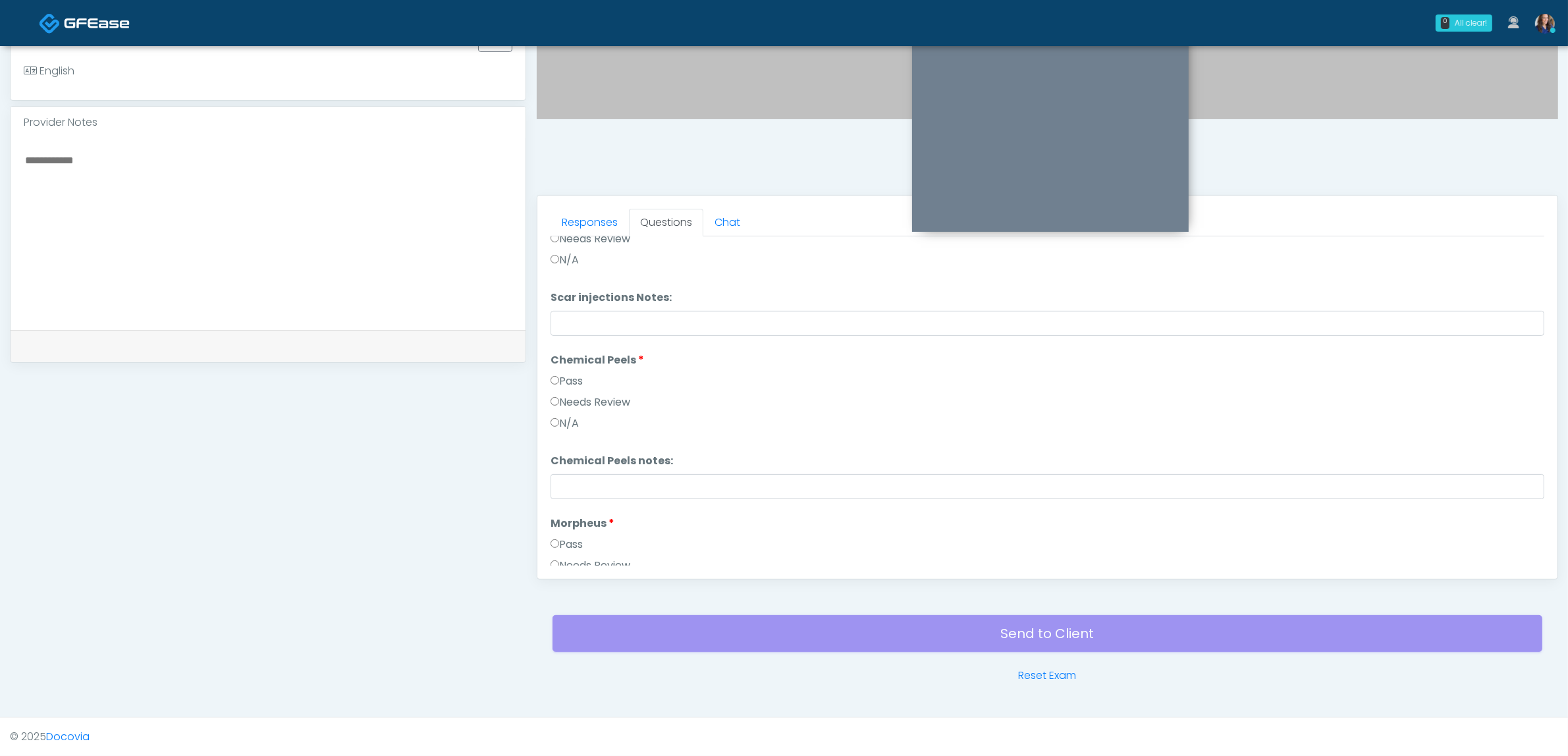
scroll to position [2395, 0]
drag, startPoint x: 592, startPoint y: 560, endPoint x: 603, endPoint y: 553, distance: 13.0
click at [593, 559] on button "Continue" at bounding box center [581, 555] width 60 height 24
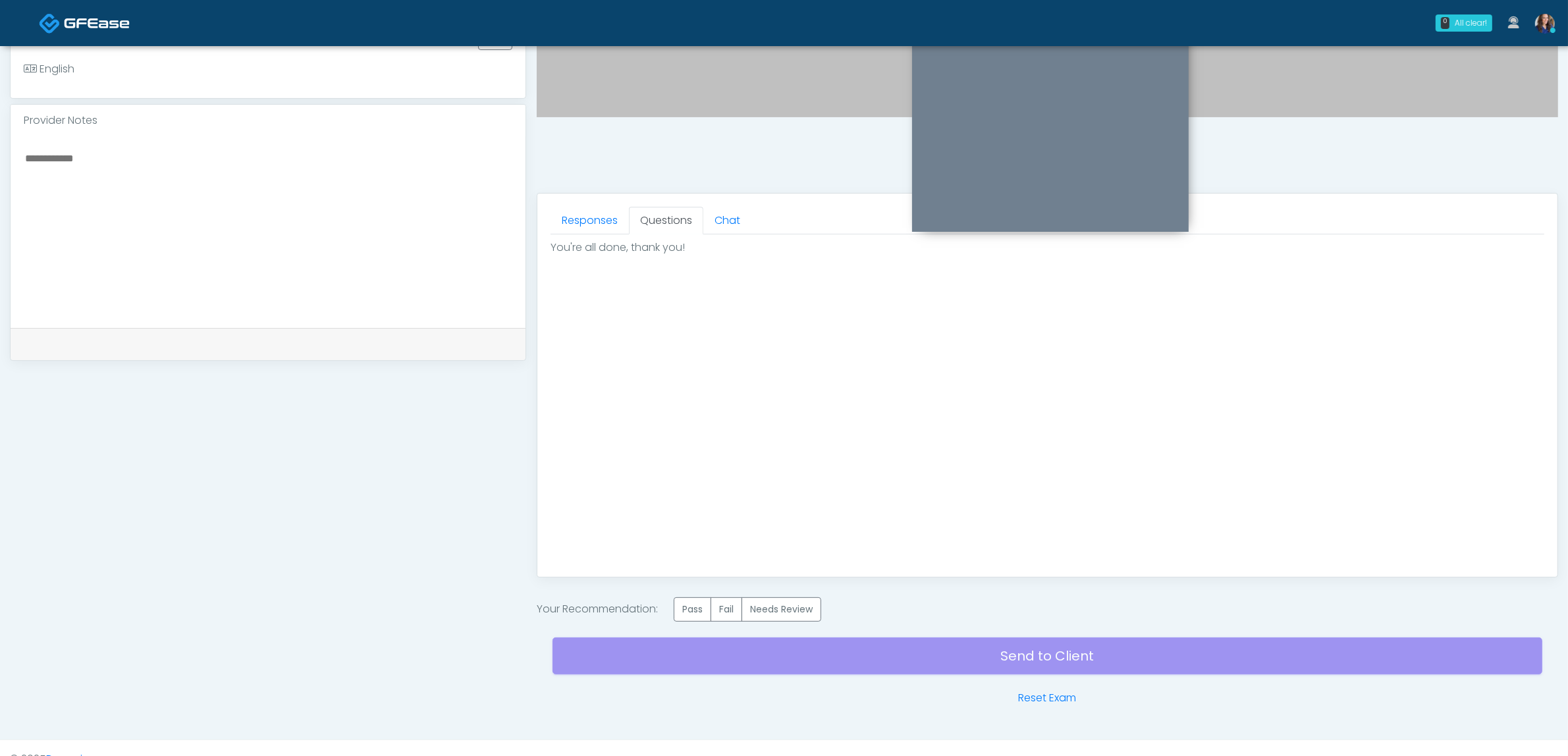
scroll to position [0, 0]
click at [693, 607] on label "Pass" at bounding box center [692, 610] width 37 height 24
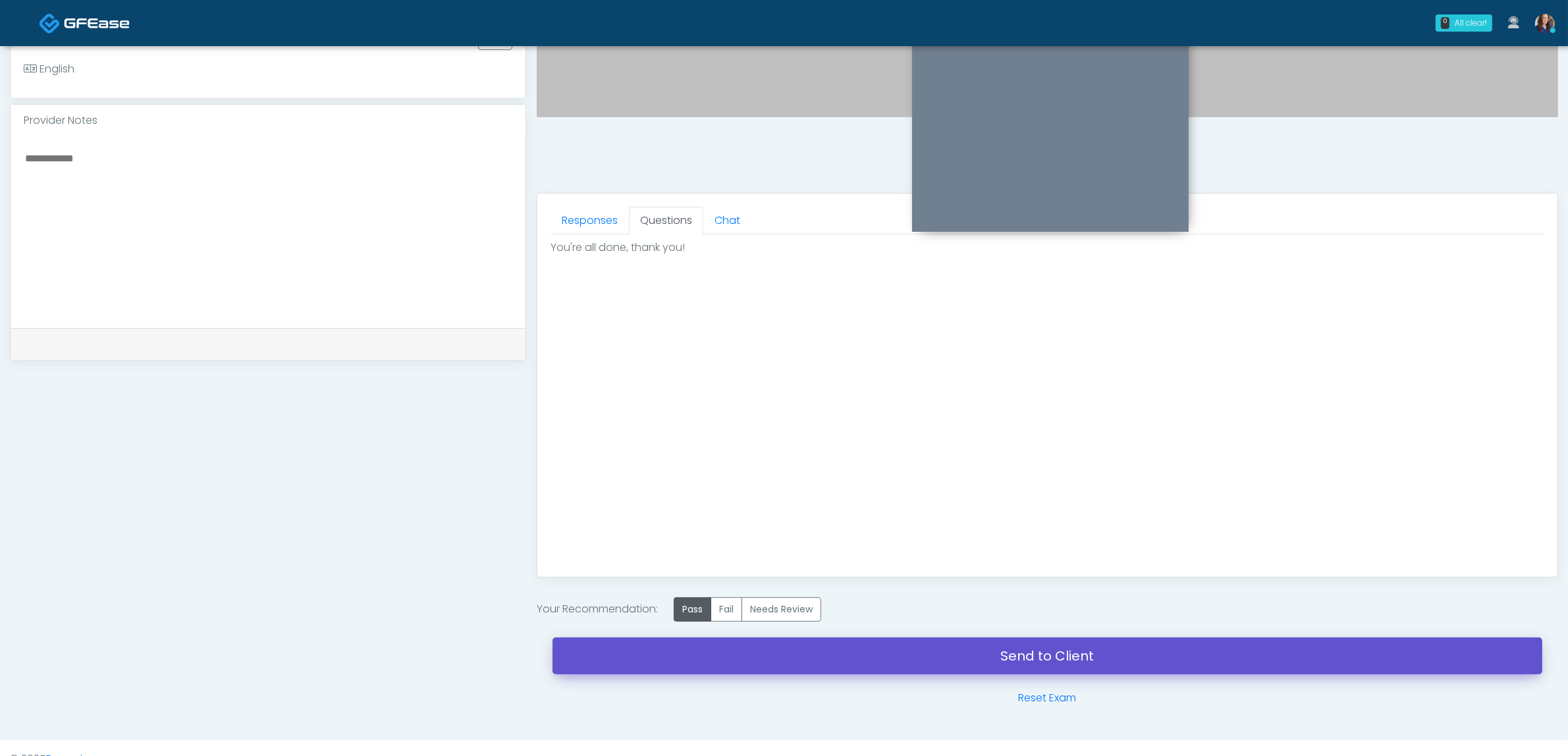
click at [751, 650] on link "Send to Client" at bounding box center [1047, 656] width 990 height 37
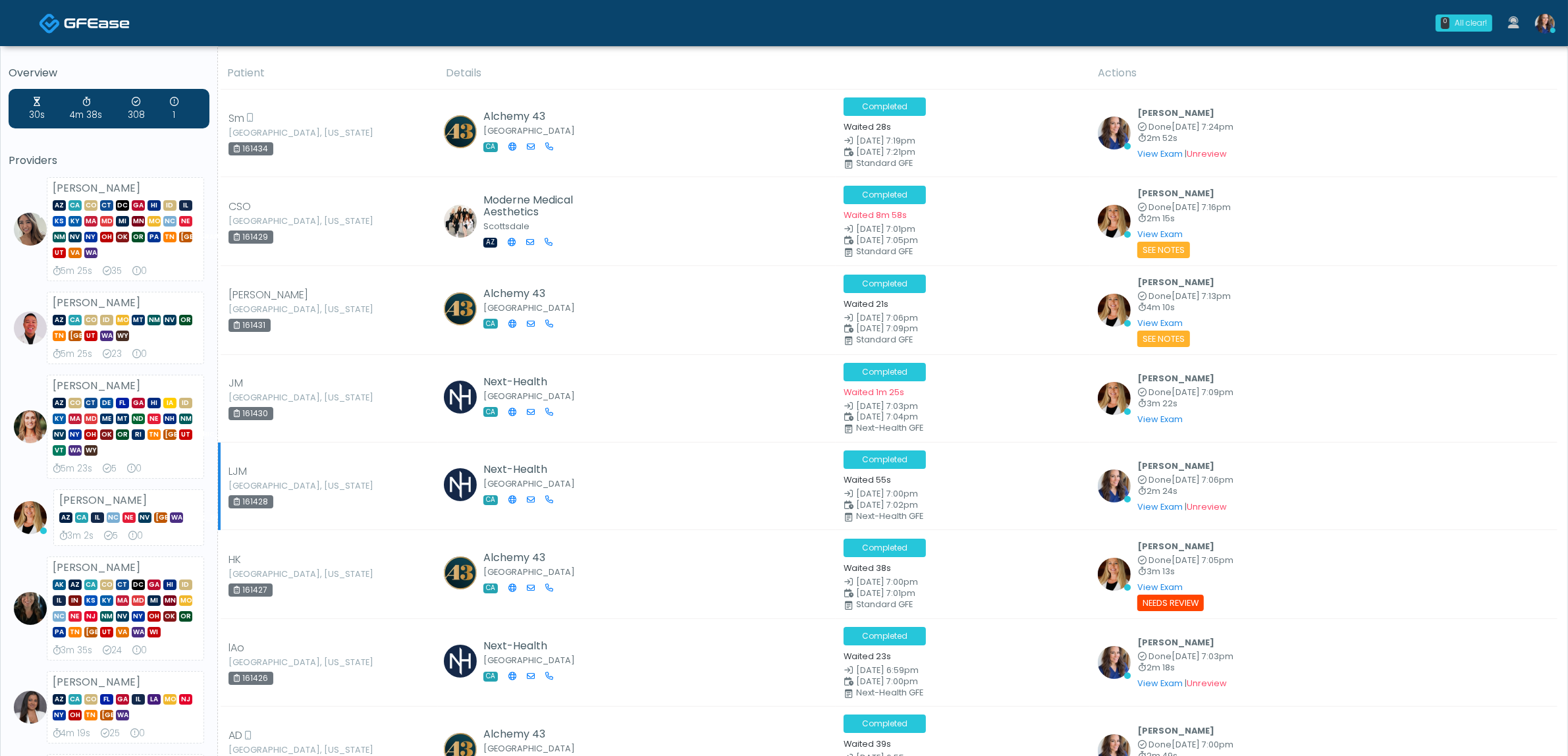
click at [986, 445] on td "Completed Waited 55s [DATE] 7:00pm [DATE] 7:02pm Next-Health GFE" at bounding box center [963, 486] width 254 height 87
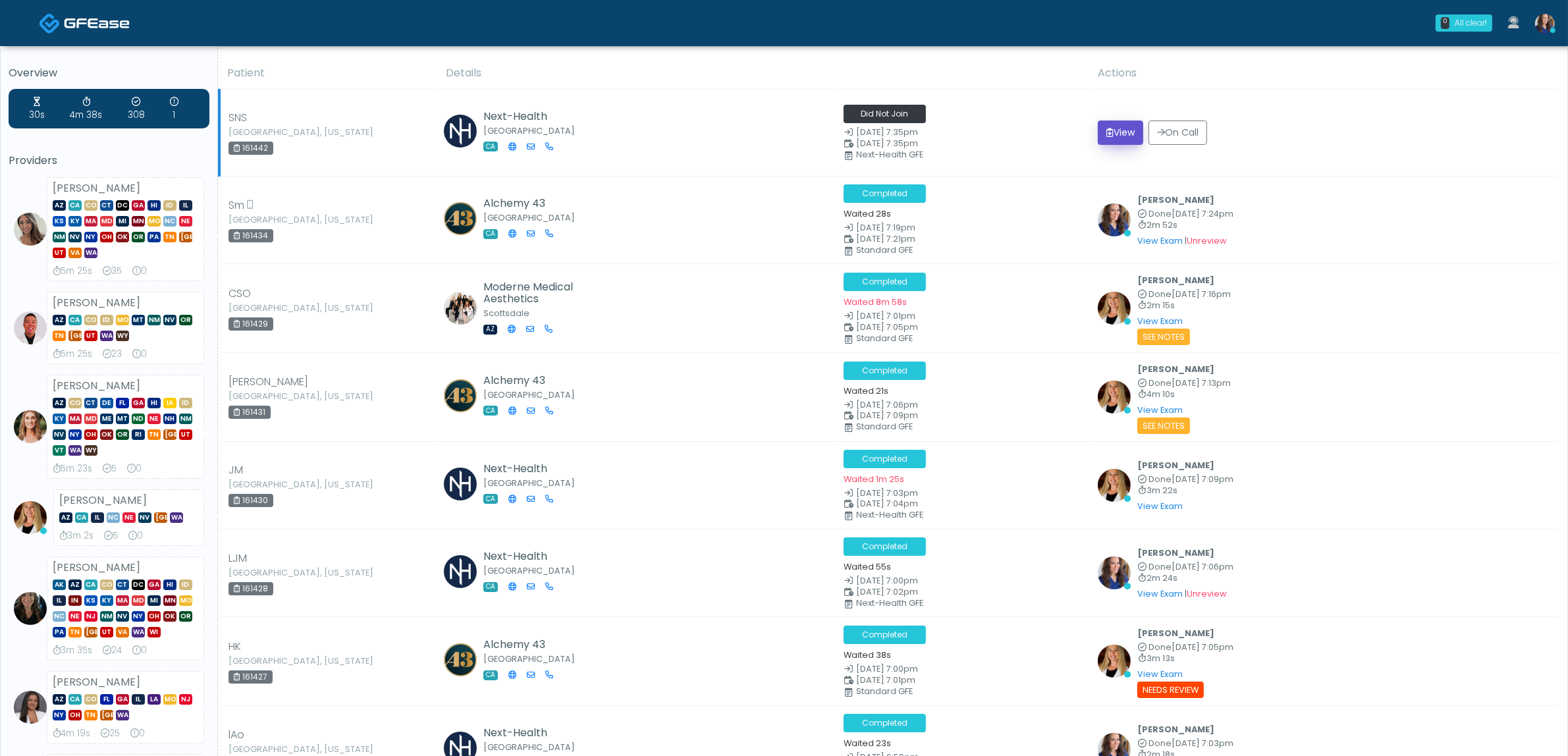
click at [1117, 130] on button "View" at bounding box center [1120, 133] width 45 height 24
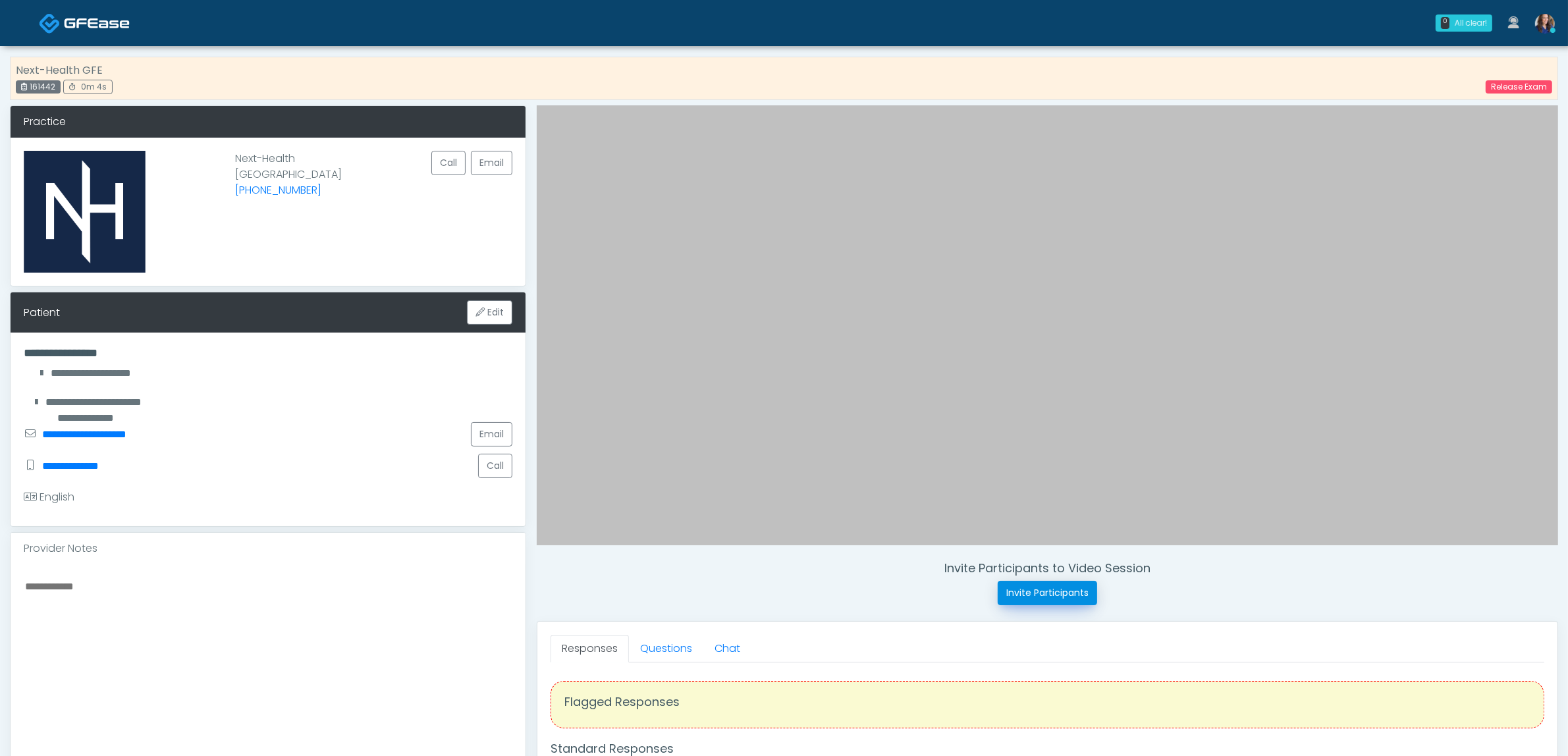
click at [1016, 600] on button "Invite Participants" at bounding box center [1047, 593] width 100 height 24
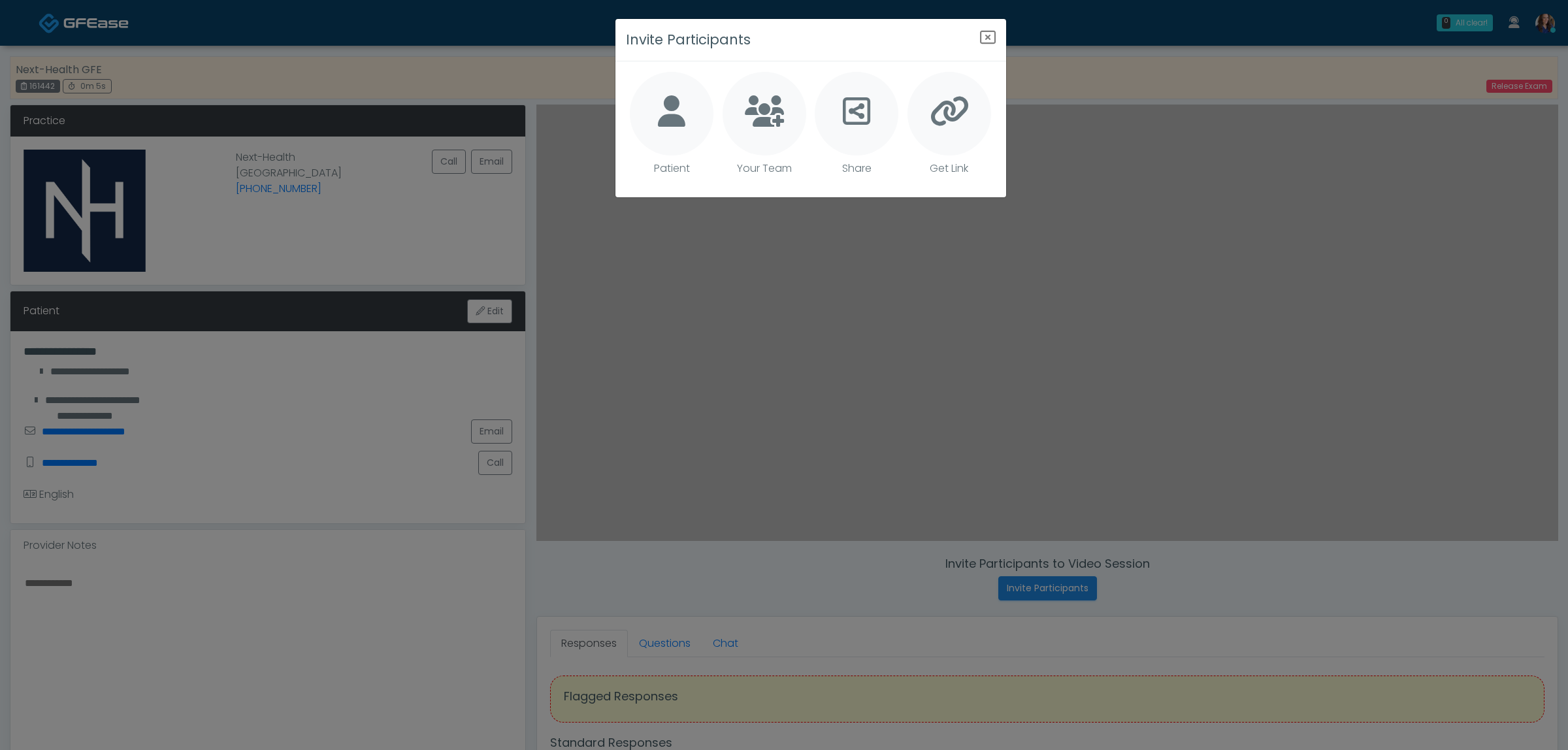
drag, startPoint x: 665, startPoint y: 105, endPoint x: 683, endPoint y: 111, distance: 19.0
click at [665, 105] on icon at bounding box center [672, 111] width 28 height 31
type textarea "**********"
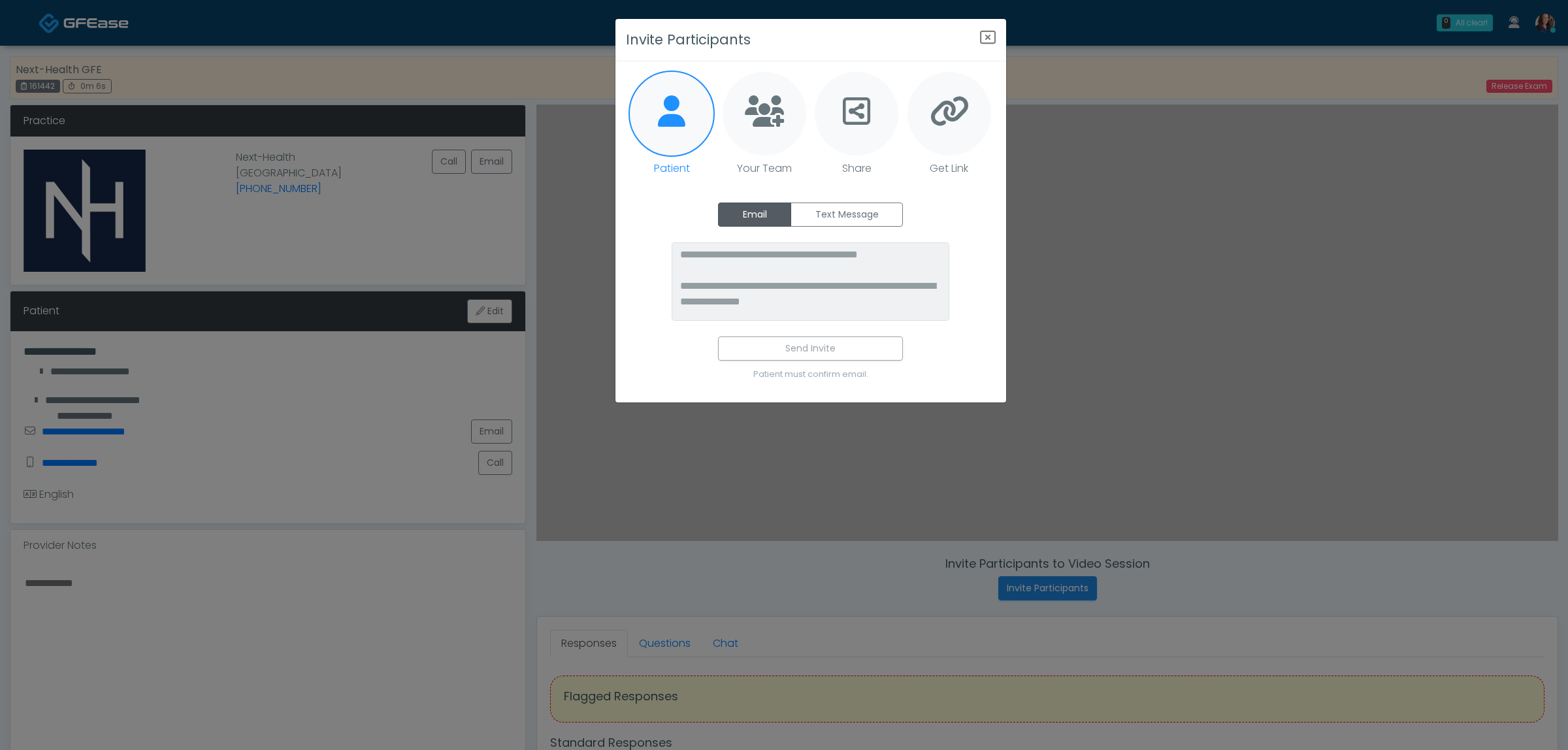
drag, startPoint x: 848, startPoint y: 210, endPoint x: 846, endPoint y: 262, distance: 52.0
click at [849, 215] on label "Text Message" at bounding box center [847, 215] width 112 height 24
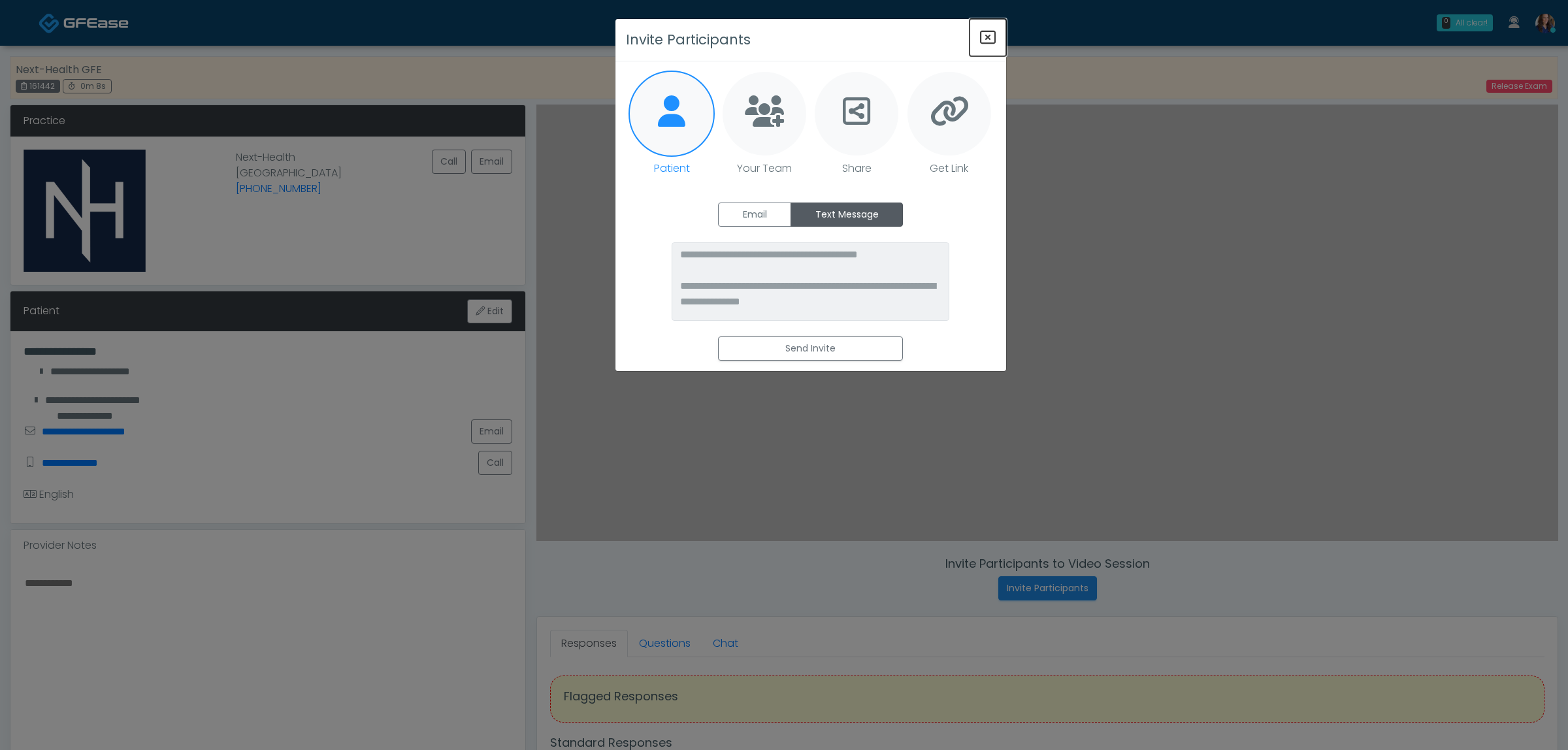
click at [983, 34] on icon "Close" at bounding box center [988, 37] width 16 height 16
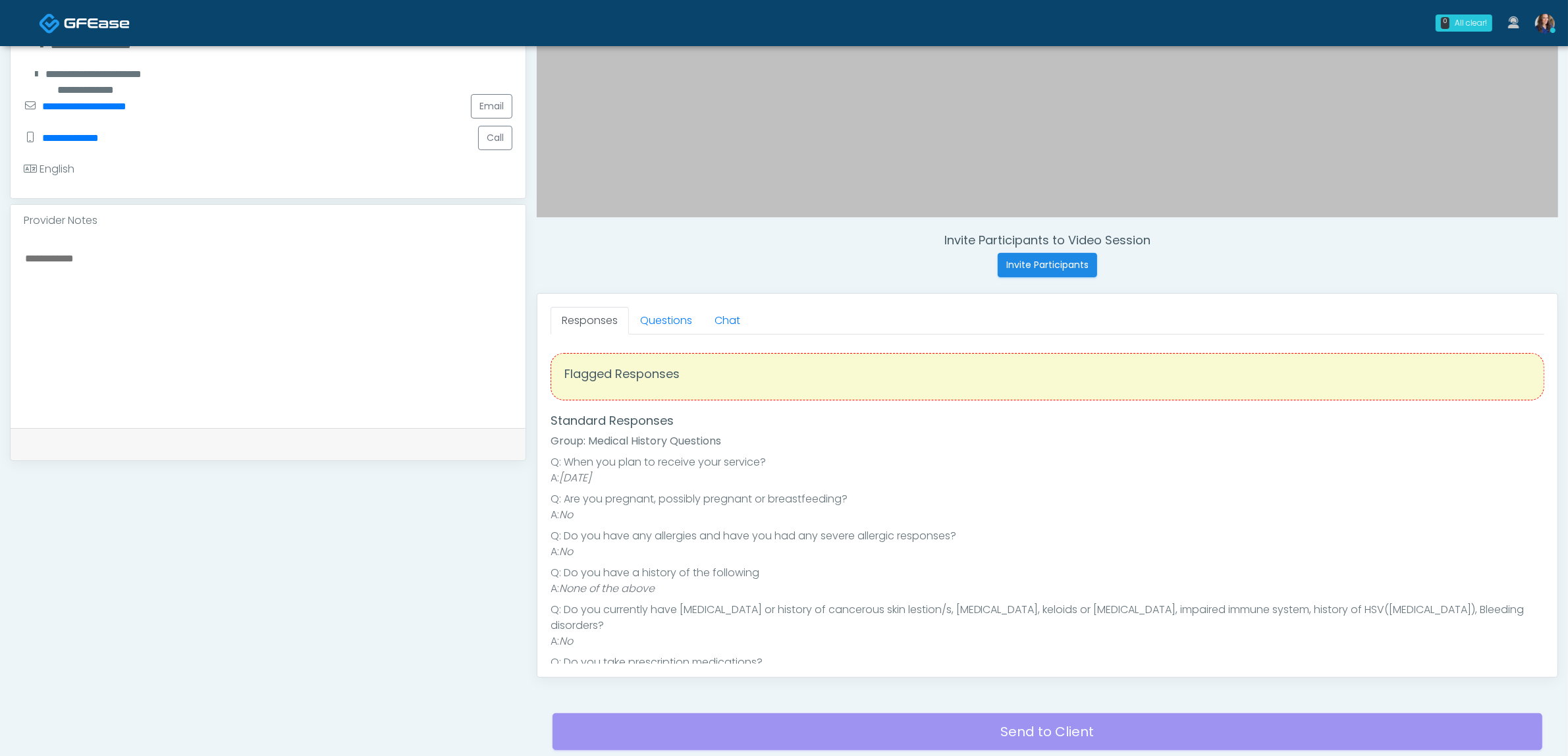
scroll to position [330, 0]
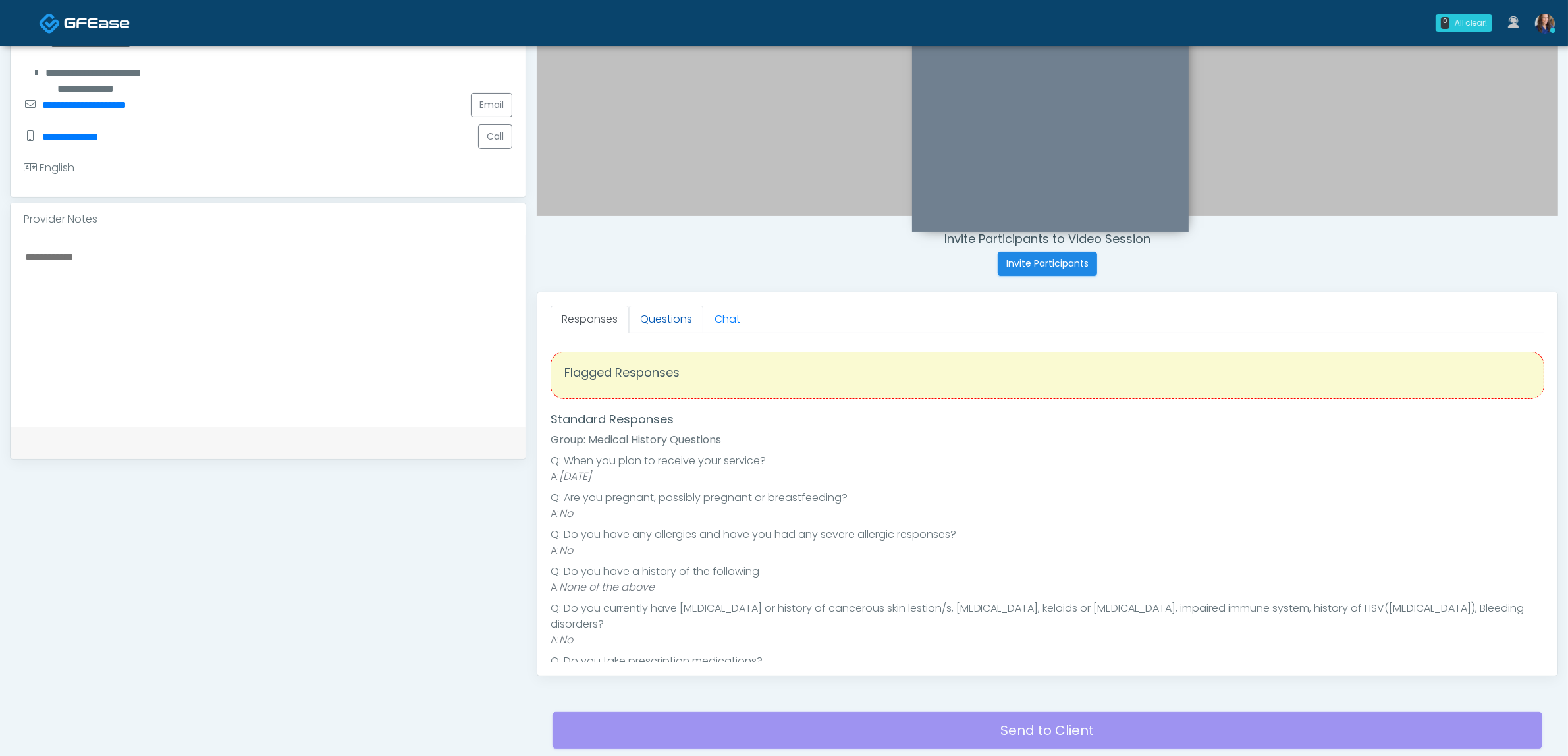
click at [650, 317] on link "Questions" at bounding box center [666, 320] width 74 height 28
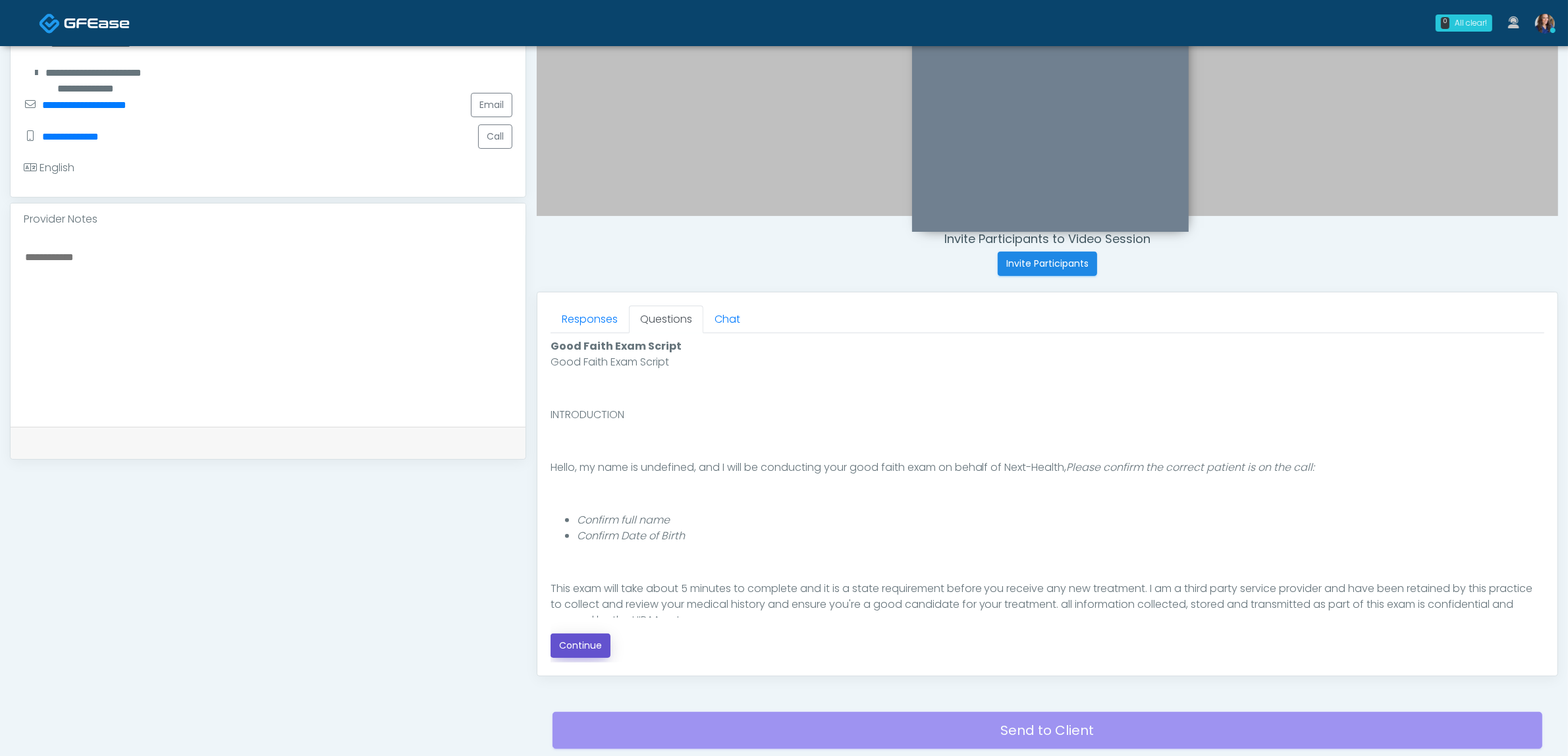
click at [585, 644] on button "Continue" at bounding box center [581, 646] width 60 height 24
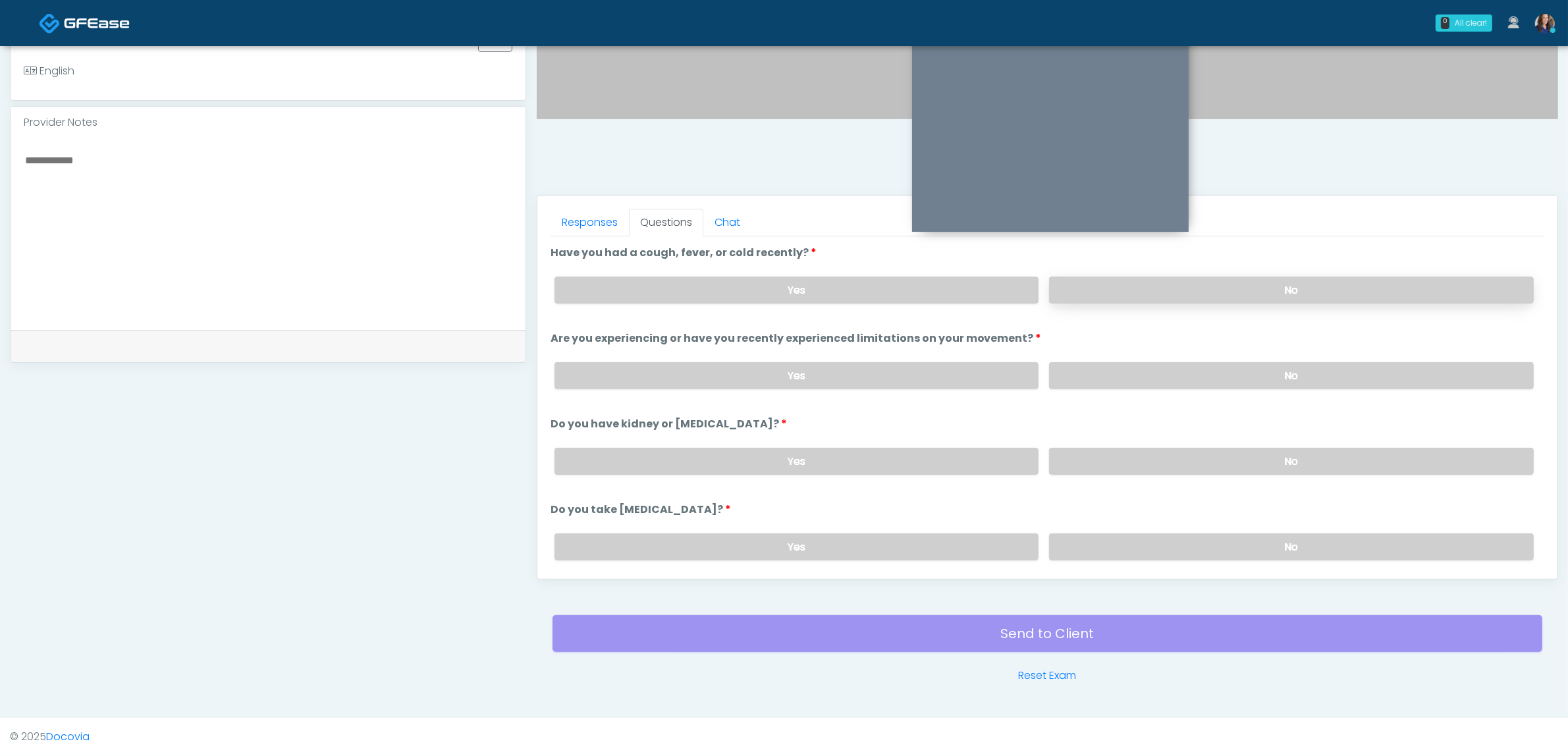
click at [1122, 295] on label "No" at bounding box center [1291, 290] width 485 height 27
click at [1111, 366] on label "No" at bounding box center [1291, 376] width 485 height 27
click at [1103, 455] on label "No" at bounding box center [1291, 461] width 485 height 27
click at [1097, 535] on label "No" at bounding box center [1291, 547] width 485 height 27
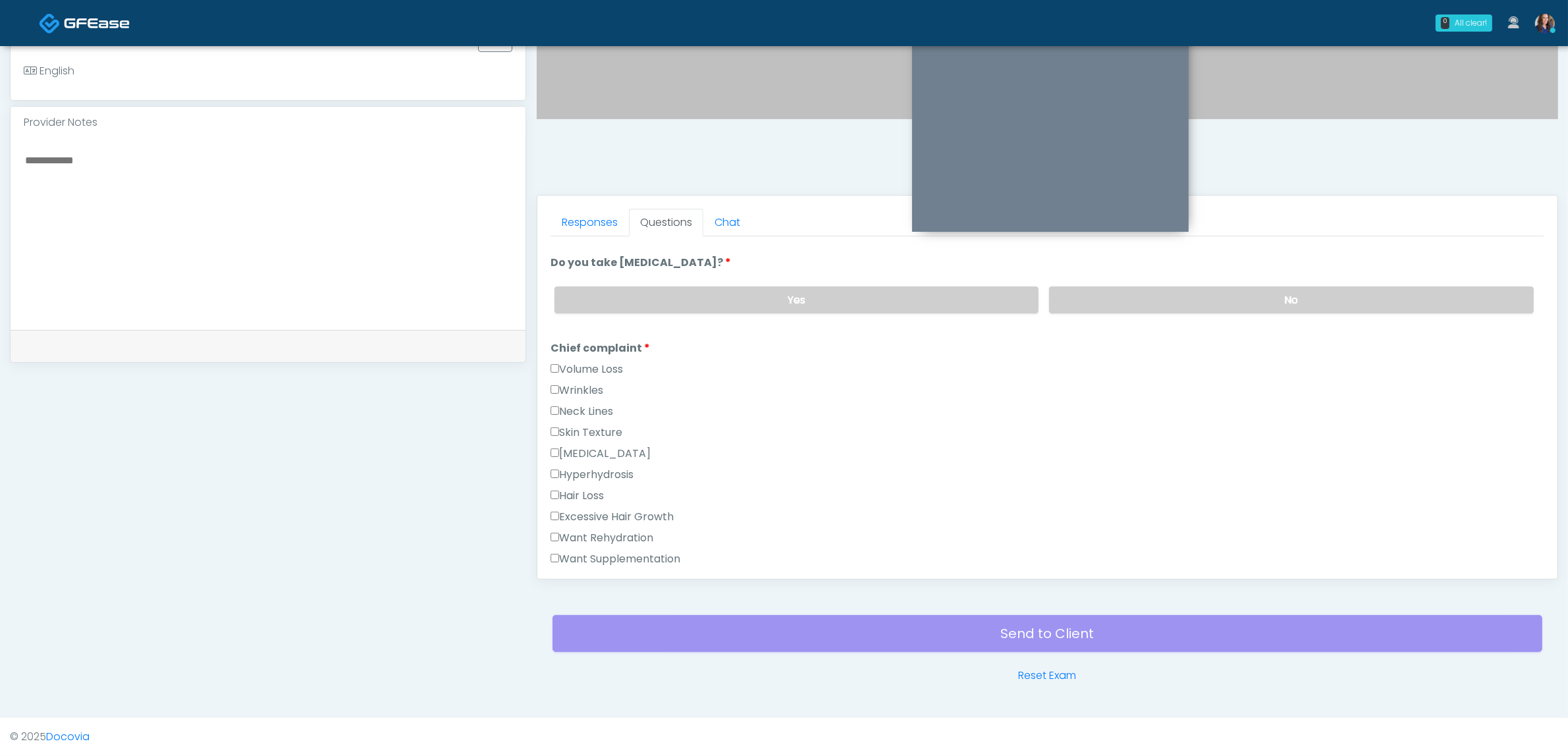
scroll to position [330, 0]
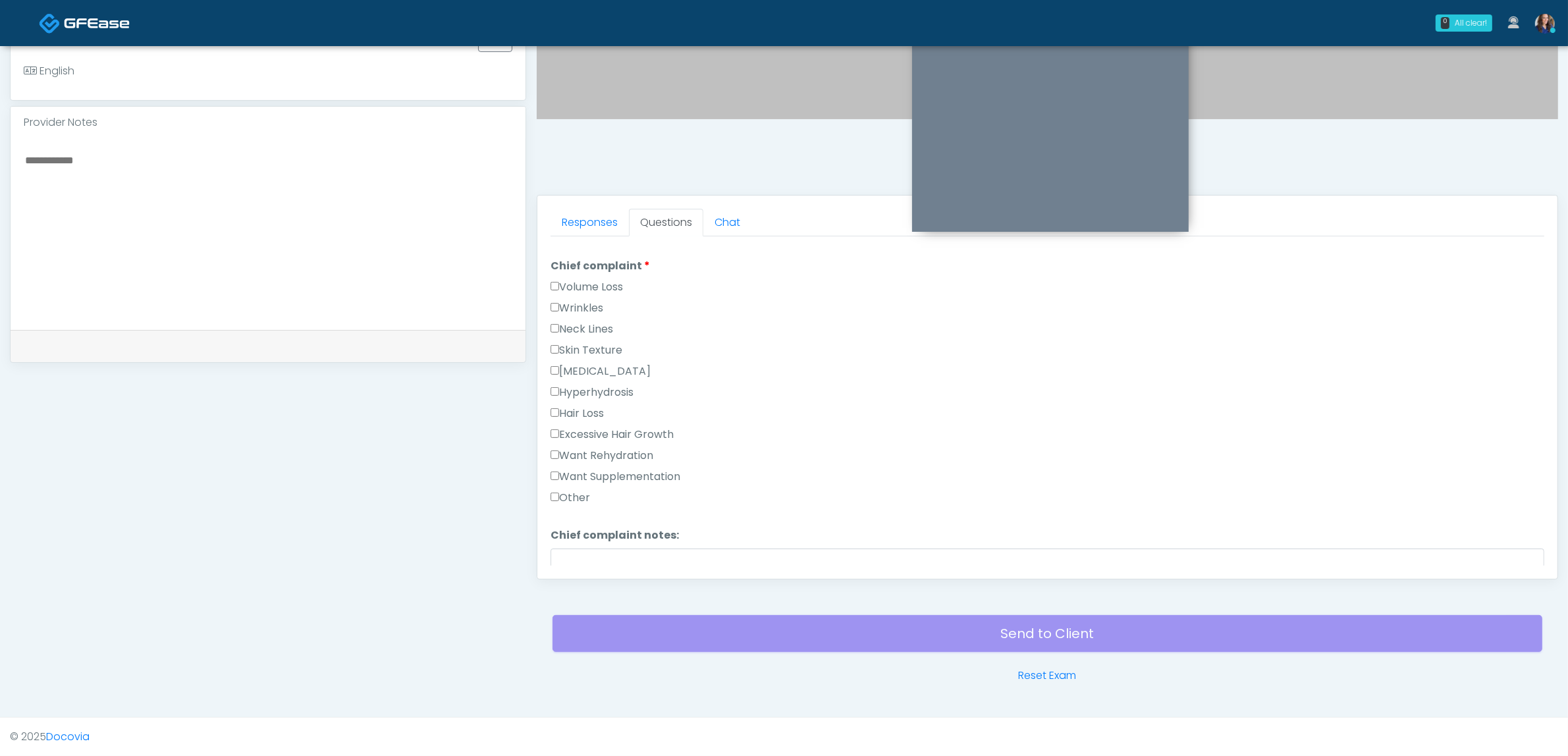
click at [607, 454] on label "Want Rehydration" at bounding box center [602, 456] width 102 height 16
drag, startPoint x: 607, startPoint y: 471, endPoint x: 645, endPoint y: 461, distance: 39.3
click at [607, 471] on label "Want Supplementation" at bounding box center [615, 477] width 130 height 16
click at [579, 401] on label "None" at bounding box center [569, 408] width 36 height 16
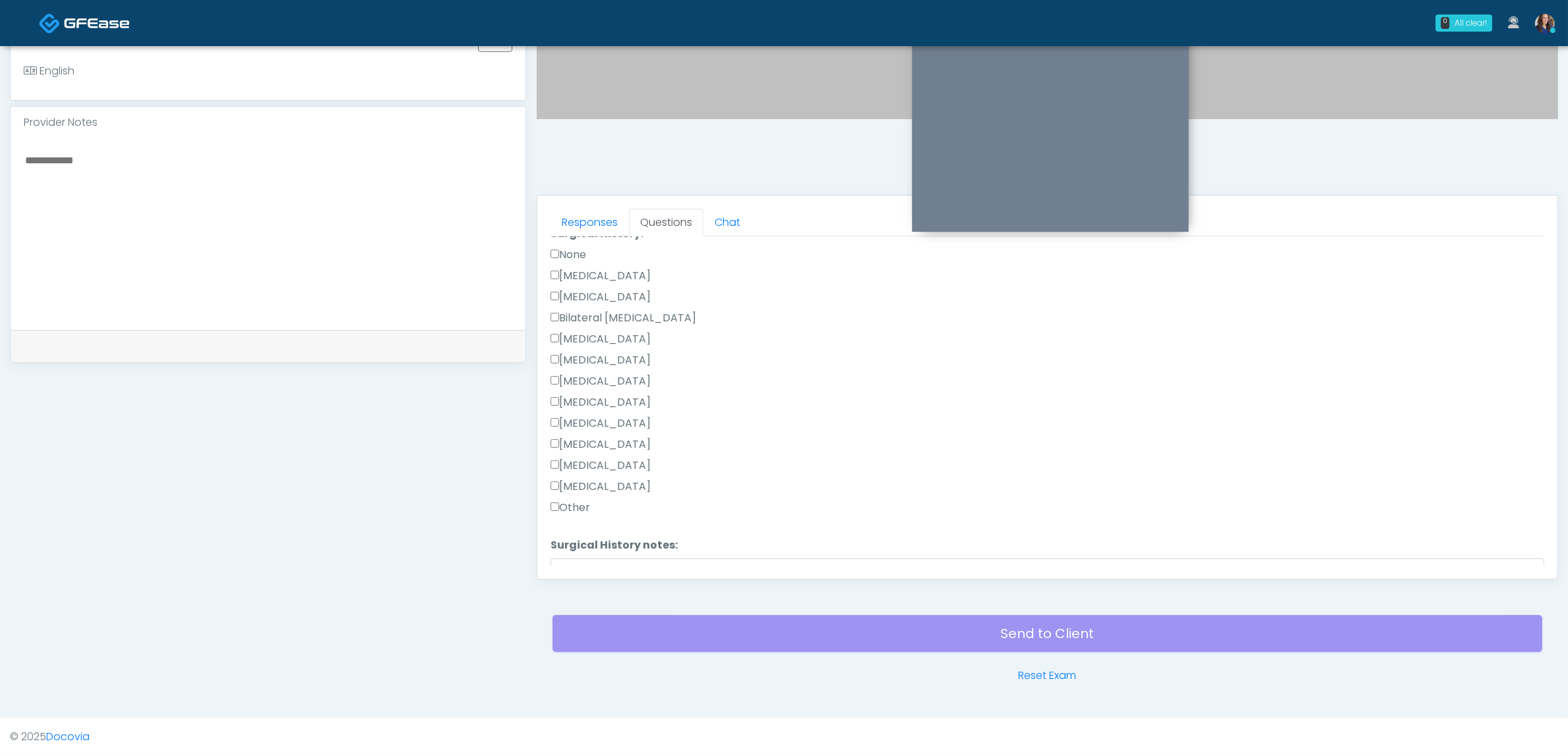
scroll to position [819, 0]
click at [582, 549] on button "Continue" at bounding box center [581, 560] width 60 height 24
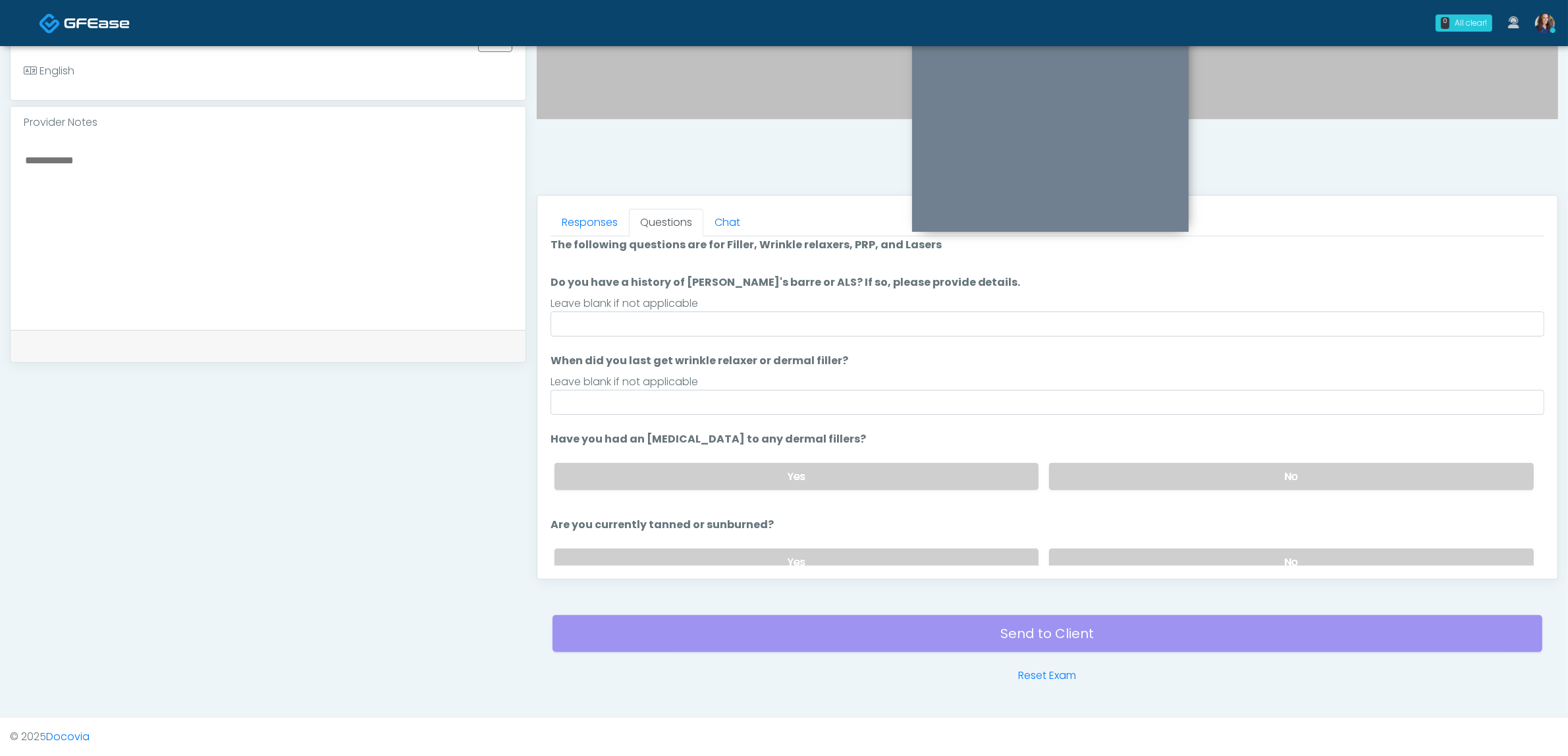
scroll to position [0, 0]
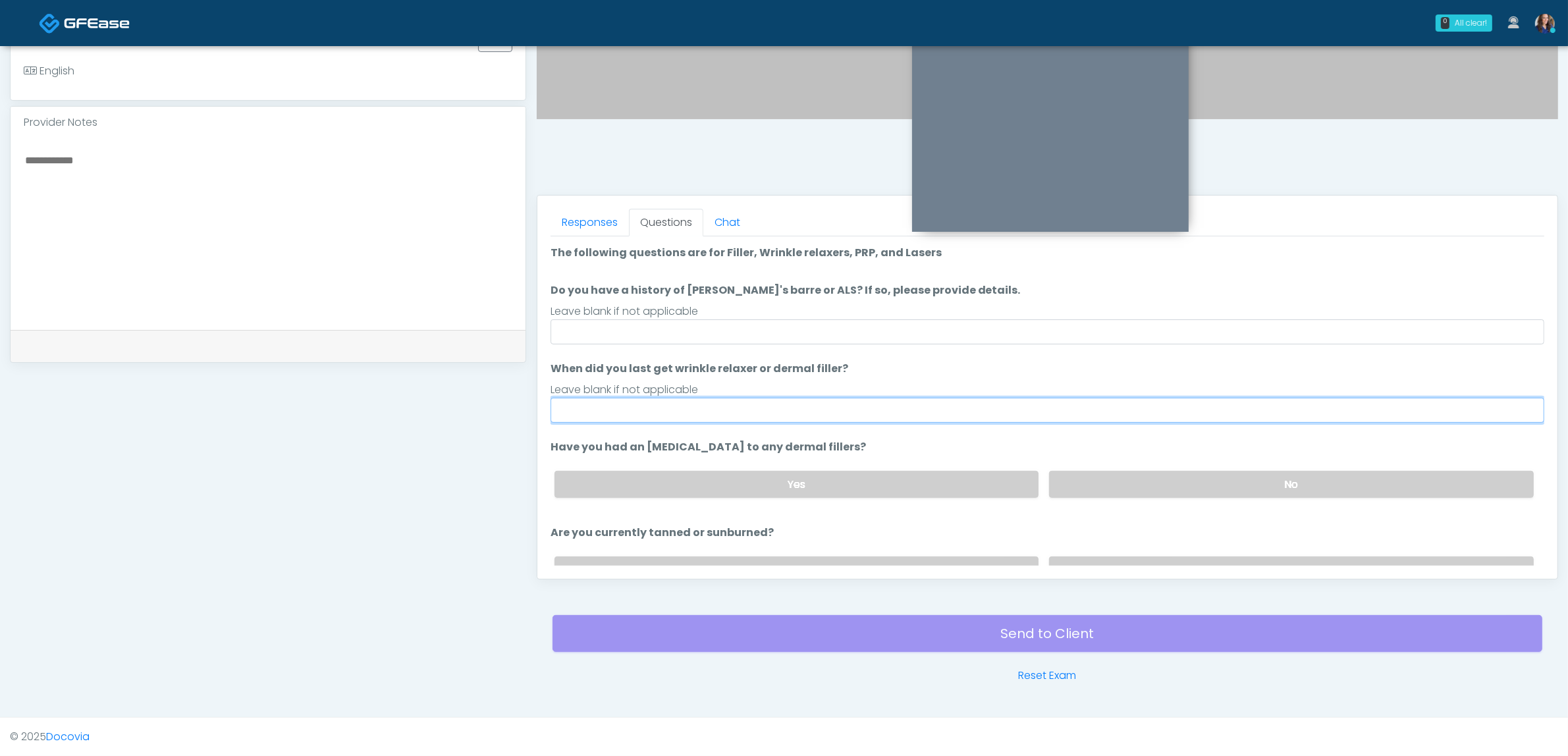
click at [635, 411] on input "When did you last get wrinkle relaxer or dermal filler?" at bounding box center [1047, 410] width 994 height 25
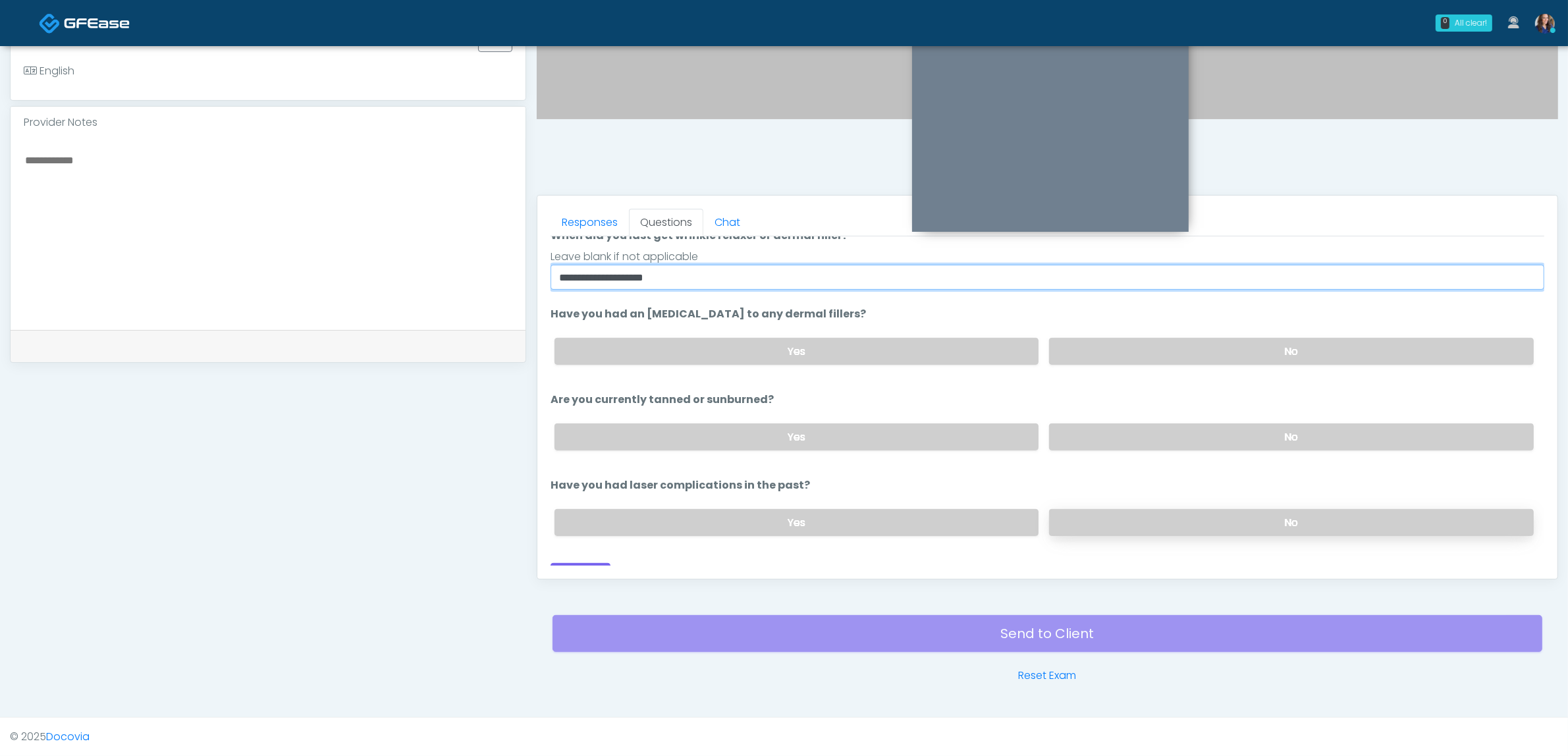
scroll to position [150, 0]
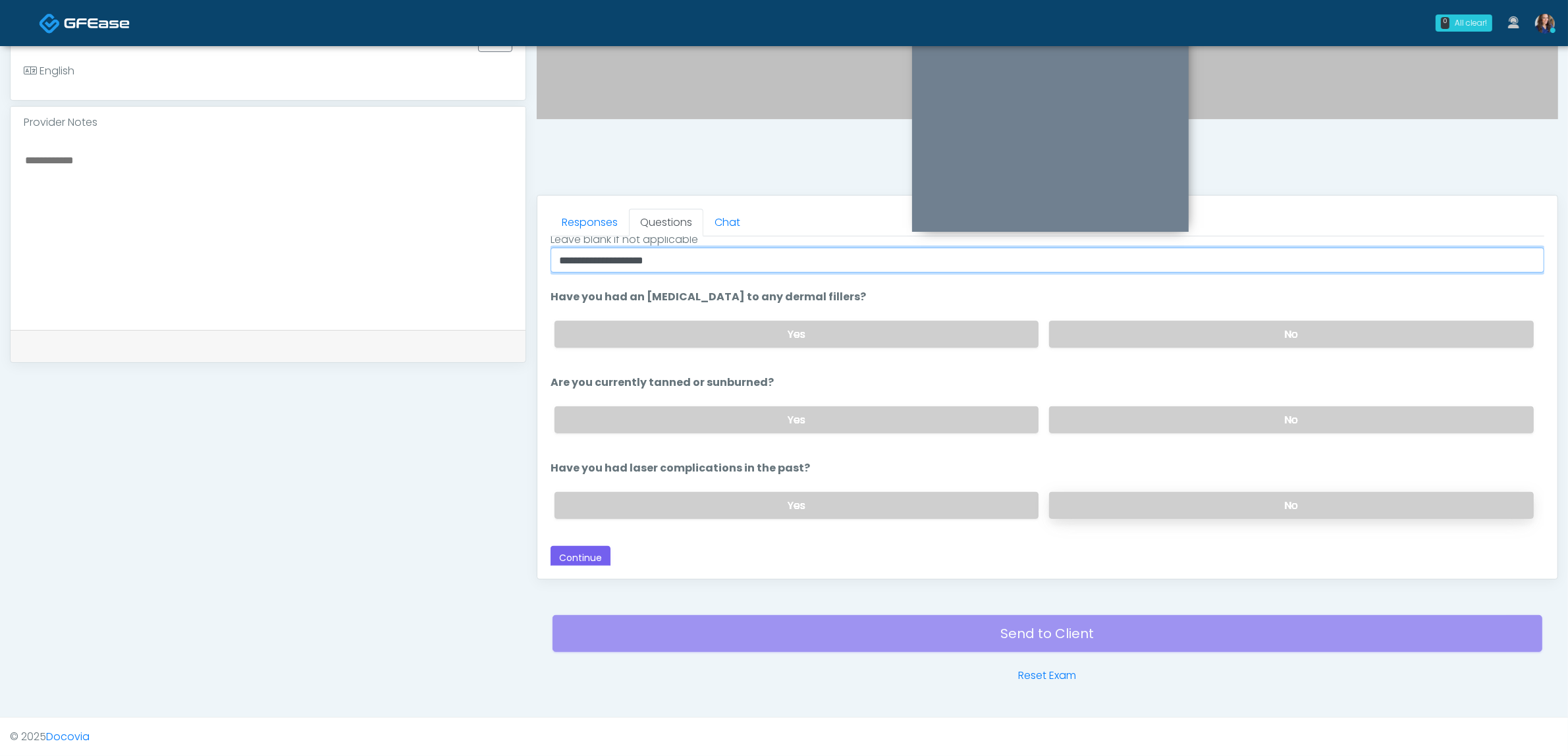
type input "**********"
click at [1183, 504] on label "No" at bounding box center [1291, 506] width 485 height 27
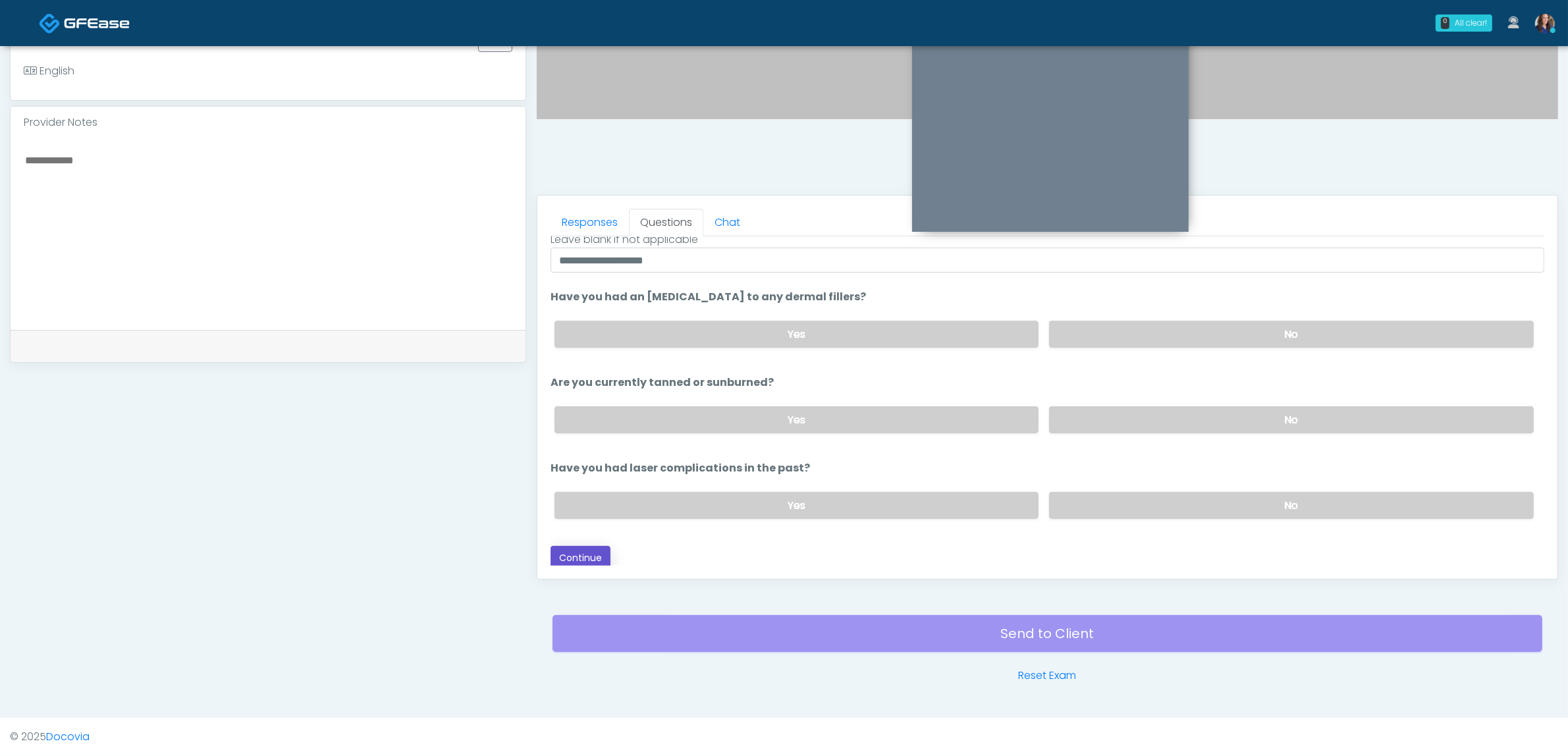
click at [574, 554] on button "Continue" at bounding box center [581, 558] width 60 height 24
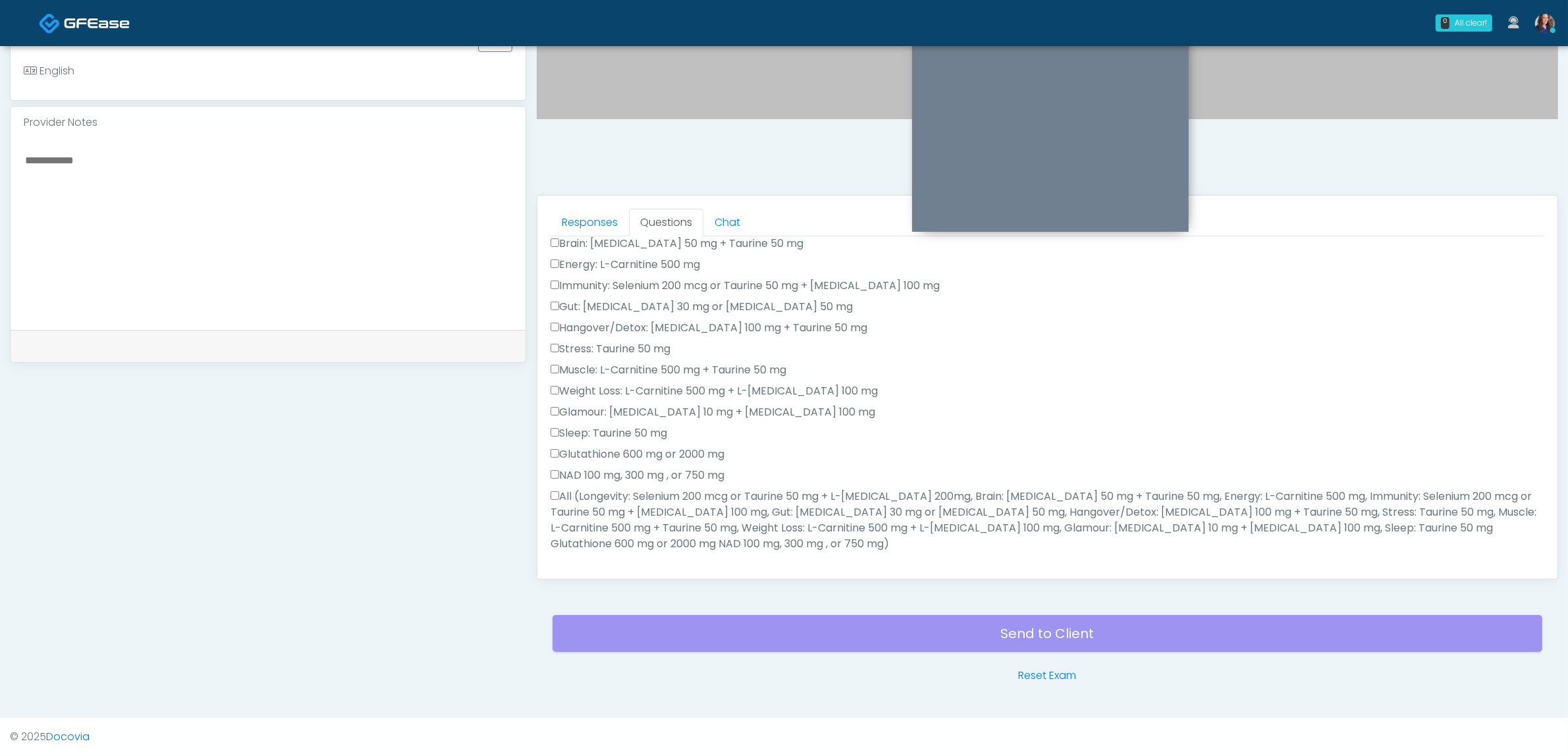
click at [633, 504] on label "All (Longevity: Selenium 200 mcg or Taurine 50 mg + L-[MEDICAL_DATA] 200mg, Bra…" at bounding box center [1047, 520] width 994 height 63
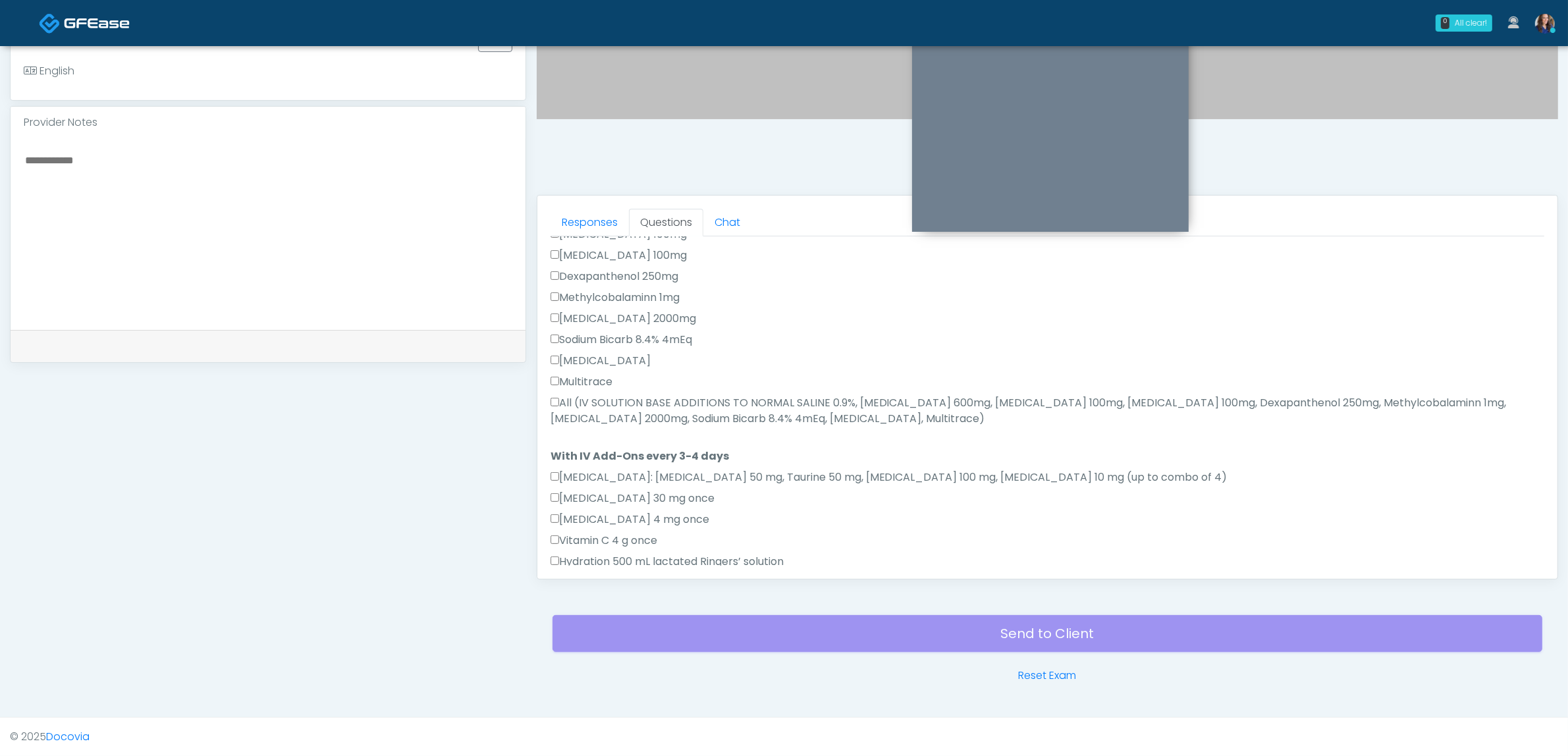
scroll to position [562, 0]
drag, startPoint x: 630, startPoint y: 374, endPoint x: 626, endPoint y: 388, distance: 14.6
click at [627, 382] on div "IV SOLUTION BASE ADDITIONS TO NORMAL SALINE 0.9% [MEDICAL_DATA] 600mg [MEDICAL_…" at bounding box center [1047, 307] width 994 height 248
click at [620, 403] on label "All (IV SOLUTION BASE ADDITIONS TO NORMAL SALINE 0.9%, [MEDICAL_DATA] 600mg, [M…" at bounding box center [1047, 410] width 994 height 32
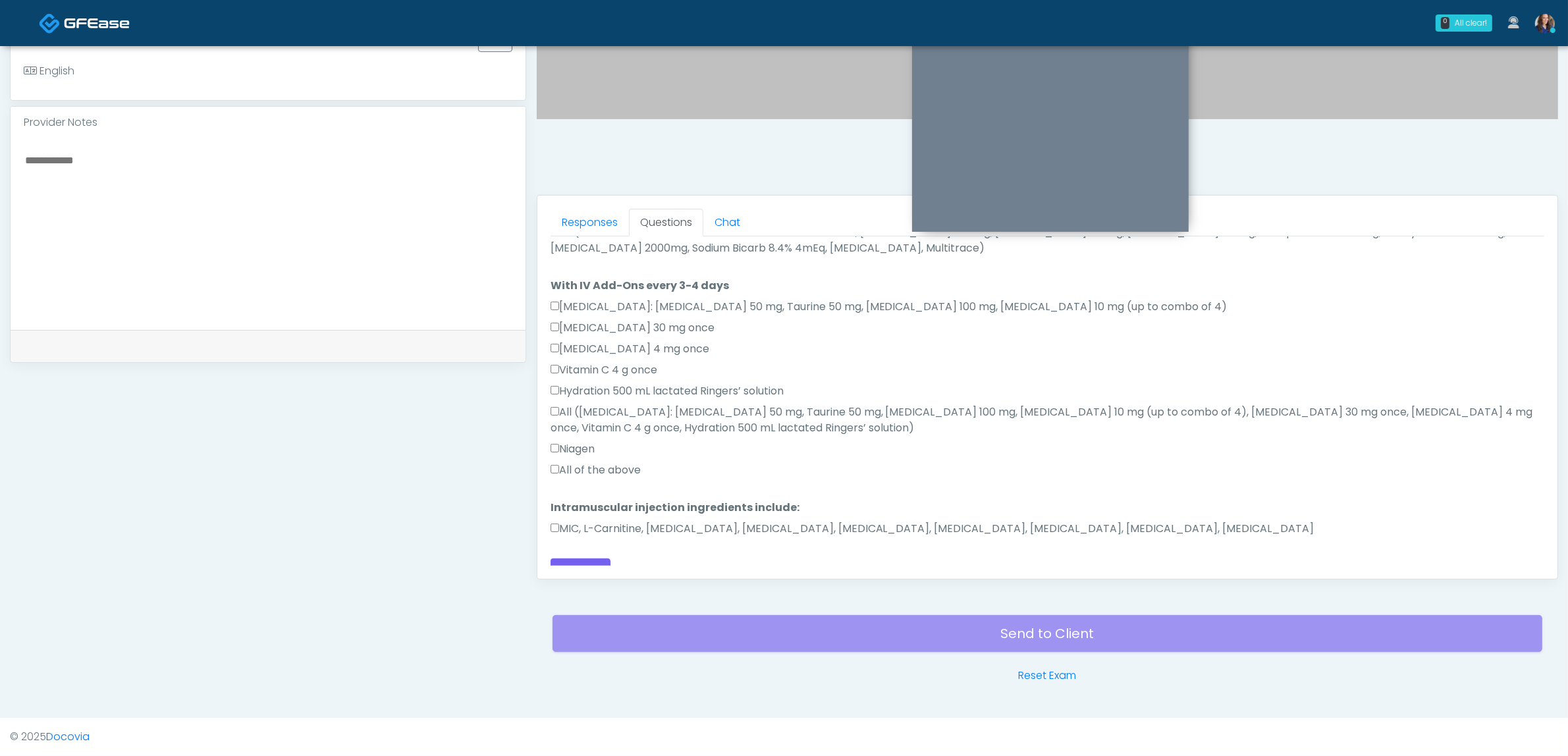
scroll to position [732, 0]
click at [621, 461] on label "All of the above" at bounding box center [596, 469] width 90 height 16
click at [626, 520] on label "MIC, L-Carnitine, Methylcobalamin, Glycine, B-Complex, Lycine, Biotin, Vitamin …" at bounding box center [933, 528] width 764 height 16
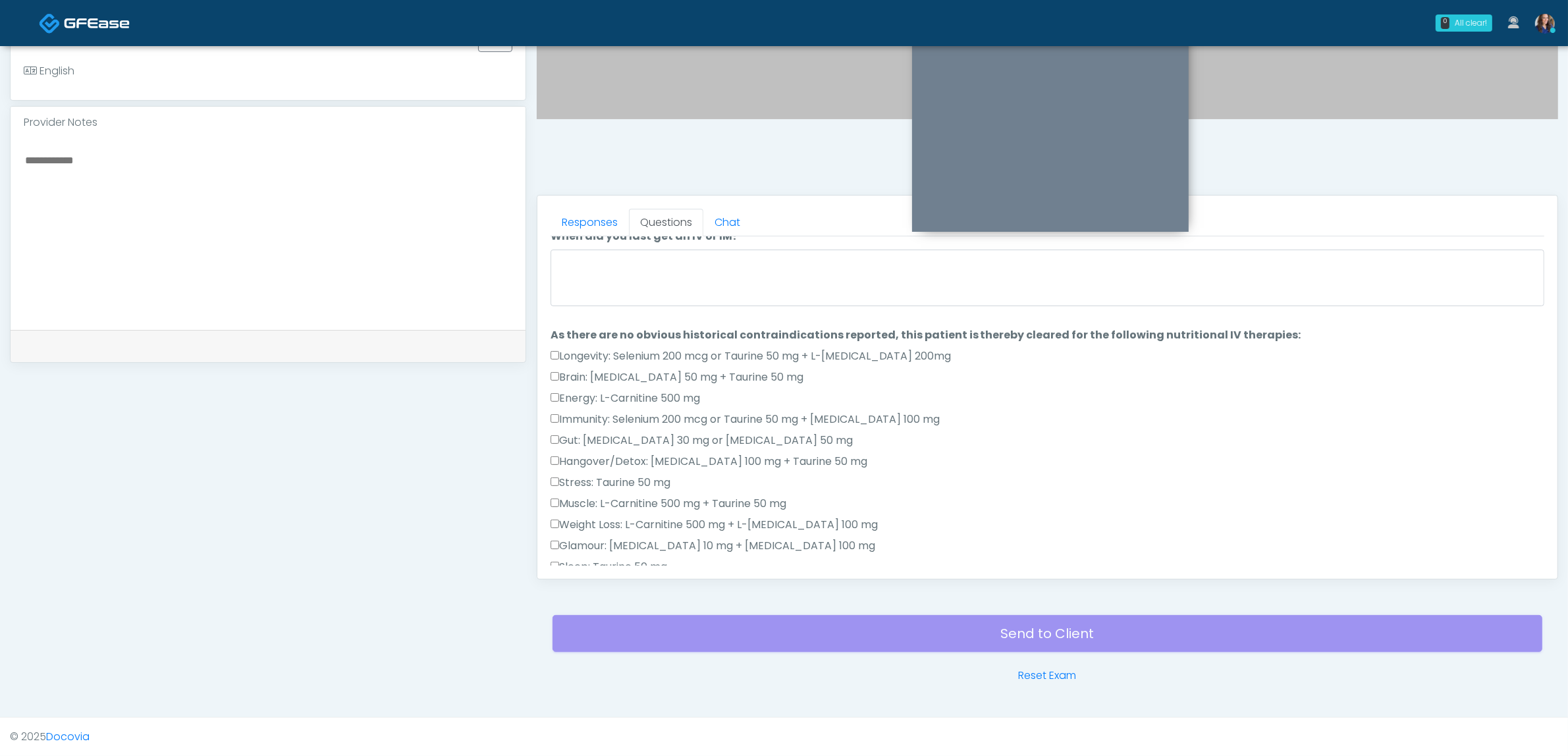
scroll to position [0, 0]
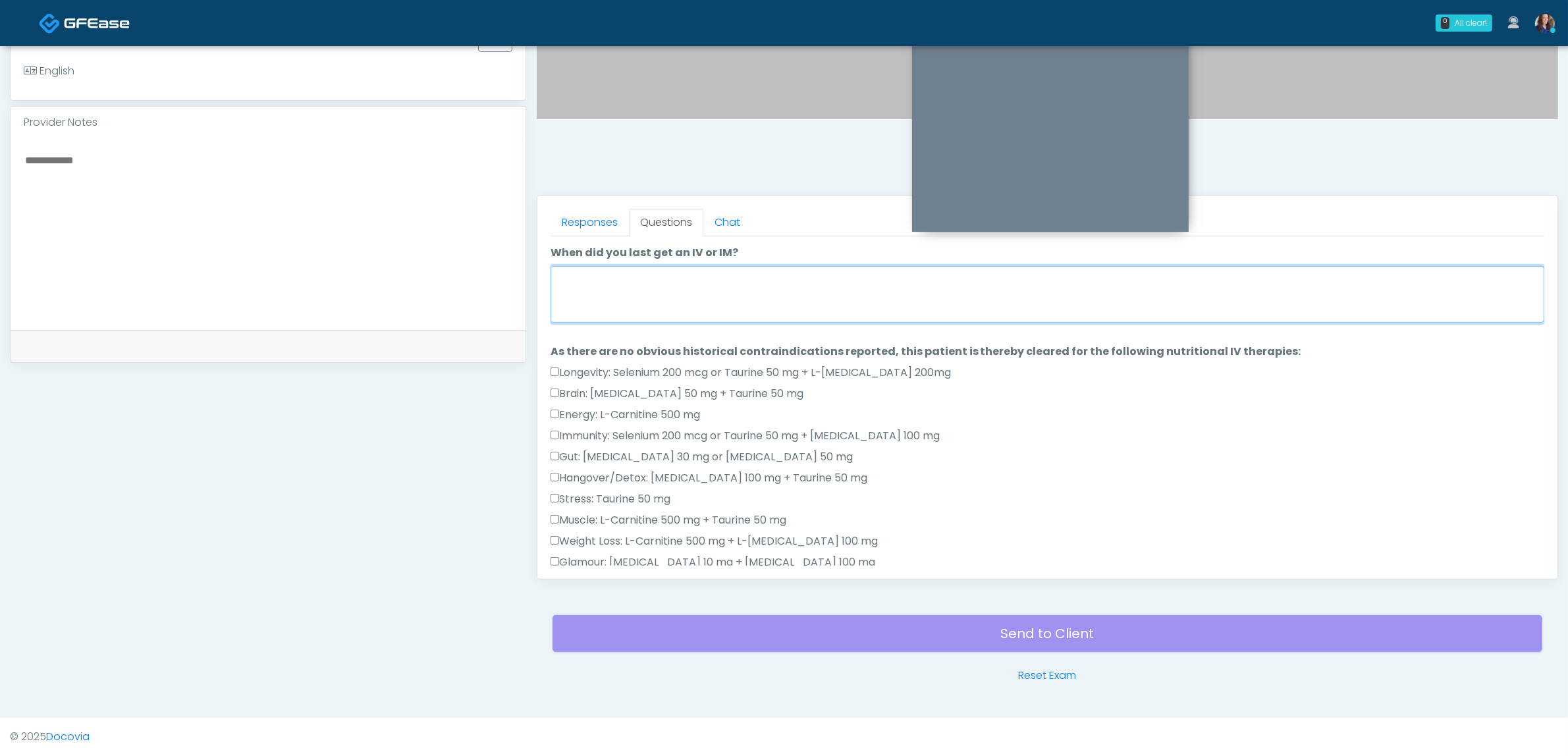
click at [683, 298] on textarea "When did you last get an IV or IM?" at bounding box center [1047, 294] width 994 height 57
type textarea "**********"
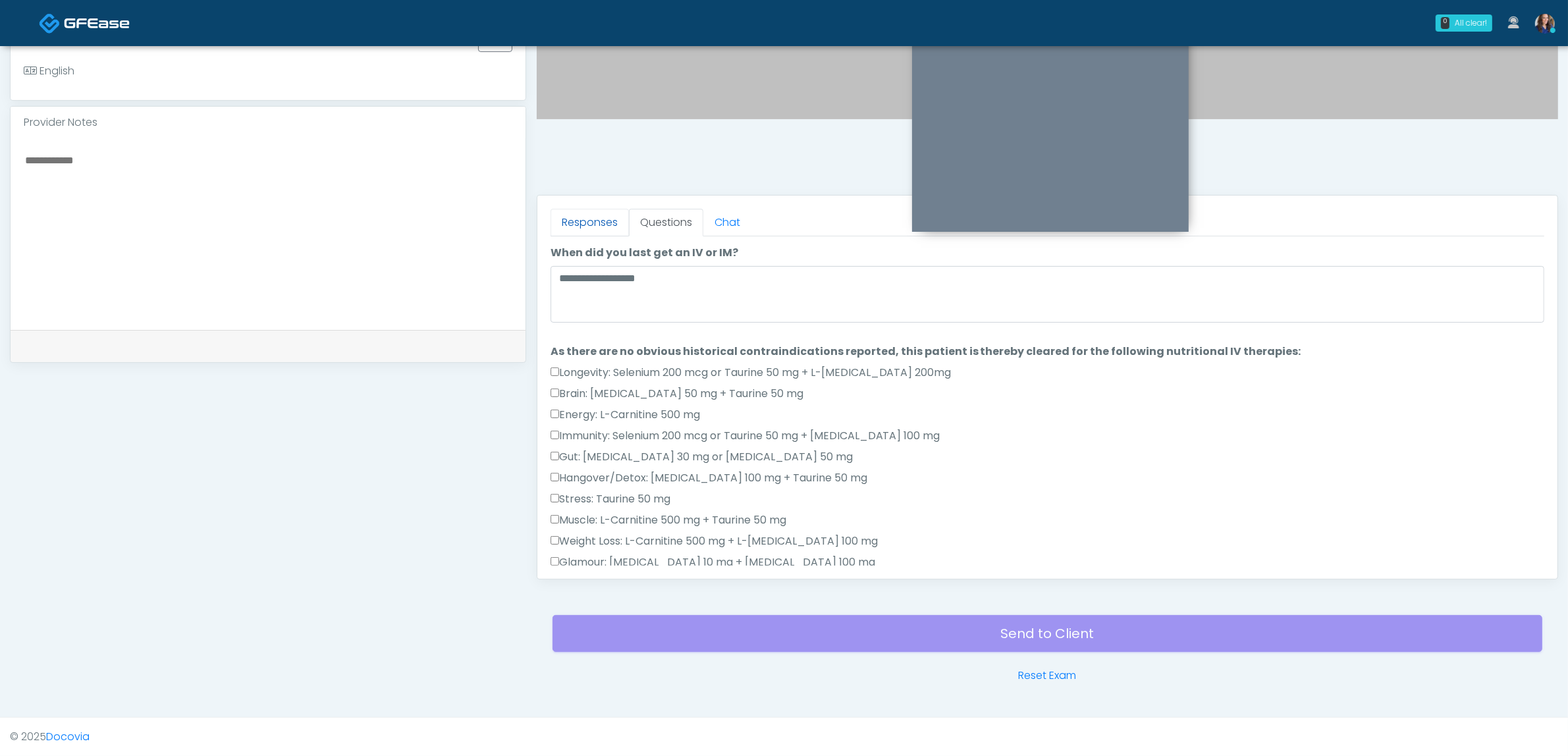
click at [596, 227] on link "Responses" at bounding box center [590, 222] width 78 height 28
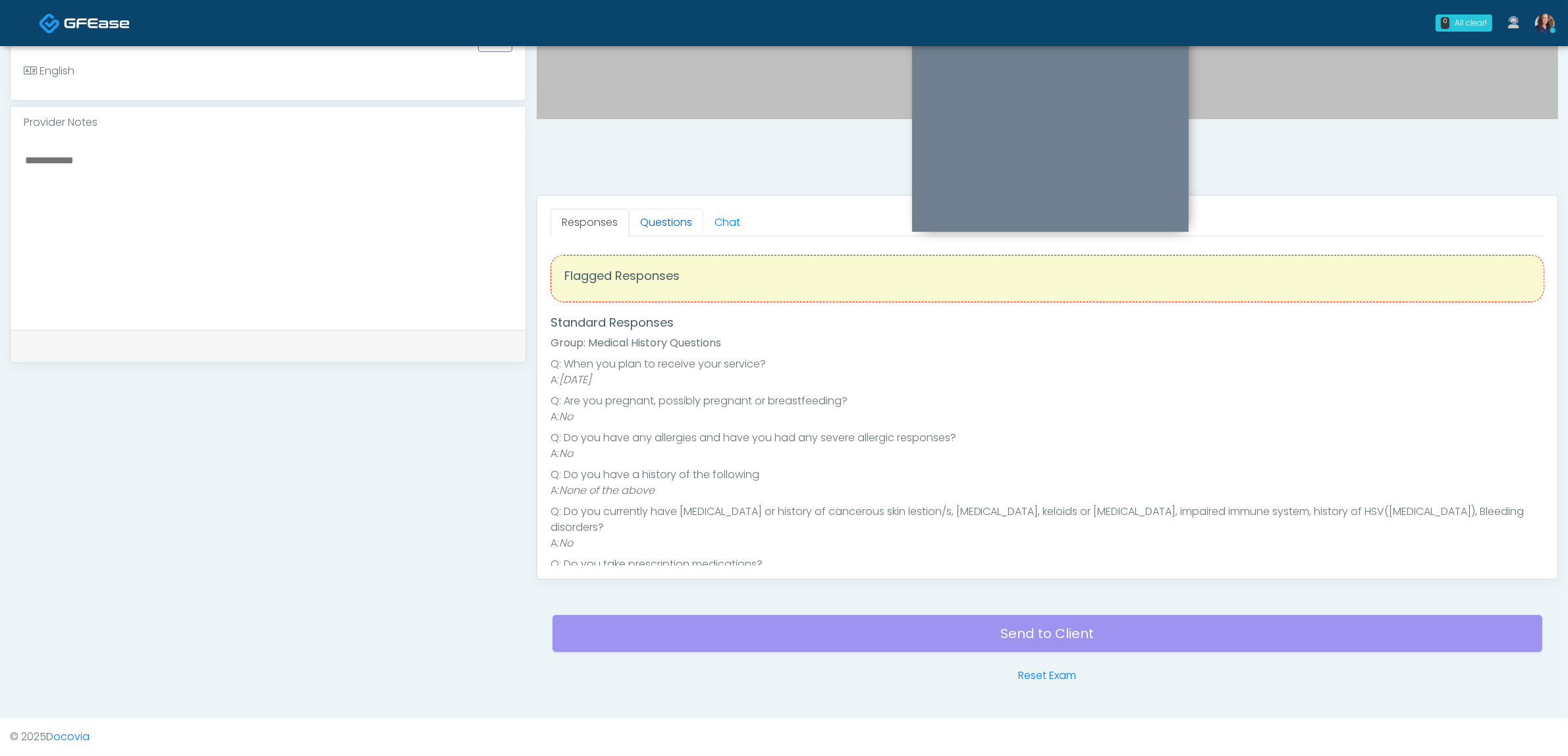
click at [678, 232] on link "Questions" at bounding box center [666, 222] width 74 height 28
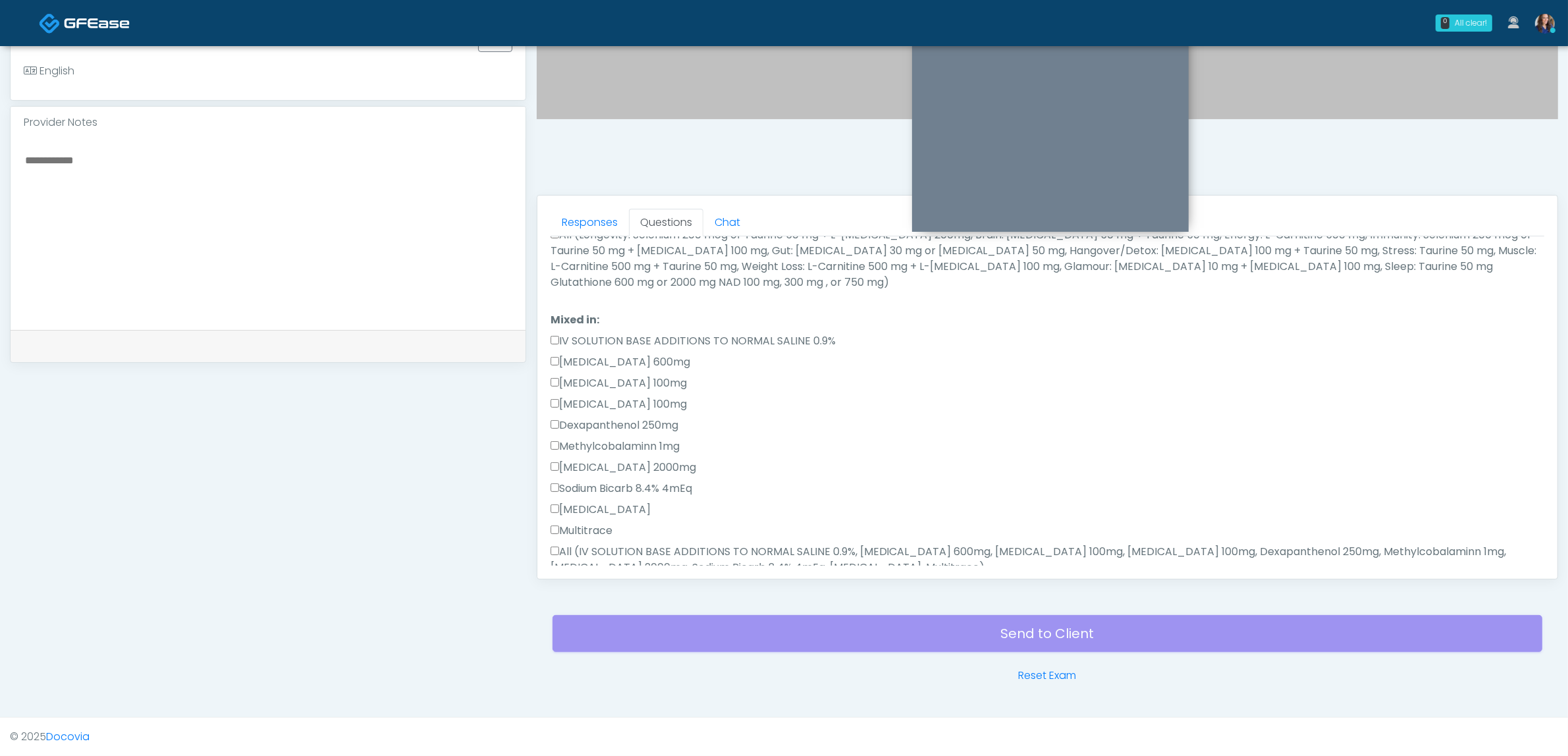
scroll to position [732, 0]
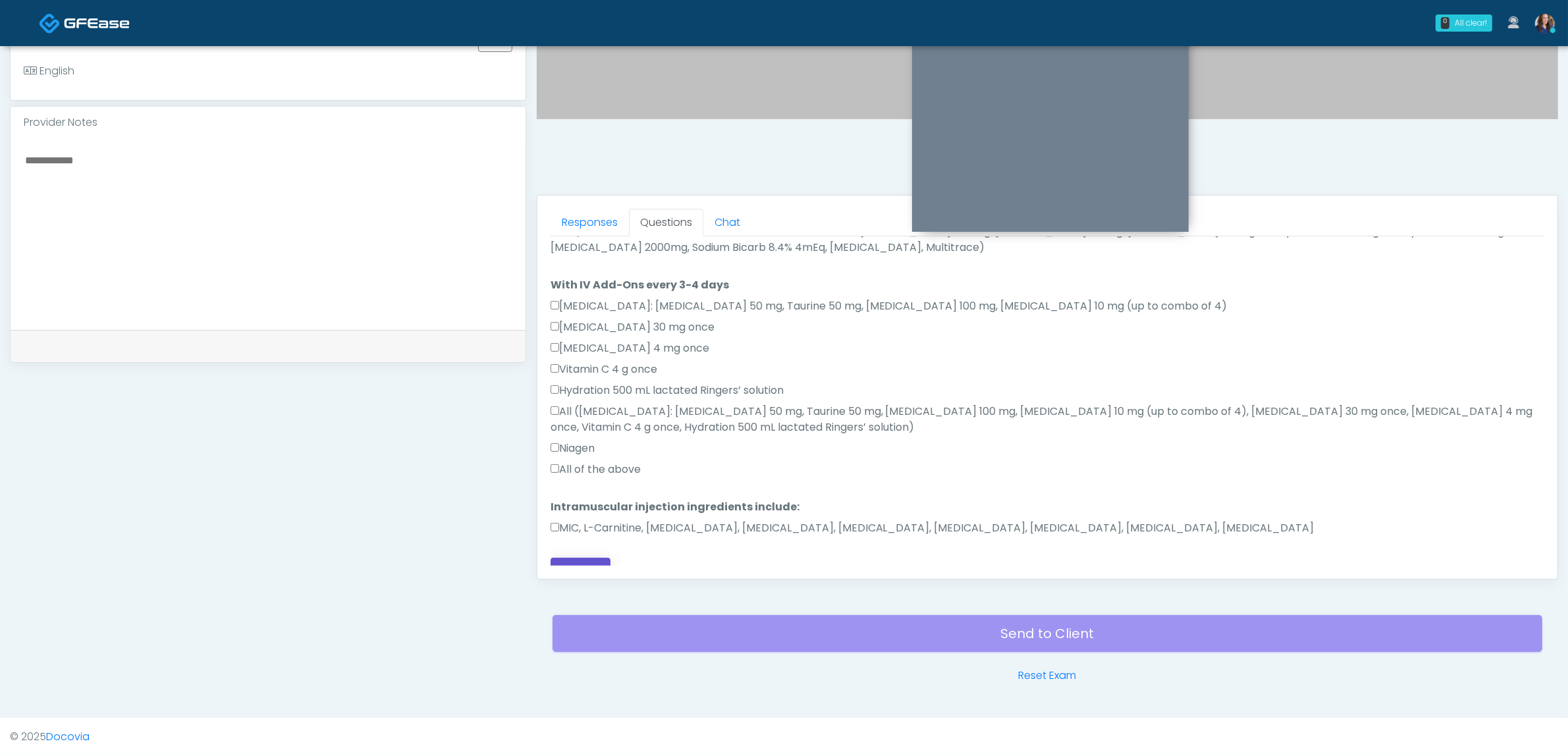
click at [568, 560] on button "Continue" at bounding box center [581, 570] width 60 height 24
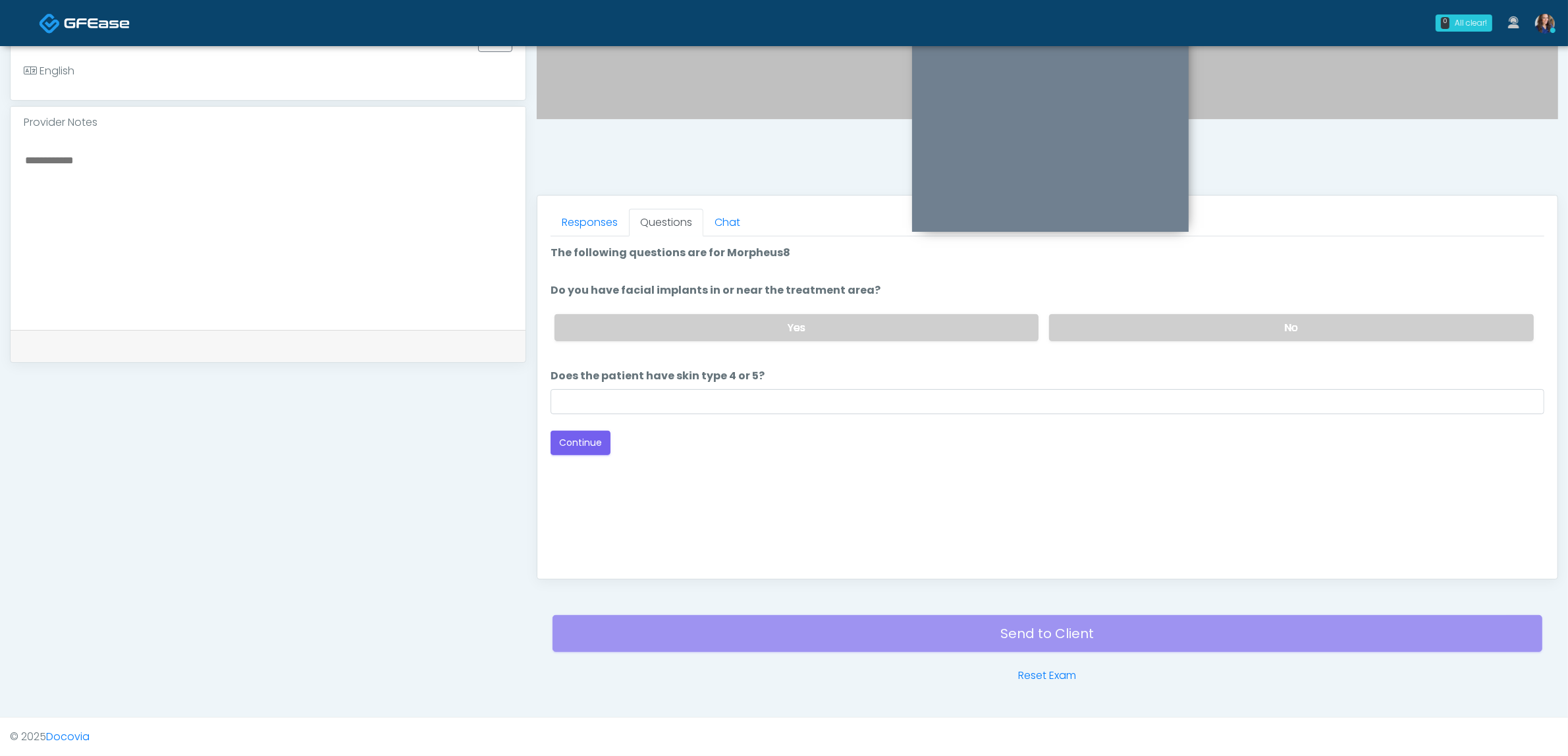
scroll to position [0, 0]
drag, startPoint x: 1223, startPoint y: 312, endPoint x: 1189, endPoint y: 328, distance: 37.6
click at [1223, 312] on div "Yes No" at bounding box center [1044, 327] width 1000 height 48
click at [1189, 328] on label "No" at bounding box center [1291, 327] width 485 height 27
click at [828, 396] on input "Does the patient have skin type 4 or 5?" at bounding box center [1047, 401] width 994 height 25
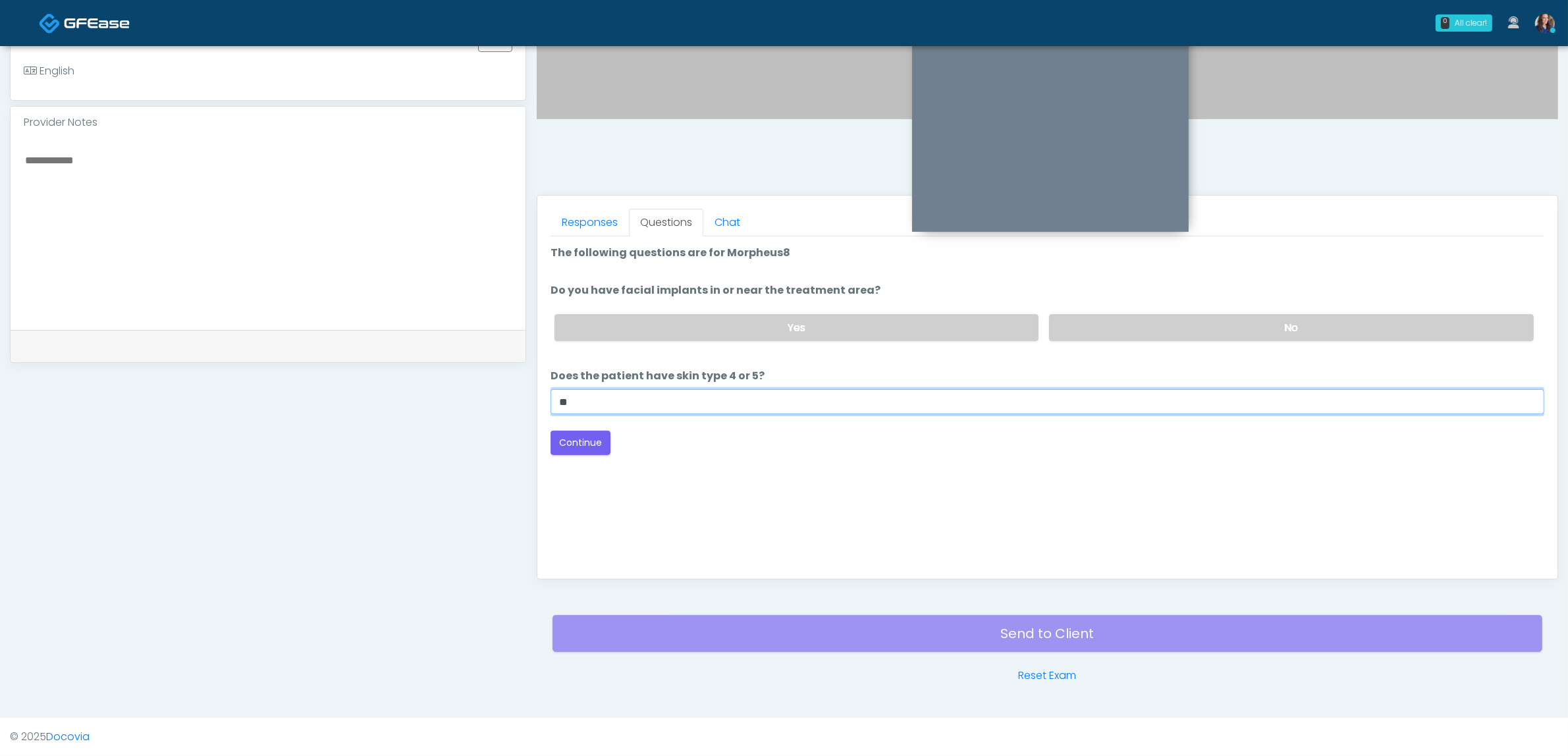
type input "**"
click at [837, 417] on div "Loading... Connecting to your agent... Please wait while we prepare your person…" at bounding box center [1047, 350] width 994 height 210
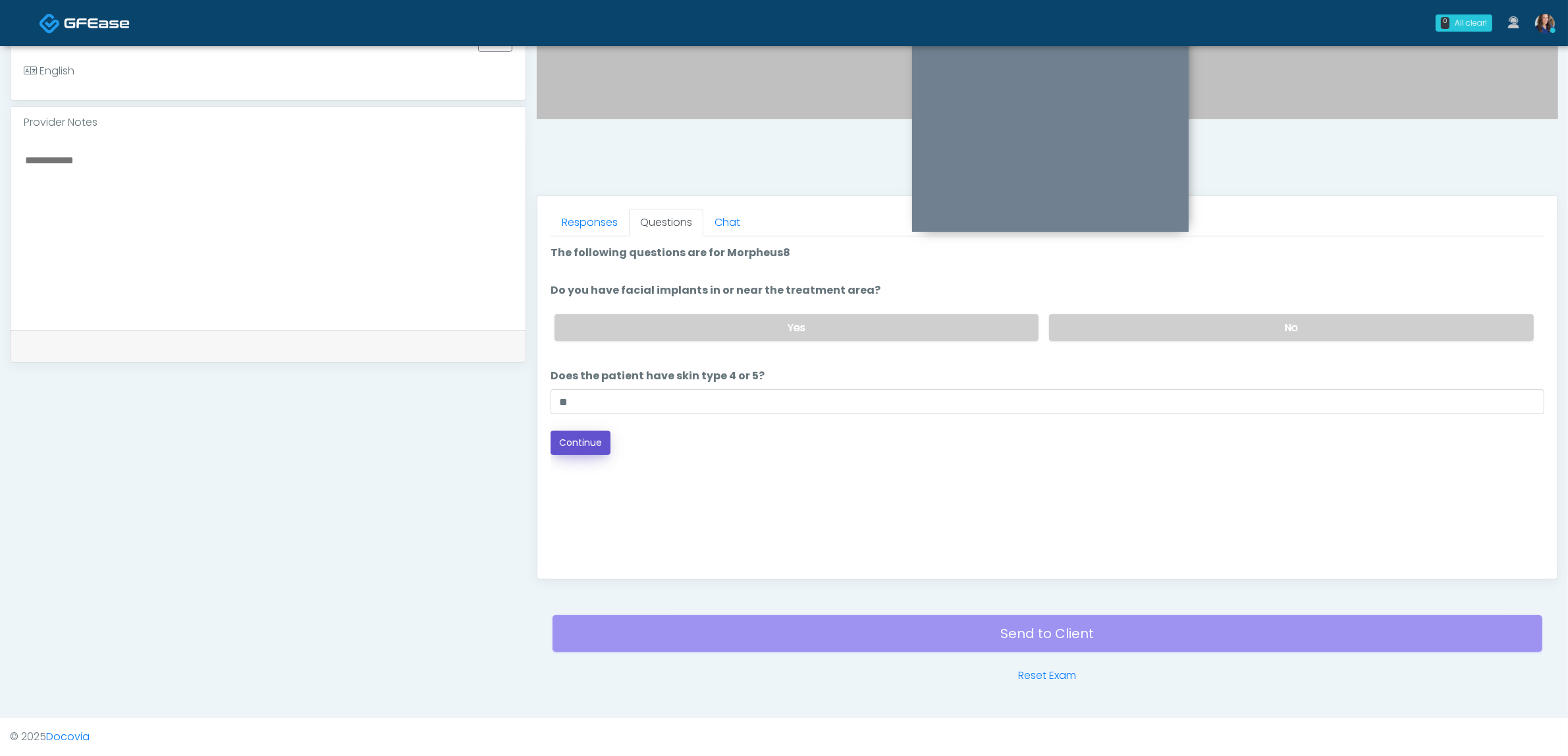
drag, startPoint x: 567, startPoint y: 448, endPoint x: 643, endPoint y: 449, distance: 76.0
click at [567, 449] on button "Continue" at bounding box center [581, 443] width 60 height 24
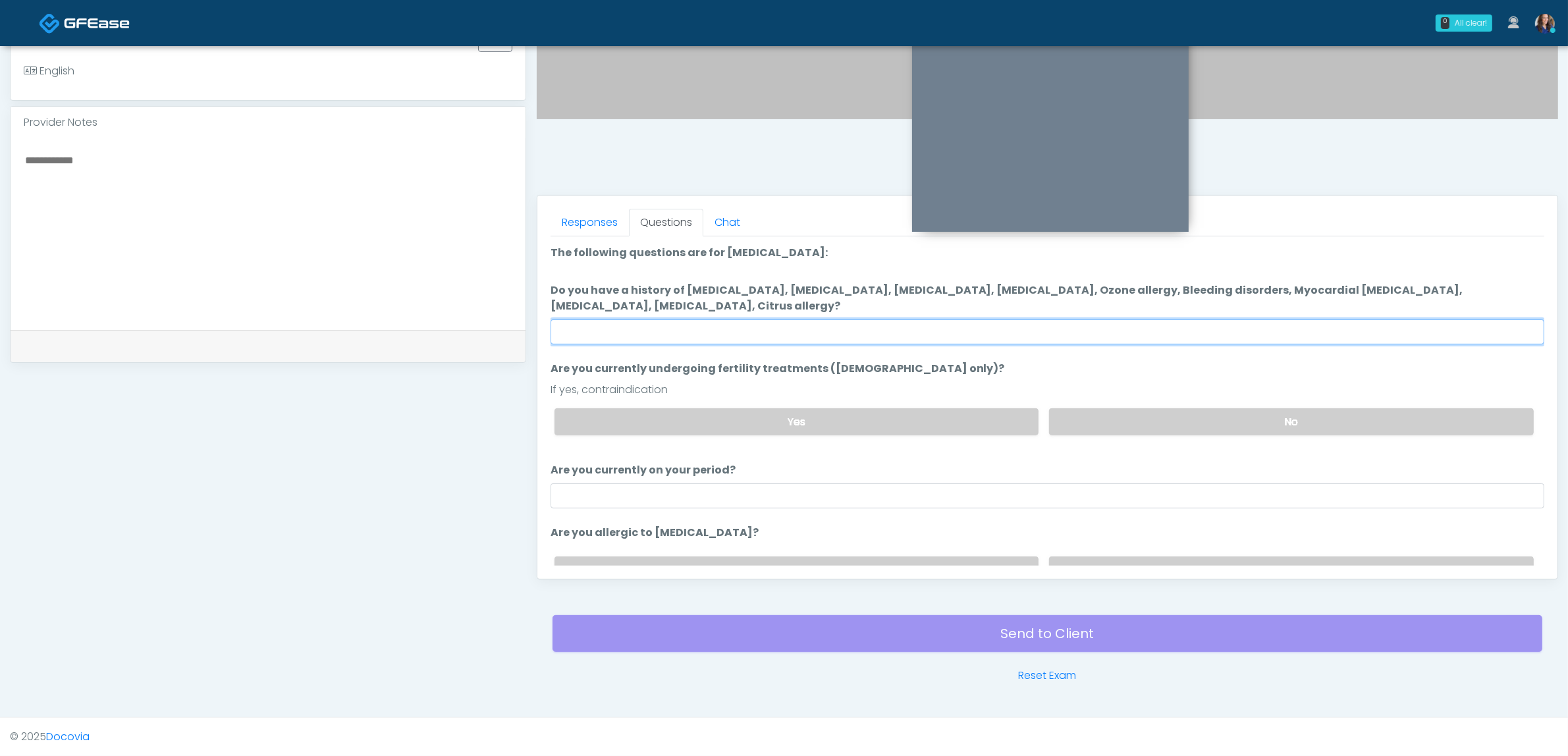
click at [835, 322] on input "Do you have a history of Hyperthyroidism, Hypotension, Hypocalcemia, Hypoglycem…" at bounding box center [1047, 332] width 994 height 25
drag, startPoint x: 833, startPoint y: 331, endPoint x: 842, endPoint y: 330, distance: 9.1
click at [833, 331] on input "Do you have a history of Hyperthyroidism, Hypotension, Hypocalcemia, Hypoglycem…" at bounding box center [1047, 332] width 994 height 25
type input "**"
click at [1071, 429] on label "No" at bounding box center [1291, 422] width 485 height 27
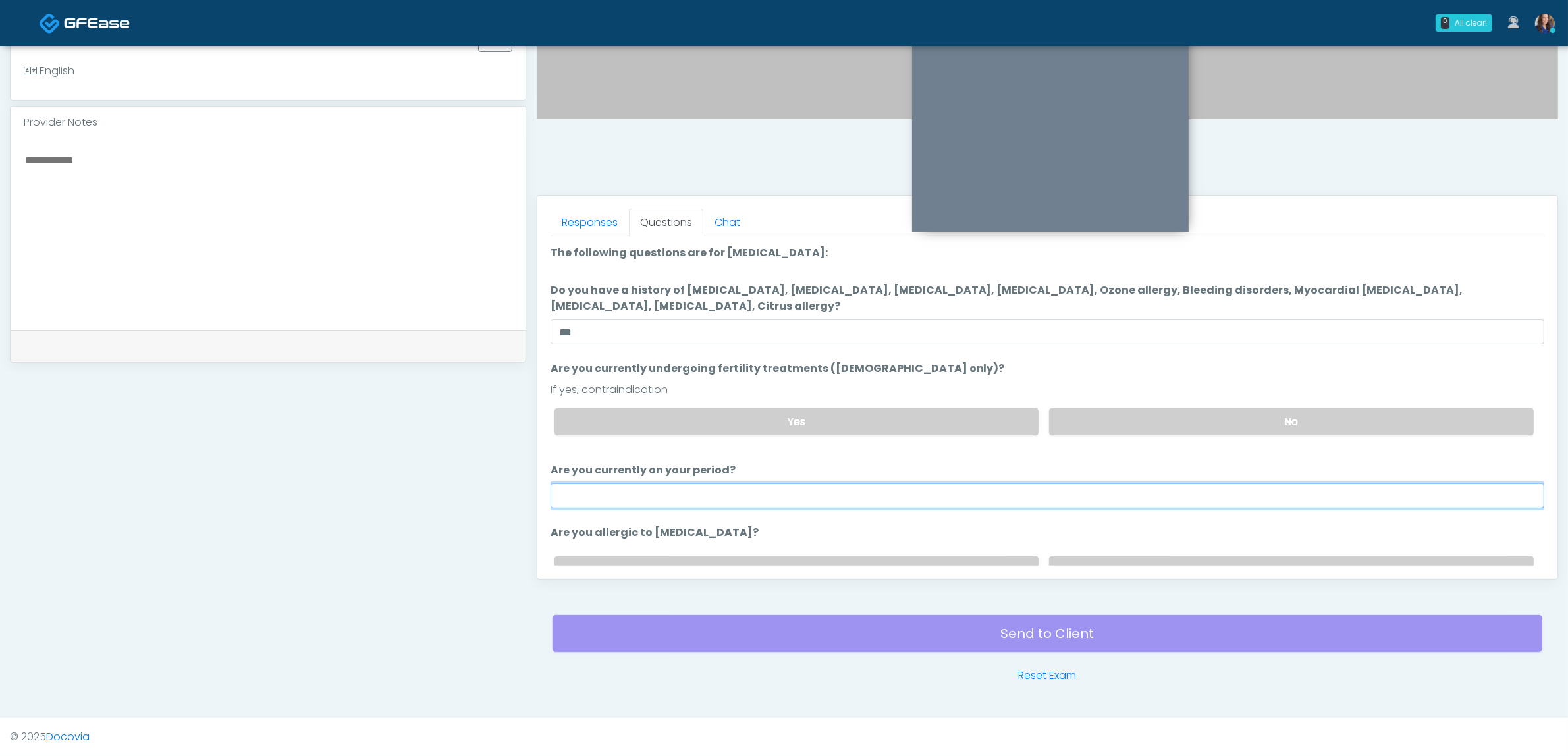
drag, startPoint x: 880, startPoint y: 485, endPoint x: 804, endPoint y: 491, distance: 76.2
click at [880, 485] on input "Are you currently on your period?" at bounding box center [1047, 496] width 994 height 25
type input "***"
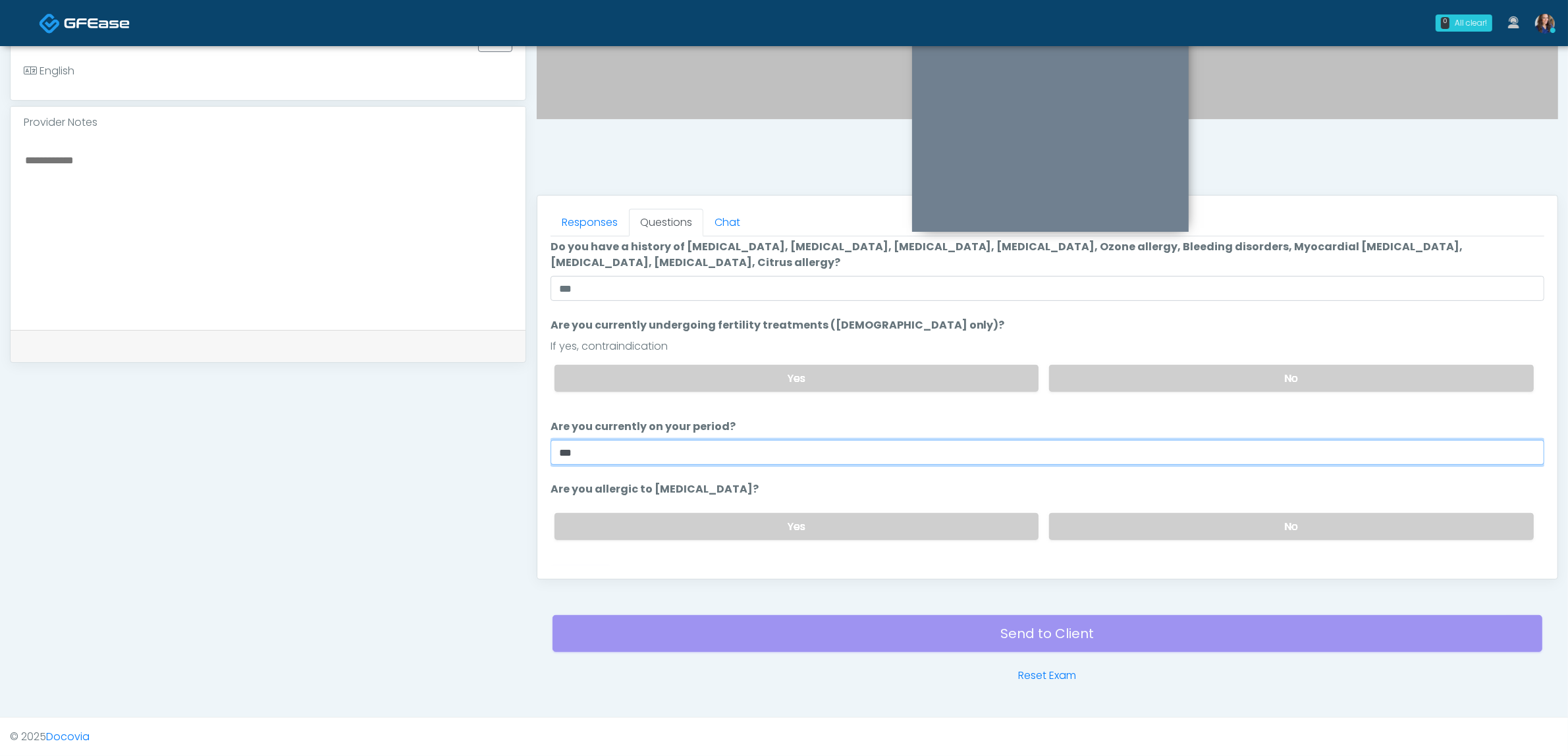
scroll to position [67, 0]
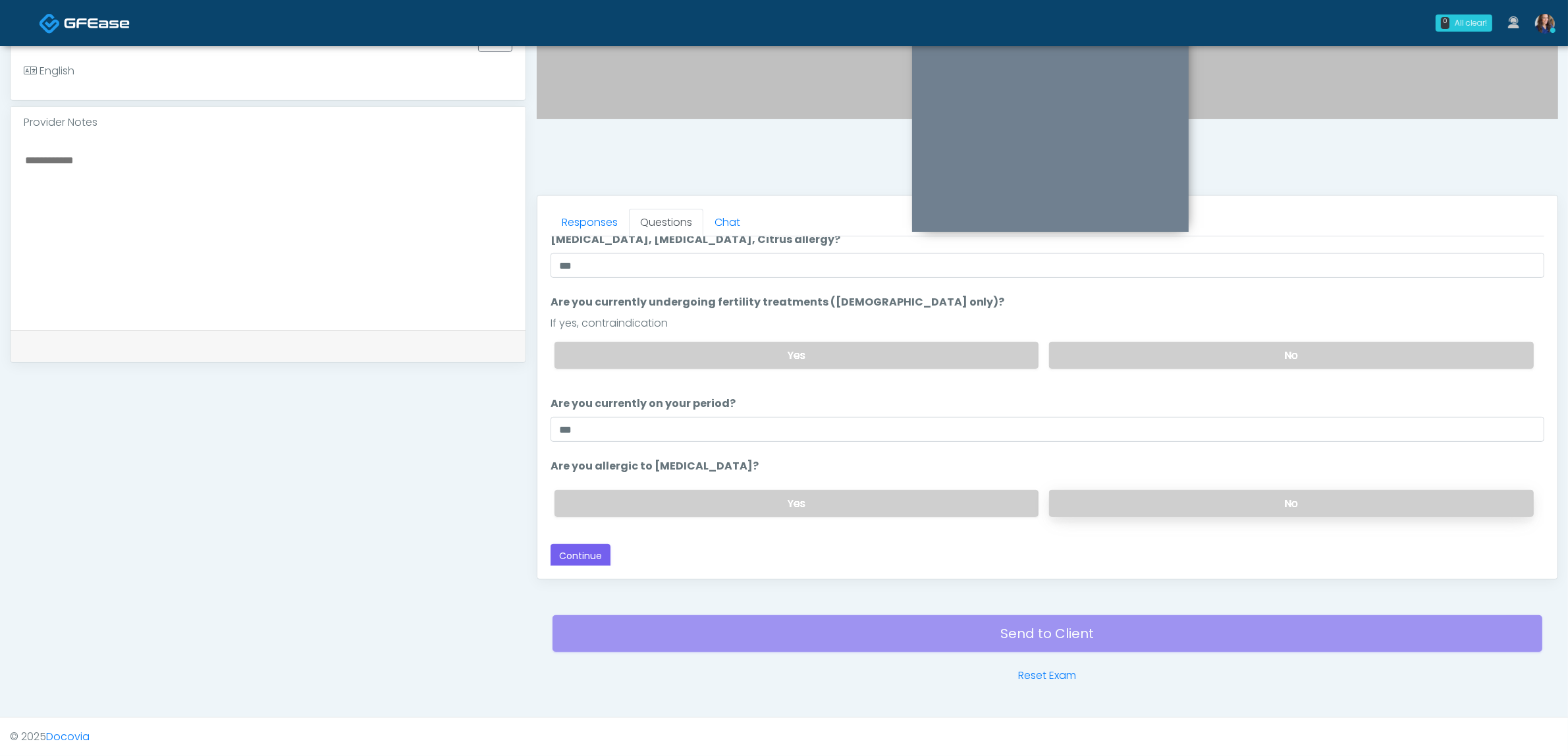
drag, startPoint x: 1126, startPoint y: 501, endPoint x: 1113, endPoint y: 508, distance: 14.8
click at [1125, 502] on label "No" at bounding box center [1291, 504] width 485 height 27
click at [590, 559] on button "Continue" at bounding box center [581, 556] width 60 height 24
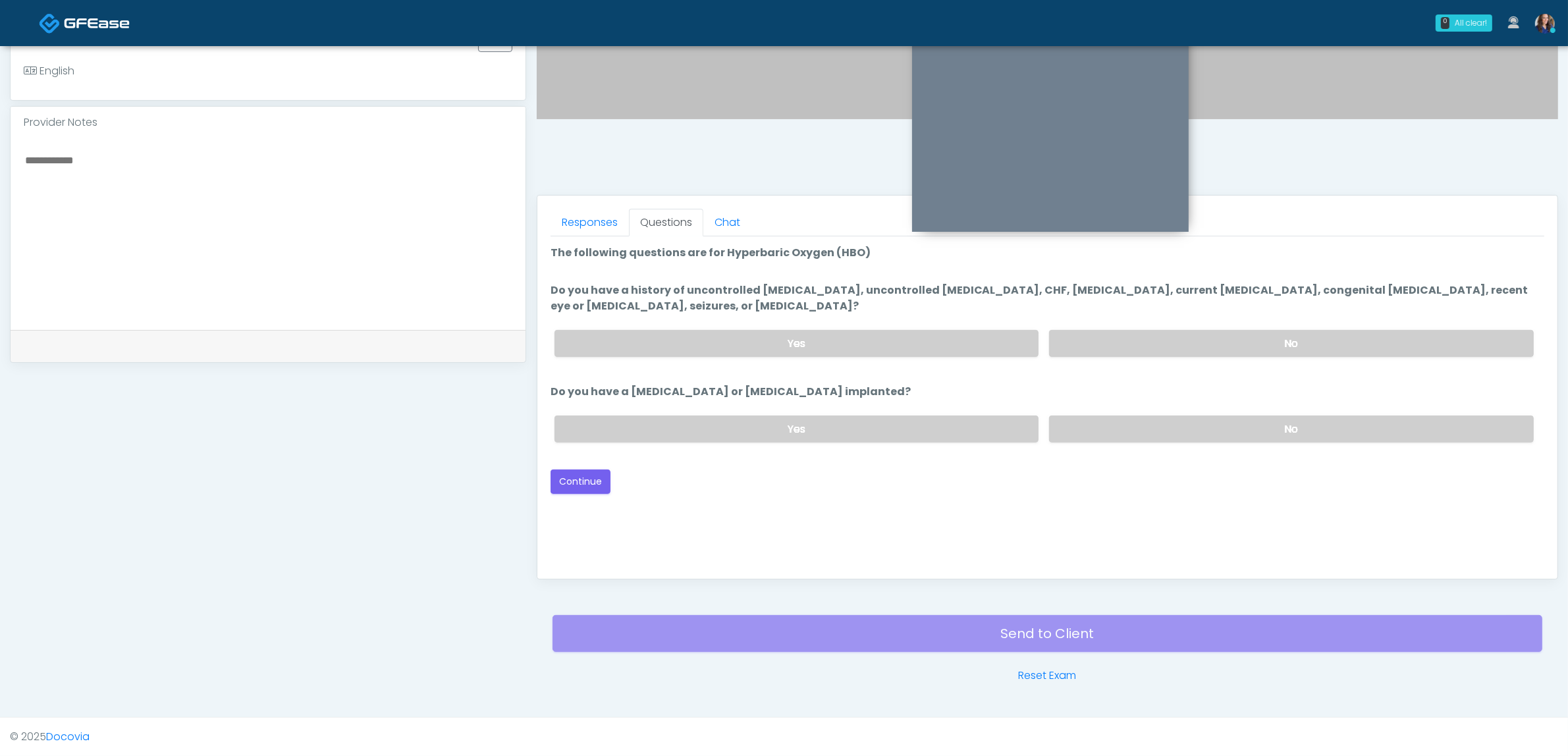
scroll to position [0, 0]
click at [1174, 330] on label "No" at bounding box center [1291, 344] width 485 height 27
click at [1120, 422] on label "No" at bounding box center [1291, 429] width 485 height 27
click at [590, 476] on button "Continue" at bounding box center [581, 482] width 60 height 24
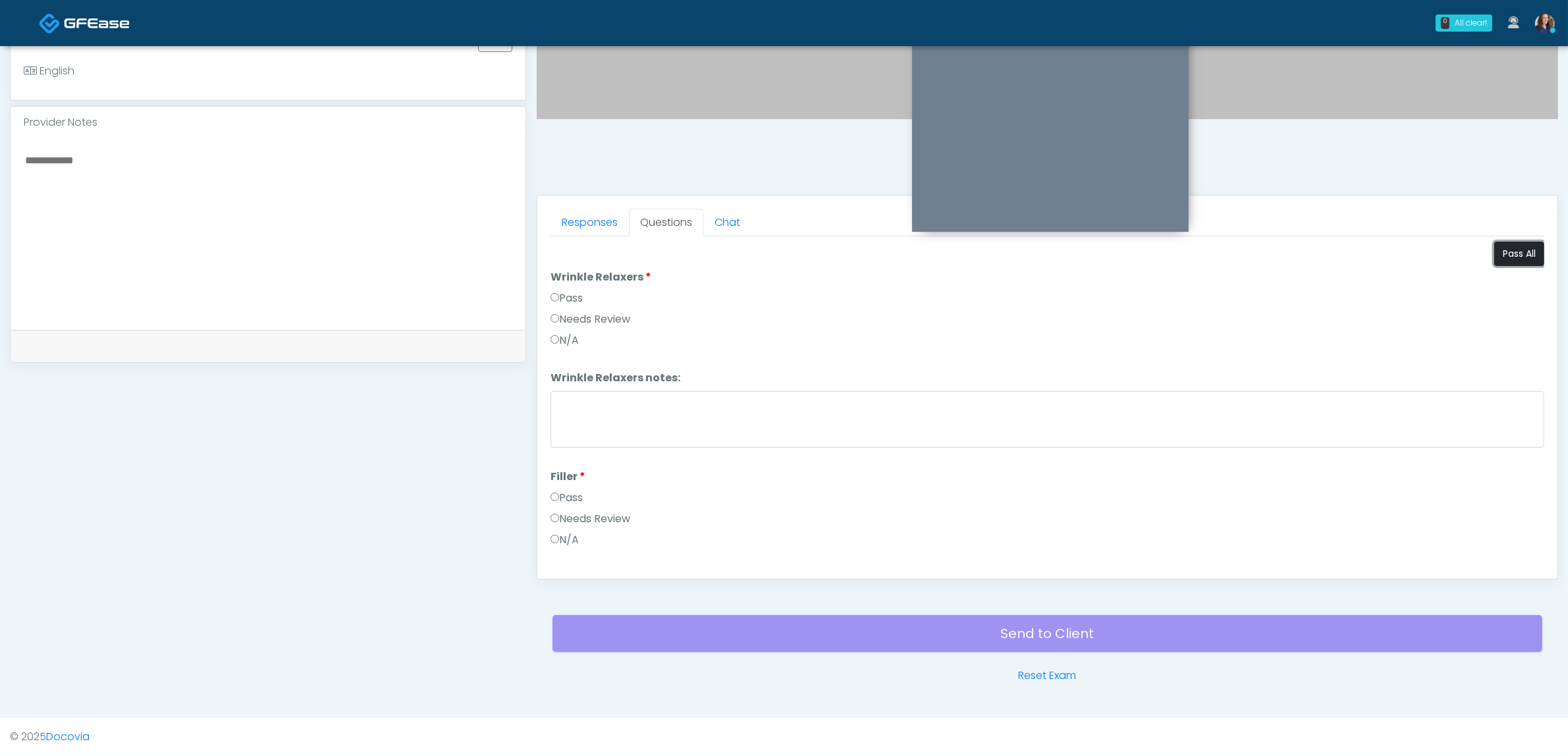
click at [1494, 254] on button "Pass All" at bounding box center [1519, 254] width 50 height 24
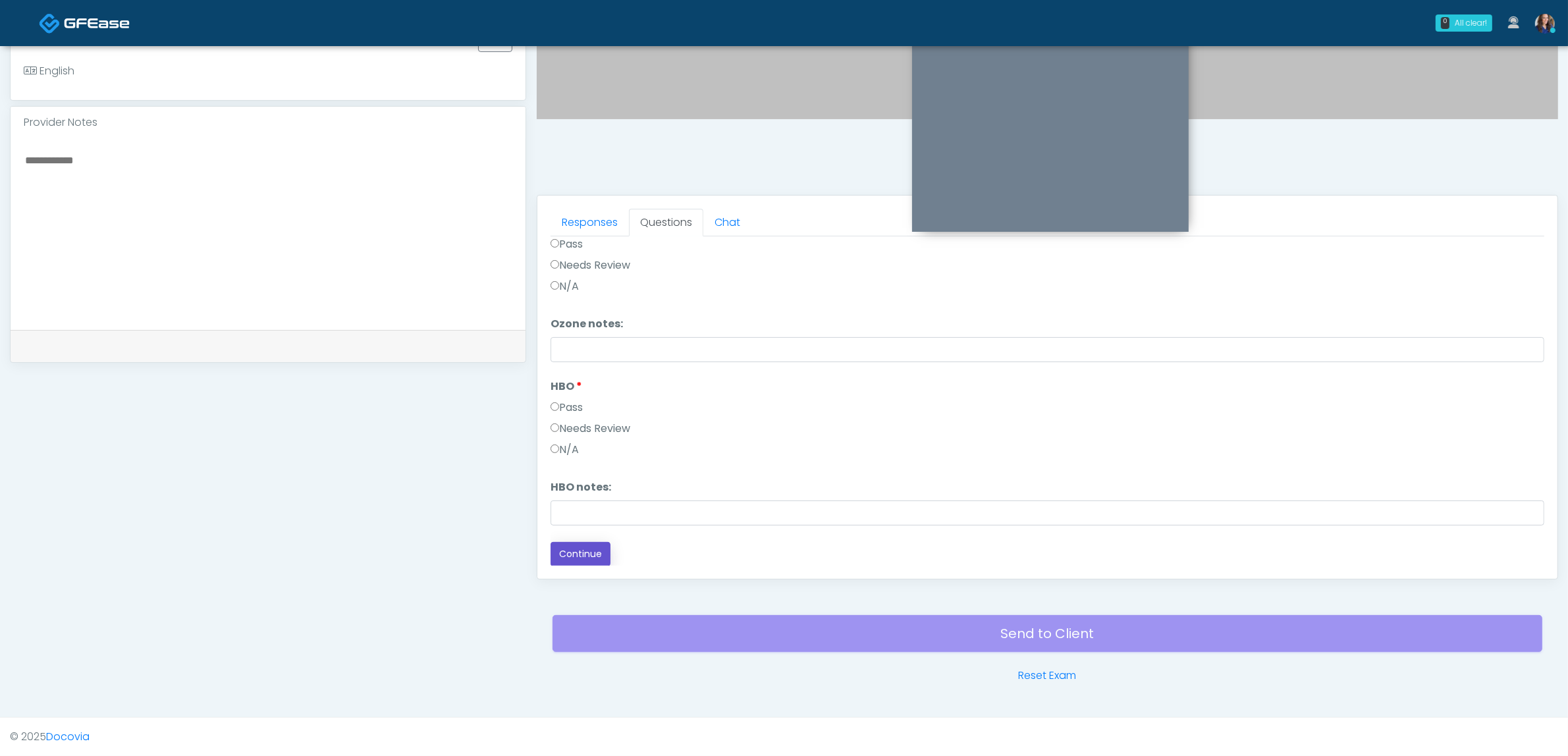
drag, startPoint x: 592, startPoint y: 547, endPoint x: 761, endPoint y: 486, distance: 179.7
click at [593, 547] on button "Continue" at bounding box center [581, 555] width 60 height 24
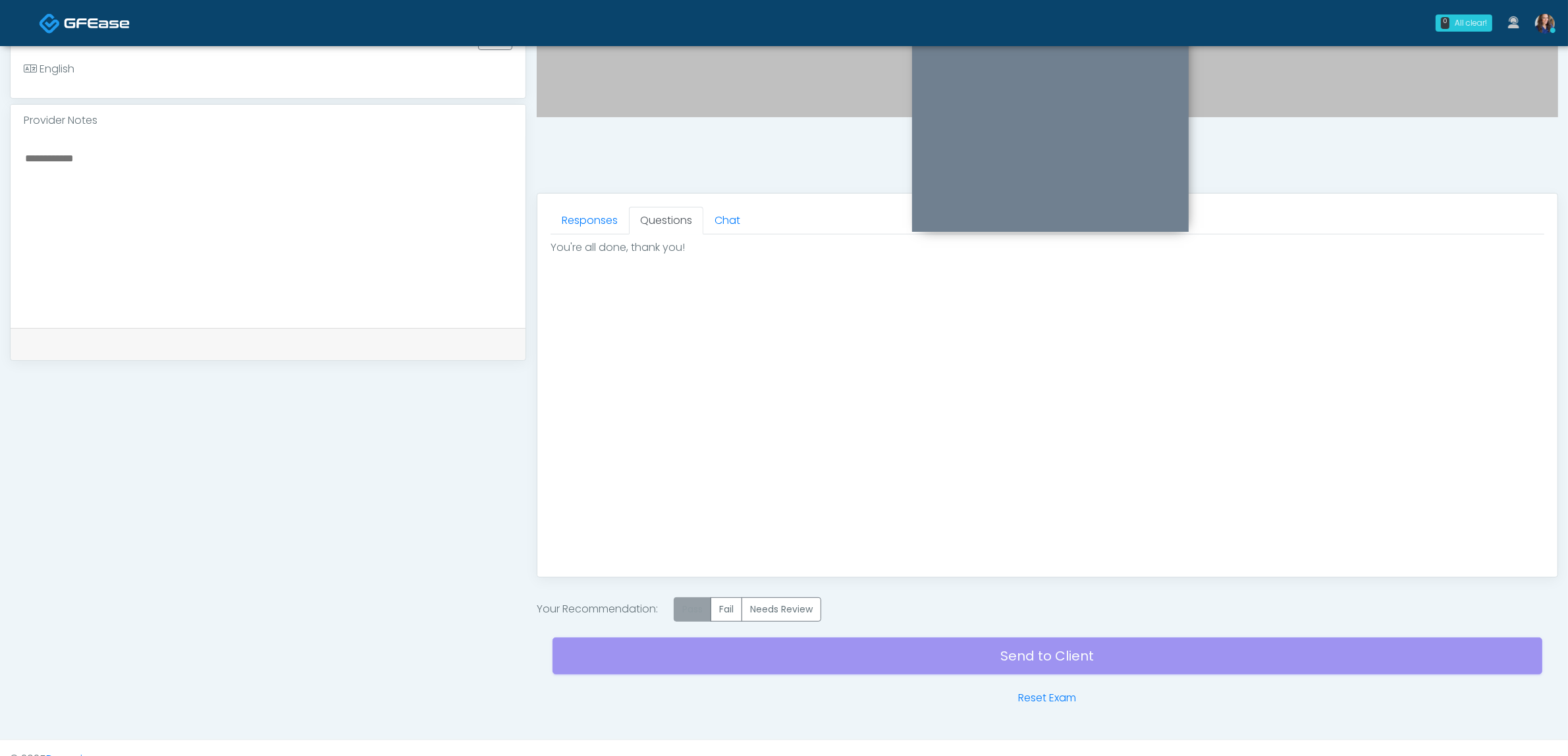
click at [703, 605] on label "Pass" at bounding box center [692, 610] width 37 height 24
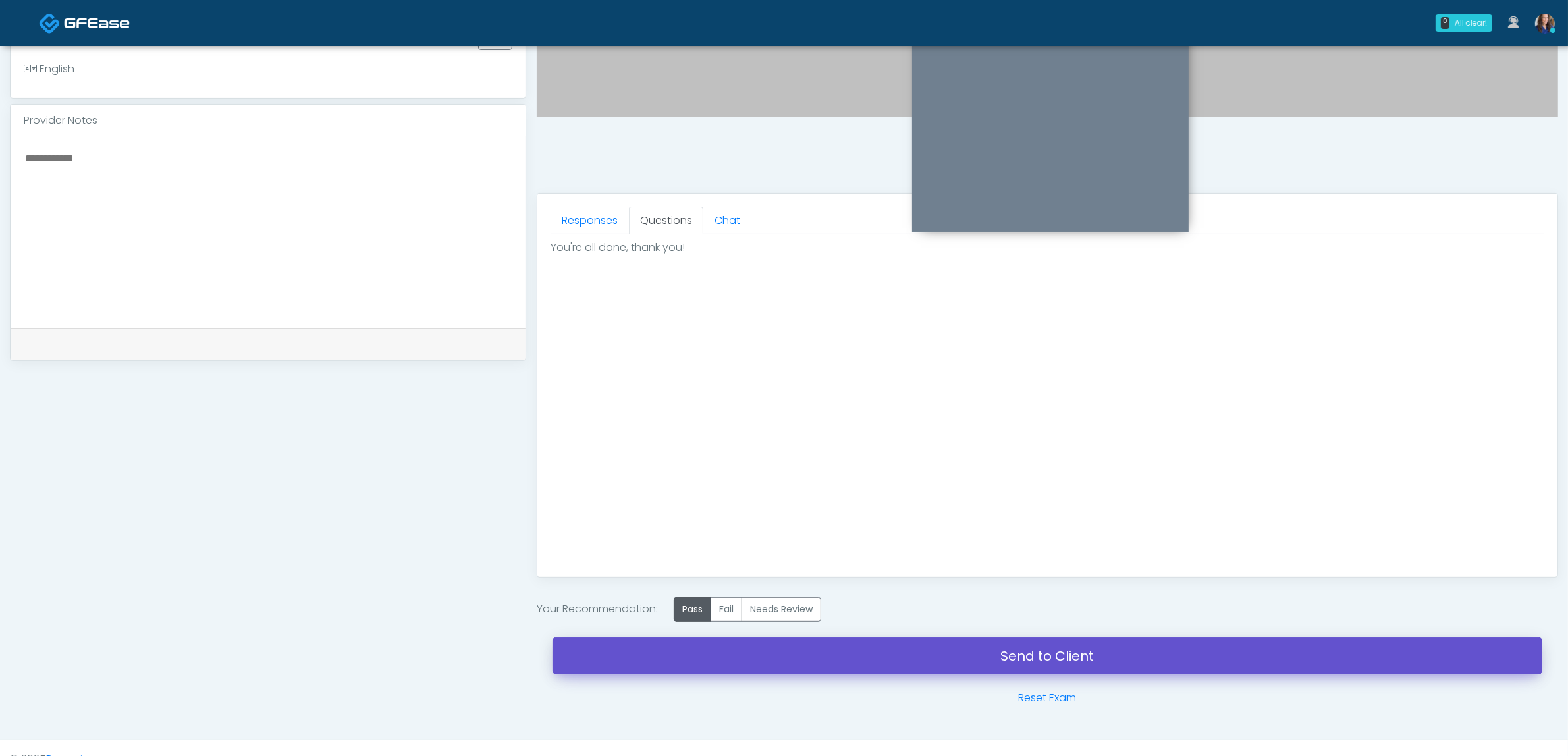
click at [904, 652] on link "Send to Client" at bounding box center [1047, 656] width 990 height 37
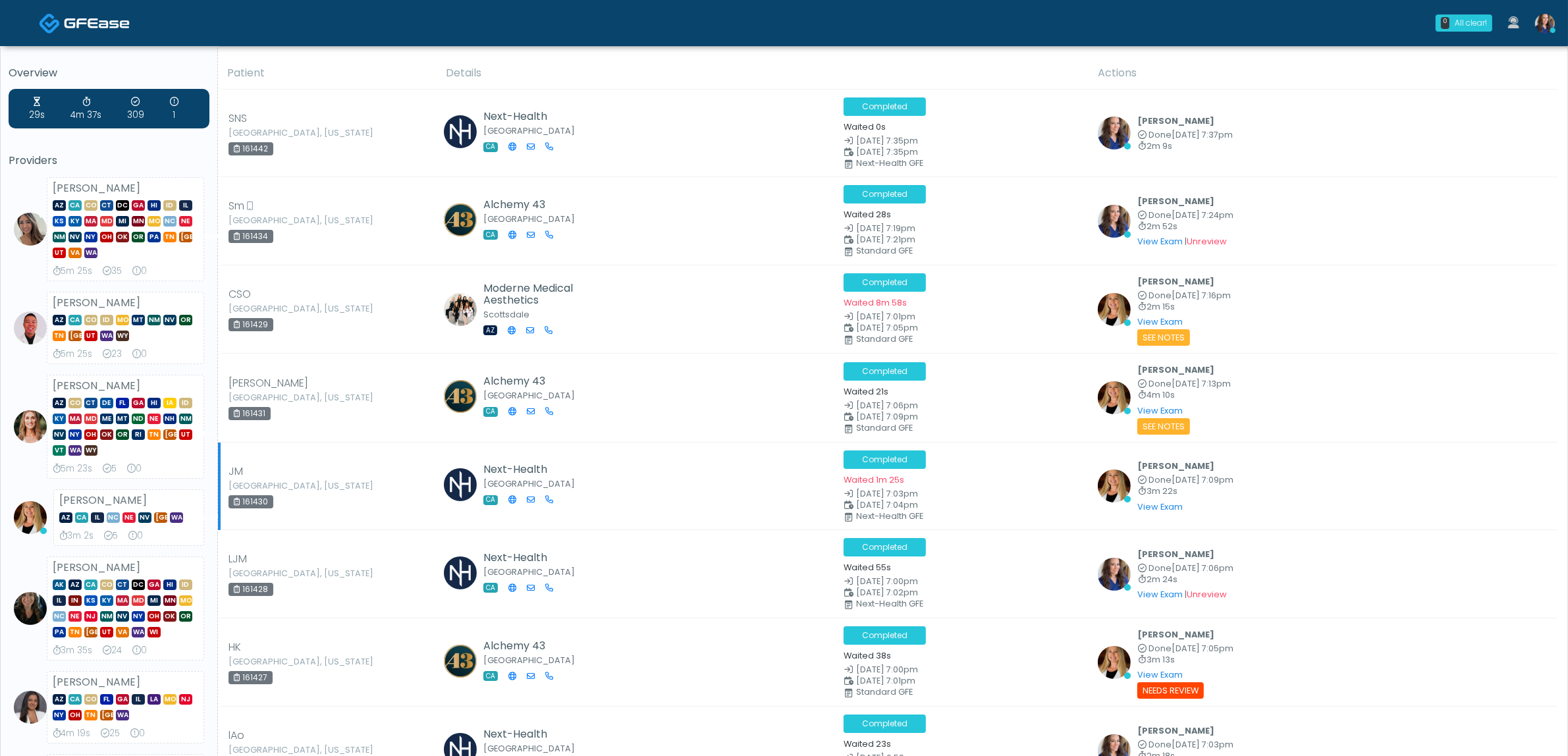
click at [1023, 486] on div "Waited 1m 25s" at bounding box center [963, 479] width 239 height 16
click at [985, 557] on div "Completed Waited 55s" at bounding box center [963, 556] width 239 height 37
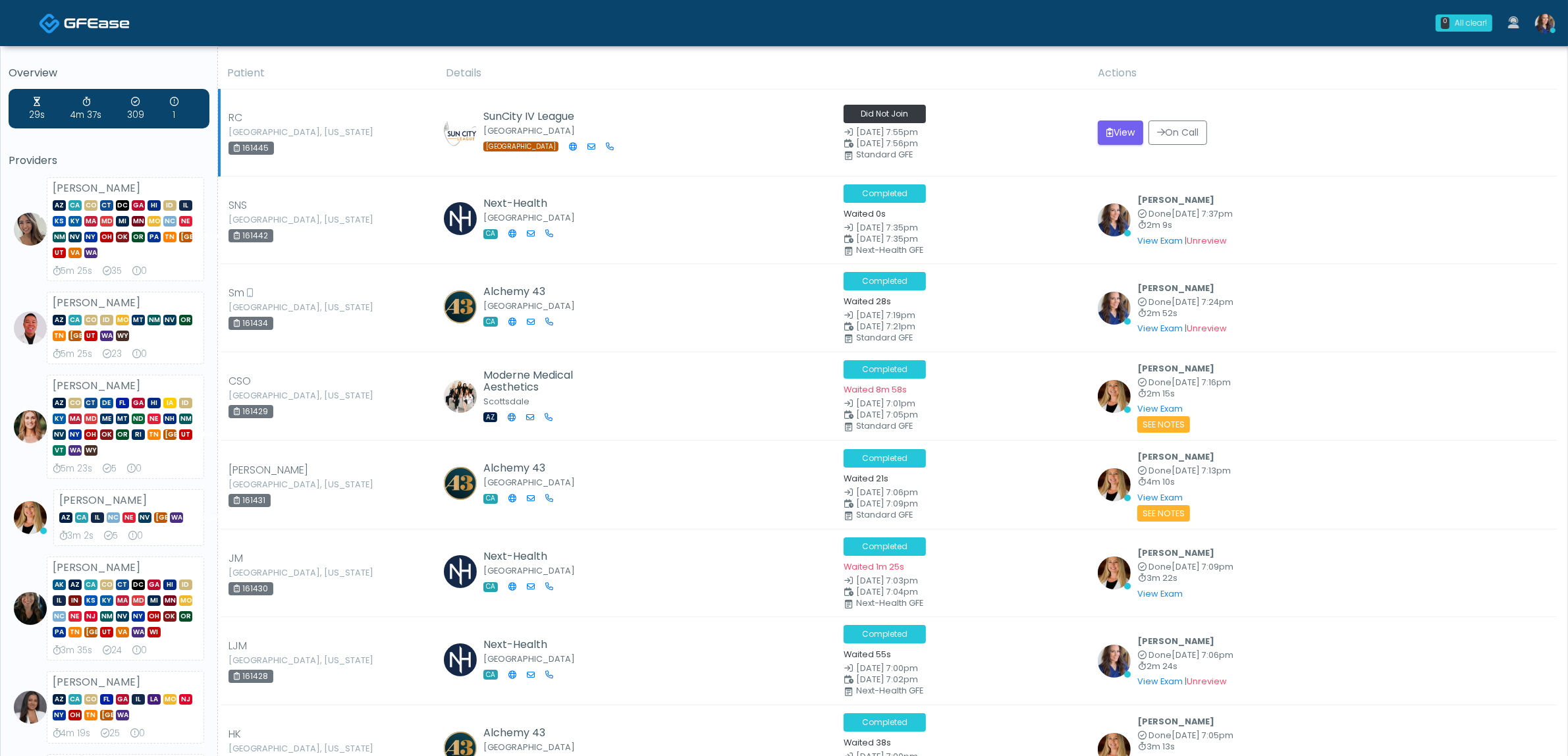
click at [1029, 120] on div "Did Not Join" at bounding box center [963, 115] width 239 height 21
click at [1108, 135] on button "View" at bounding box center [1120, 133] width 45 height 24
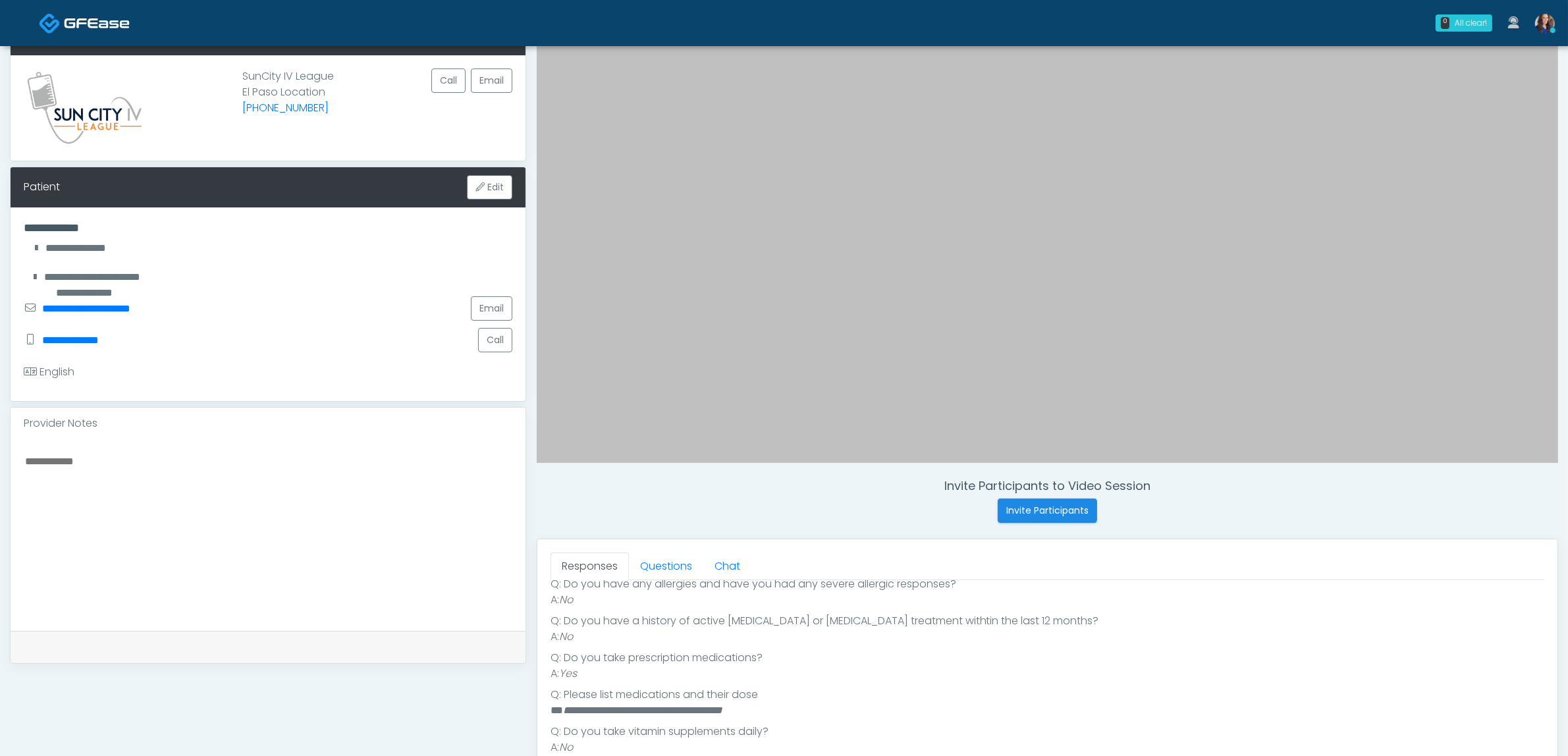
scroll to position [281, 0]
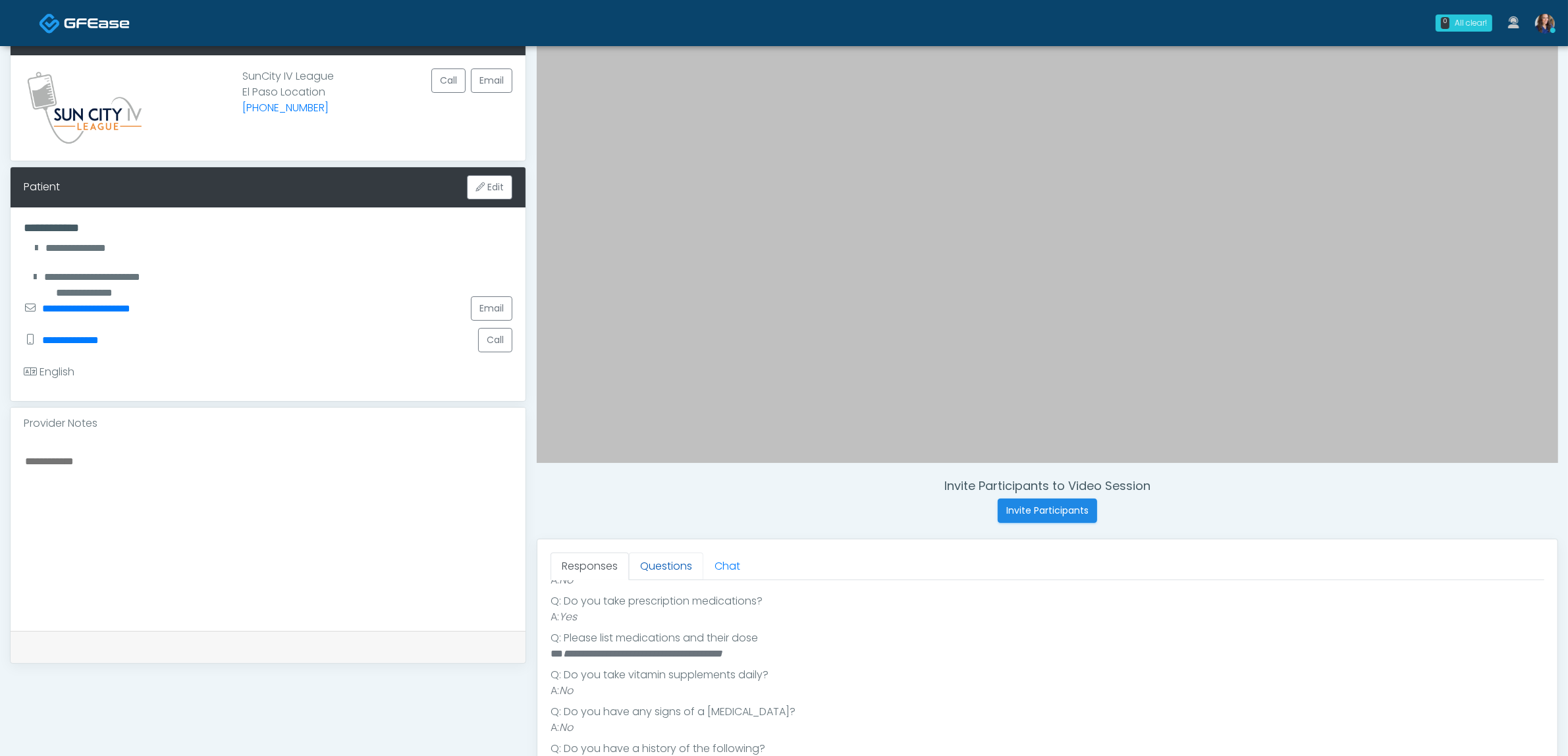
click at [678, 570] on link "Questions" at bounding box center [666, 566] width 74 height 28
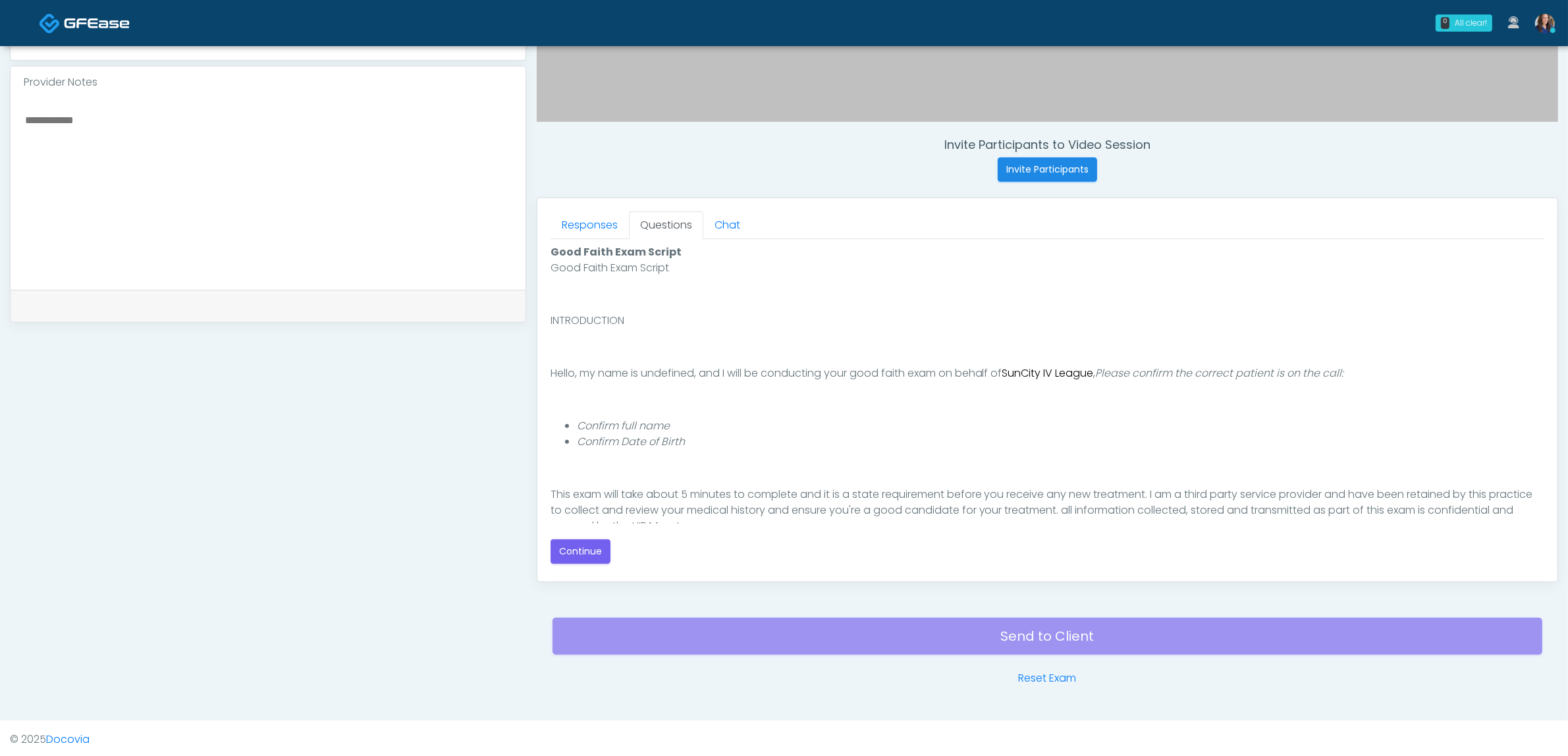
scroll to position [429, 0]
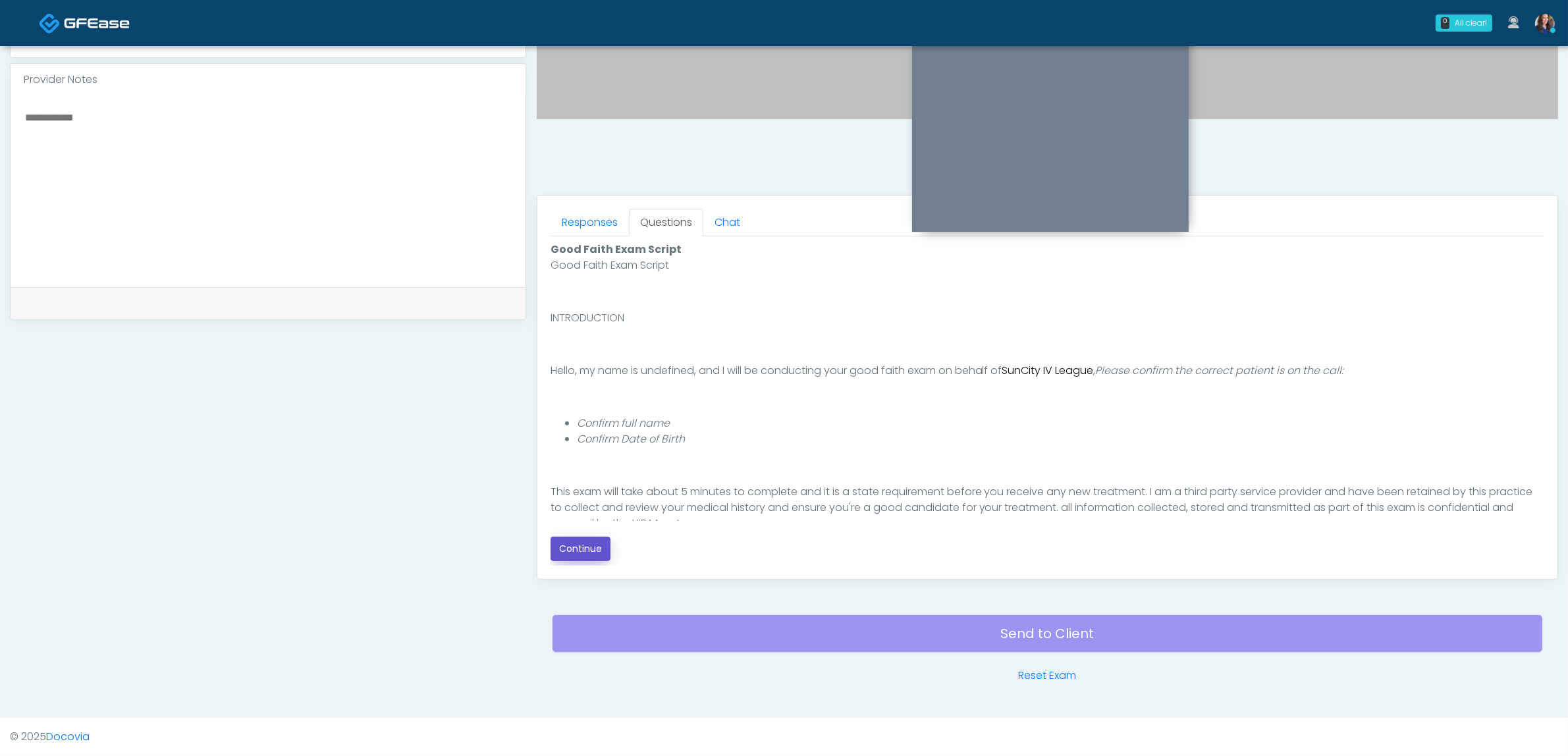
click at [583, 550] on button "Continue" at bounding box center [581, 549] width 60 height 24
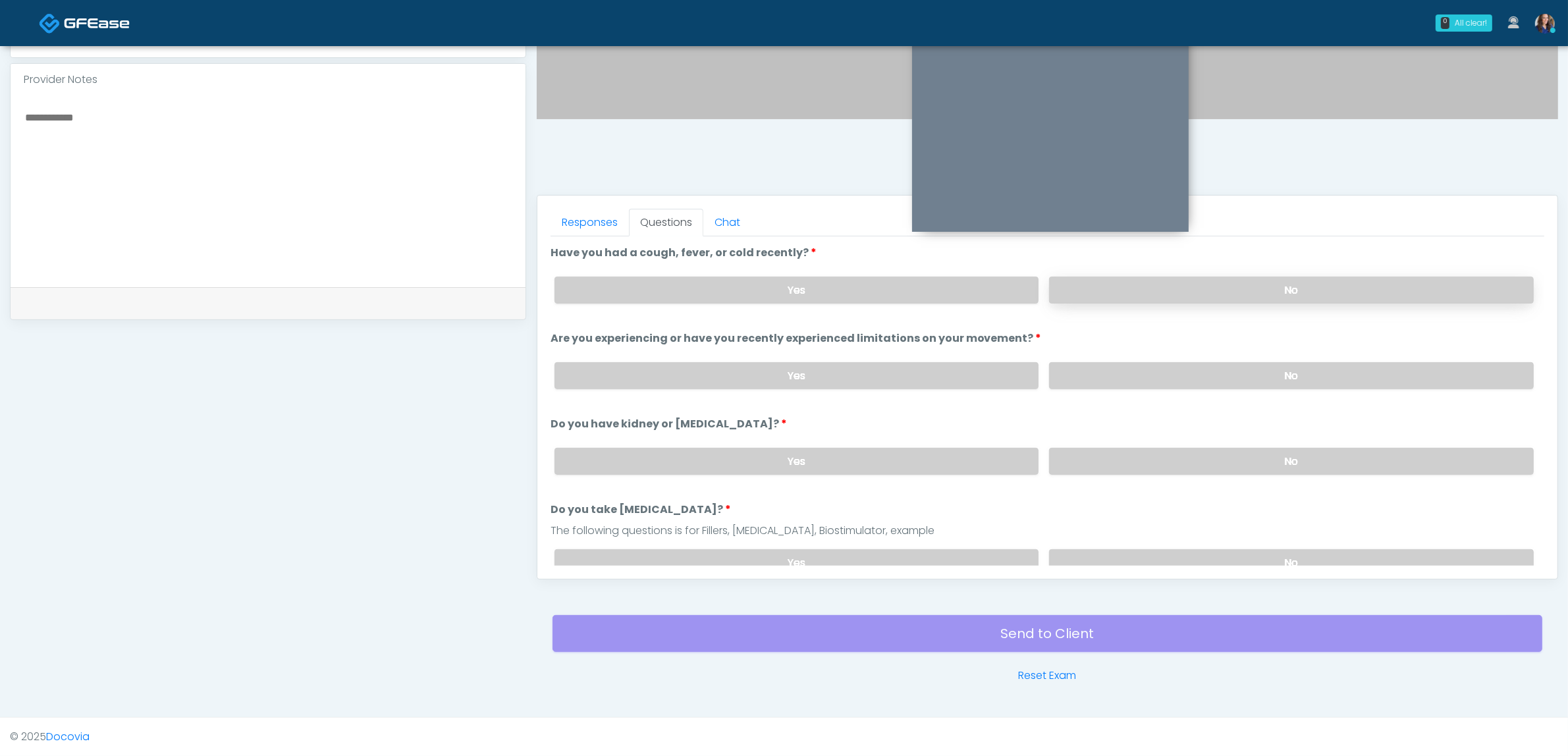
drag, startPoint x: 1098, startPoint y: 293, endPoint x: 1100, endPoint y: 300, distance: 7.3
click at [1100, 293] on label "No" at bounding box center [1291, 290] width 485 height 27
click at [1075, 370] on label "No" at bounding box center [1291, 376] width 485 height 27
drag, startPoint x: 1057, startPoint y: 453, endPoint x: 1057, endPoint y: 472, distance: 19.0
click at [1058, 453] on label "No" at bounding box center [1291, 461] width 485 height 27
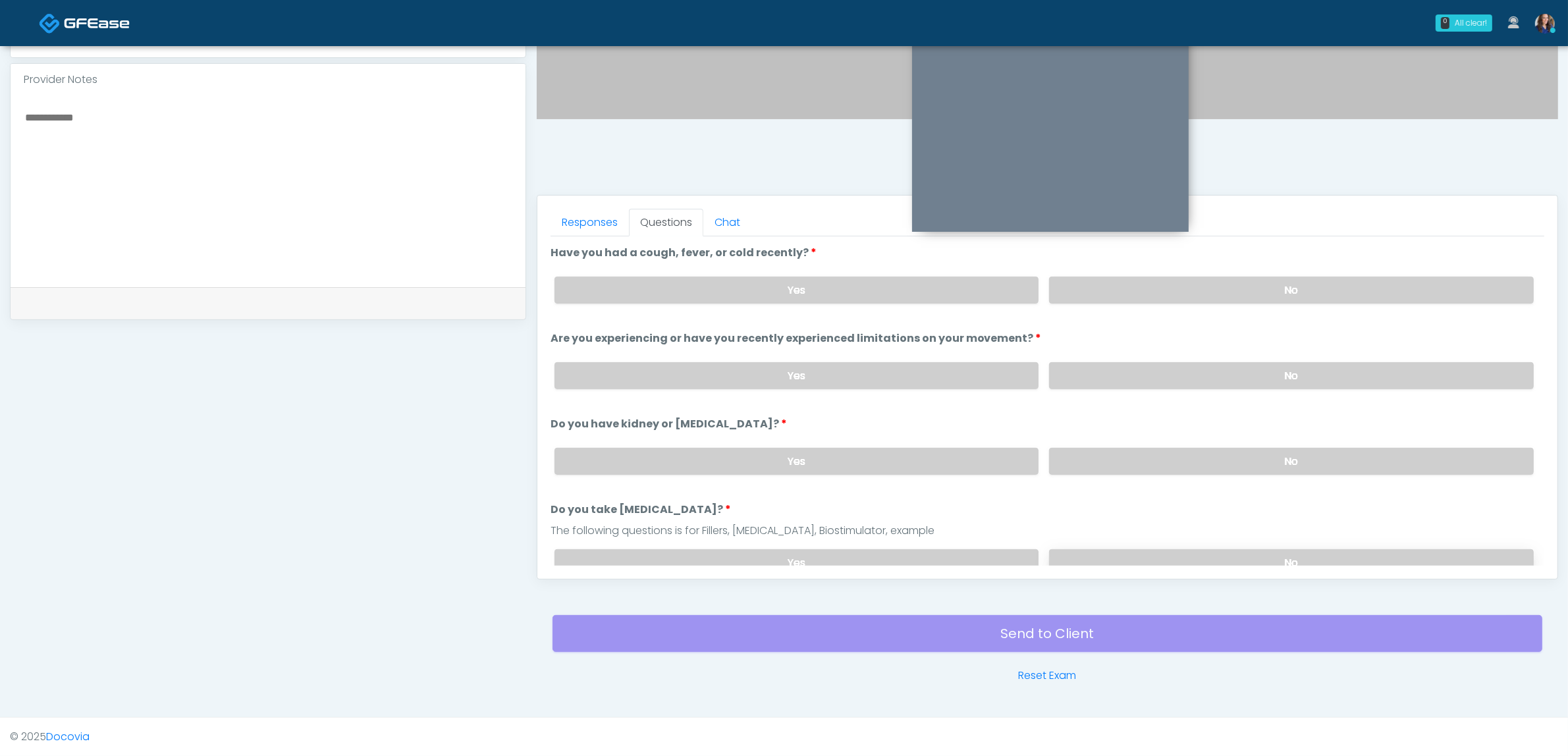
click at [1055, 550] on label "No" at bounding box center [1291, 563] width 485 height 27
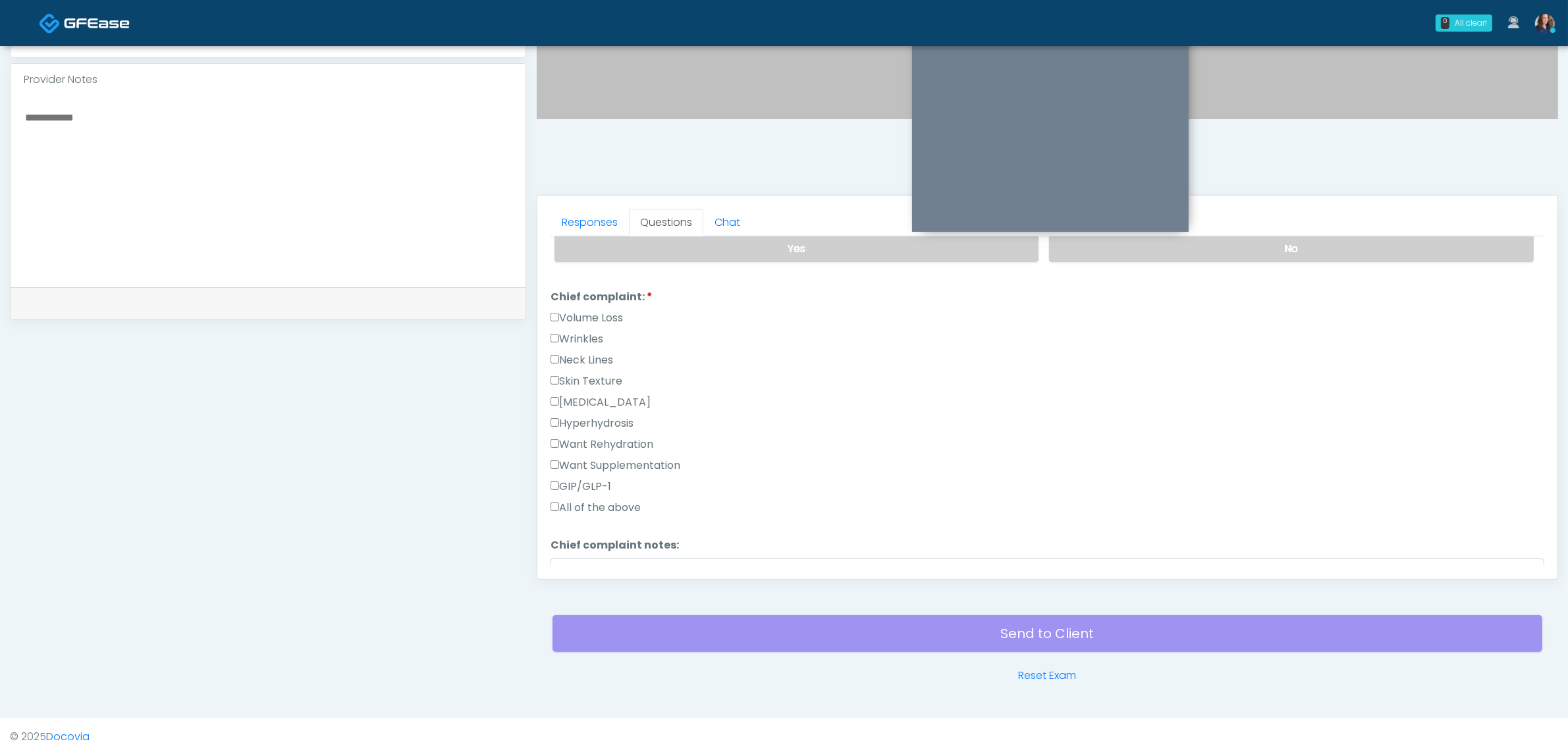
scroll to position [330, 0]
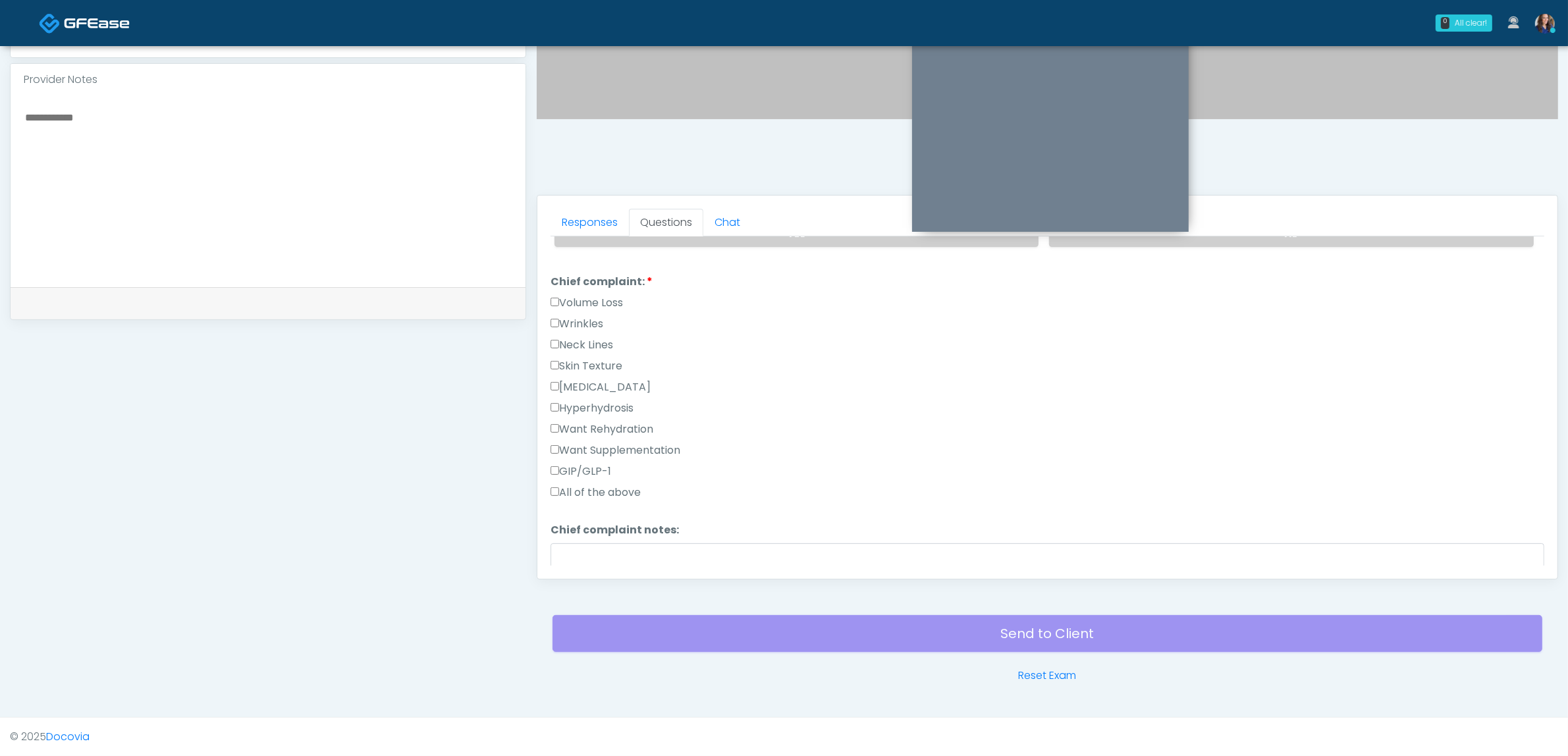
drag, startPoint x: 595, startPoint y: 461, endPoint x: 616, endPoint y: 461, distance: 21.0
click at [596, 464] on label "GIP/GLP-1" at bounding box center [581, 472] width 61 height 16
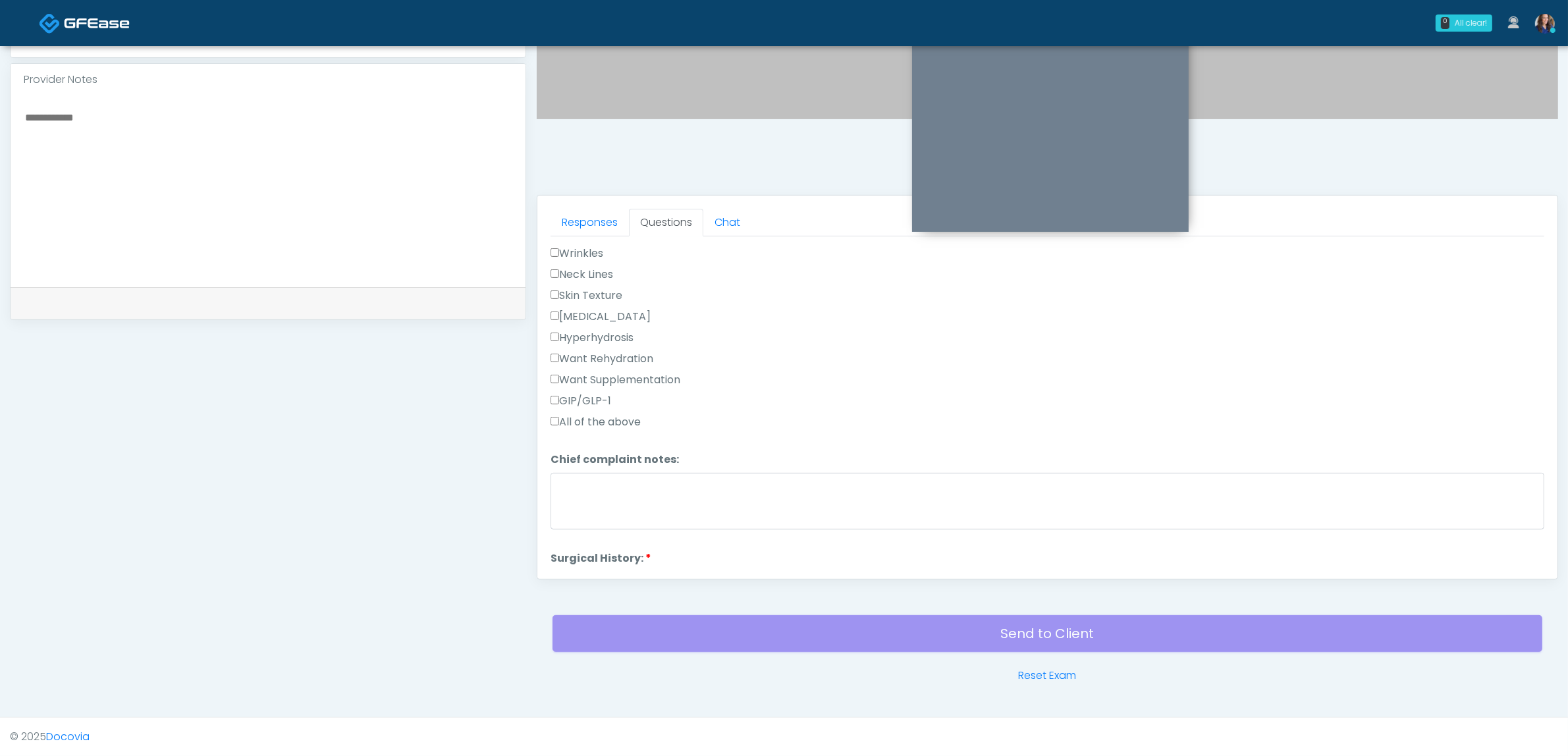
scroll to position [412, 0]
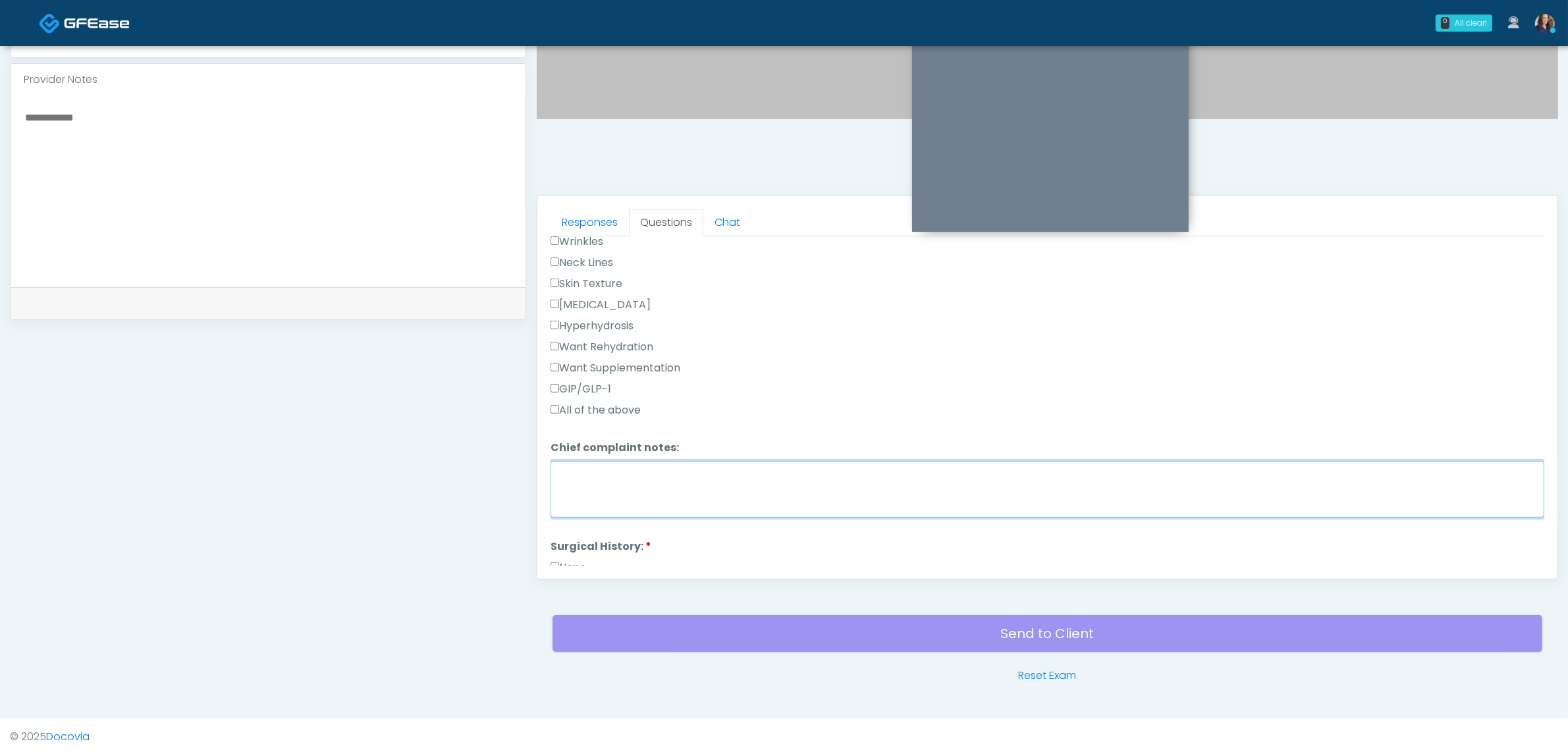
click at [689, 478] on textarea "Chief complaint notes:" at bounding box center [1047, 489] width 994 height 57
type textarea "**********"
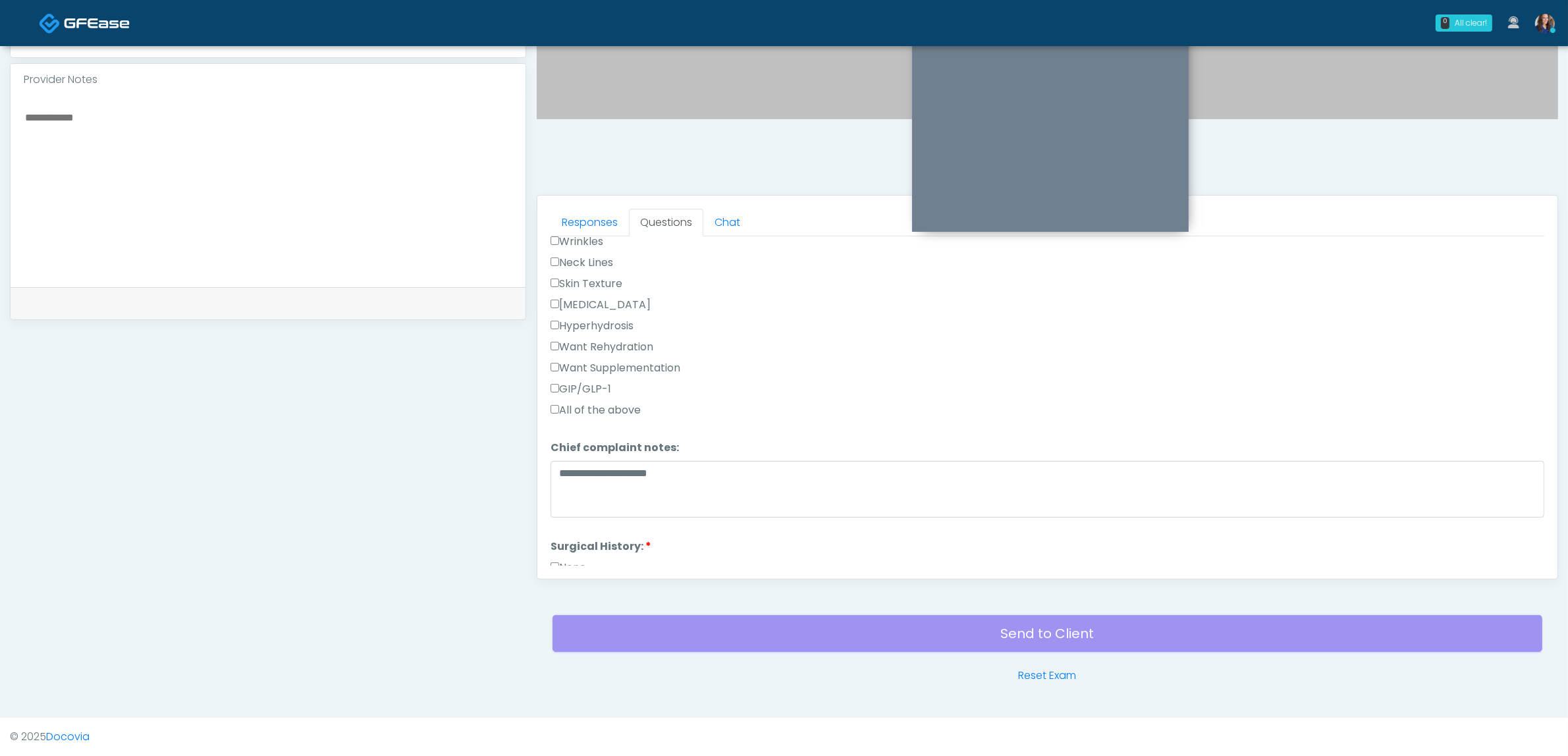
drag, startPoint x: 615, startPoint y: 468, endPoint x: 779, endPoint y: 551, distance: 183.8
click at [779, 551] on li "Surgical History: Surgical History: None [MEDICAL_DATA] [MEDICAL_DATA] Bilatera…" at bounding box center [1047, 686] width 994 height 295
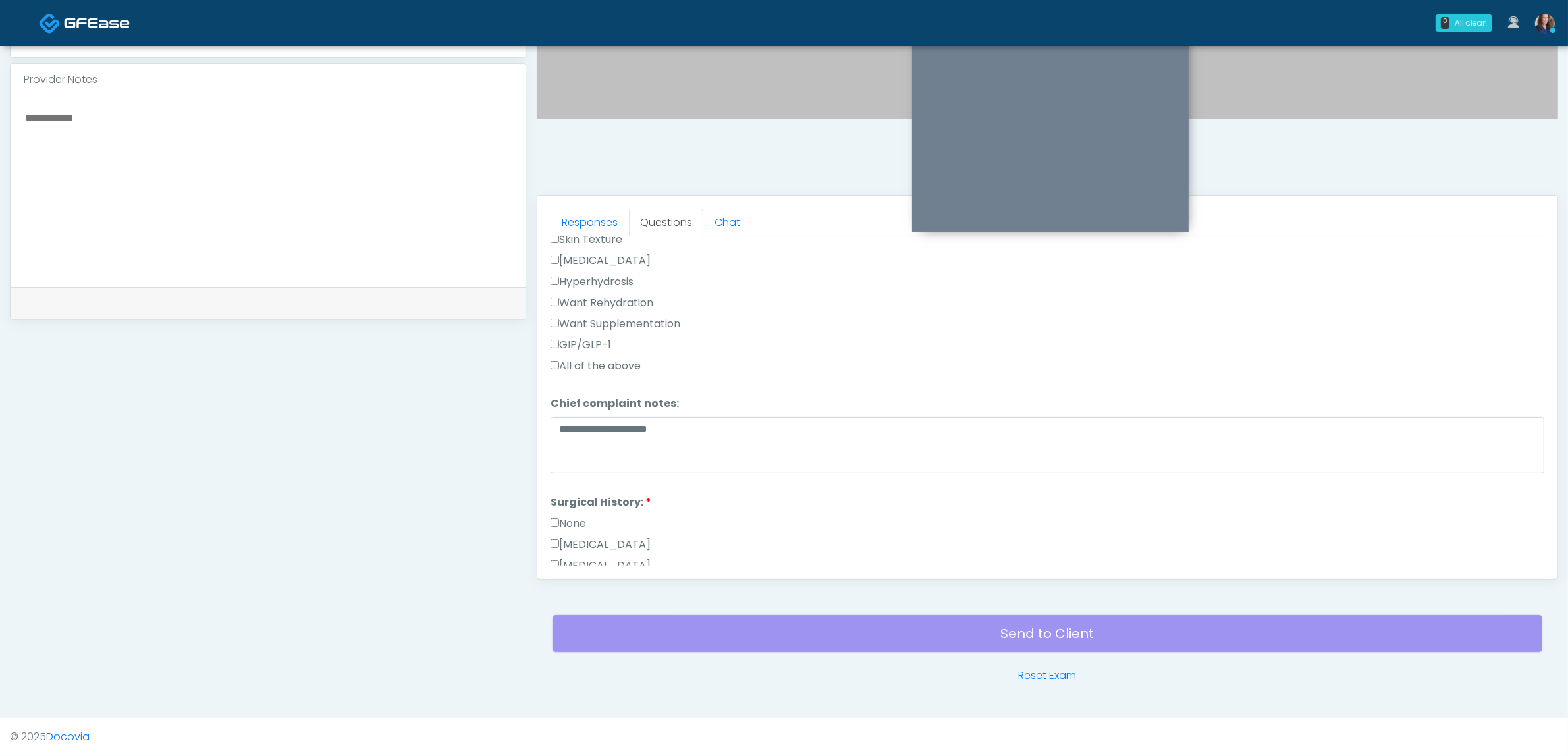
scroll to position [576, 0]
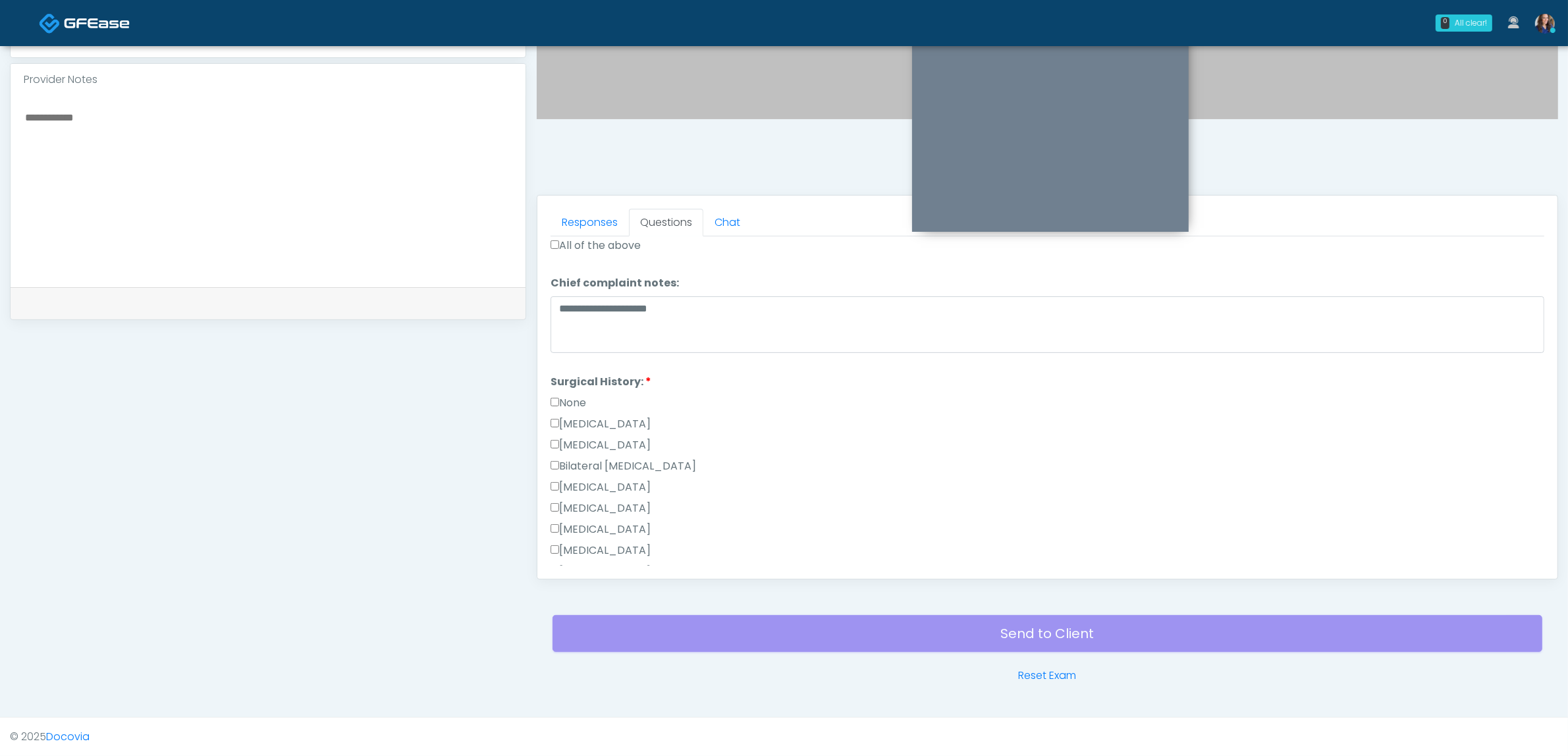
click at [607, 420] on label "[MEDICAL_DATA]" at bounding box center [601, 424] width 100 height 16
drag, startPoint x: 603, startPoint y: 505, endPoint x: 680, endPoint y: 505, distance: 77.0
click at [604, 505] on label "Cholecystectomy" at bounding box center [601, 510] width 100 height 16
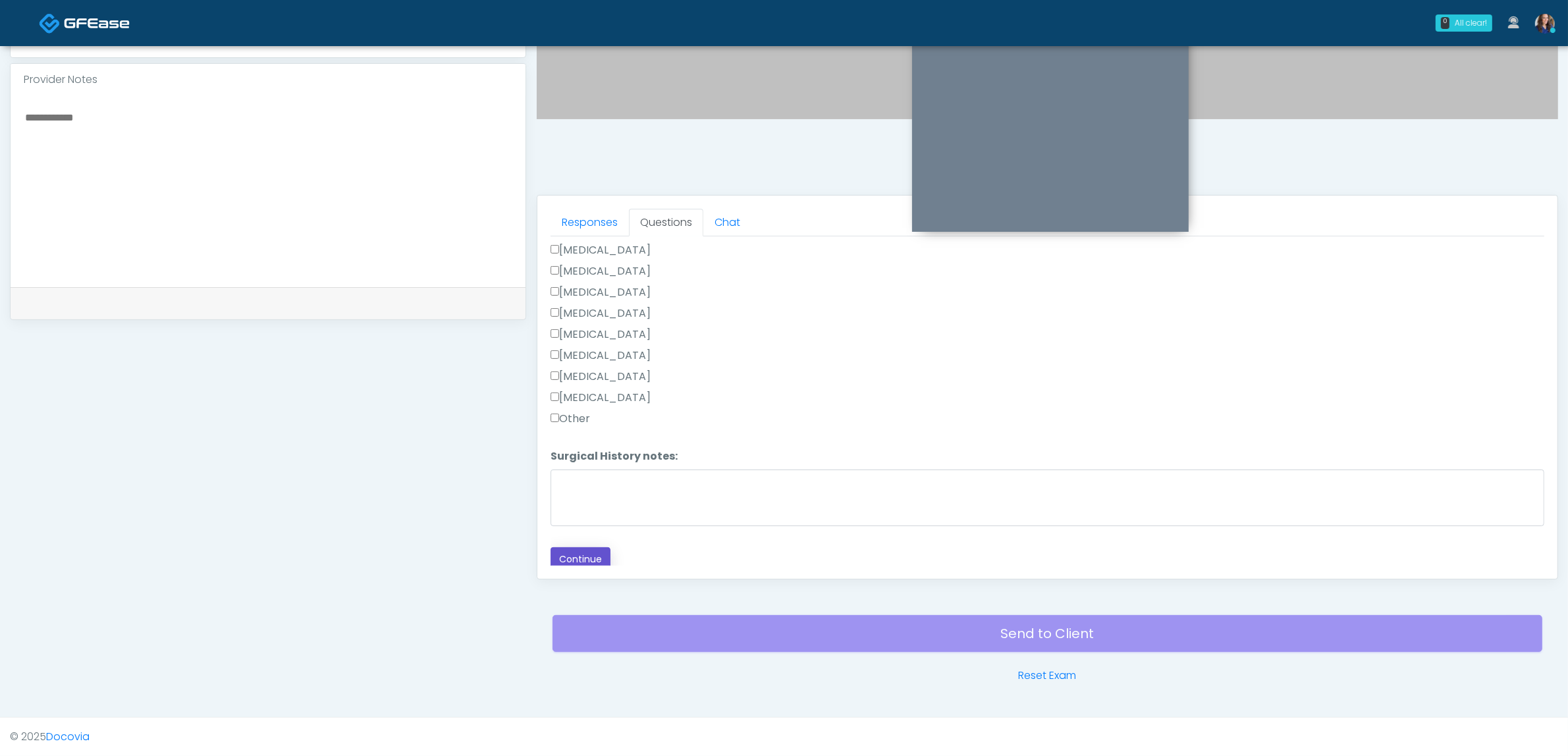
click at [592, 552] on button "Continue" at bounding box center [581, 560] width 60 height 24
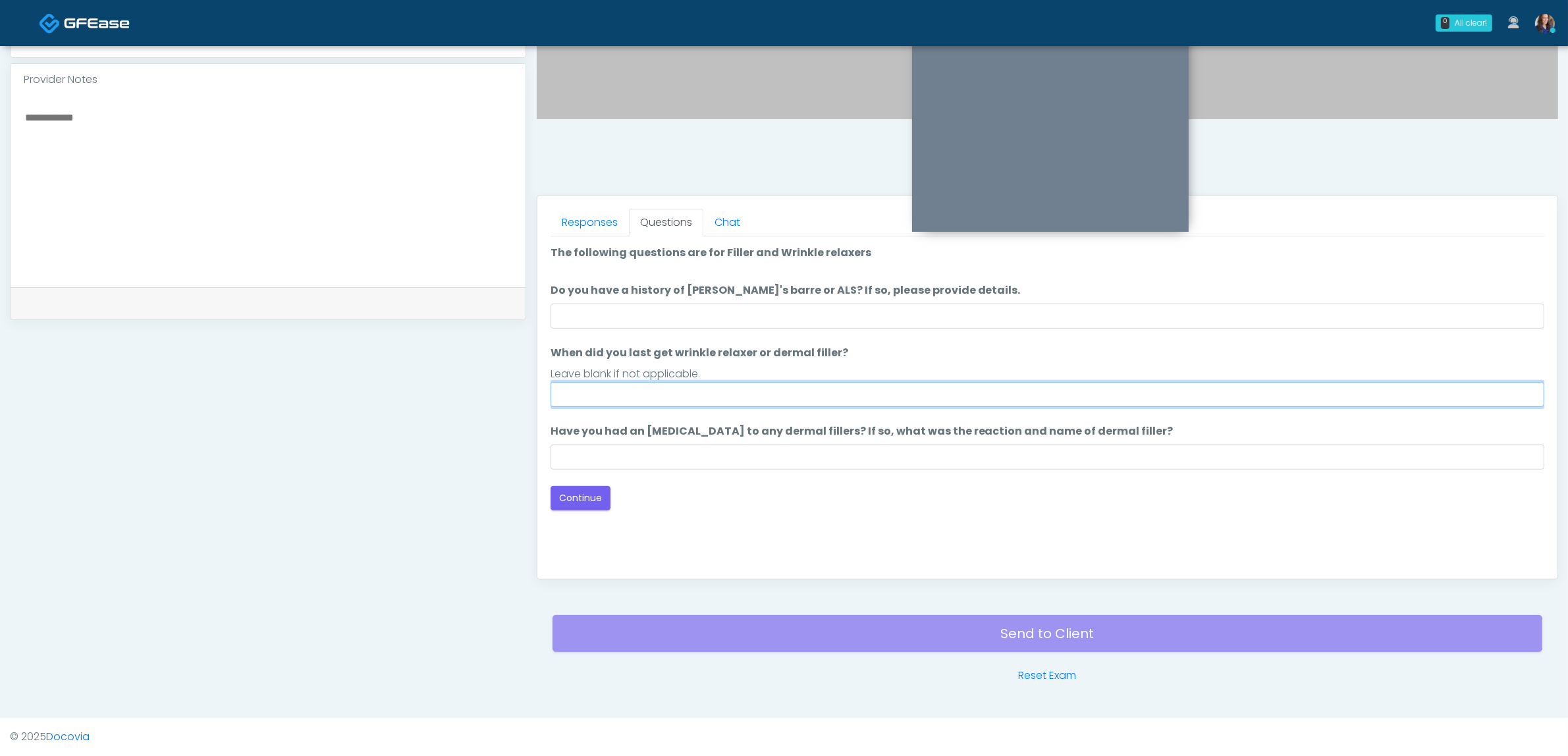
click at [616, 404] on input "When did you last get wrinkle relaxer or dermal filler?" at bounding box center [1047, 394] width 994 height 25
drag, startPoint x: 596, startPoint y: 388, endPoint x: 540, endPoint y: 388, distance: 56.0
click at [540, 388] on div "Responses Questions Chat Good Faith Exam Script Good Faith Exam Script INTRODUC…" at bounding box center [1047, 387] width 1020 height 383
type input "**********"
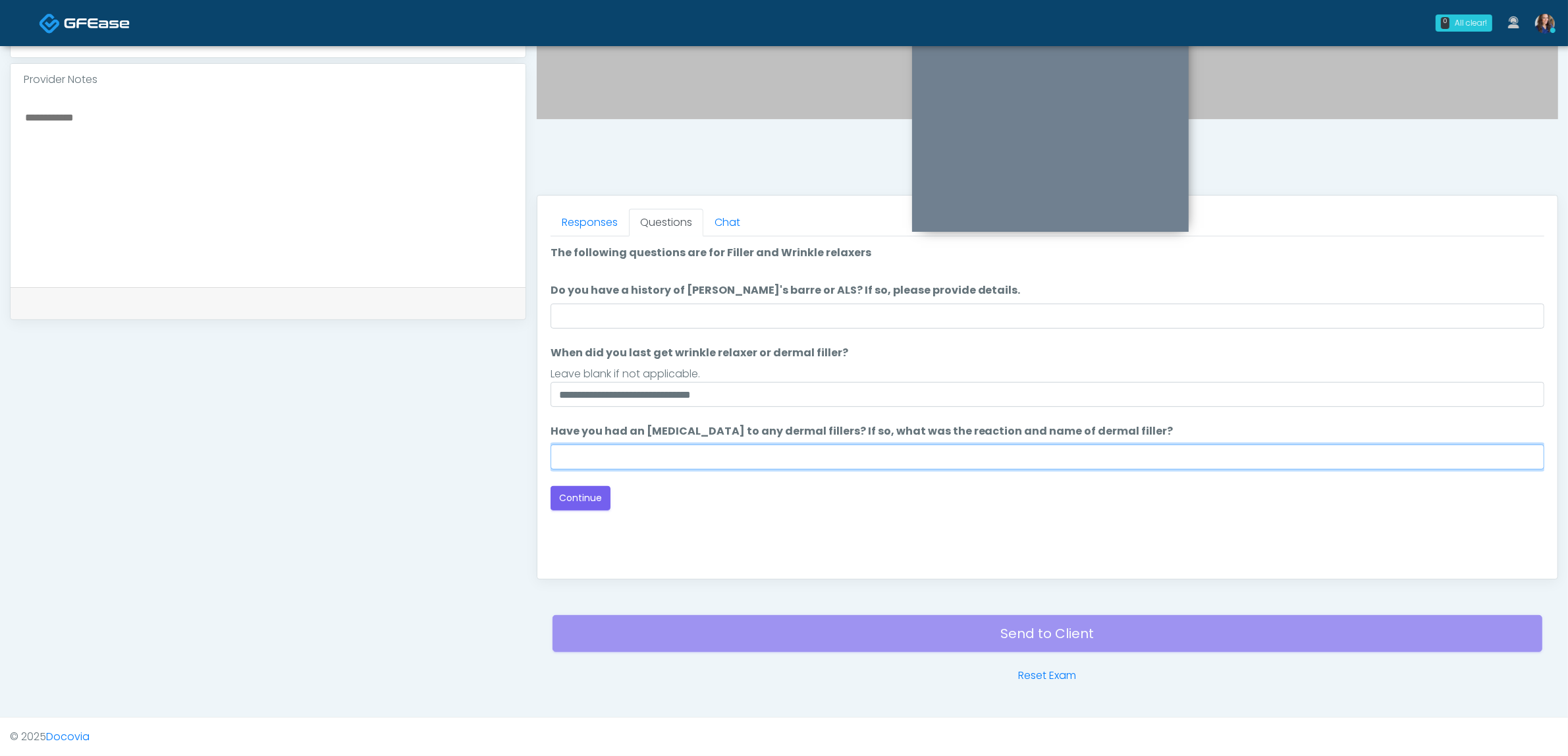
click at [611, 454] on input "Have you had an allergic response to any dermal fillers? If so, what was the re…" at bounding box center [1047, 457] width 994 height 25
type input "**"
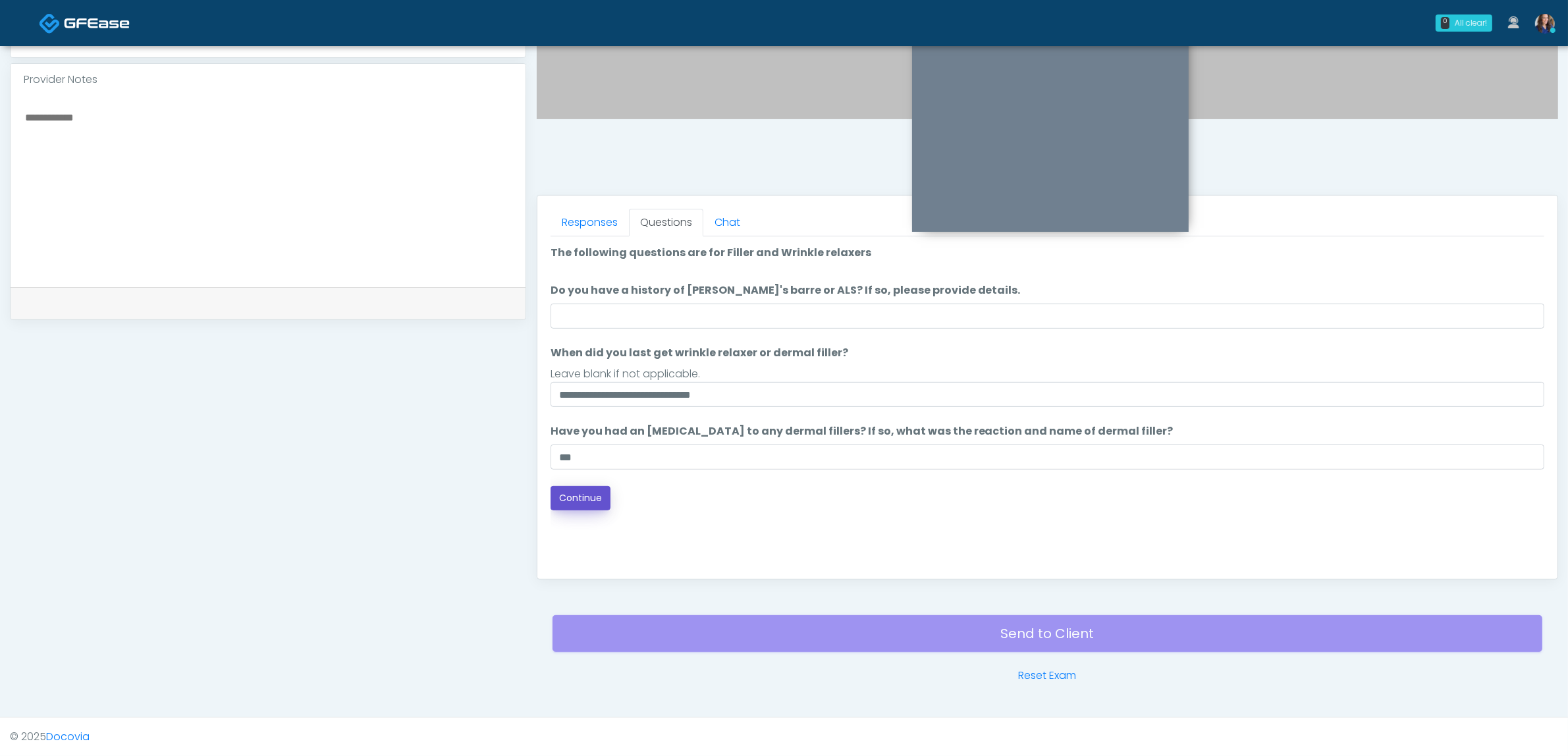
click at [585, 499] on button "Continue" at bounding box center [581, 498] width 60 height 24
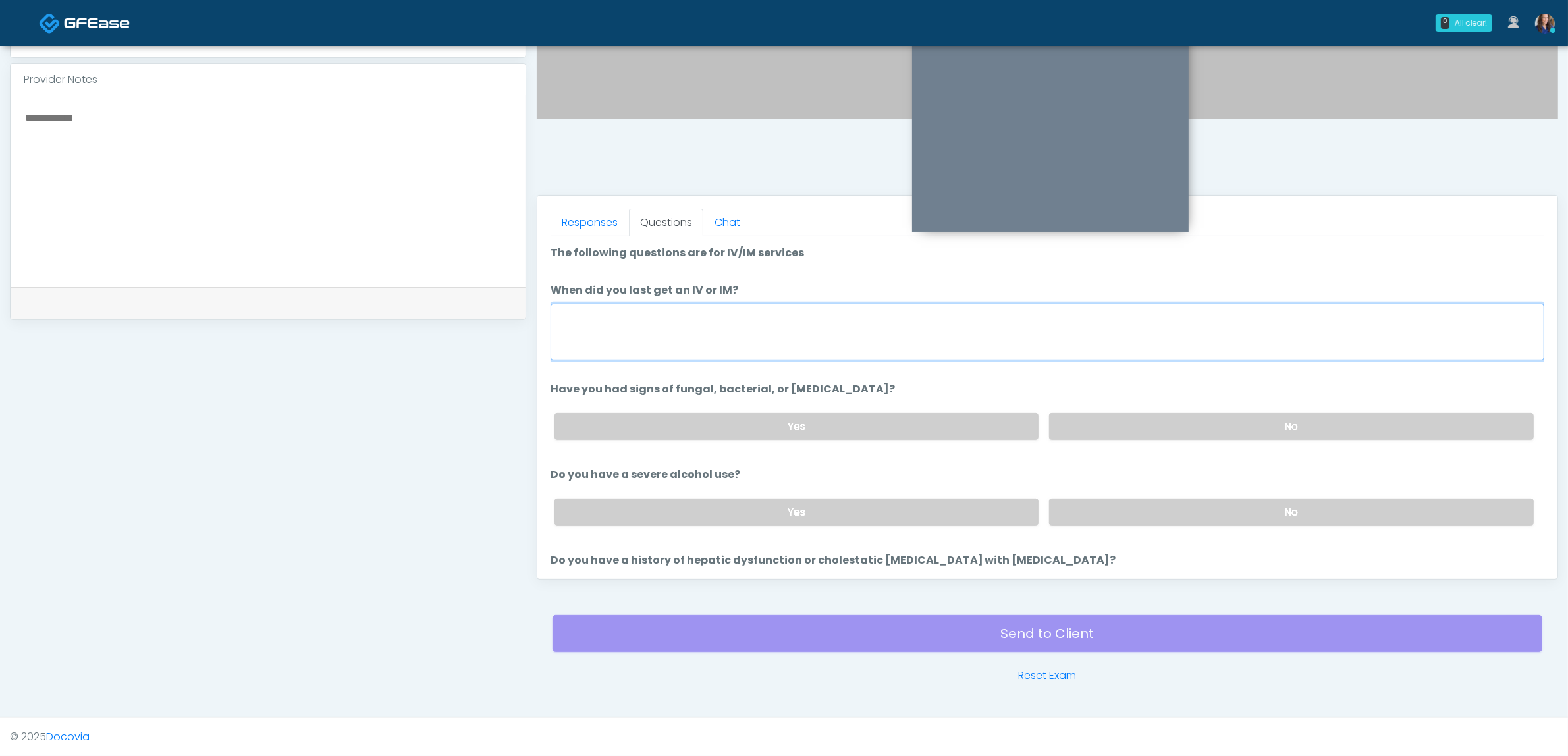
click at [719, 354] on textarea "When did you last get an IV or IM?" at bounding box center [1047, 332] width 994 height 57
click at [1108, 426] on label "No" at bounding box center [1291, 426] width 485 height 27
click at [1095, 517] on label "No" at bounding box center [1291, 512] width 485 height 27
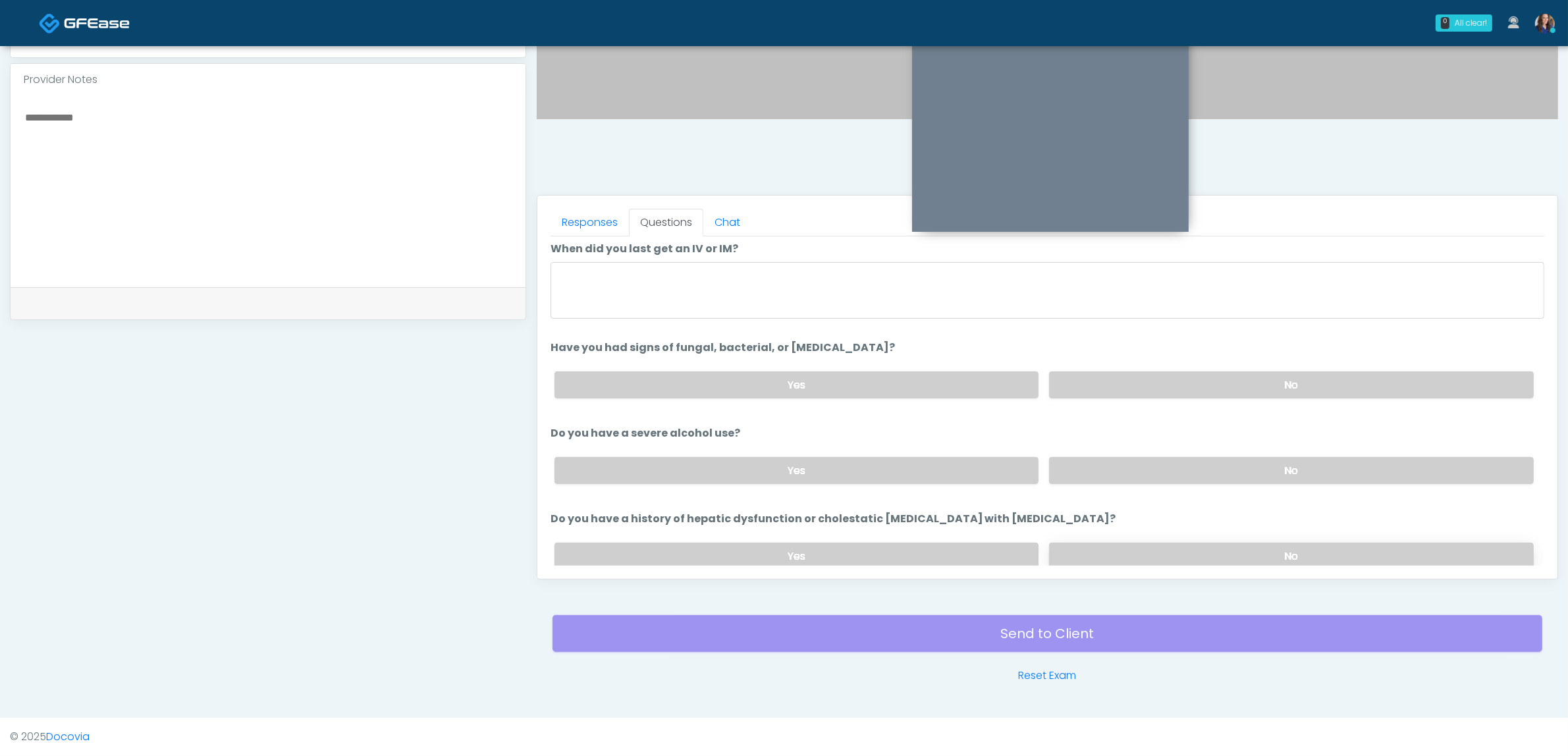
scroll to position [82, 0]
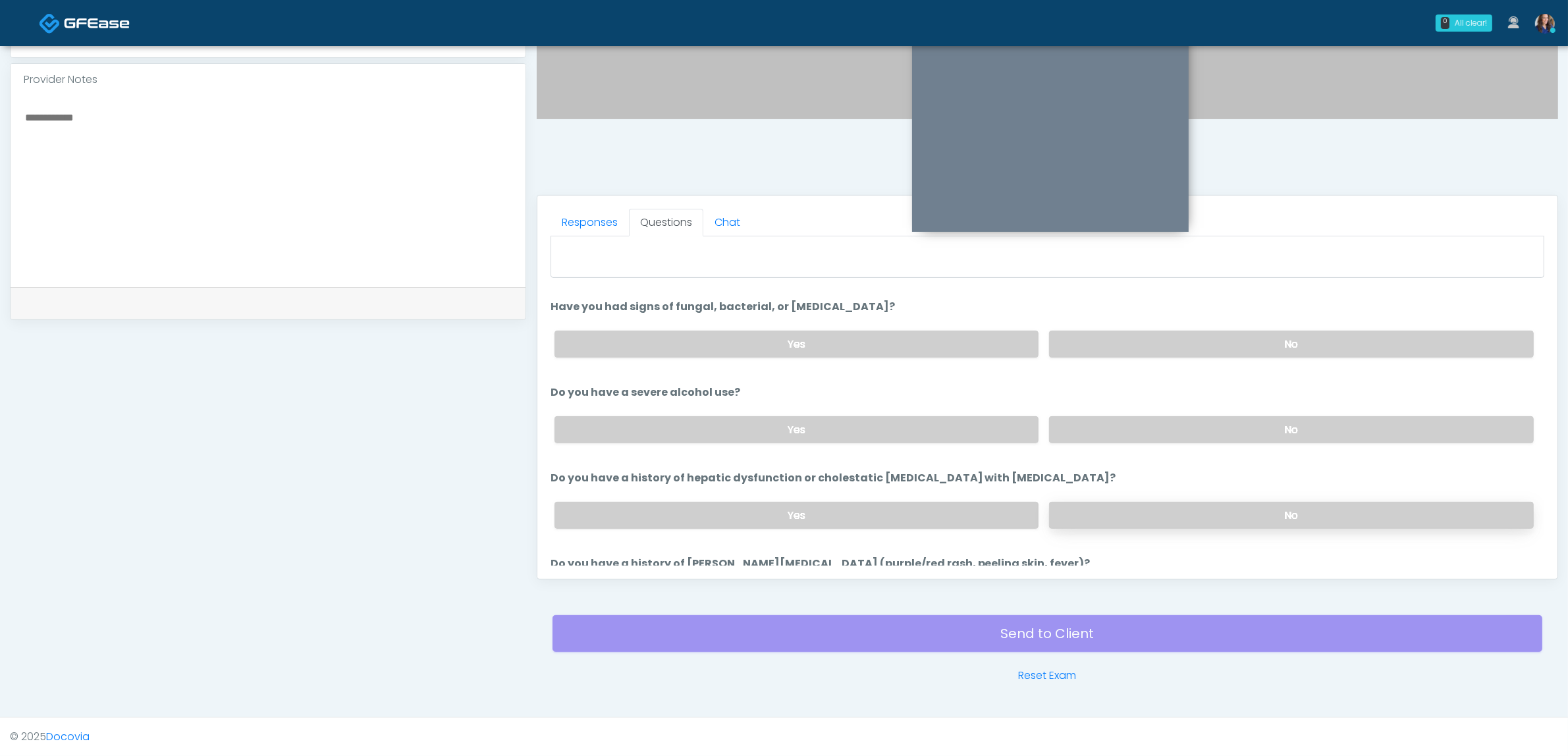
click at [1115, 504] on label "No" at bounding box center [1291, 515] width 485 height 27
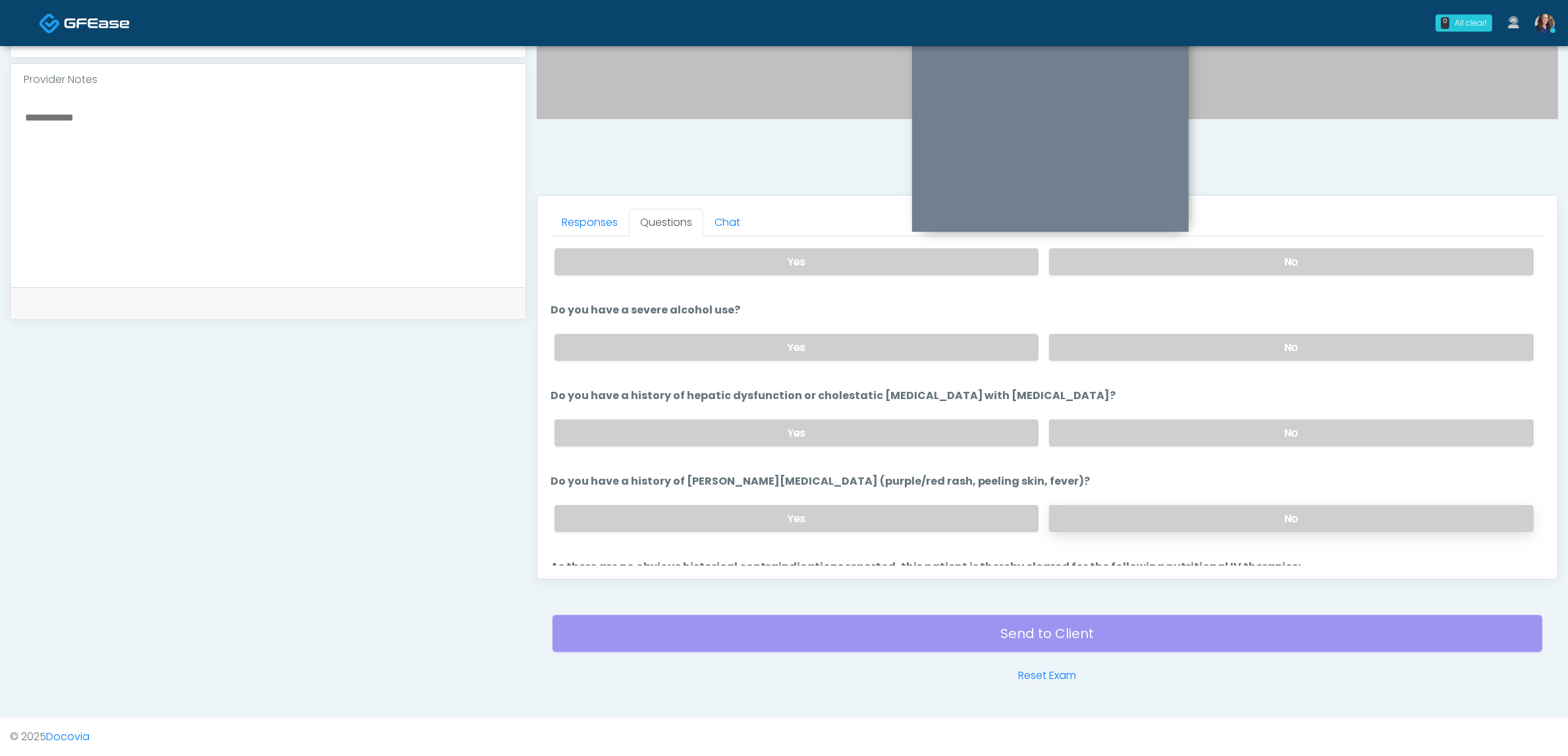
click at [1112, 518] on label "No" at bounding box center [1291, 519] width 485 height 27
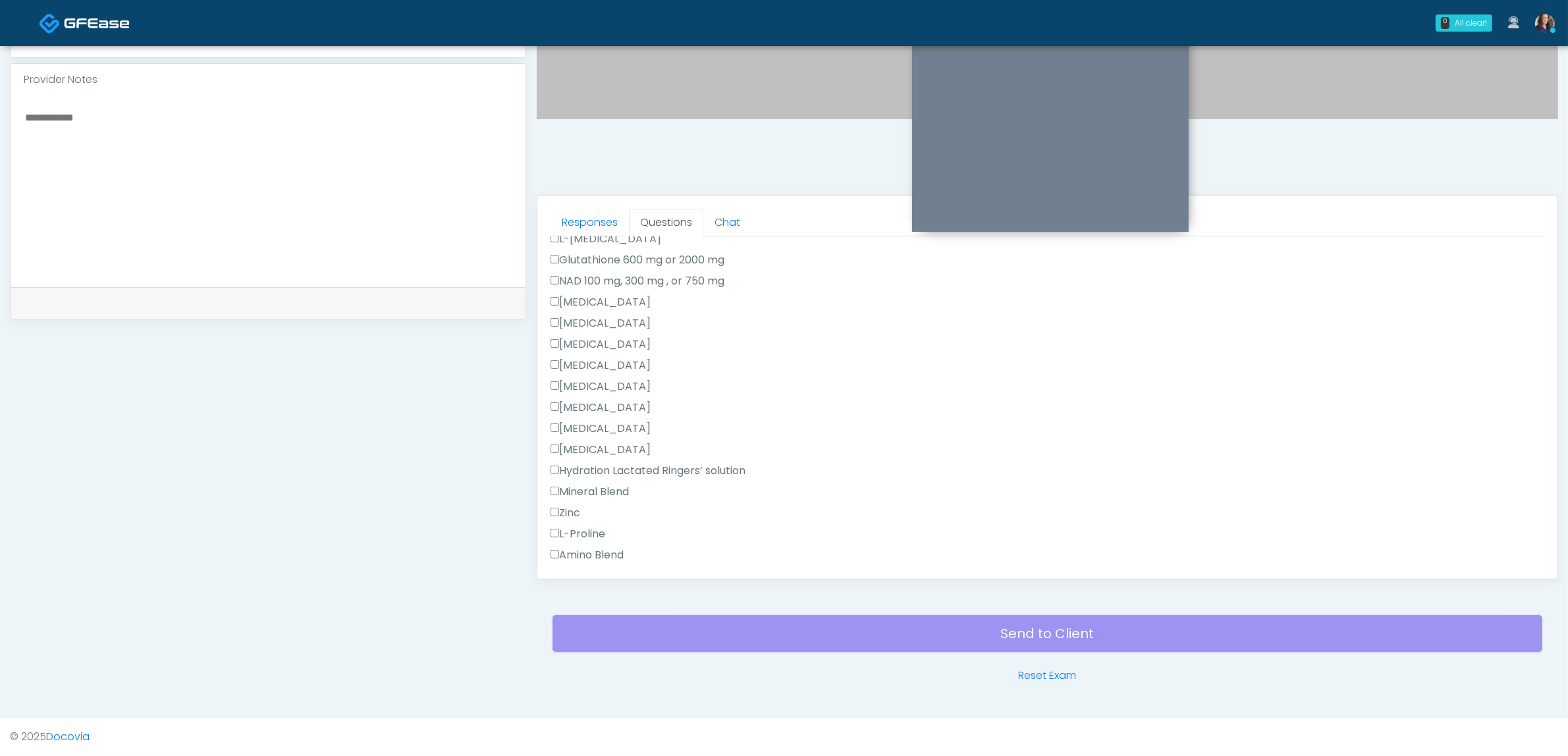
scroll to position [741, 0]
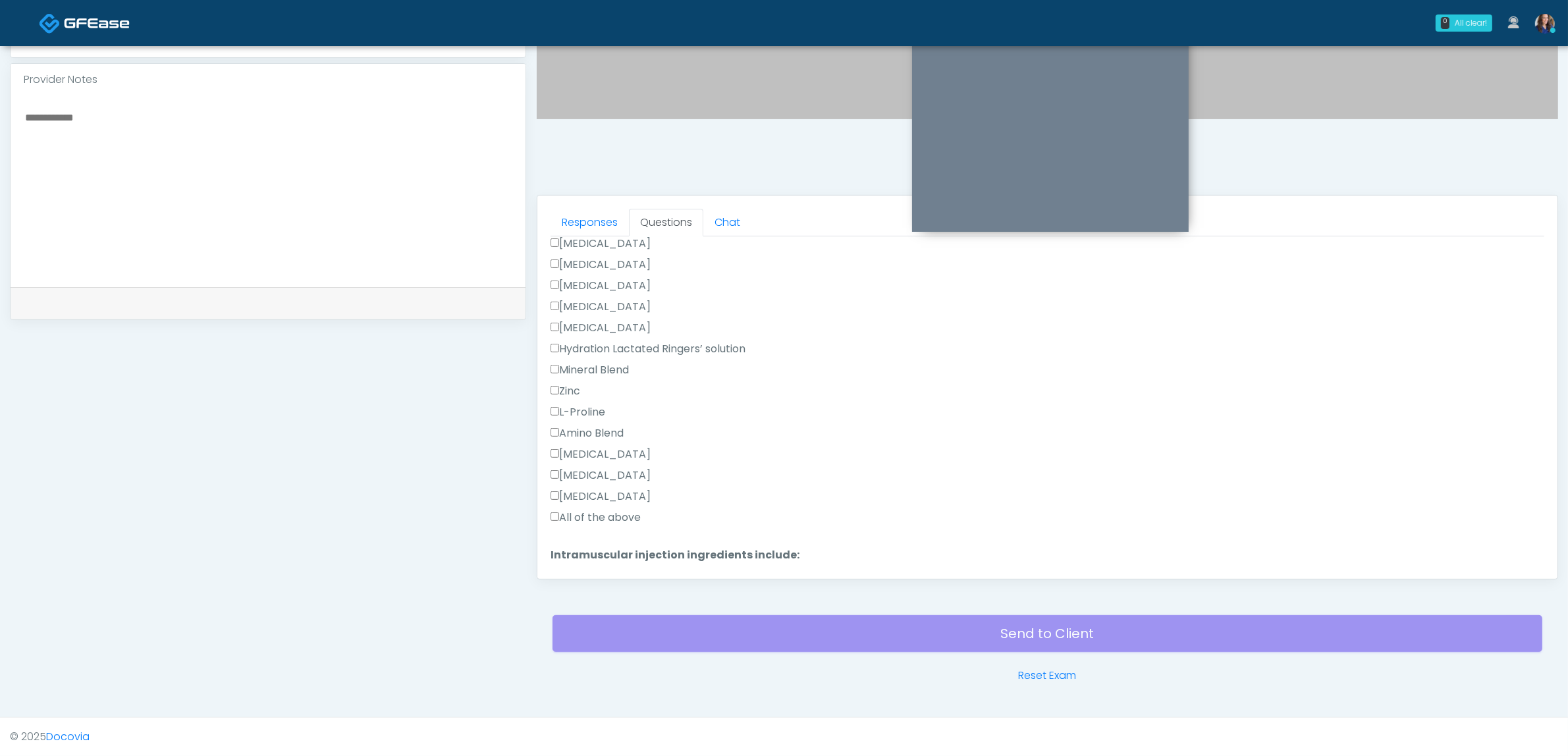
click at [597, 510] on label "All of the above" at bounding box center [596, 518] width 90 height 16
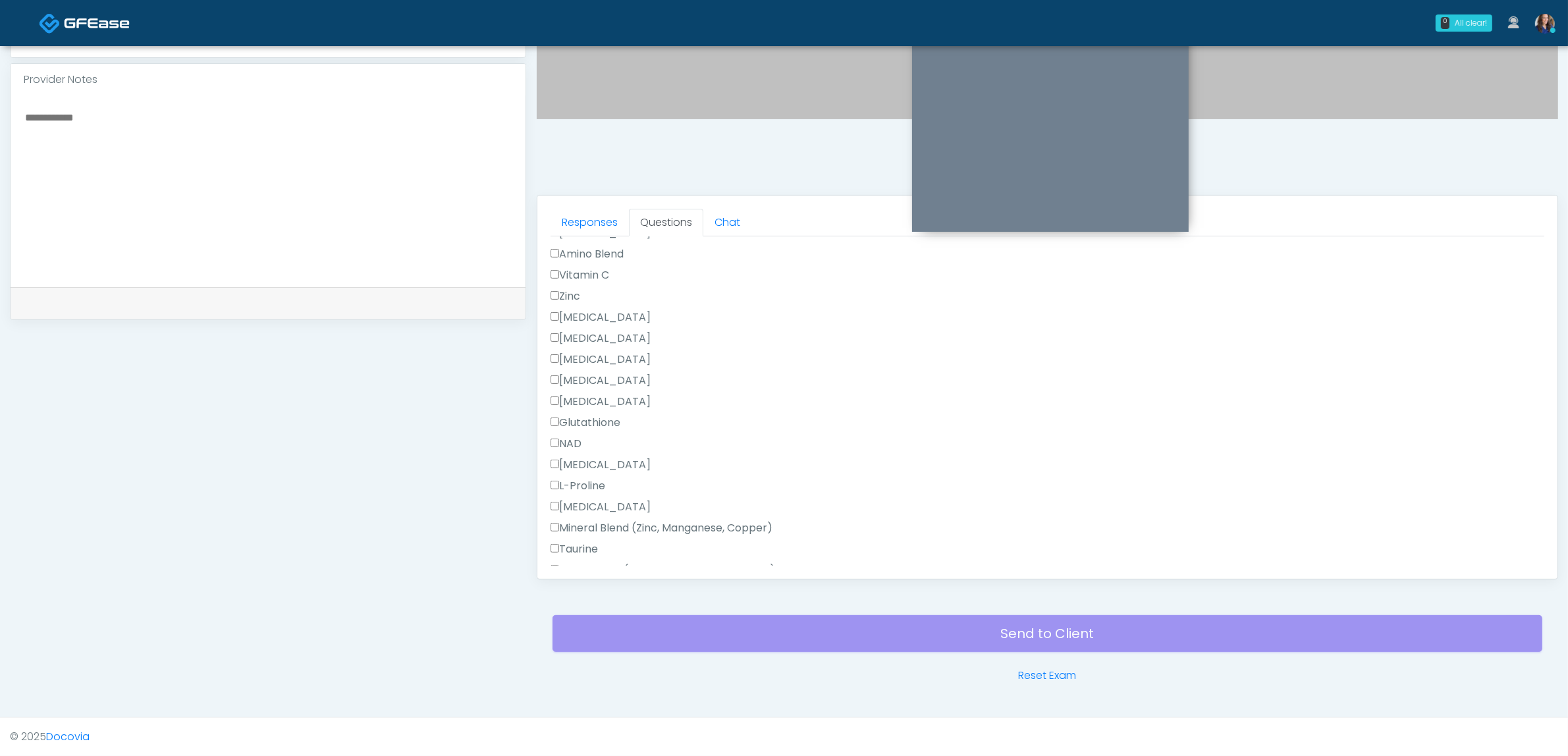
scroll to position [1285, 0]
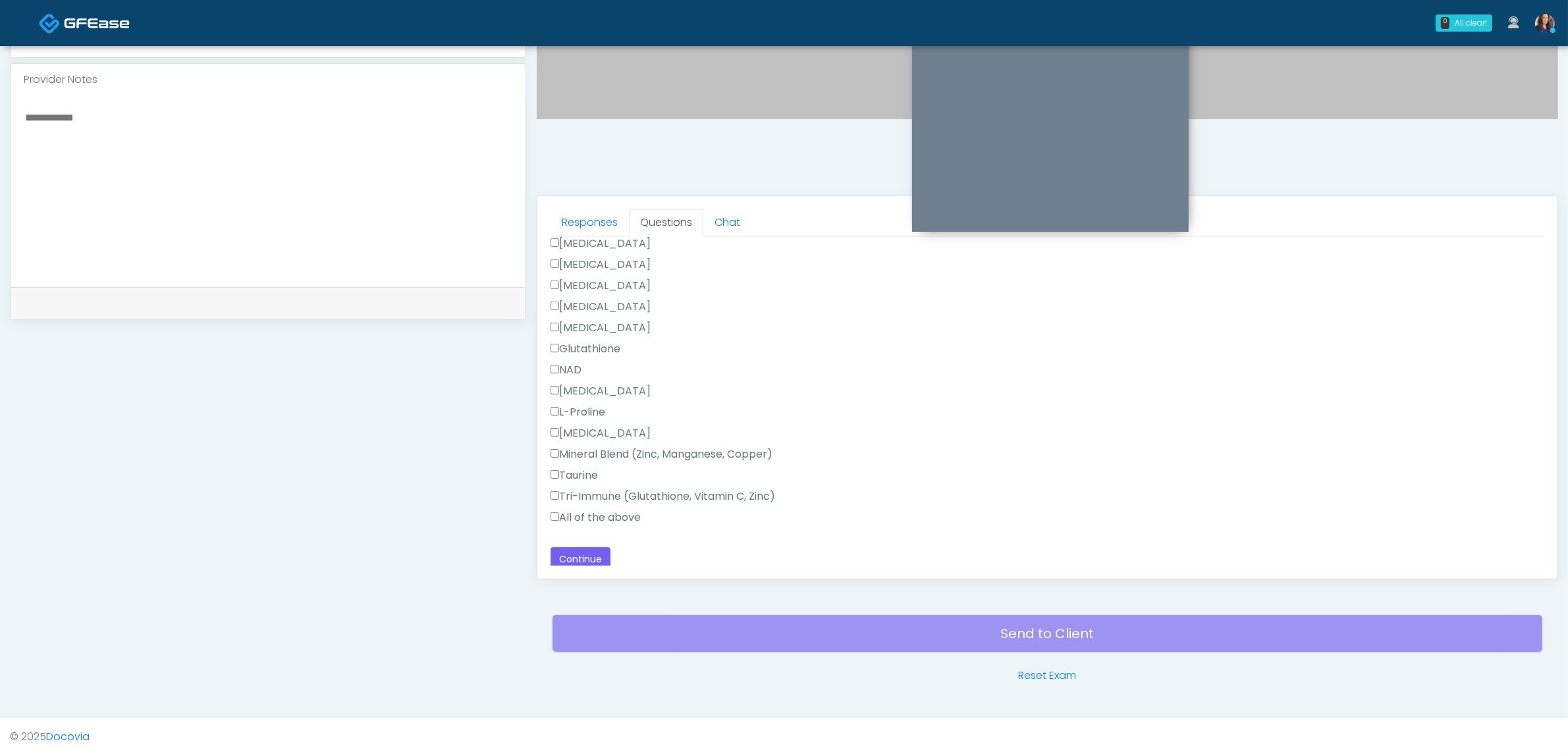
click at [616, 510] on label "All of the above" at bounding box center [596, 518] width 90 height 16
click at [580, 549] on button "Continue" at bounding box center [581, 560] width 60 height 24
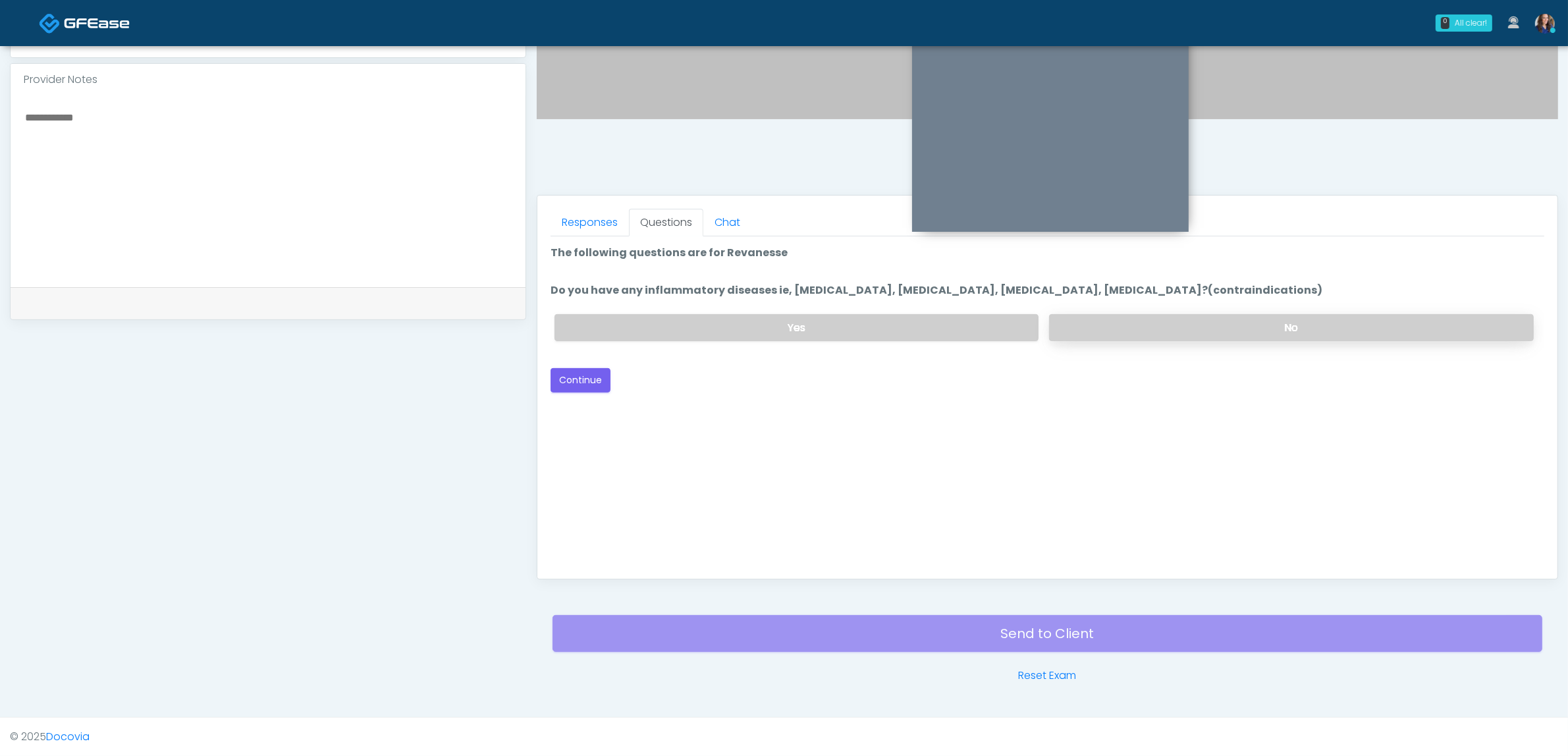
drag, startPoint x: 1127, startPoint y: 318, endPoint x: 1093, endPoint y: 320, distance: 34.1
click at [1130, 318] on label "No" at bounding box center [1291, 327] width 485 height 27
drag, startPoint x: 585, startPoint y: 373, endPoint x: 705, endPoint y: 378, distance: 120.1
click at [586, 373] on button "Continue" at bounding box center [581, 381] width 60 height 24
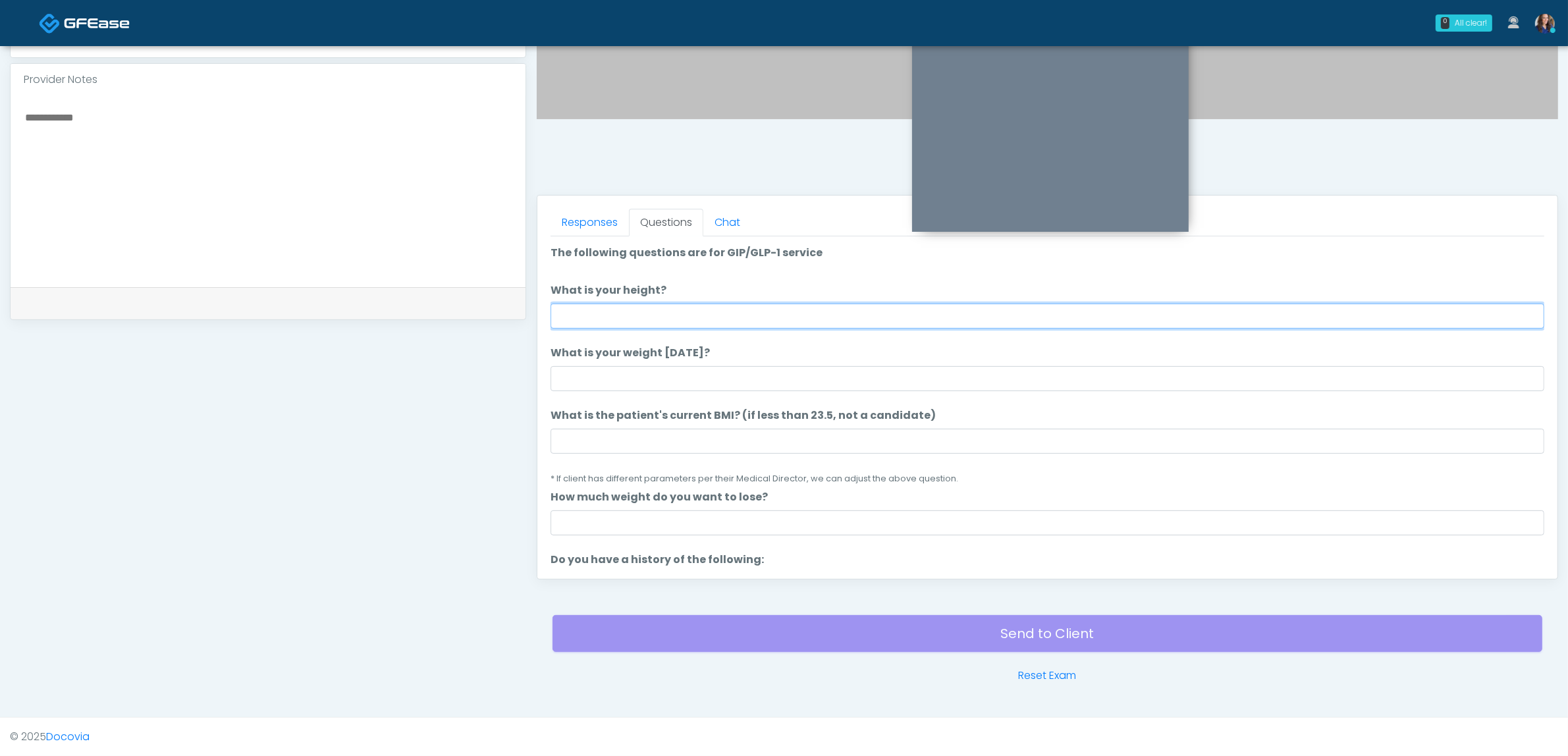
click at [845, 305] on input "What is your height?" at bounding box center [1047, 316] width 994 height 25
type input "*****"
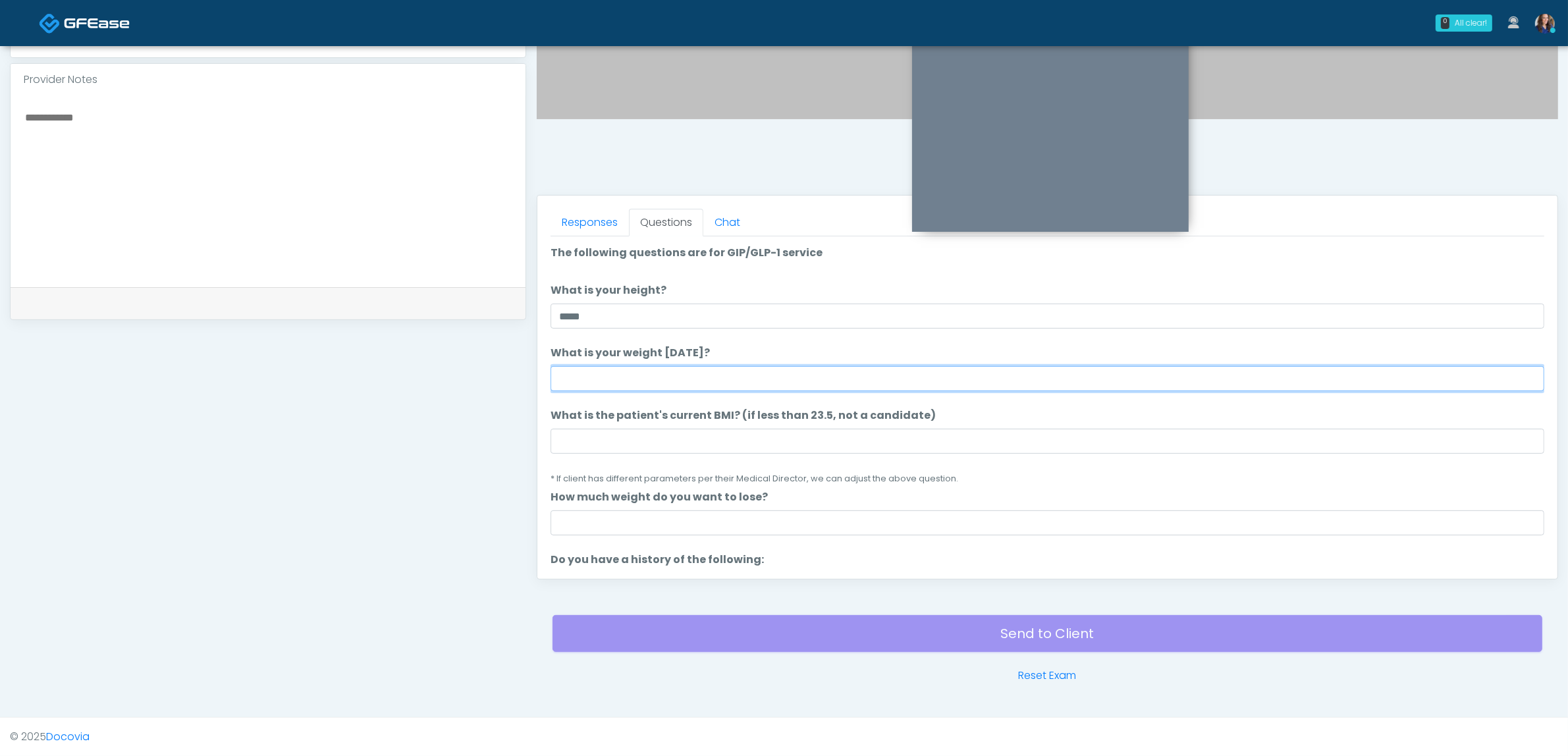
click at [667, 383] on input "What is your weight today?" at bounding box center [1047, 378] width 994 height 25
type input "***"
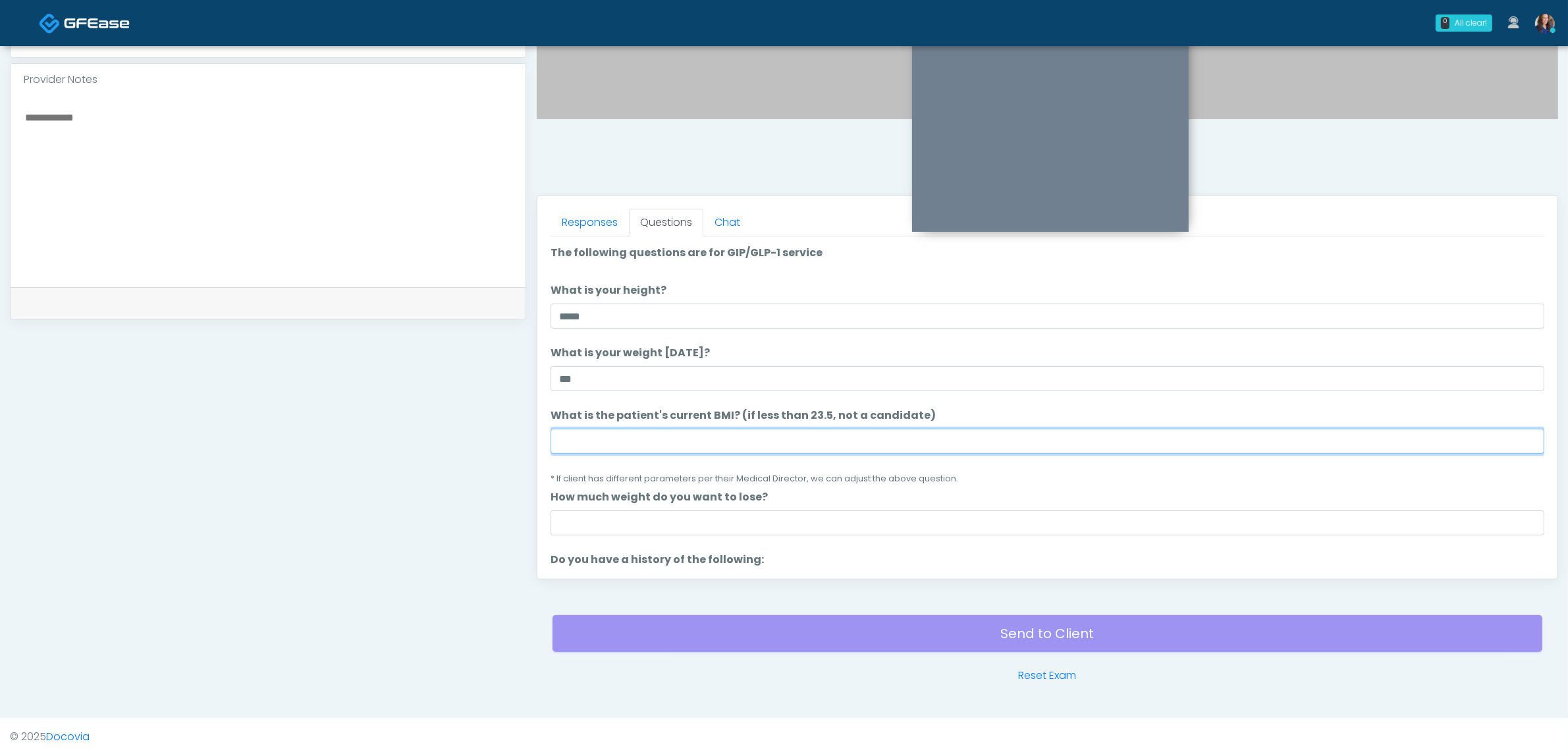
click at [648, 445] on input "What is the patient's current BMI? (if less than 23.5, not a candidate)" at bounding box center [1047, 441] width 994 height 25
type input "**"
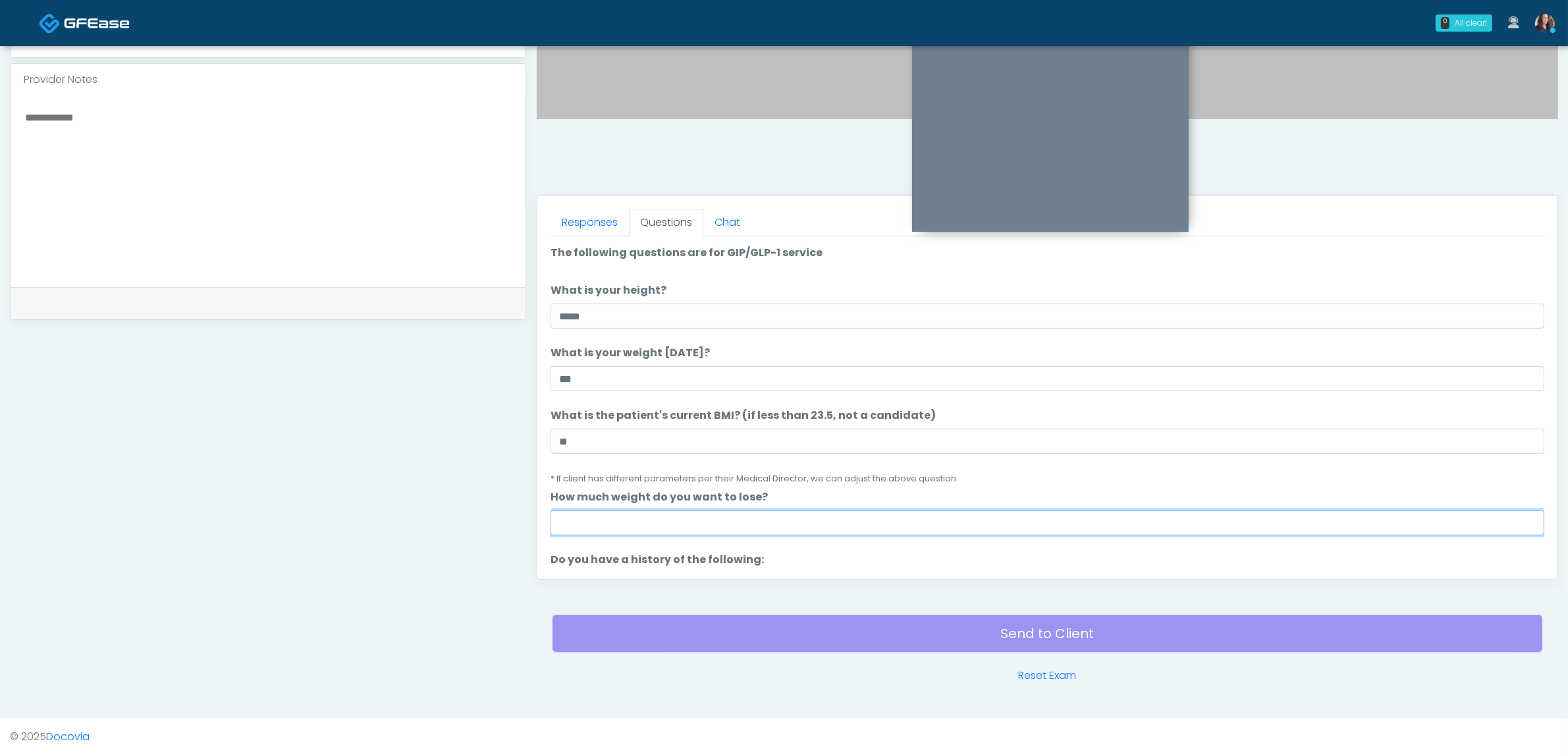
click at [583, 527] on input "How much weight do you want to lose?" at bounding box center [1047, 522] width 994 height 25
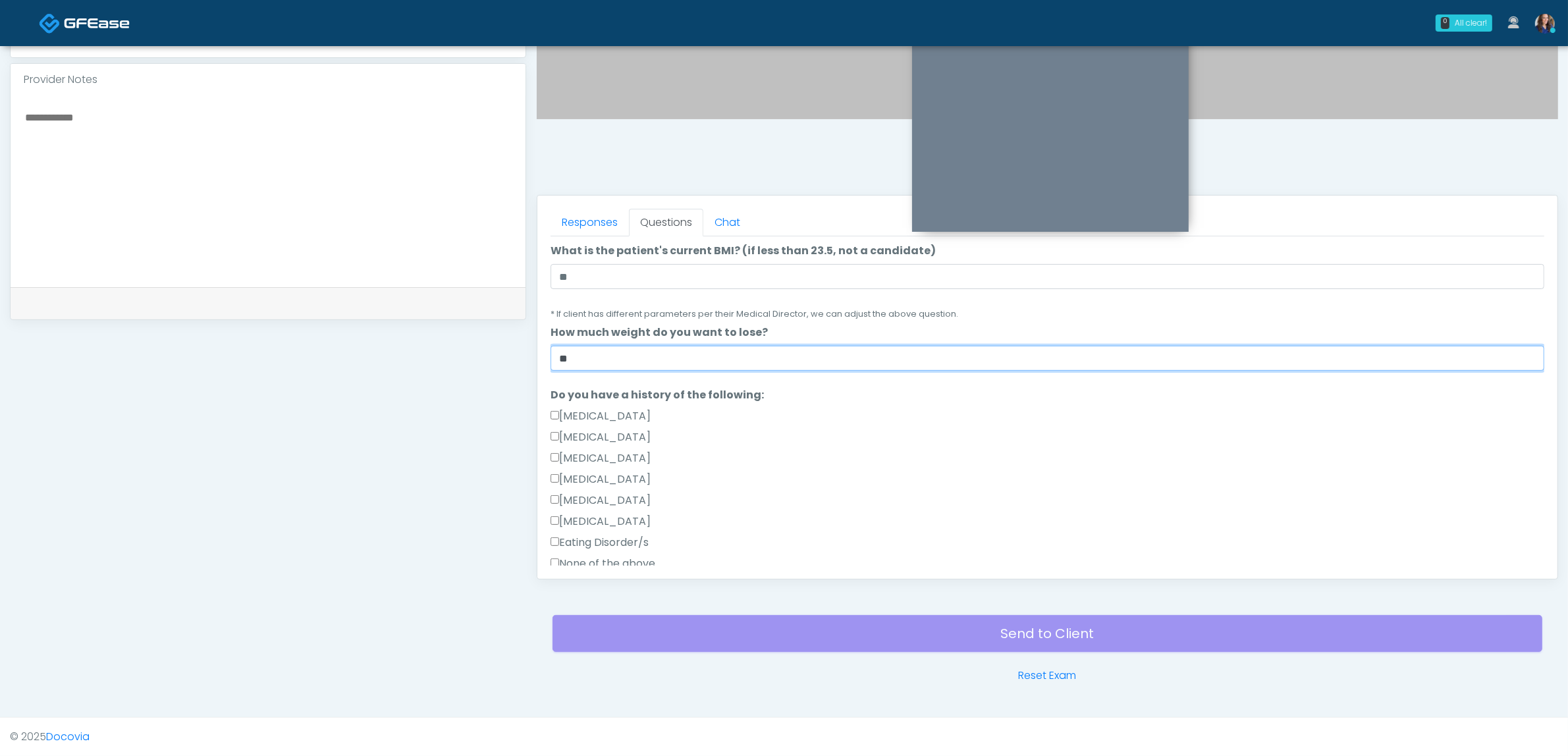
scroll to position [247, 0]
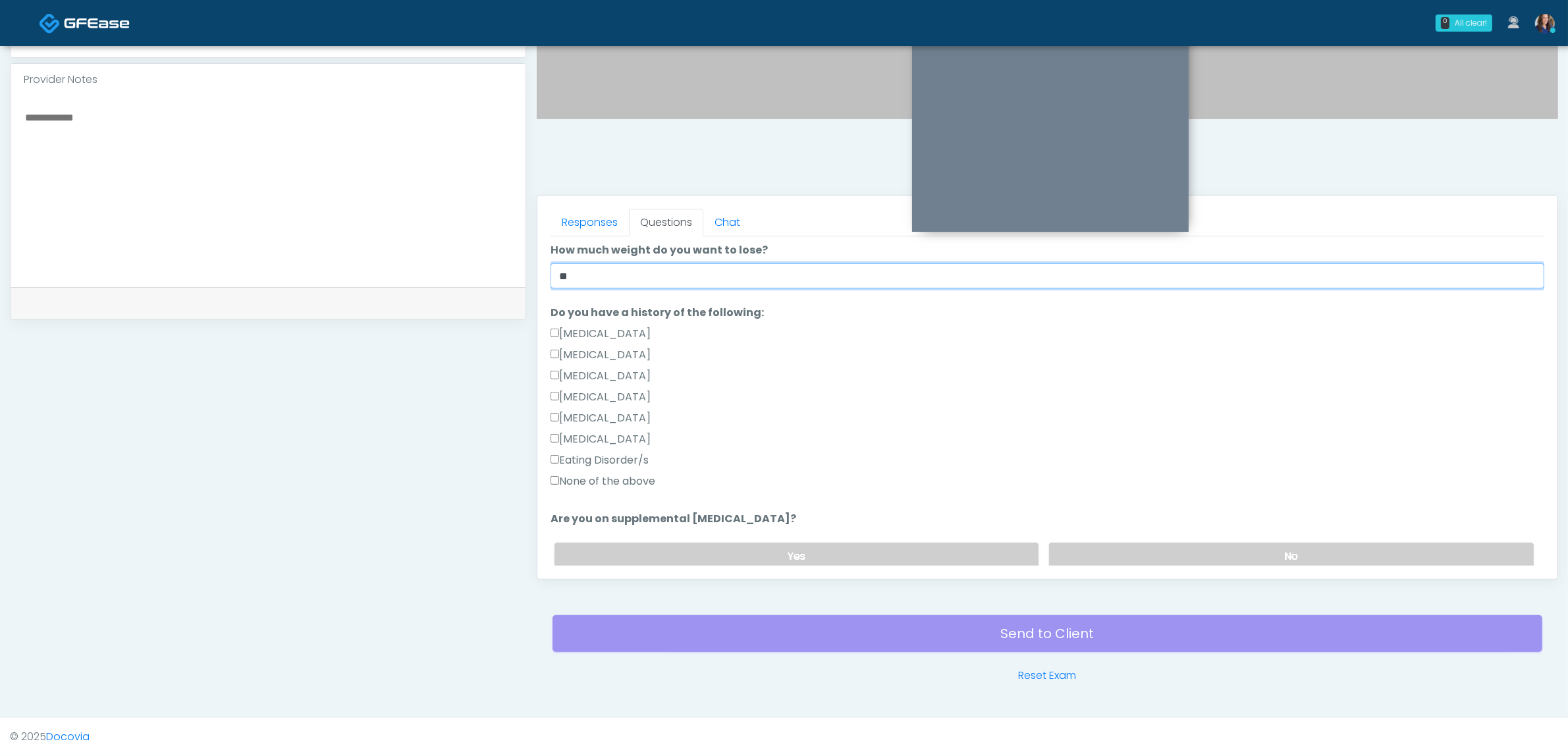
type input "**"
click at [635, 477] on label "None of the above" at bounding box center [603, 482] width 105 height 16
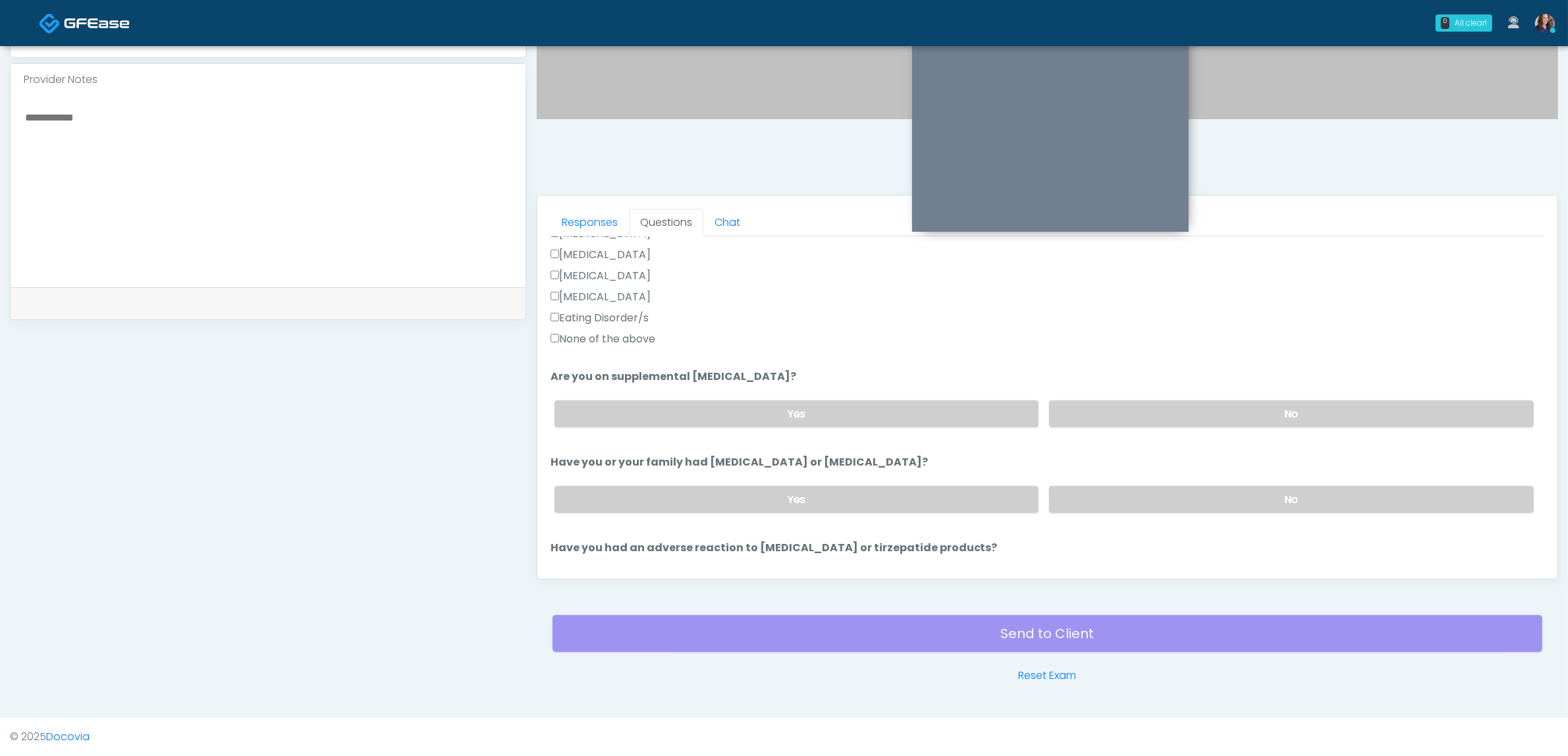
scroll to position [412, 0]
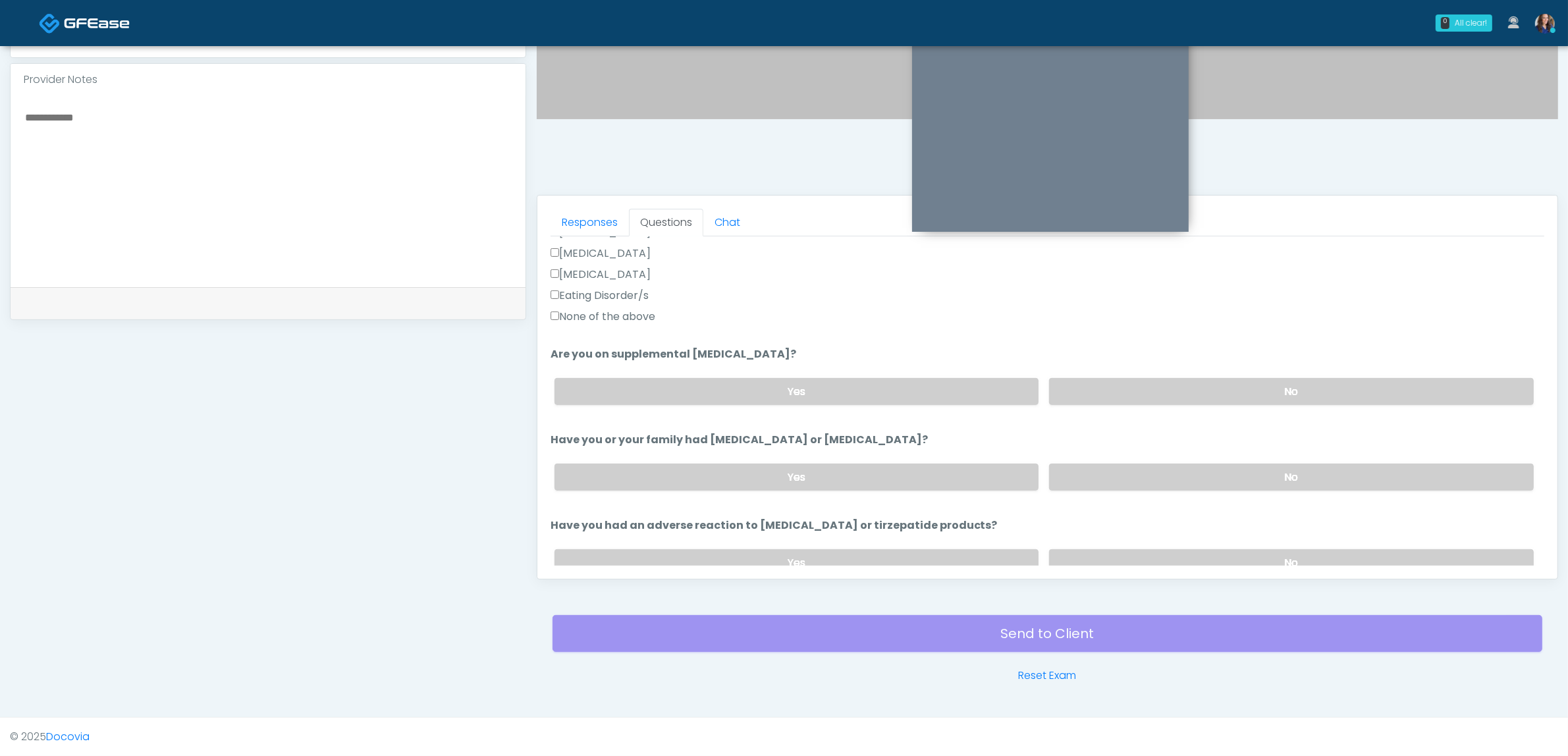
drag, startPoint x: 652, startPoint y: 314, endPoint x: 693, endPoint y: 314, distance: 41.0
click at [653, 314] on label "None of the above" at bounding box center [603, 317] width 105 height 16
click at [1100, 386] on label "No" at bounding box center [1291, 392] width 485 height 27
drag, startPoint x: 1077, startPoint y: 471, endPoint x: 1098, endPoint y: 489, distance: 27.7
click at [1077, 471] on label "No" at bounding box center [1291, 477] width 485 height 27
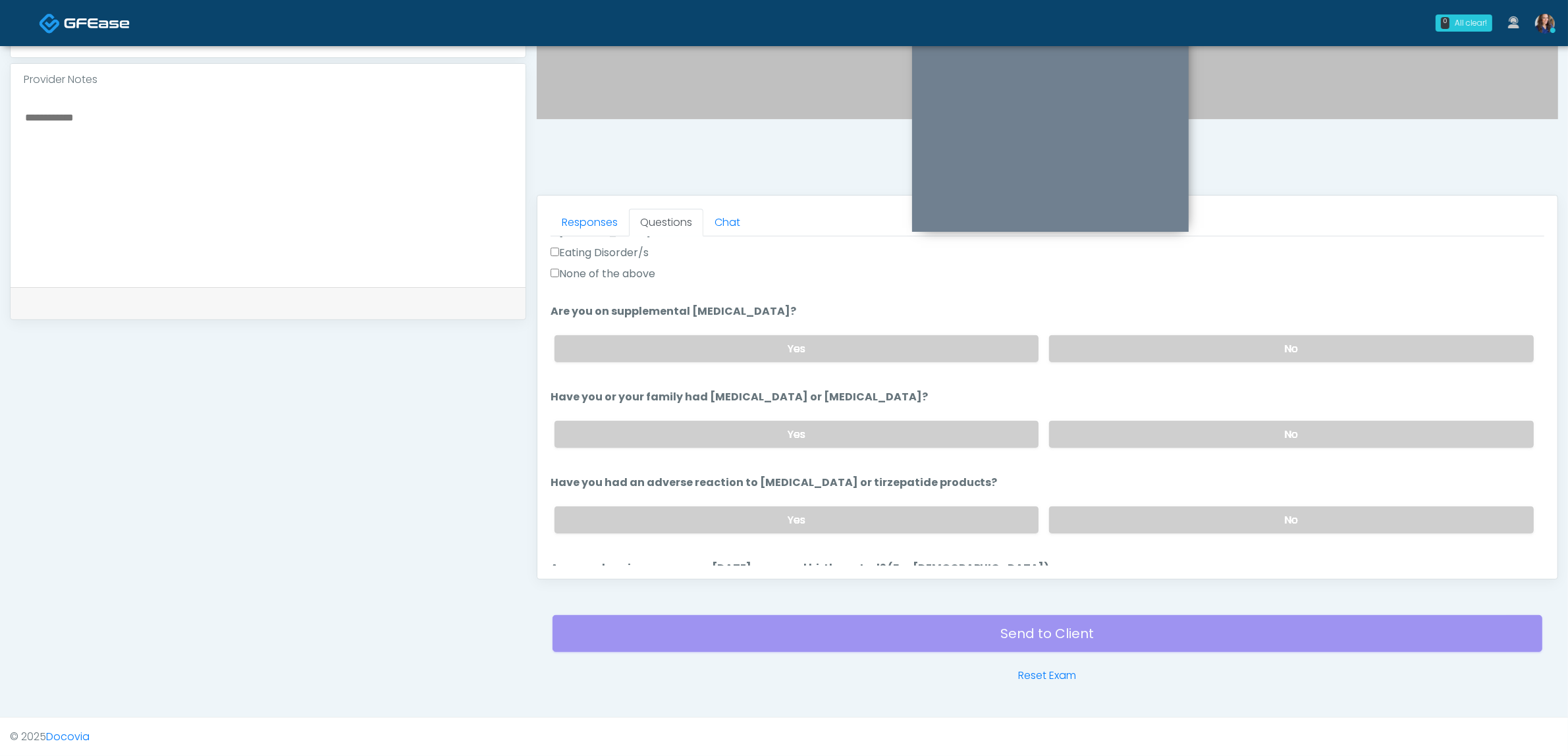
scroll to position [494, 0]
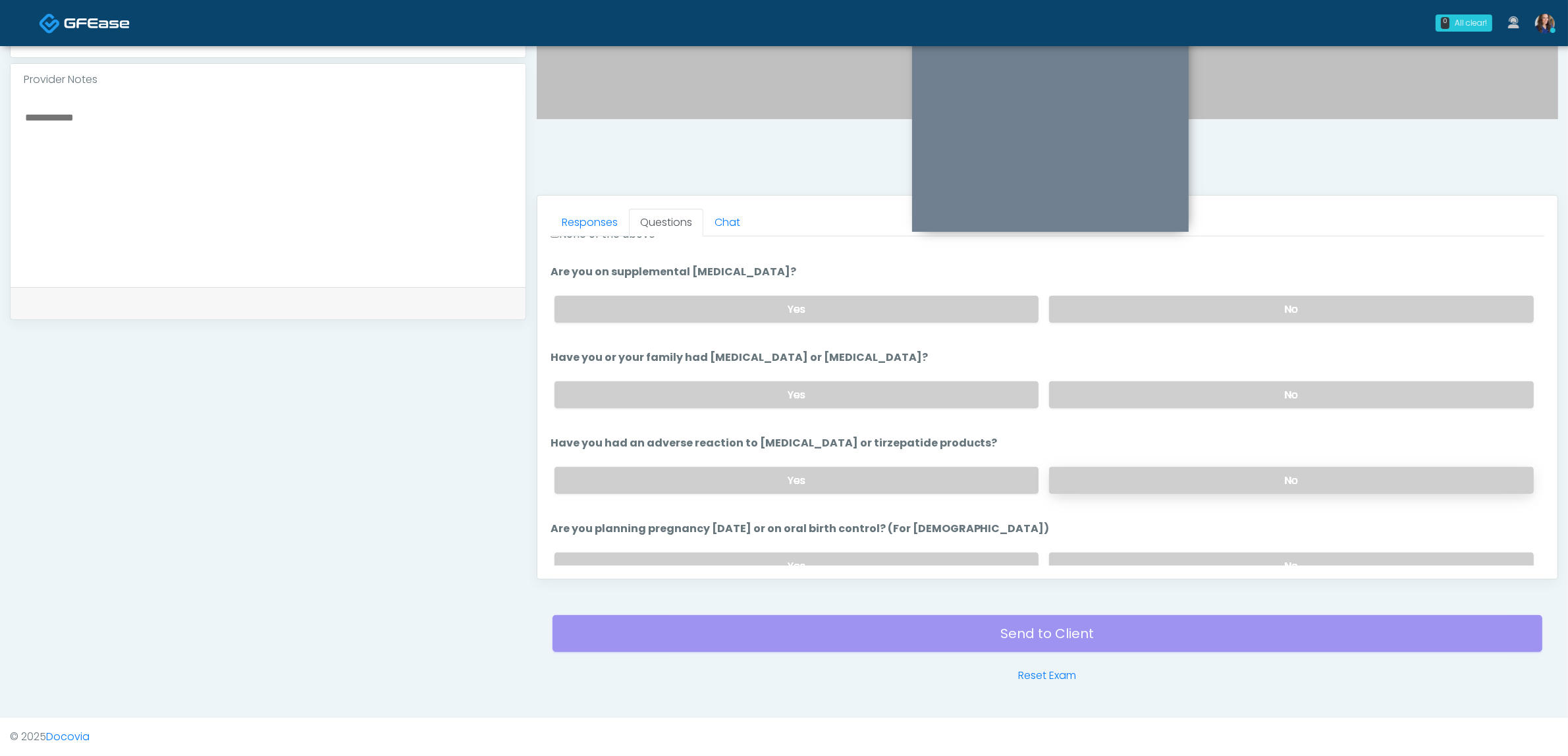
click at [1113, 482] on label "No" at bounding box center [1291, 481] width 485 height 27
click at [1093, 562] on label "No" at bounding box center [1291, 566] width 485 height 27
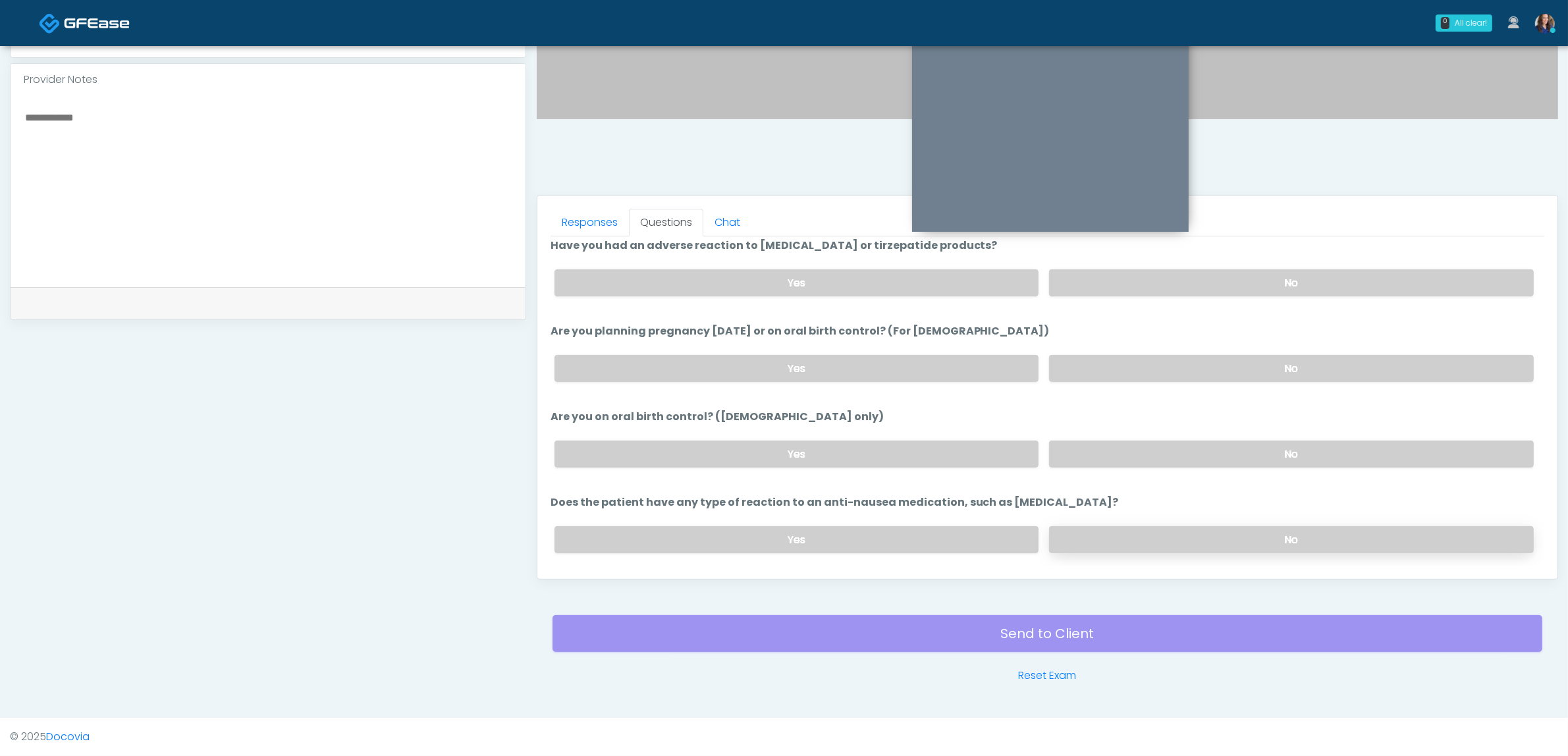
scroll to position [722, 0]
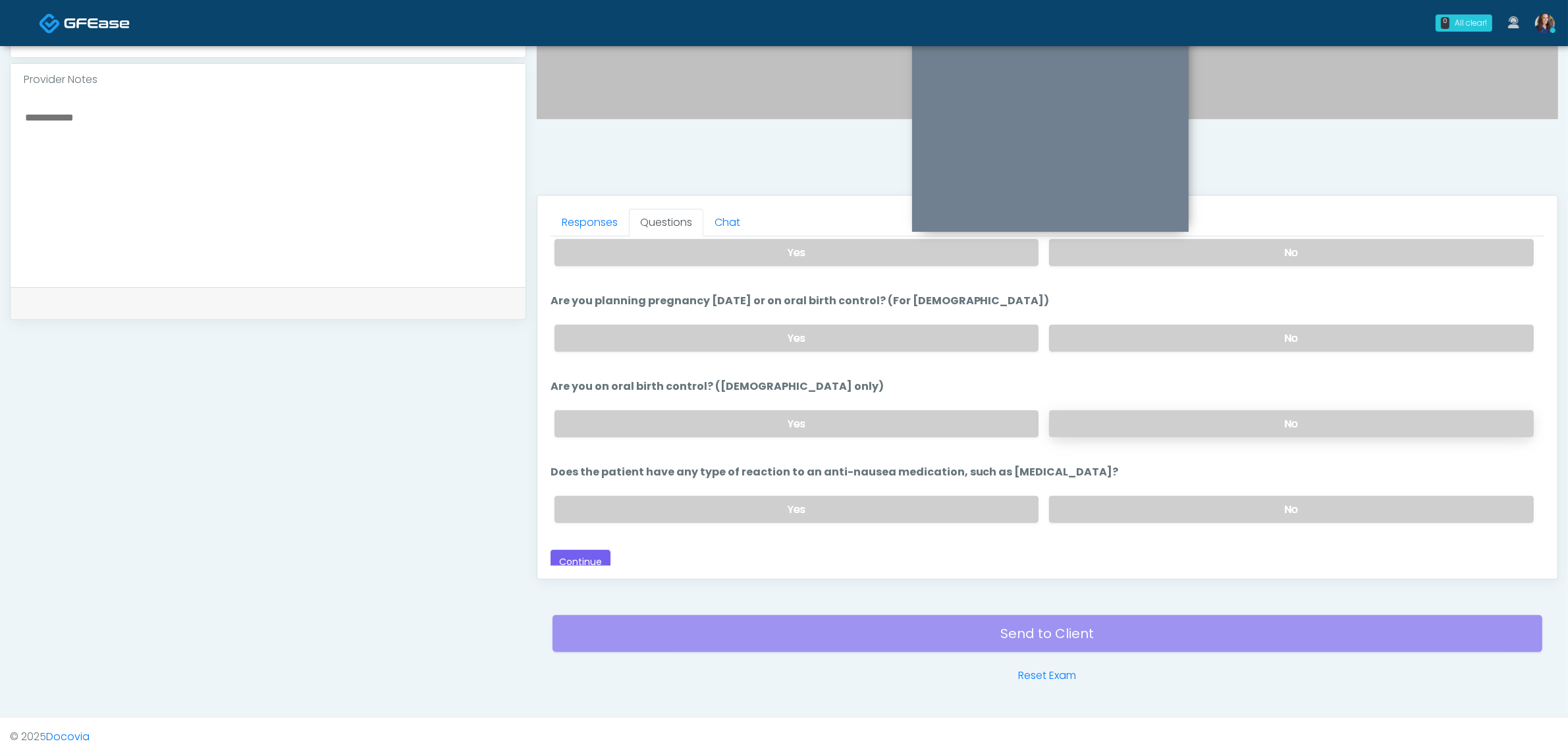
click at [1113, 426] on label "No" at bounding box center [1291, 424] width 485 height 27
drag, startPoint x: 1088, startPoint y: 502, endPoint x: 893, endPoint y: 461, distance: 199.3
click at [1087, 502] on label "No" at bounding box center [1291, 509] width 485 height 27
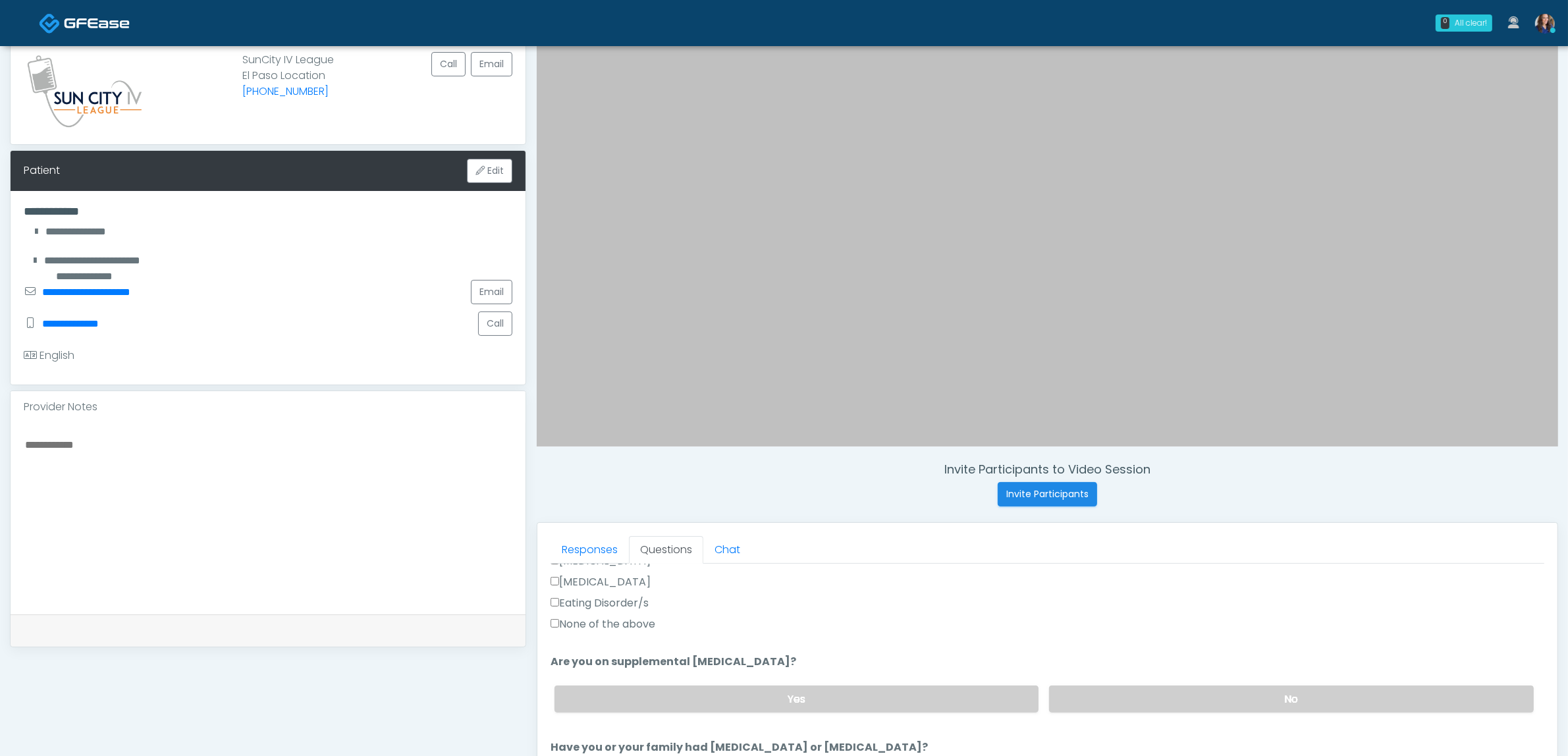
scroll to position [393, 0]
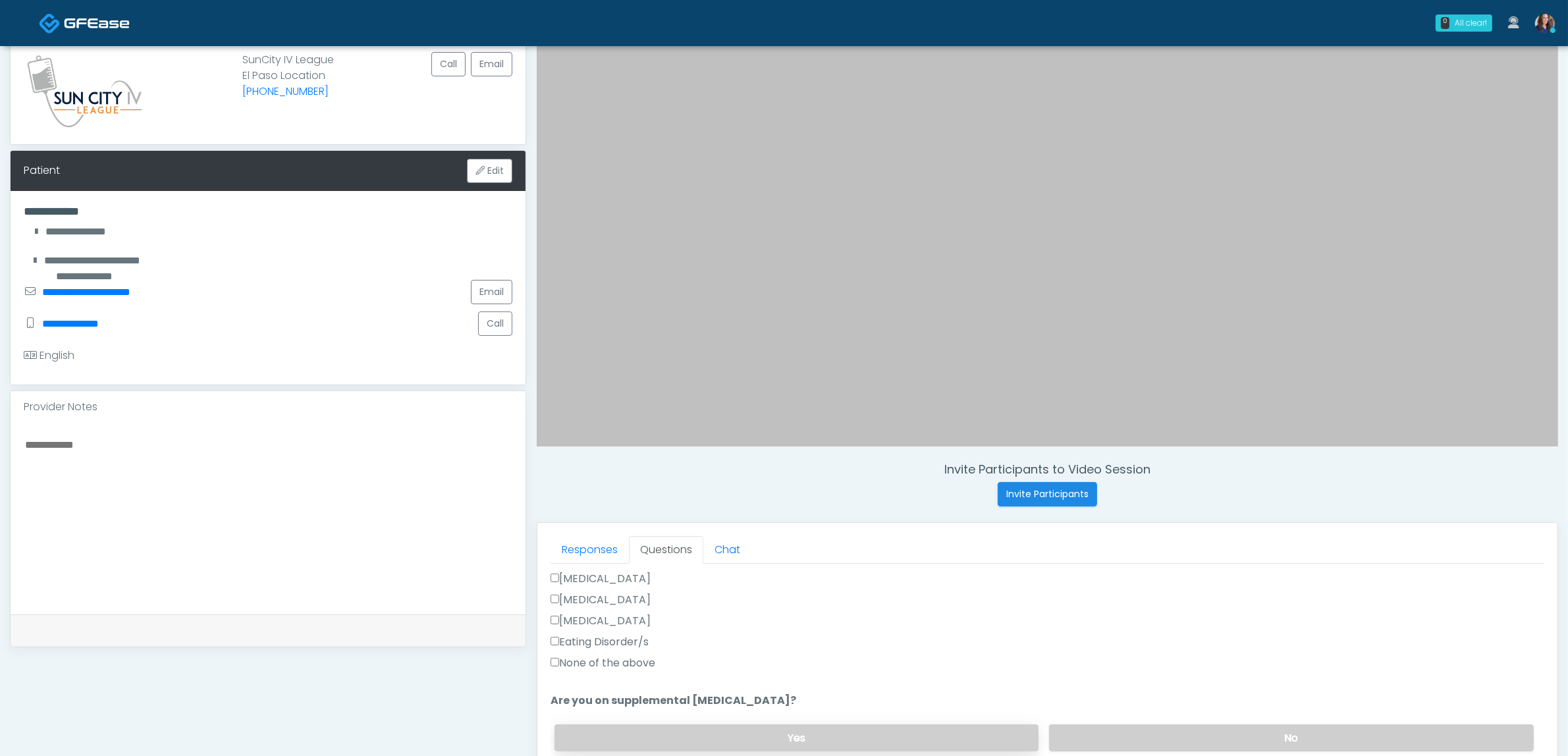
click at [754, 735] on label "Yes" at bounding box center [797, 738] width 485 height 27
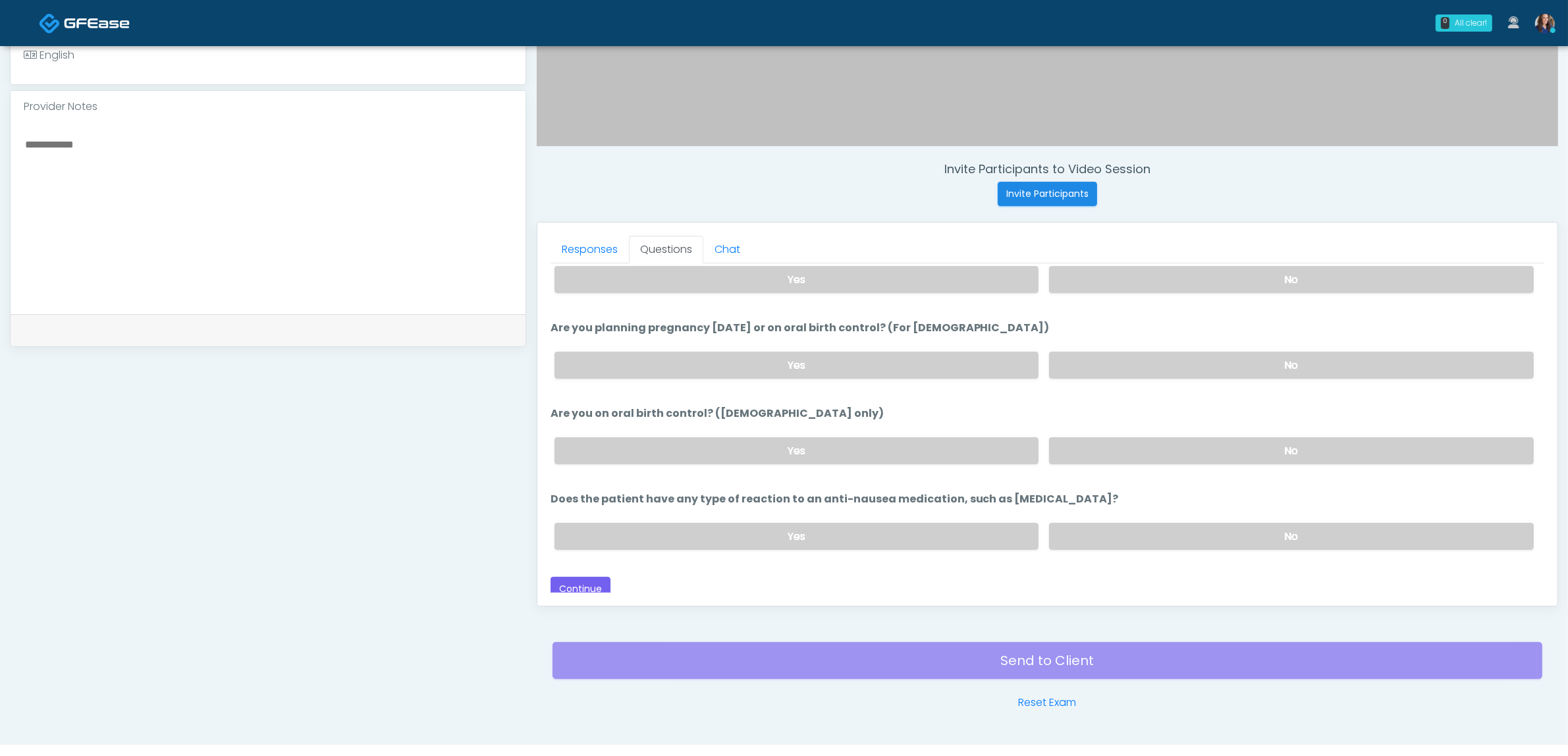
scroll to position [429, 0]
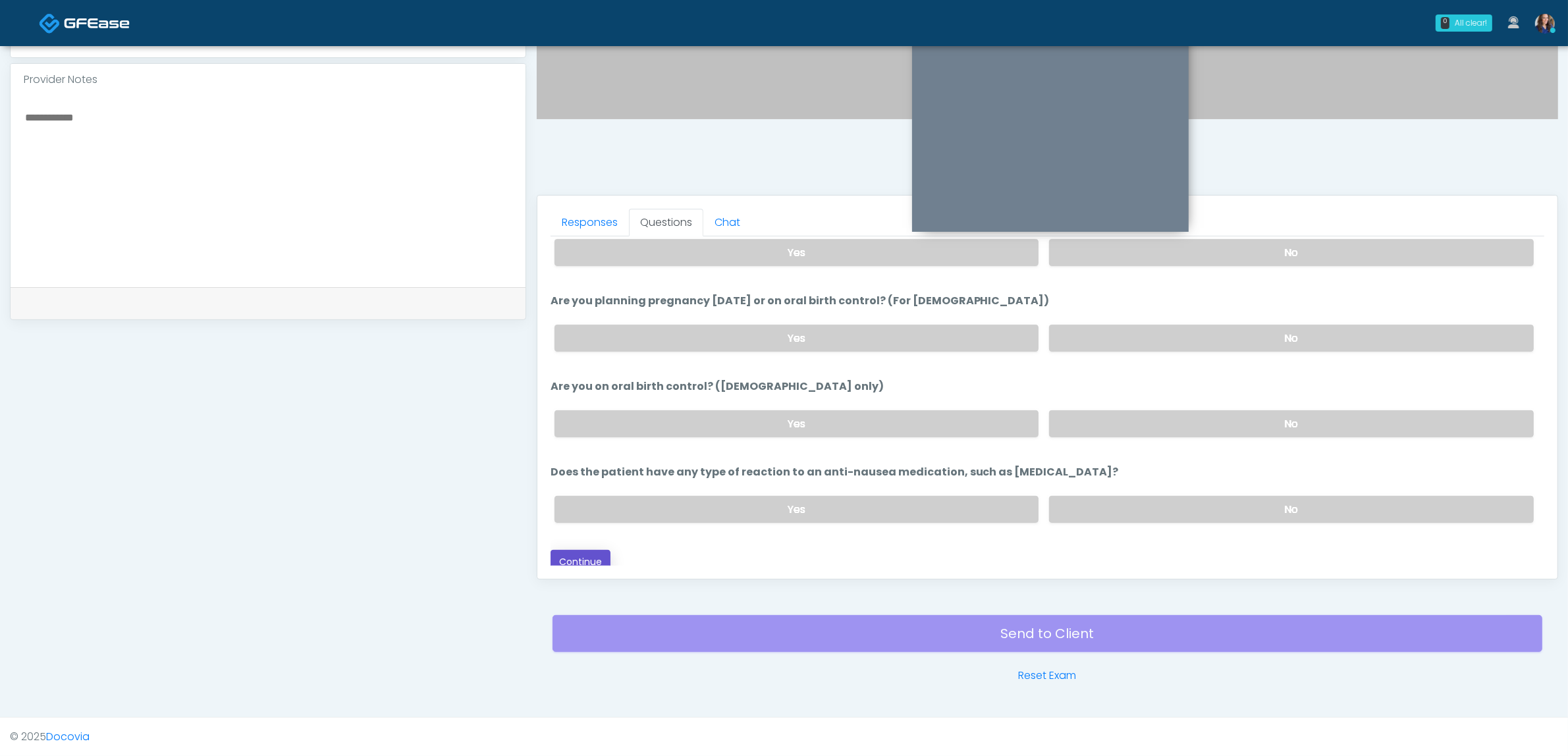
click at [576, 552] on button "Continue" at bounding box center [581, 563] width 60 height 24
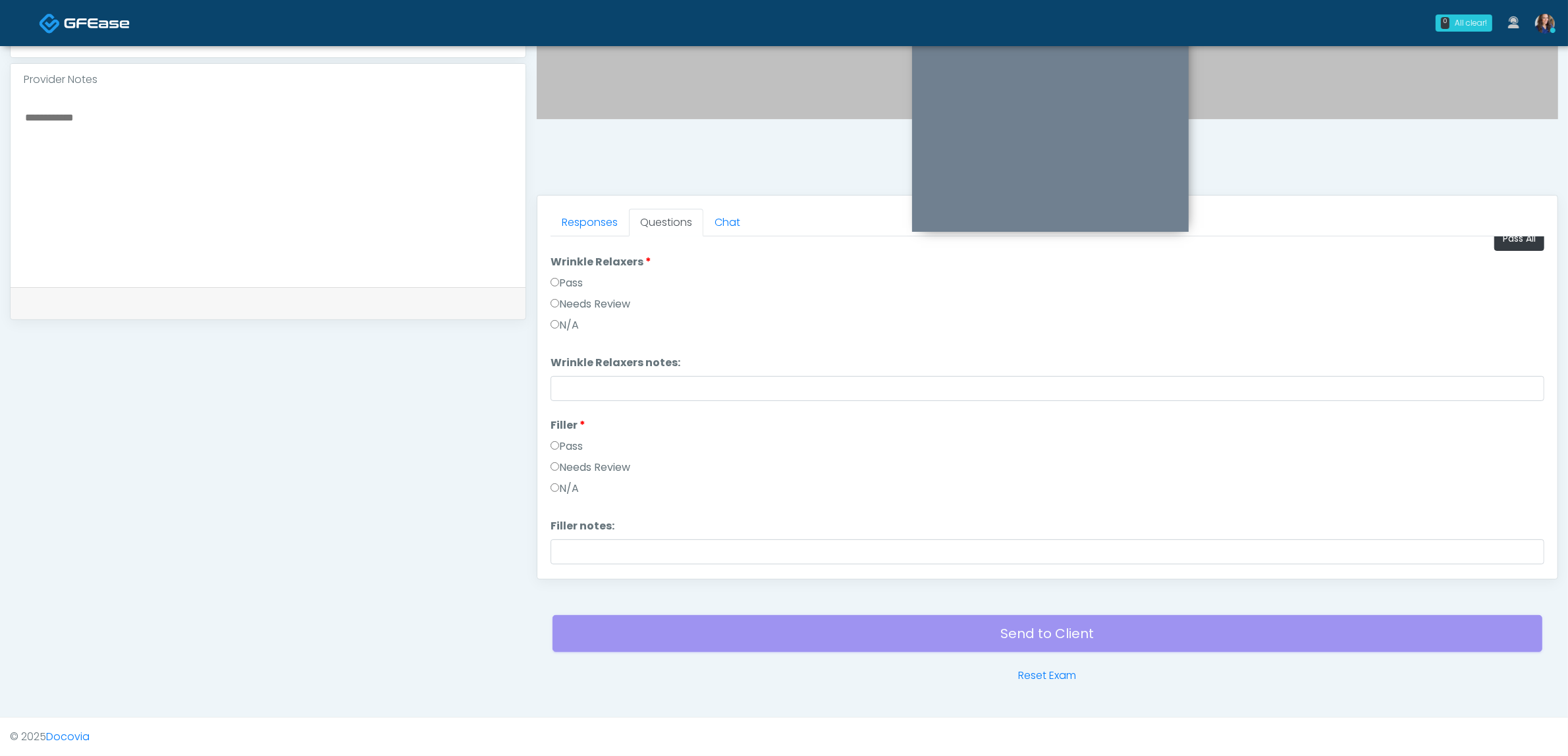
scroll to position [0, 0]
click at [1515, 248] on button "Pass All" at bounding box center [1519, 254] width 50 height 24
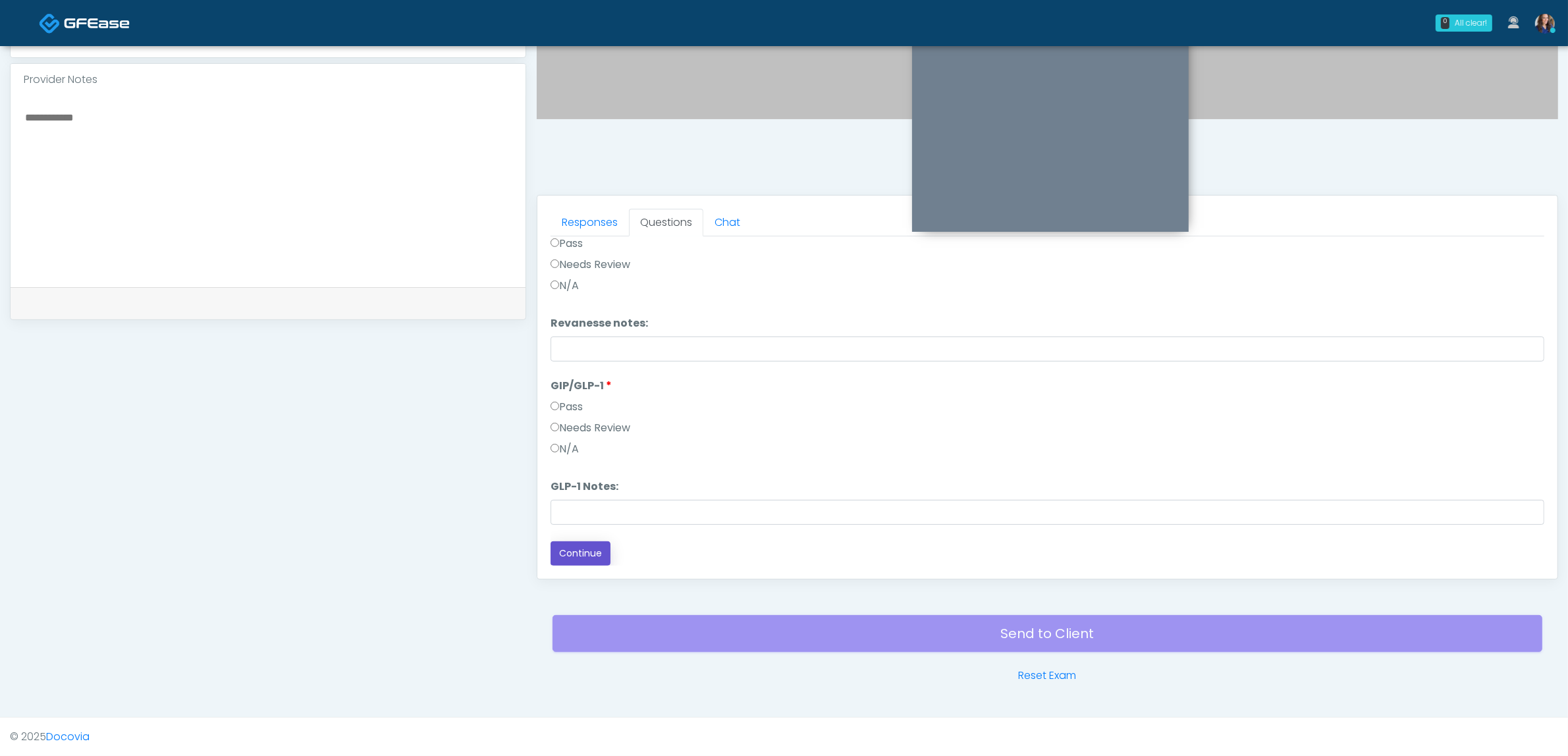
click at [579, 552] on button "Continue" at bounding box center [581, 554] width 60 height 24
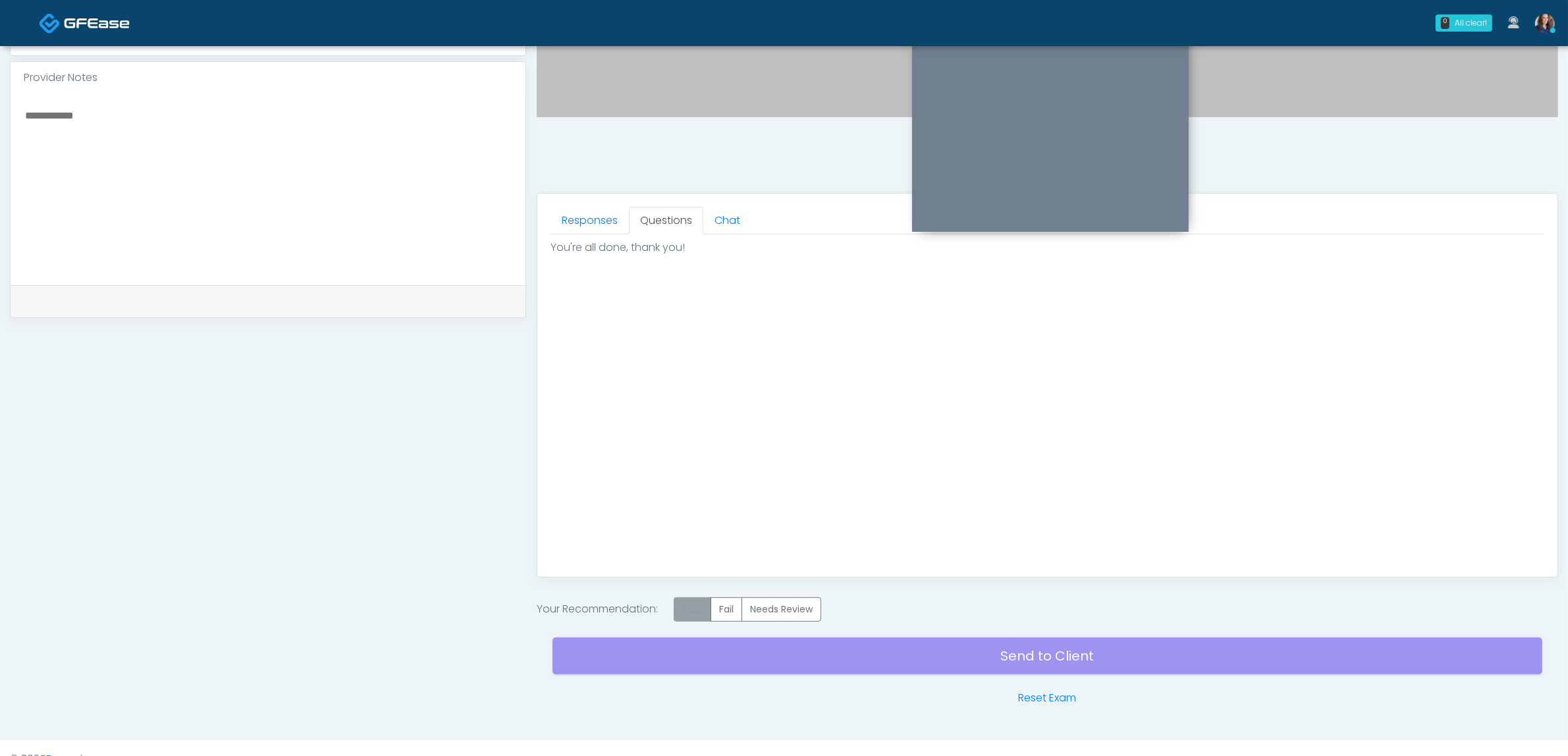
click at [687, 611] on label "Pass" at bounding box center [692, 610] width 37 height 24
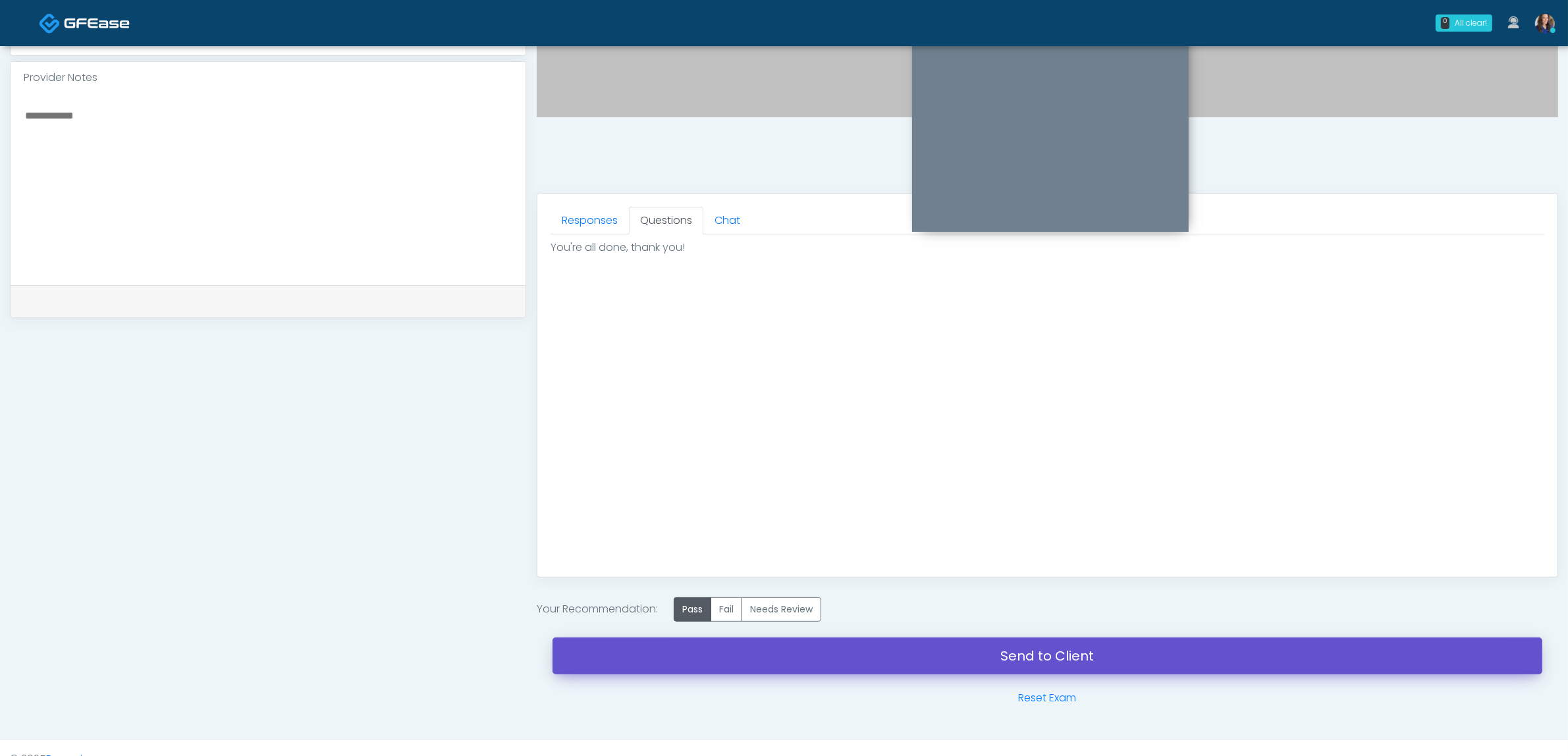
drag, startPoint x: 908, startPoint y: 654, endPoint x: 846, endPoint y: 67, distance: 590.3
click at [910, 654] on link "Send to Client" at bounding box center [1047, 656] width 990 height 37
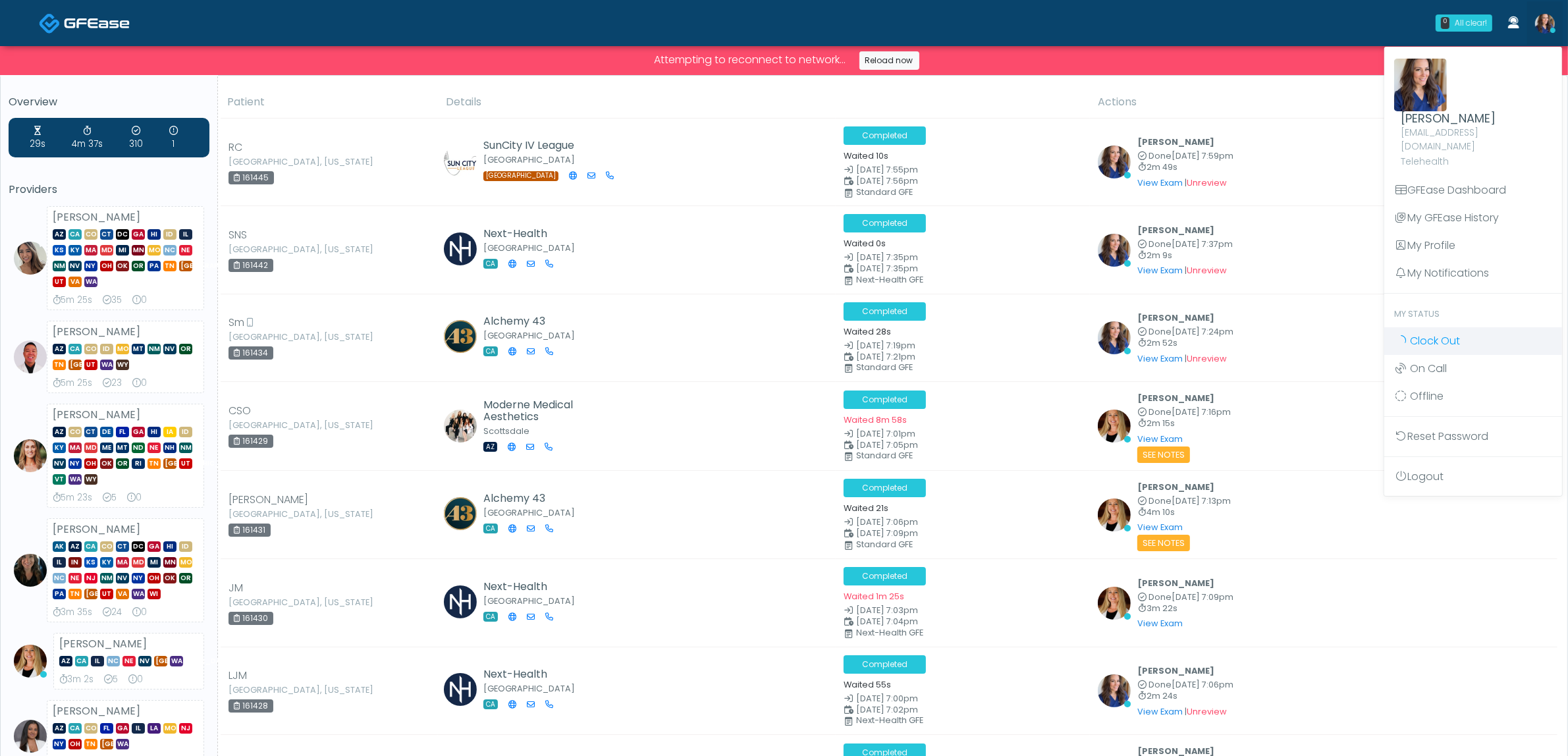
click at [1440, 333] on span "Clock Out" at bounding box center [1435, 340] width 50 height 15
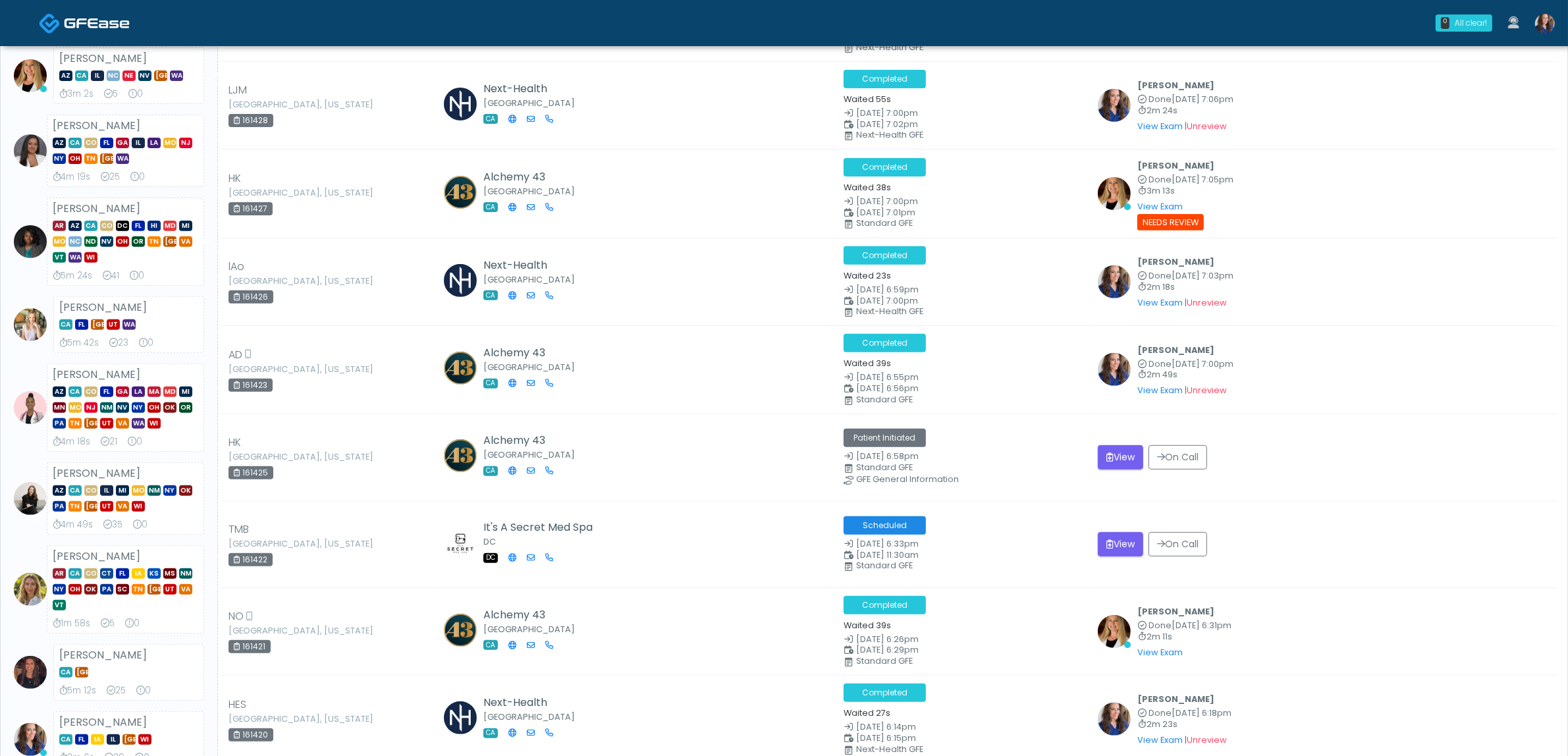
scroll to position [659, 0]
